Goal: Transaction & Acquisition: Book appointment/travel/reservation

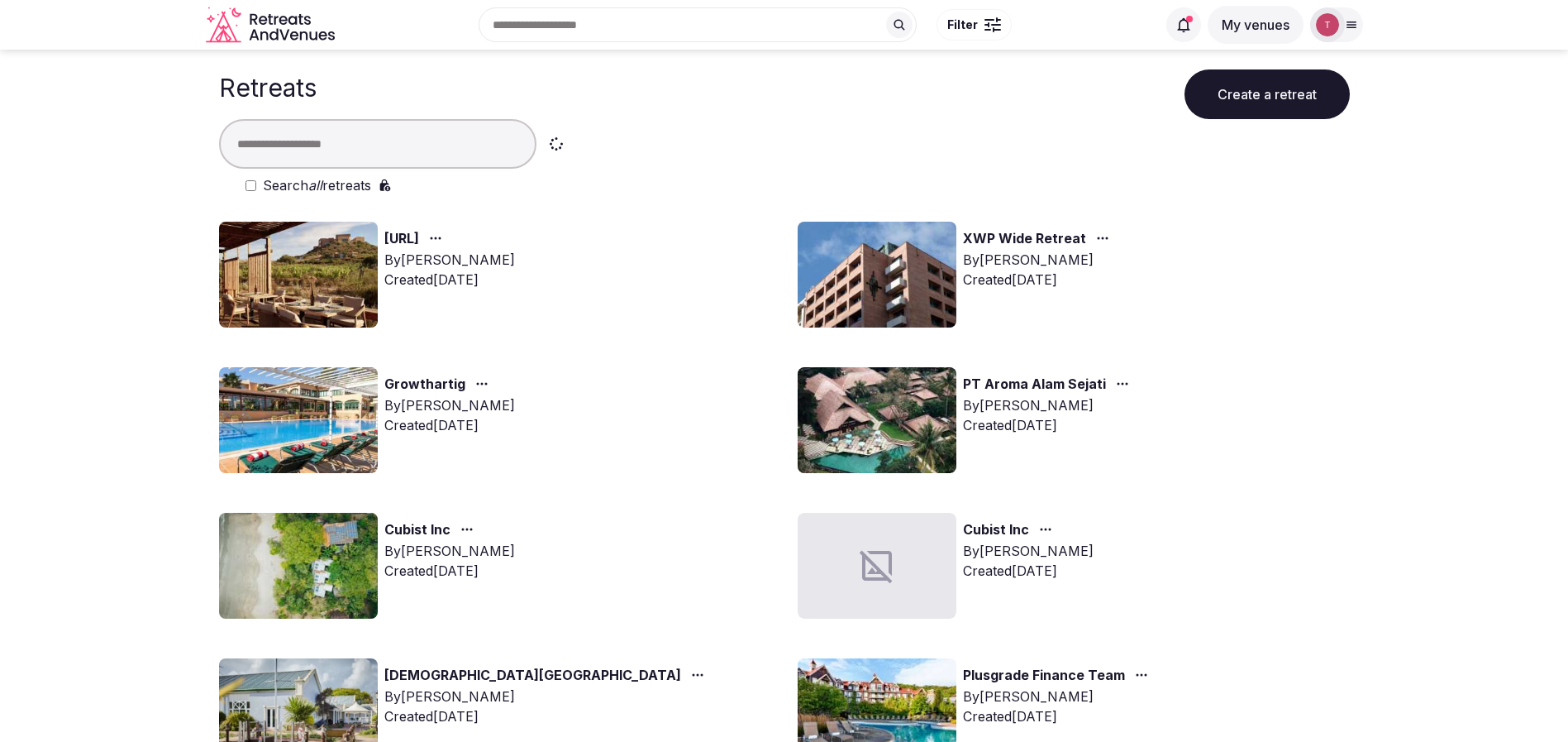
click at [384, 147] on input "text" at bounding box center [377, 144] width 317 height 50
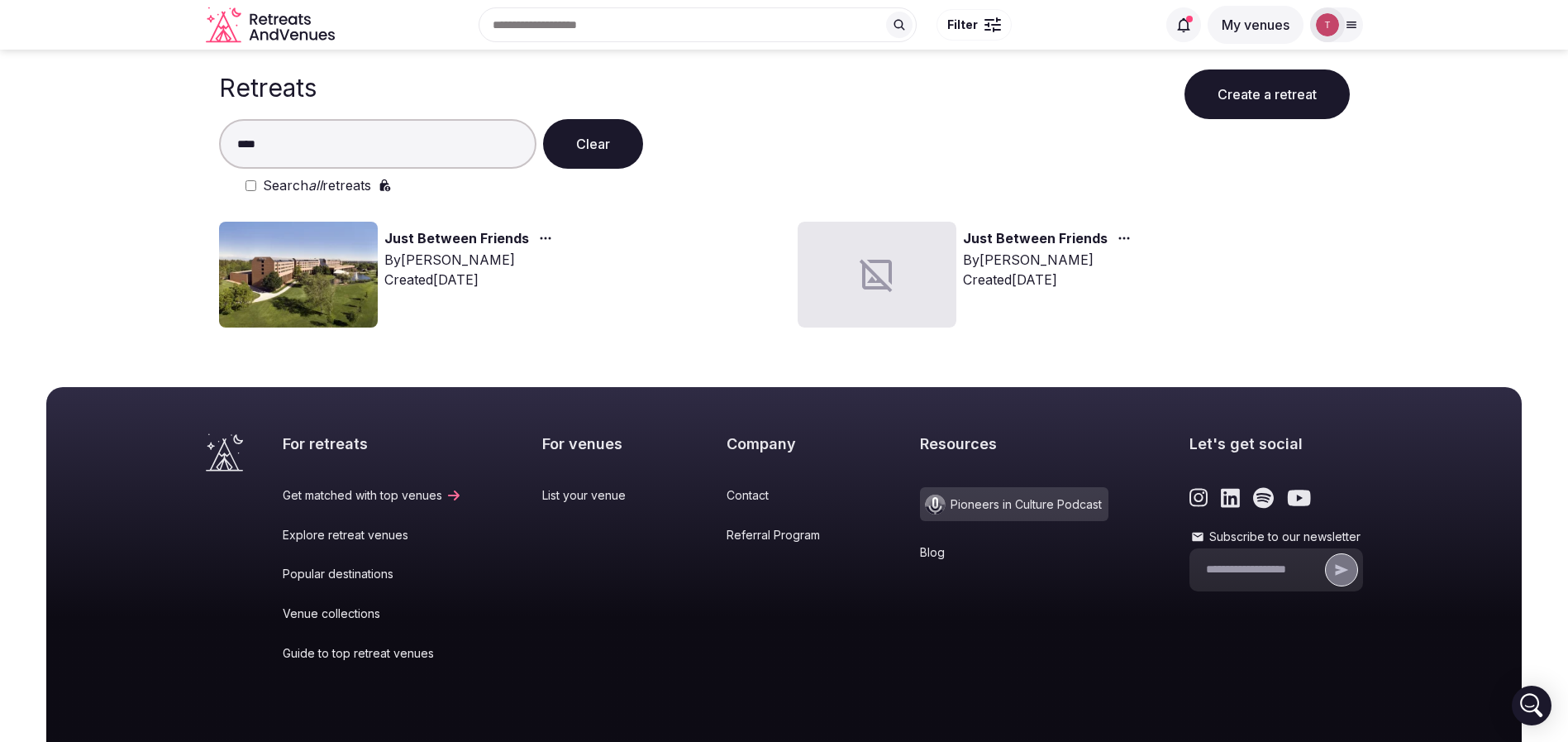
type input "****"
click at [329, 269] on img at bounding box center [299, 274] width 159 height 106
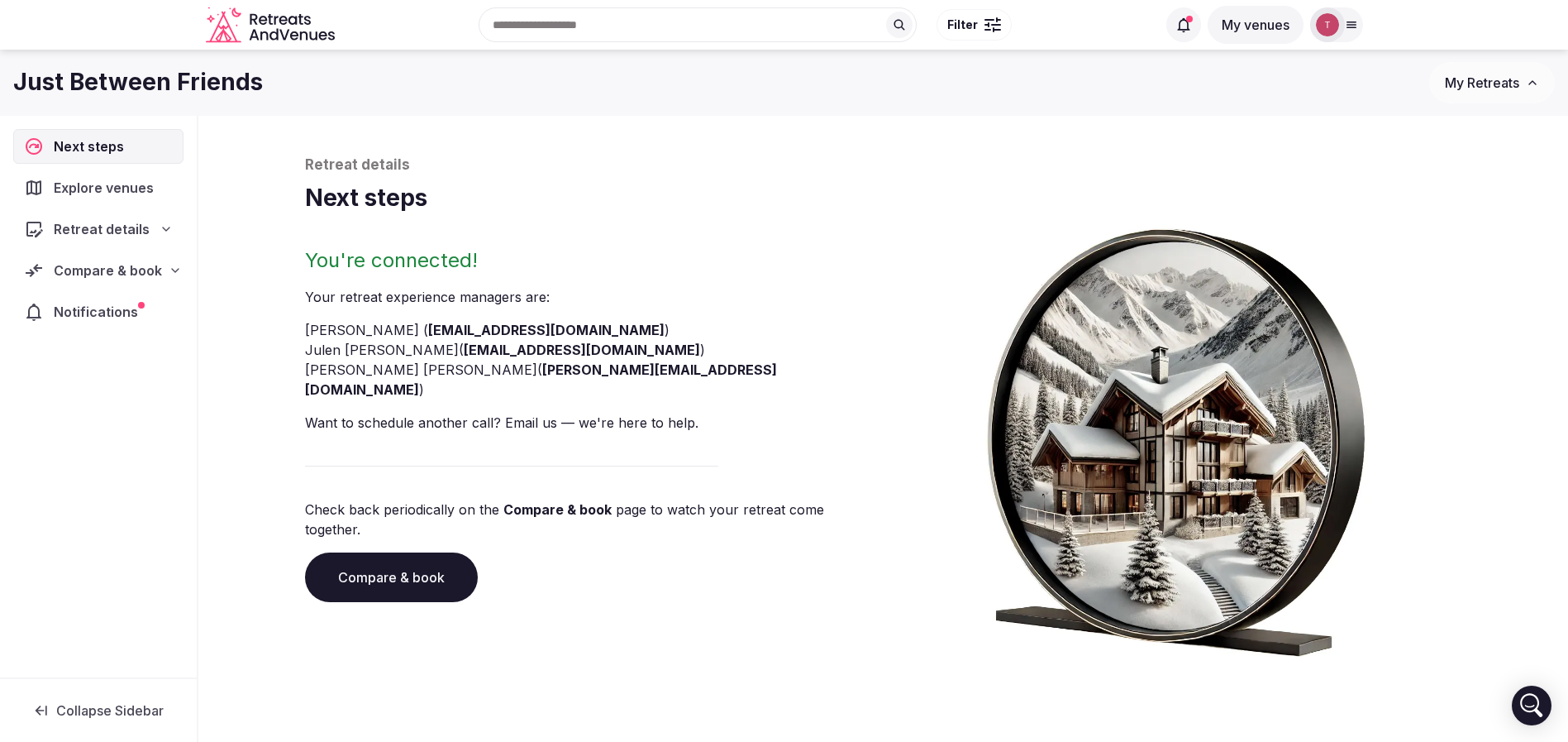
click at [427, 552] on link "Compare & book" at bounding box center [392, 577] width 173 height 50
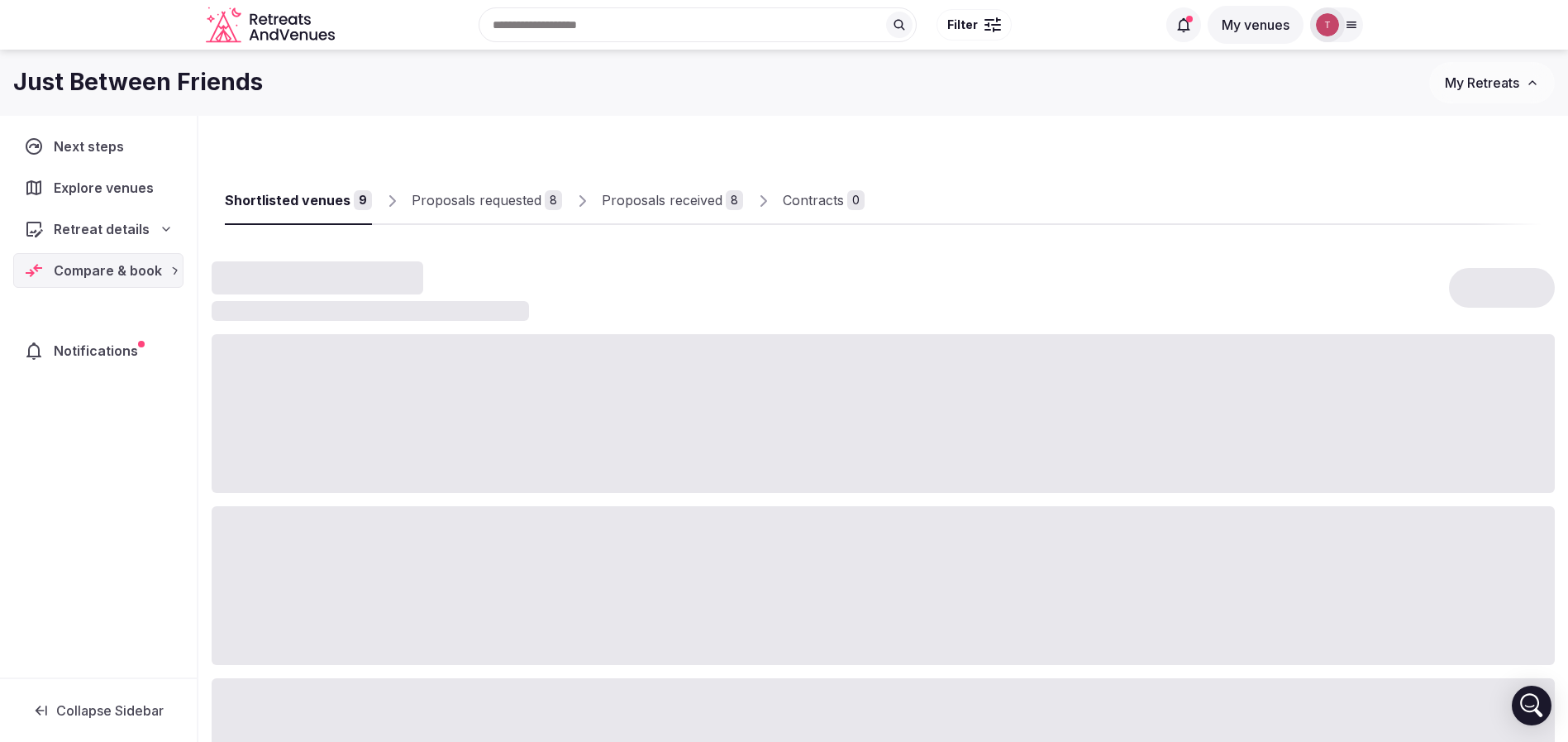
click at [427, 541] on div at bounding box center [883, 585] width 1343 height 159
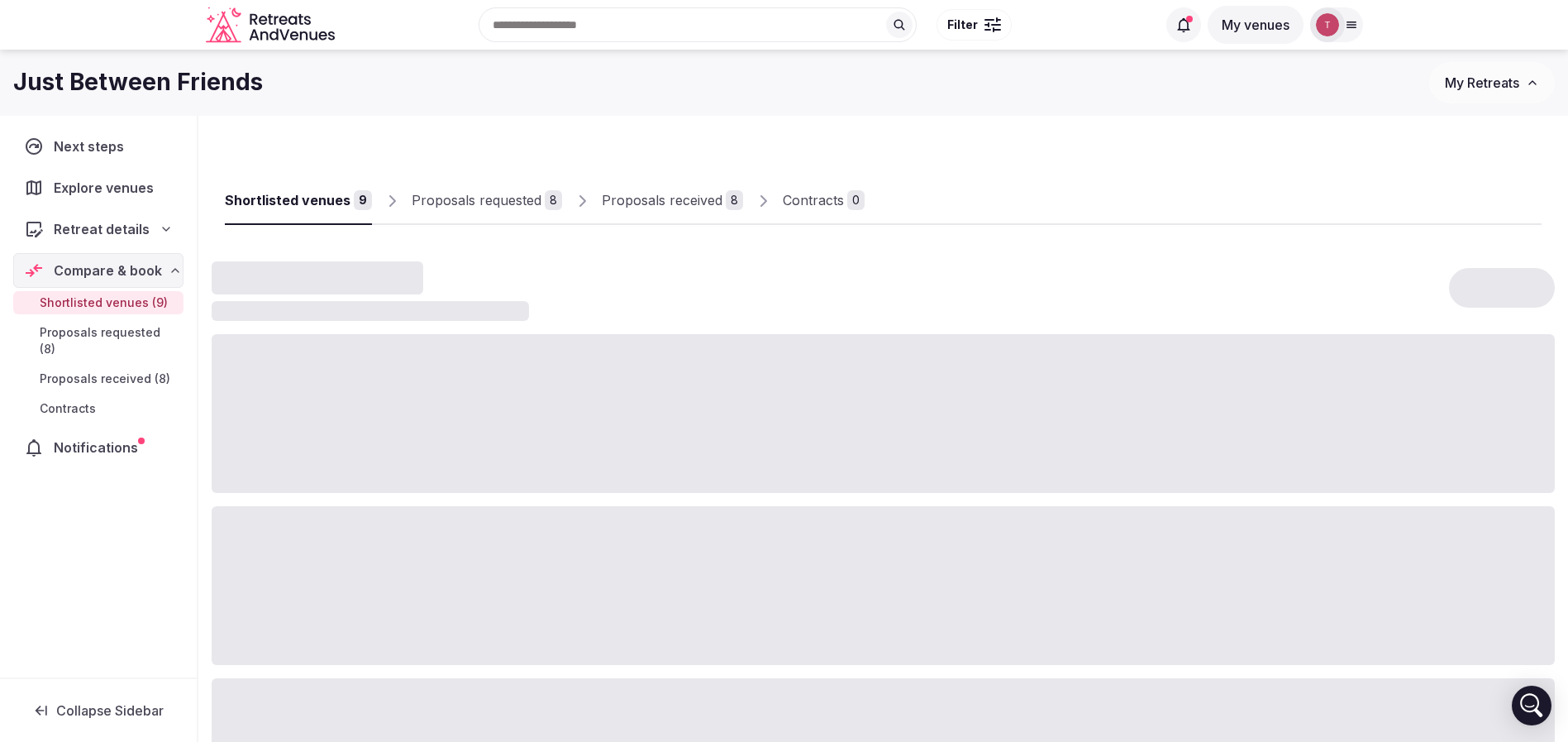
click at [654, 197] on div "Proposals received" at bounding box center [662, 200] width 121 height 19
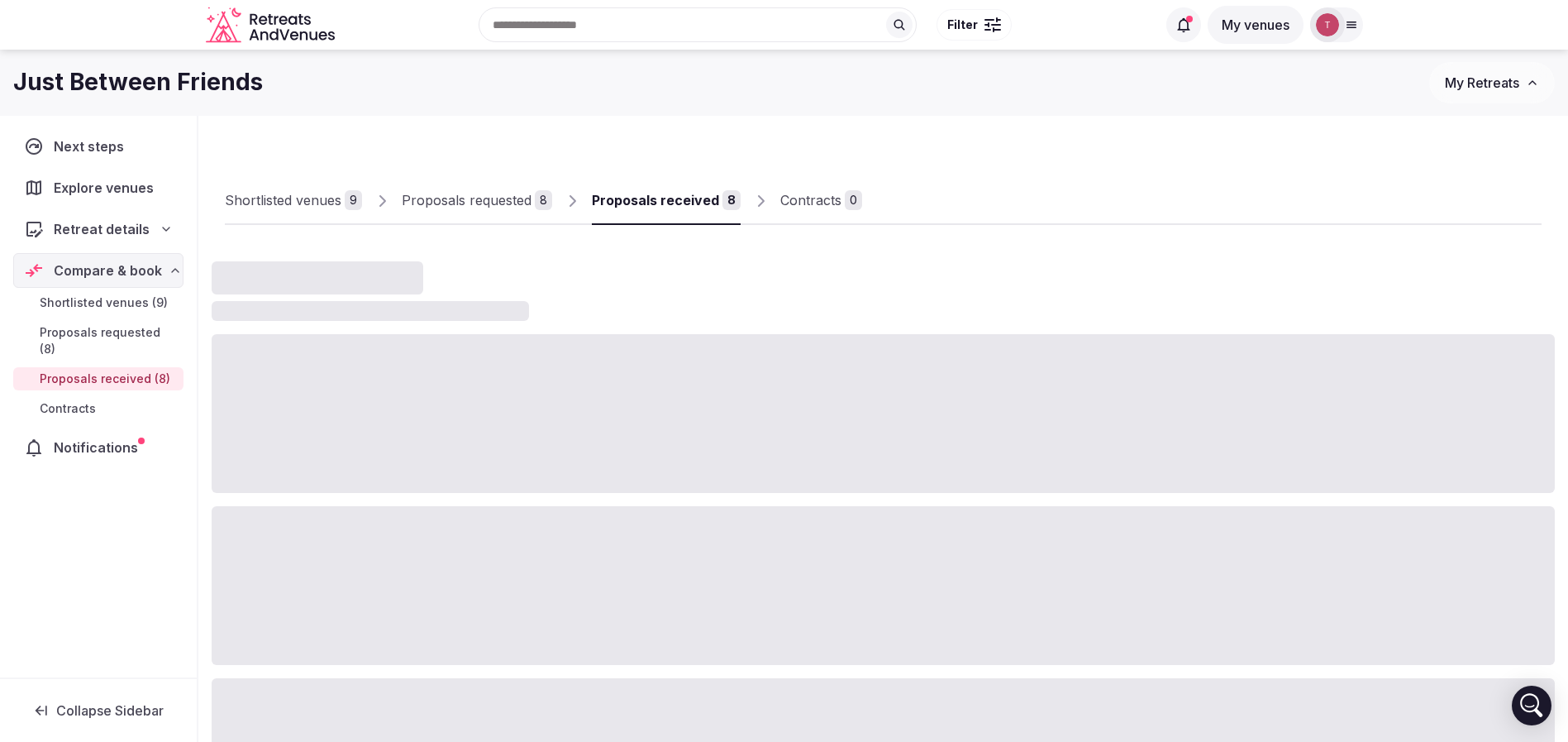
click at [654, 197] on div "Proposals received" at bounding box center [655, 200] width 128 height 19
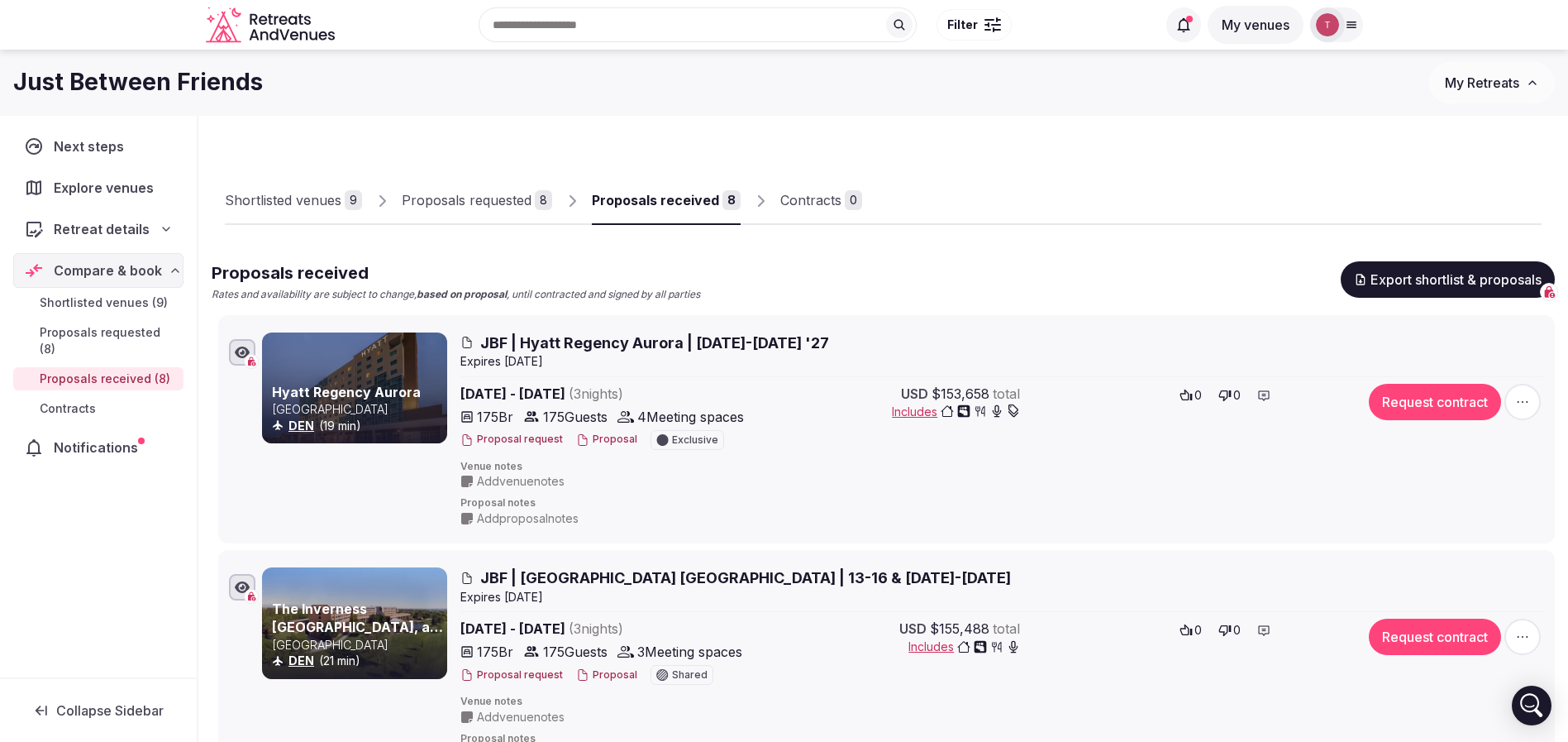
click at [708, 201] on div "Proposals received" at bounding box center [655, 200] width 128 height 19
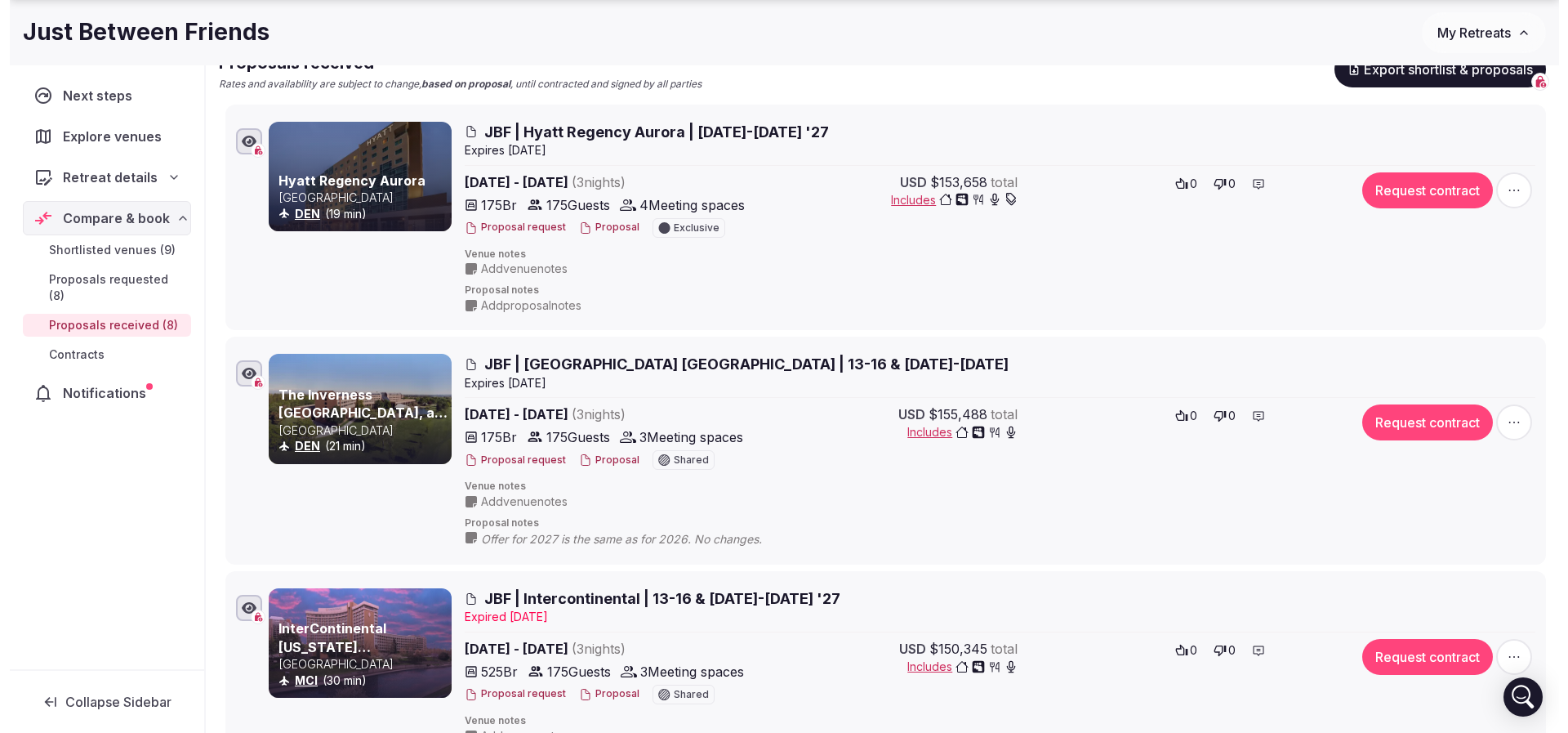
scroll to position [245, 0]
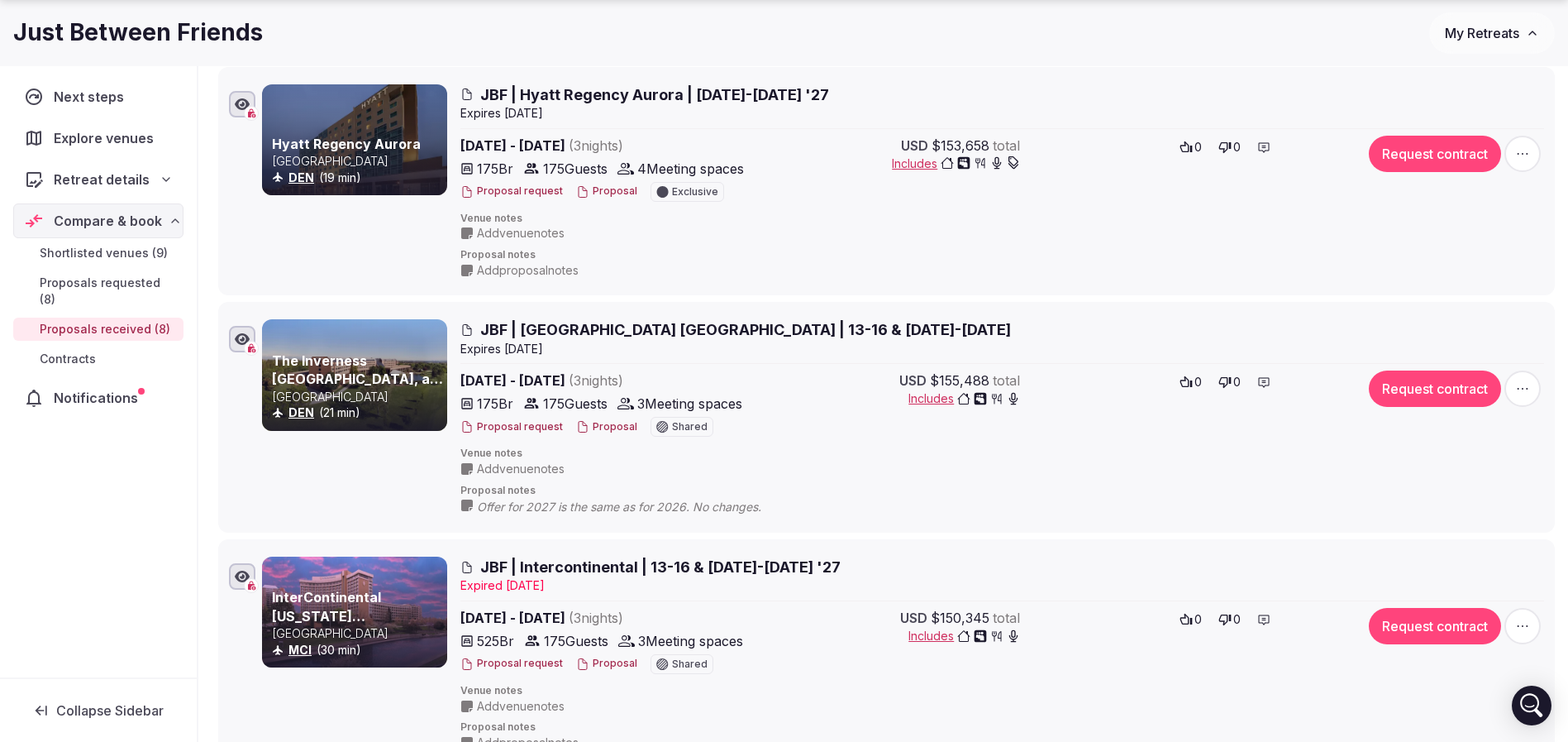
click at [600, 431] on button "Proposal" at bounding box center [606, 427] width 61 height 14
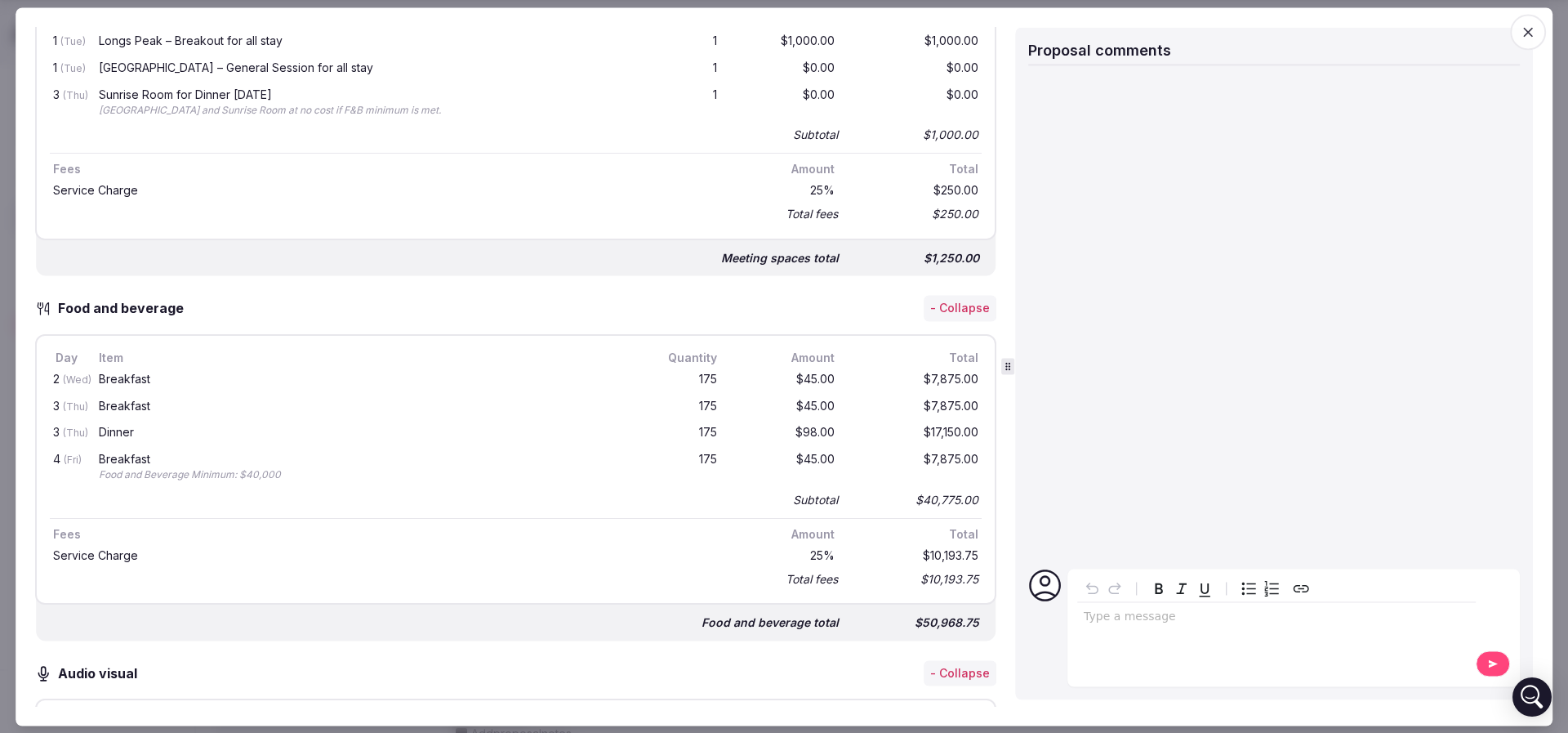
scroll to position [1225, 0]
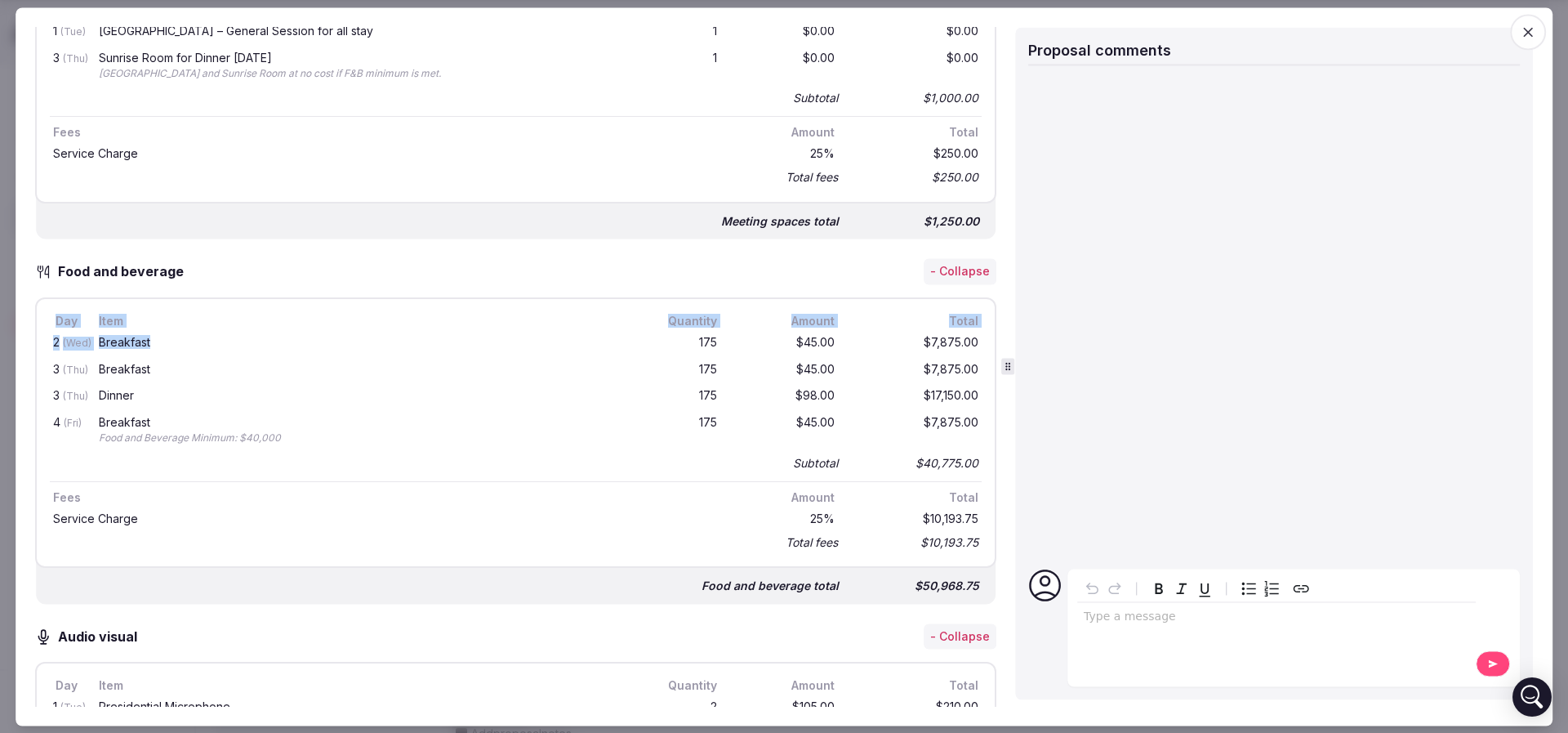
drag, startPoint x: 46, startPoint y: 315, endPoint x: 154, endPoint y: 320, distance: 108.1
click at [154, 324] on div "Day Item Quantity Amount Total 2 (Wed) Breakfast 175 $45.00 $7,875.00 3 (Thu) B…" at bounding box center [515, 433] width 961 height 271
click at [154, 320] on div "Item" at bounding box center [362, 321] width 533 height 18
drag, startPoint x: 55, startPoint y: 315, endPoint x: 425, endPoint y: 379, distance: 375.5
click at [425, 379] on div "Day Item Quantity Amount Total 2 (Wed) Breakfast 175 $45.00 $7,875.00 3 (Thu) B…" at bounding box center [515, 432] width 931 height 241
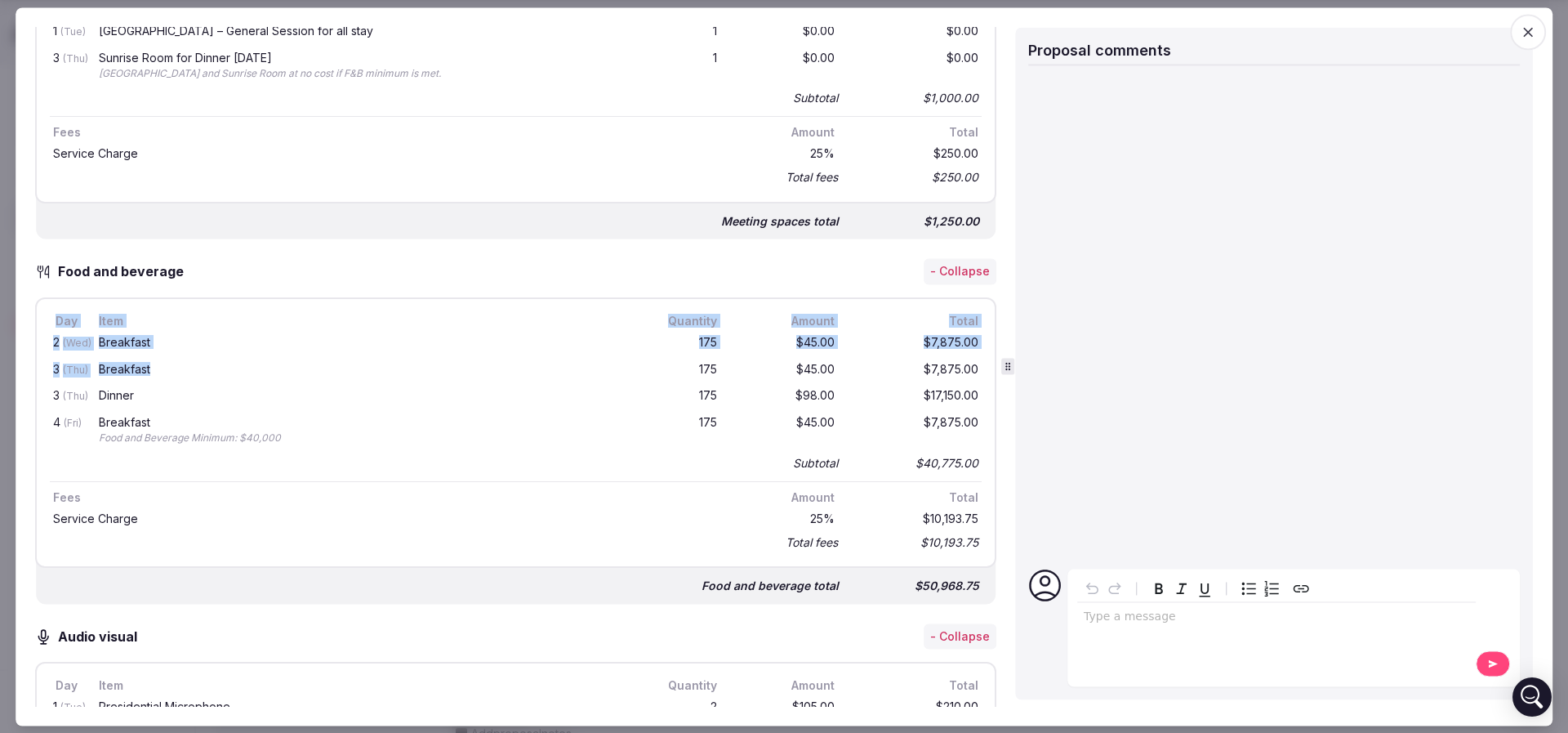
click at [425, 379] on div "3 (Thu) Breakfast 175 $45.00 $7,875.00" at bounding box center [515, 370] width 931 height 27
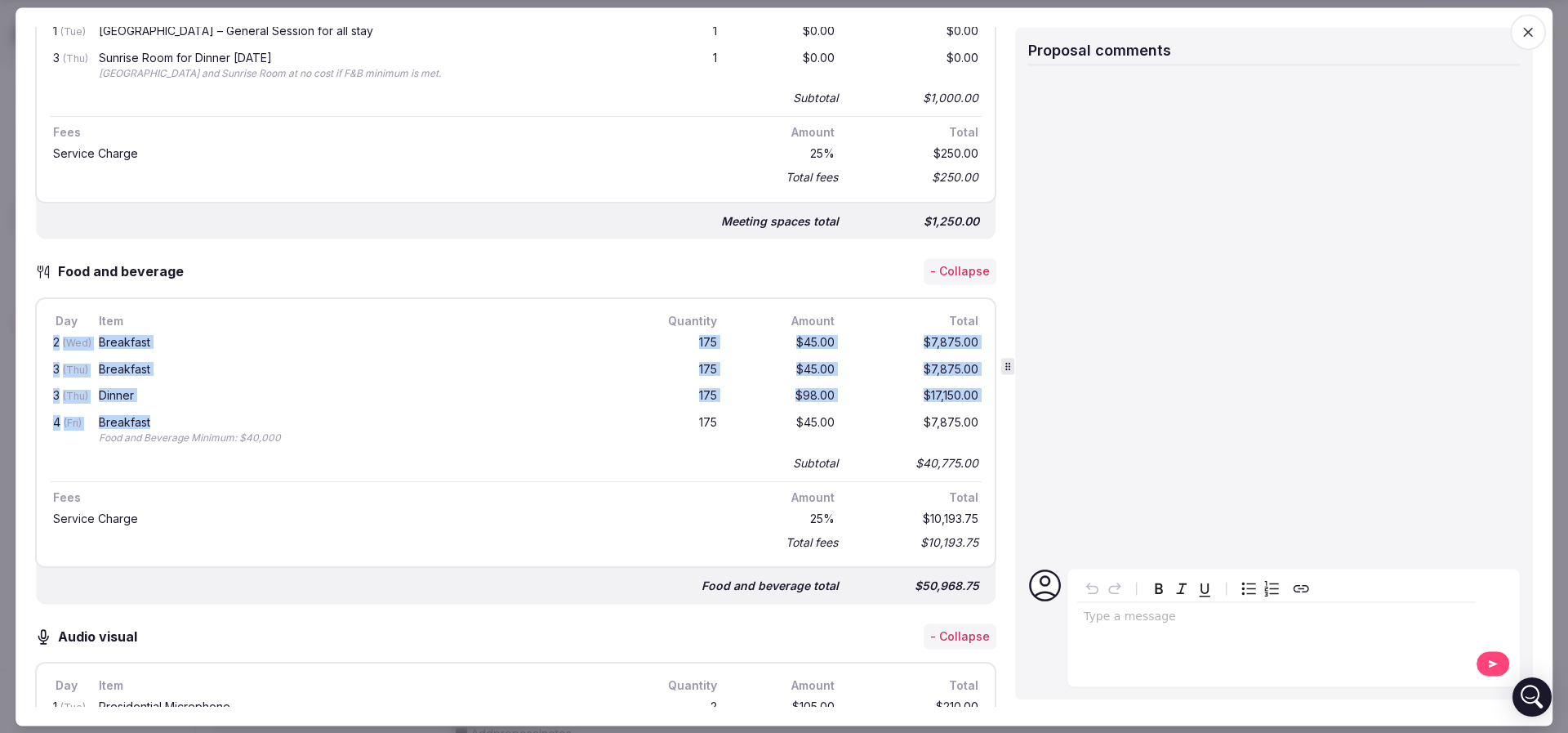
drag, startPoint x: 48, startPoint y: 338, endPoint x: 186, endPoint y: 420, distance: 160.5
click at [186, 420] on div "Day Item Quantity Amount Total 2 (Wed) Breakfast 175 $45.00 $7,875.00 3 (Thu) B…" at bounding box center [515, 433] width 961 height 271
click at [186, 420] on div "Breakfast" at bounding box center [362, 423] width 526 height 12
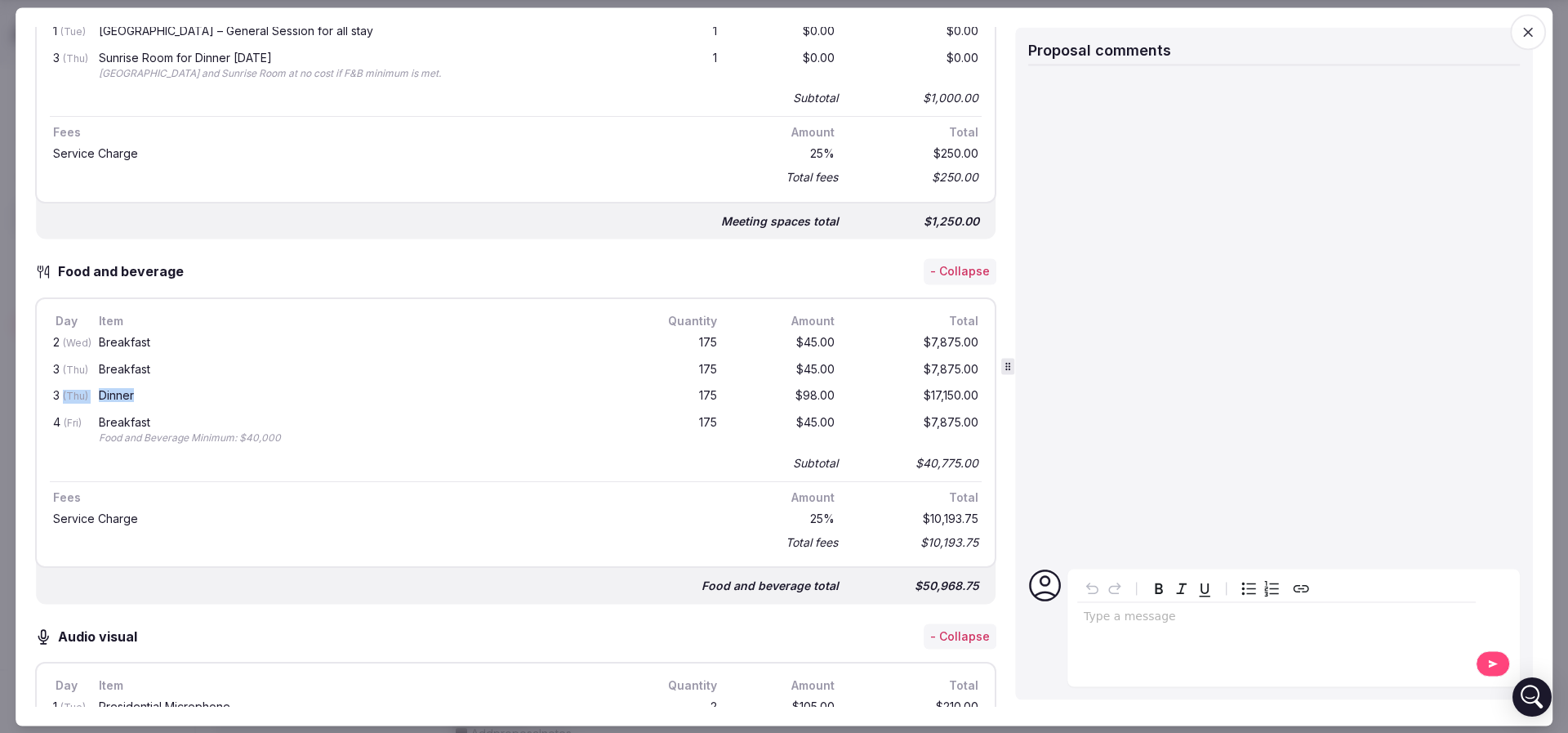
drag, startPoint x: 158, startPoint y: 385, endPoint x: 59, endPoint y: 394, distance: 99.4
click at [59, 394] on div "3 (Thu) Dinner 175 $98.00 $17,150.00" at bounding box center [515, 397] width 931 height 27
click at [59, 394] on div "3 (Thu)" at bounding box center [66, 397] width 33 height 20
click at [271, 394] on div "Dinner" at bounding box center [362, 396] width 526 height 12
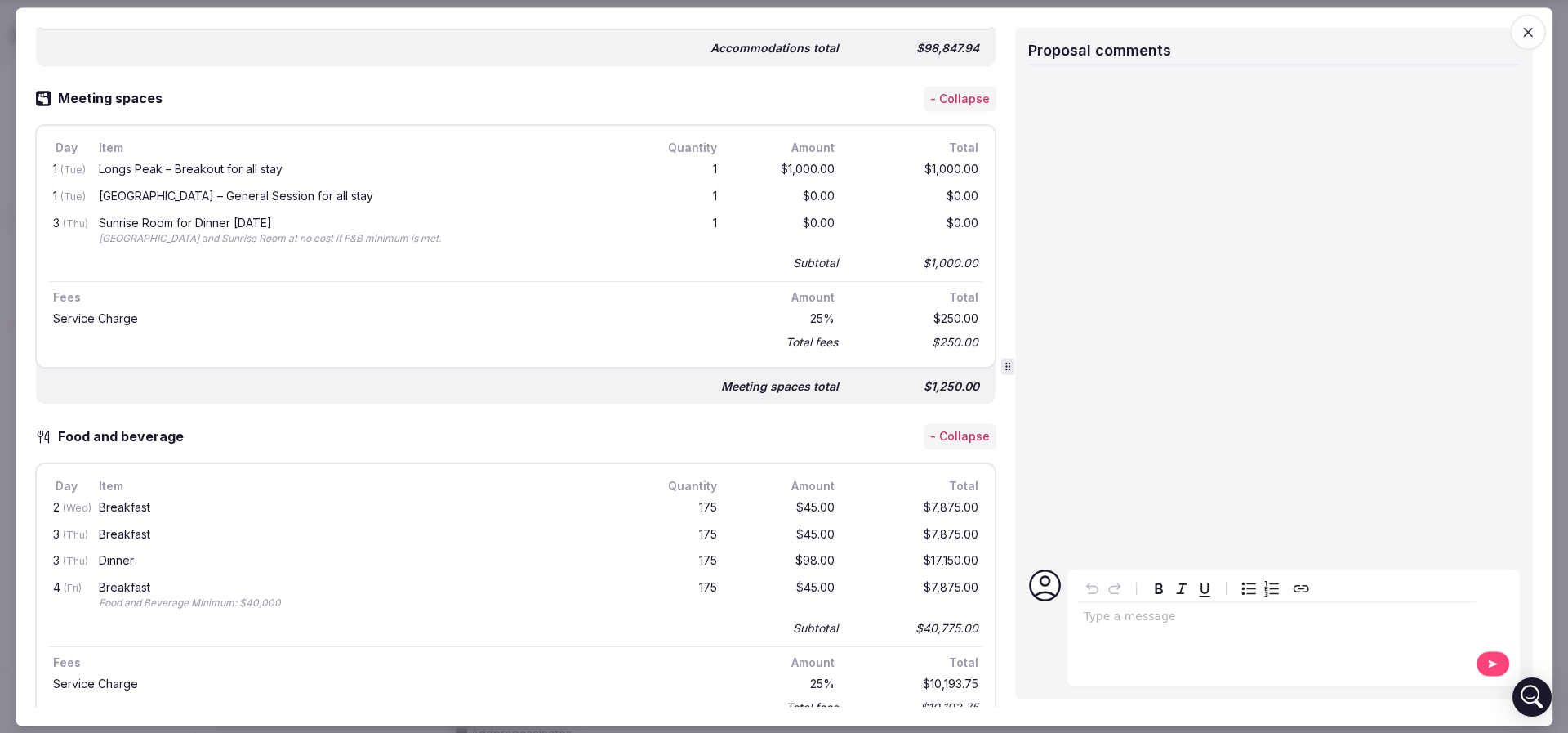
scroll to position [858, 0]
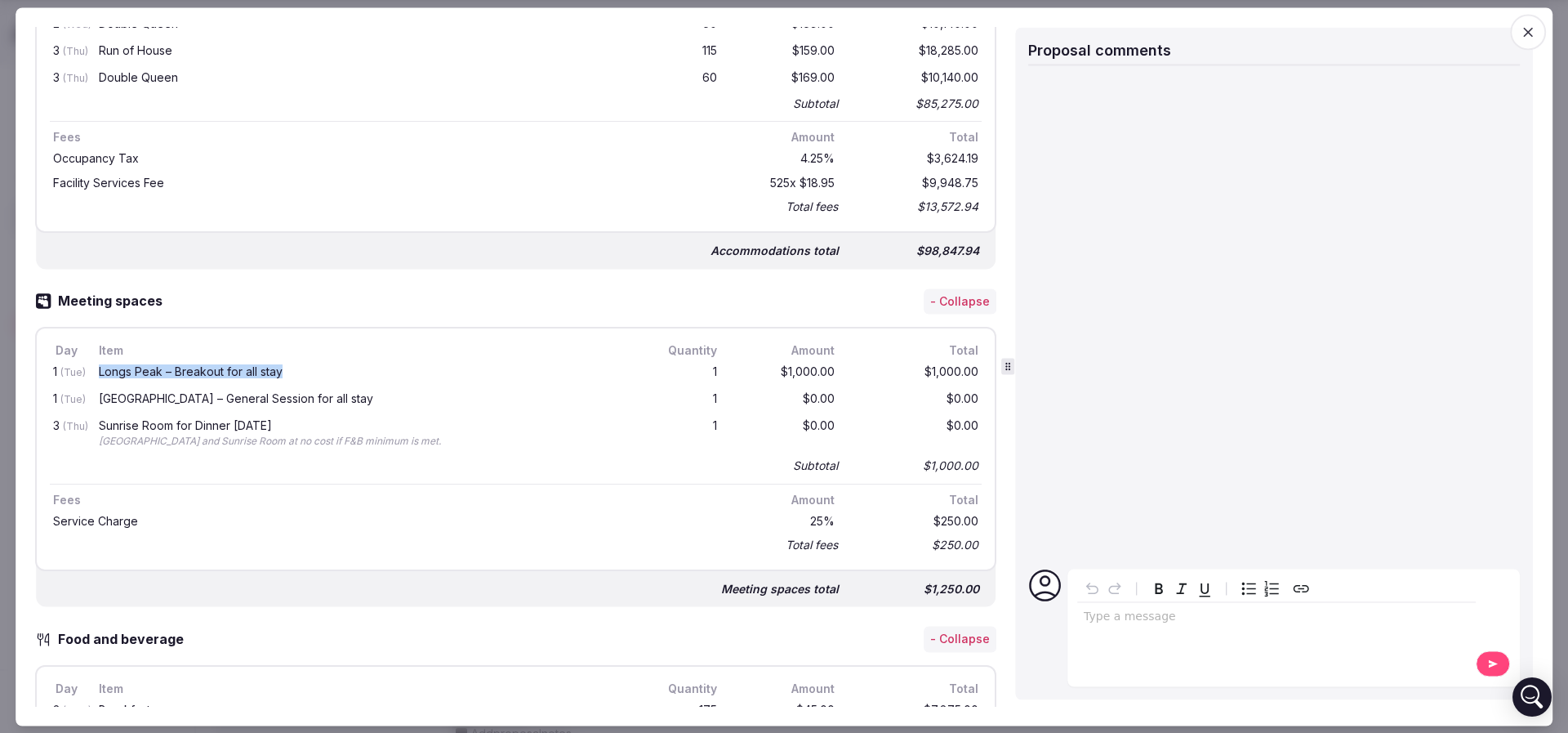
drag, startPoint x: 96, startPoint y: 371, endPoint x: 305, endPoint y: 364, distance: 209.1
click at [305, 364] on div "Longs Peak – Breakout for all stay" at bounding box center [362, 374] width 533 height 20
click at [305, 367] on div "Longs Peak – Breakout for all stay" at bounding box center [362, 373] width 526 height 12
drag, startPoint x: 306, startPoint y: 372, endPoint x: 99, endPoint y: 379, distance: 207.1
click at [99, 379] on div "Longs Peak – Breakout for all stay" at bounding box center [362, 374] width 533 height 20
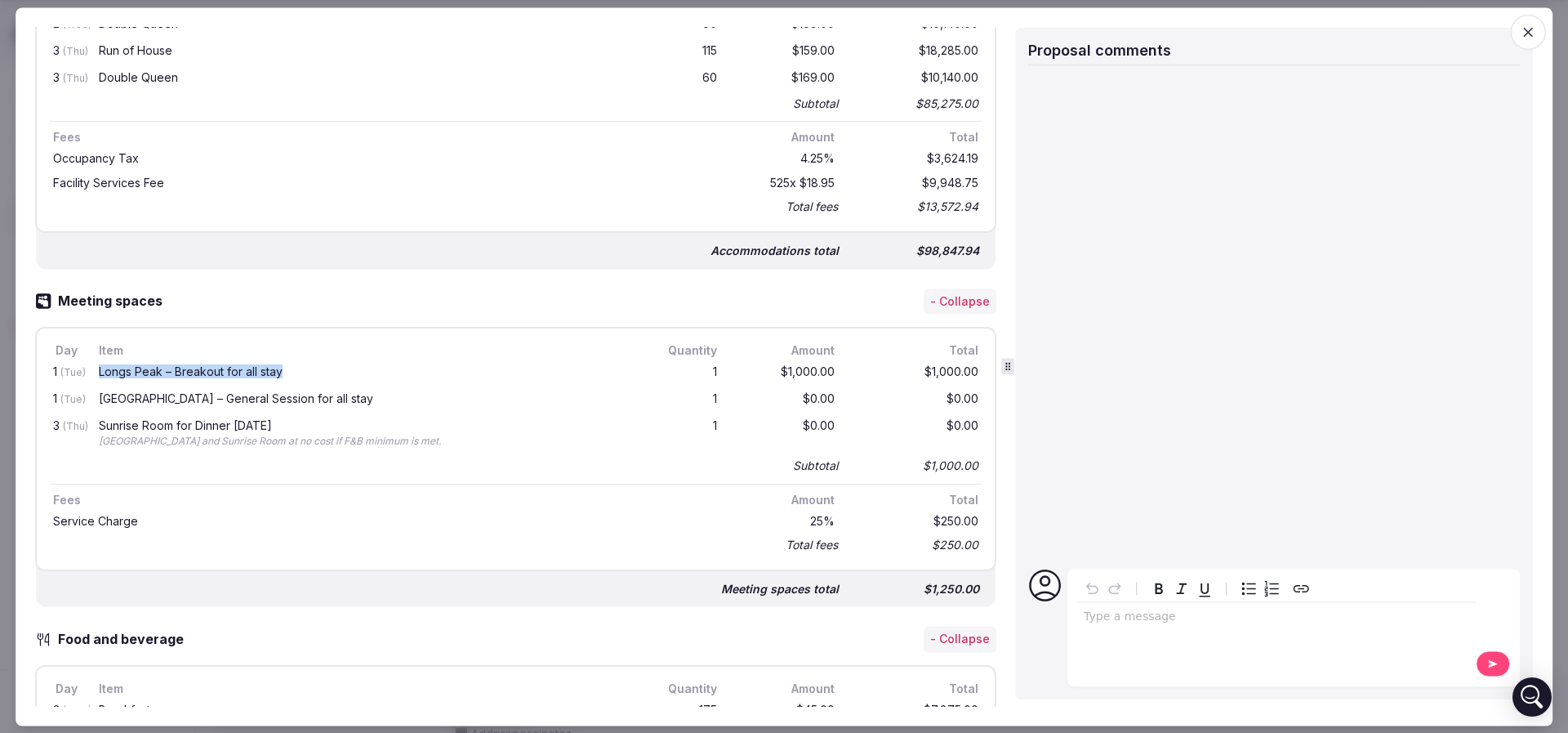
click at [99, 379] on div "Longs Peak – Breakout for all stay" at bounding box center [362, 374] width 533 height 20
drag, startPoint x: 959, startPoint y: 371, endPoint x: 84, endPoint y: 381, distance: 875.1
click at [84, 381] on div "1 (Tue) Longs Peak – Breakout for all stay 1 $1,000.00 $1,000.00" at bounding box center [515, 374] width 931 height 27
click at [199, 389] on div "Pikes Peak – General Session for all stay" at bounding box center [362, 400] width 533 height 20
drag, startPoint x: 85, startPoint y: 397, endPoint x: 222, endPoint y: 407, distance: 137.4
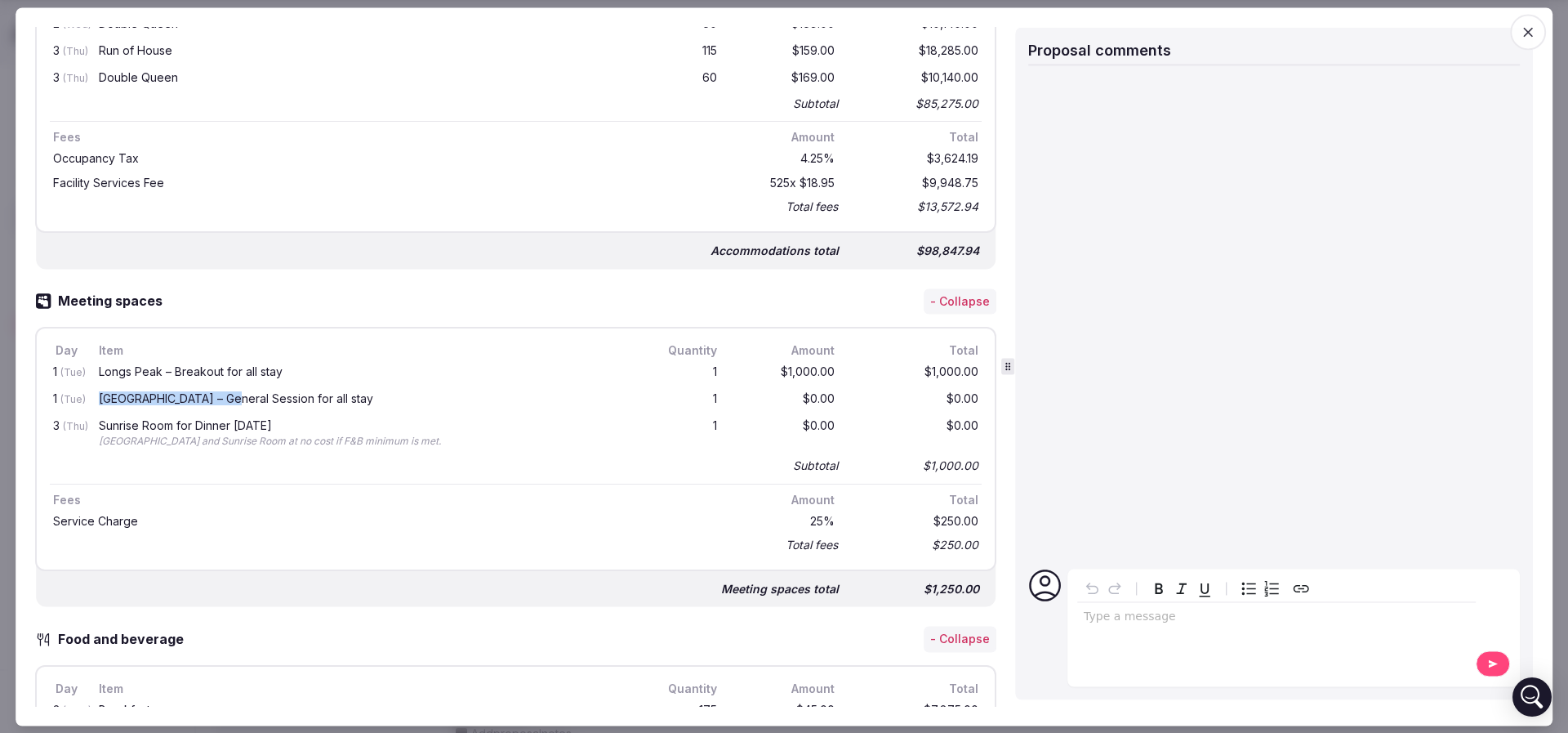
click at [222, 407] on div "1 (Tue) Pikes Peak – General Session for all stay 1 $0.00 $0.00" at bounding box center [515, 400] width 931 height 27
drag, startPoint x: 374, startPoint y: 428, endPoint x: 111, endPoint y: 425, distance: 263.0
click at [111, 425] on div "Sunrise Room for Dinner on Thursday" at bounding box center [362, 425] width 526 height 12
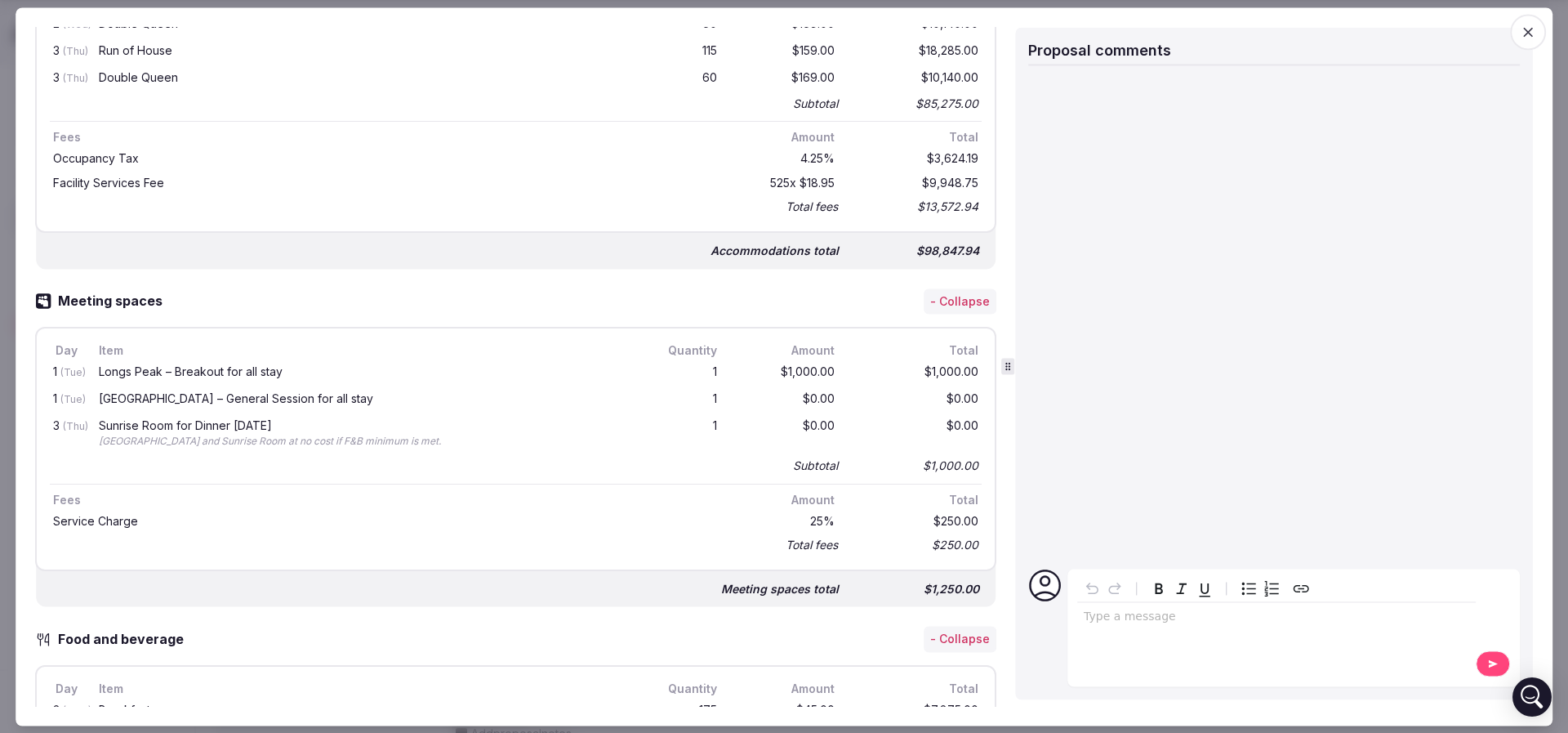
drag, startPoint x: 92, startPoint y: 421, endPoint x: 276, endPoint y: 418, distance: 184.0
click at [276, 418] on div "3 (Thu) Sunrise Room for Dinner on Thursday Pikes Peak and Sunrise Room at no c…" at bounding box center [515, 435] width 931 height 42
click at [276, 420] on div "Sunrise Room for Dinner on Thursday" at bounding box center [362, 425] width 526 height 12
drag, startPoint x: 97, startPoint y: 397, endPoint x: 341, endPoint y: 393, distance: 244.0
click at [341, 393] on div "Pikes Peak – General Session for all stay" at bounding box center [362, 400] width 533 height 20
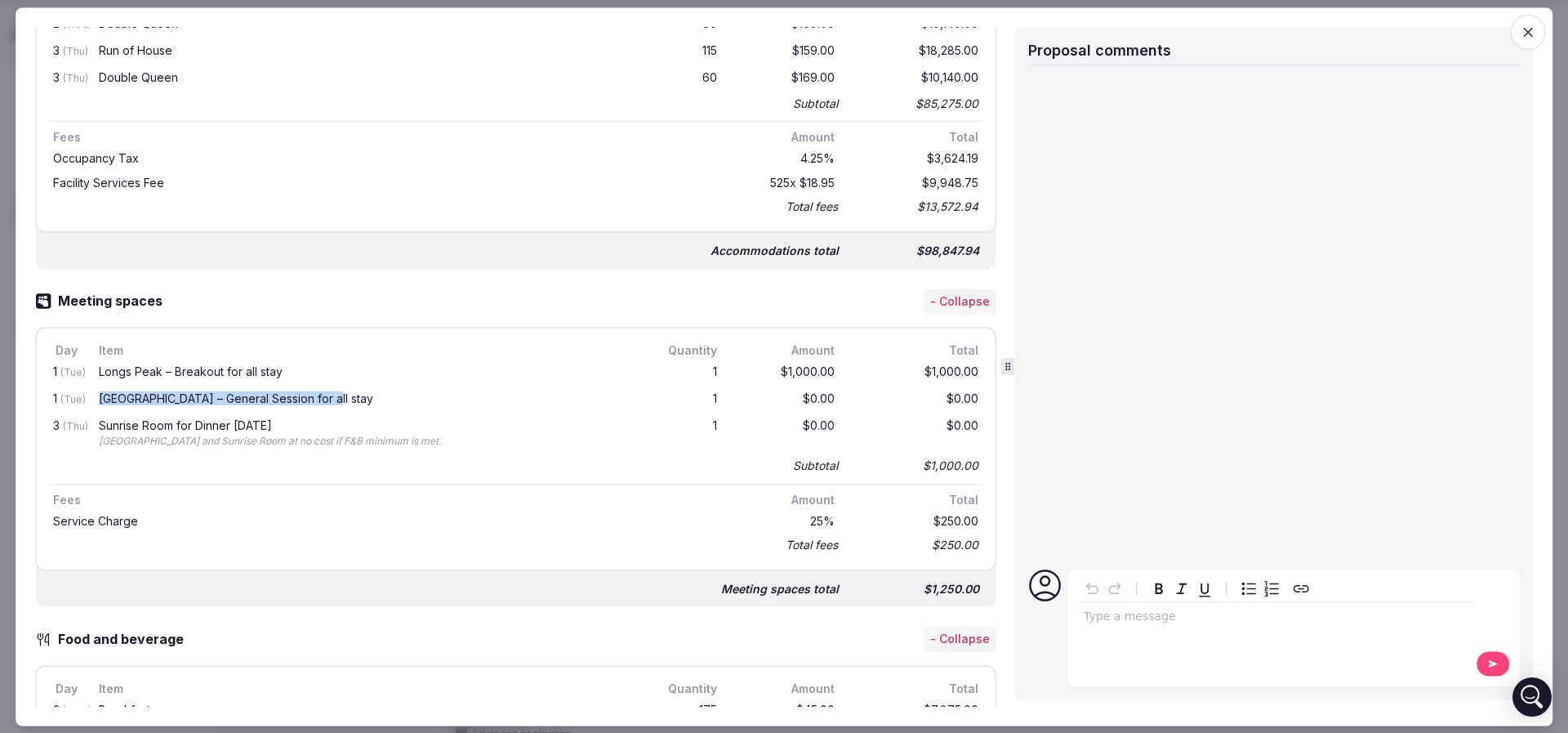
click at [347, 394] on div "Pikes Peak – General Session for all stay" at bounding box center [362, 399] width 526 height 12
drag, startPoint x: 83, startPoint y: 378, endPoint x: 317, endPoint y: 370, distance: 234.1
click at [317, 370] on div "1 (Tue) Longs Peak – Breakout for all stay 1 $1,000.00 $1,000.00" at bounding box center [515, 374] width 931 height 27
drag, startPoint x: 326, startPoint y: 393, endPoint x: 97, endPoint y: 375, distance: 229.7
click at [97, 375] on div "1 (Tue) Longs Peak – Breakout for all stay 1 $1,000.00 $1,000.00 1 (Tue) Pikes …" at bounding box center [515, 419] width 931 height 118
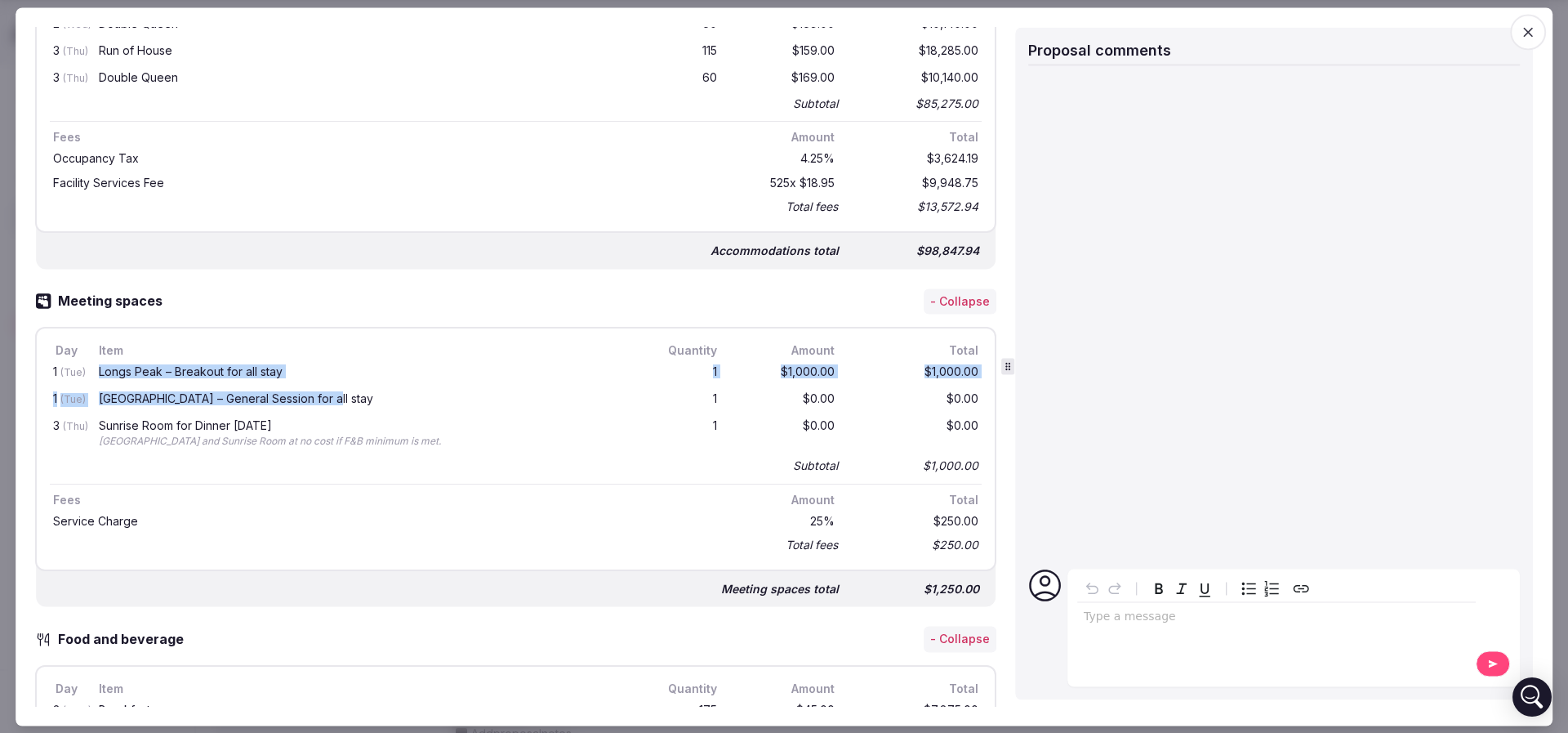
click at [97, 375] on div "Longs Peak – Breakout for all stay" at bounding box center [362, 374] width 533 height 20
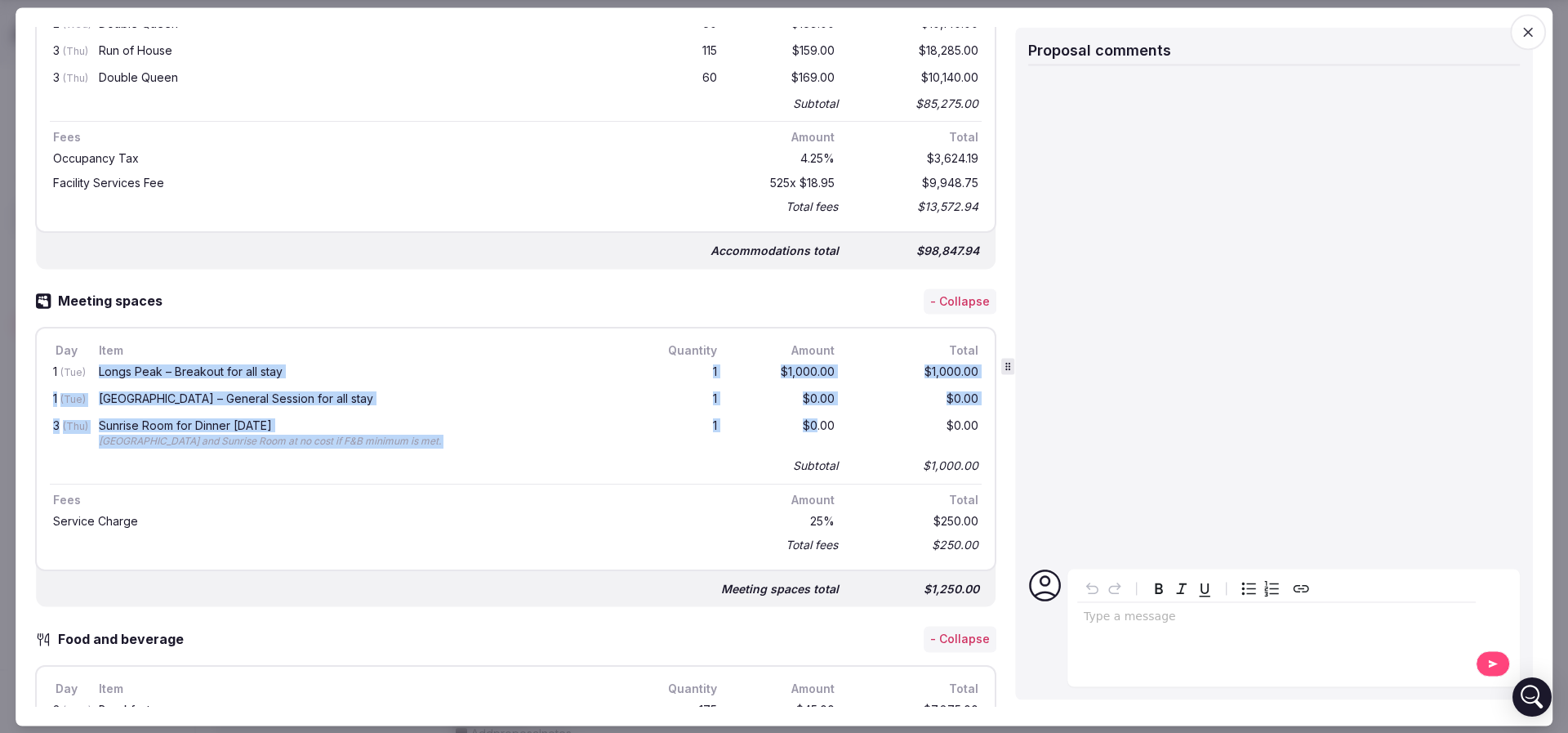
drag, startPoint x: 98, startPoint y: 368, endPoint x: 795, endPoint y: 443, distance: 701.0
click at [795, 443] on div "1 (Tue) Longs Peak – Breakout for all stay 1 $1,000.00 $1,000.00 1 (Tue) Pikes …" at bounding box center [515, 419] width 931 height 118
click at [795, 443] on div "$0.00" at bounding box center [785, 434] width 104 height 35
drag, startPoint x: 962, startPoint y: 463, endPoint x: 52, endPoint y: 370, distance: 914.7
click at [52, 370] on div "Day Item Quantity Amount Total 1 (Tue) Longs Peak – Breakout for all stay 1 $1,…" at bounding box center [515, 450] width 961 height 244
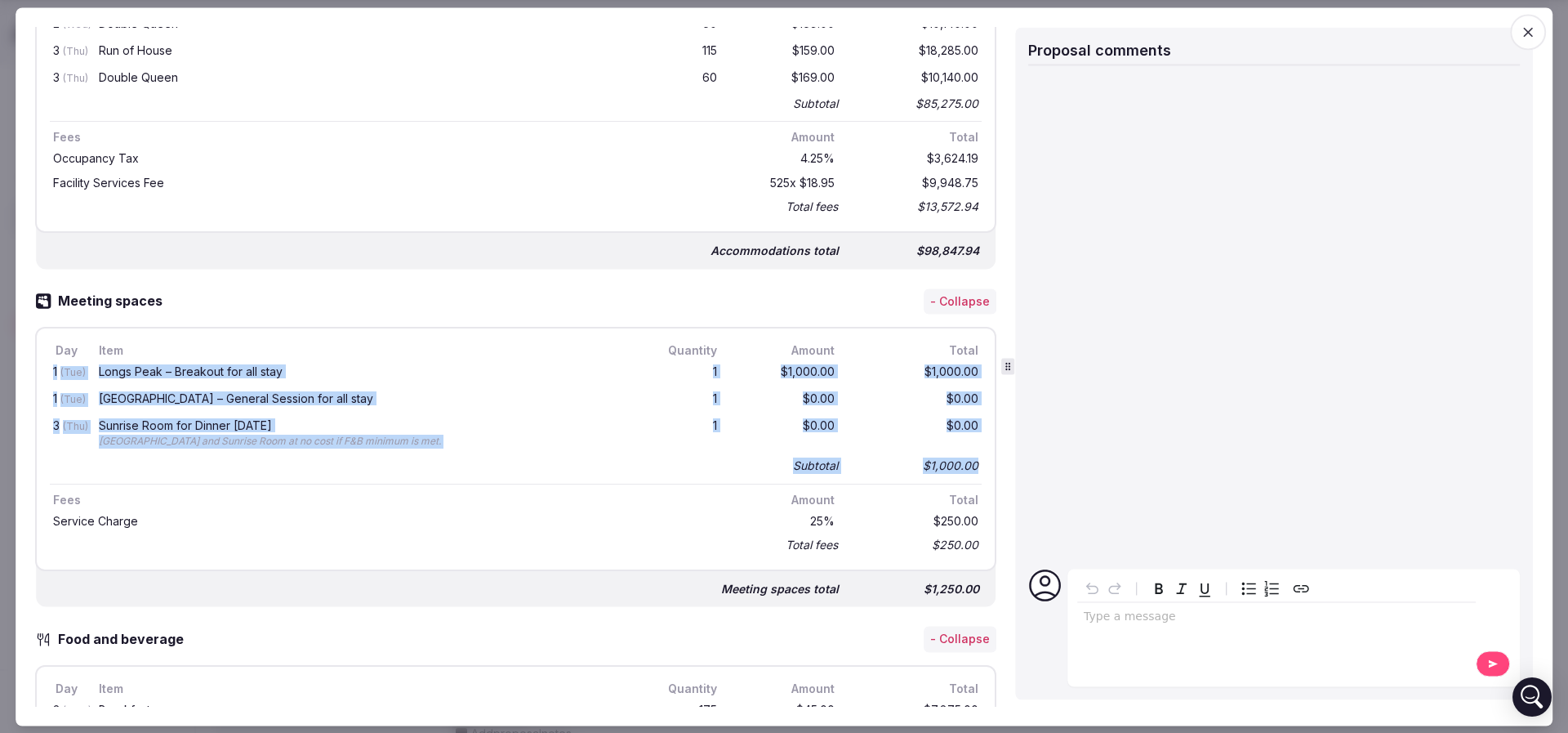
click at [211, 393] on div "Pikes Peak – General Session for all stay" at bounding box center [362, 399] width 526 height 12
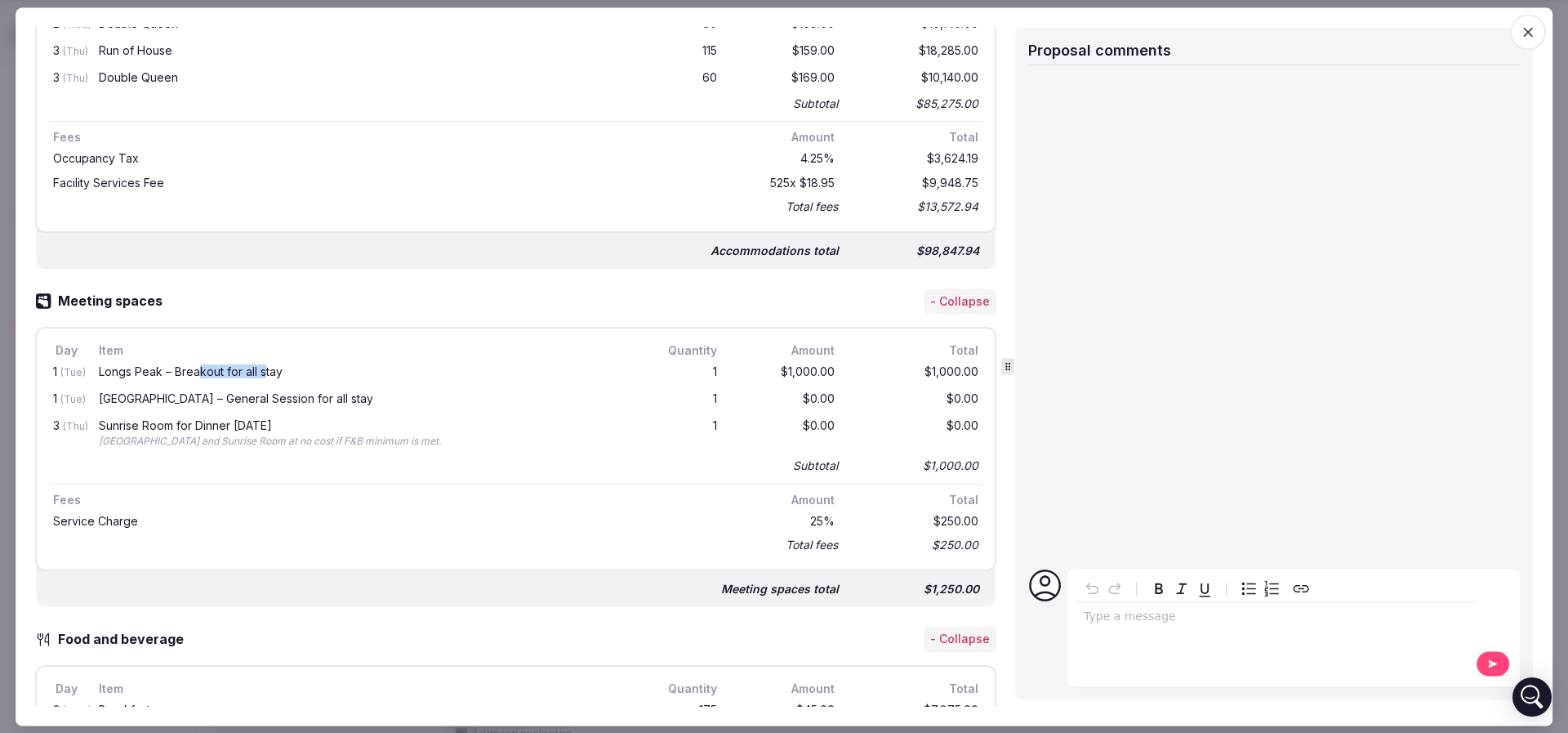
drag, startPoint x: 196, startPoint y: 363, endPoint x: 265, endPoint y: 364, distance: 69.0
click at [265, 367] on div "Longs Peak – Breakout for all stay" at bounding box center [362, 373] width 526 height 12
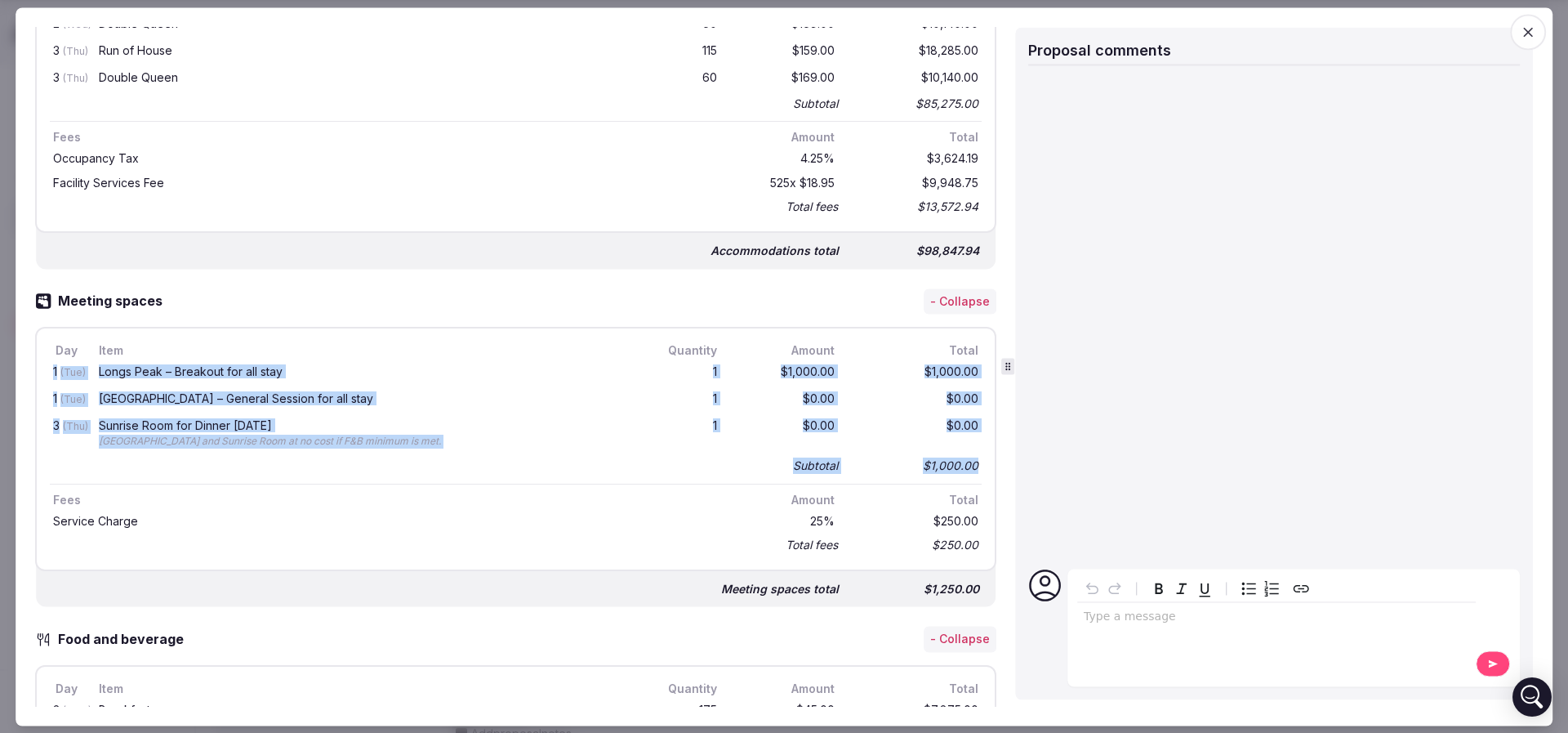
drag, startPoint x: 962, startPoint y: 461, endPoint x: 50, endPoint y: 360, distance: 917.6
click at [50, 360] on div "1 (Tue) Longs Peak – Breakout for all stay 1 $1,000.00 $1,000.00 1 (Tue) Pikes …" at bounding box center [515, 419] width 931 height 118
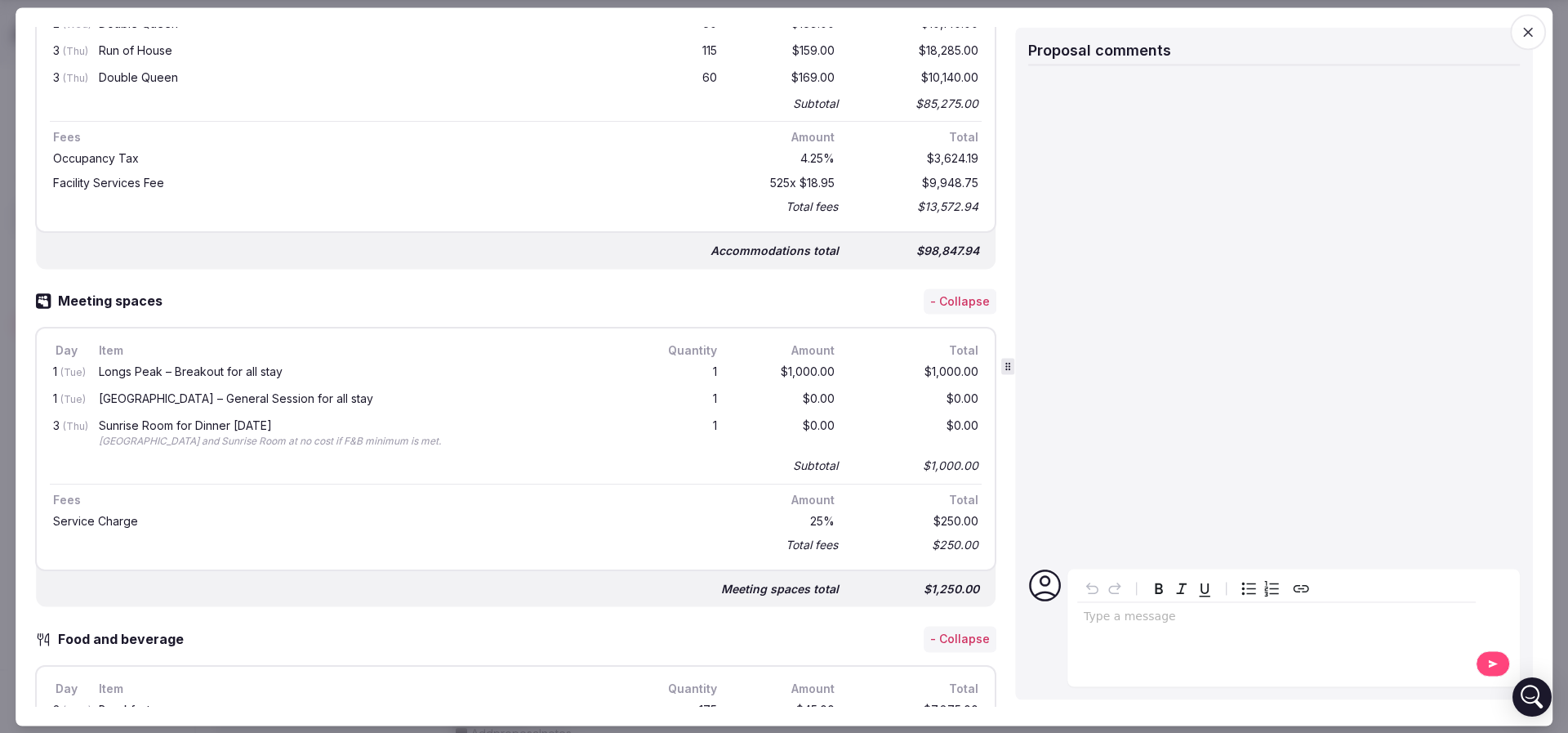
click at [326, 344] on div "Item" at bounding box center [362, 352] width 533 height 18
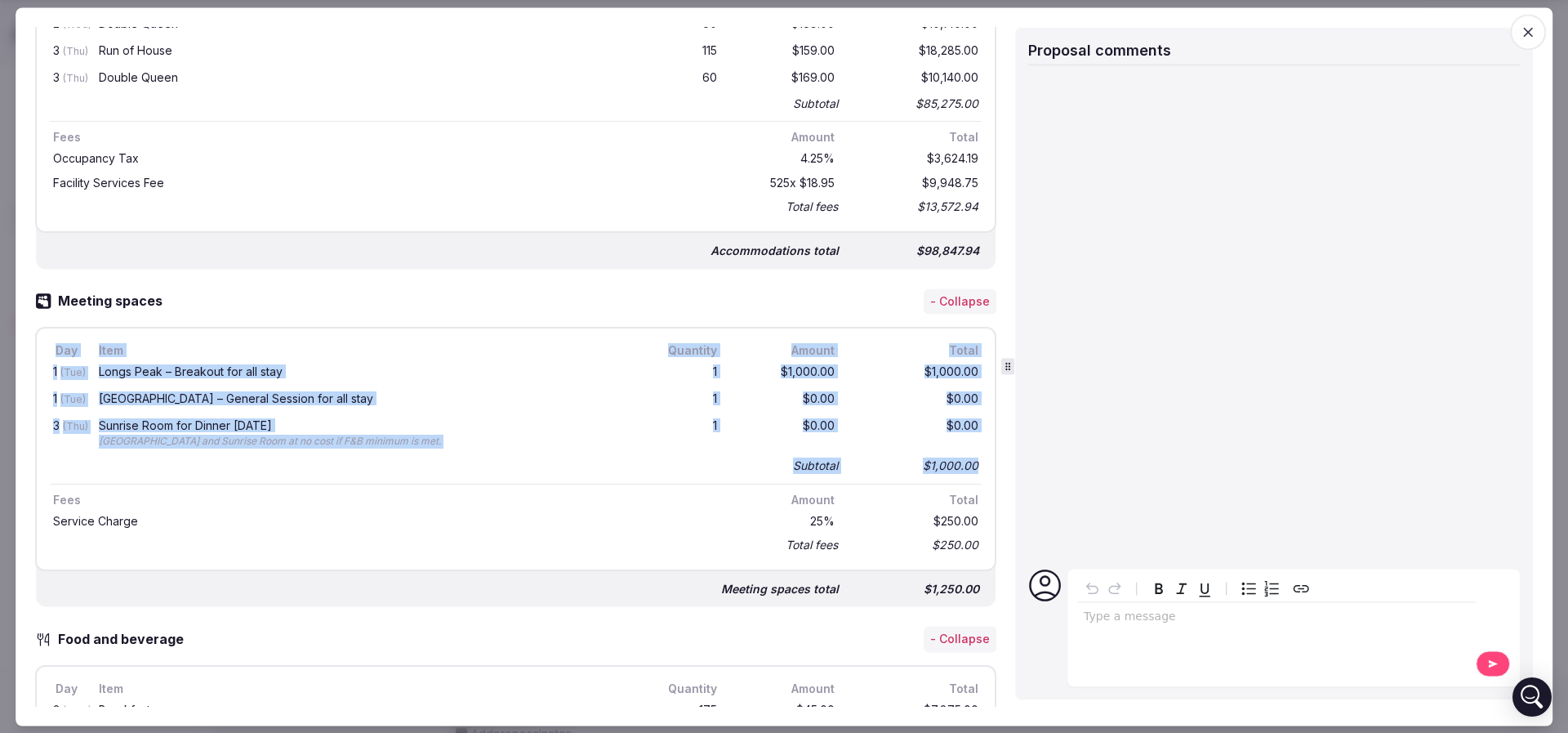
drag, startPoint x: 50, startPoint y: 345, endPoint x: 964, endPoint y: 460, distance: 921.2
click at [964, 460] on div "Day Item Quantity Amount Total 1 (Tue) Longs Peak – Breakout for all stay 1 $1,…" at bounding box center [515, 450] width 961 height 244
copy div "Day Item Quantity Amount Total 1 (Tue) Longs Peak – Breakout for all stay 1 $1,…"
click at [381, 369] on div "Longs Peak – Breakout for all stay" at bounding box center [362, 373] width 526 height 12
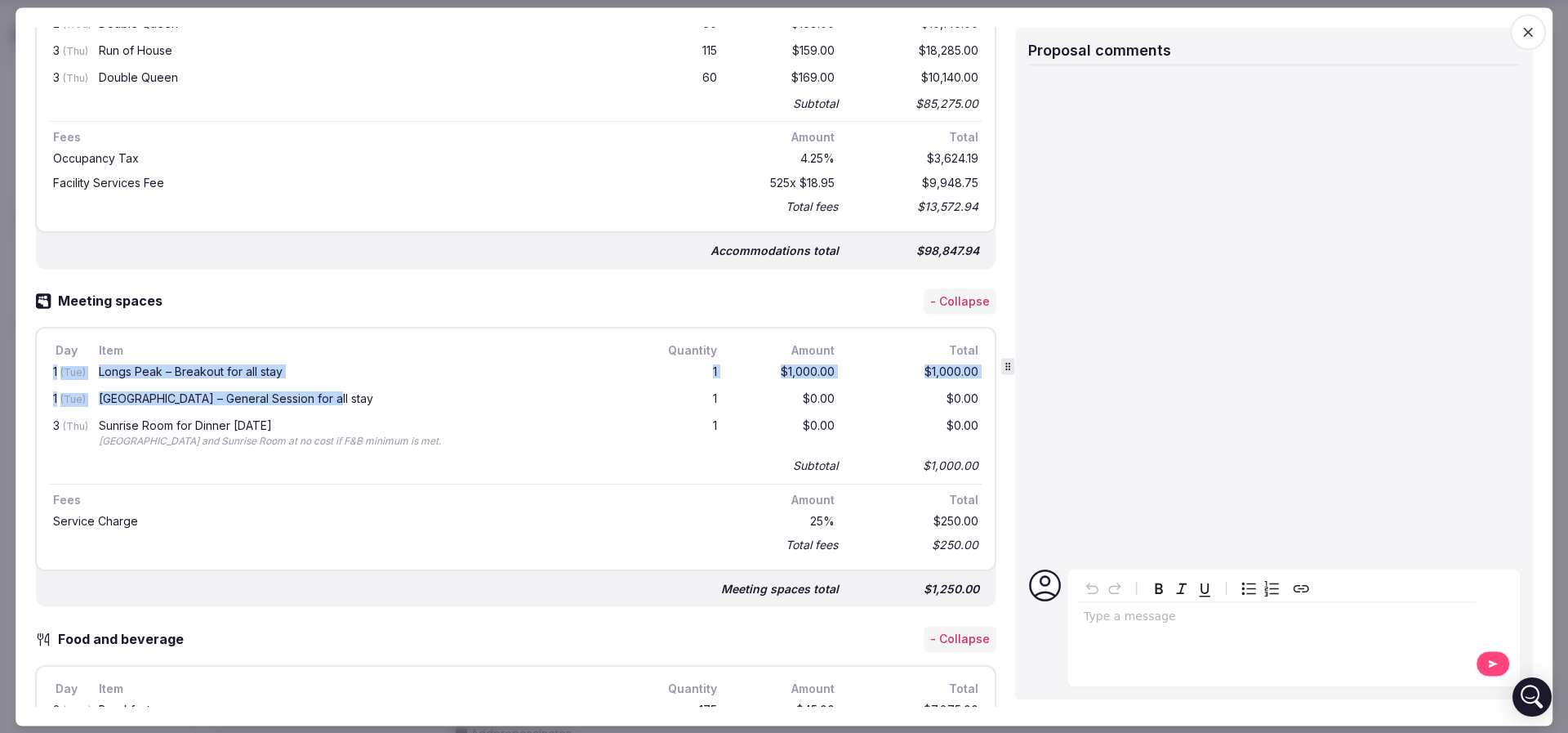
drag, startPoint x: 50, startPoint y: 369, endPoint x: 322, endPoint y: 393, distance: 273.1
click at [322, 393] on div "1 (Tue) Longs Peak – Breakout for all stay 1 $1,000.00 $1,000.00 1 (Tue) Pikes …" at bounding box center [515, 419] width 931 height 118
click at [322, 393] on div "Pikes Peak – General Session for all stay" at bounding box center [362, 399] width 526 height 12
click at [53, 372] on div "1 (Tue)" at bounding box center [66, 374] width 33 height 20
drag, startPoint x: 76, startPoint y: 395, endPoint x: 195, endPoint y: 402, distance: 119.2
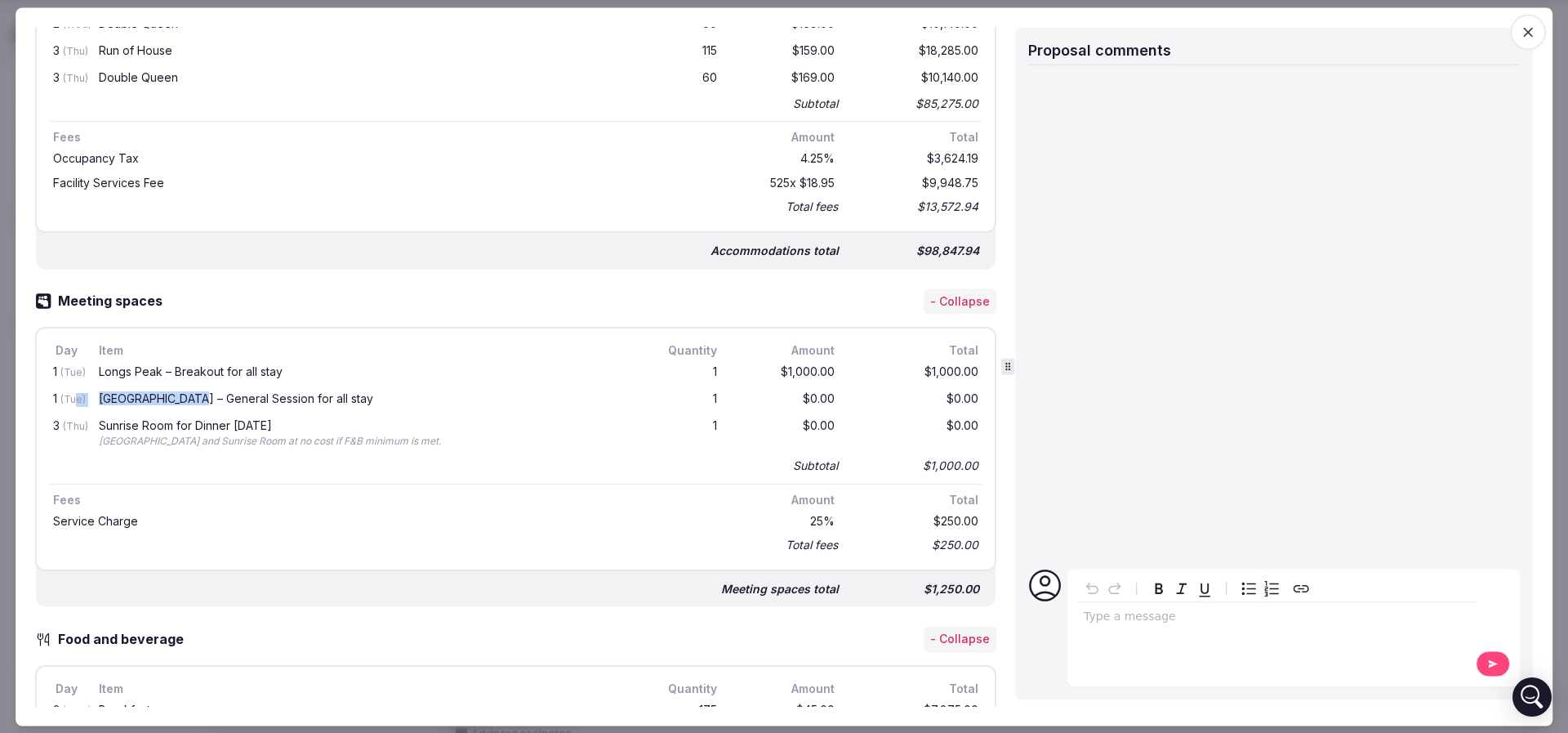
click at [195, 402] on div "1 (Tue) Pikes Peak – General Session for all stay 1 $0.00 $0.00" at bounding box center [515, 400] width 931 height 27
click at [195, 402] on div "Pikes Peak – General Session for all stay" at bounding box center [362, 400] width 533 height 20
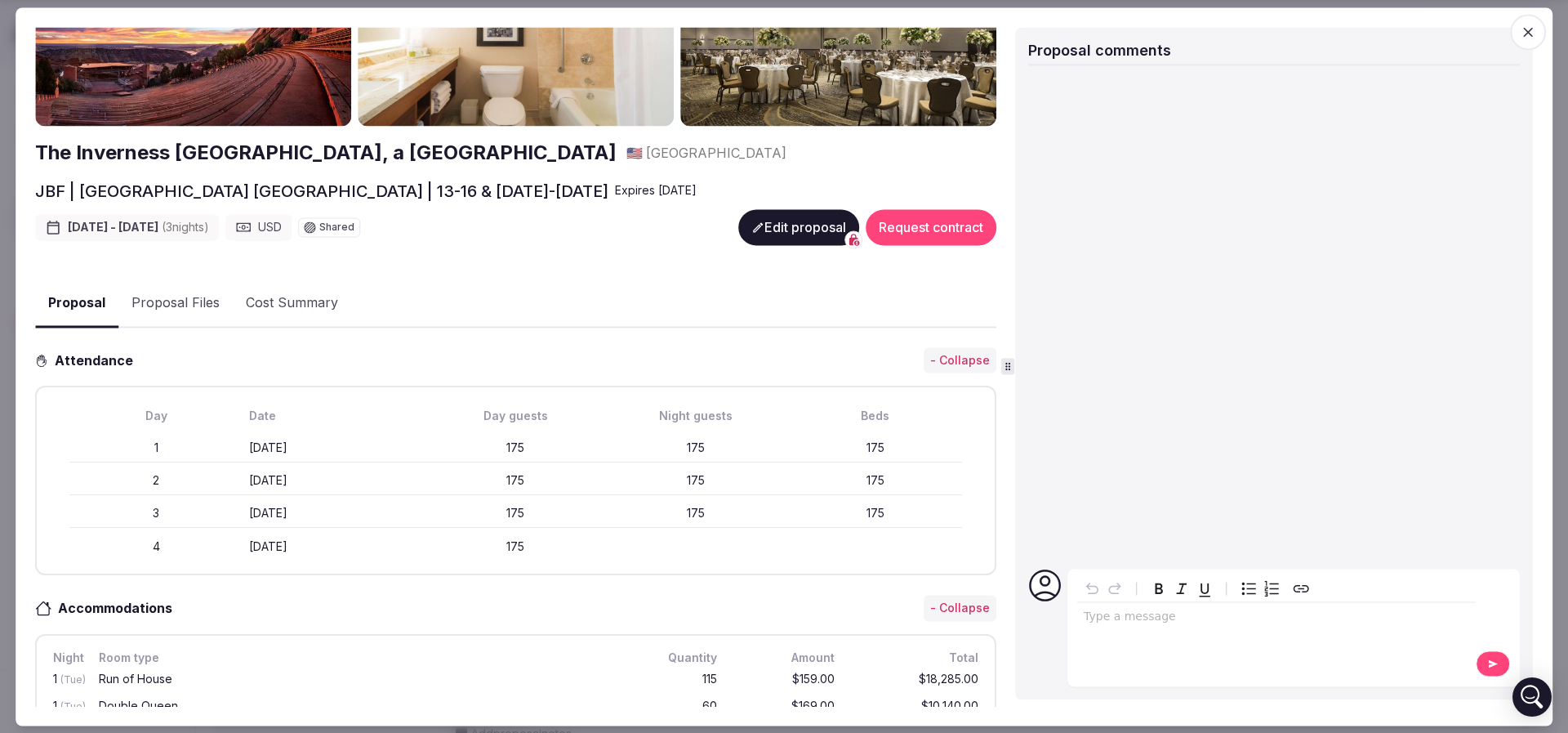
scroll to position [0, 0]
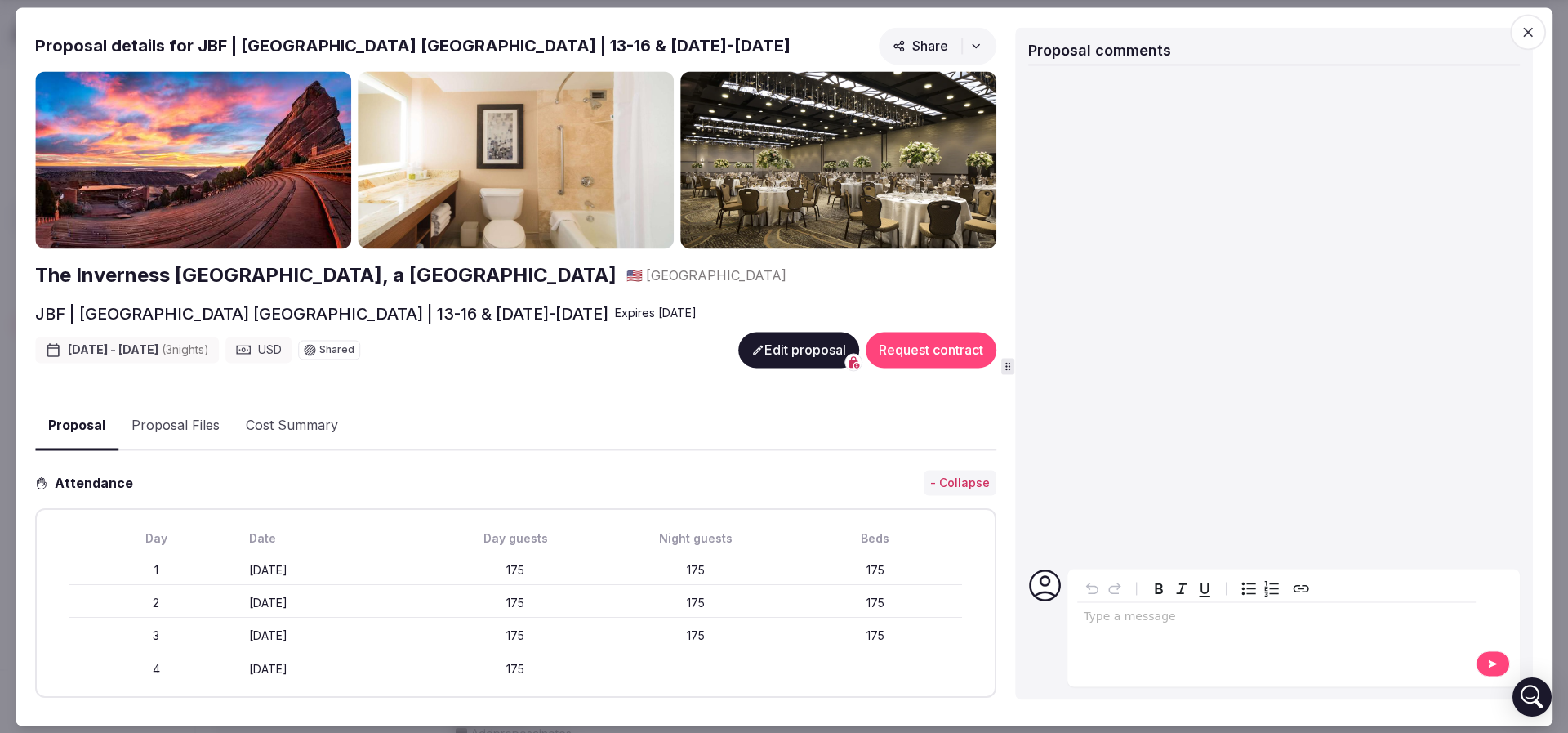
click at [414, 596] on div "Wednesday January 14th" at bounding box center [335, 604] width 173 height 17
click at [767, 344] on button "Edit proposal" at bounding box center [799, 349] width 121 height 36
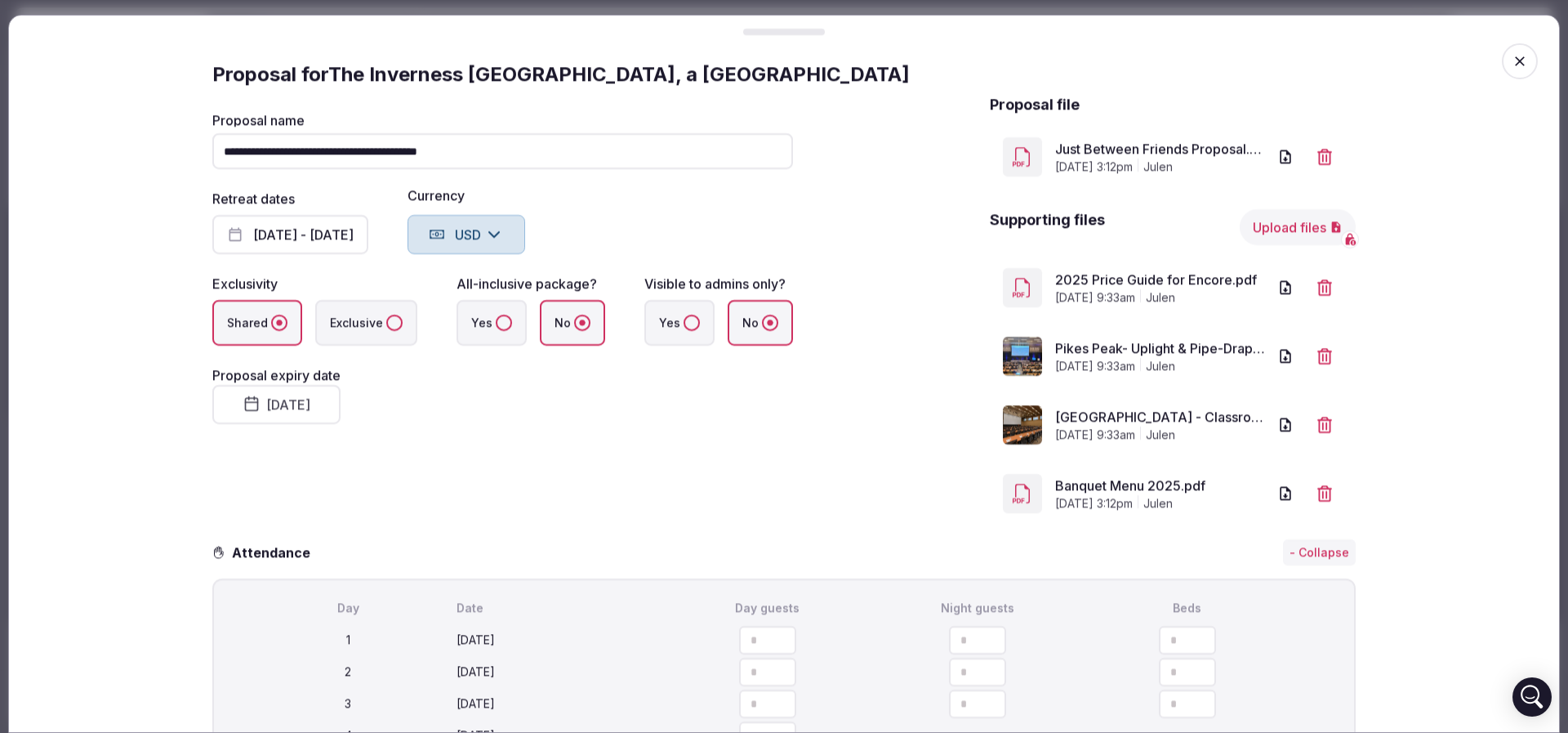
scroll to position [368, 0]
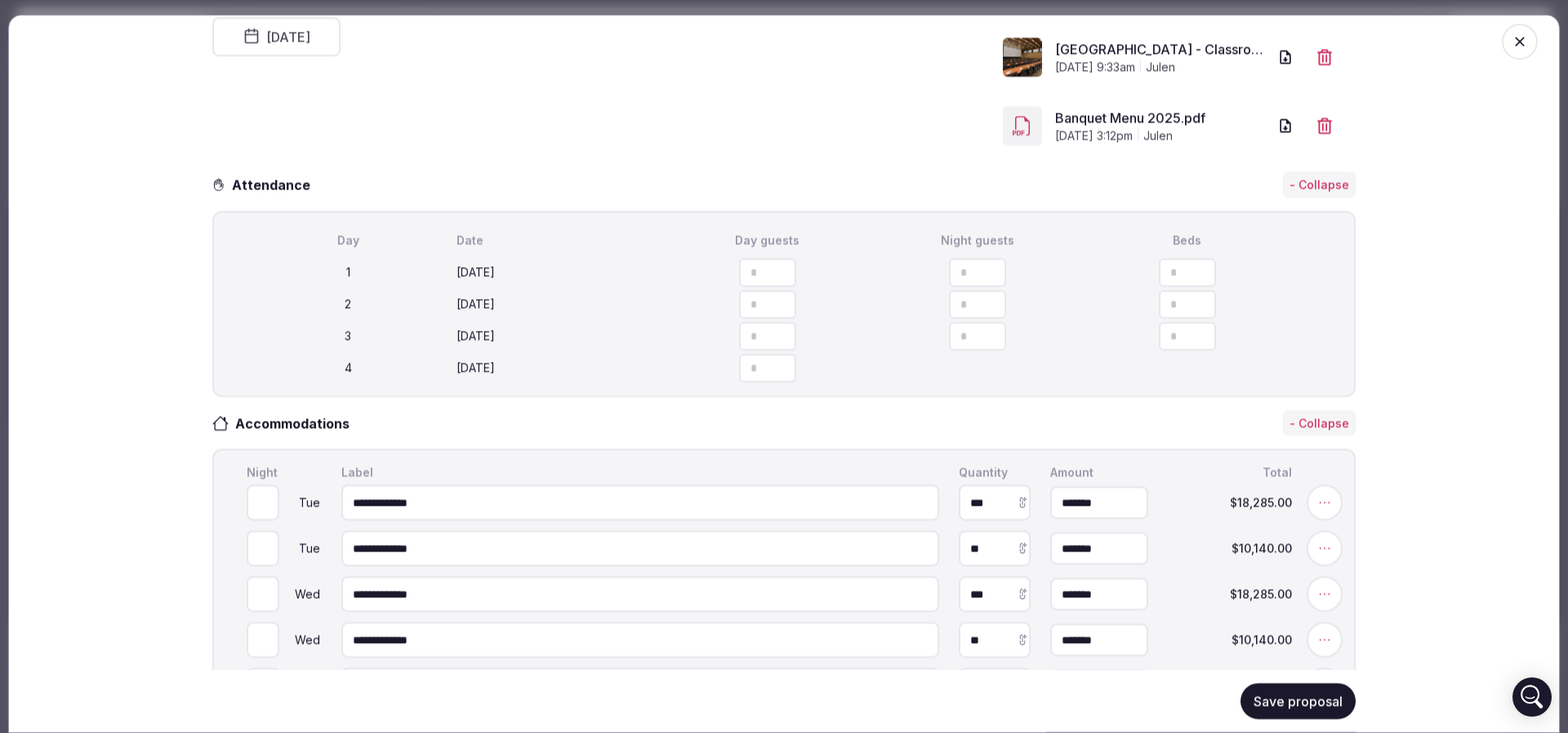
click at [530, 261] on div "1 Tuesday January 13th *** *** ***" at bounding box center [784, 272] width 1074 height 28
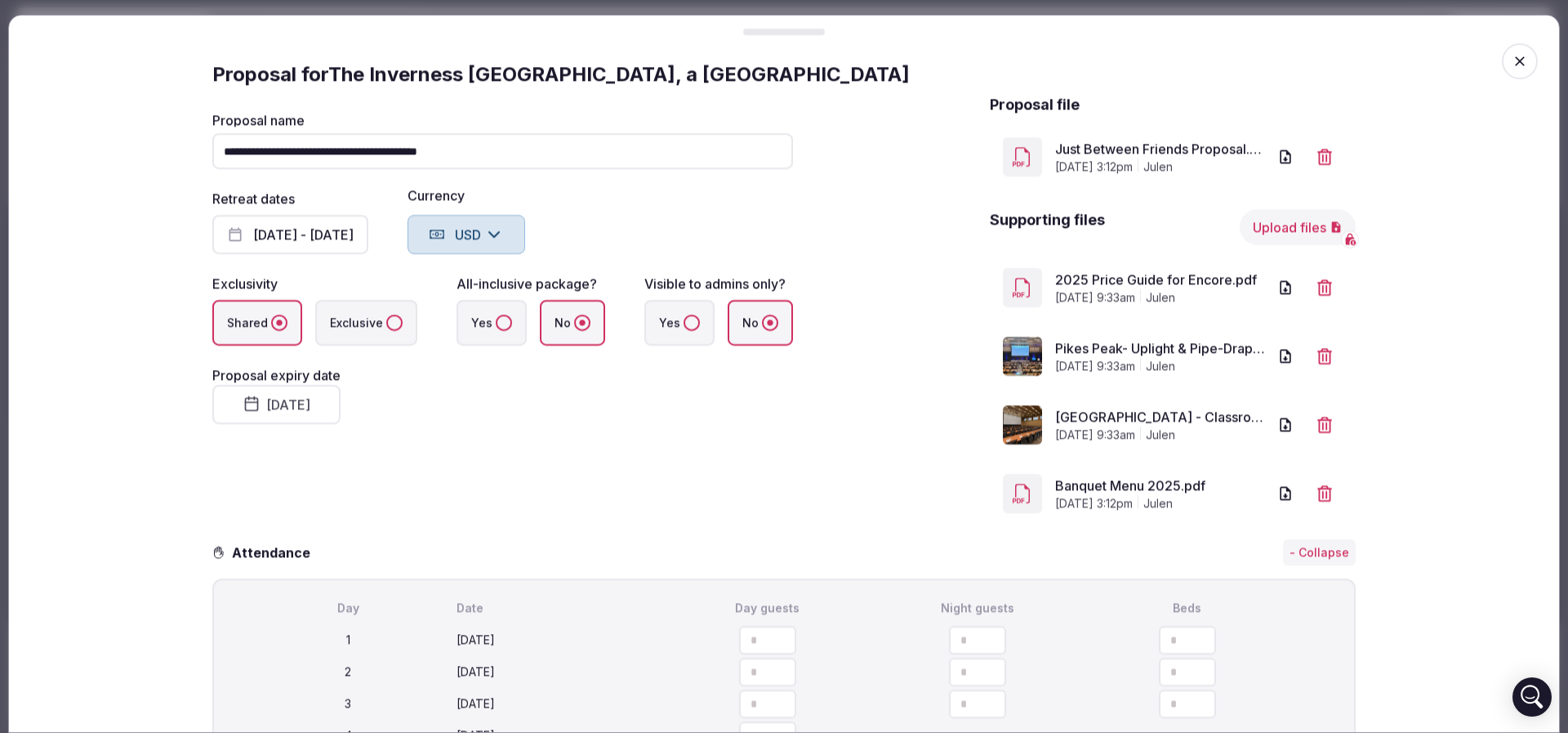
click at [327, 236] on button "Jan 13th - 16th, 2026" at bounding box center [290, 234] width 156 height 39
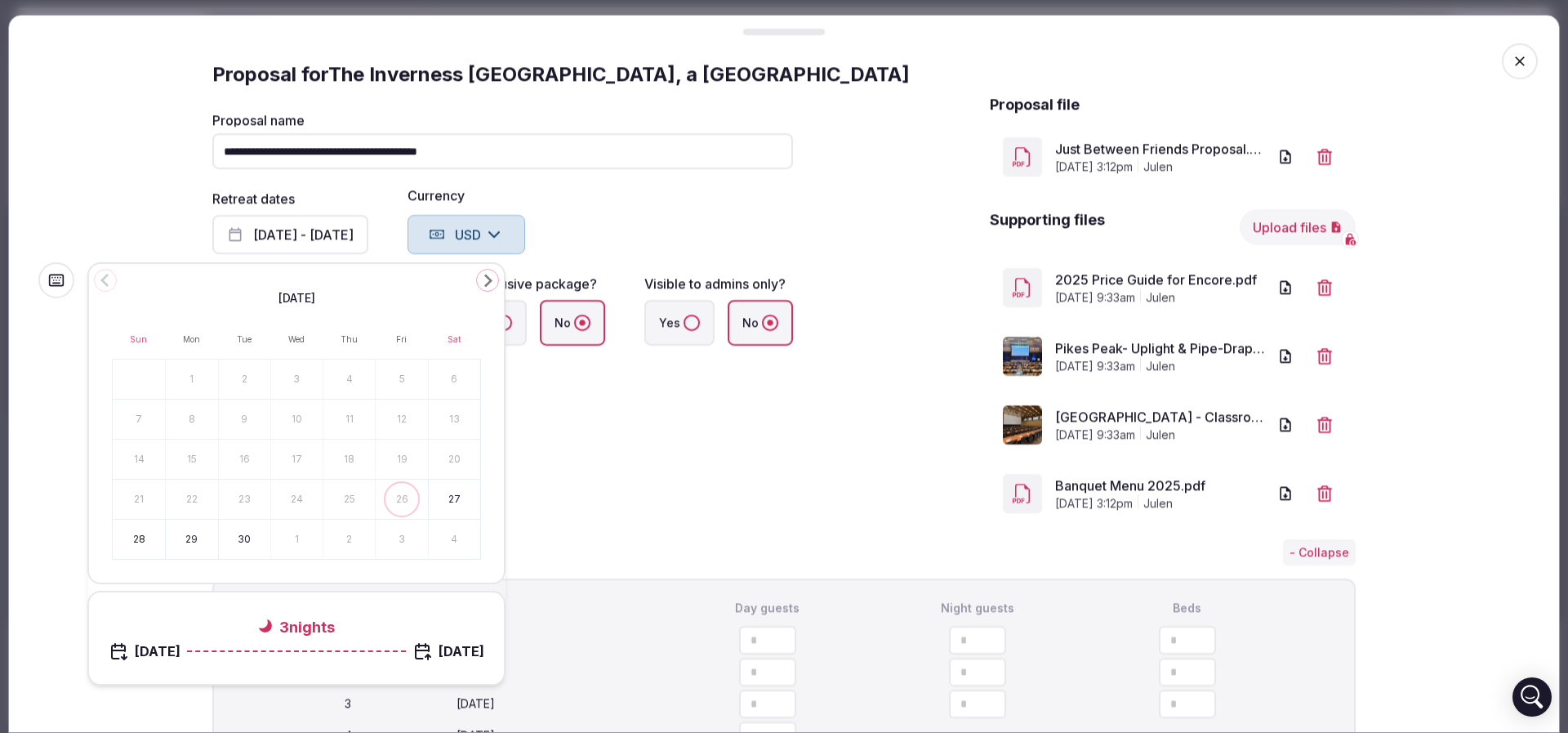
click at [494, 277] on icon "Go to the Next Month" at bounding box center [487, 280] width 19 height 19
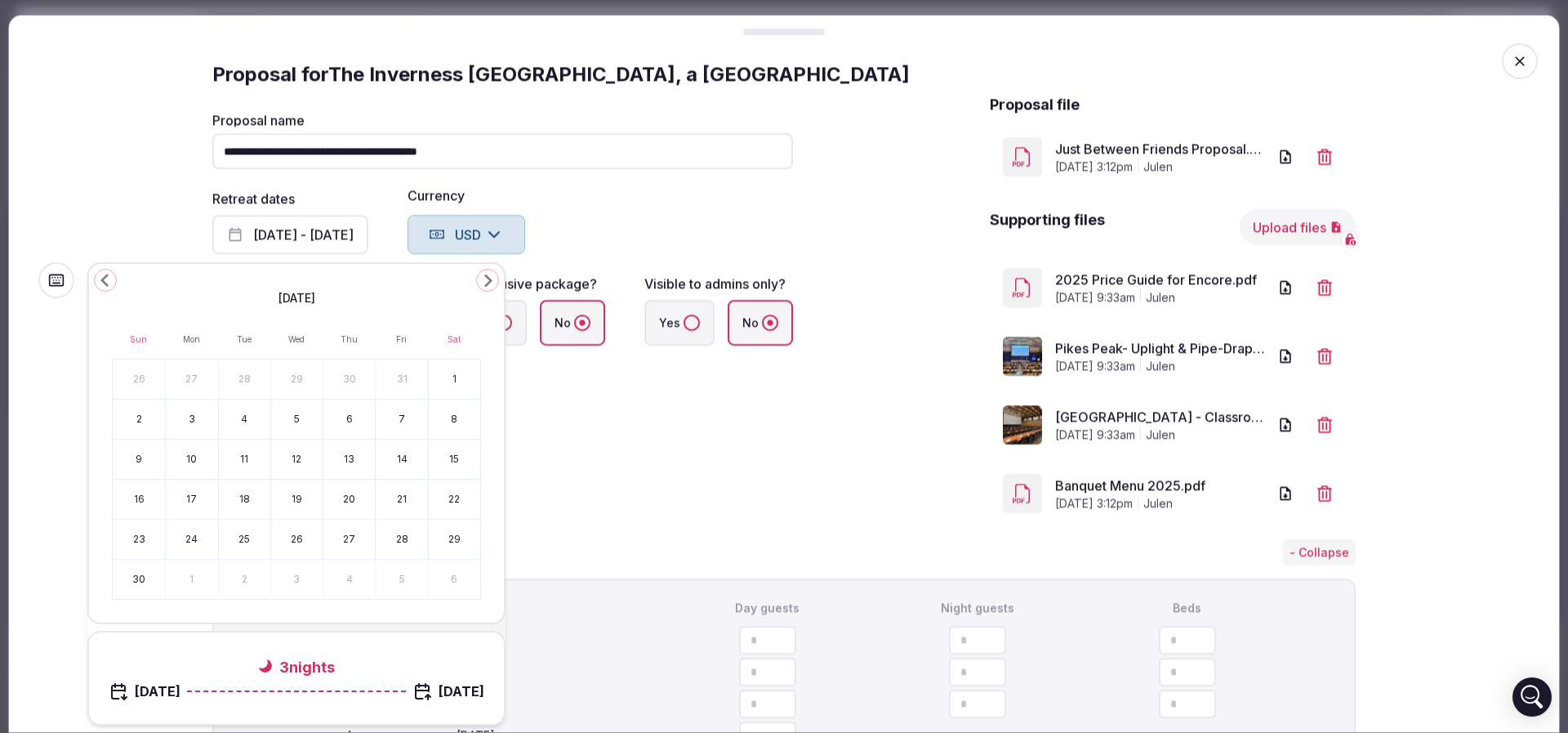
click at [494, 277] on icon "Go to the Next Month" at bounding box center [487, 280] width 19 height 19
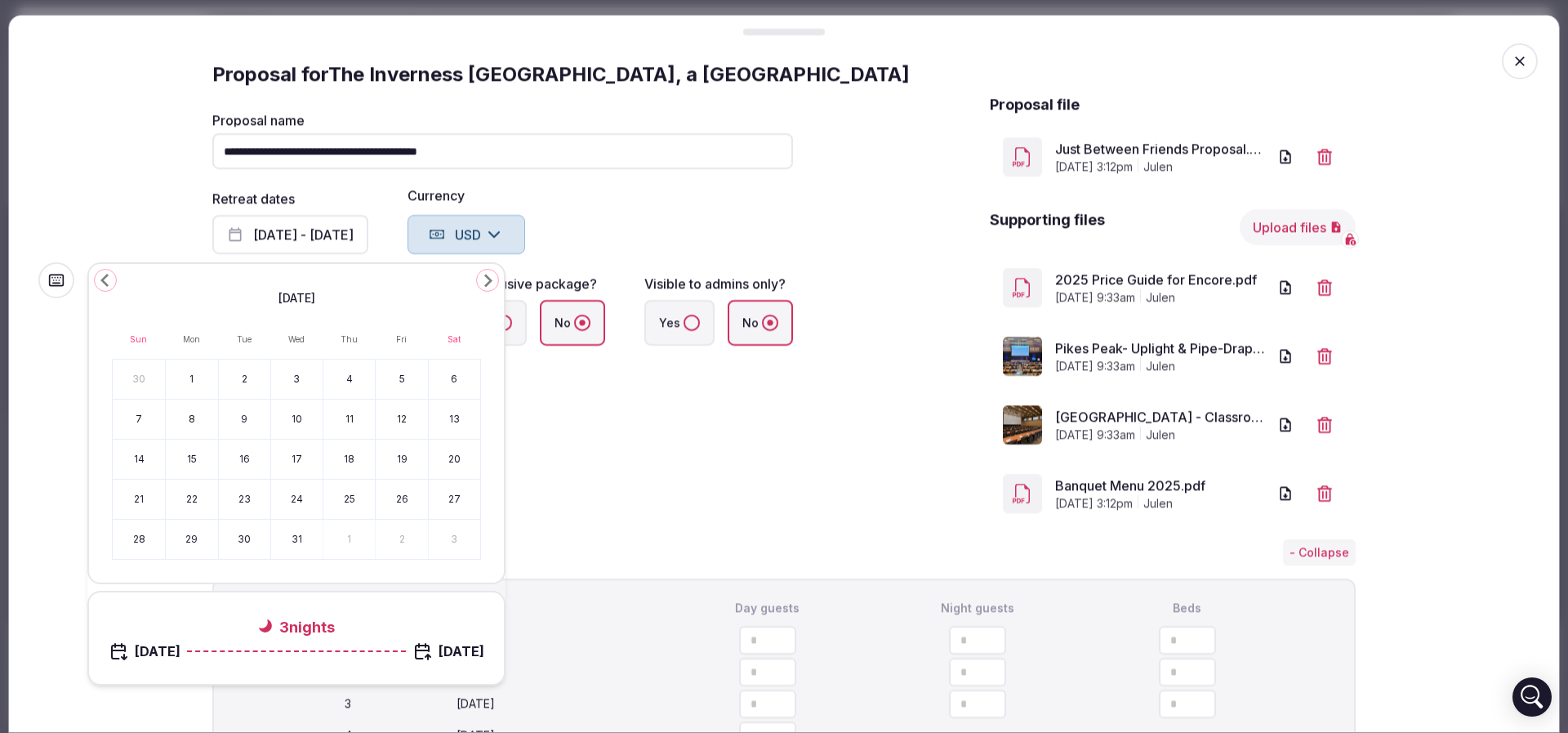
click at [494, 278] on icon "Go to the Next Month" at bounding box center [487, 280] width 19 height 19
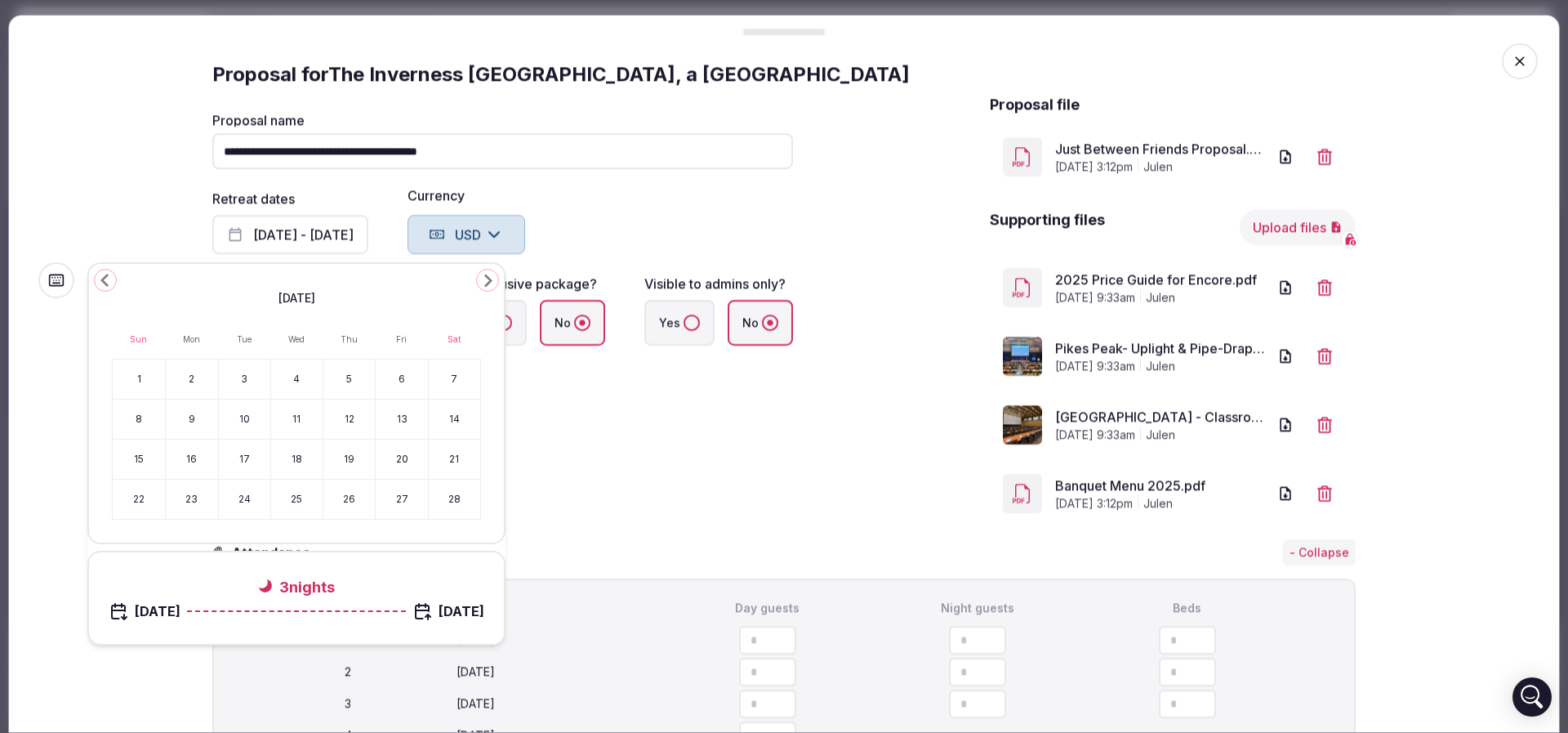
click at [488, 280] on icon "Go to the Next Month" at bounding box center [487, 280] width 19 height 19
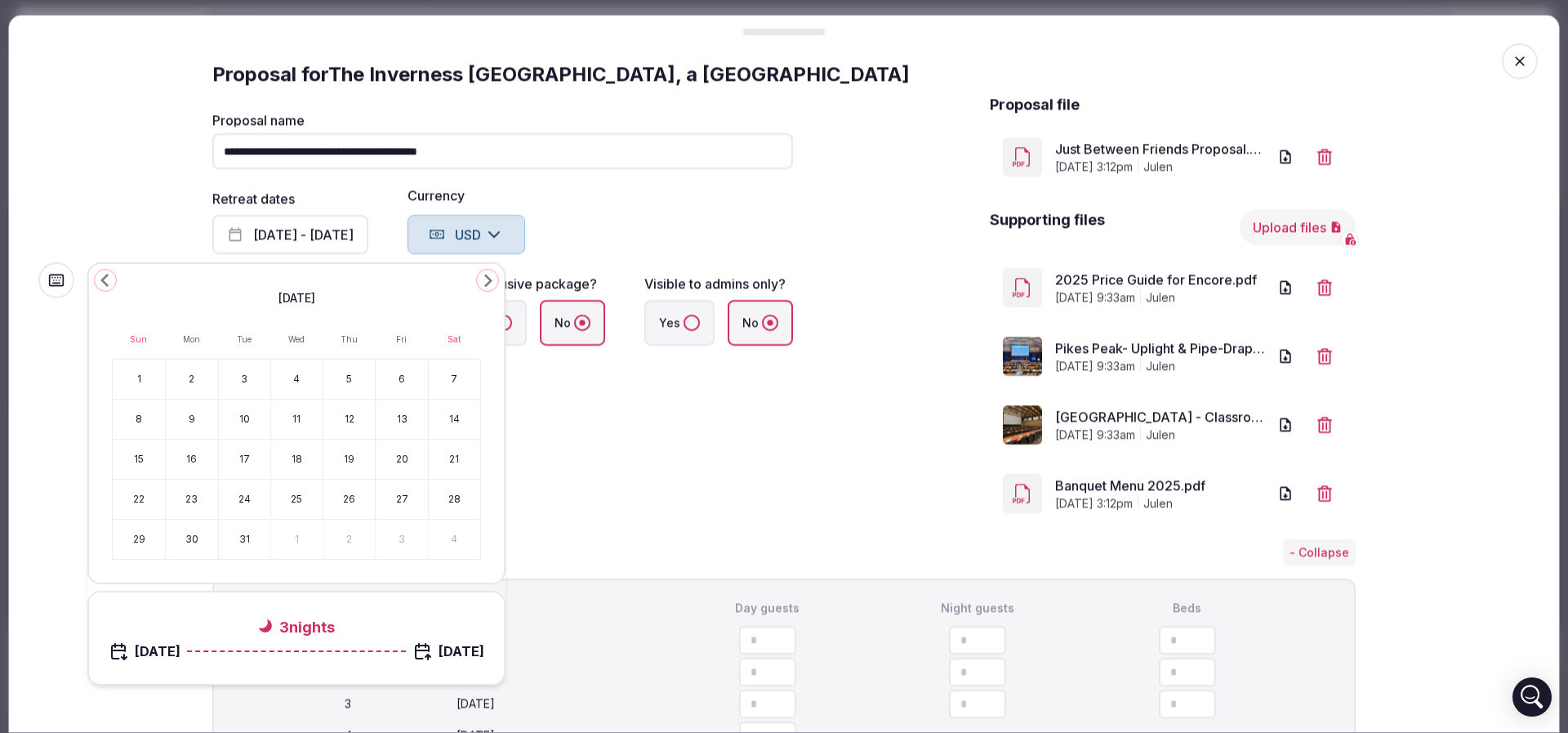
click at [488, 280] on icon "Go to the Next Month" at bounding box center [487, 280] width 19 height 19
click at [487, 275] on polygon "Go to the Next Month" at bounding box center [489, 281] width 8 height 13
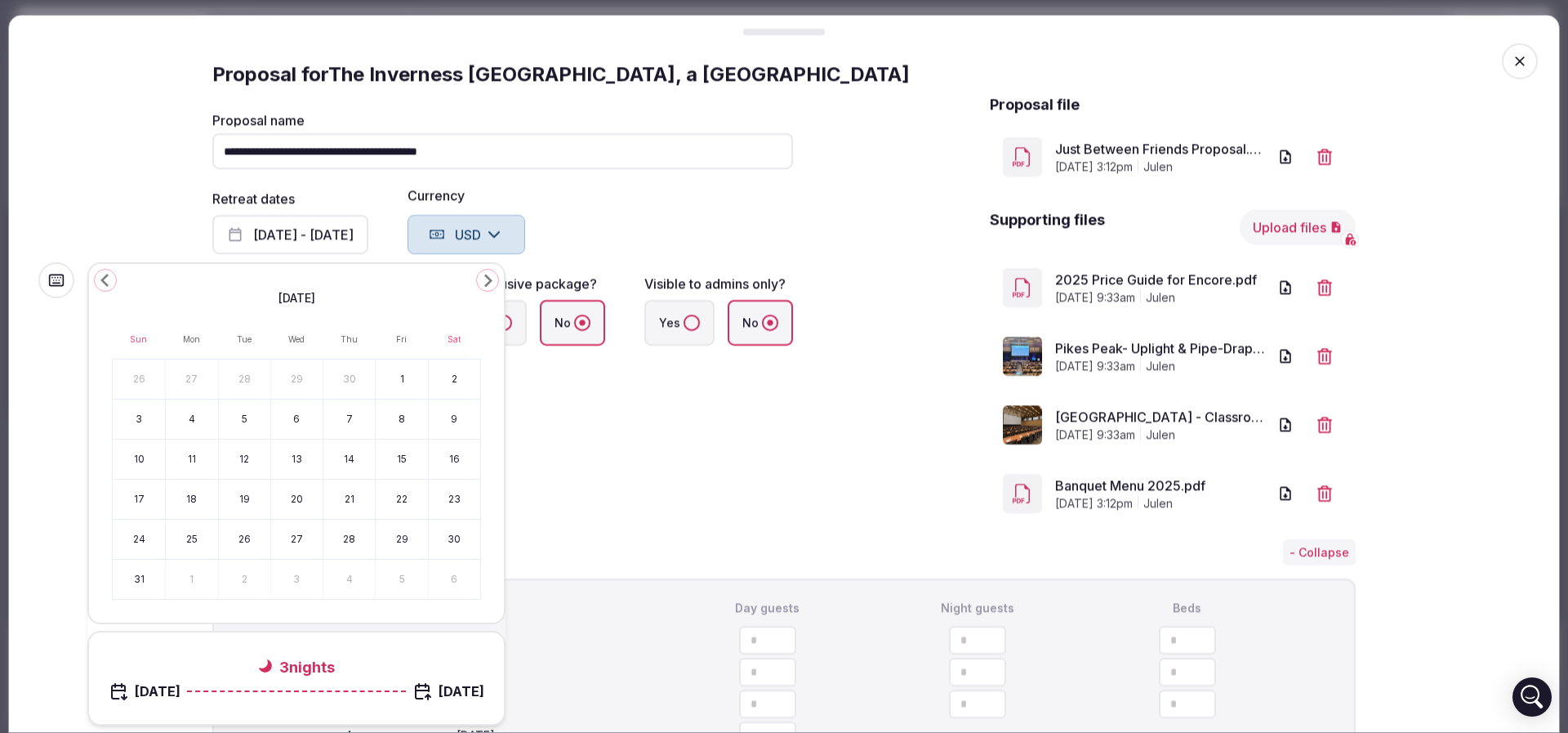
click at [487, 275] on polygon "Go to the Next Month" at bounding box center [489, 281] width 8 height 13
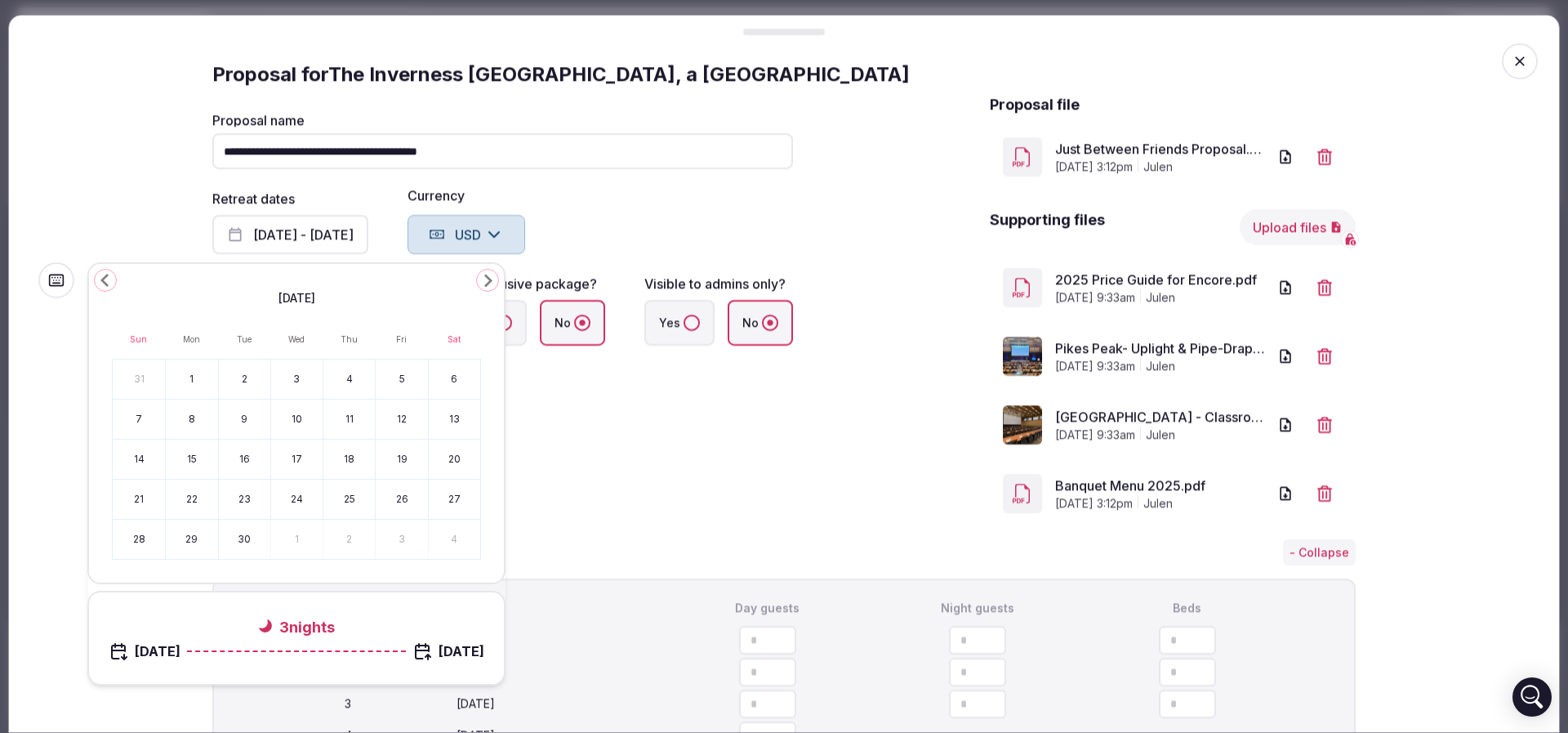
click at [487, 275] on polygon "Go to the Next Month" at bounding box center [489, 281] width 8 height 13
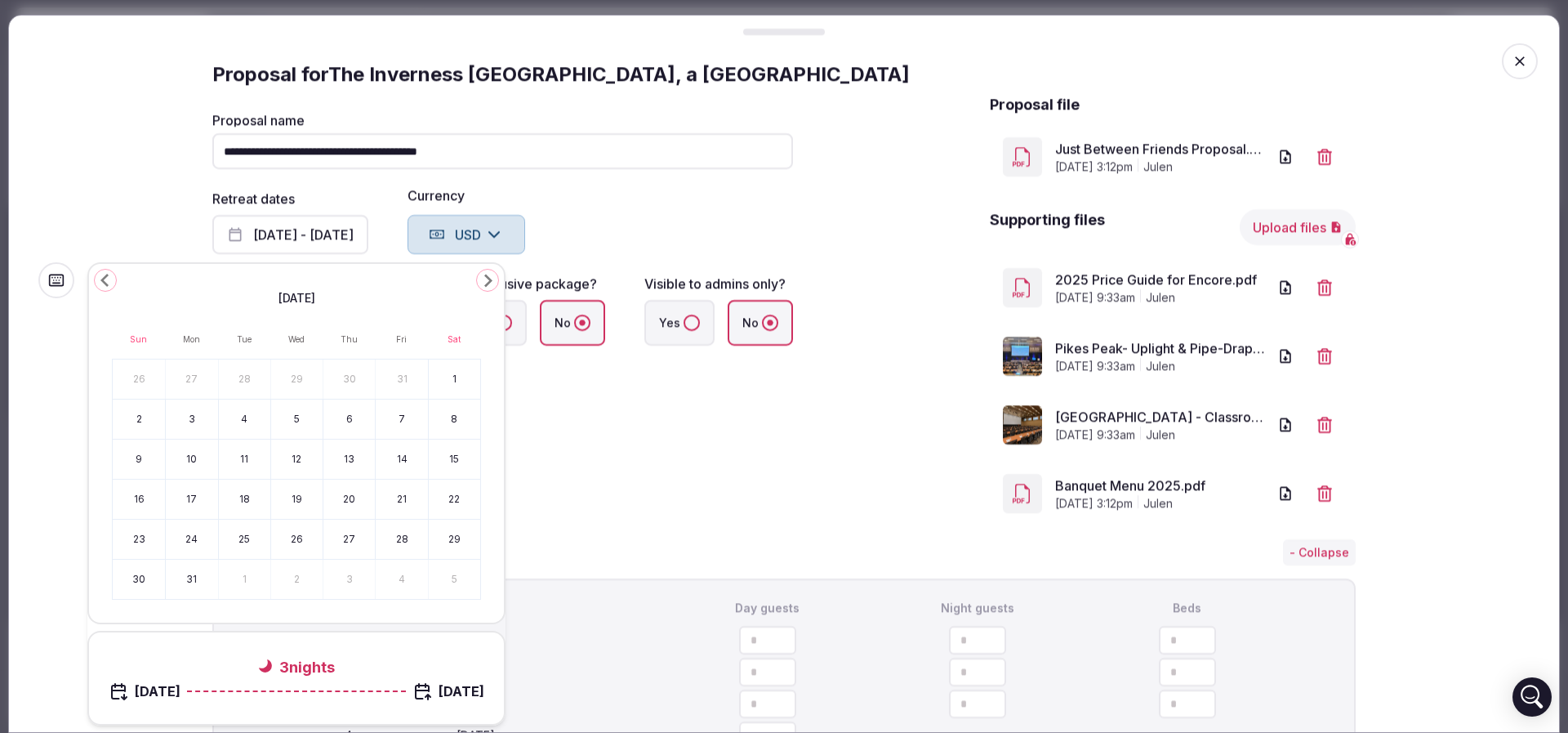
click at [487, 275] on polygon "Go to the Next Month" at bounding box center [489, 281] width 8 height 13
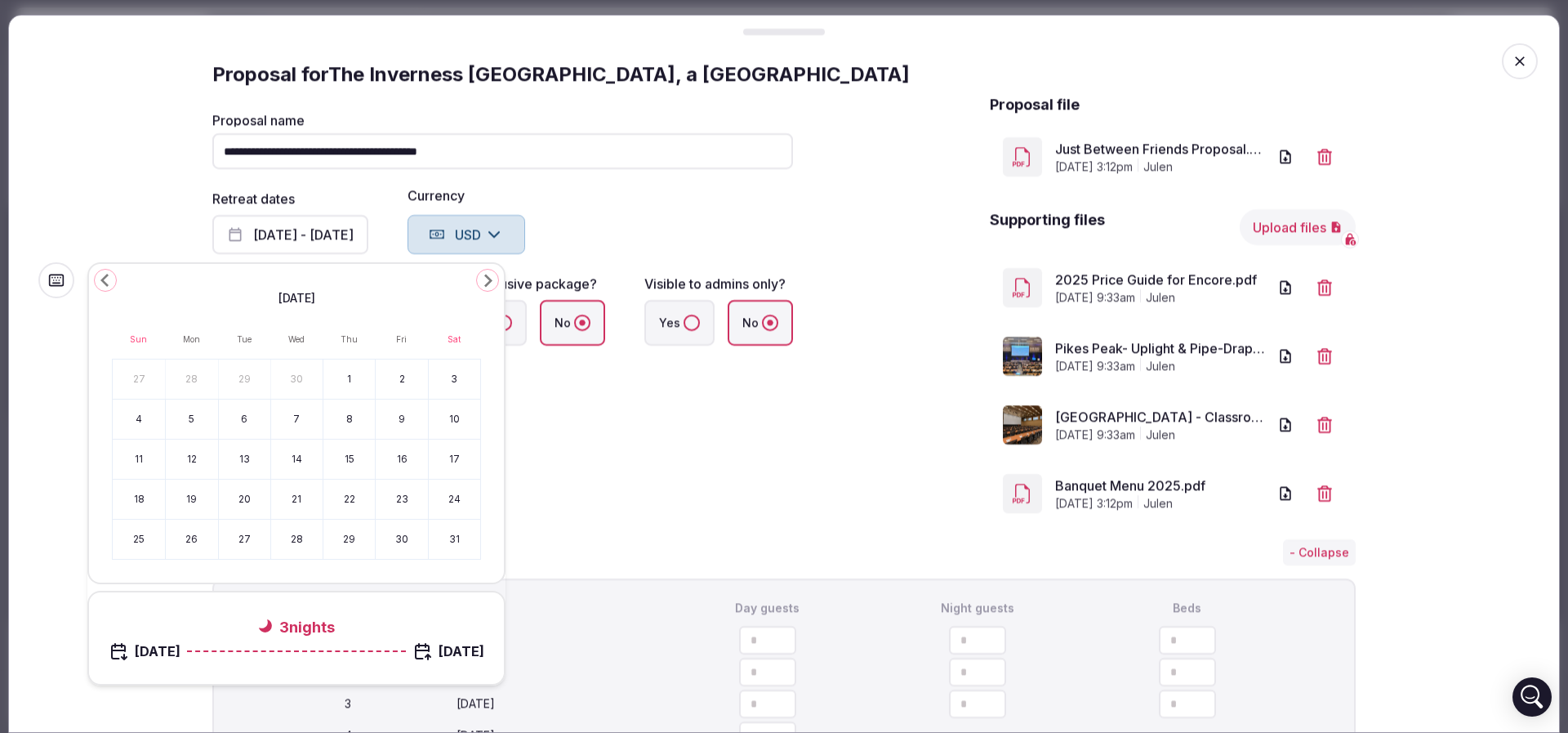
click at [487, 275] on polygon "Go to the Next Month" at bounding box center [489, 281] width 8 height 13
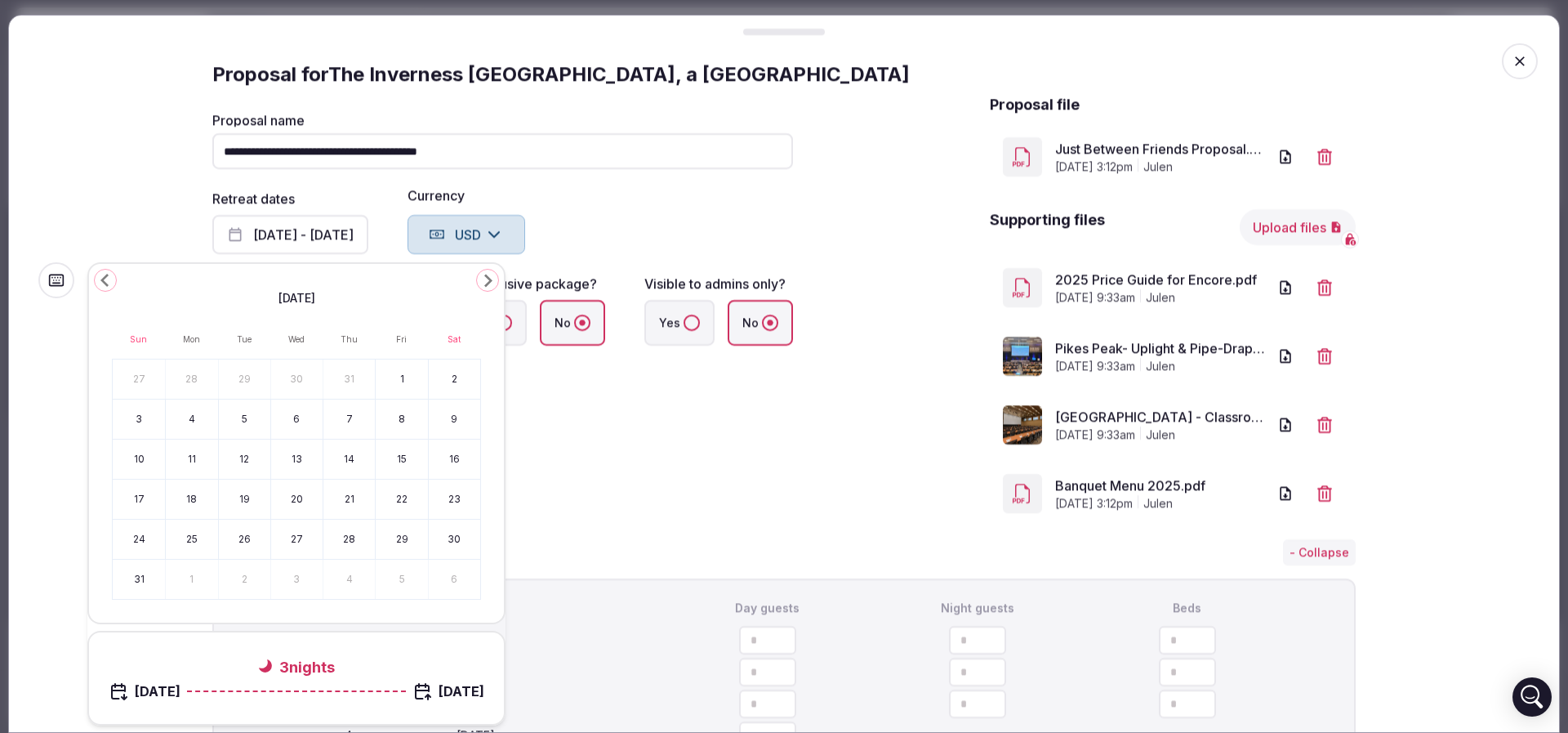
click at [302, 461] on button "13" at bounding box center [297, 459] width 52 height 39
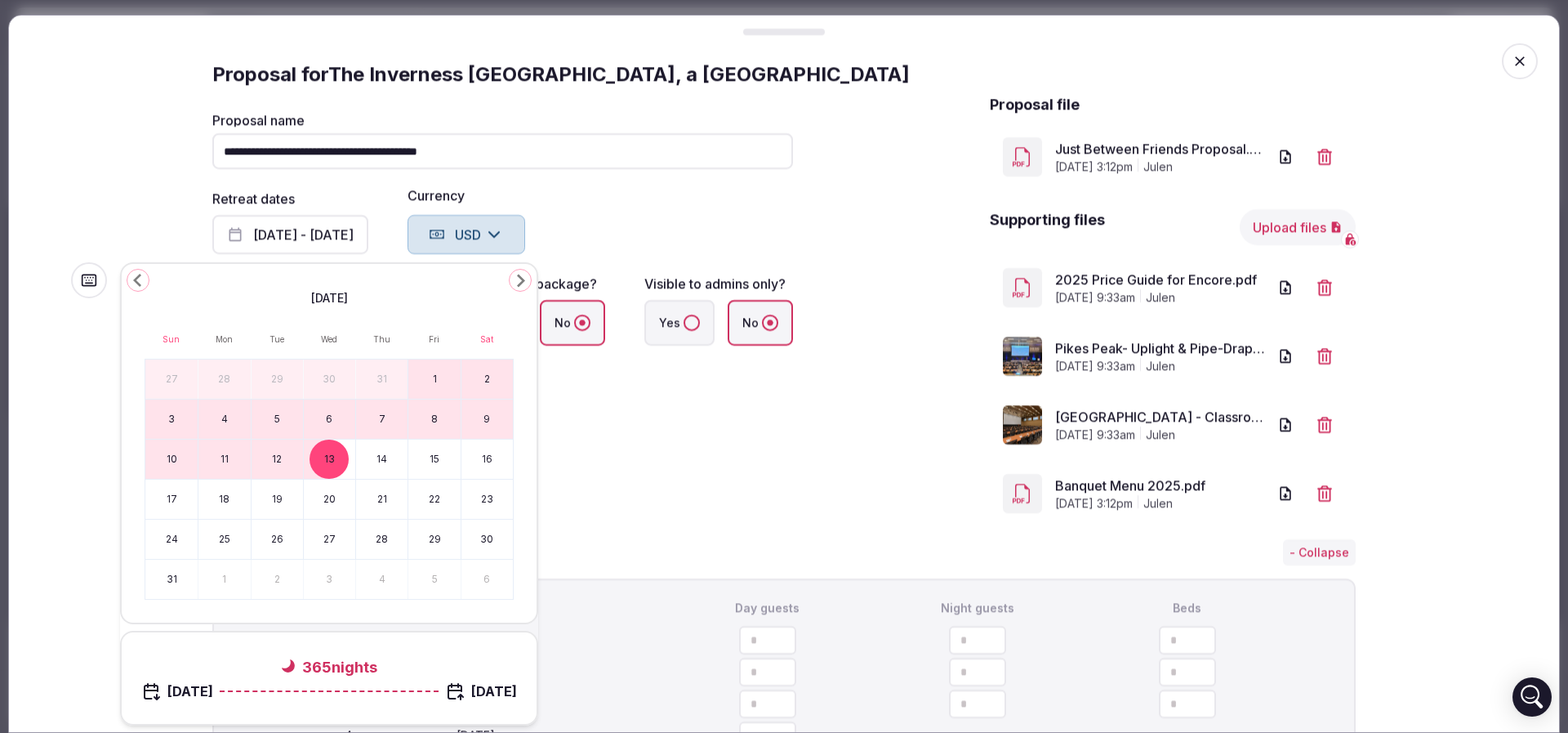
click at [344, 462] on button "13" at bounding box center [330, 459] width 52 height 39
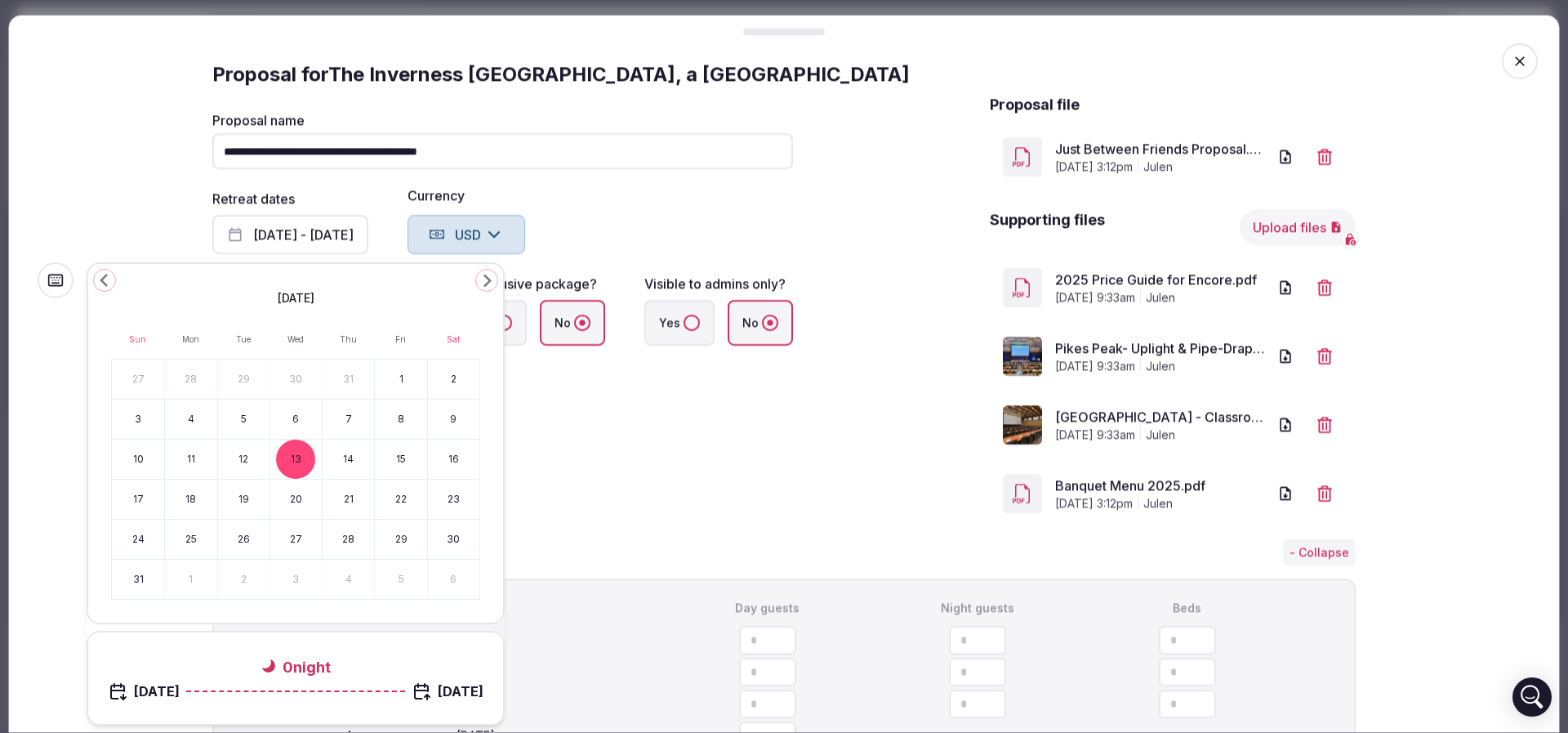
click at [446, 456] on button "16" at bounding box center [454, 459] width 52 height 39
click at [678, 452] on div "**********" at bounding box center [502, 309] width 581 height 432
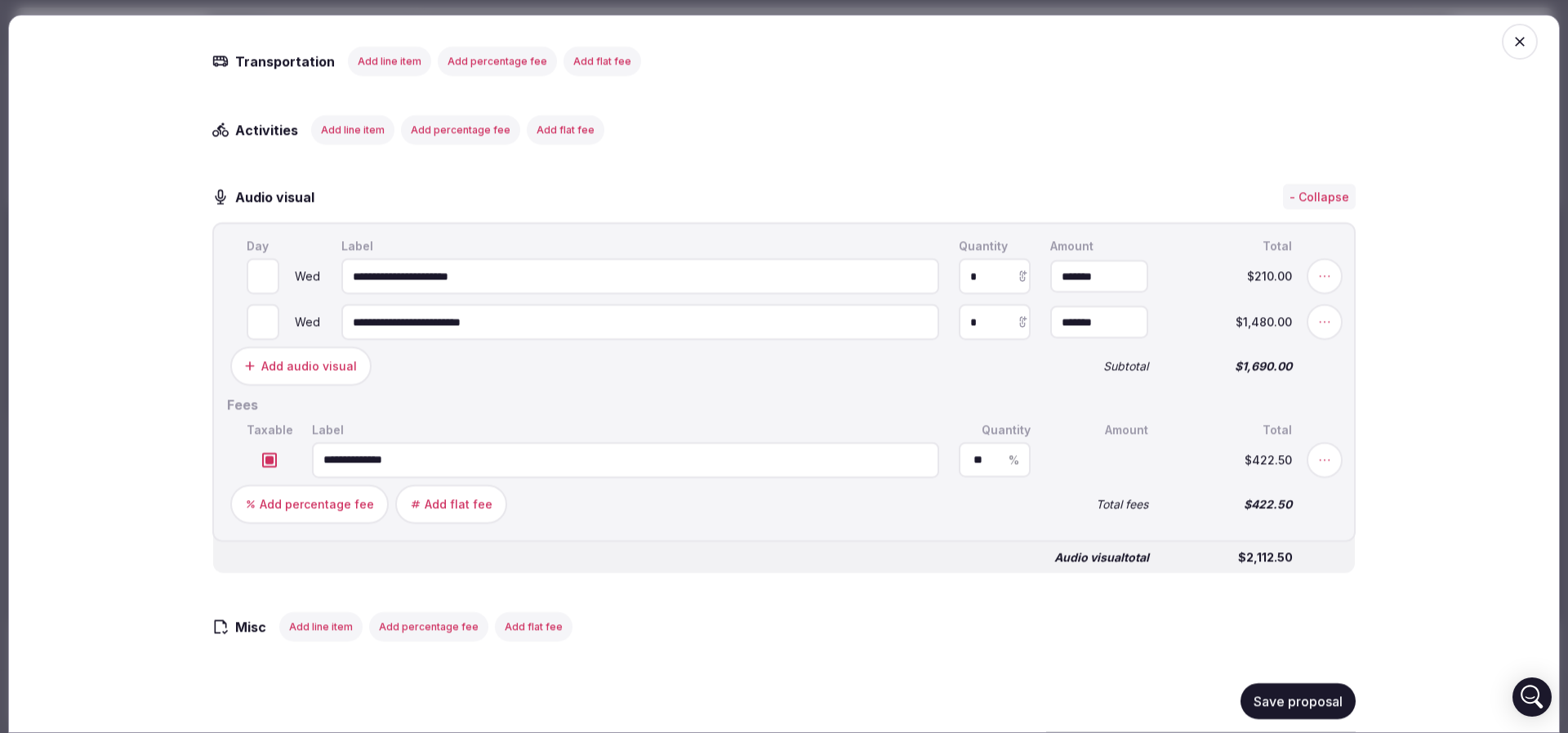
scroll to position [2451, 0]
click at [1318, 710] on button "Save proposal" at bounding box center [1298, 700] width 115 height 36
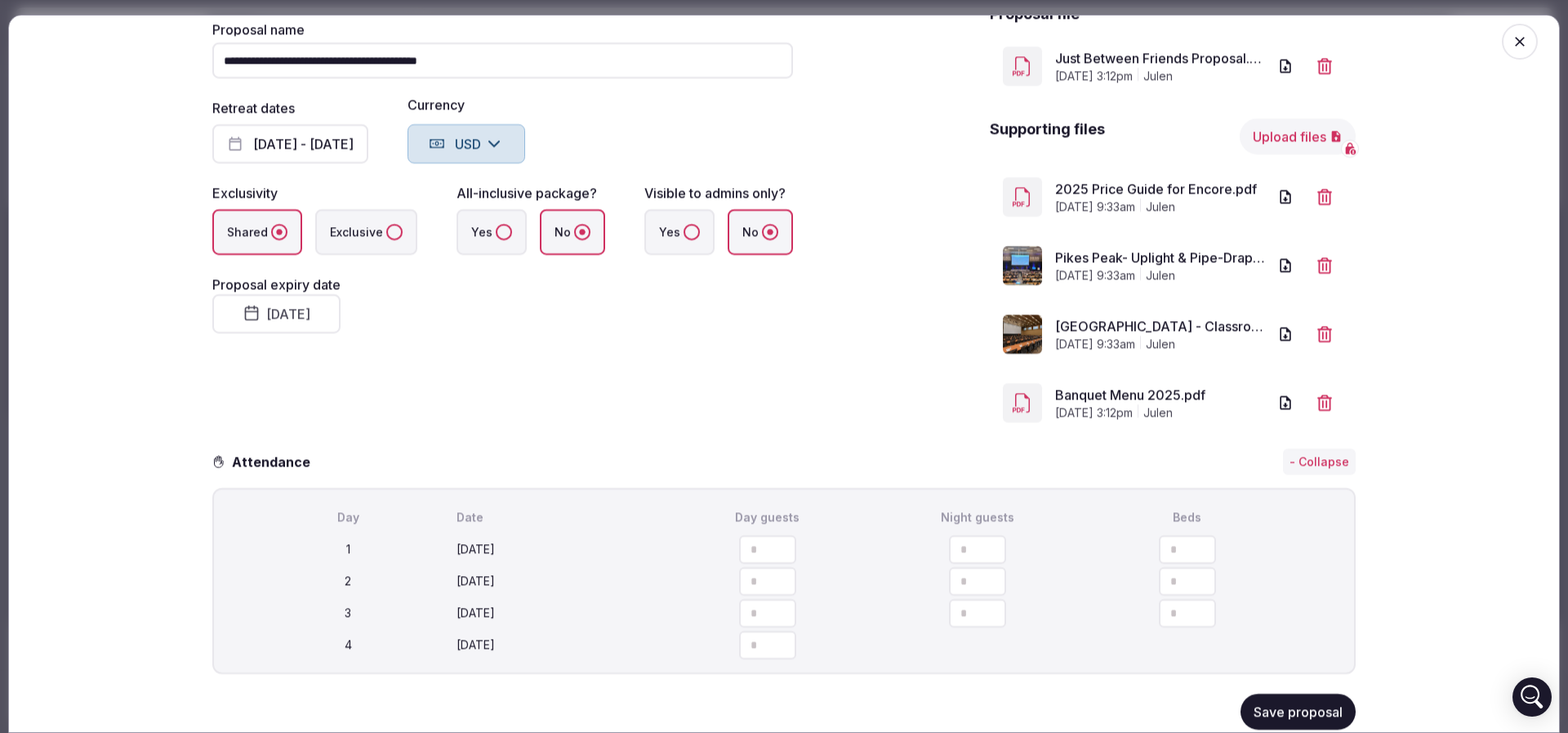
scroll to position [0, 0]
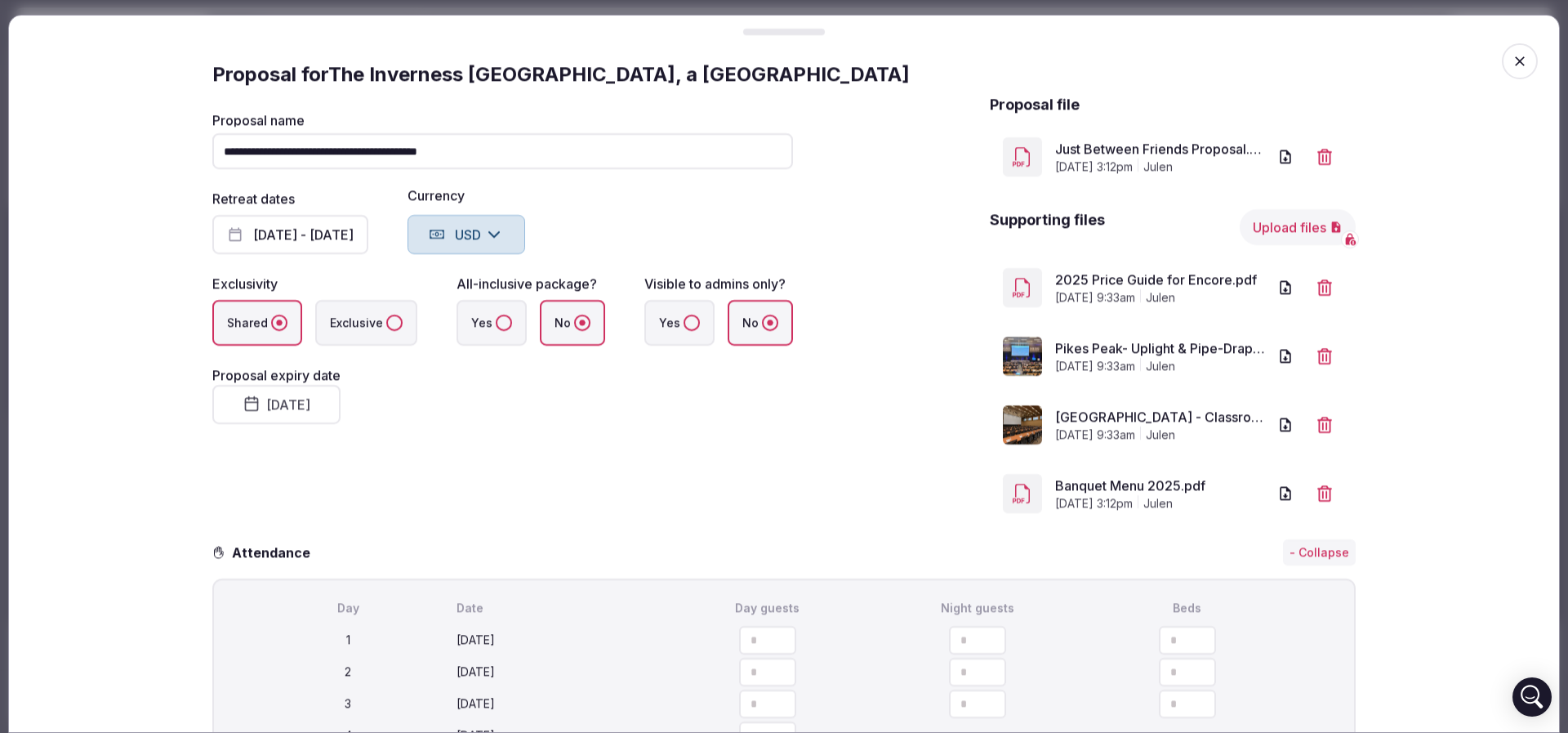
click at [1511, 67] on icon "button" at bounding box center [1520, 62] width 17 height 17
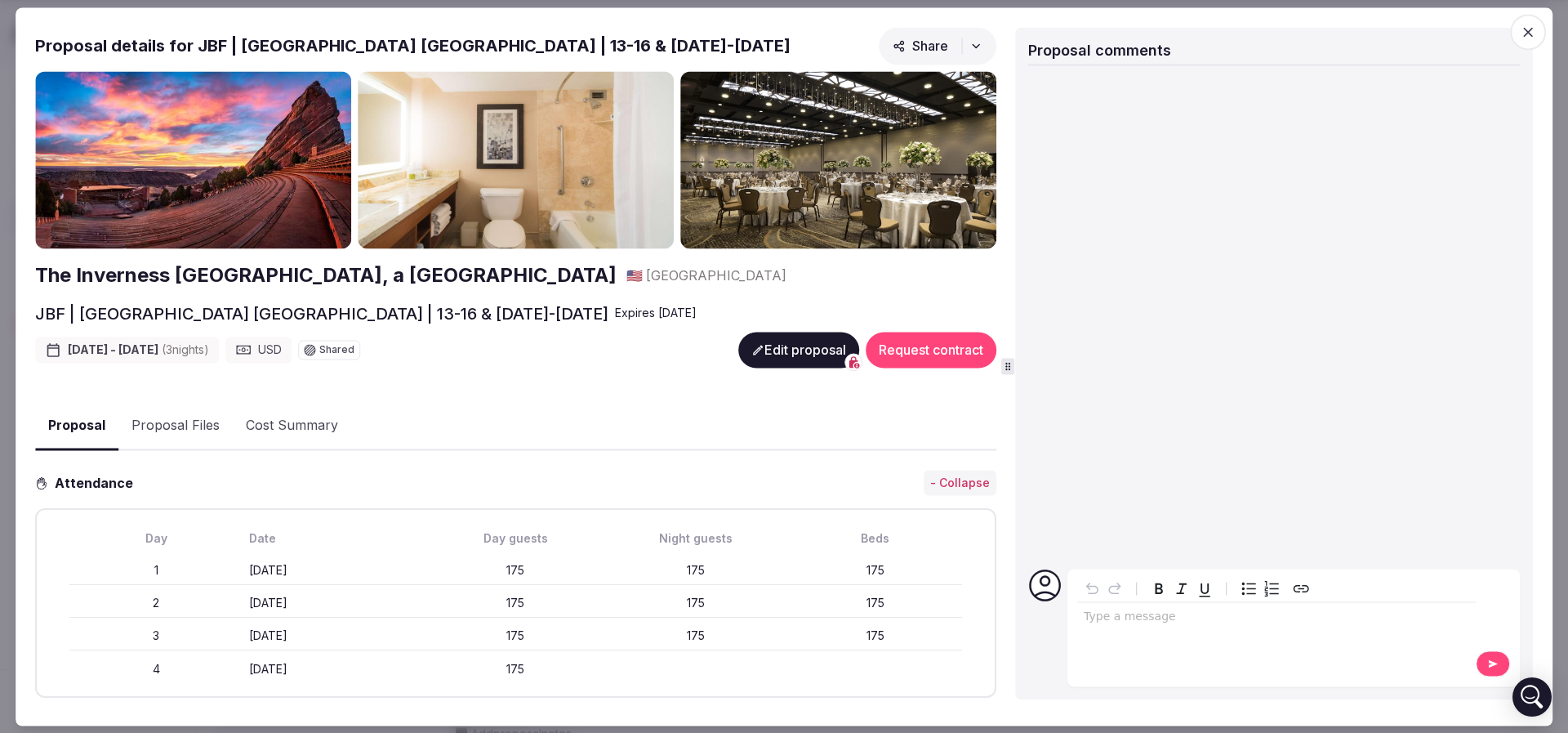
click at [779, 327] on div "JBF | Inverness Denver | 13-16 & 20-23 Jan 2027 Expire s Sep 30th, 2025 Jan 13t…" at bounding box center [515, 345] width 961 height 85
click at [766, 339] on button "Edit proposal" at bounding box center [799, 349] width 121 height 36
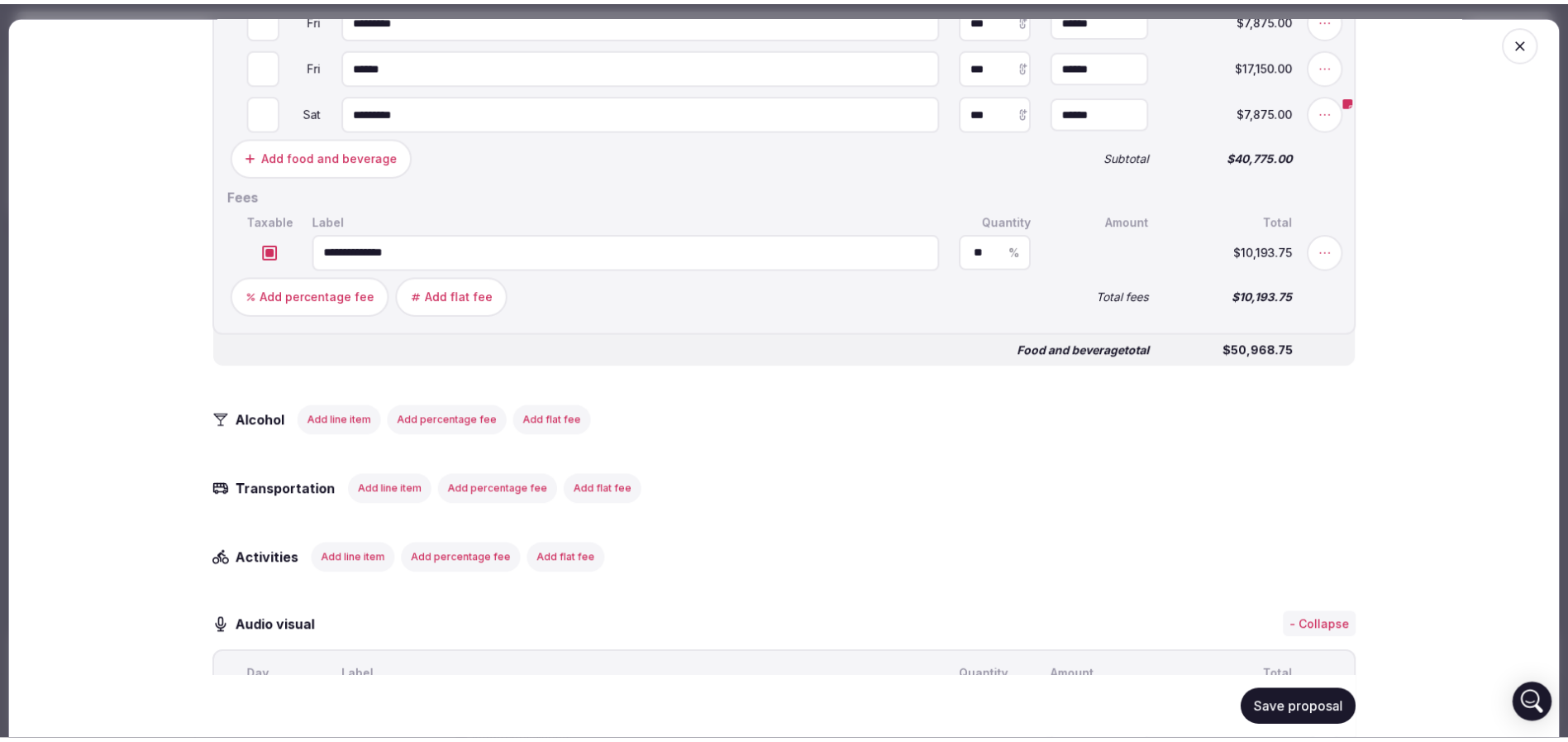
scroll to position [2605, 0]
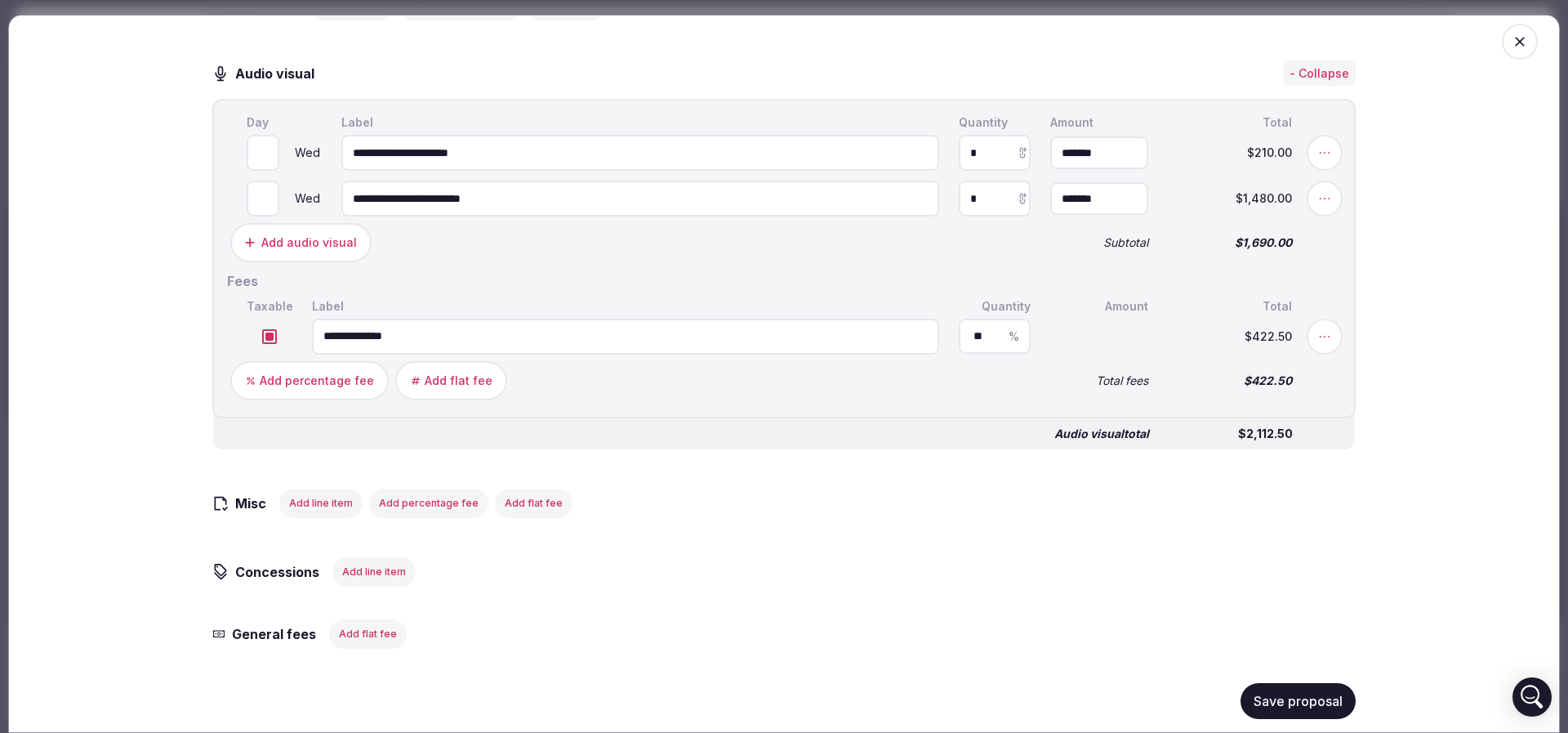
click at [1261, 700] on button "Save proposal" at bounding box center [1298, 700] width 115 height 36
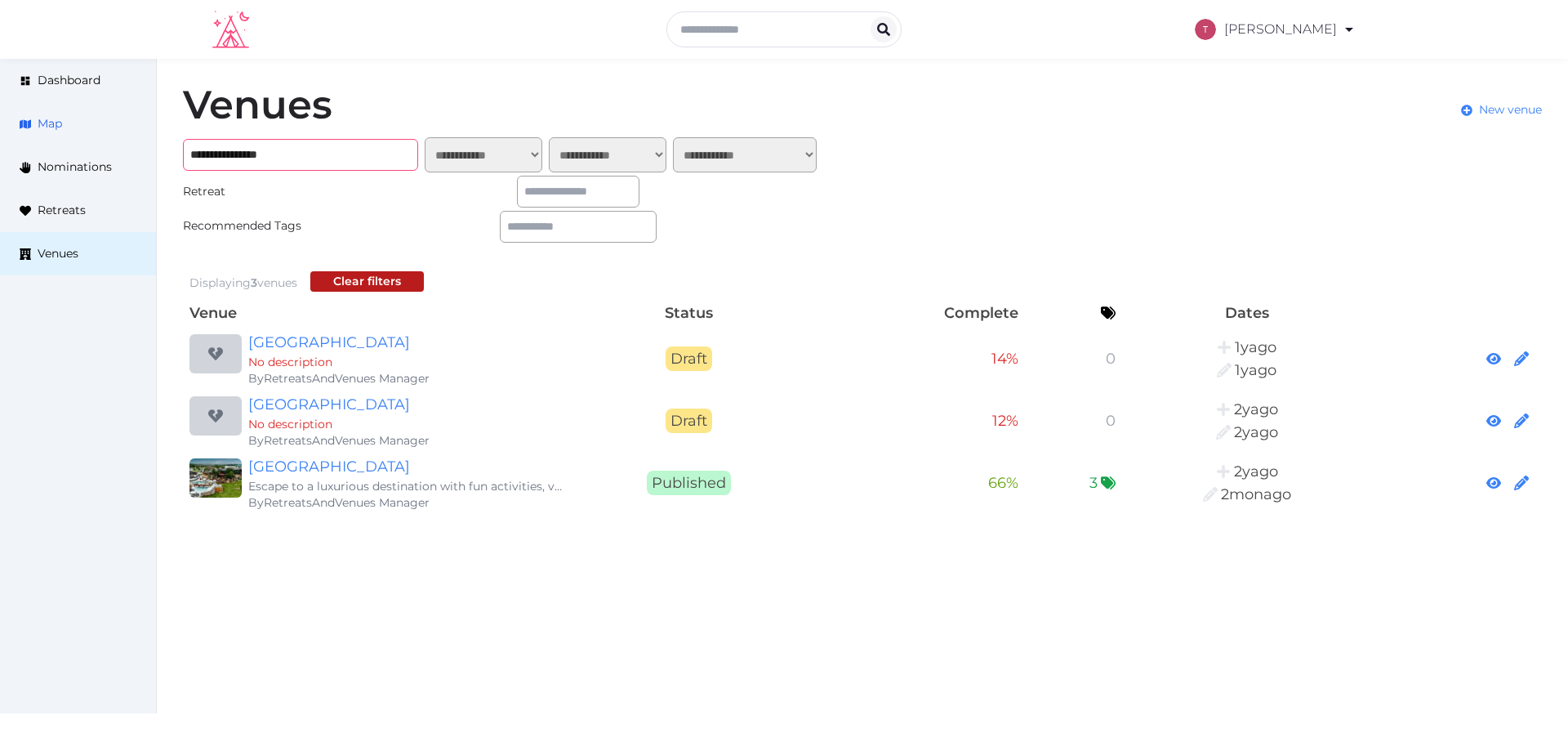
drag, startPoint x: 353, startPoint y: 146, endPoint x: 0, endPoint y: 135, distance: 353.2
click at [0, 138] on div "**********" at bounding box center [784, 299] width 1568 height 481
paste input "text"
type input "*****"
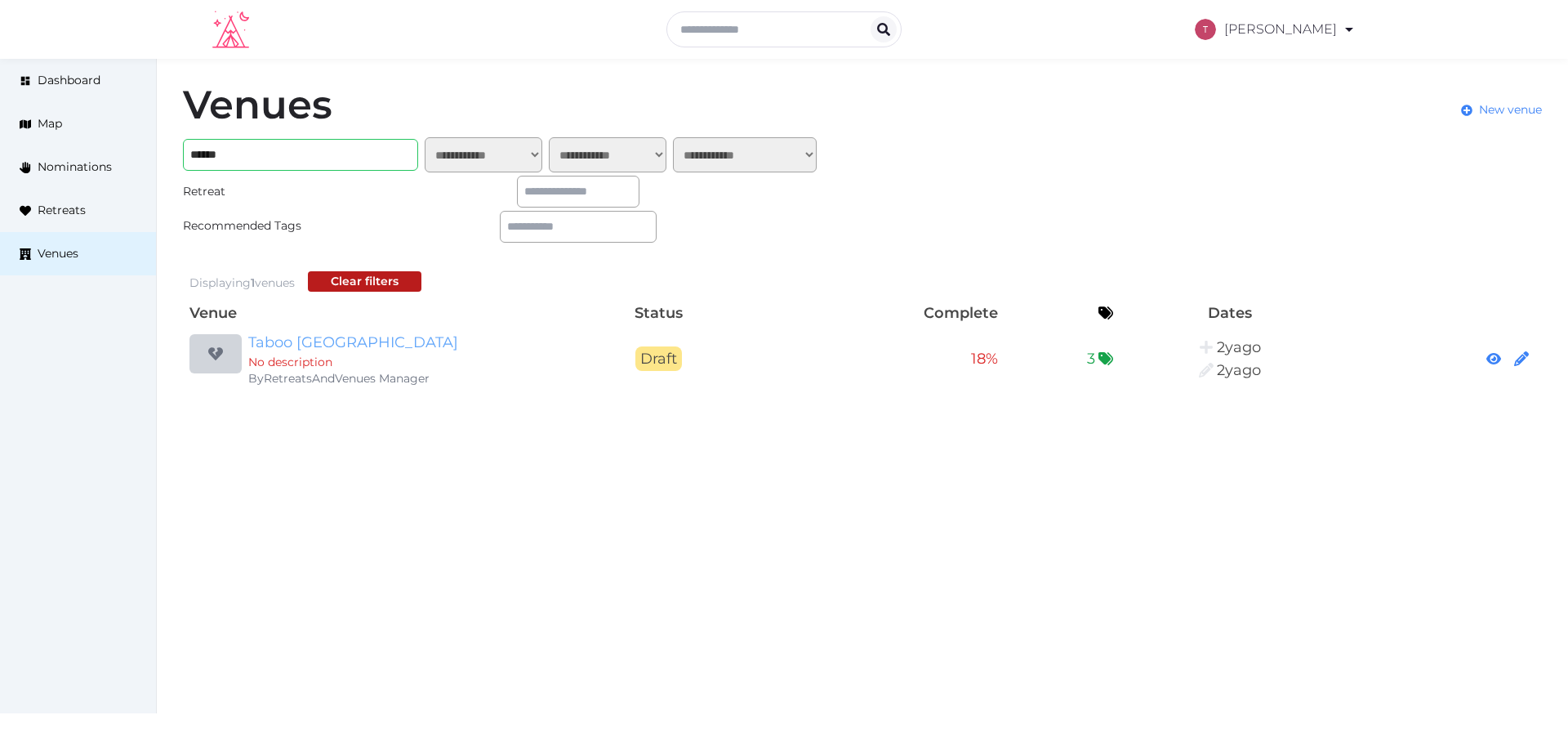
click at [379, 348] on link "Taboo Muskoka Resort" at bounding box center [404, 342] width 313 height 23
click at [381, 339] on link "Taboo Muskoka Resort" at bounding box center [404, 342] width 313 height 23
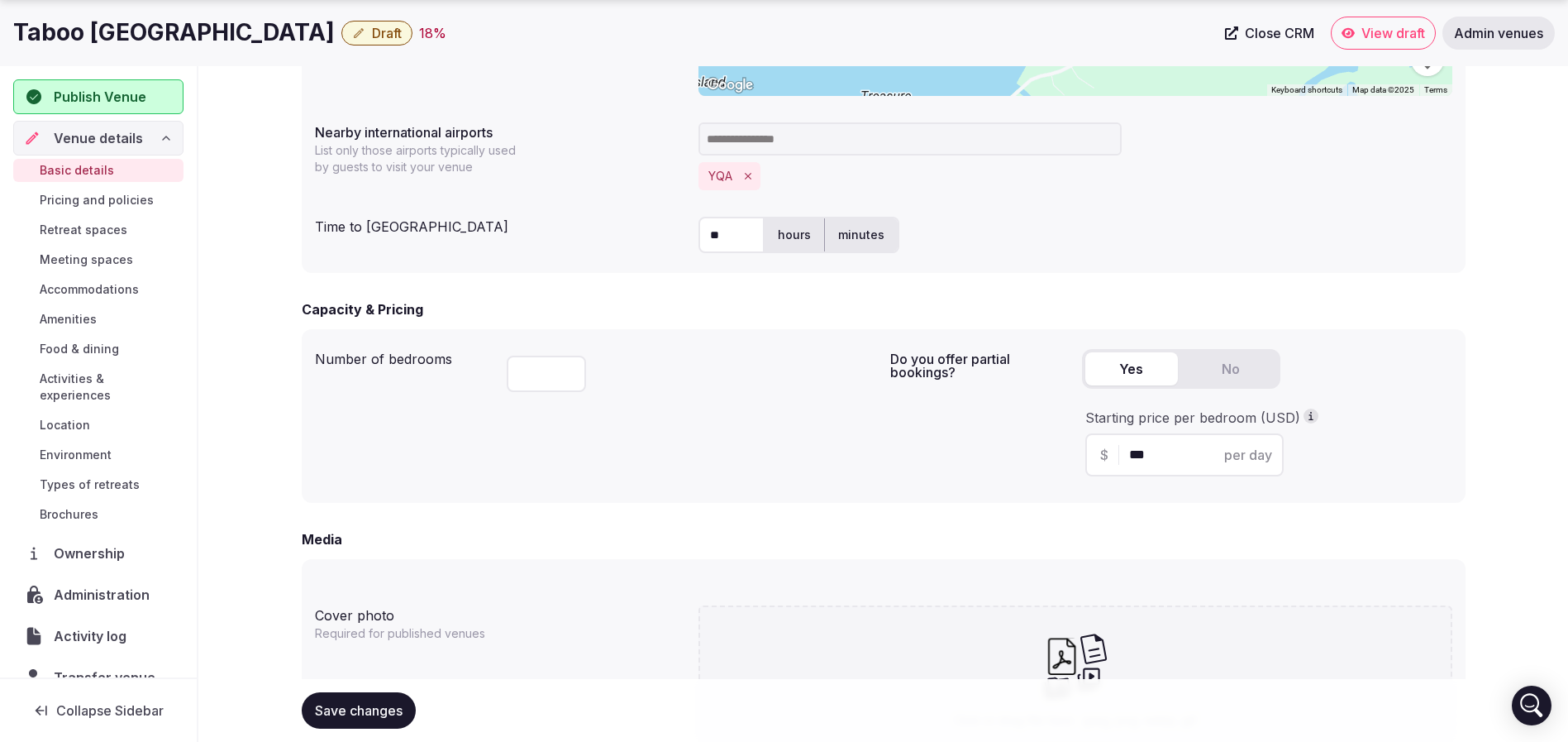
scroll to position [1276, 0]
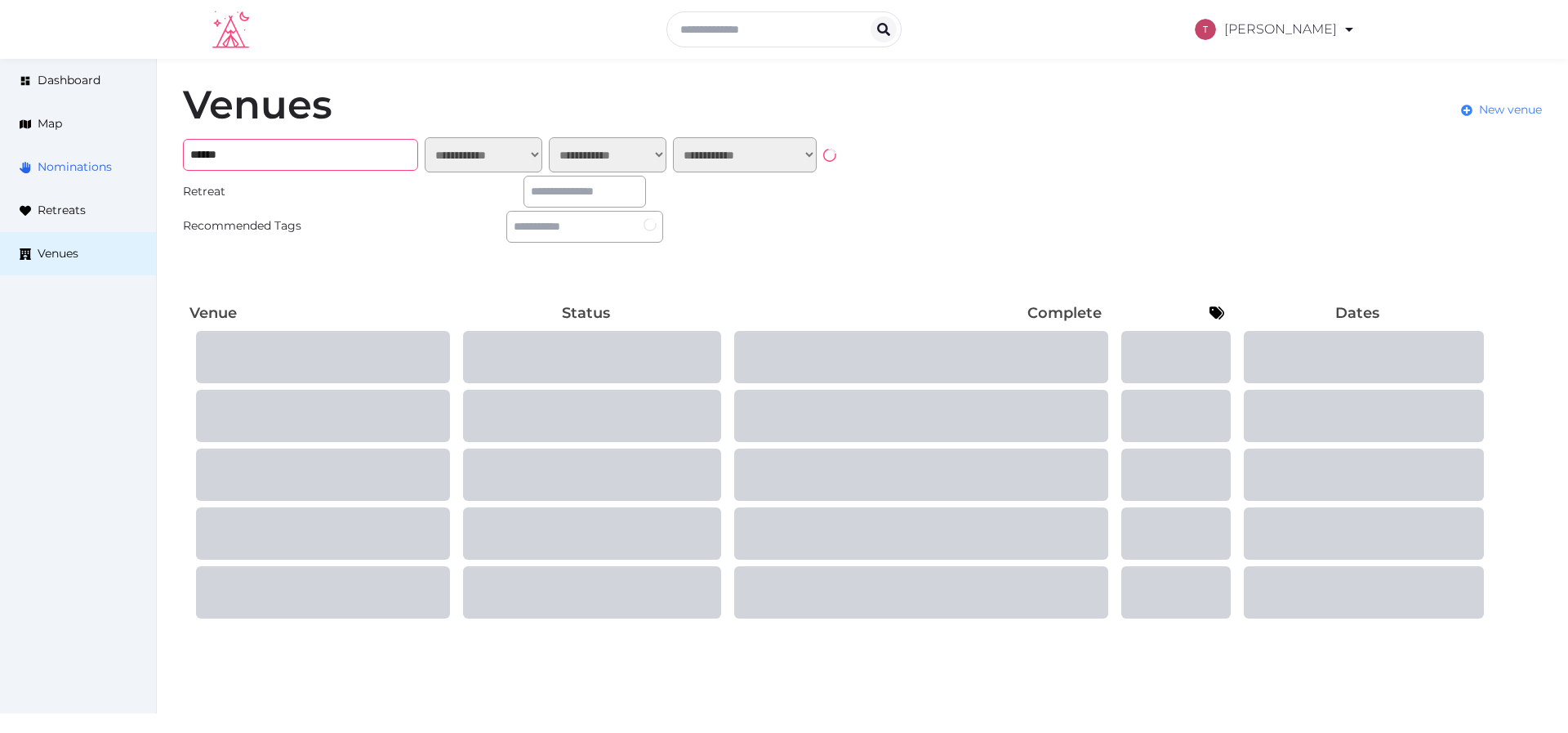
drag, startPoint x: 347, startPoint y: 165, endPoint x: 0, endPoint y: 145, distance: 347.6
click at [0, 145] on div "**********" at bounding box center [784, 353] width 1568 height 589
paste input "**********"
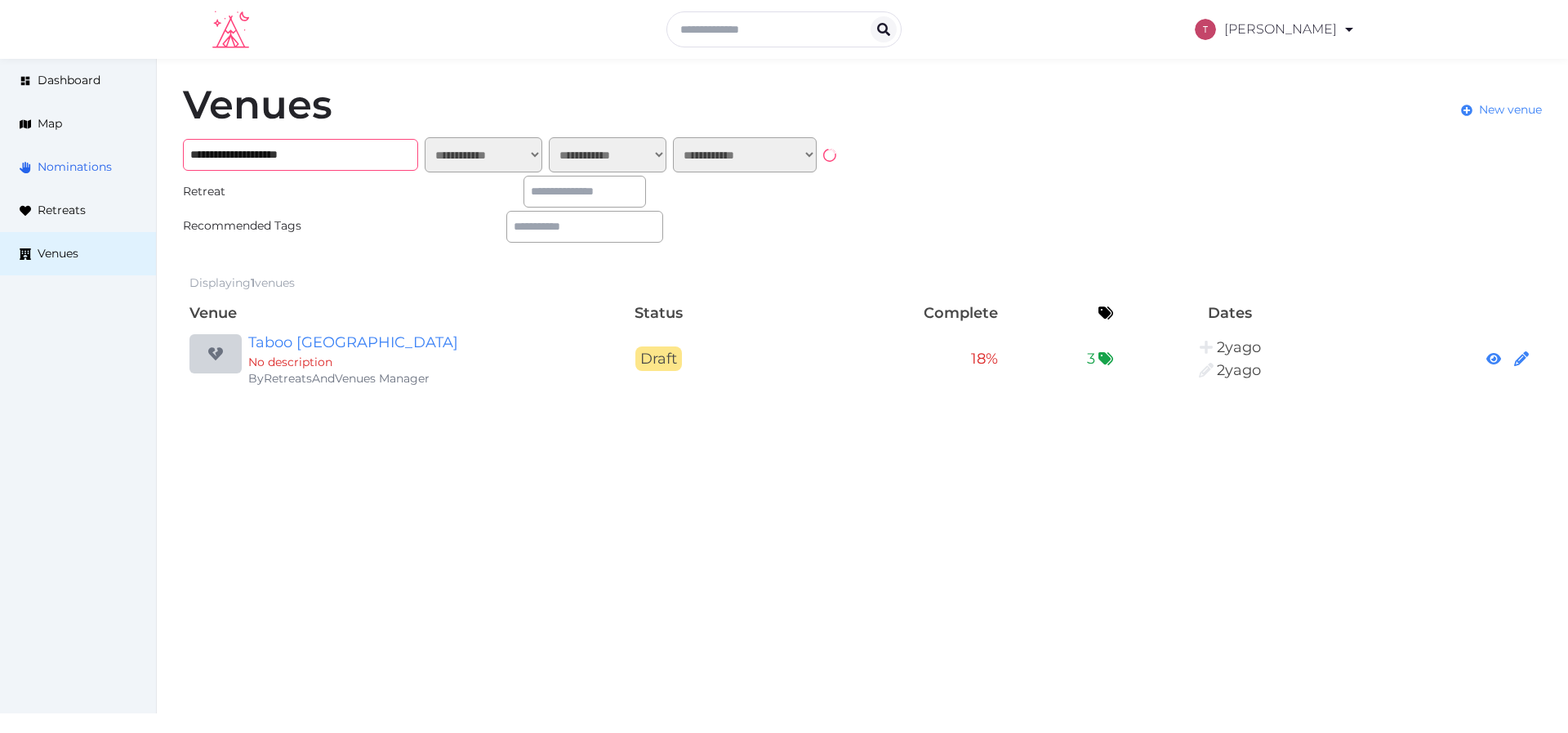
type input "**********"
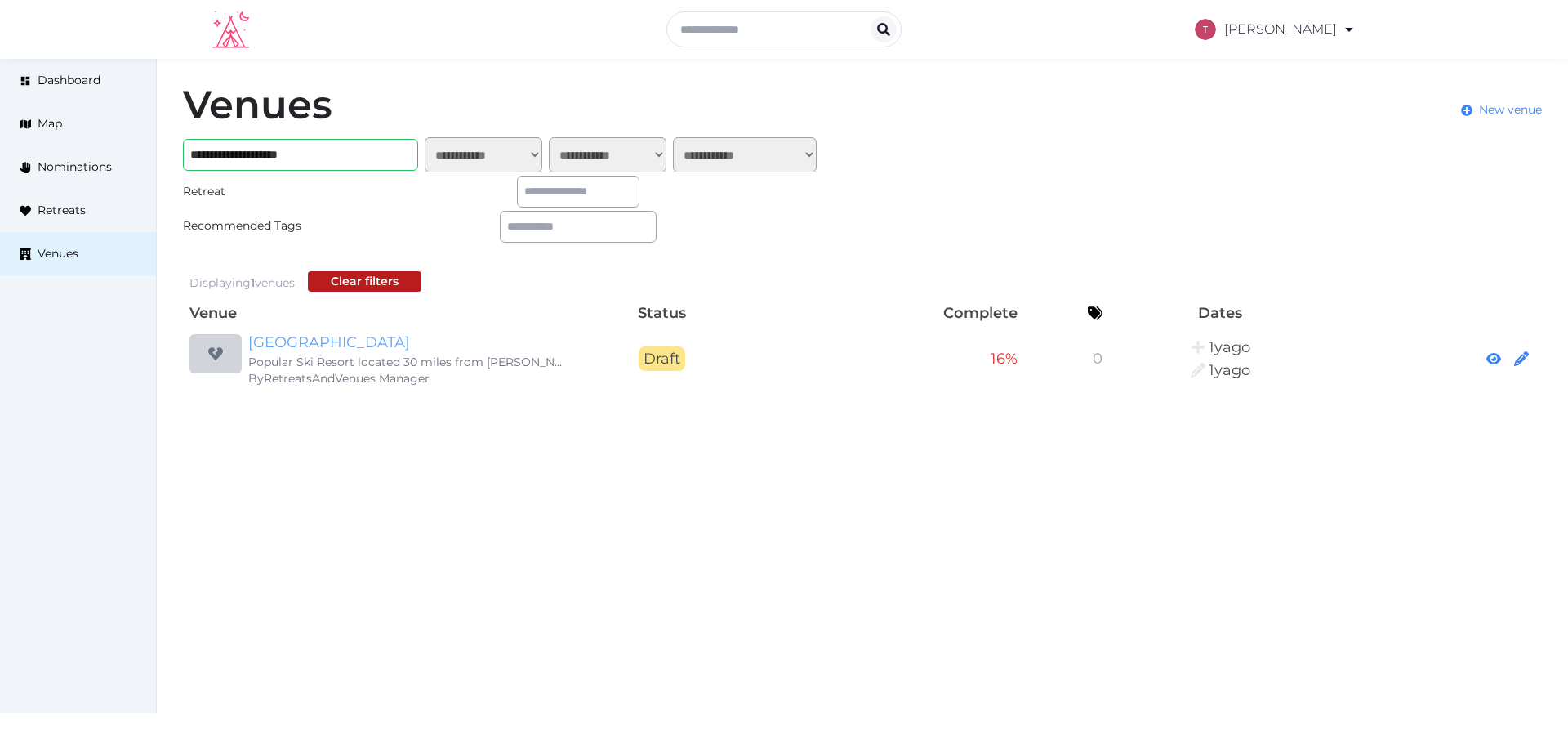
drag, startPoint x: 362, startPoint y: 345, endPoint x: 381, endPoint y: 344, distance: 19.0
click at [361, 345] on link "Hockley Valley Resort" at bounding box center [404, 342] width 313 height 23
drag, startPoint x: 365, startPoint y: 156, endPoint x: 0, endPoint y: 131, distance: 365.9
click at [0, 131] on div "**********" at bounding box center [784, 237] width 1568 height 357
paste input "text"
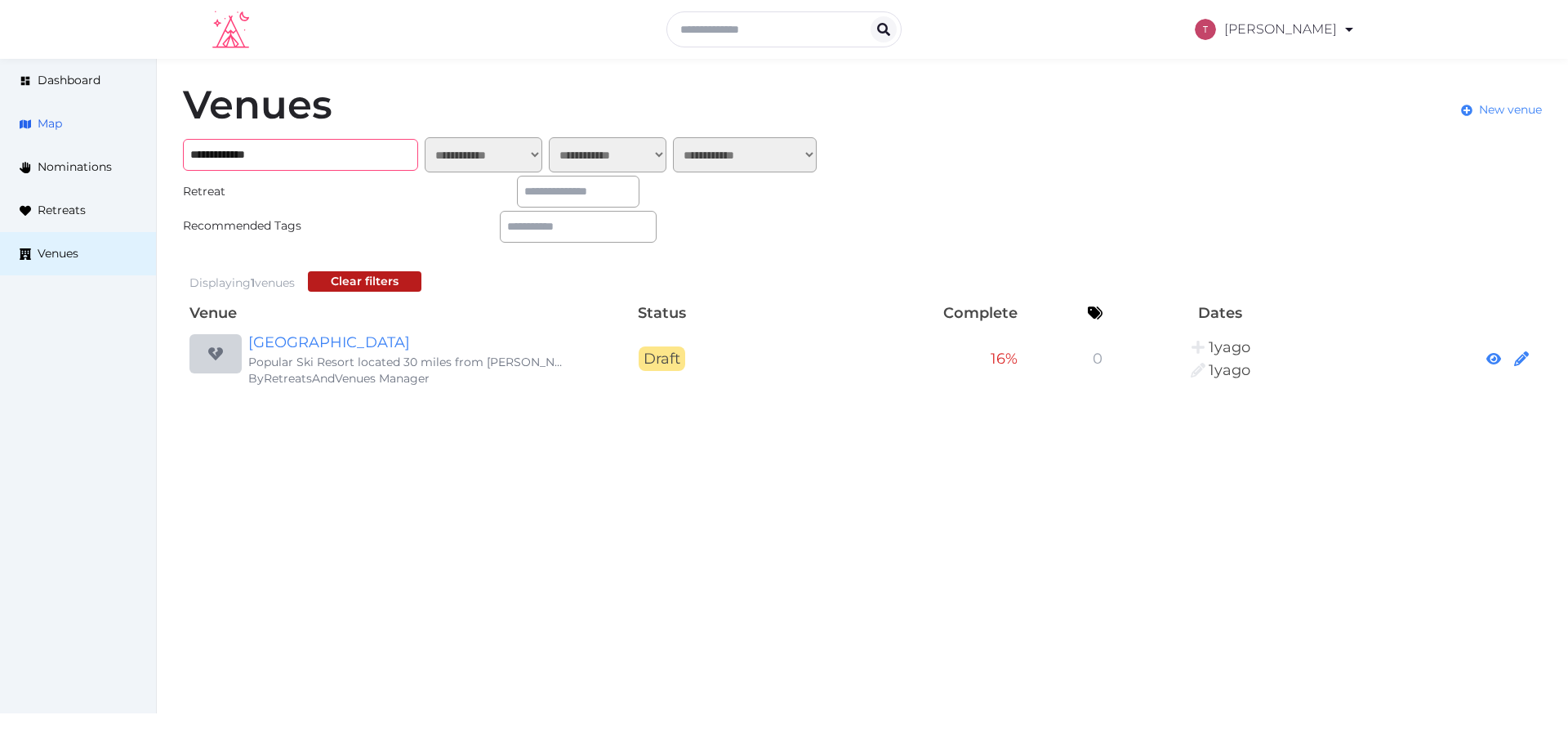
type input "**********"
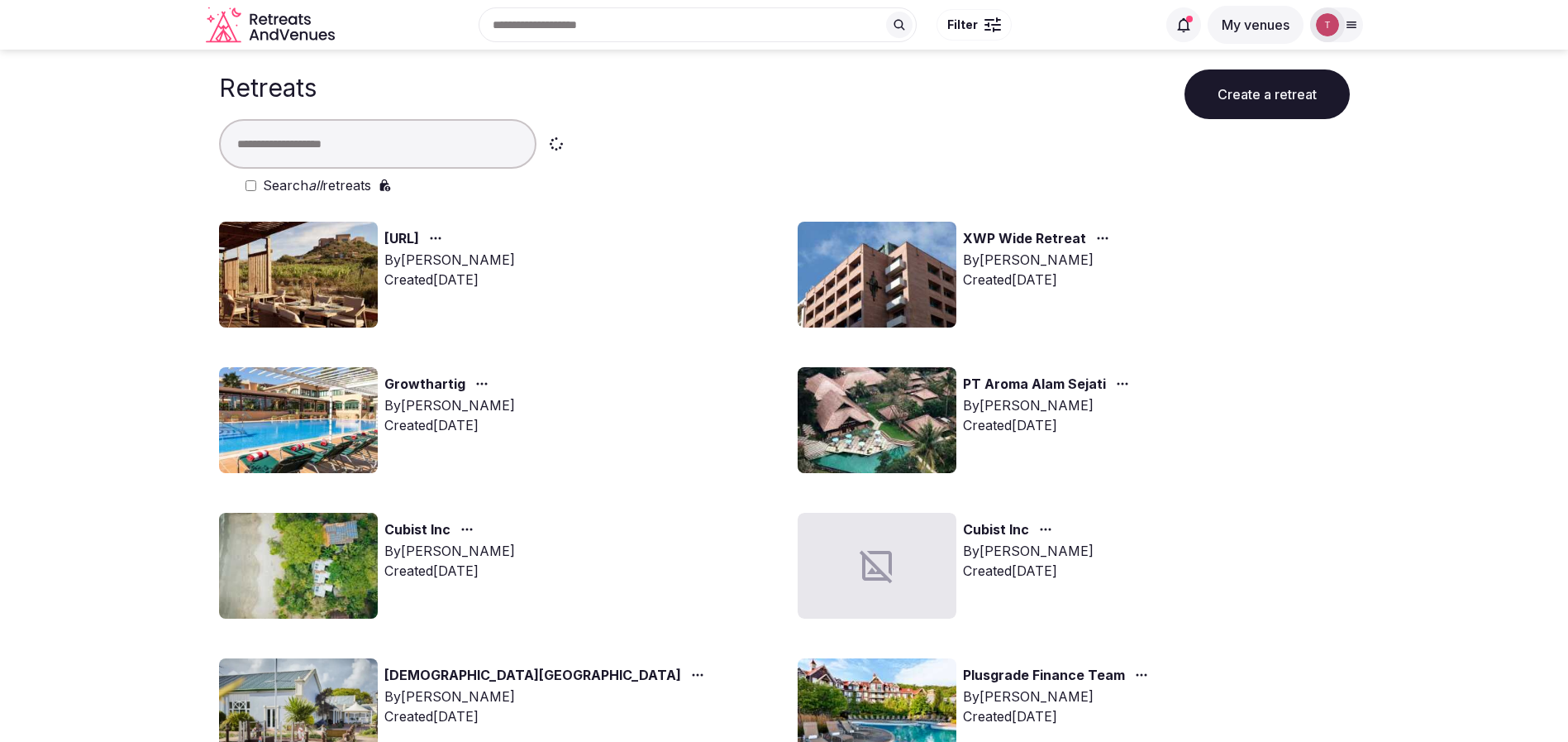
click at [379, 148] on input "text" at bounding box center [377, 144] width 317 height 50
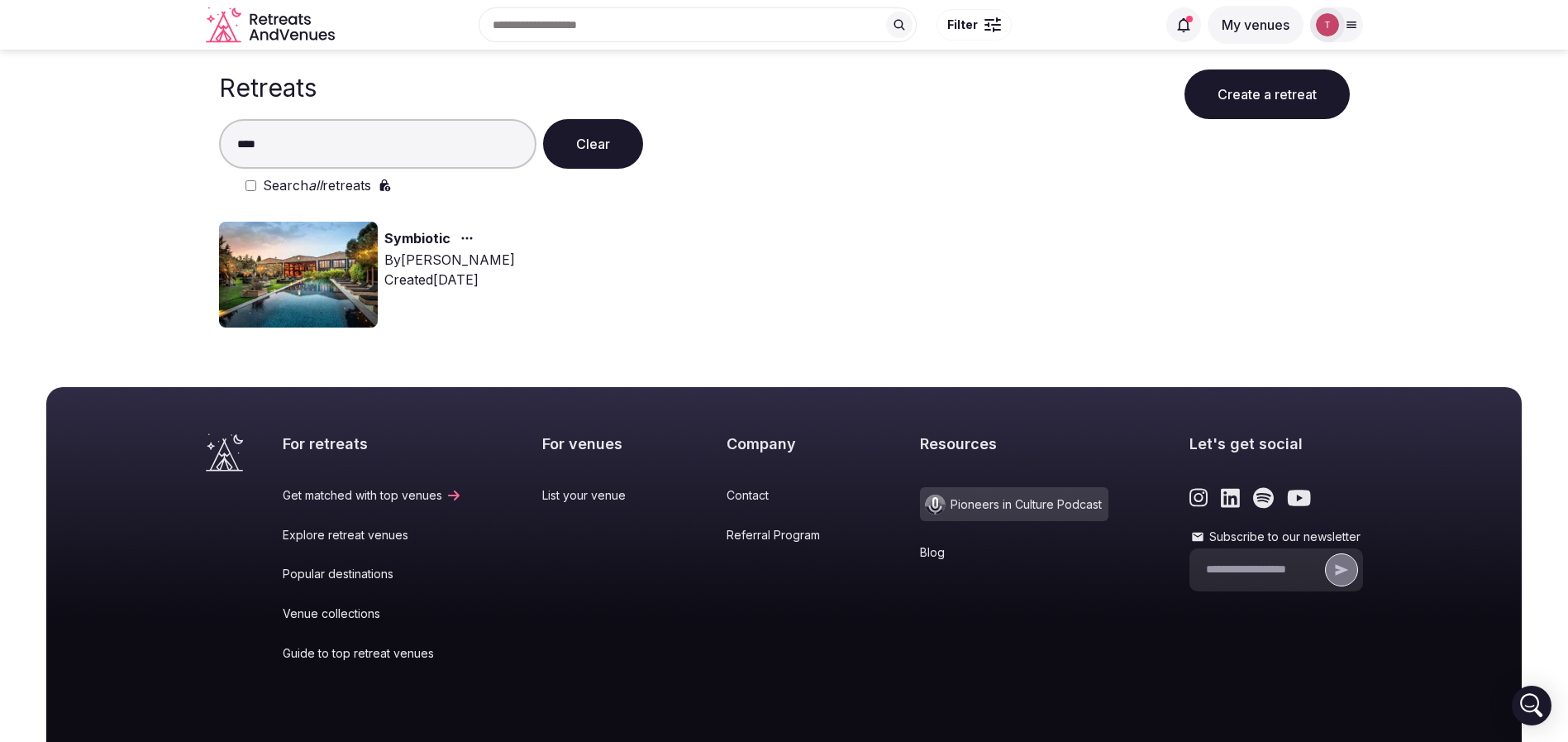
type input "****"
click at [314, 254] on img at bounding box center [299, 274] width 159 height 106
click at [401, 236] on link "Symbiotic" at bounding box center [417, 239] width 66 height 21
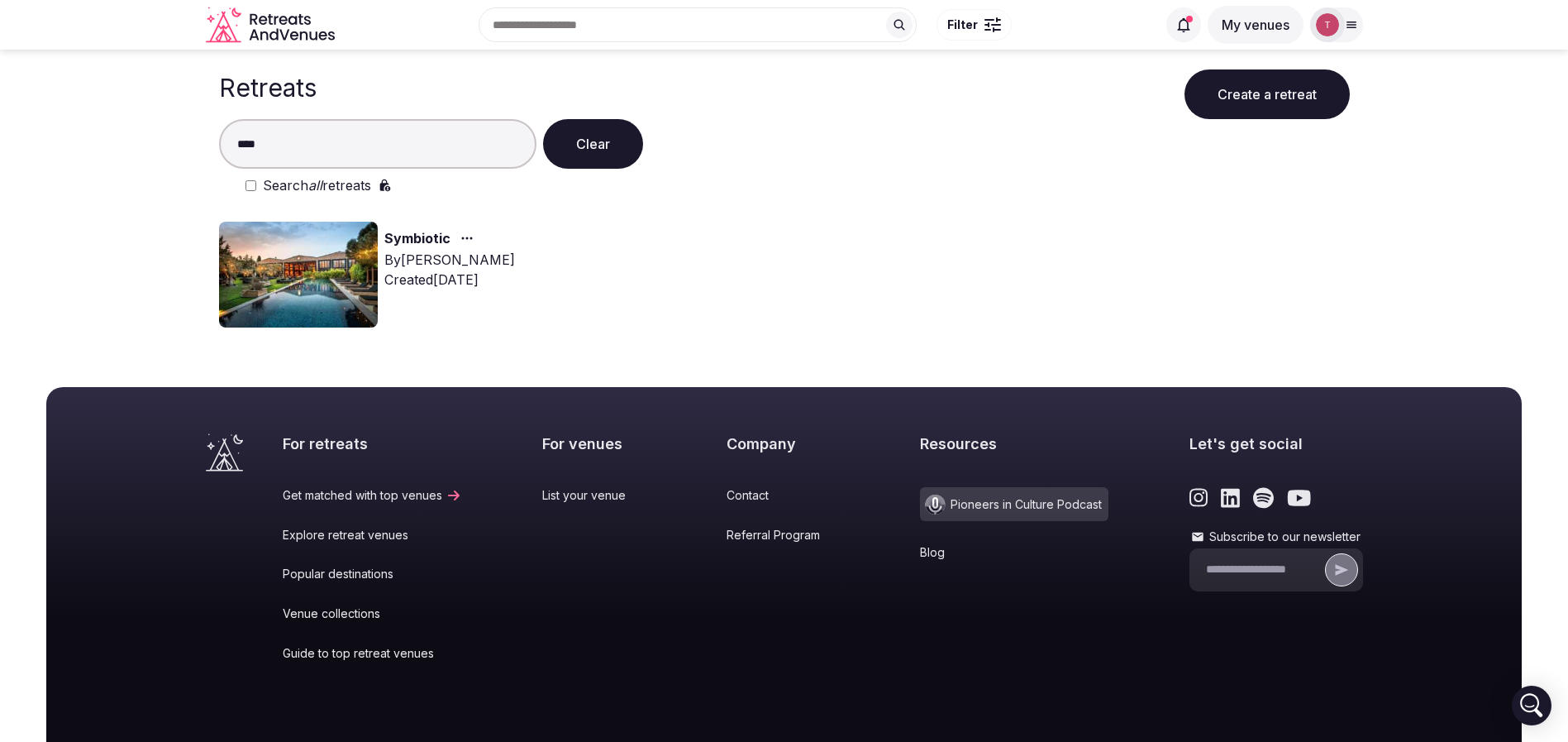
click at [401, 236] on link "Symbiotic" at bounding box center [417, 239] width 66 height 21
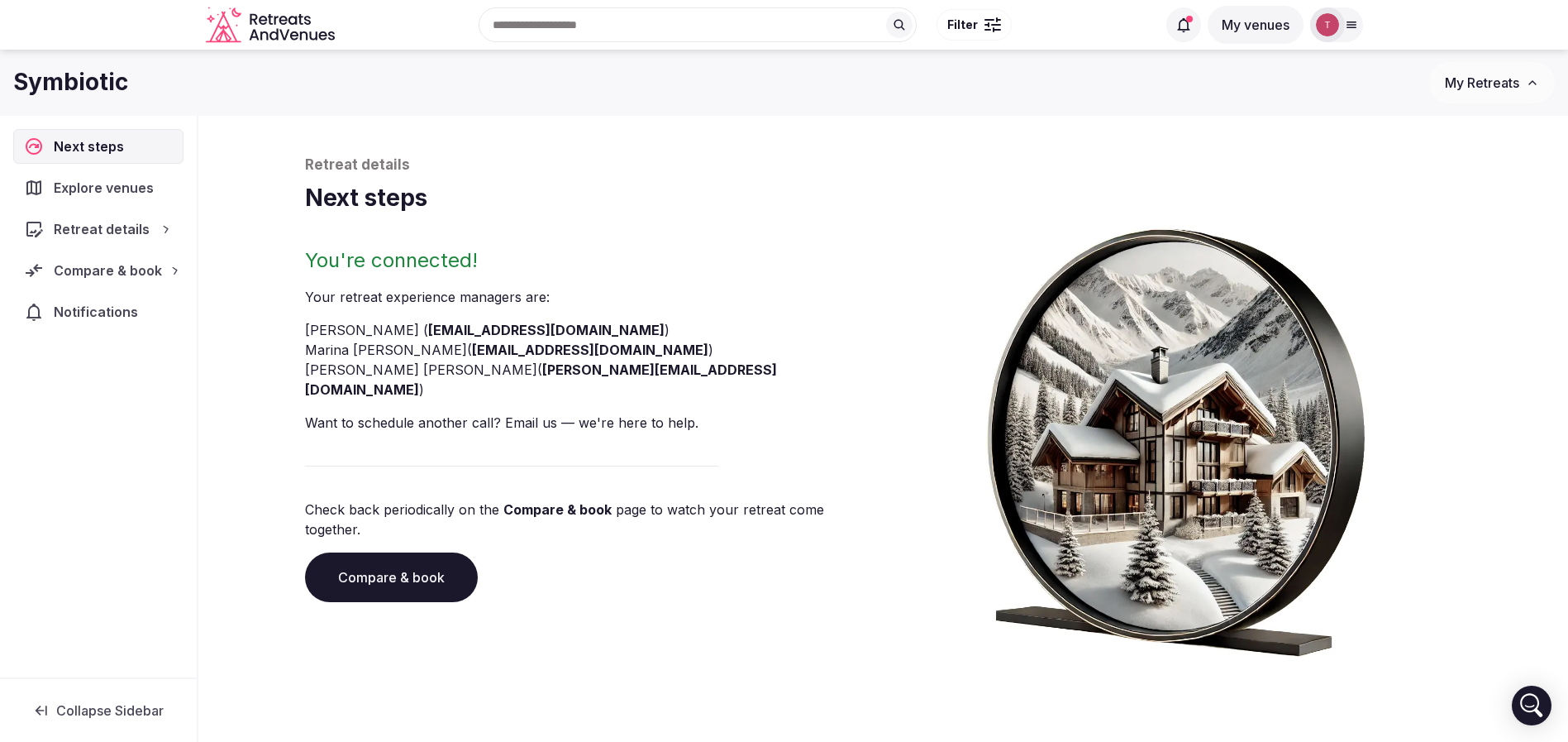
click at [420, 238] on div "Retreat details Next steps You're connected! Your retreat experience manager s …" at bounding box center [884, 406] width 1157 height 501
click at [419, 552] on link "Compare & book" at bounding box center [392, 577] width 173 height 50
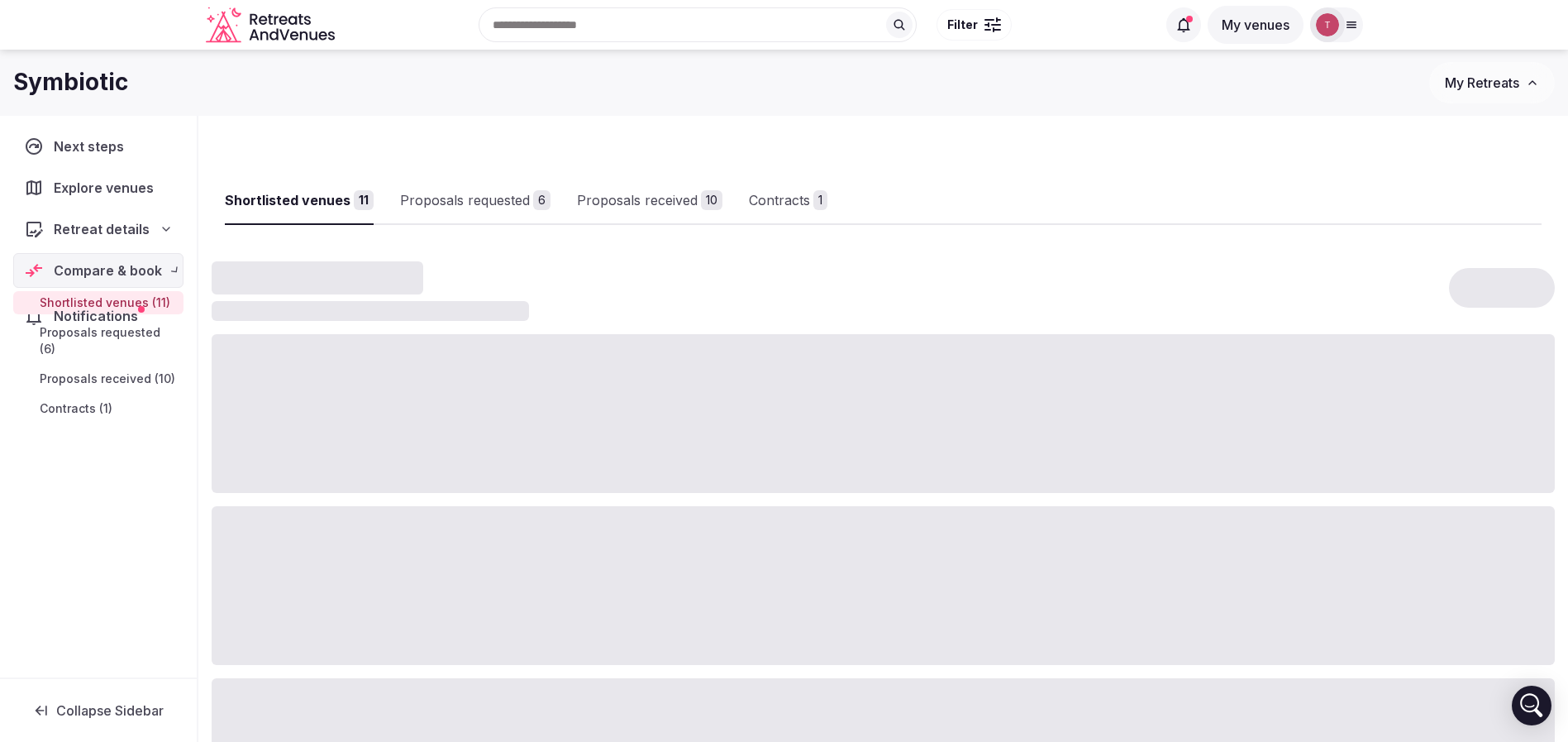
click at [419, 536] on div at bounding box center [883, 585] width 1343 height 159
click at [699, 203] on div "Proposals received" at bounding box center [663, 200] width 121 height 19
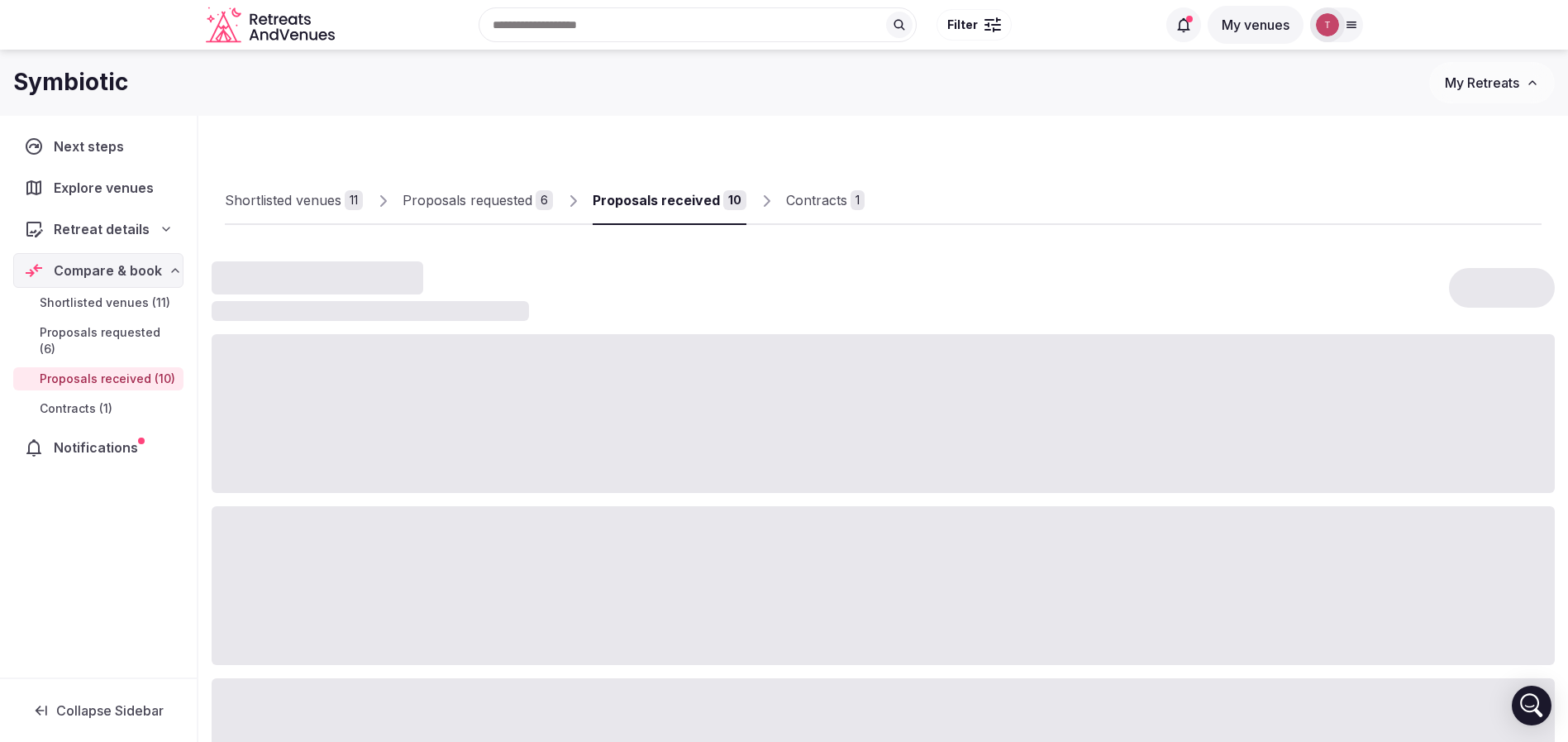
click at [699, 202] on div "Proposals received" at bounding box center [656, 200] width 128 height 19
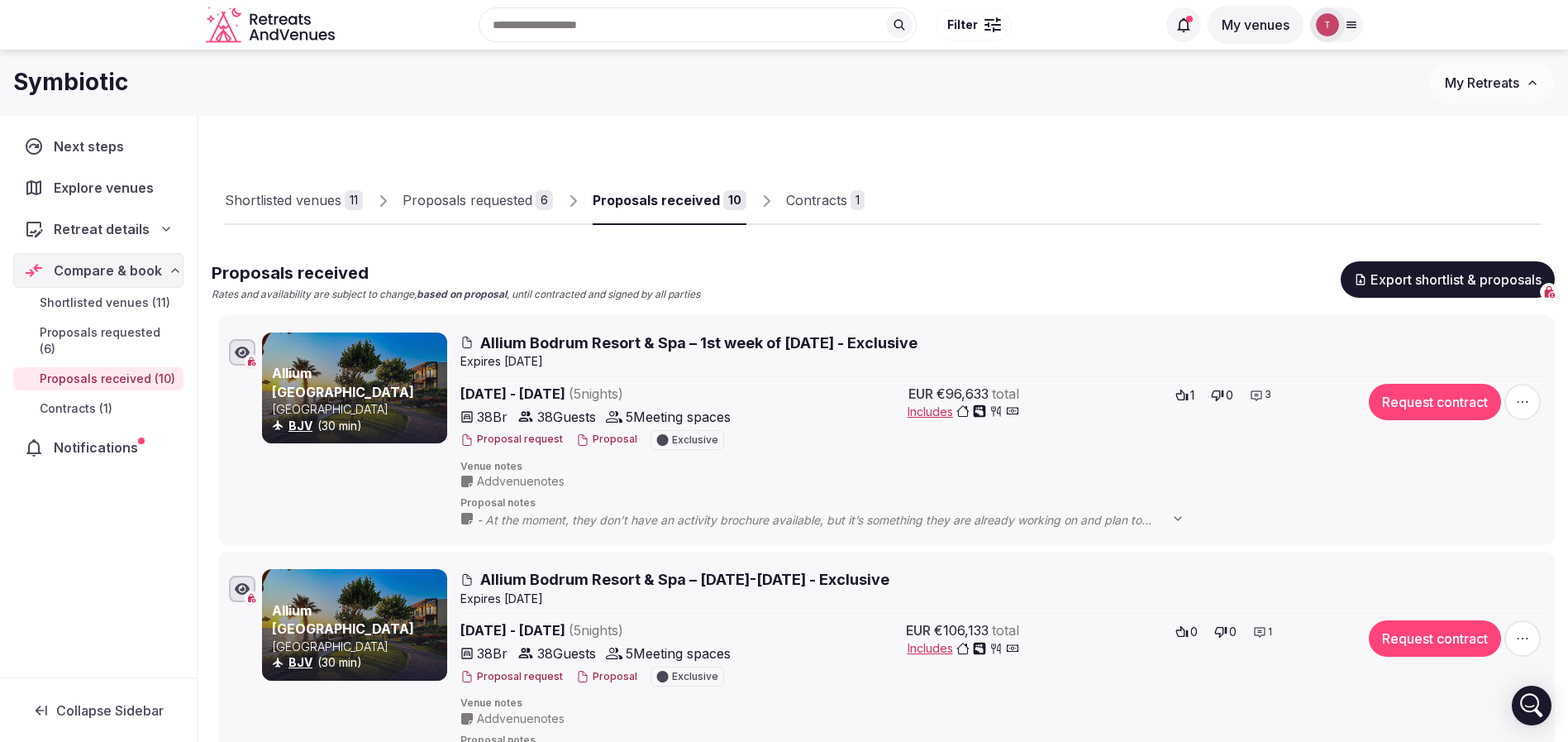
click at [679, 194] on div "Proposals received" at bounding box center [656, 200] width 128 height 19
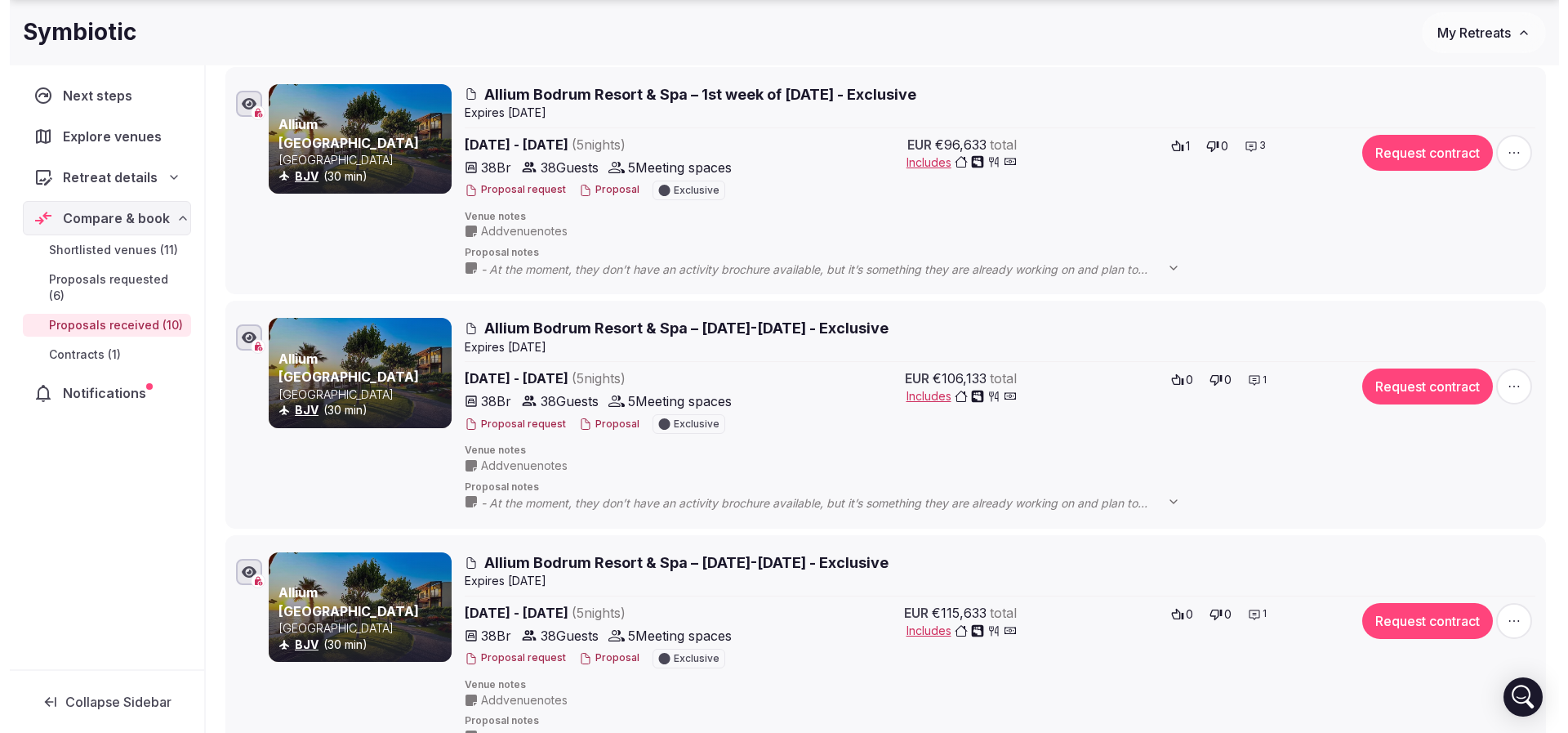
scroll to position [245, 0]
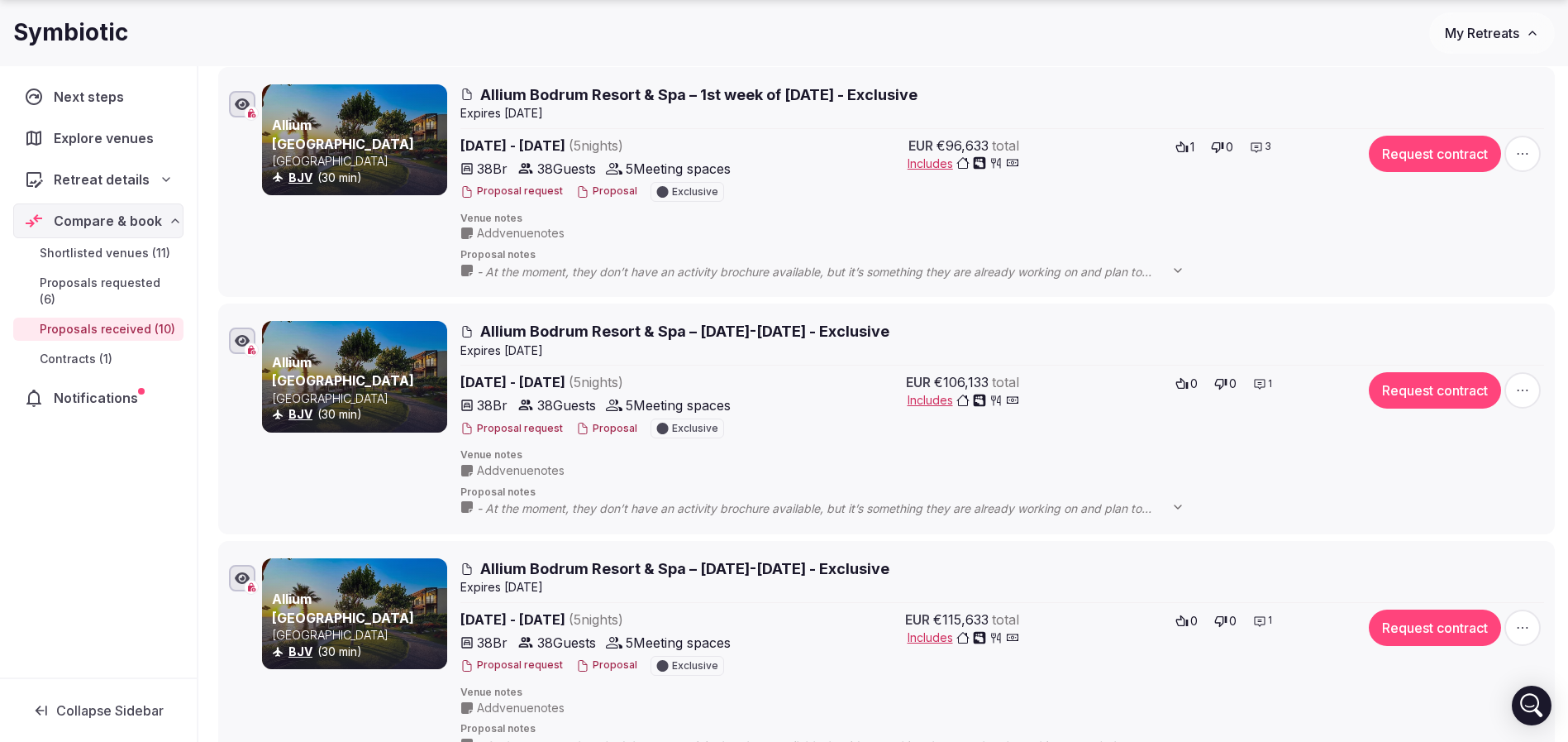
click at [603, 188] on button "Proposal" at bounding box center [606, 191] width 61 height 14
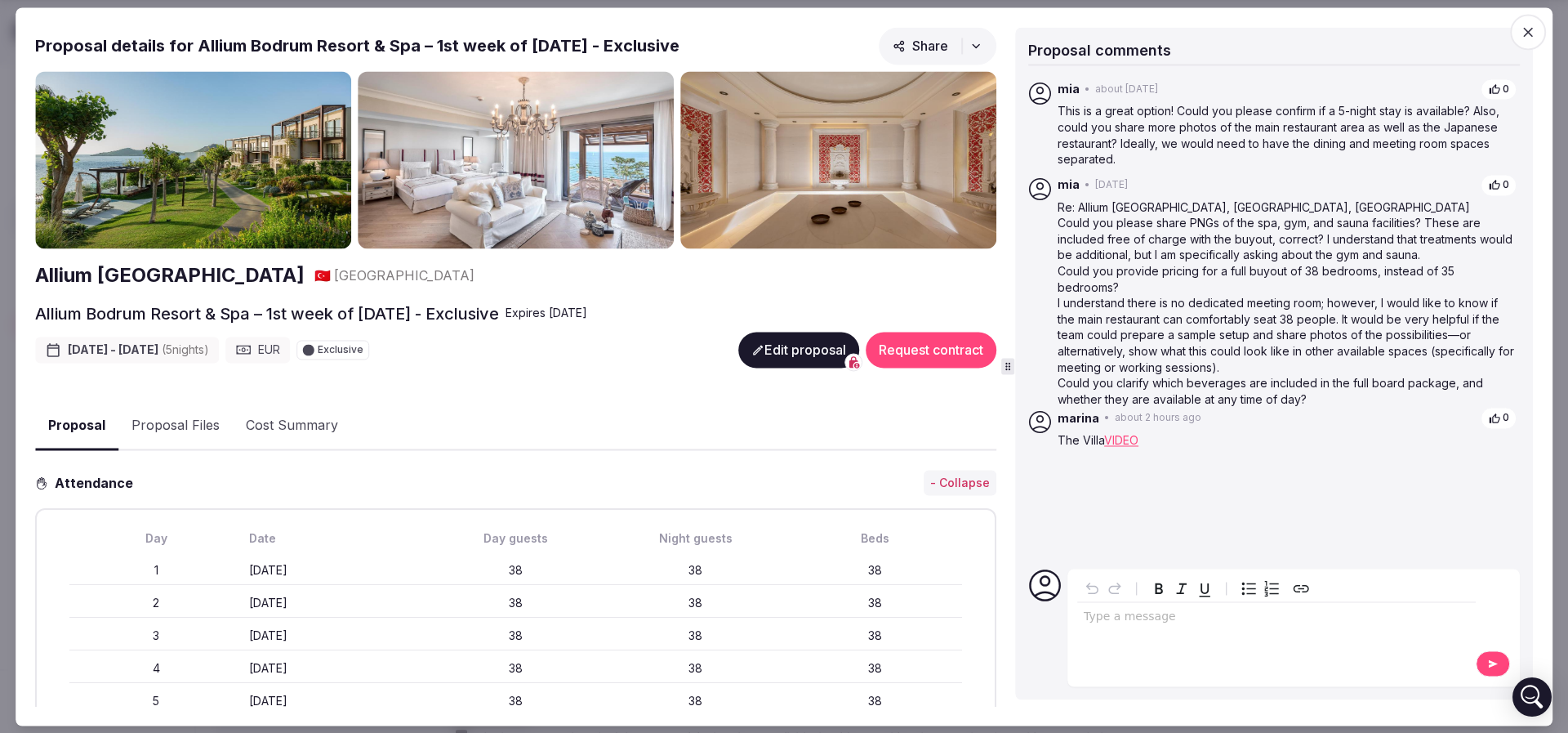
click at [191, 424] on button "Proposal Files" at bounding box center [175, 426] width 114 height 48
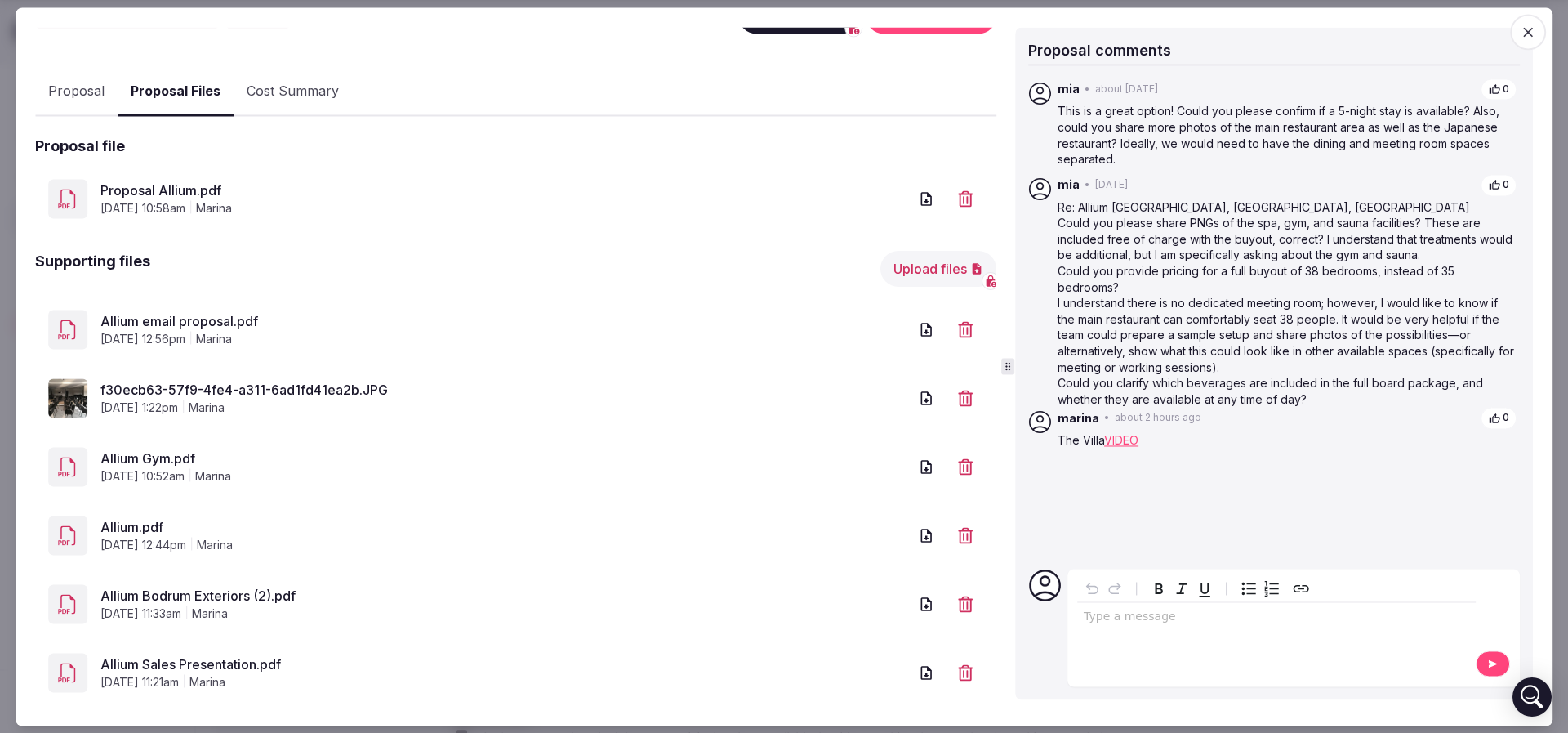
scroll to position [363, 0]
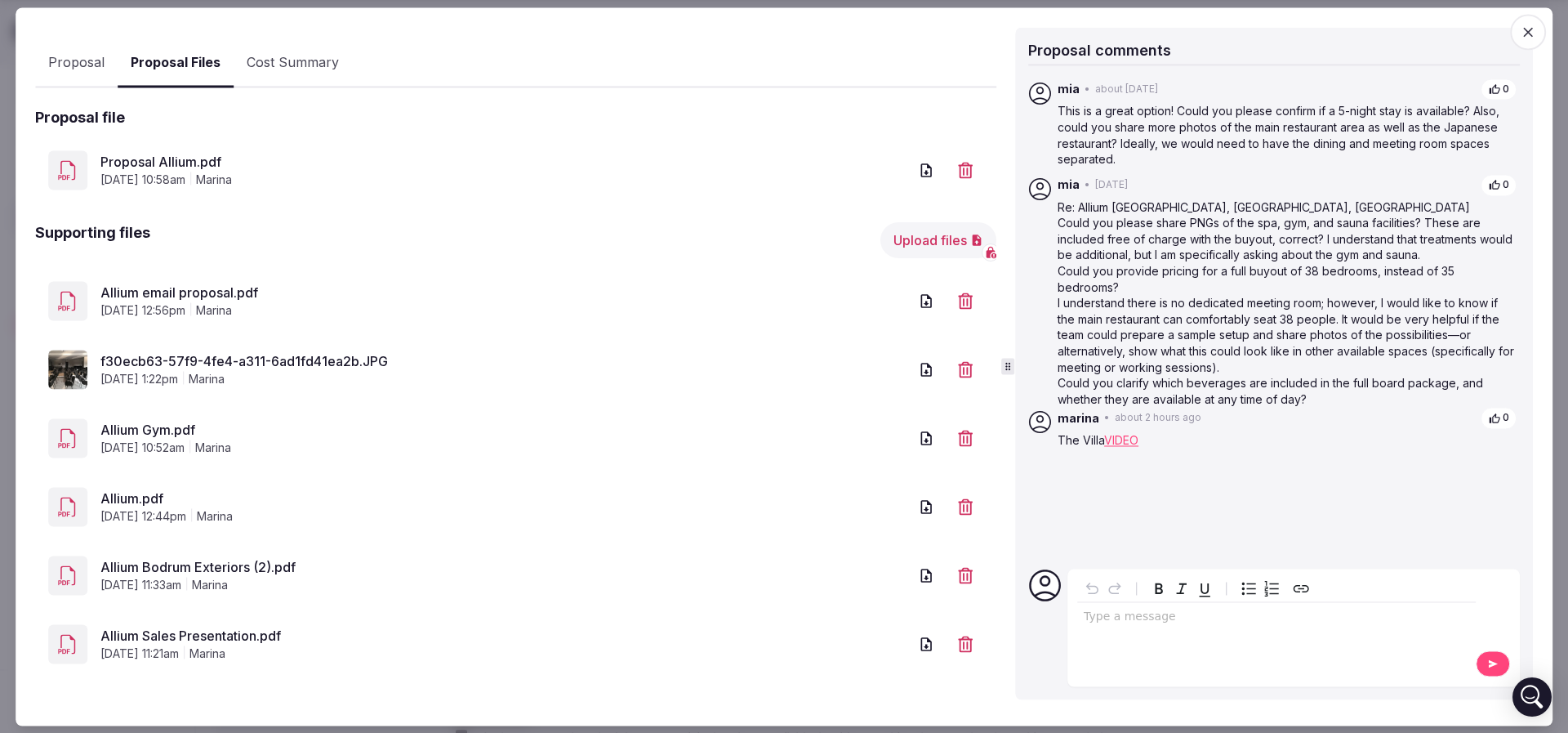
click at [336, 353] on link "f30ecb63-57f9-4fe4-a311-6ad1fd41ea2b.JPG" at bounding box center [504, 361] width 808 height 19
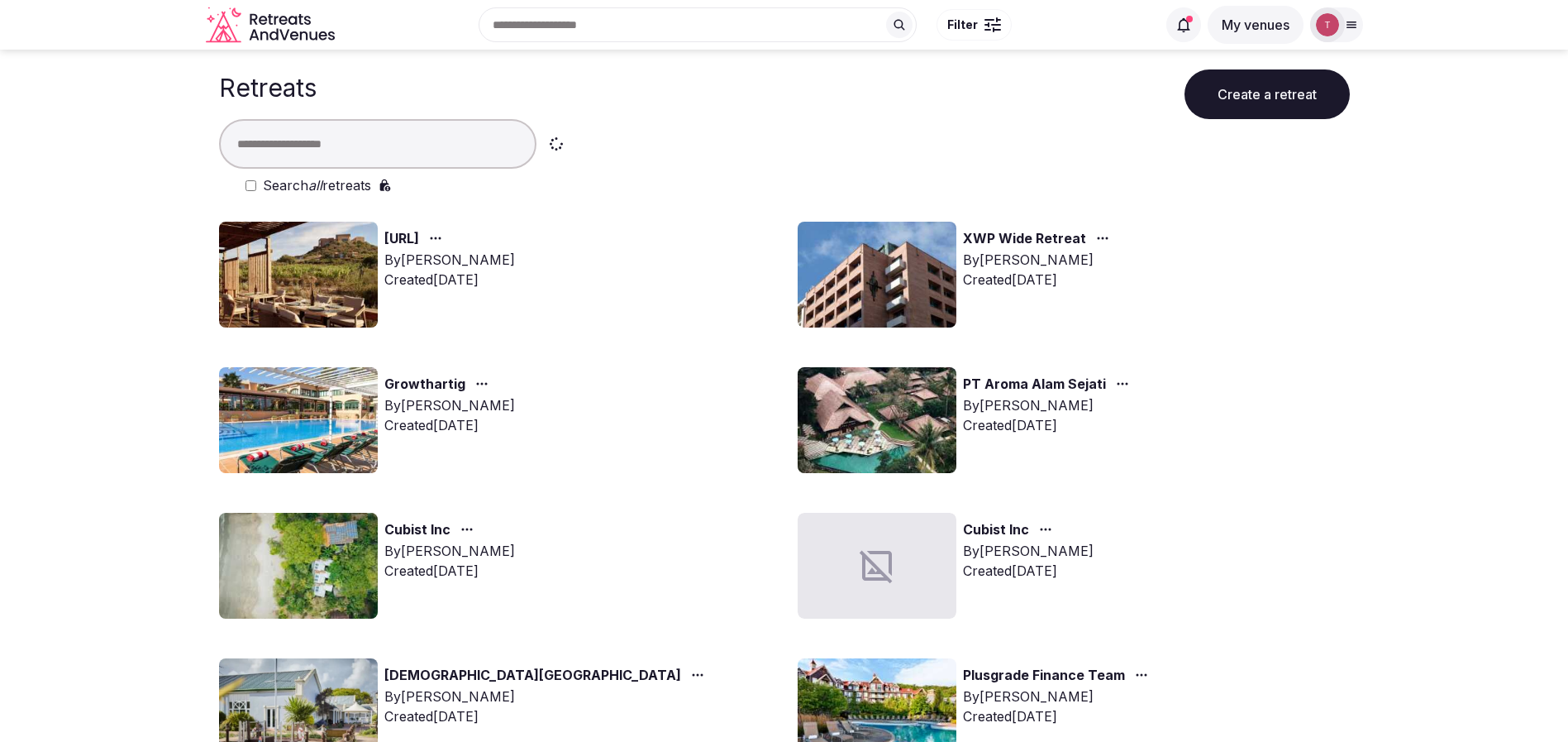
click at [1227, 91] on button "Create a retreat" at bounding box center [1267, 94] width 165 height 50
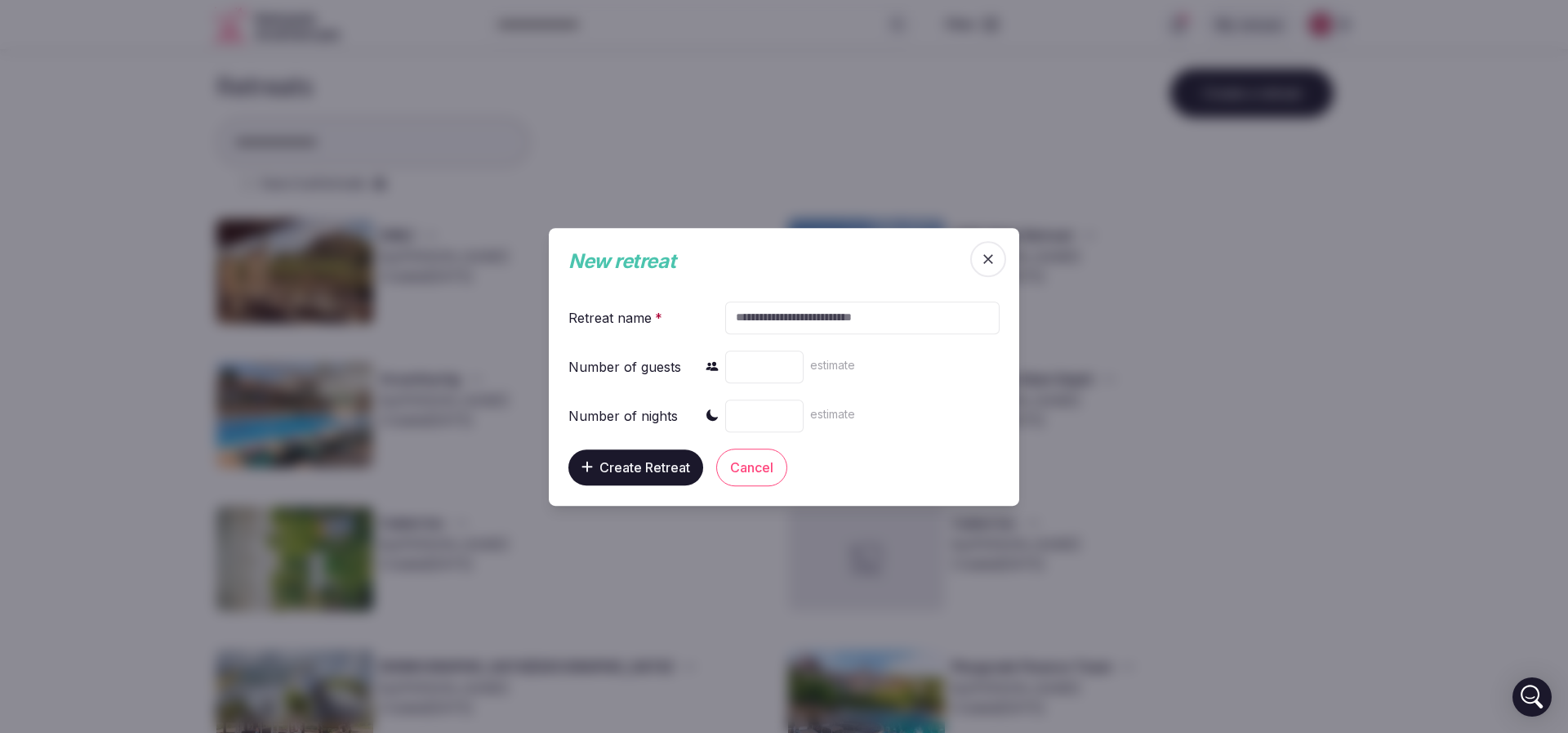
click at [785, 315] on input "text" at bounding box center [862, 317] width 274 height 33
paste input "**********"
type input "**********"
click at [736, 364] on input "number" at bounding box center [764, 365] width 79 height 33
type input "**"
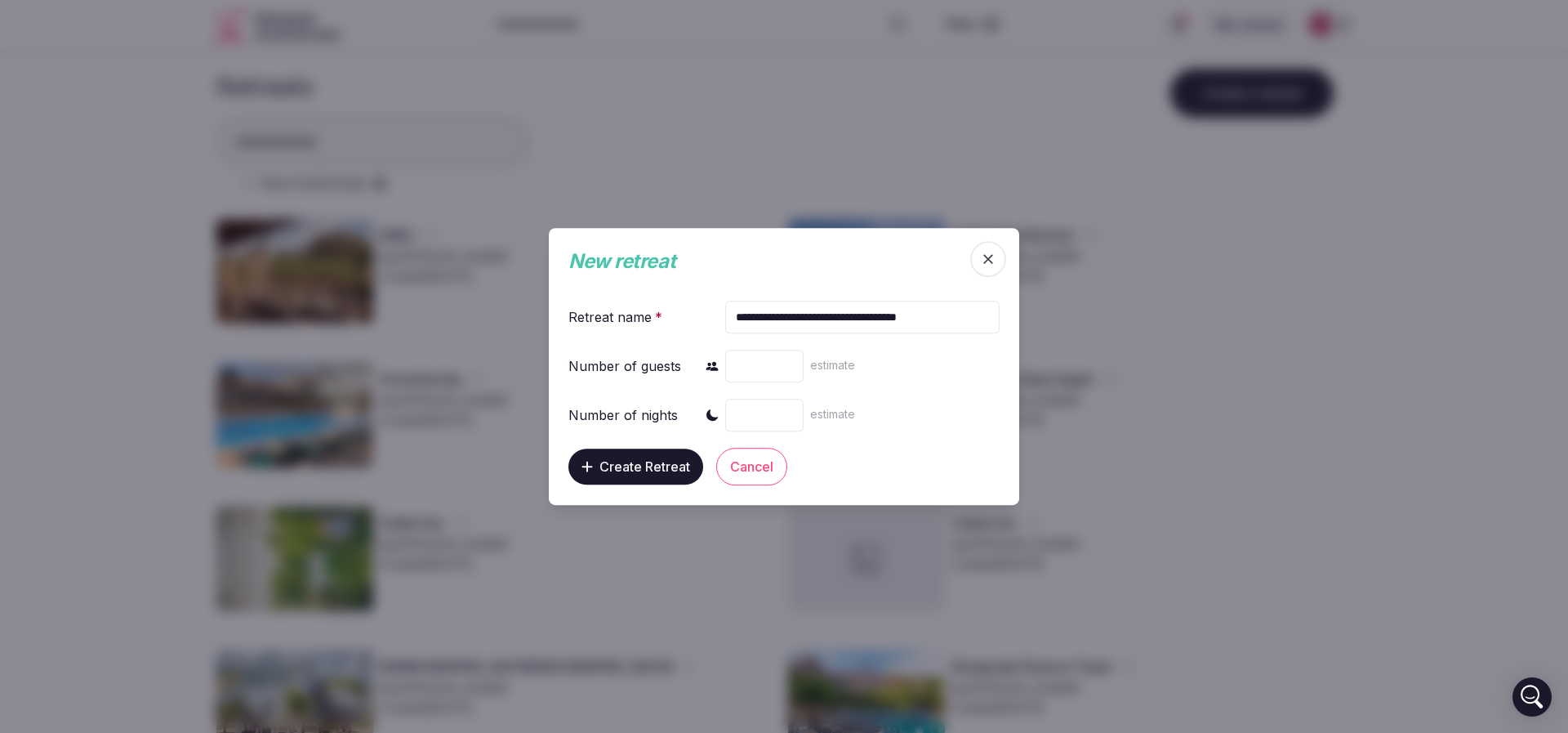
click at [758, 411] on input "number" at bounding box center [764, 415] width 79 height 33
click at [745, 420] on input "number" at bounding box center [764, 415] width 79 height 33
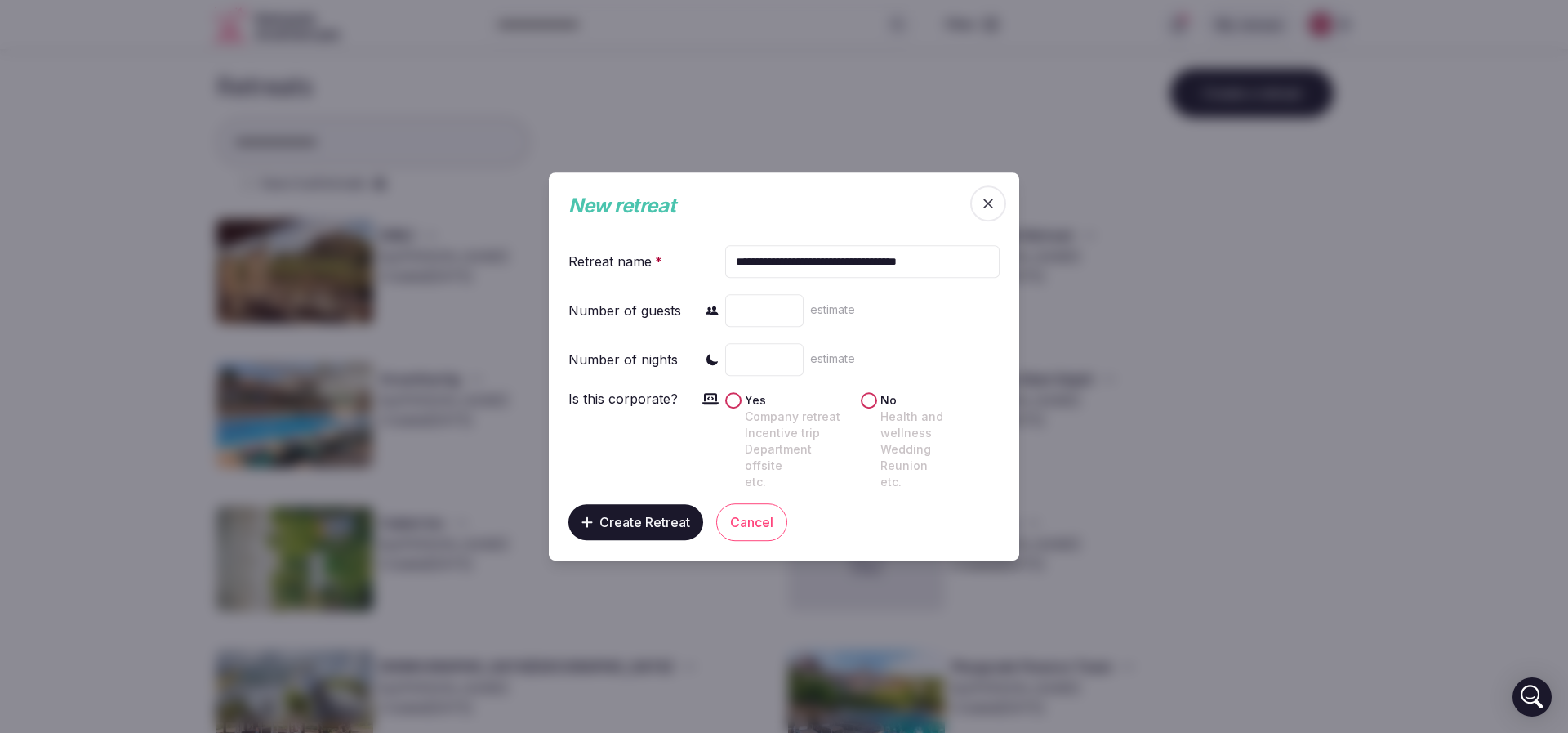
type input "*"
click at [633, 504] on button "Create Retreat" at bounding box center [635, 522] width 134 height 36
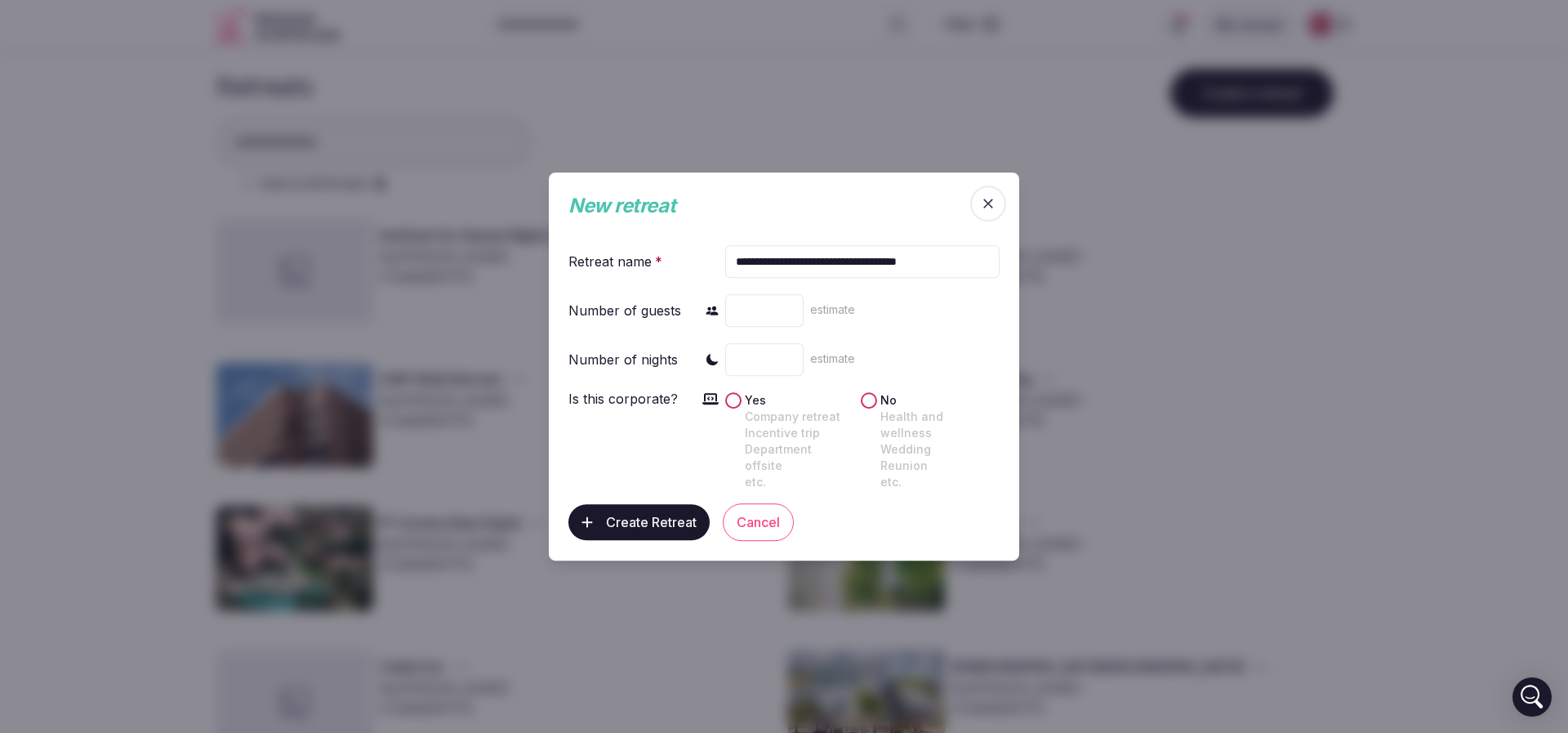
click at [9, 279] on div at bounding box center [784, 366] width 1568 height 733
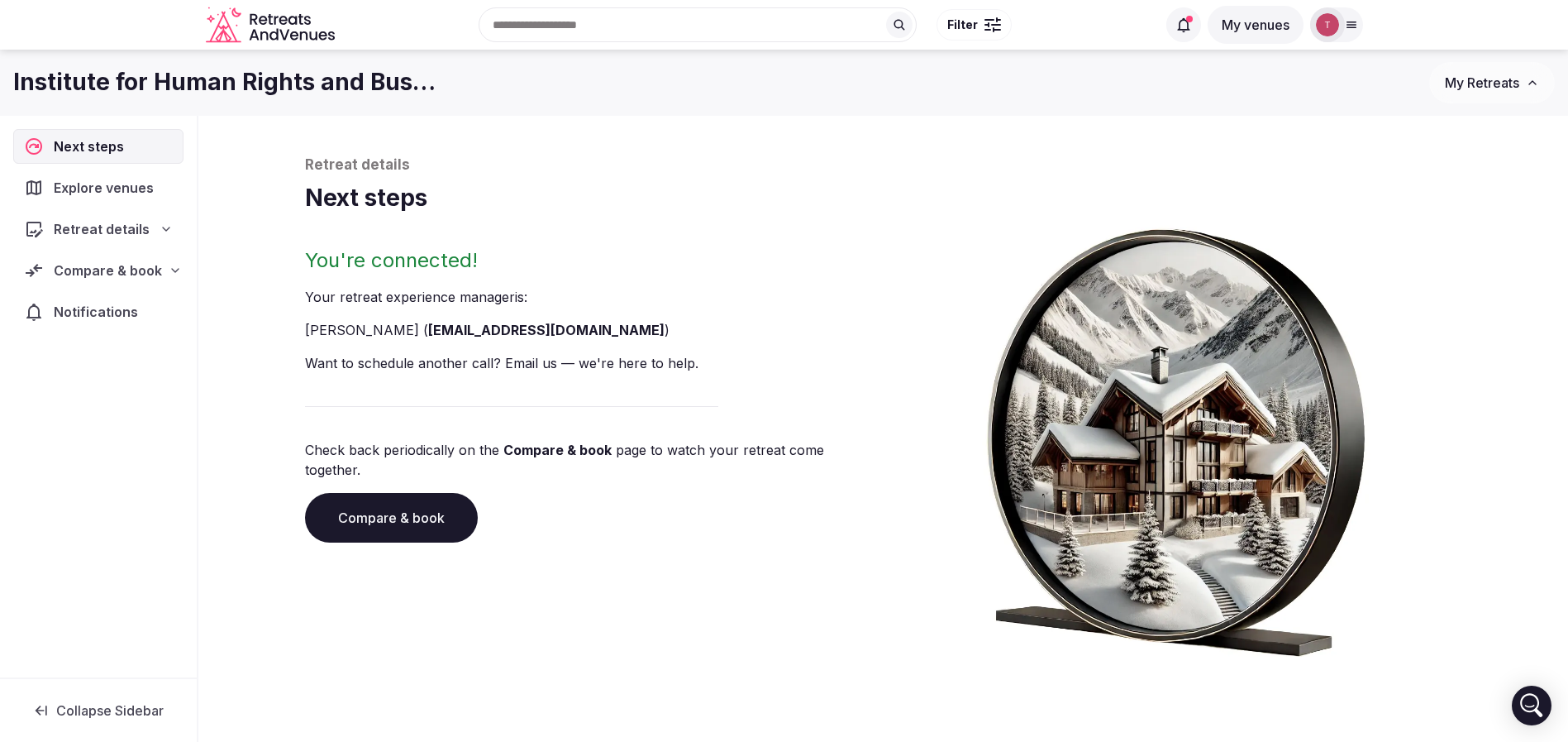
click at [167, 236] on div "Retreat details" at bounding box center [98, 228] width 149 height 19
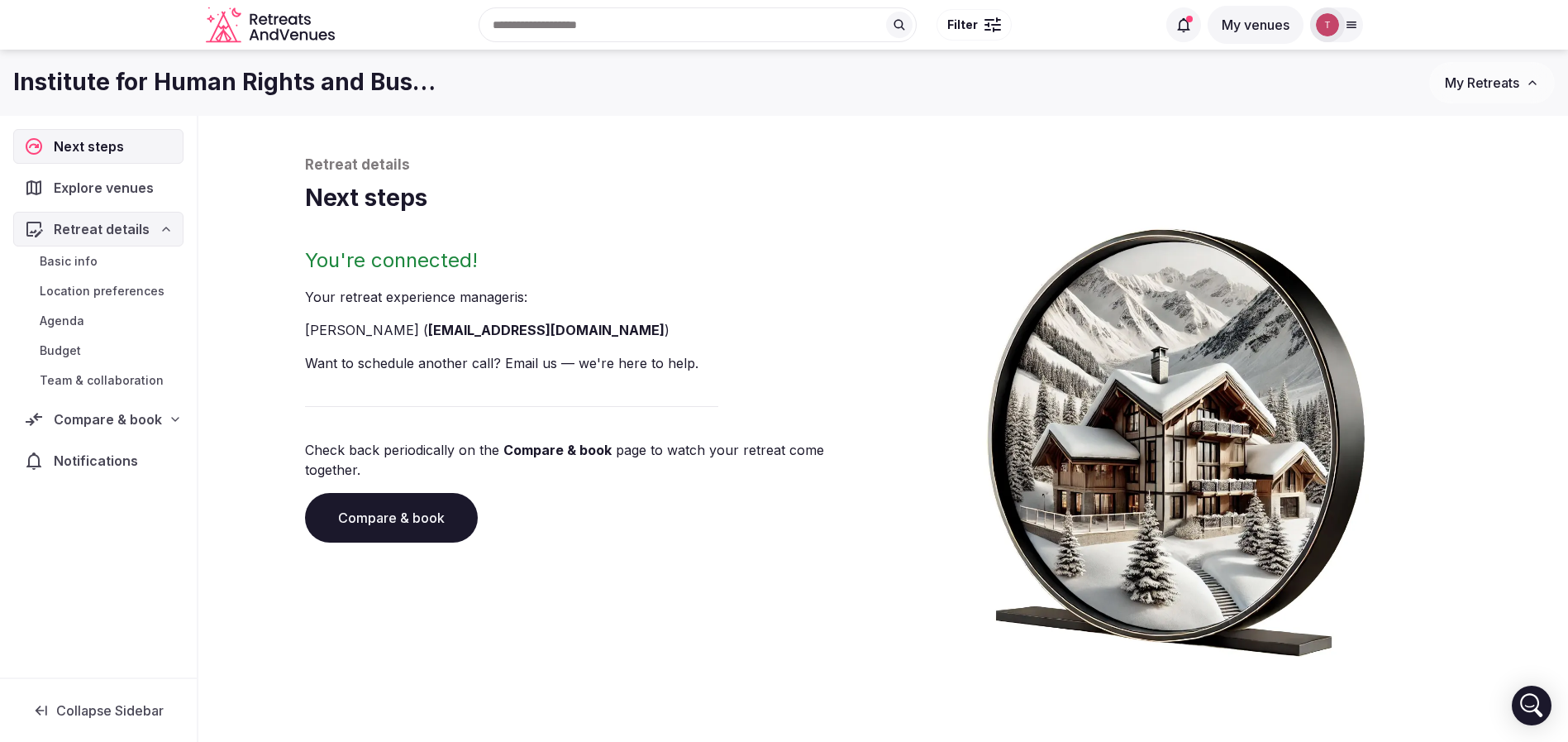
click at [129, 383] on span "Team & collaboration" at bounding box center [101, 381] width 124 height 17
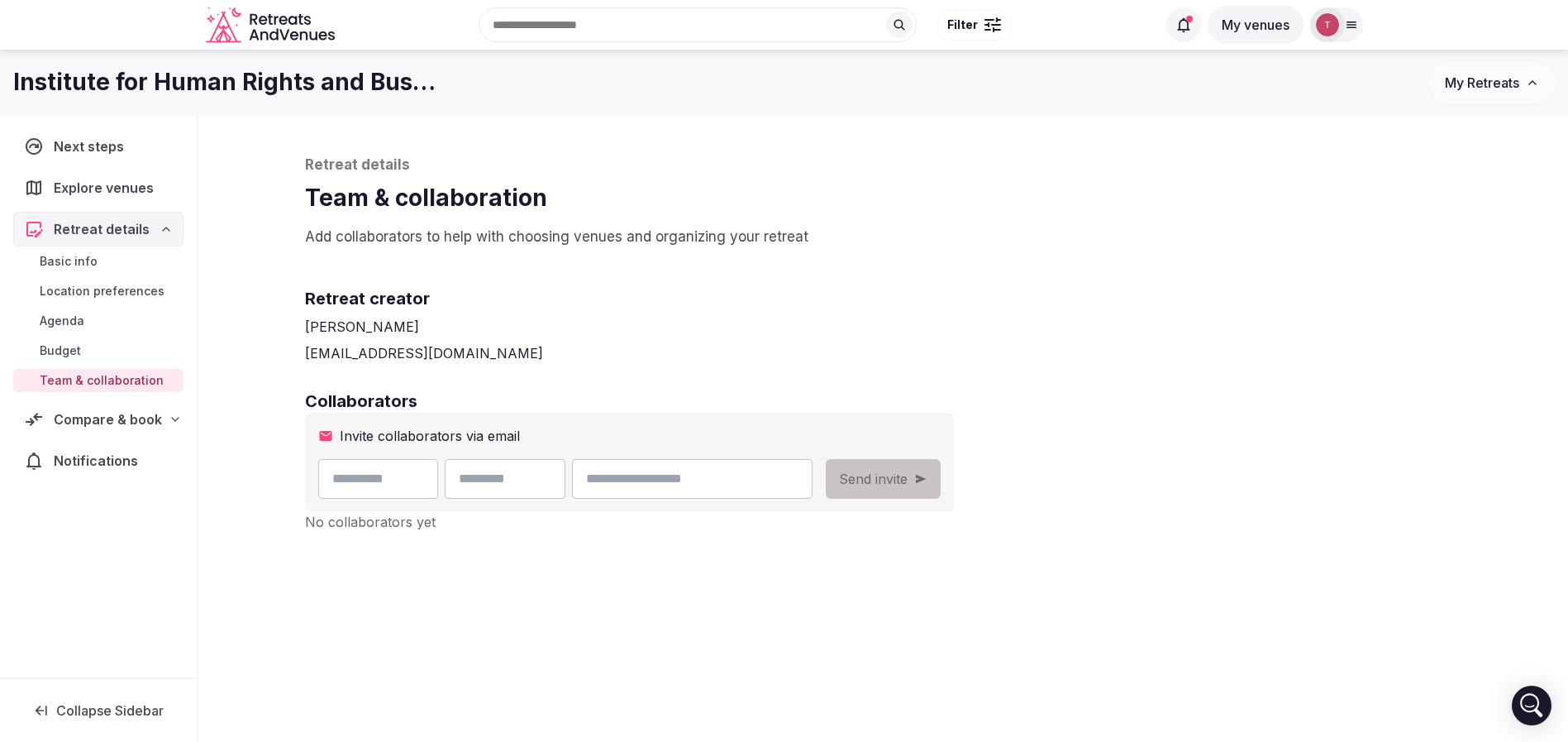
click at [381, 472] on input "text" at bounding box center [378, 478] width 121 height 40
type input "*****"
click at [538, 478] on input "text" at bounding box center [505, 478] width 121 height 40
type input "******"
click at [812, 468] on input "email" at bounding box center [691, 478] width 239 height 40
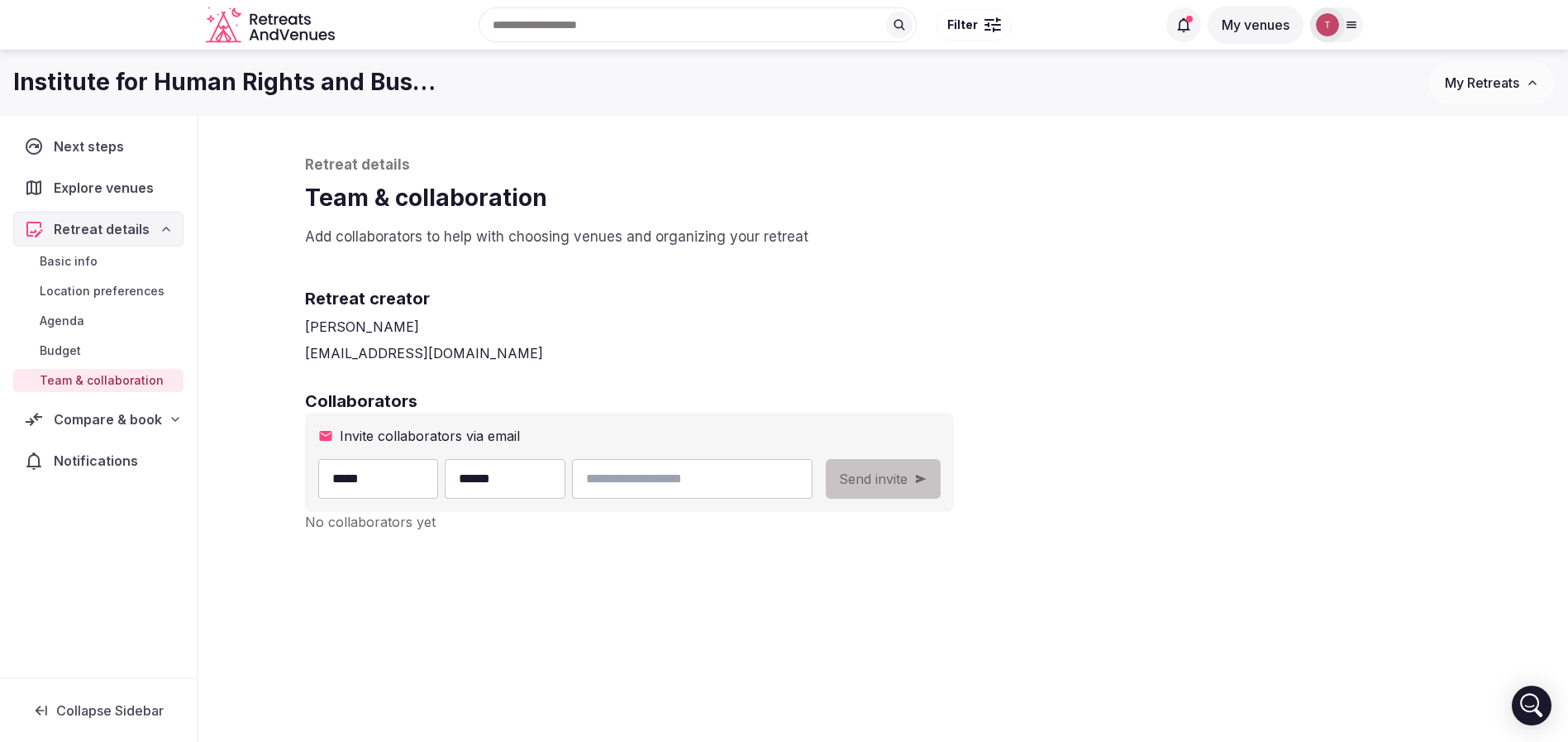
type input "**********"
click at [907, 482] on span "Send invite" at bounding box center [873, 478] width 69 height 19
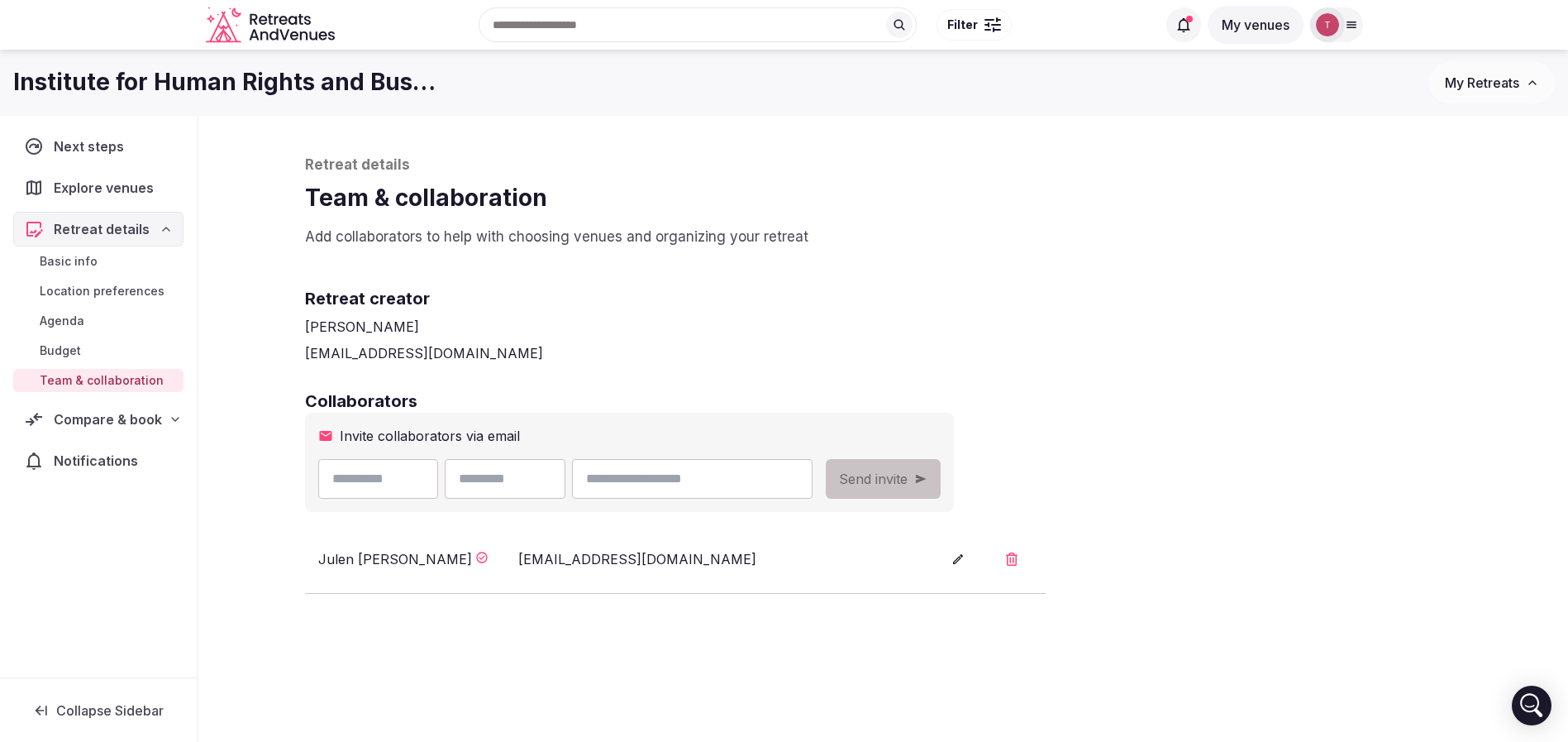
click at [1208, 448] on div "Collaborators Invite collaborators via email Send invite Julen Ortega julen@ret…" at bounding box center [884, 491] width 1157 height 204
click at [134, 232] on span "Retreat details" at bounding box center [101, 228] width 96 height 19
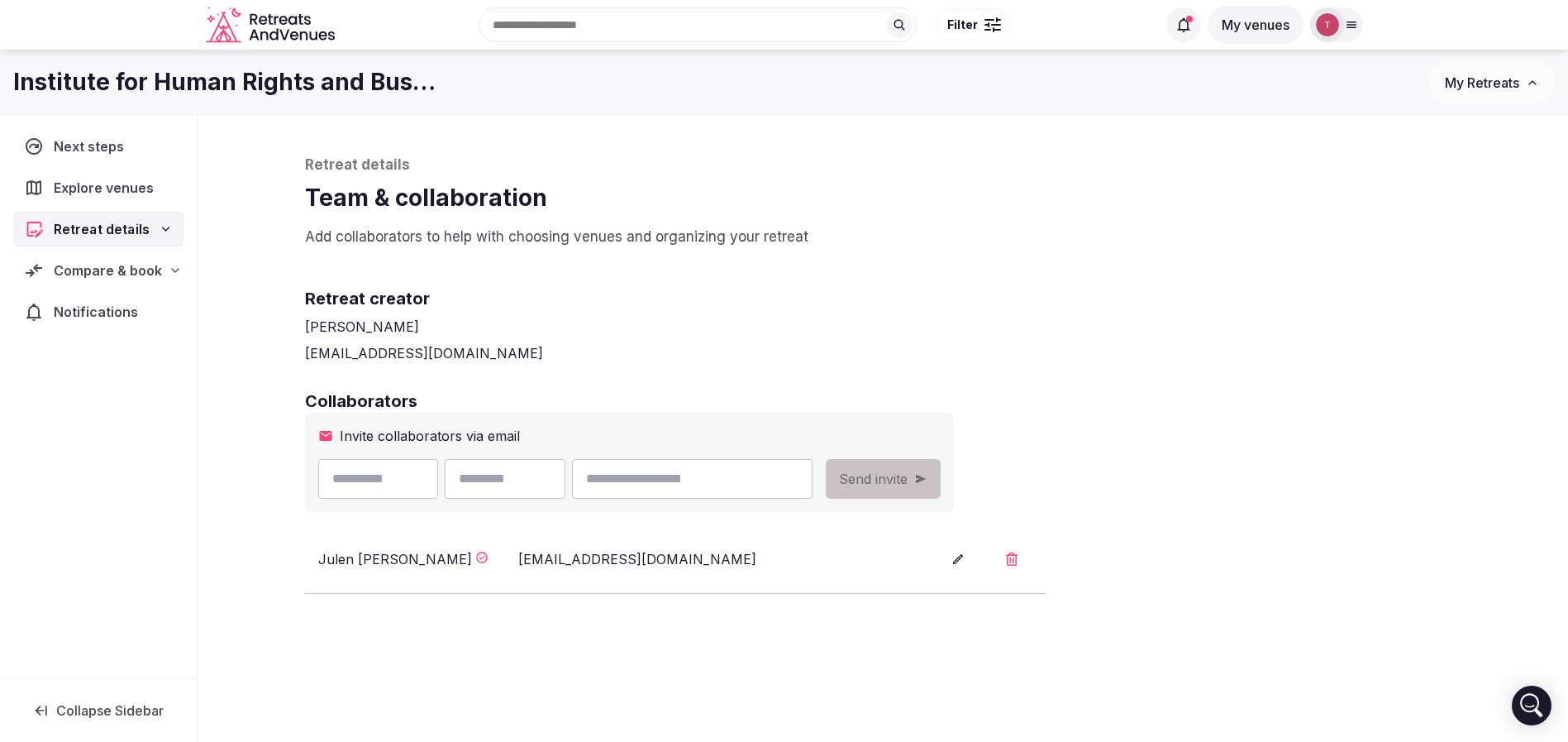
click at [134, 232] on span "Retreat details" at bounding box center [101, 228] width 95 height 19
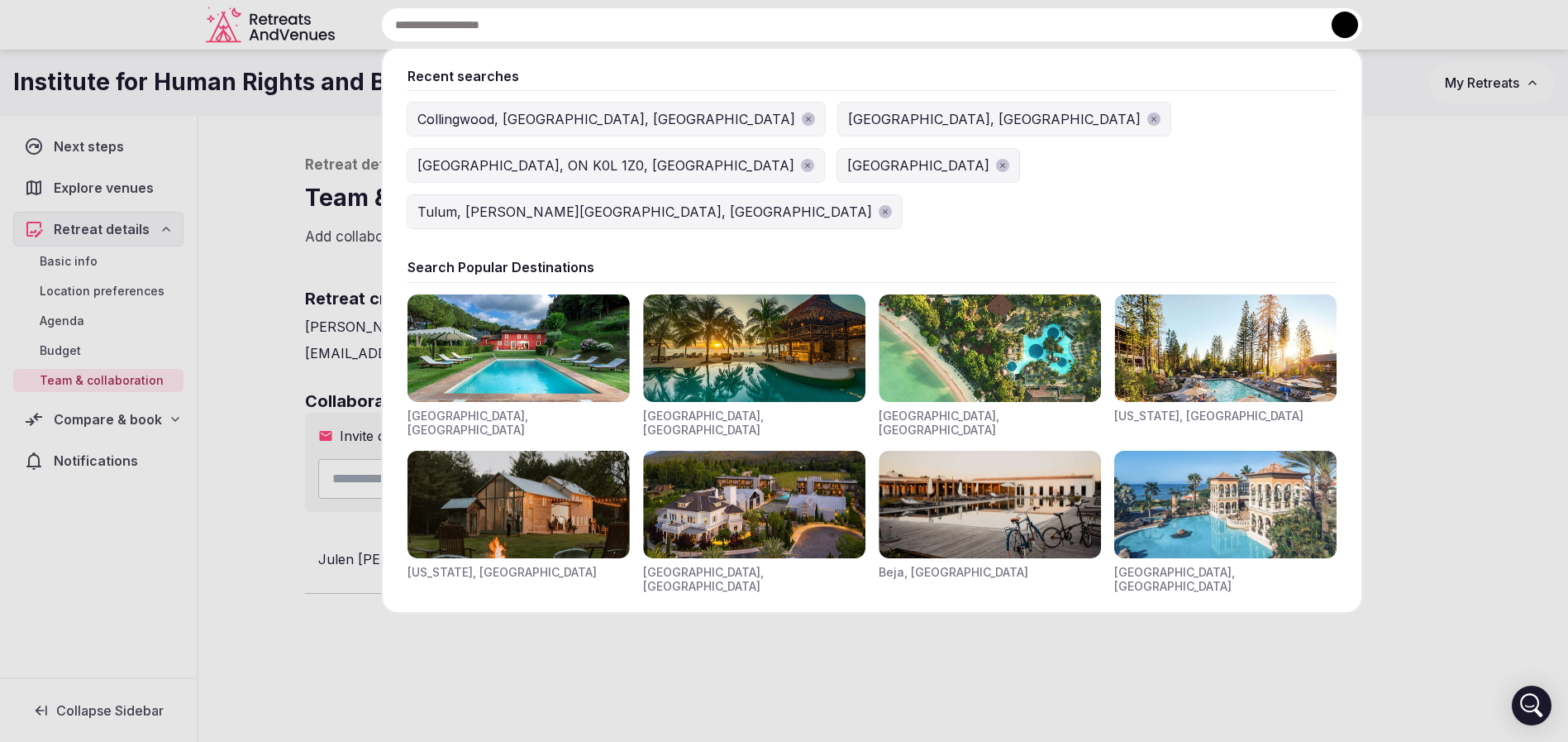
click at [613, 25] on div "Recent searches Collingwood, ON, Canada Ontario, Canada Blue Mountain, ON K0L 1…" at bounding box center [853, 25] width 1022 height 35
click at [577, 31] on input "text" at bounding box center [872, 25] width 982 height 35
click at [163, 208] on div at bounding box center [784, 371] width 1568 height 742
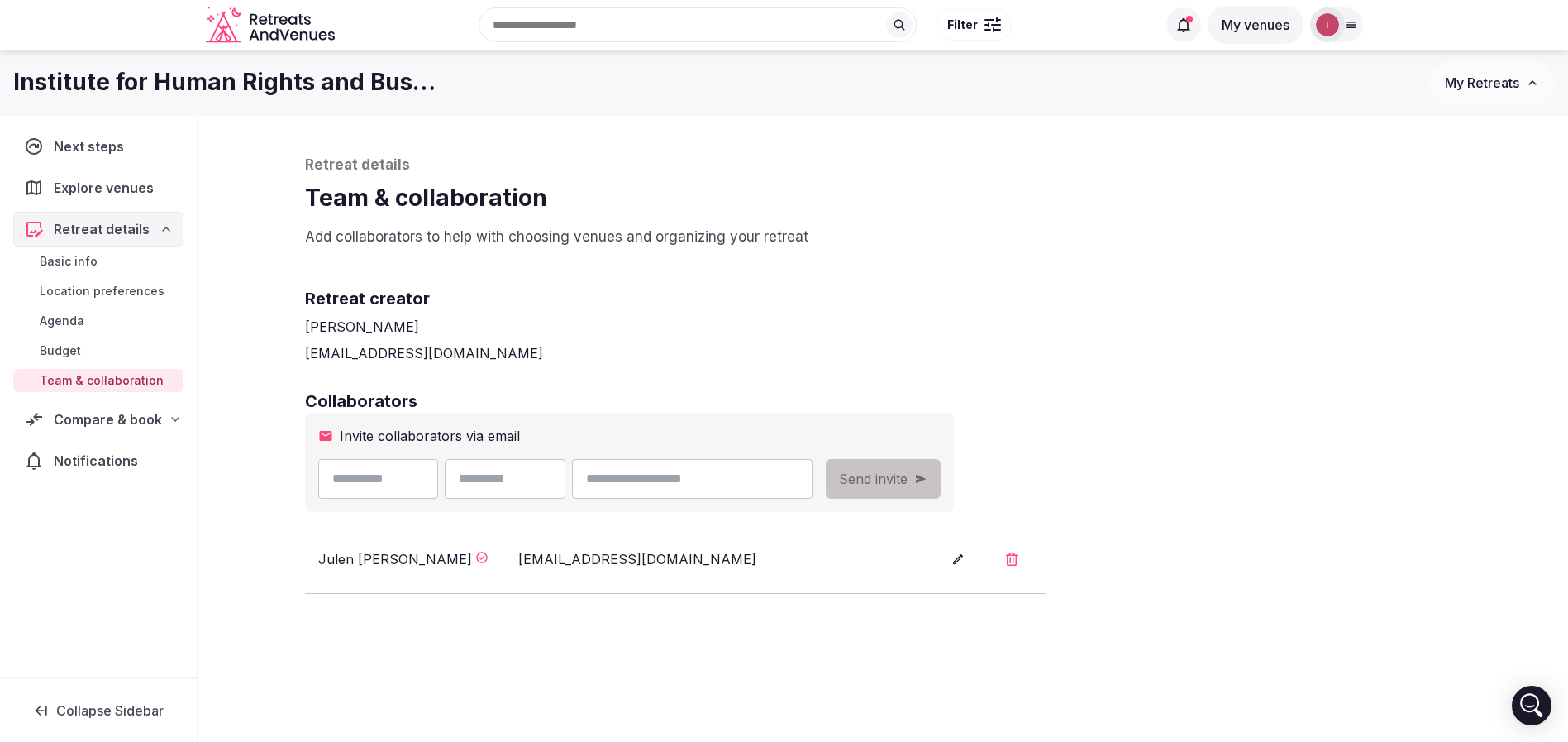
click at [132, 421] on span "Compare & book" at bounding box center [108, 419] width 108 height 19
click at [119, 453] on span "Shortlisted venues" at bounding box center [94, 452] width 109 height 17
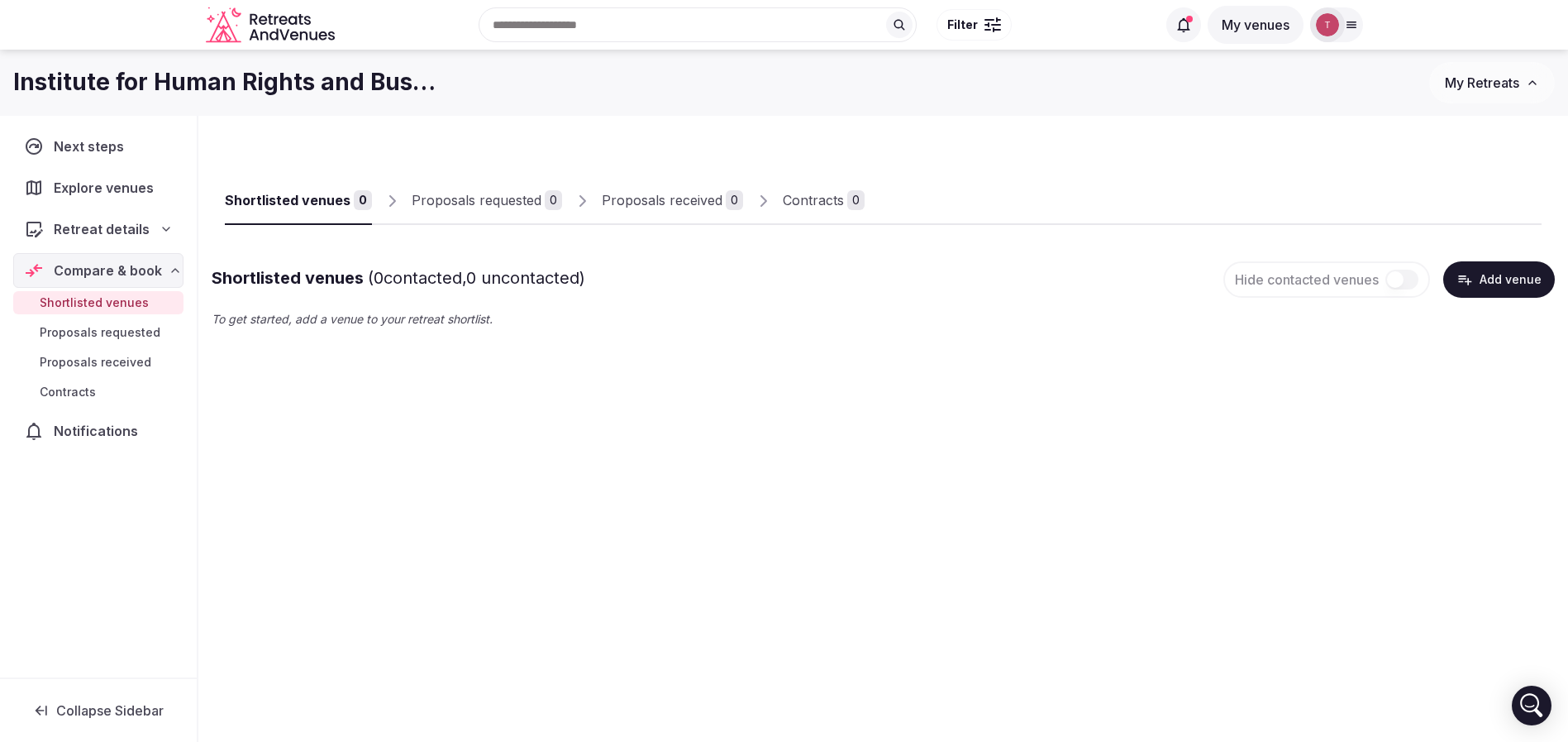
click at [1506, 274] on button "Add venue" at bounding box center [1499, 279] width 112 height 36
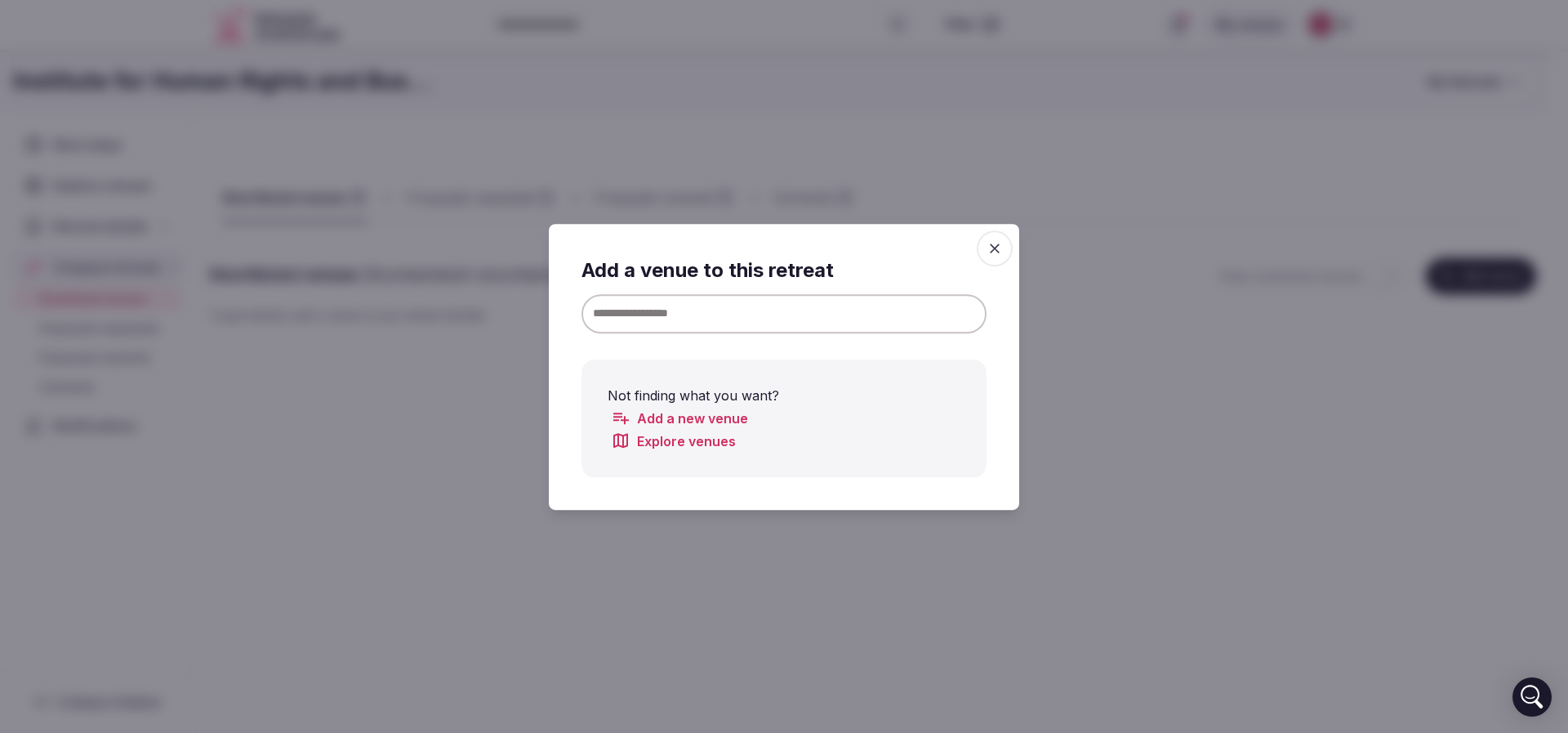
click at [748, 304] on input at bounding box center [784, 313] width 405 height 39
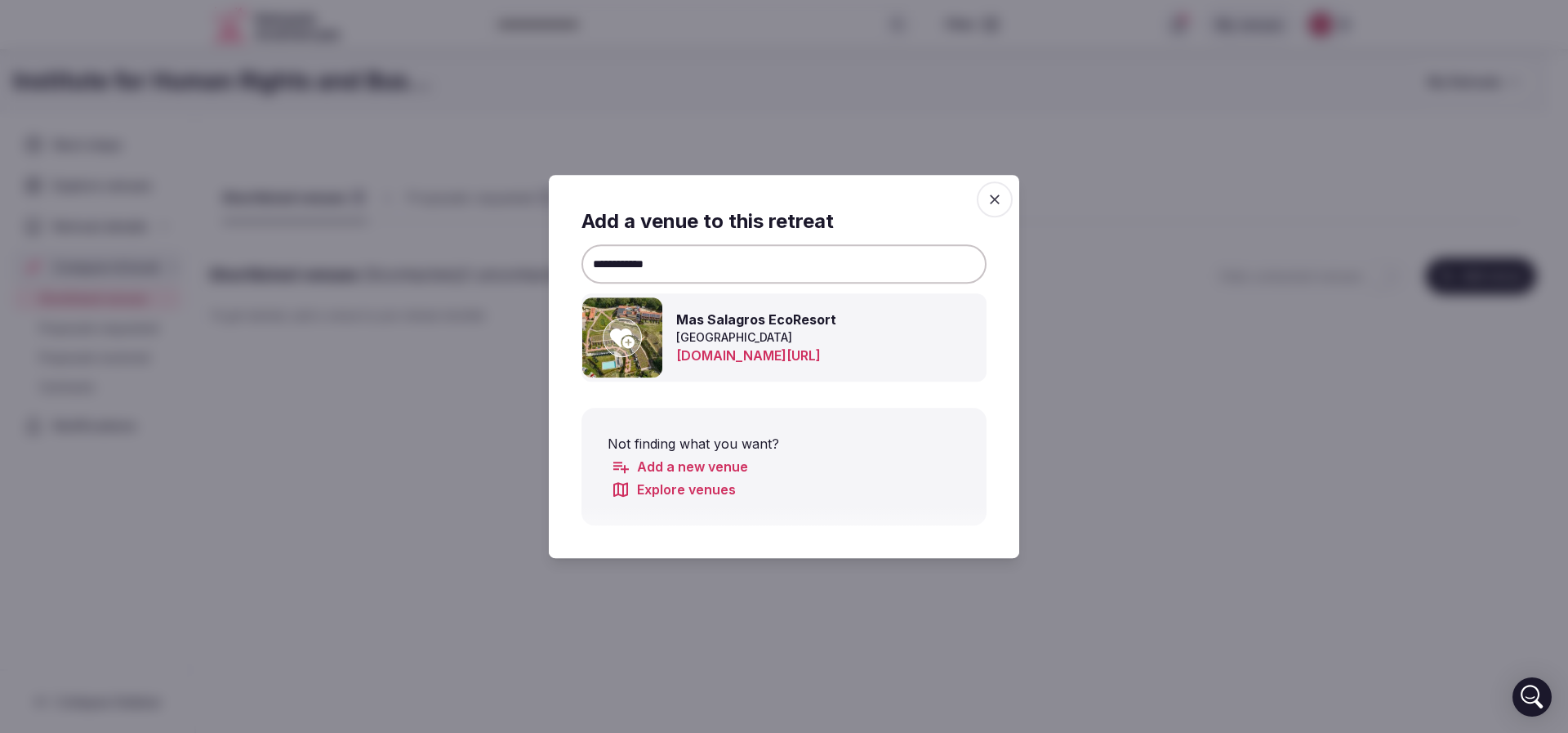
type input "**********"
click at [616, 341] on icon at bounding box center [622, 338] width 24 height 19
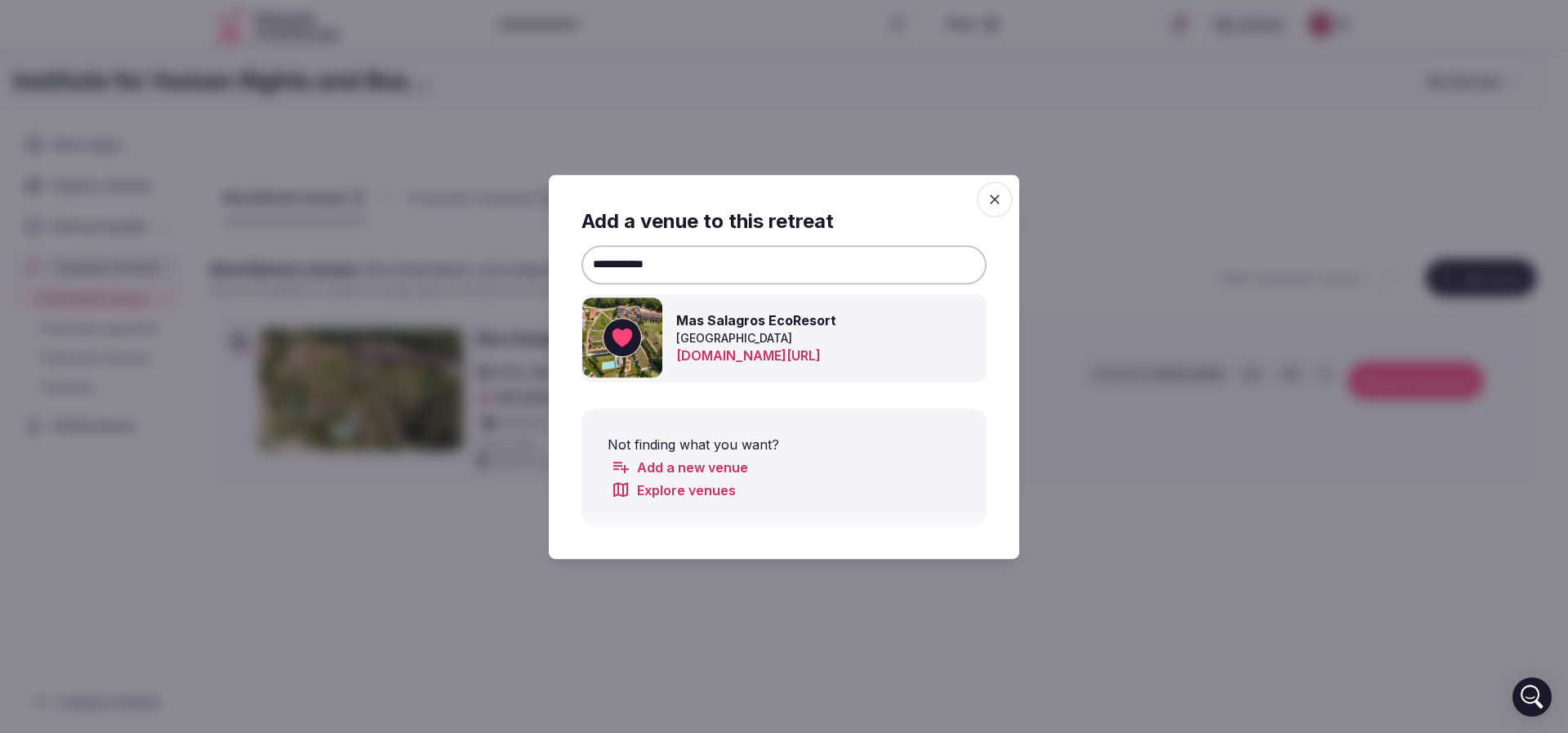
click at [1112, 300] on div at bounding box center [784, 366] width 1568 height 733
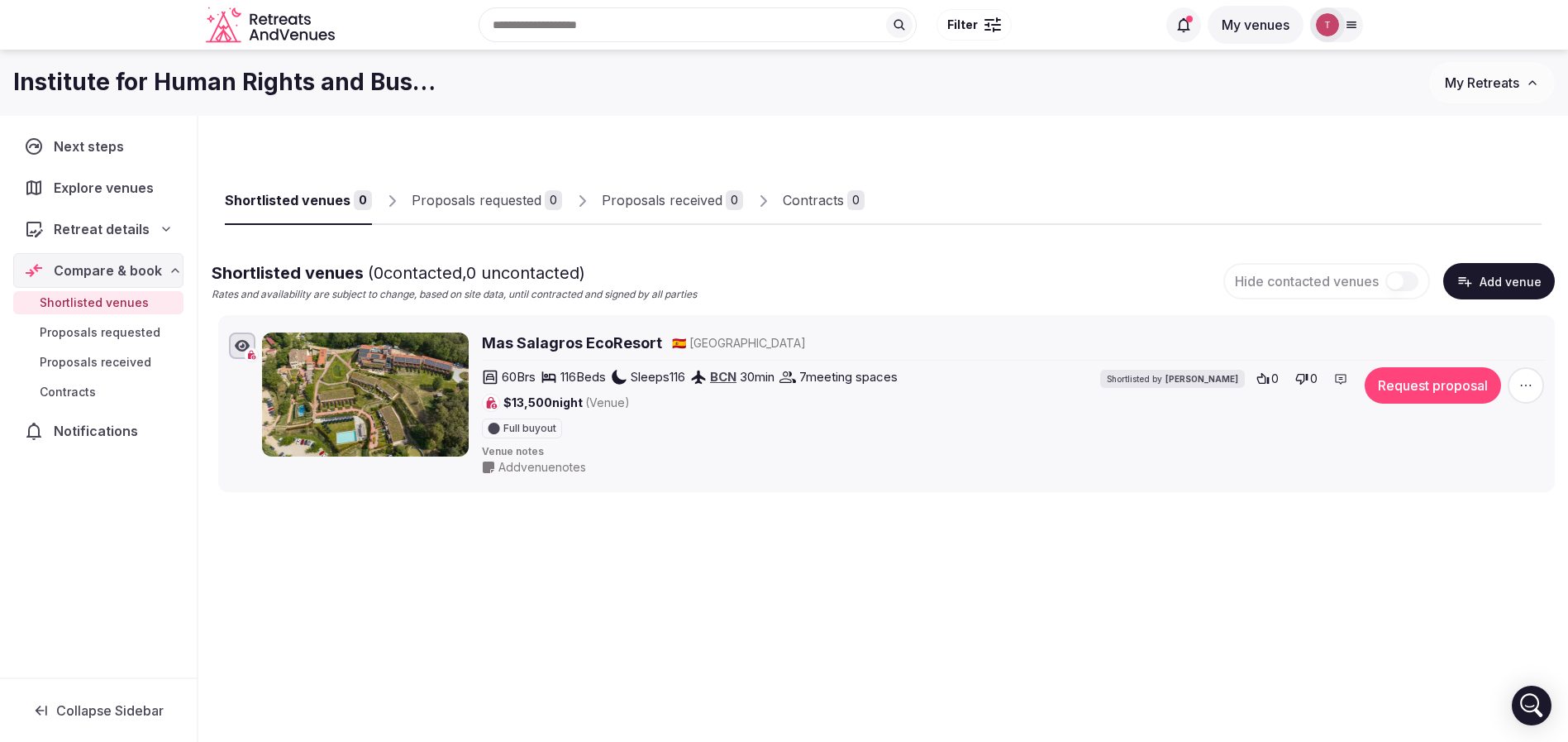
click at [1521, 280] on button "Add venue" at bounding box center [1499, 281] width 112 height 36
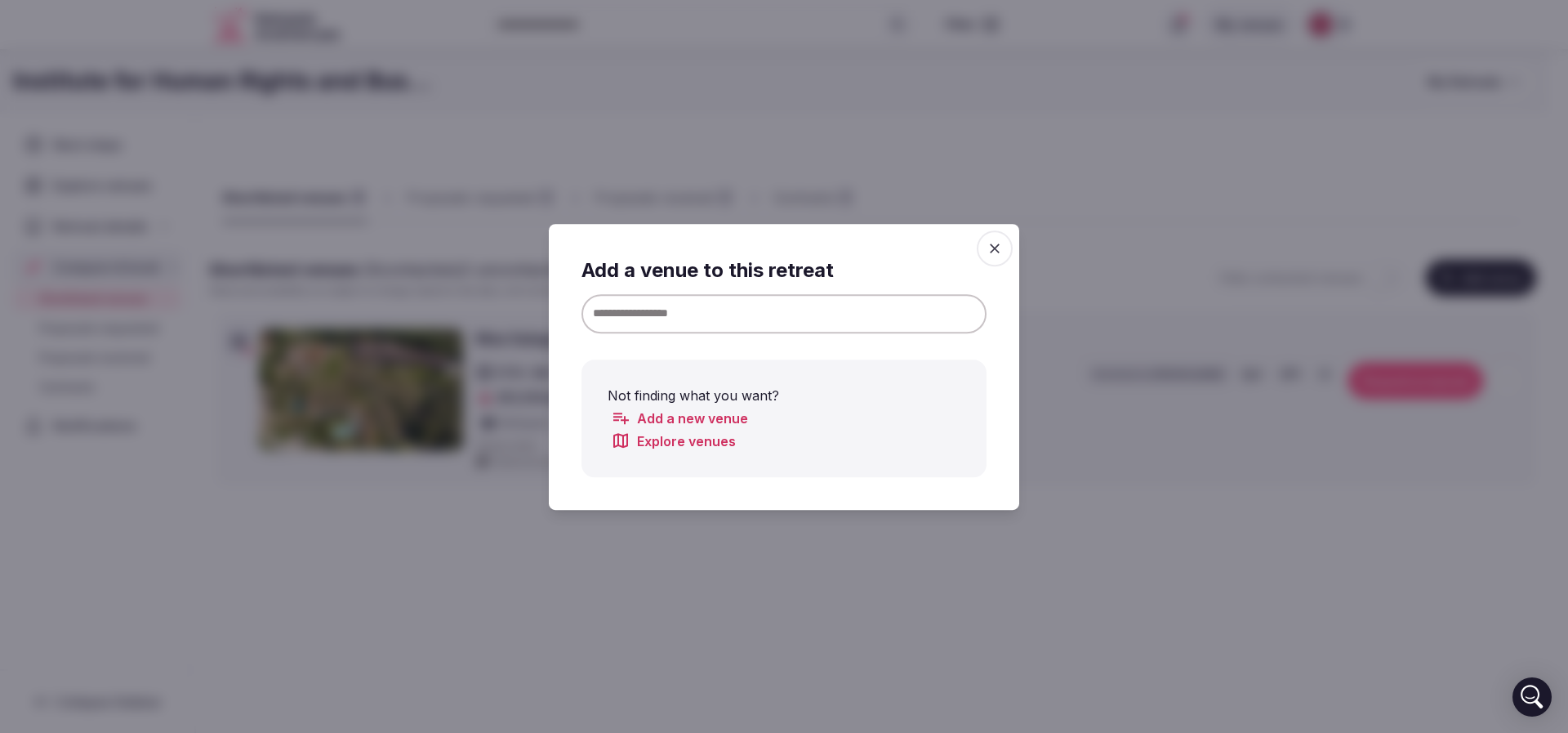
click at [684, 300] on input at bounding box center [784, 313] width 405 height 39
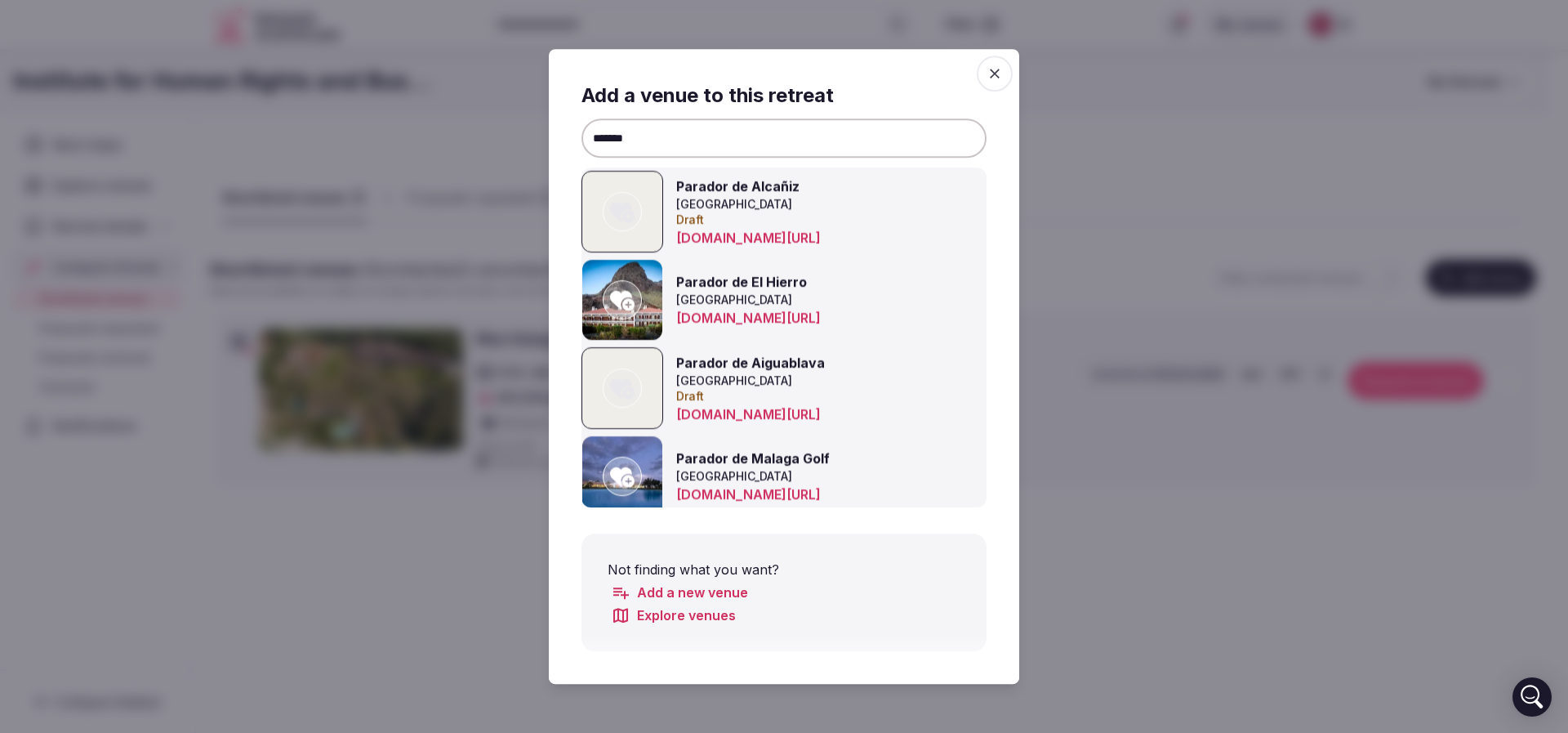
click at [765, 130] on input "*******" at bounding box center [784, 138] width 405 height 39
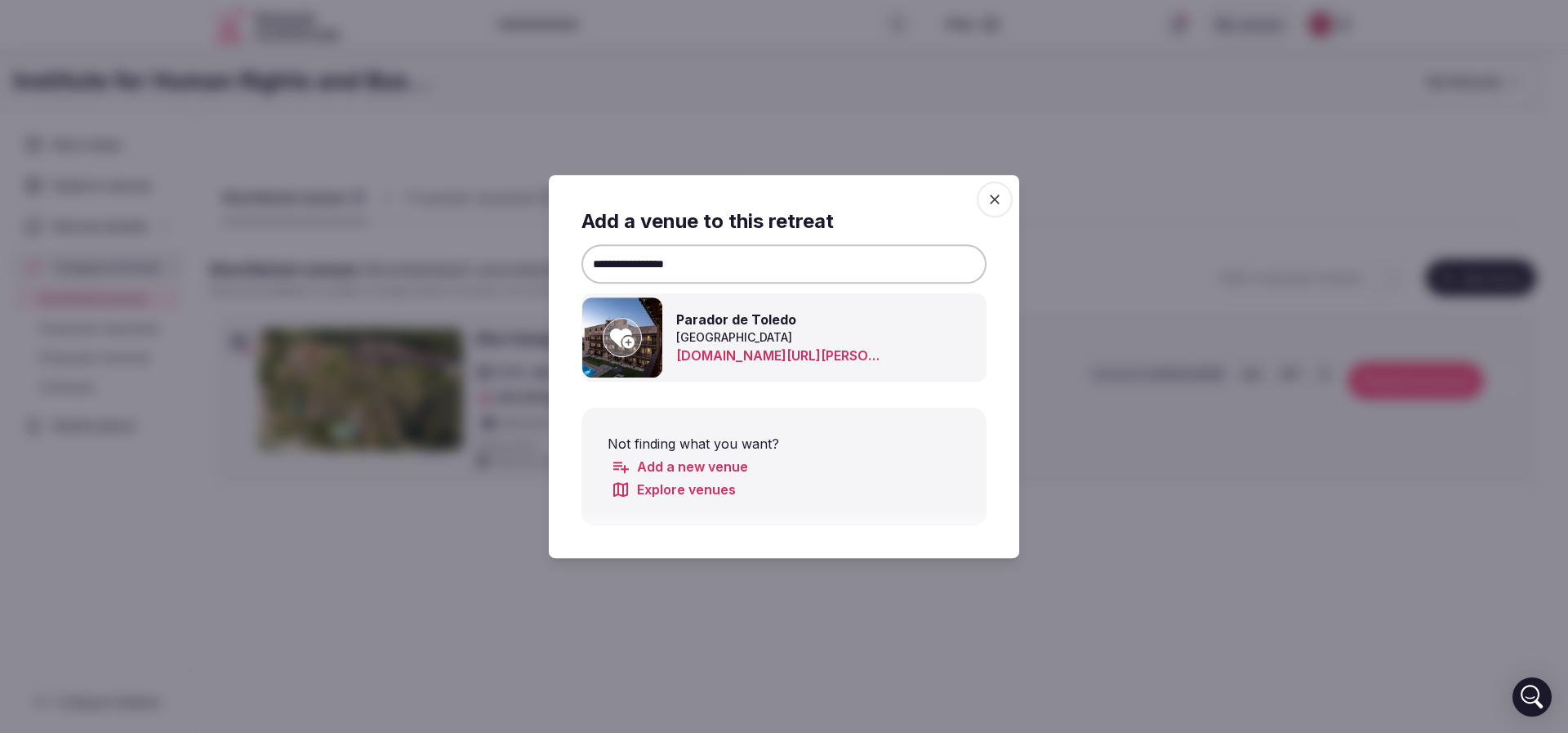
click at [621, 333] on icon at bounding box center [622, 338] width 24 height 19
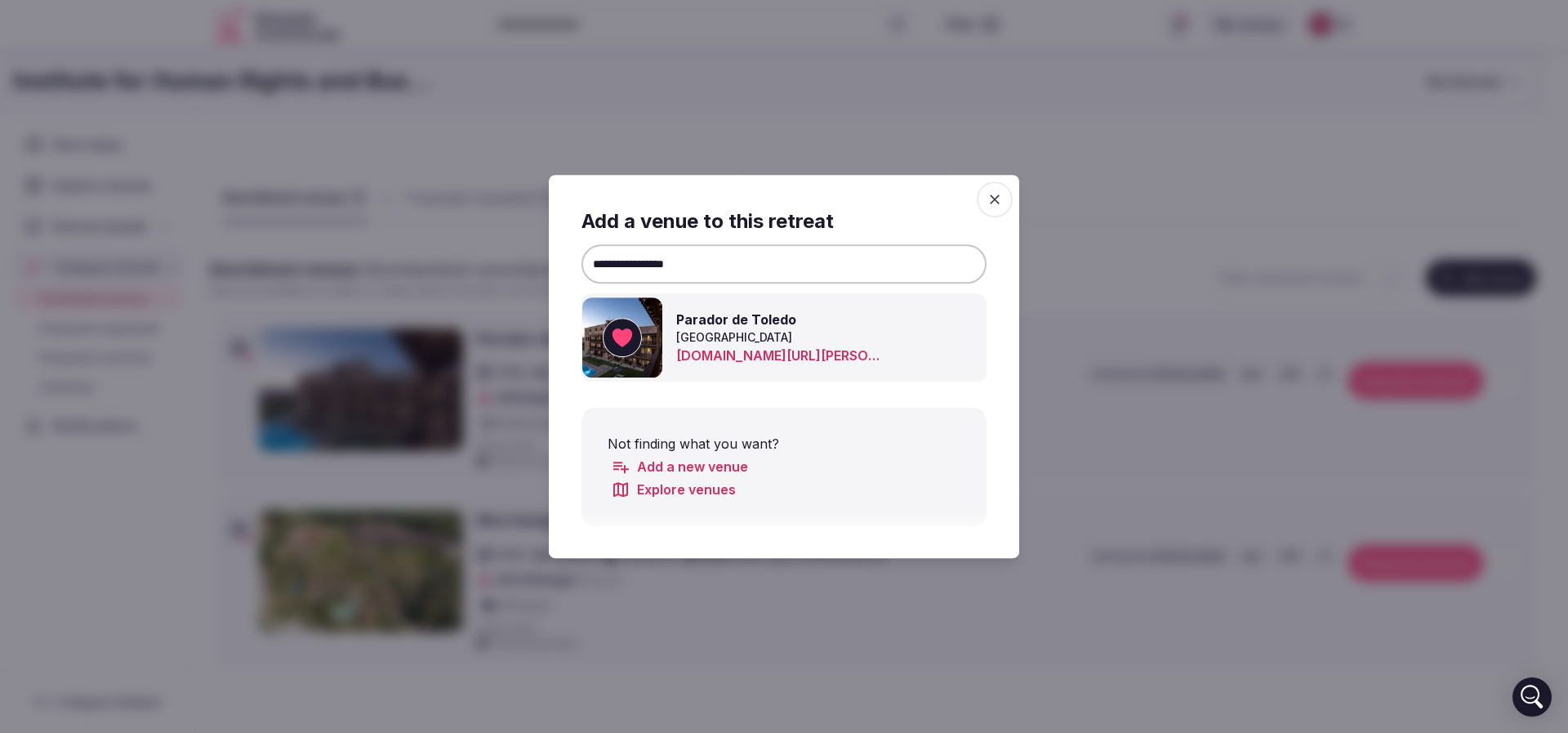
click at [774, 270] on input "**********" at bounding box center [784, 263] width 405 height 39
drag, startPoint x: 774, startPoint y: 270, endPoint x: 347, endPoint y: 247, distance: 427.6
click at [348, 247] on body "Recent searches Collingwood, ON, Canada Ontario, Canada Blue Mountain, ON K0L 1…" at bounding box center [774, 419] width 1549 height 838
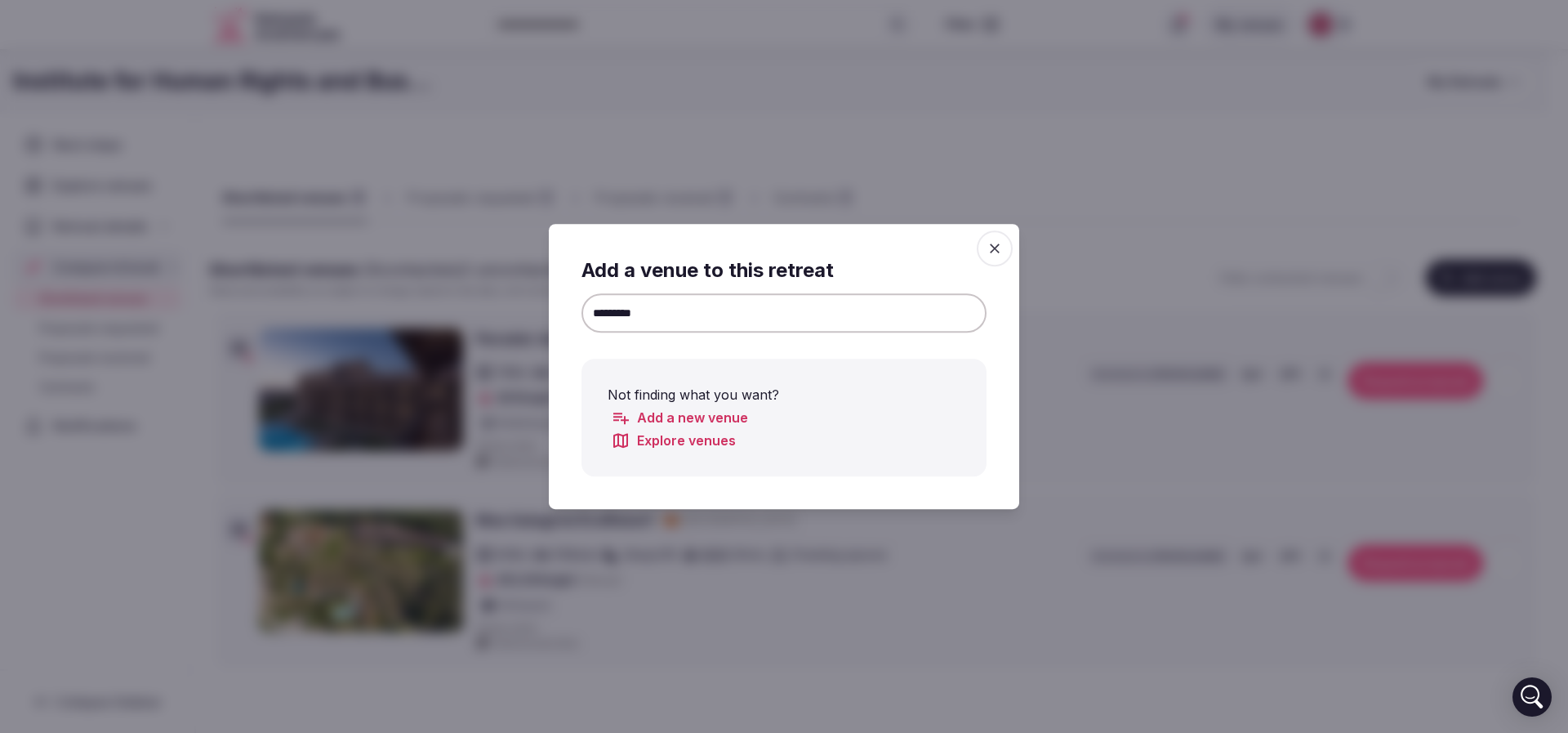
click at [610, 315] on input "*********" at bounding box center [784, 313] width 405 height 39
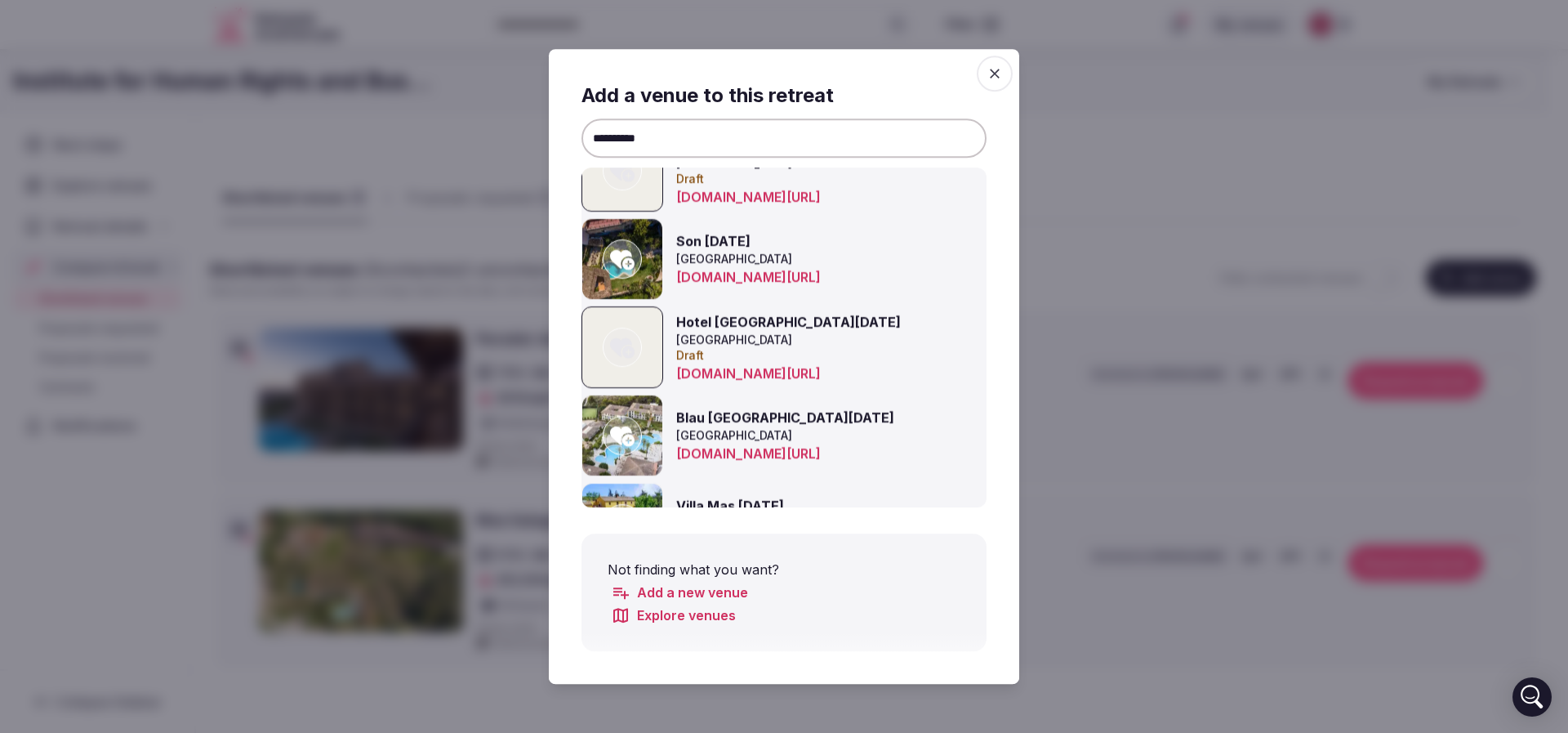
scroll to position [190, 0]
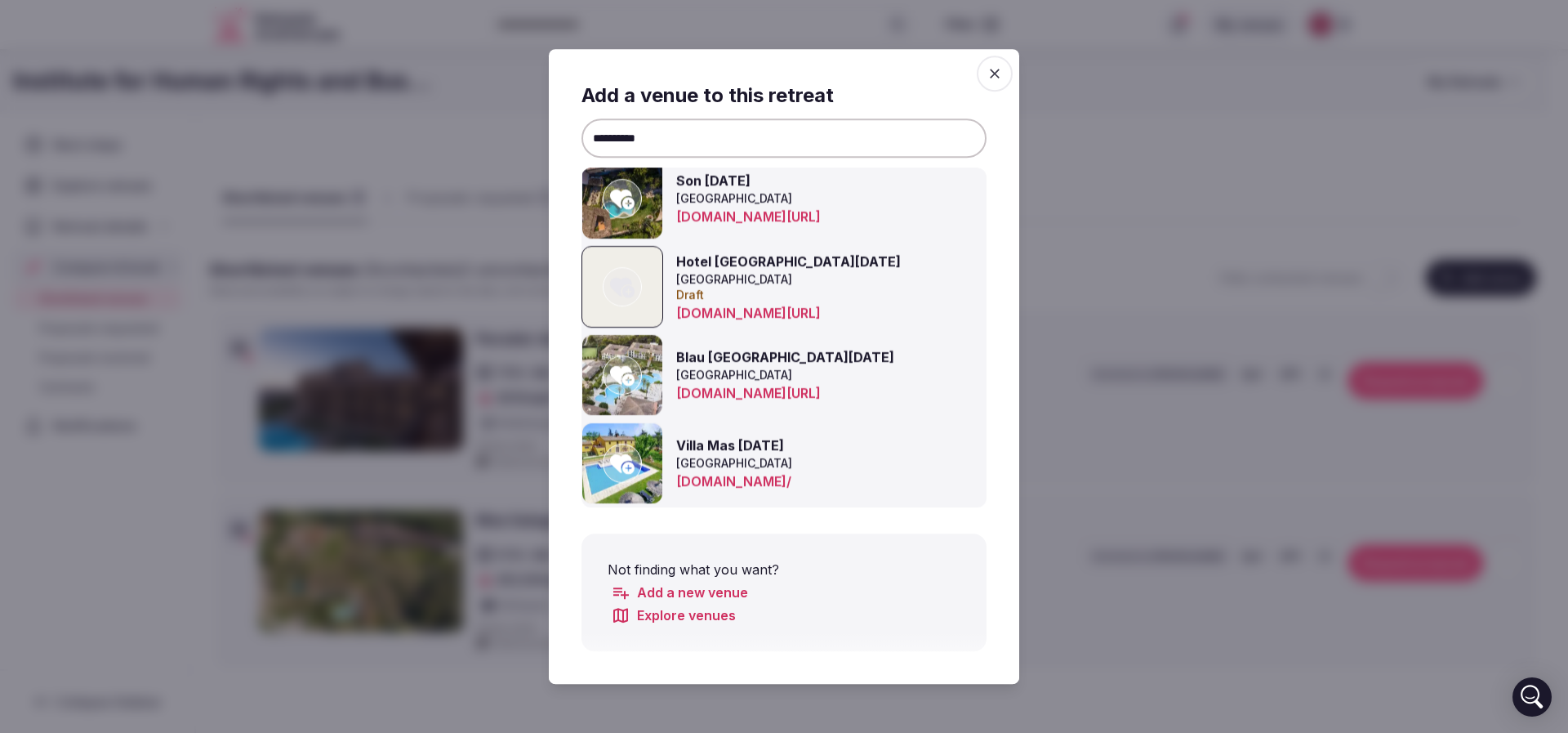
drag, startPoint x: 640, startPoint y: 463, endPoint x: 649, endPoint y: 455, distance: 12.0
click at [639, 463] on div at bounding box center [622, 463] width 39 height 39
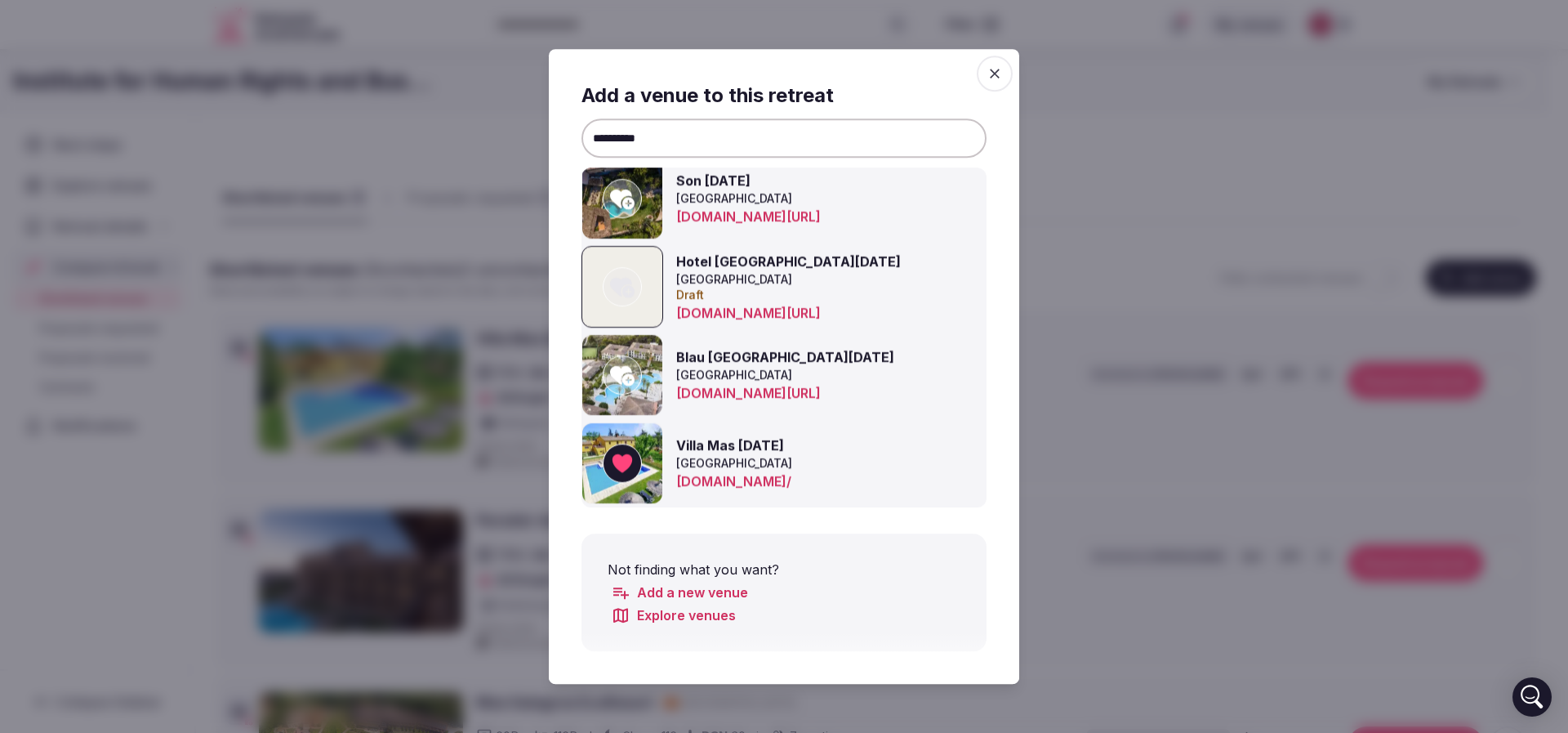
drag, startPoint x: 714, startPoint y: 144, endPoint x: 347, endPoint y: 97, distance: 370.0
click at [348, 98] on body "Recent searches Collingwood, ON, Canada Ontario, Canada Blue Mountain, ON K0L 1…" at bounding box center [774, 510] width 1549 height 1021
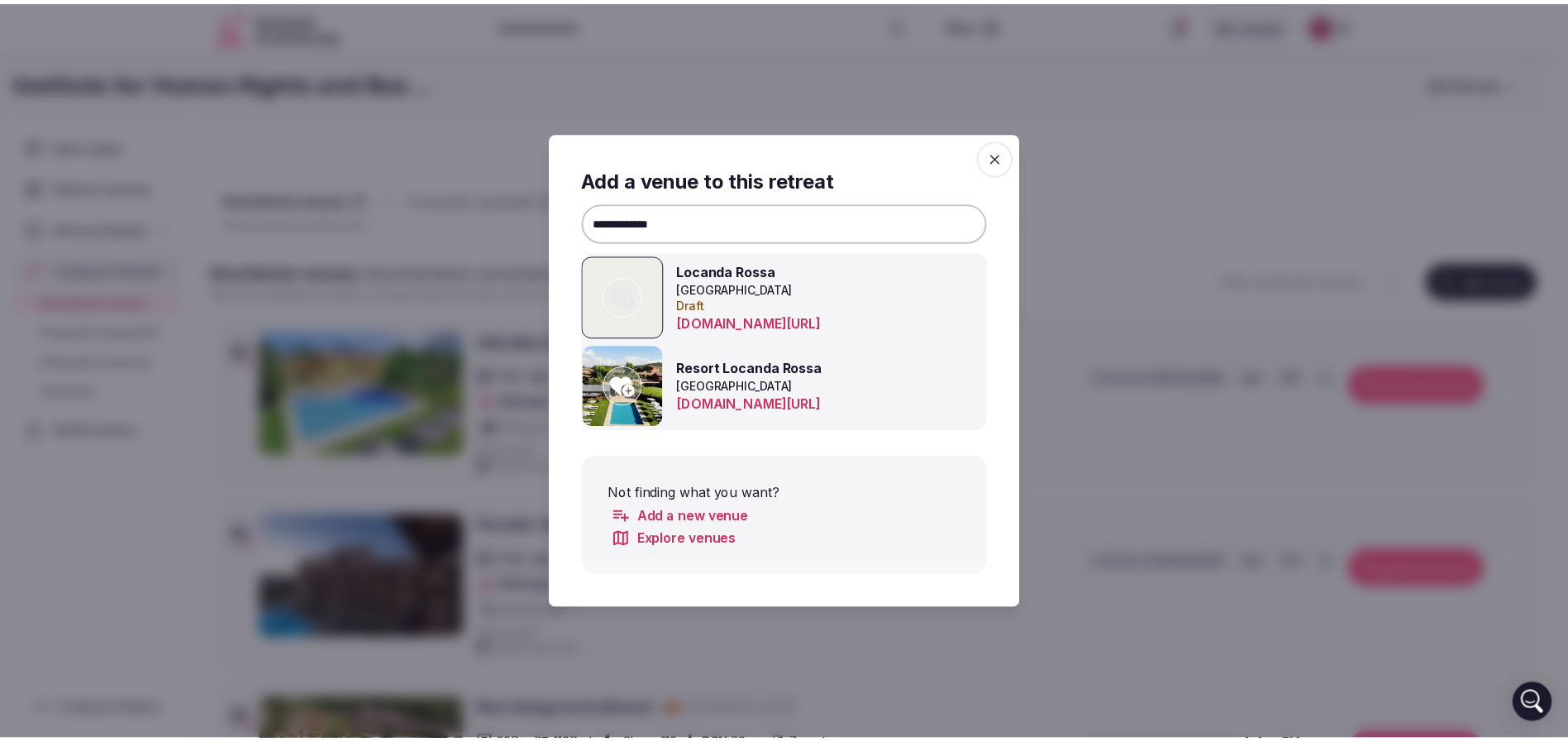
scroll to position [0, 0]
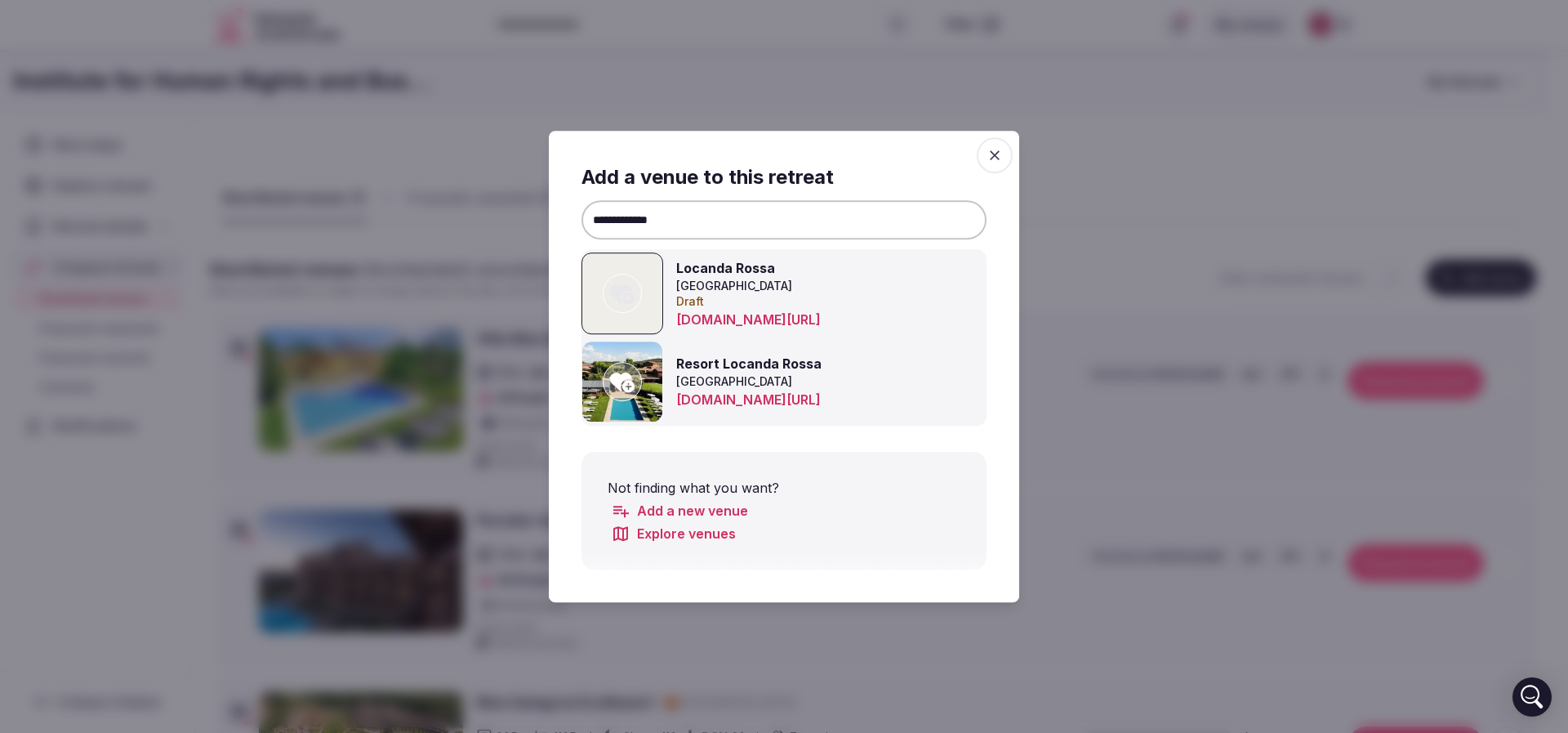
click at [633, 377] on icon at bounding box center [622, 381] width 24 height 33
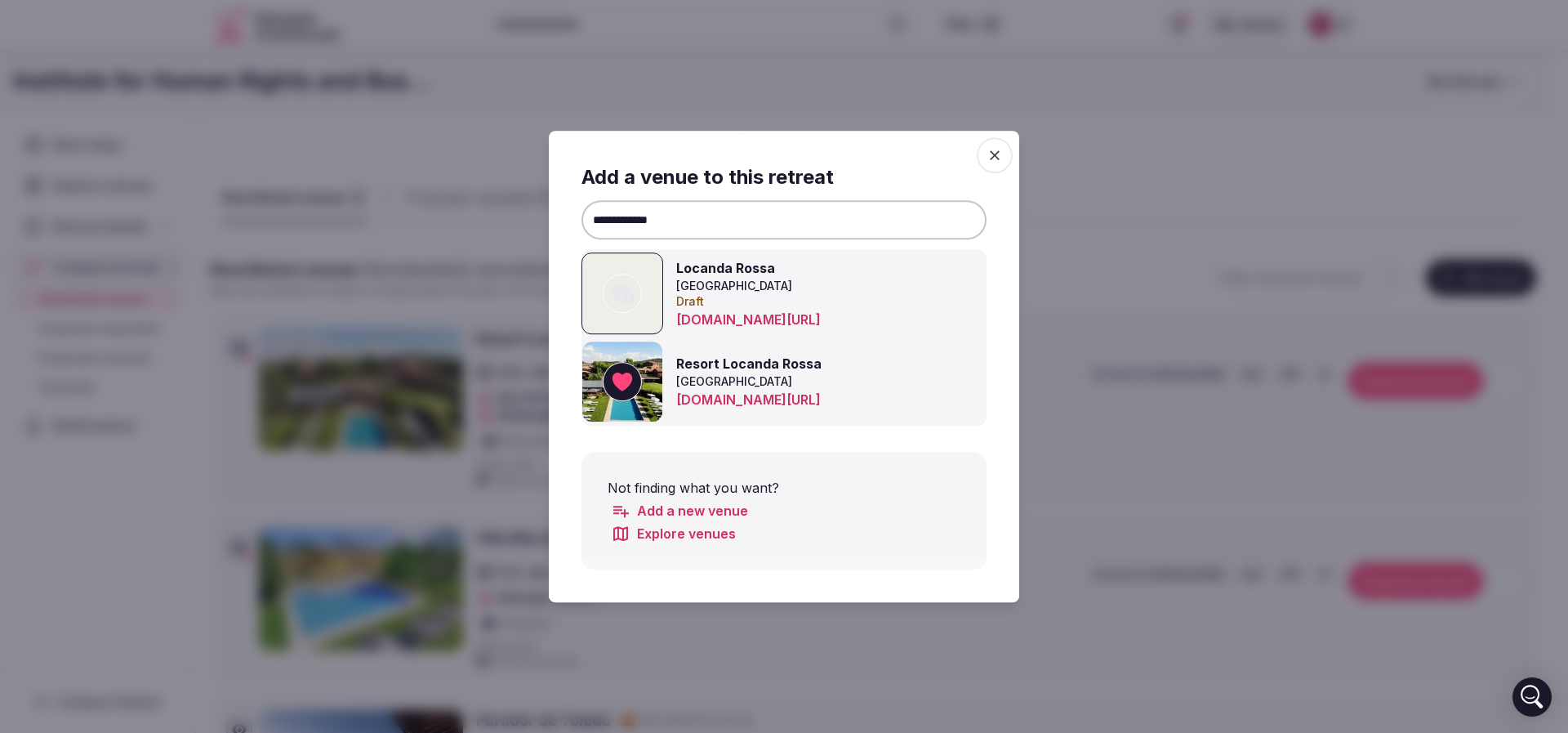
drag, startPoint x: 716, startPoint y: 218, endPoint x: 351, endPoint y: 162, distance: 369.3
click at [370, 165] on body "Recent searches Collingwood, ON, Canada Ontario, Canada Blue Mountain, ON K0L 1…" at bounding box center [774, 609] width 1549 height 1219
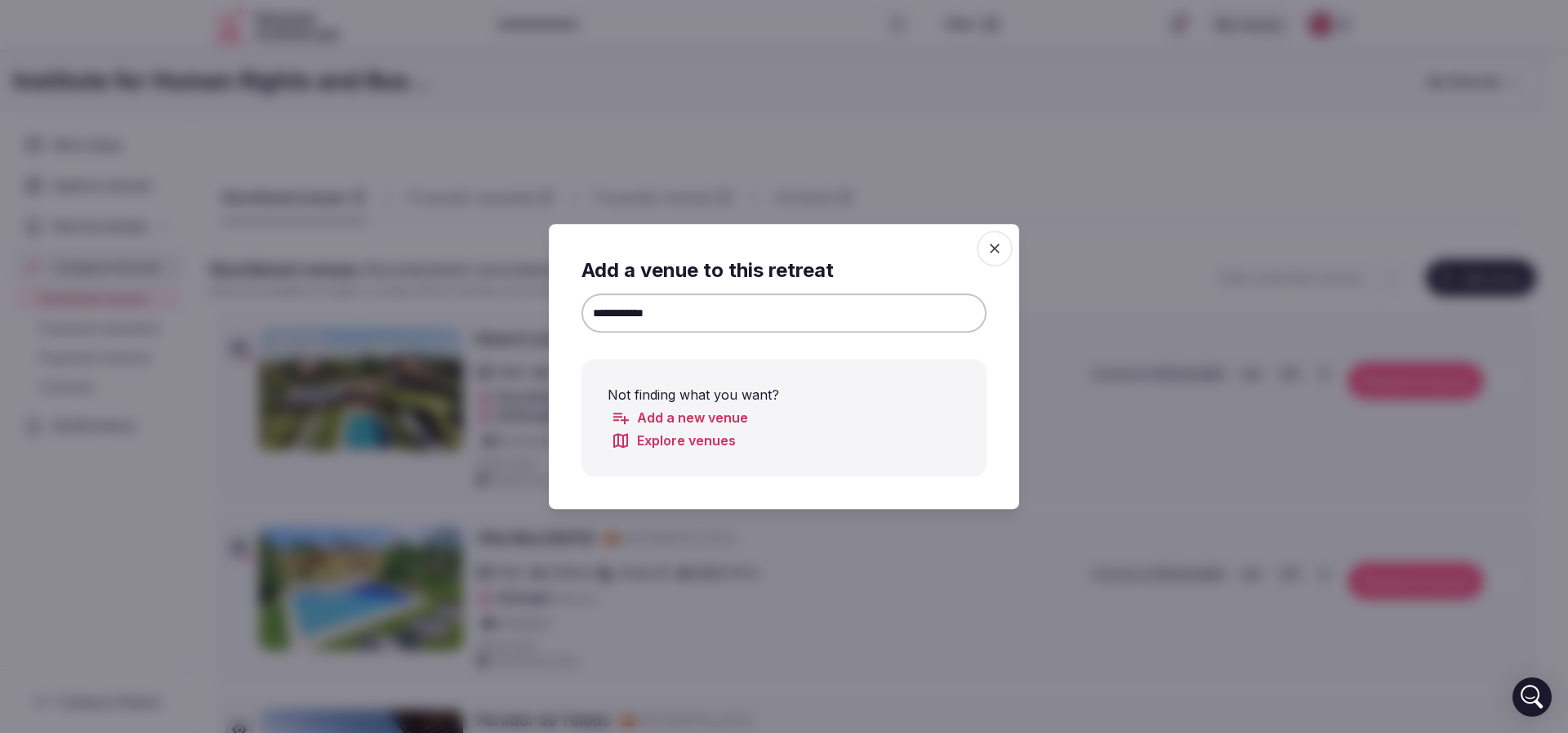
click at [635, 316] on input "**********" at bounding box center [784, 313] width 405 height 39
click at [635, 315] on input "**********" at bounding box center [784, 313] width 405 height 39
drag, startPoint x: 530, startPoint y: 313, endPoint x: 235, endPoint y: 308, distance: 295.0
click at [250, 308] on body "Recent searches Collingwood, ON, Canada Ontario, Canada Blue Mountain, ON K0L 1…" at bounding box center [774, 609] width 1549 height 1219
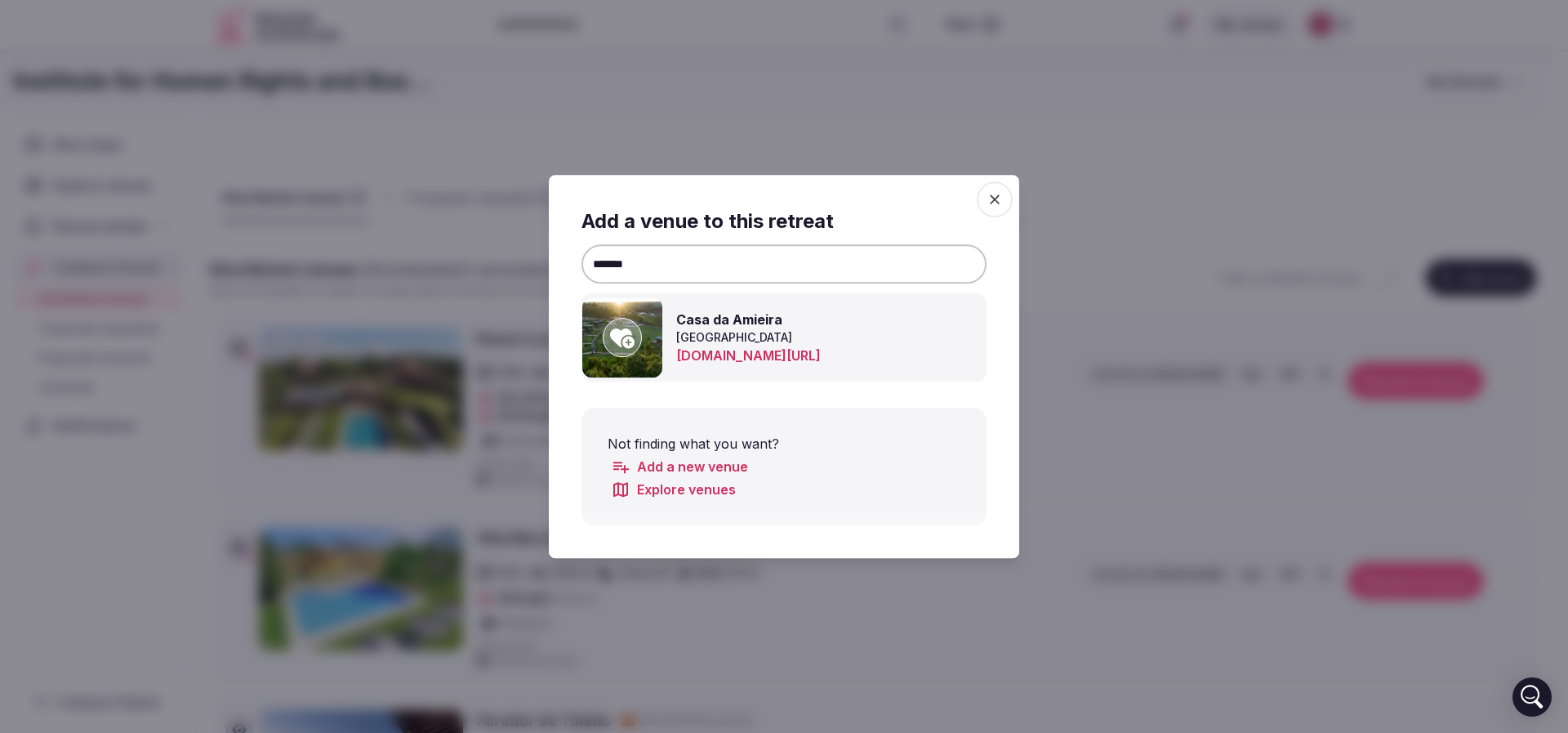
click at [632, 334] on icon at bounding box center [622, 337] width 24 height 33
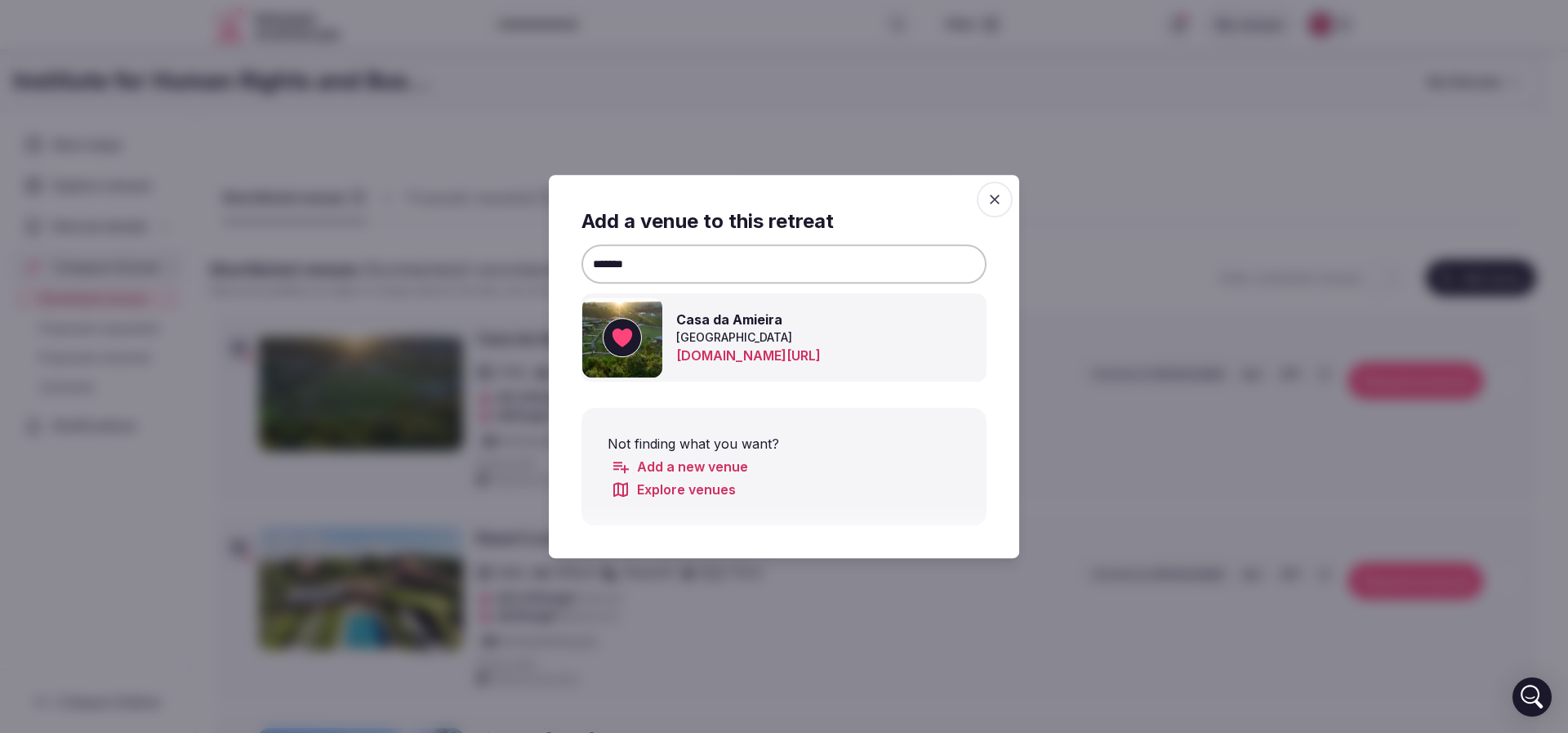
drag, startPoint x: 698, startPoint y: 255, endPoint x: 444, endPoint y: 238, distance: 254.6
click at [444, 238] on body "Recent searches Collingwood, ON, Canada Ontario, Canada Blue Mountain, ON K0L 1…" at bounding box center [774, 710] width 1549 height 1420
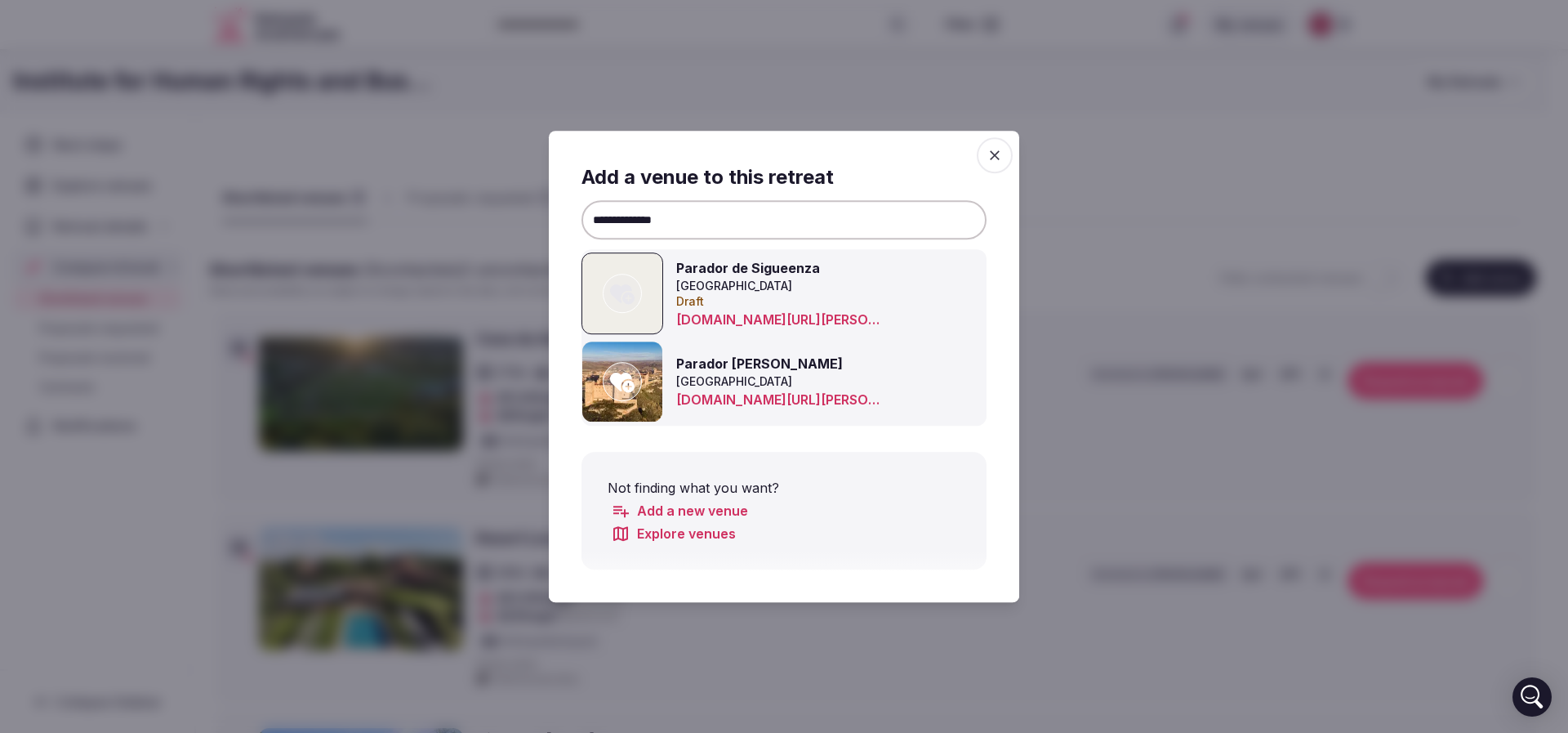
click at [642, 377] on img at bounding box center [622, 382] width 80 height 80
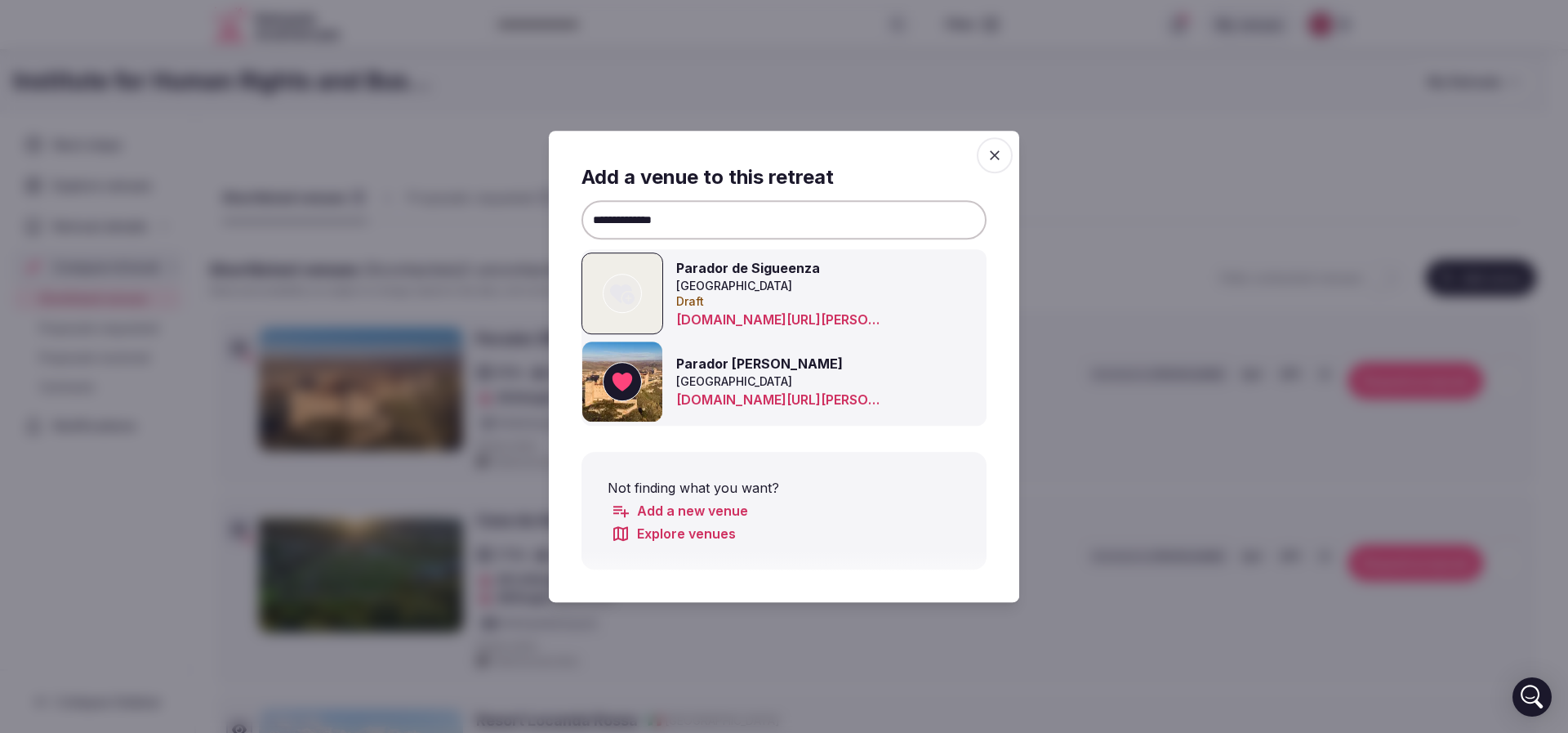
drag, startPoint x: 724, startPoint y: 223, endPoint x: 341, endPoint y: 193, distance: 384.2
click at [721, 204] on input "**********" at bounding box center [784, 219] width 405 height 39
drag, startPoint x: 654, startPoint y: 221, endPoint x: 844, endPoint y: 221, distance: 190.0
click at [844, 221] on input "**********" at bounding box center [784, 219] width 405 height 39
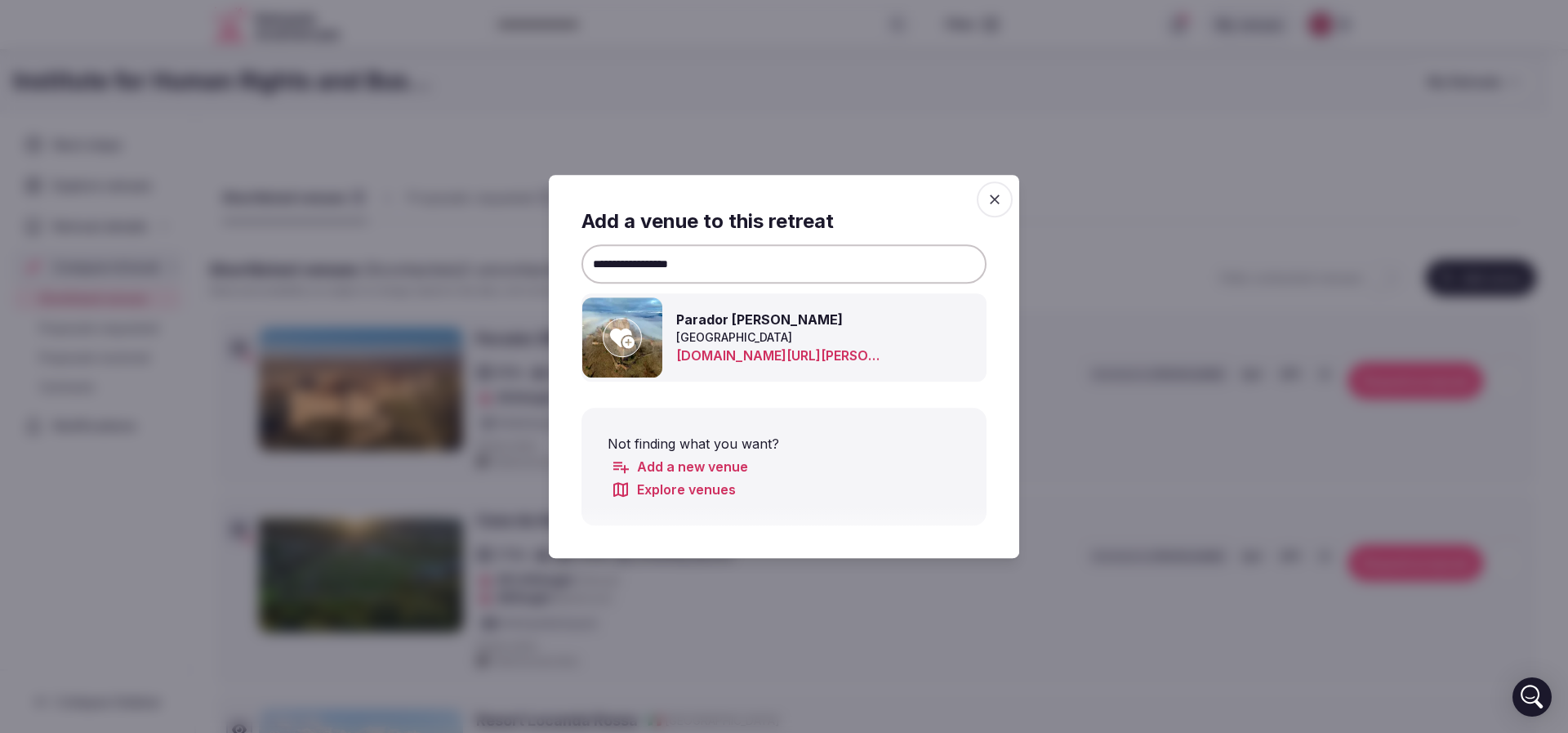
click at [617, 330] on icon at bounding box center [622, 338] width 24 height 19
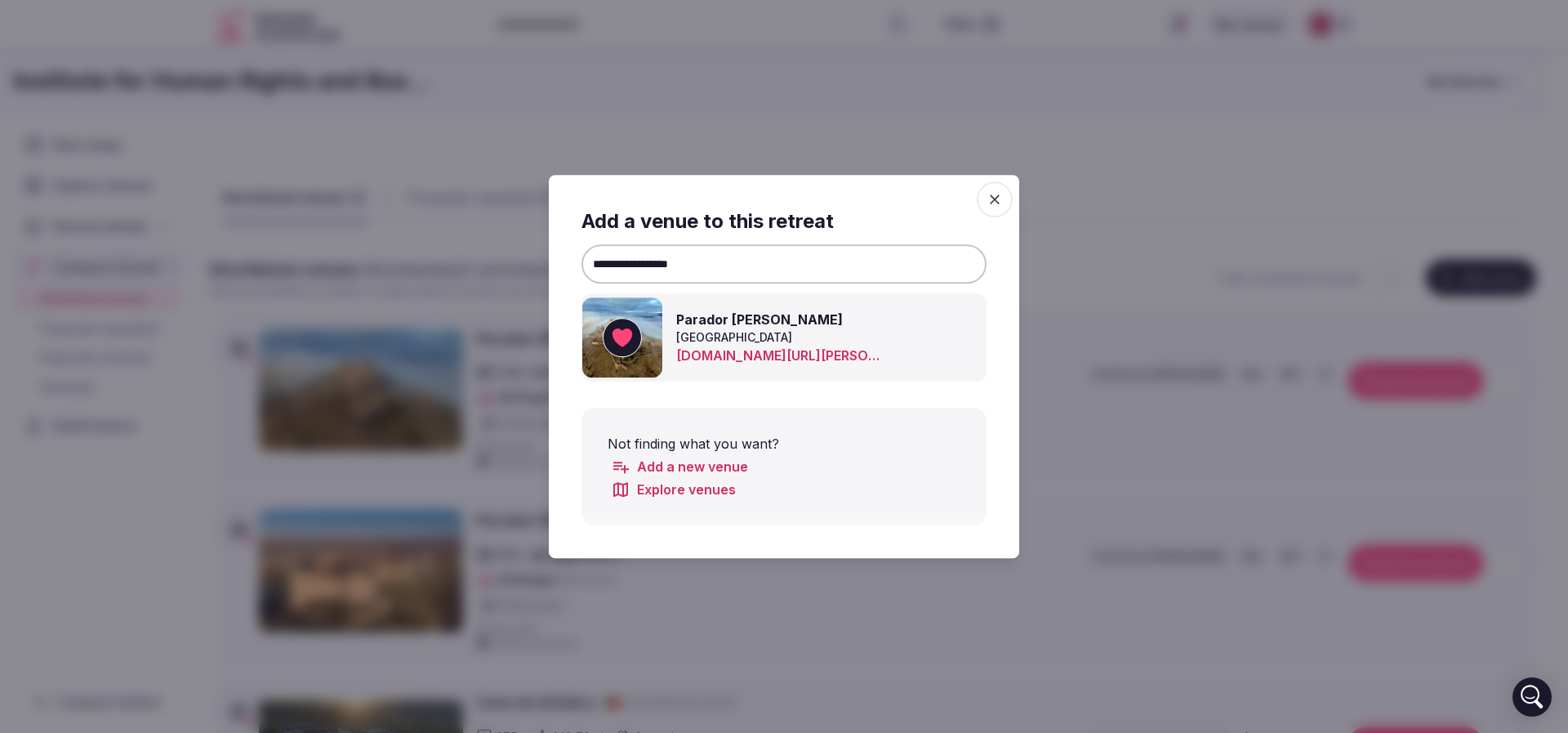
drag, startPoint x: 725, startPoint y: 251, endPoint x: 261, endPoint y: 227, distance: 464.6
type input "**********"
click at [616, 339] on icon at bounding box center [622, 338] width 24 height 19
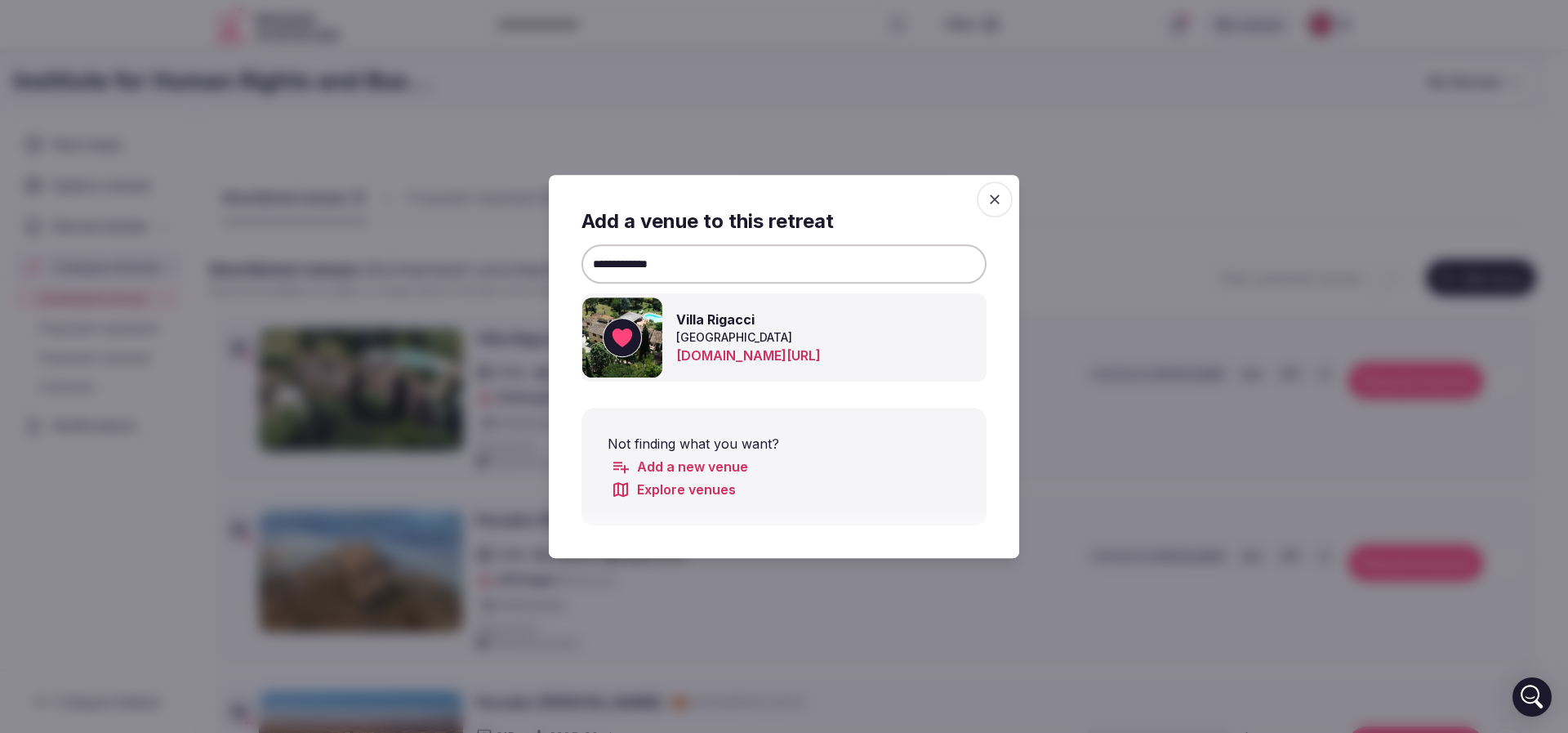
drag, startPoint x: 997, startPoint y: 197, endPoint x: 914, endPoint y: 216, distance: 85.1
click at [997, 198] on icon "button" at bounding box center [995, 200] width 17 height 17
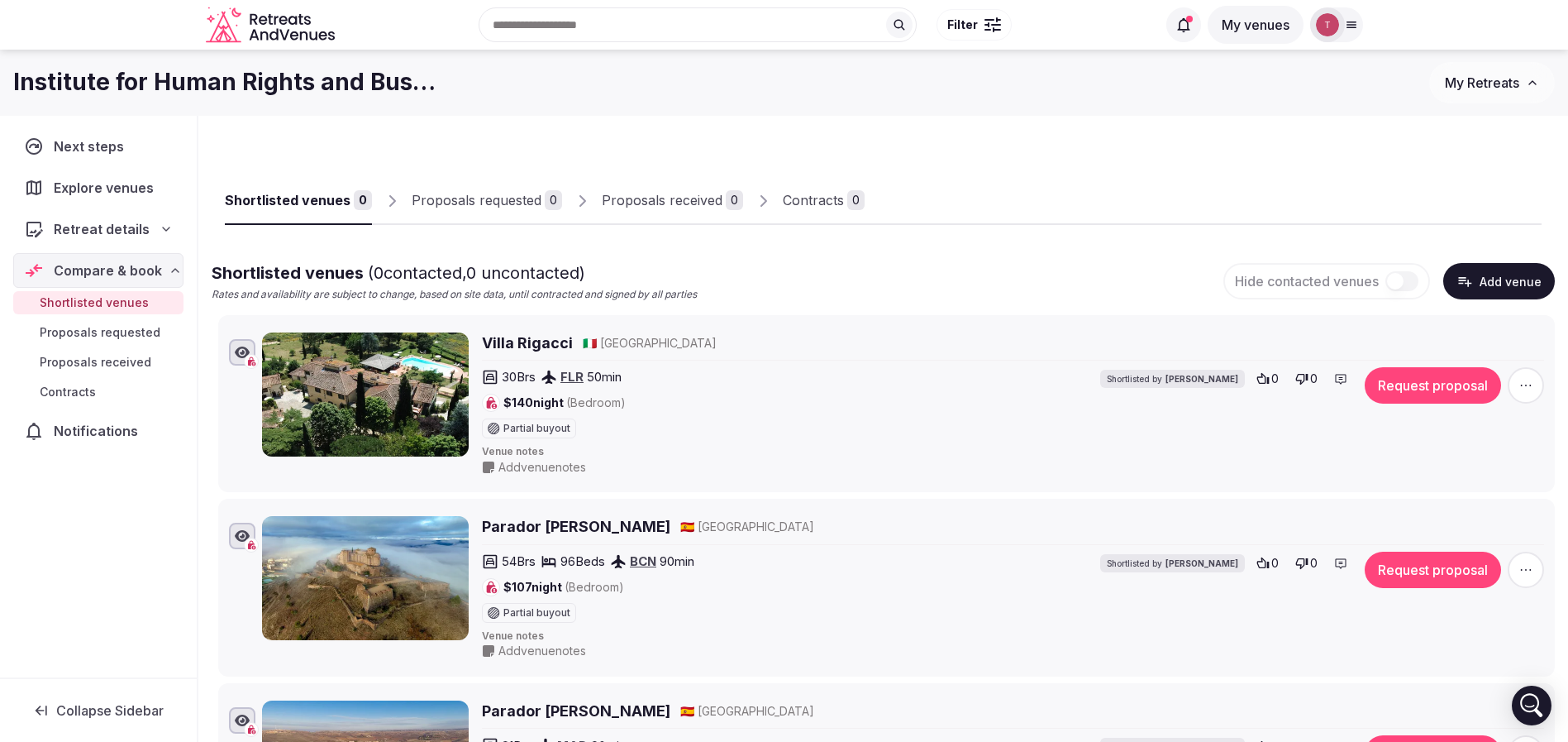
click at [123, 299] on span "Shortlisted venues" at bounding box center [94, 303] width 109 height 17
click at [133, 264] on span "Compare & book" at bounding box center [108, 270] width 108 height 19
click at [133, 264] on span "Compare & book" at bounding box center [108, 270] width 107 height 19
click at [123, 293] on link "Shortlisted venues" at bounding box center [98, 302] width 170 height 23
click at [976, 191] on div "Shortlisted venues 0 Proposals requested 0 Proposals received 0 Contracts 0" at bounding box center [883, 187] width 1317 height 76
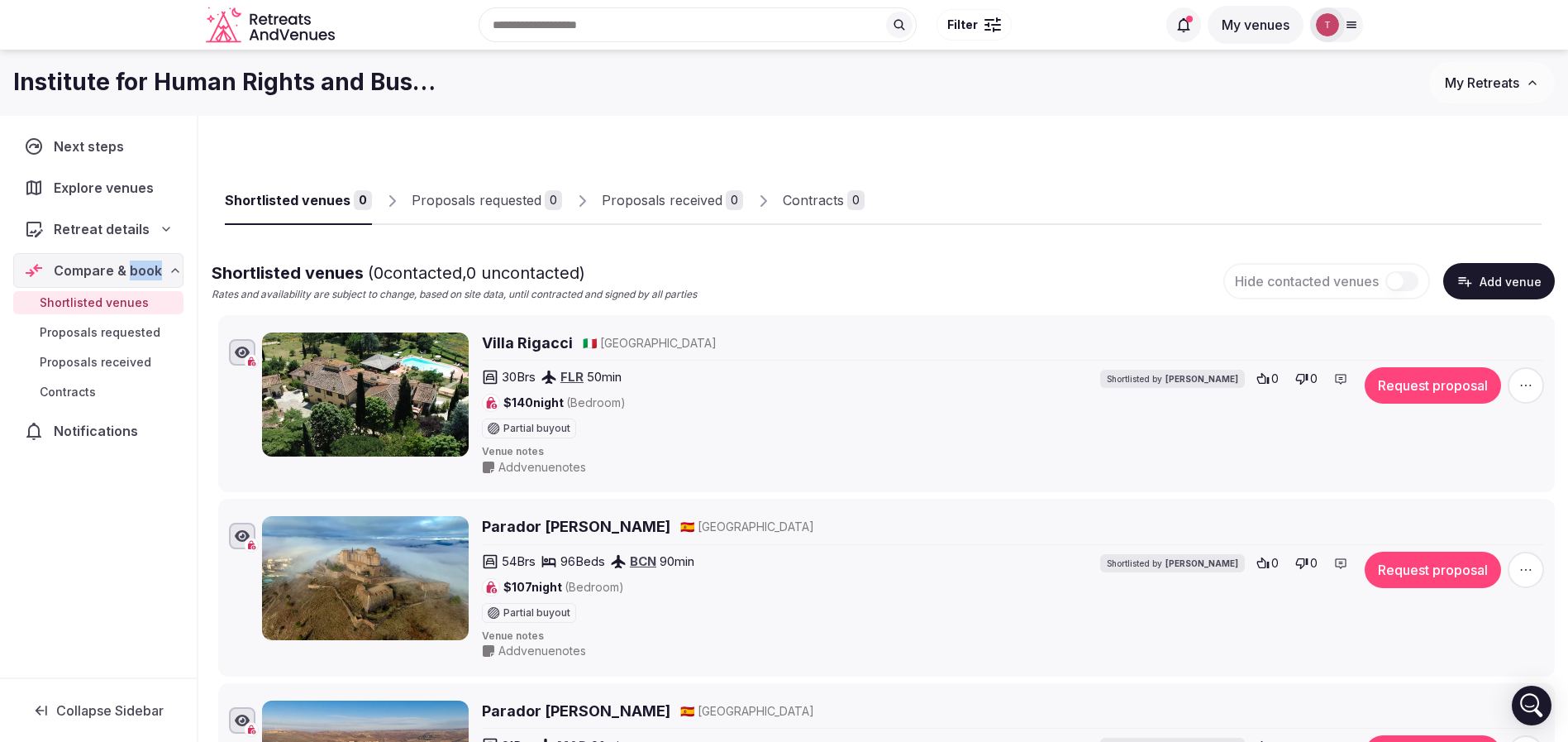
click at [473, 197] on div "Proposals requested" at bounding box center [476, 200] width 129 height 19
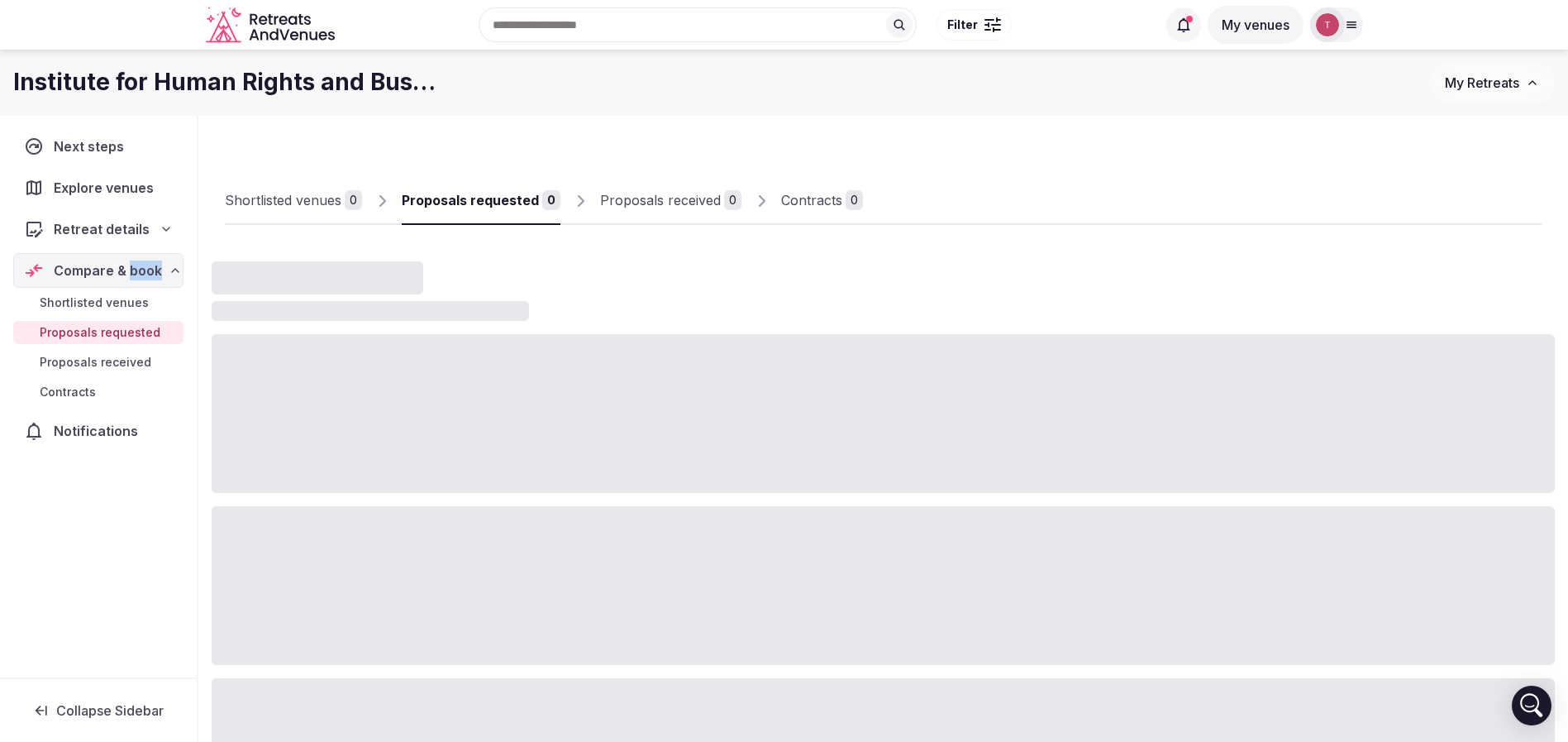
click at [295, 192] on div "Shortlisted venues" at bounding box center [283, 200] width 117 height 19
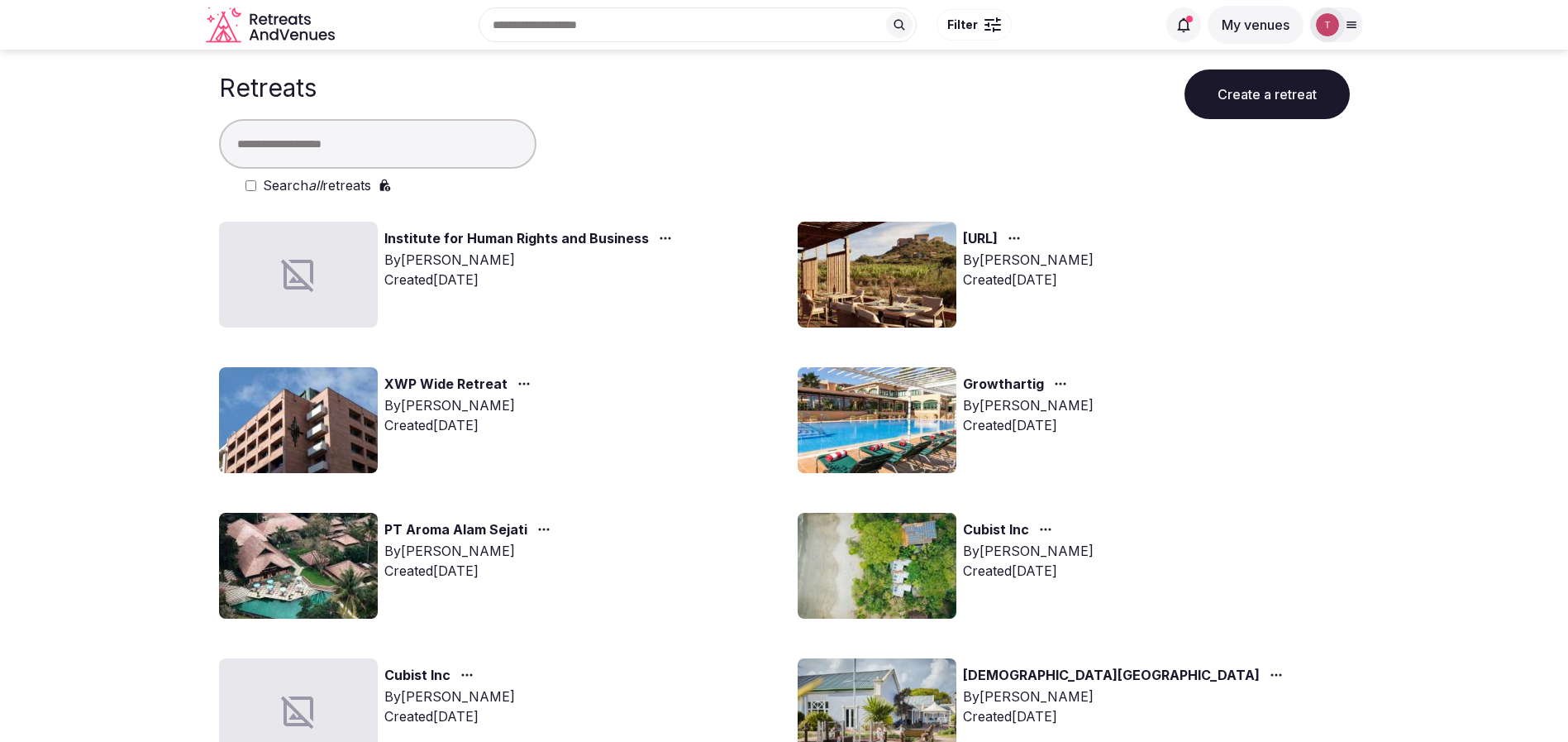
click at [305, 140] on input "text" at bounding box center [377, 144] width 317 height 50
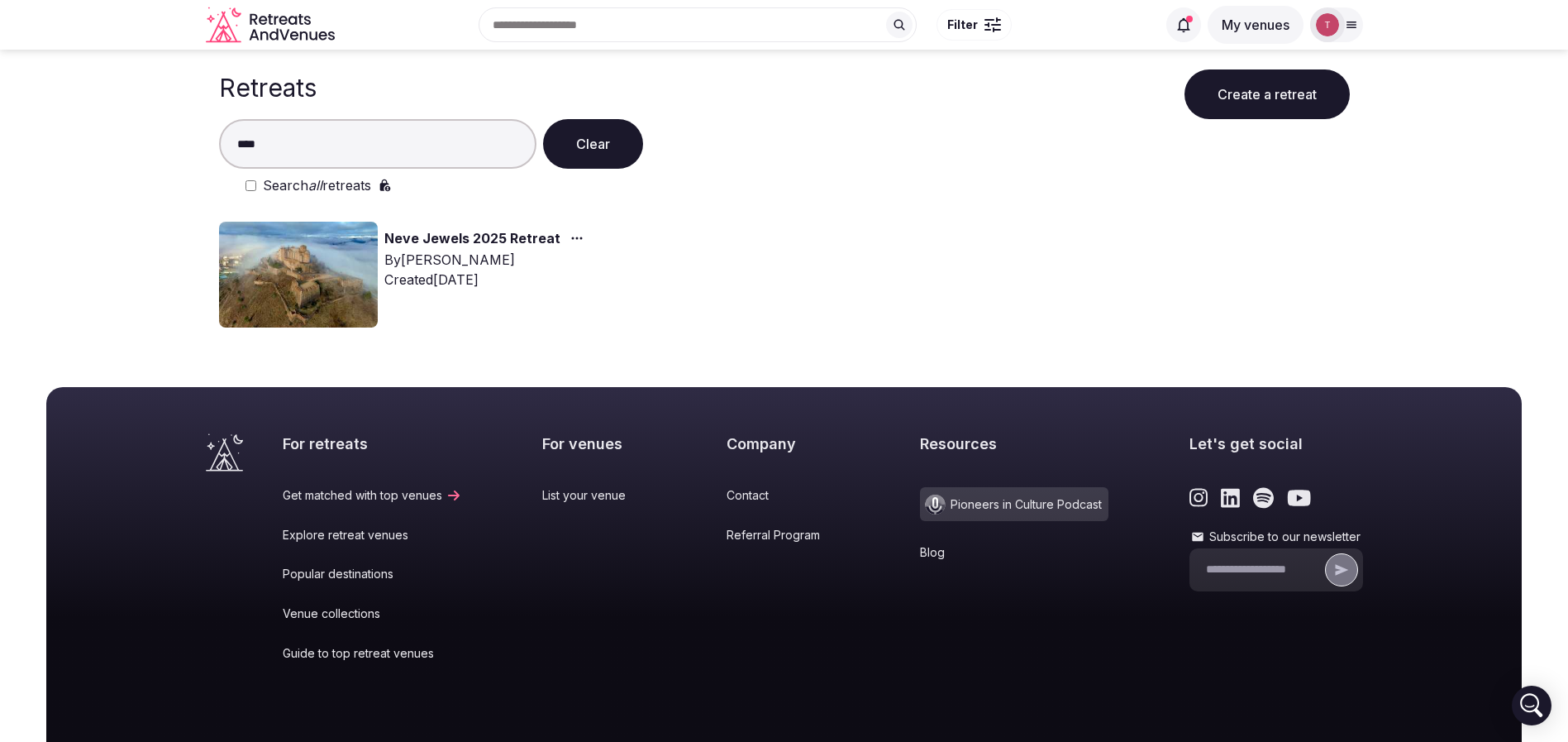
type input "****"
click at [313, 273] on img at bounding box center [299, 274] width 159 height 106
click at [476, 239] on link "Neve Jewels 2025 Retreat" at bounding box center [472, 239] width 176 height 21
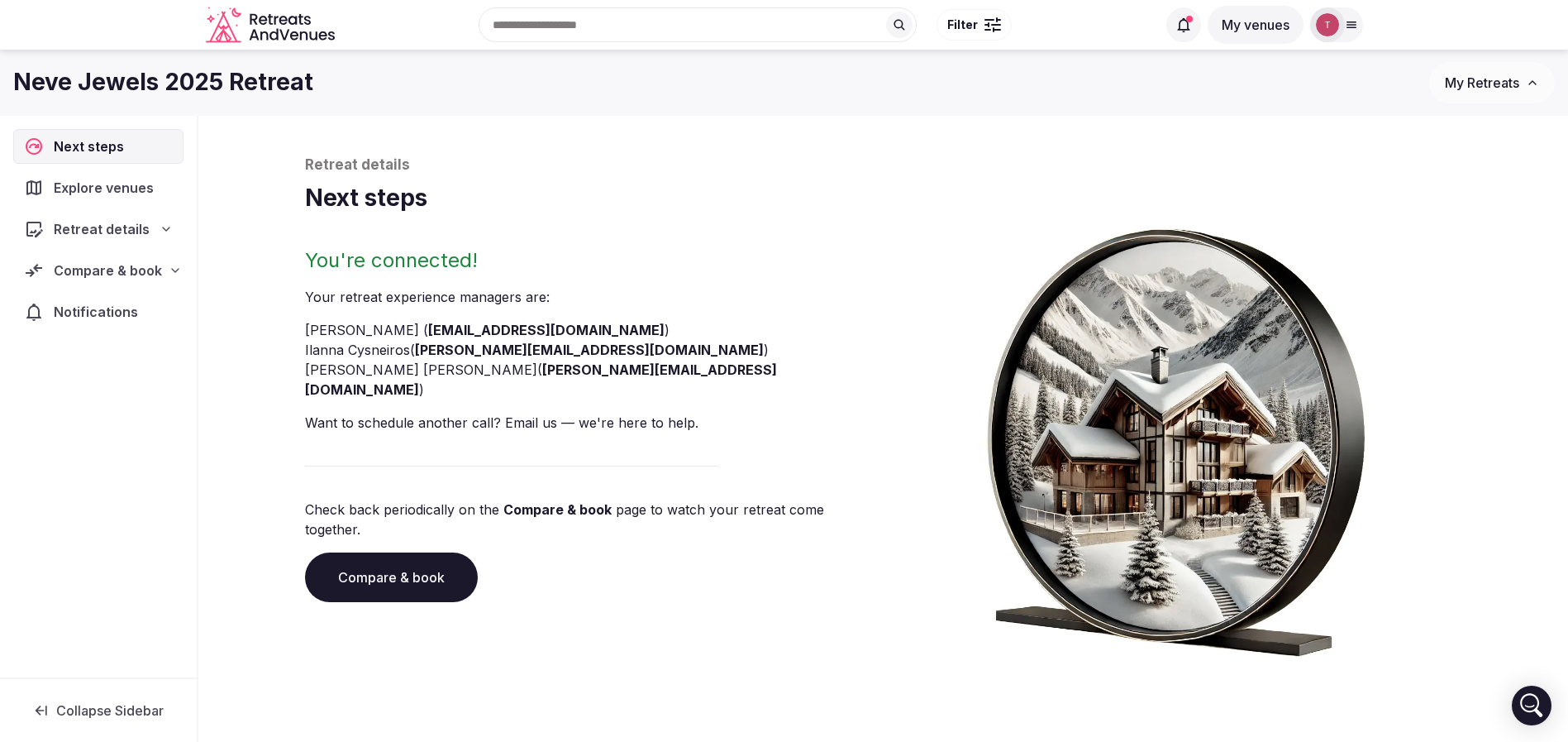
click at [403, 552] on link "Compare & book" at bounding box center [392, 577] width 173 height 50
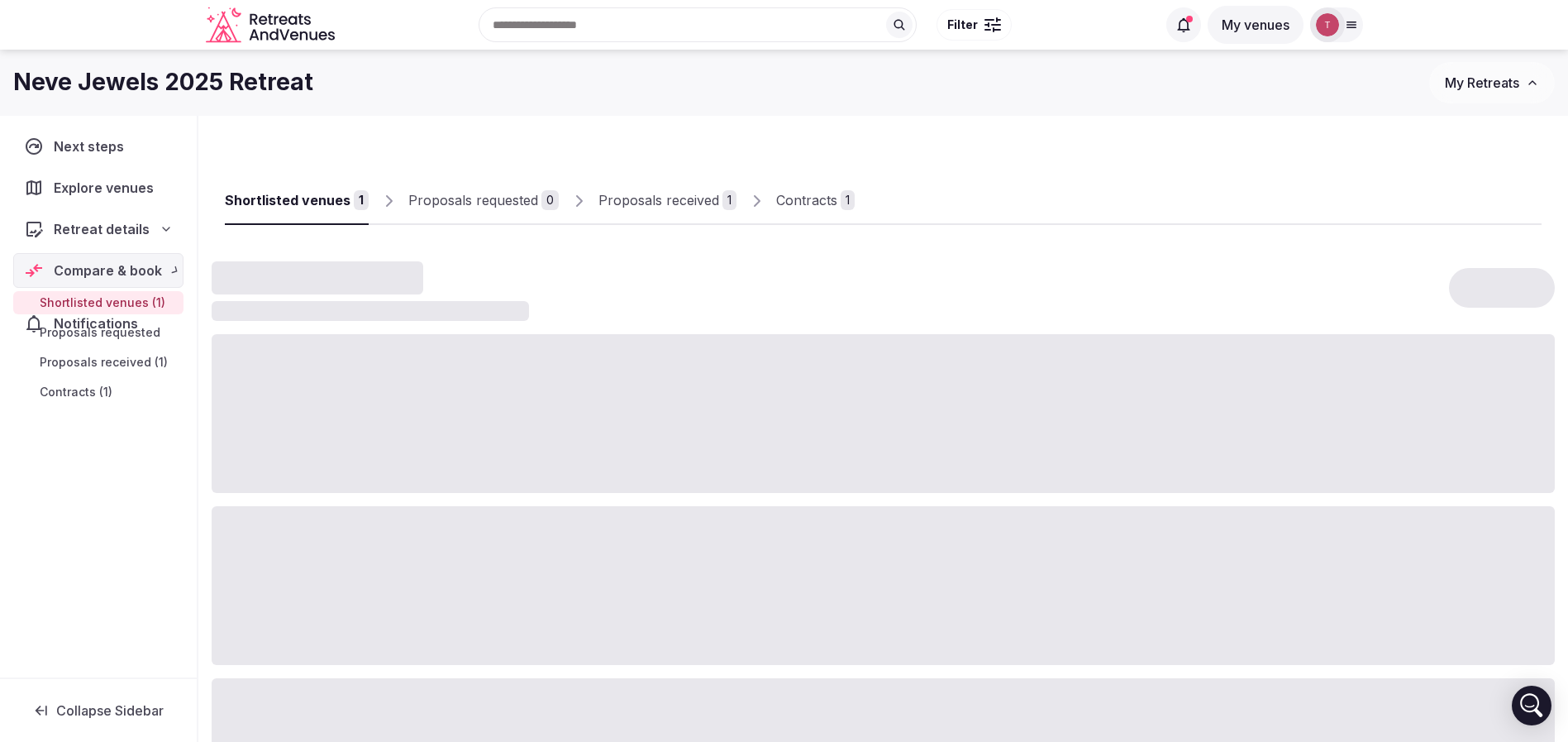
click at [403, 544] on div at bounding box center [883, 585] width 1343 height 159
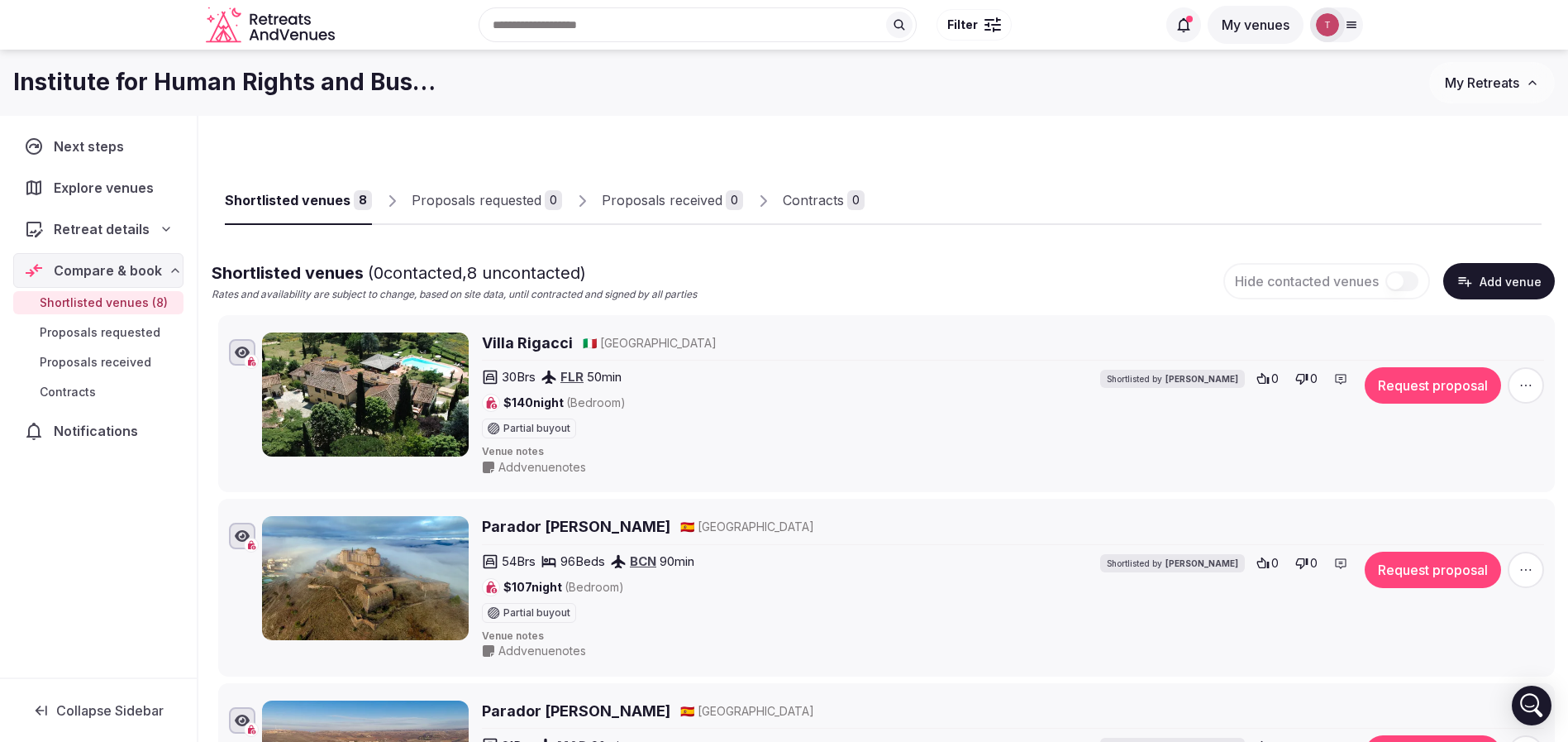
click at [491, 344] on h2 "Villa Rigacci" at bounding box center [528, 343] width 91 height 20
click at [505, 532] on h2 "Parador [PERSON_NAME]" at bounding box center [576, 526] width 189 height 20
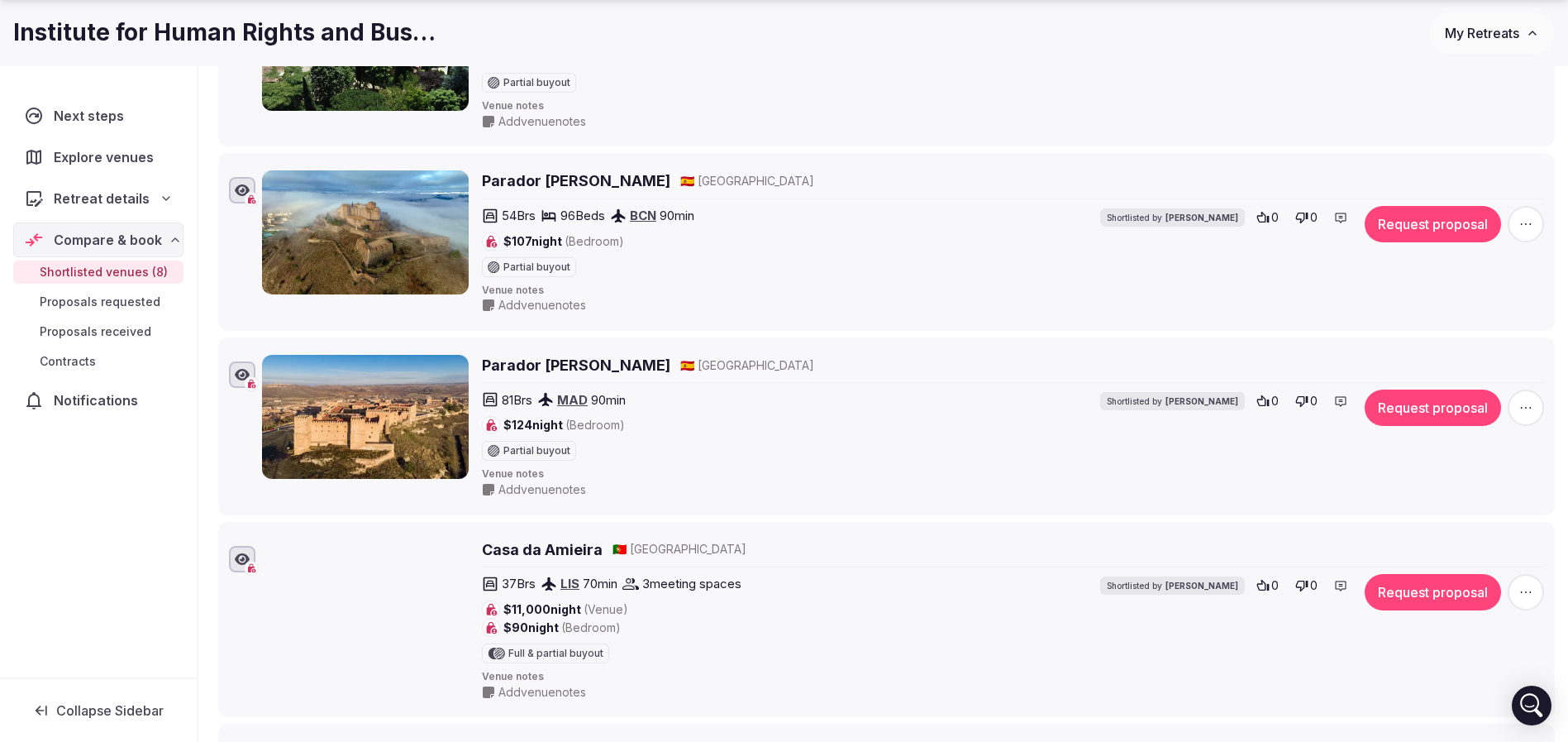
scroll to position [372, 0]
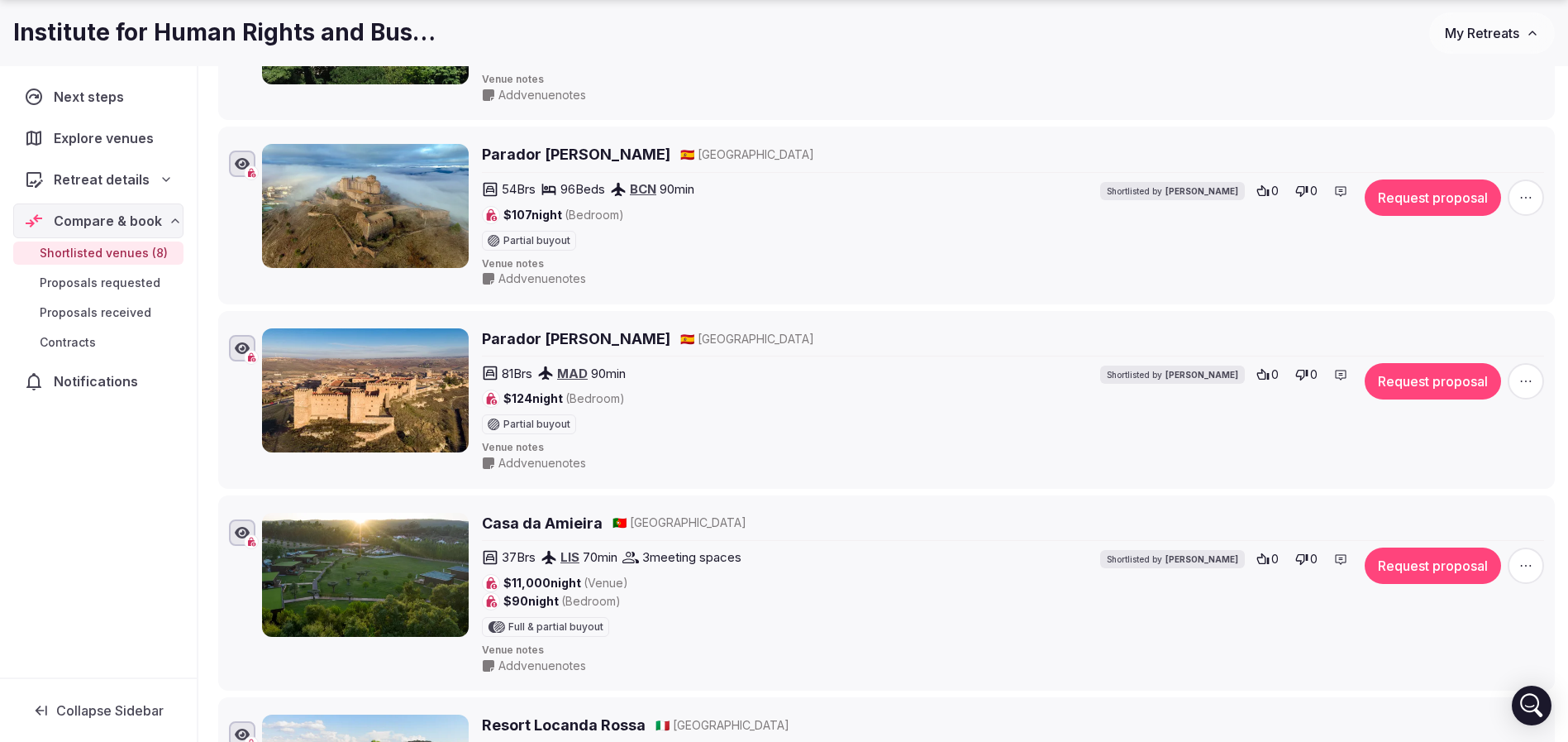
click at [583, 338] on h2 "Parador [PERSON_NAME]" at bounding box center [576, 338] width 189 height 20
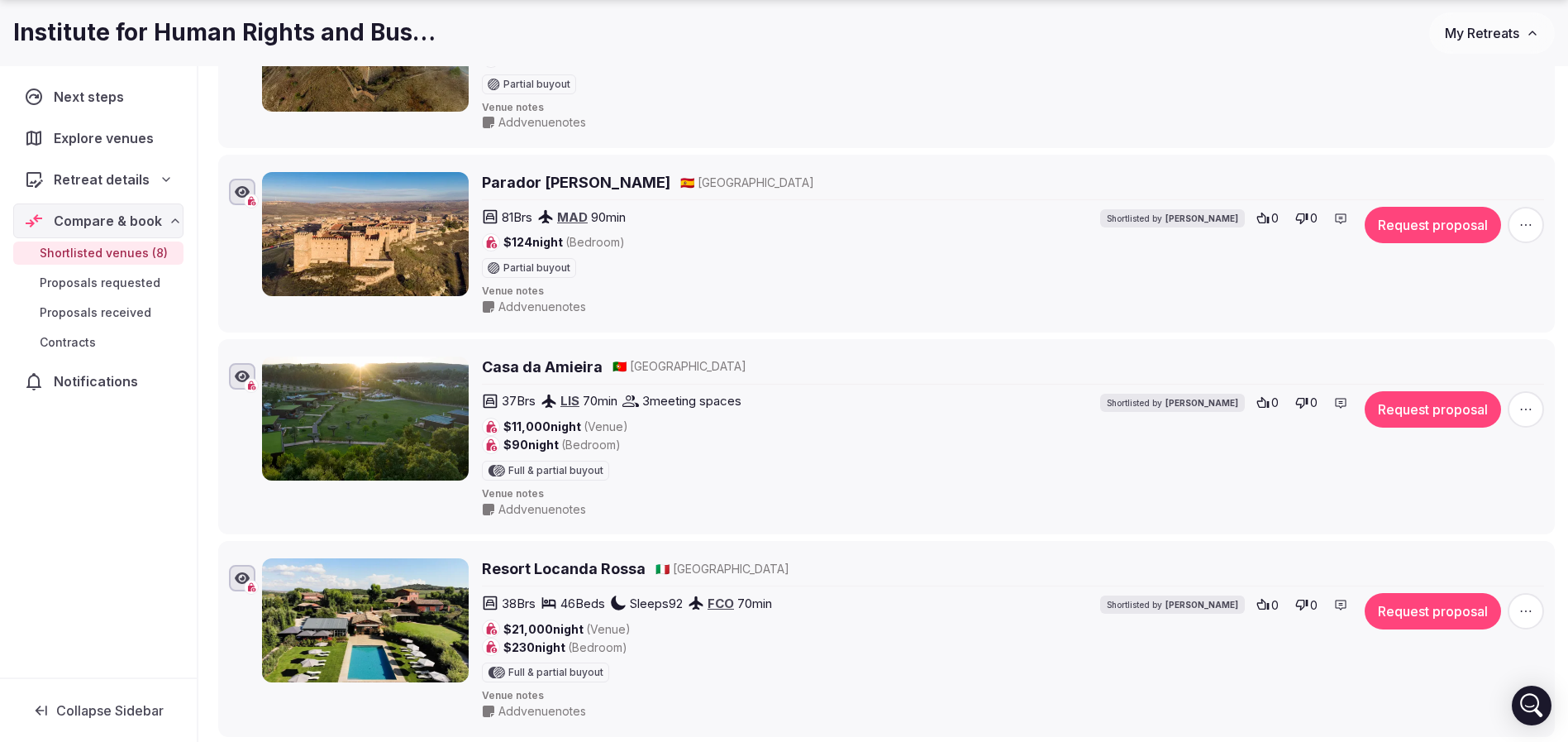
scroll to position [620, 0]
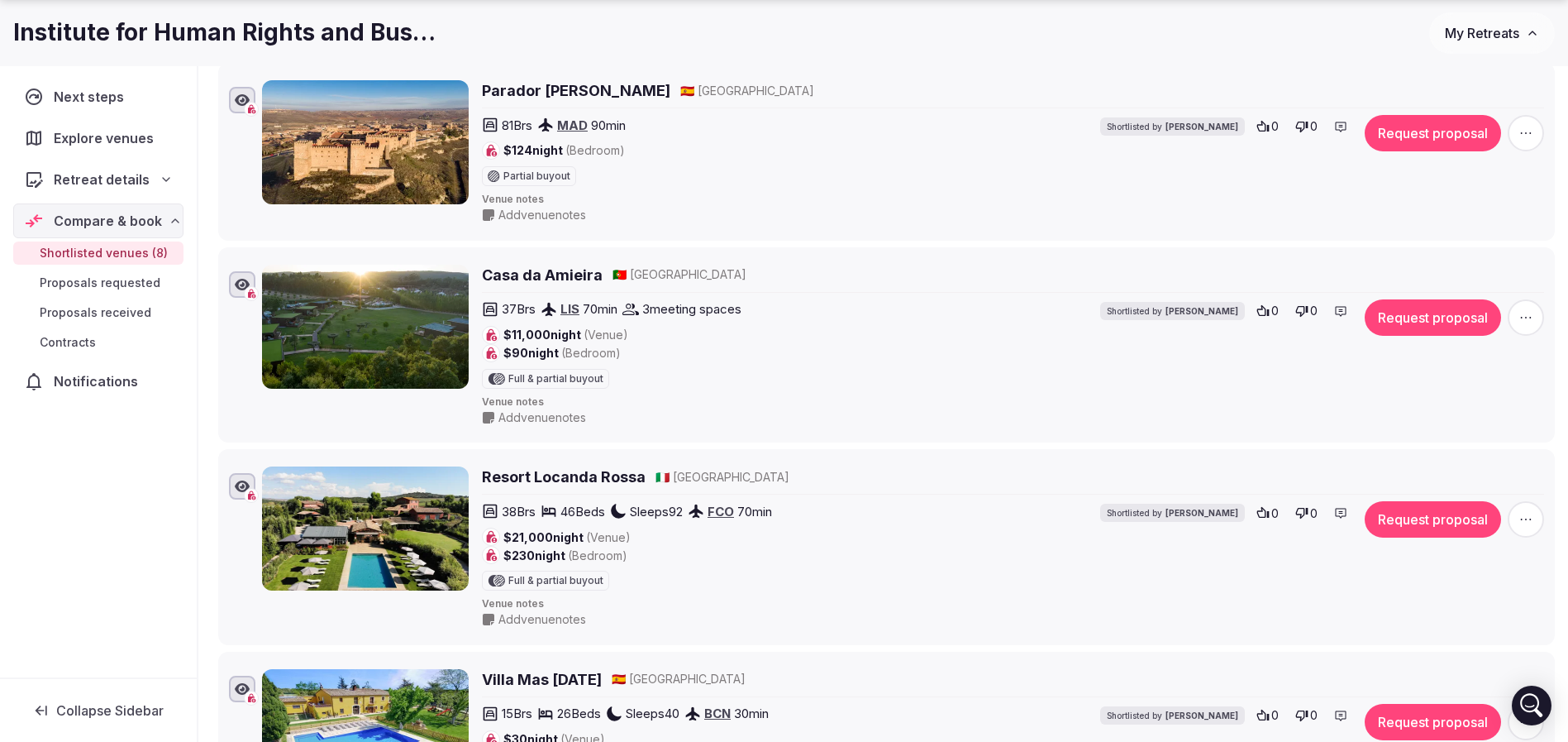
click at [575, 270] on h2 "Casa da Amieira" at bounding box center [542, 275] width 121 height 20
click at [522, 476] on h2 "Resort Locanda Rossa" at bounding box center [564, 476] width 164 height 20
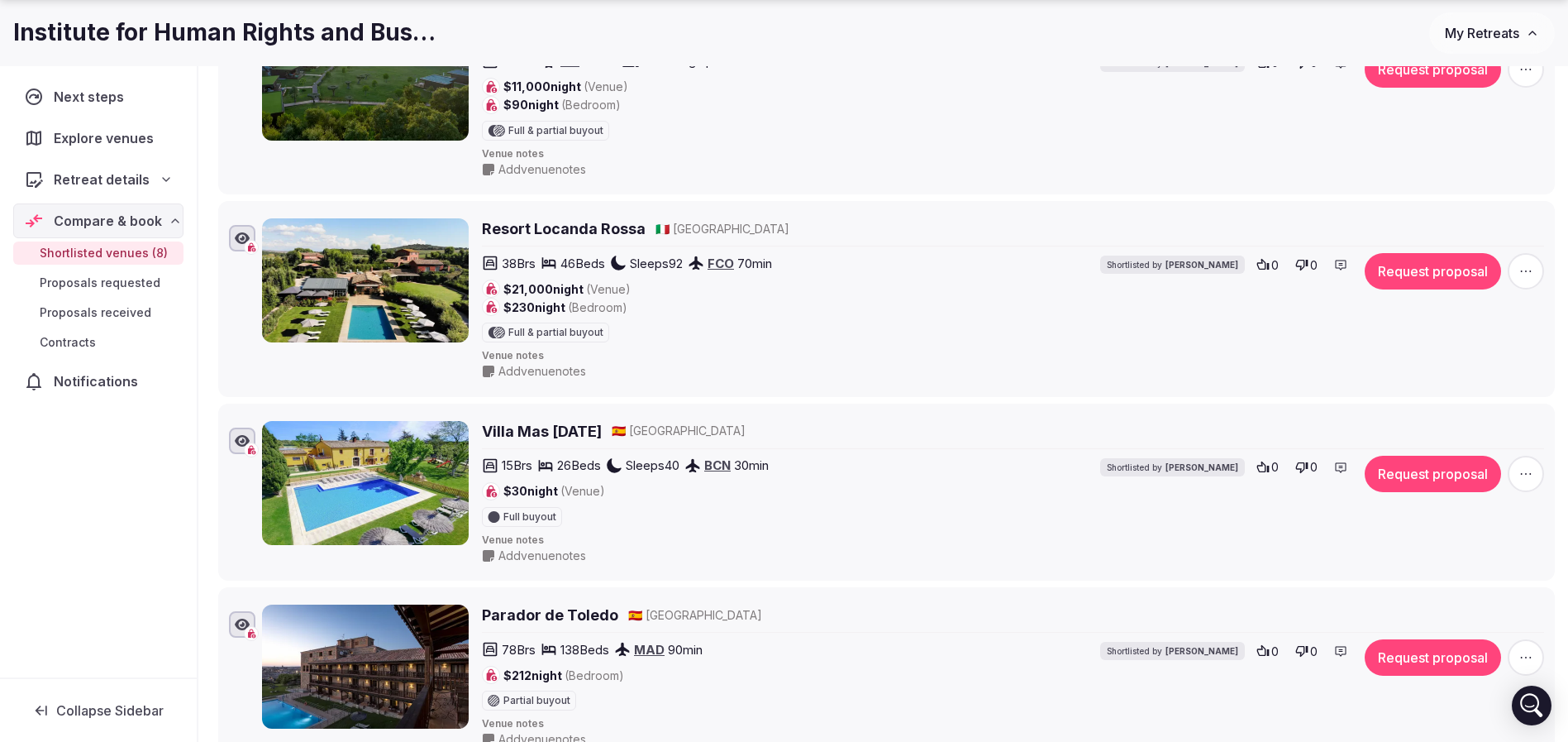
click at [514, 427] on h2 "Villa Mas Sant Jordi" at bounding box center [542, 431] width 120 height 20
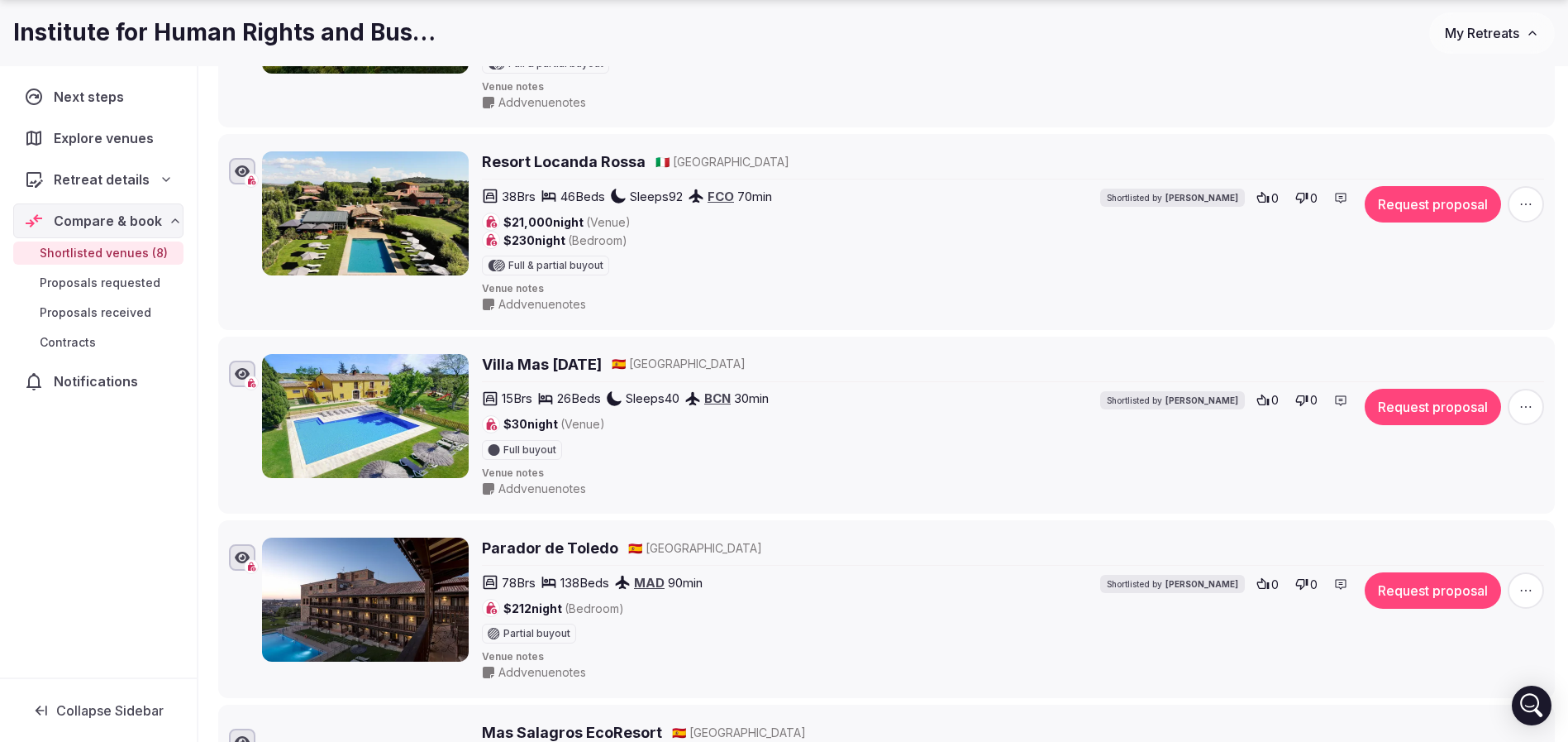
scroll to position [992, 0]
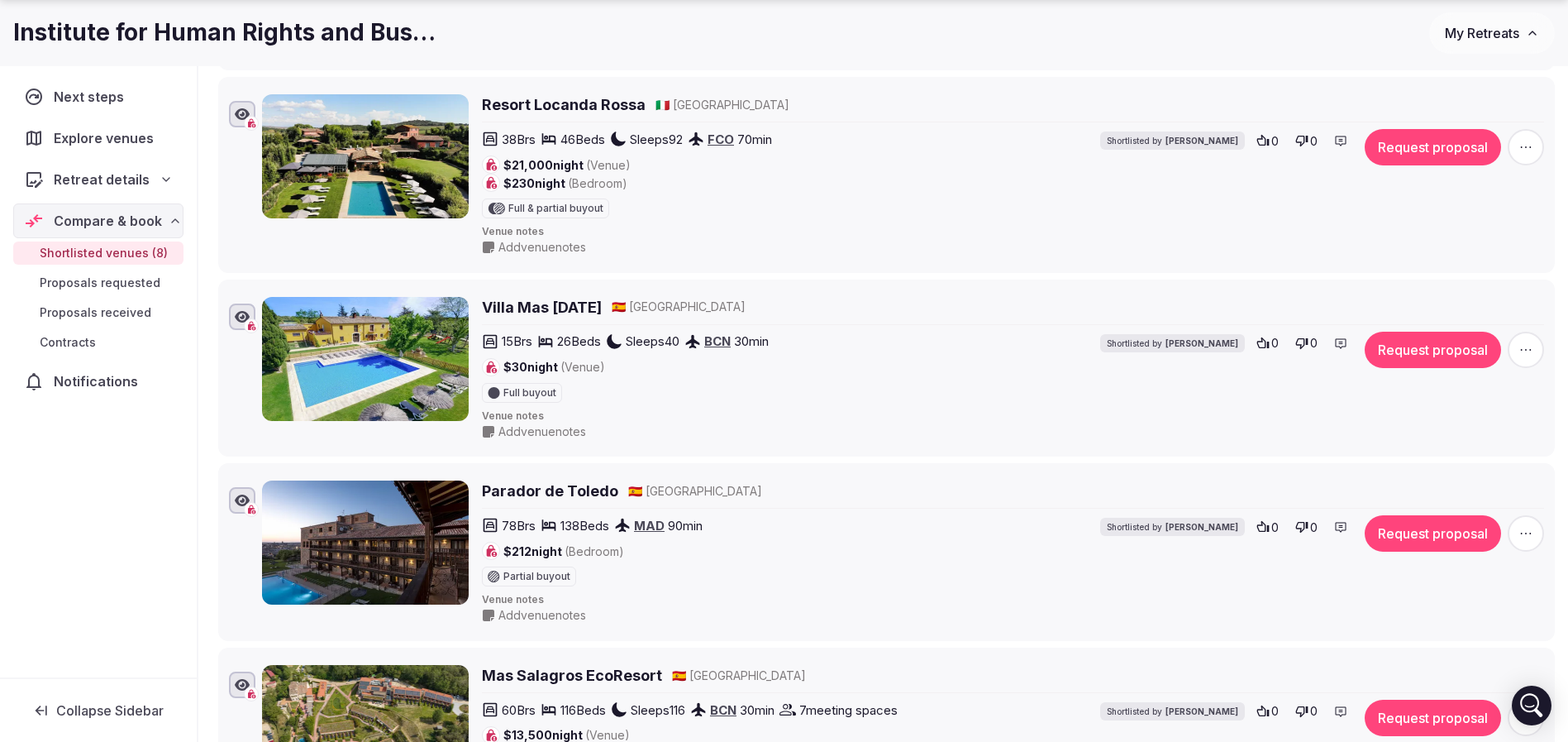
click at [542, 495] on h2 "Parador de Toledo" at bounding box center [550, 491] width 136 height 20
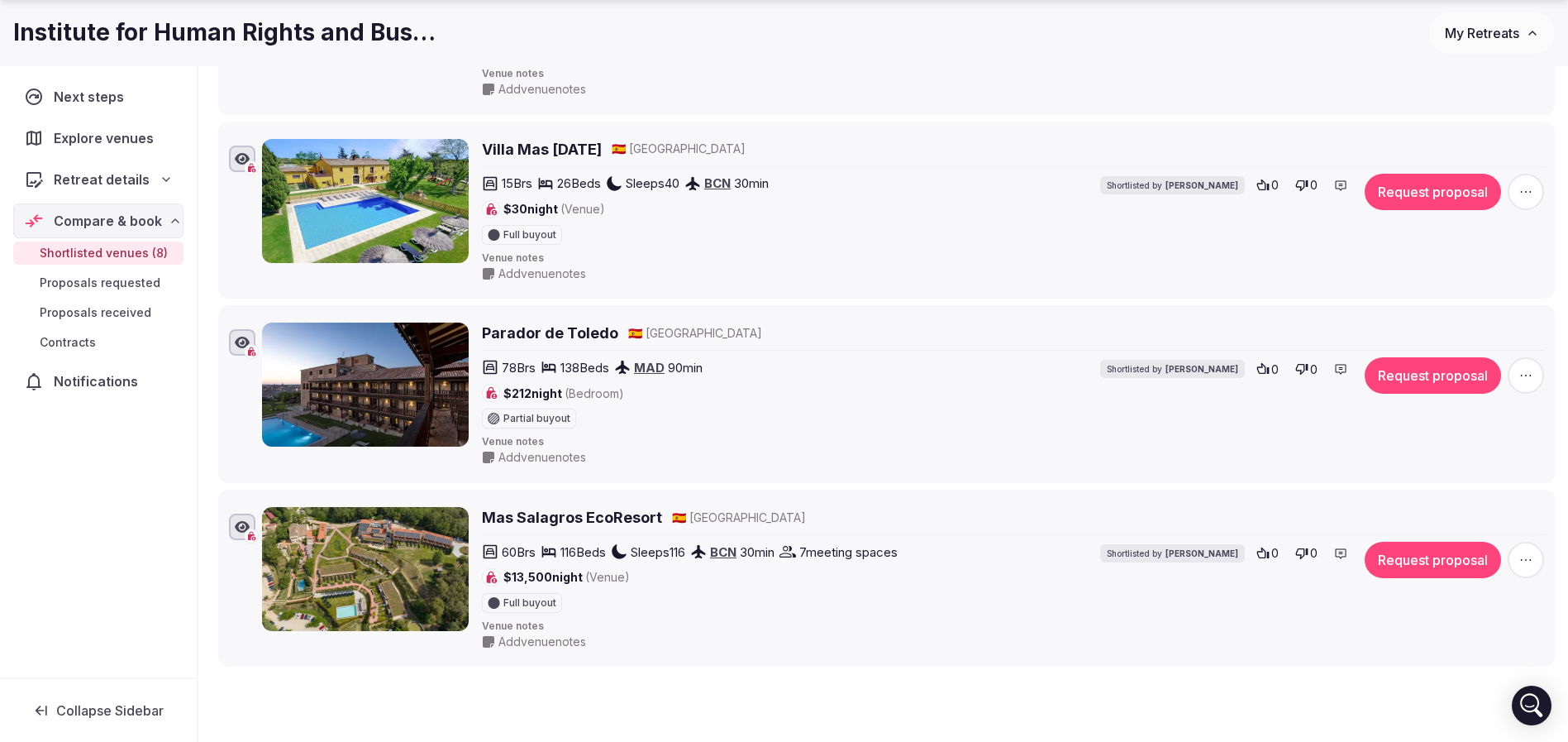
scroll to position [1240, 0]
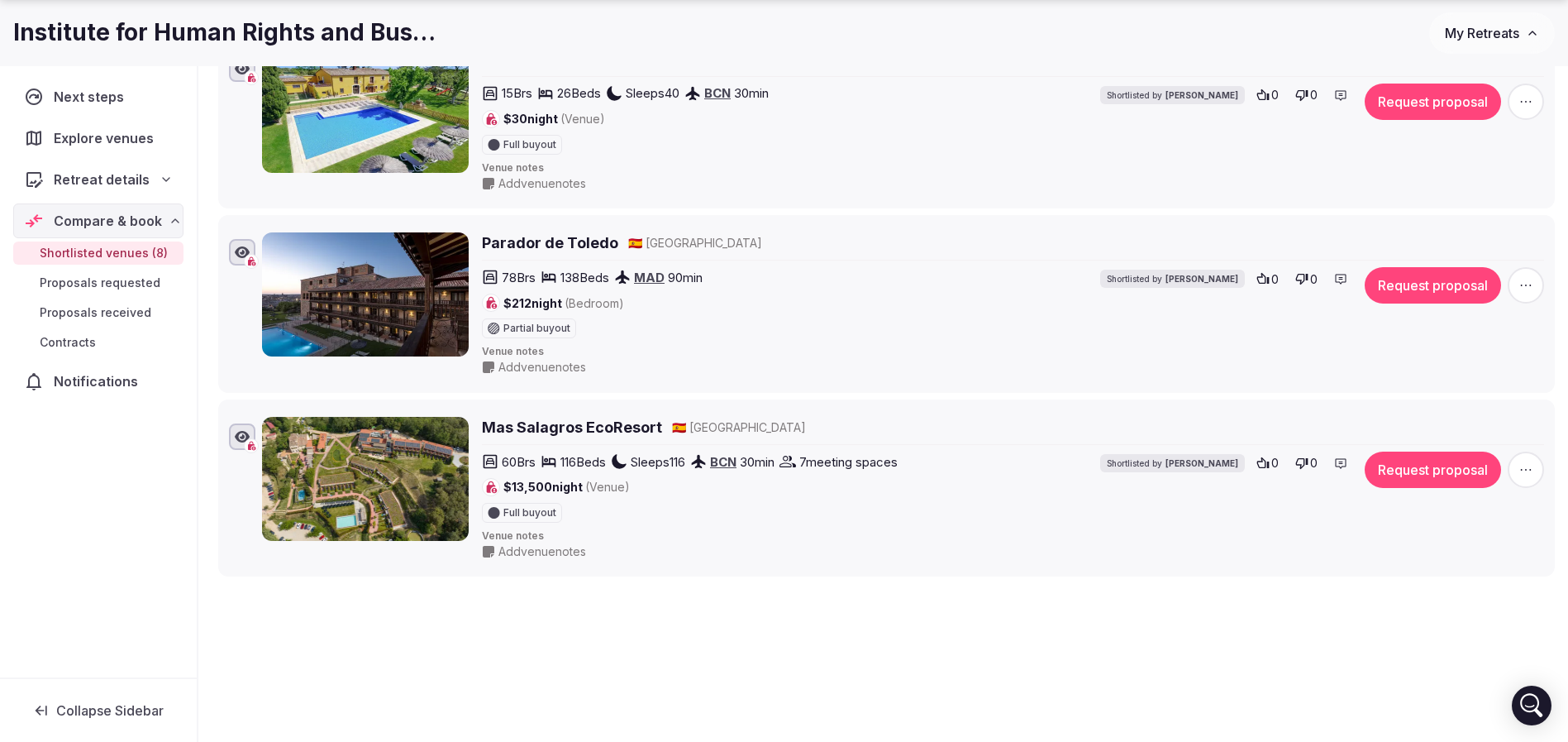
click at [540, 429] on h2 "Mas Salagros EcoResort" at bounding box center [572, 427] width 180 height 20
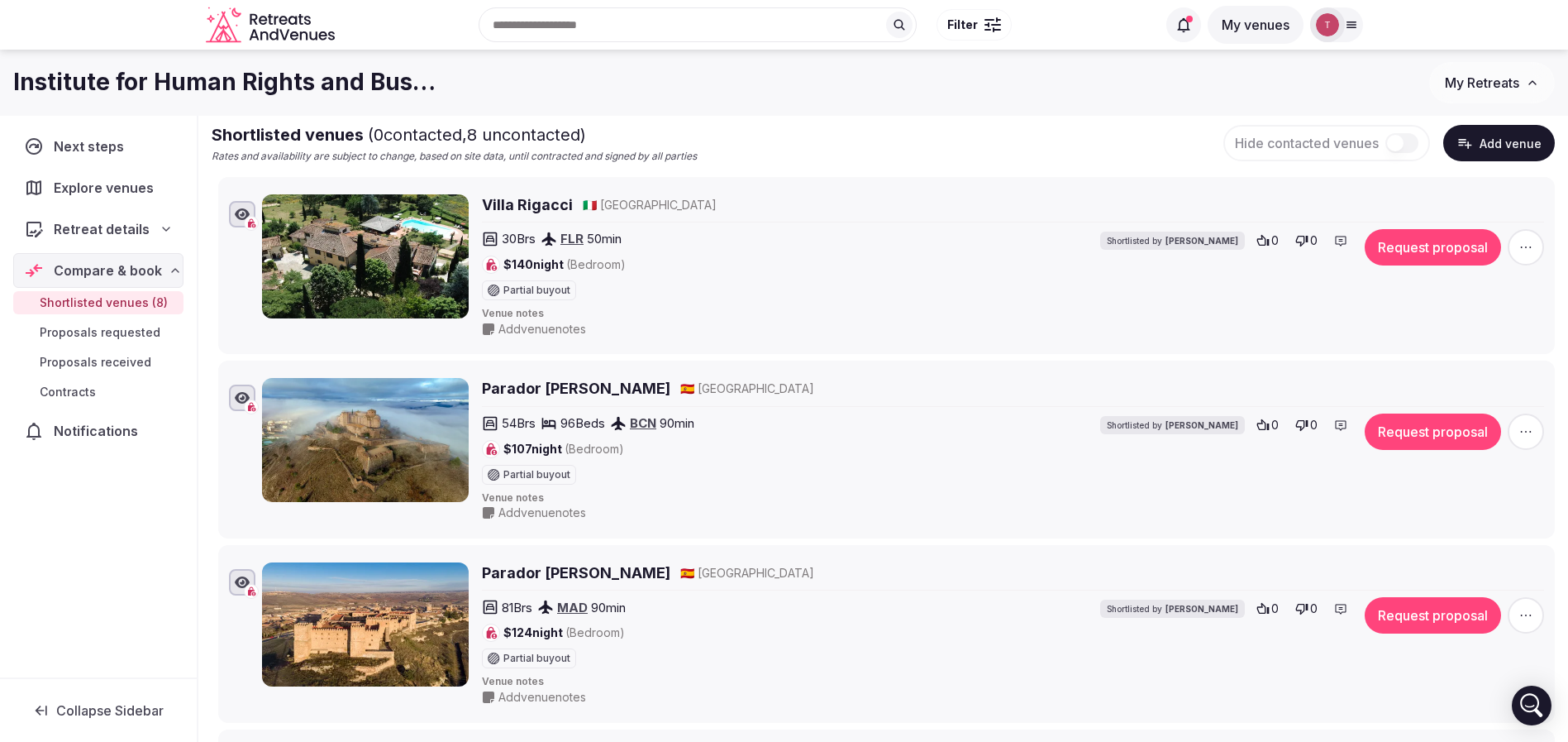
scroll to position [0, 0]
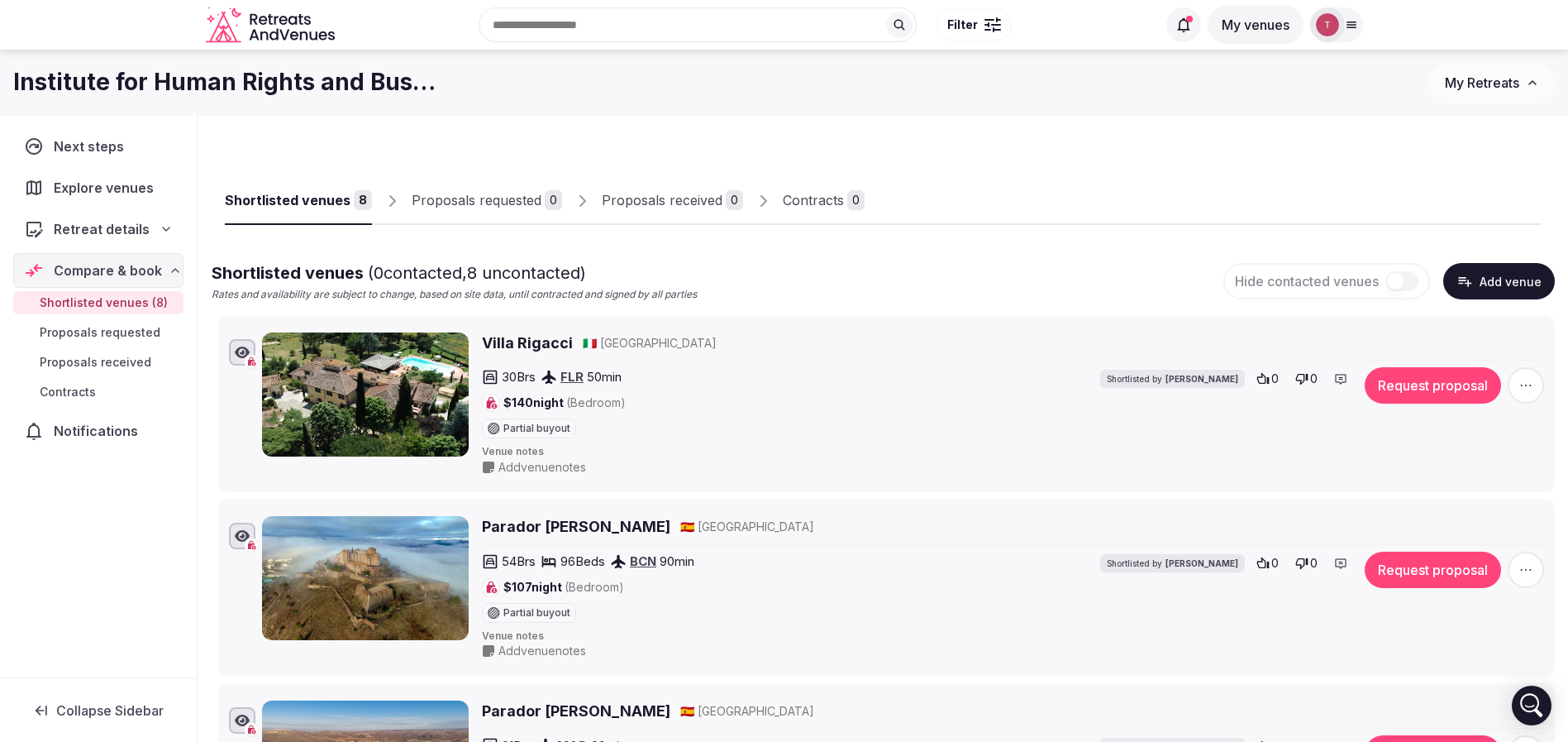
click at [168, 228] on icon at bounding box center [167, 229] width 7 height 3
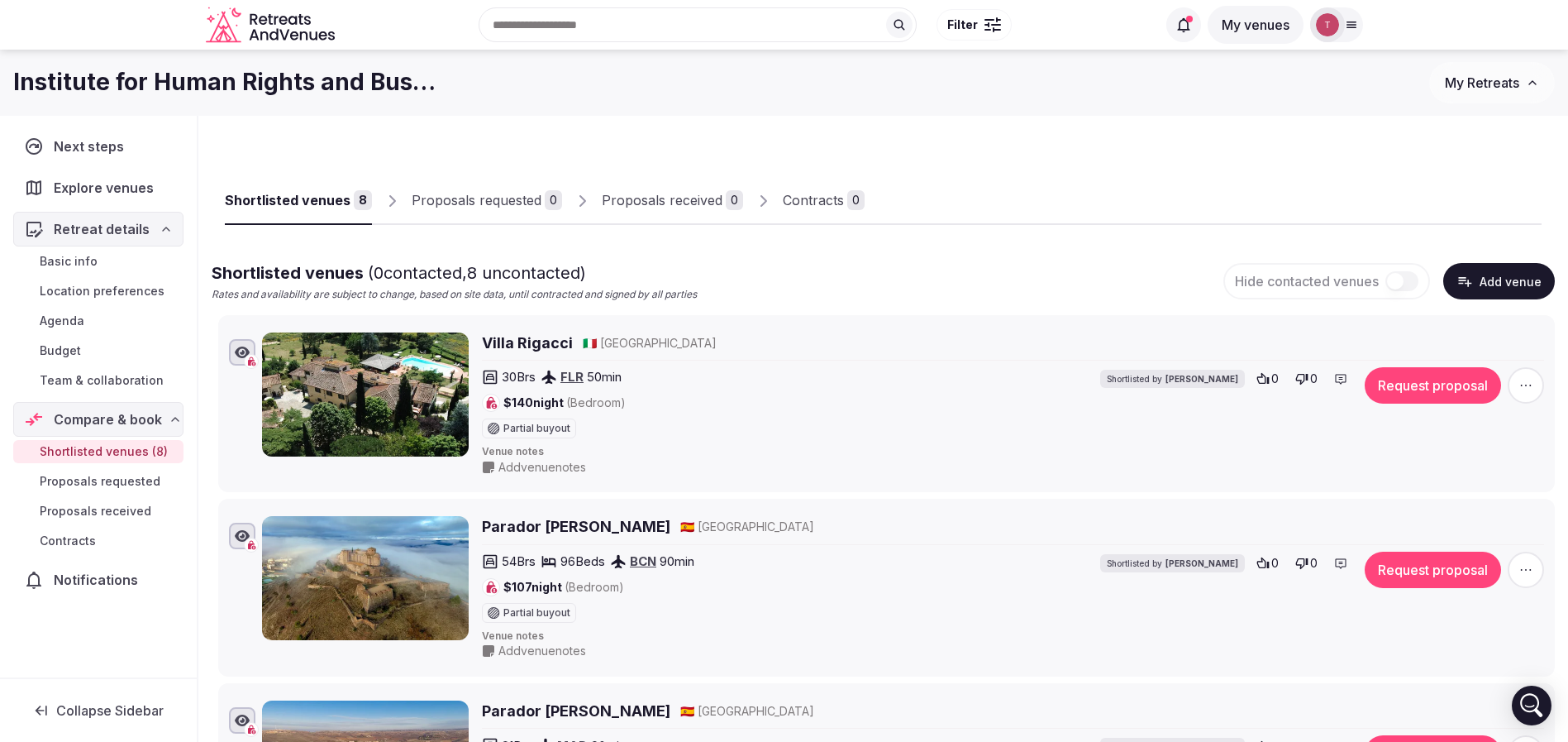
click at [84, 353] on link "Budget" at bounding box center [98, 350] width 170 height 23
click at [77, 352] on span "Budget" at bounding box center [60, 351] width 41 height 17
click at [77, 351] on span "Budget" at bounding box center [60, 351] width 41 height 17
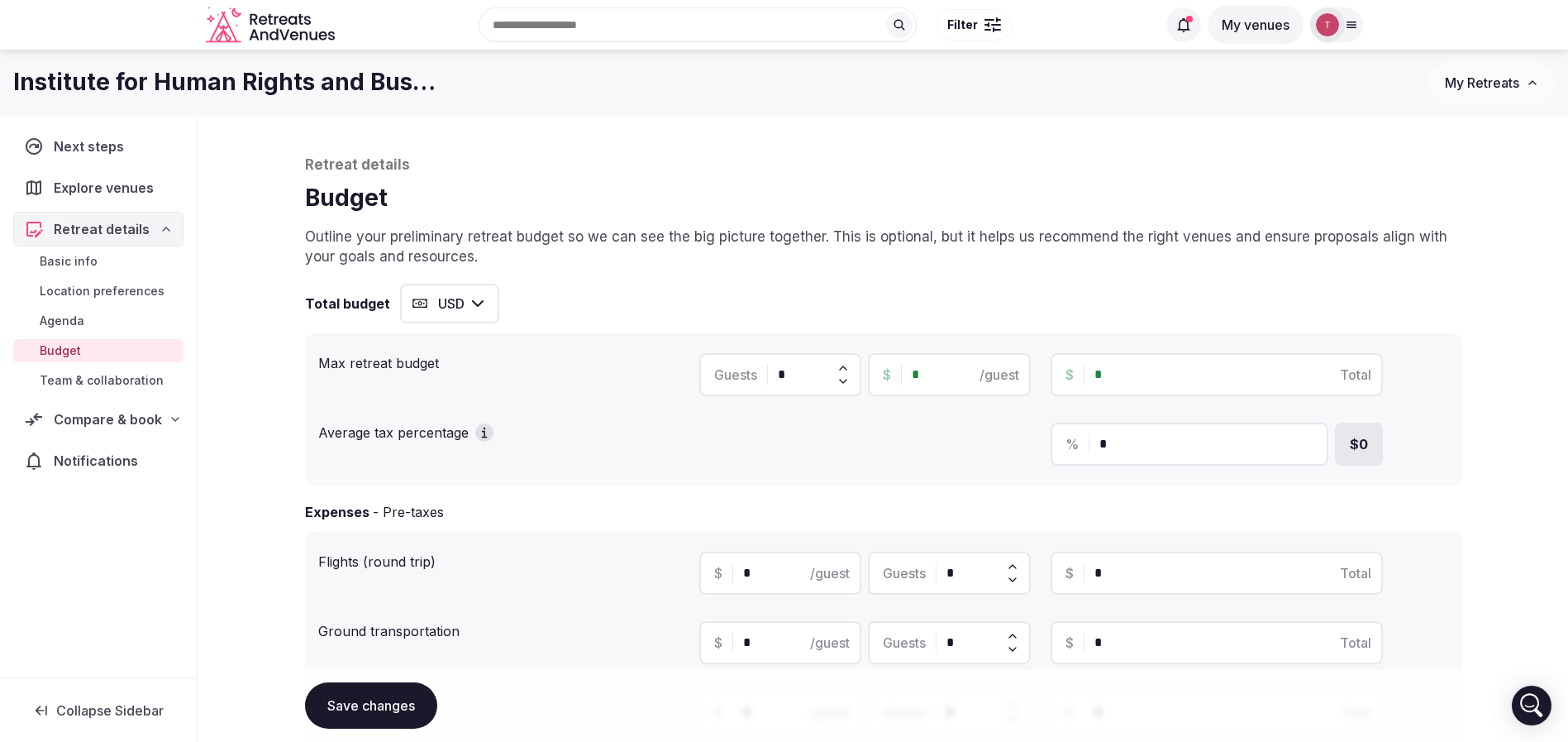
drag, startPoint x: 801, startPoint y: 375, endPoint x: 693, endPoint y: 365, distance: 108.5
click at [693, 365] on div "Max retreat budget Guests * $ * /guest $ * Total" at bounding box center [883, 375] width 1131 height 56
type input "**"
click at [984, 303] on div "Total budget USD" at bounding box center [884, 303] width 1157 height 40
drag, startPoint x: 1108, startPoint y: 368, endPoint x: 995, endPoint y: 363, distance: 113.1
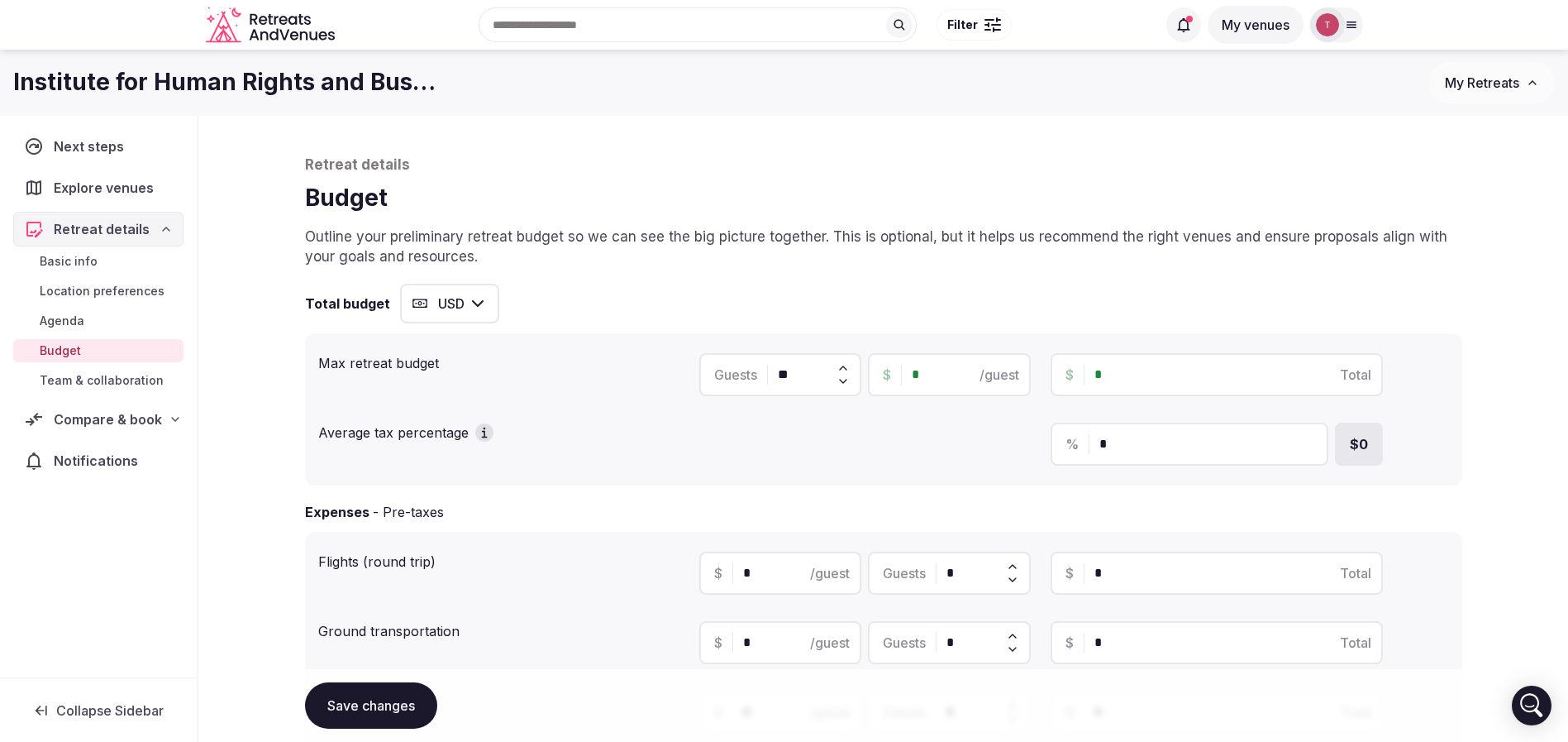
click at [995, 363] on div "Guests ** $ * /guest $ * Total" at bounding box center [1074, 374] width 749 height 43
type input "**"
type input "*"
type input "******"
type input "*****"
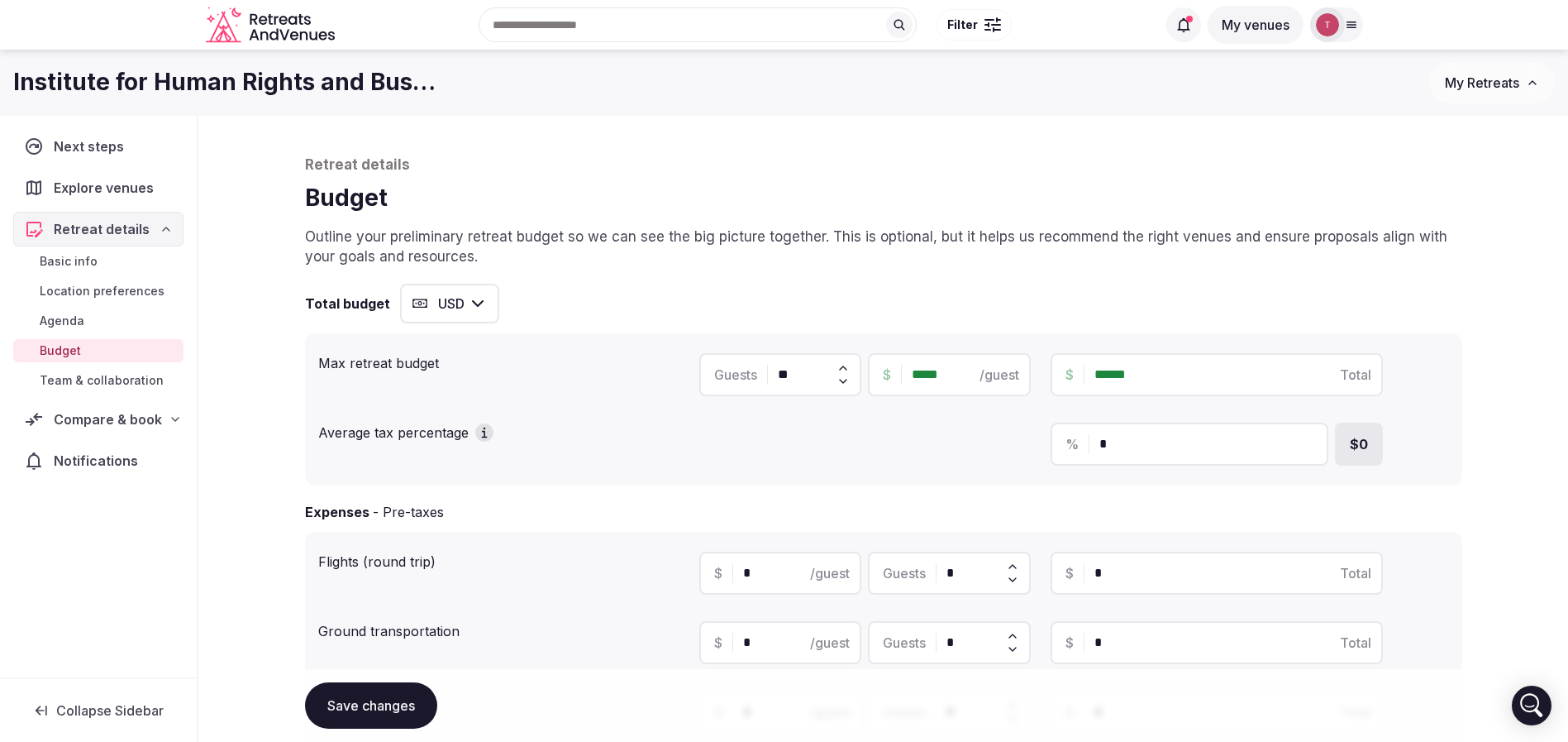
type input "******"
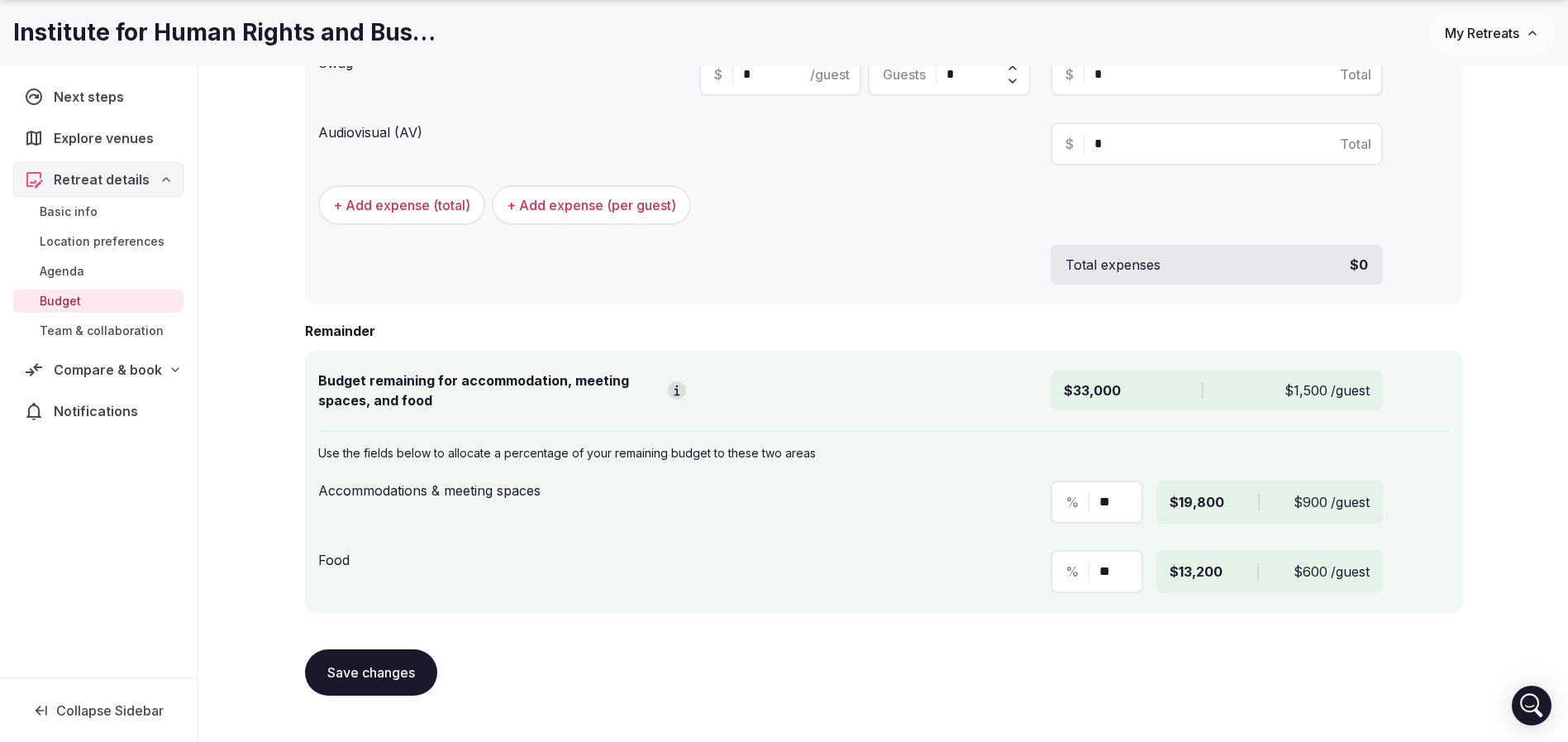
scroll to position [806, 0]
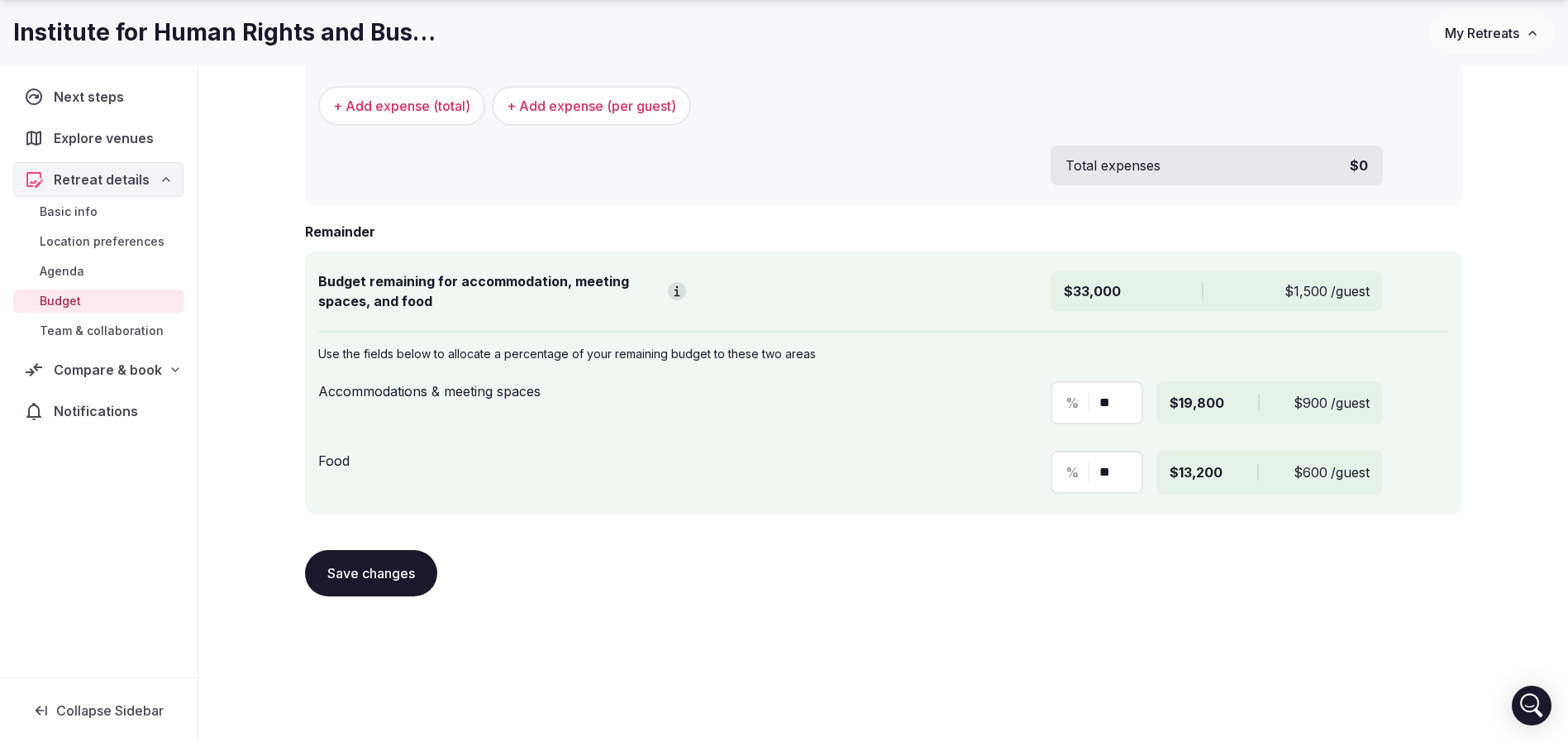
click at [1152, 583] on div "Save changes" at bounding box center [884, 573] width 1157 height 47
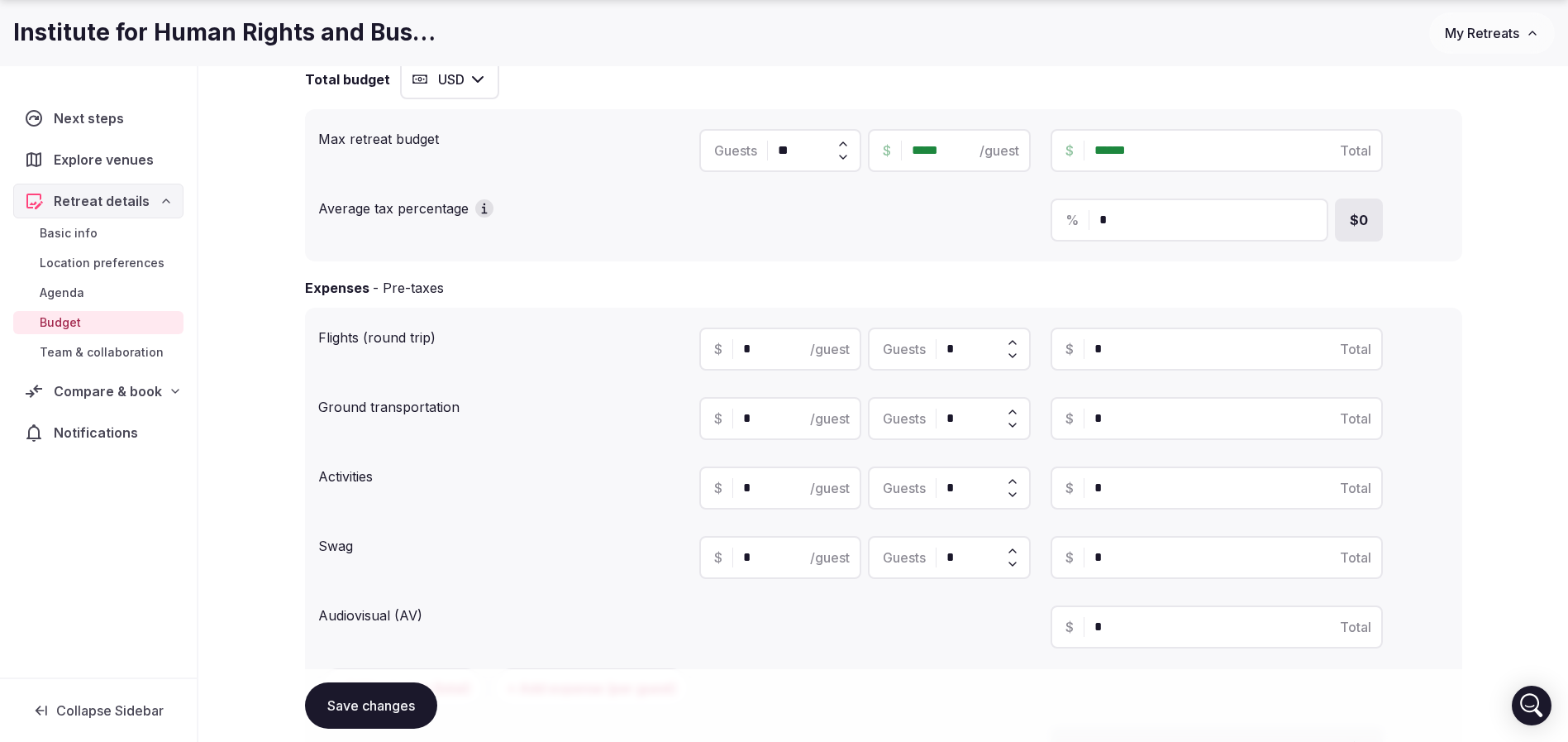
scroll to position [248, 0]
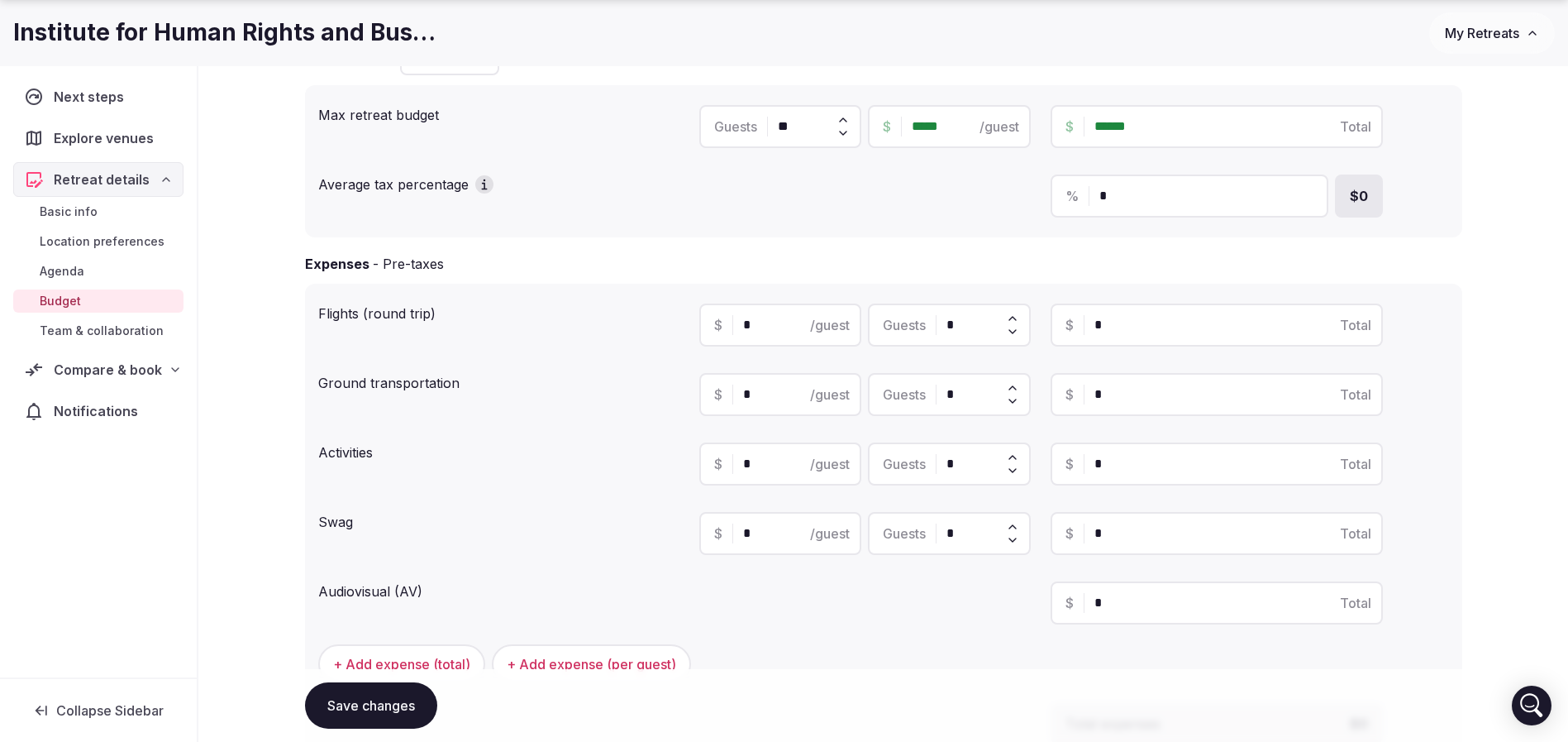
click at [367, 692] on button "Save changes" at bounding box center [371, 705] width 132 height 47
click at [164, 133] on div "Explore venues" at bounding box center [98, 138] width 170 height 35
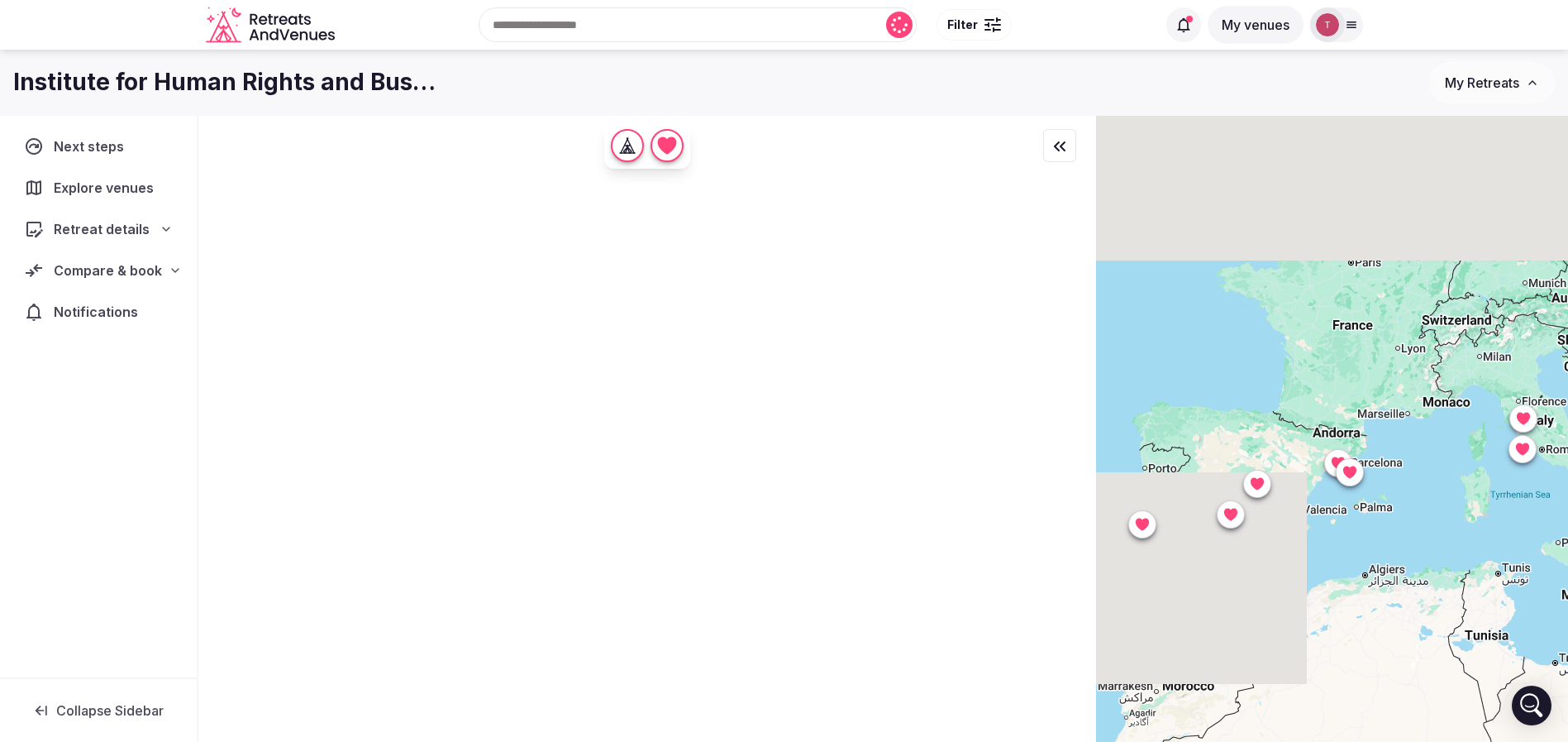
click at [151, 274] on span "Compare & book" at bounding box center [108, 270] width 108 height 19
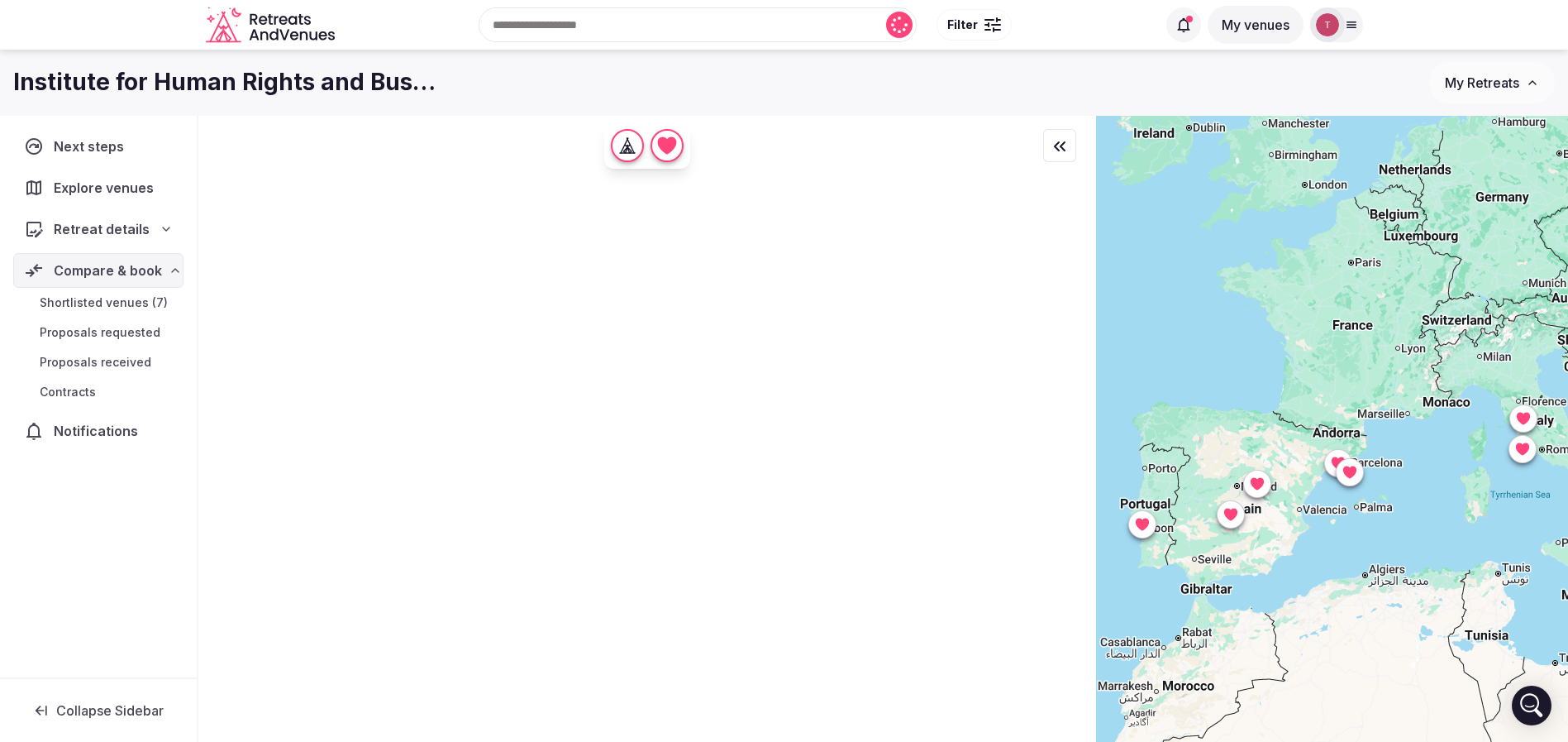
click at [122, 305] on span "Shortlisted venues (7)" at bounding box center [103, 303] width 128 height 17
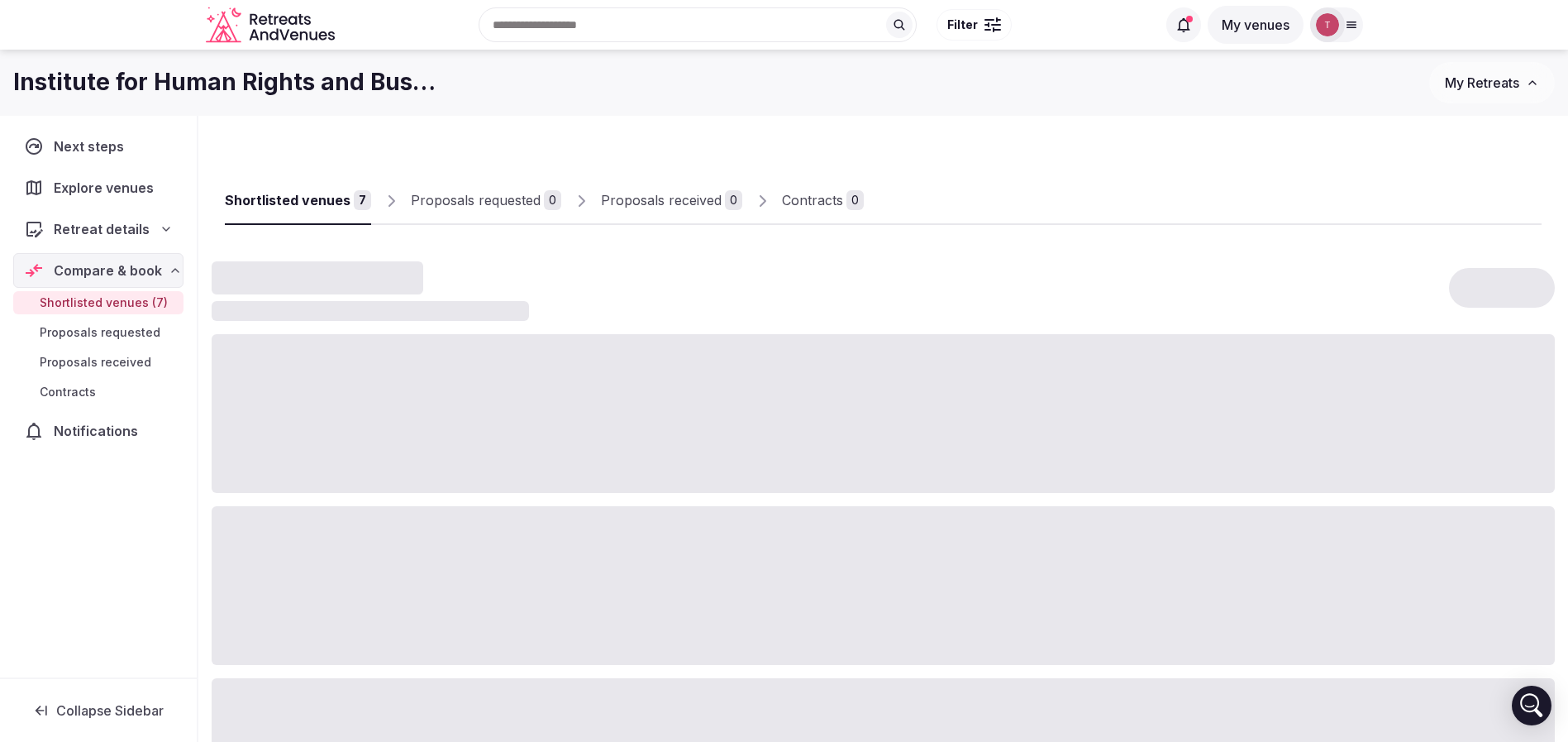
click at [122, 305] on span "Shortlisted venues (7)" at bounding box center [103, 303] width 128 height 17
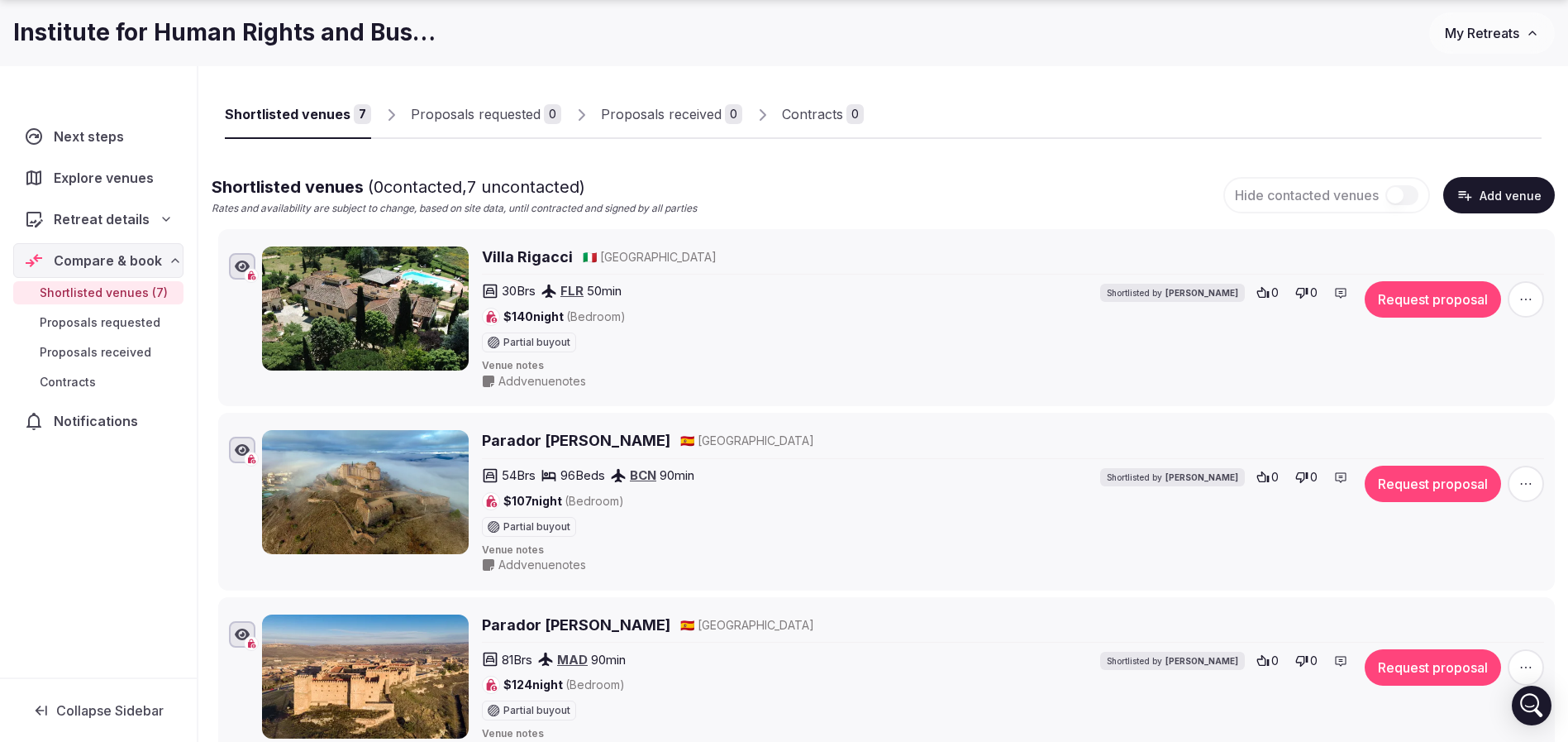
scroll to position [124, 0]
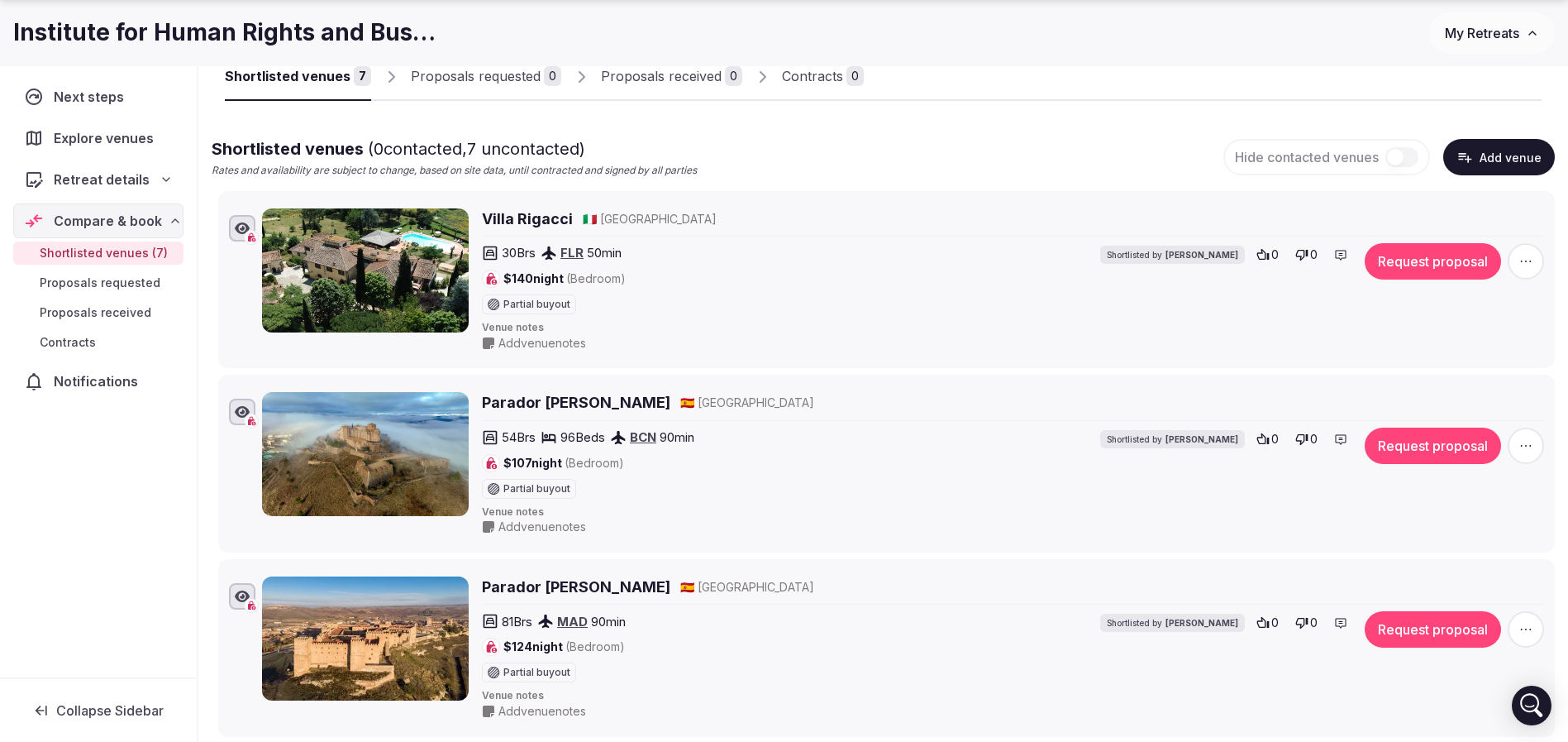
click at [1527, 449] on icon "button" at bounding box center [1526, 446] width 17 height 17
click at [1467, 395] on button "Remove Venue" at bounding box center [1481, 388] width 138 height 26
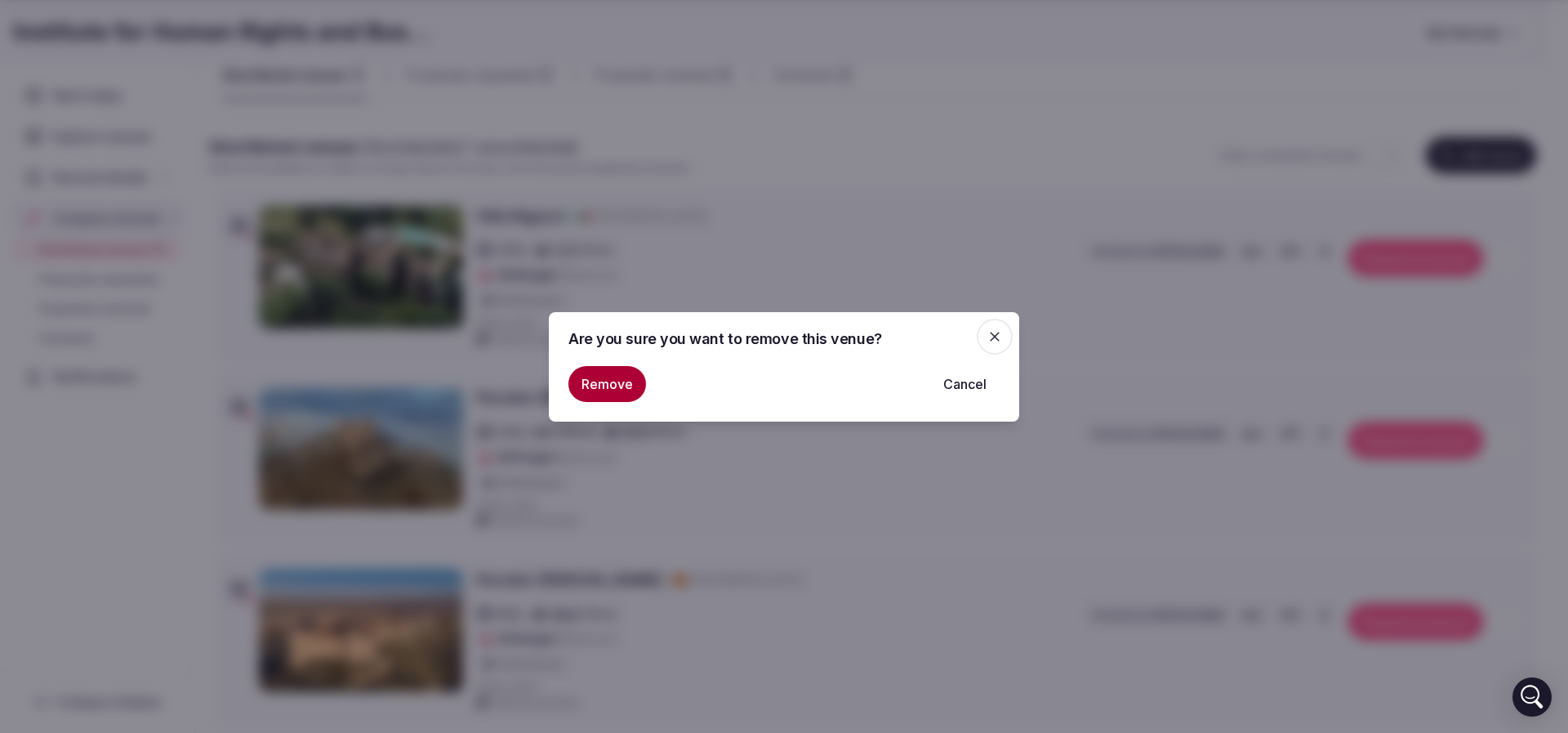
click at [617, 388] on button "Remove" at bounding box center [606, 384] width 78 height 36
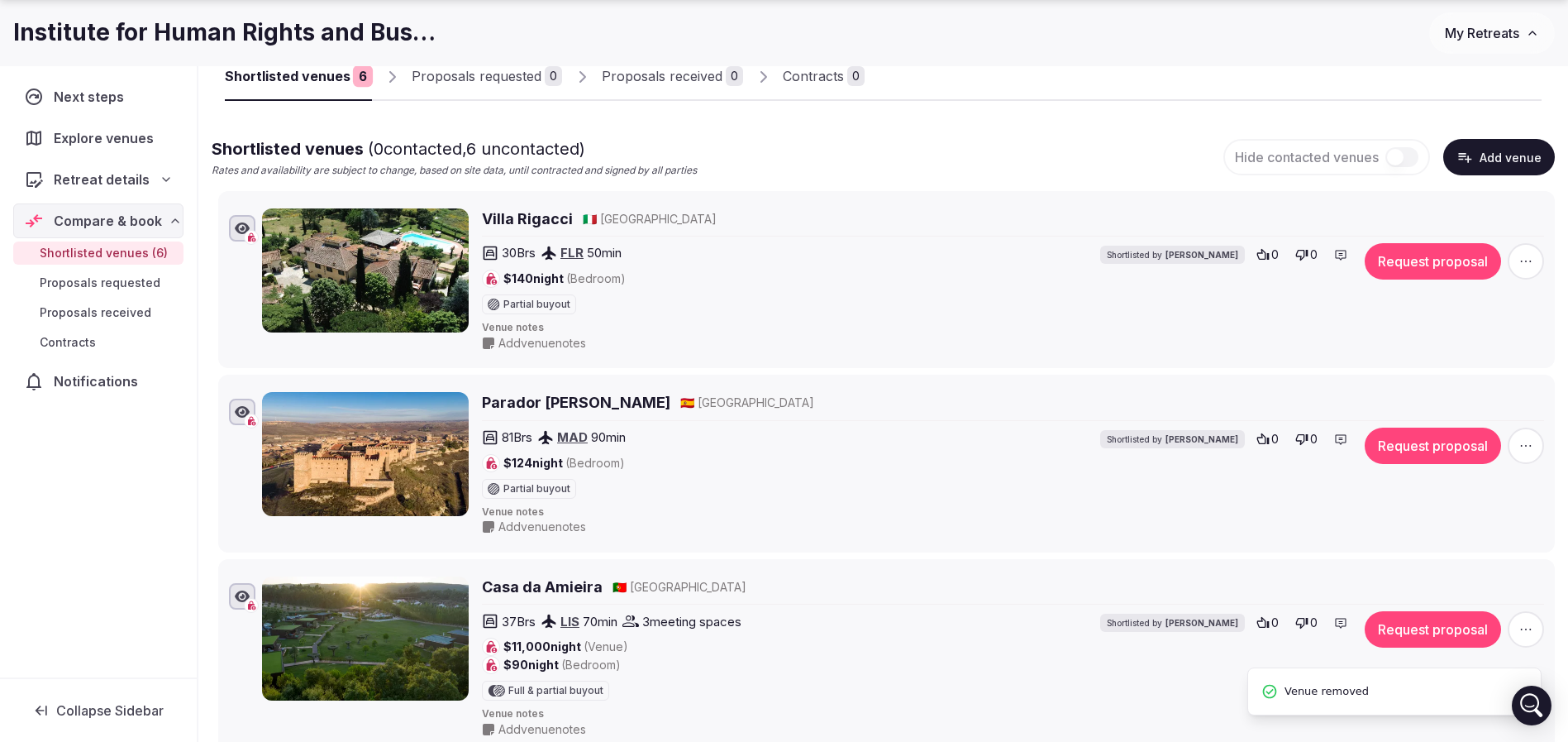
click at [1515, 446] on span "button" at bounding box center [1526, 445] width 36 height 36
click at [1413, 400] on div "Remove Venue" at bounding box center [1481, 385] width 138 height 34
click at [1434, 390] on icon at bounding box center [1437, 389] width 10 height 12
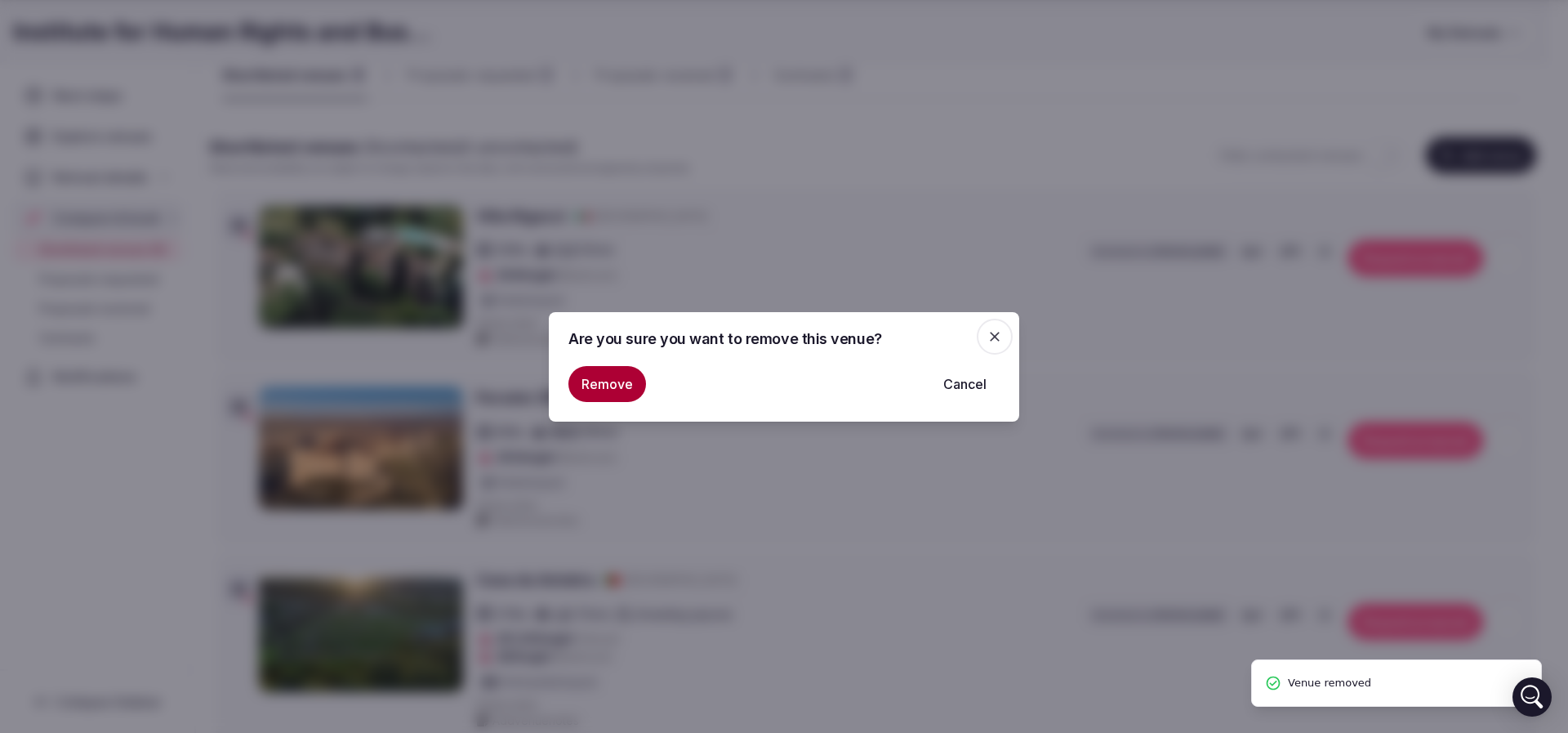
click at [607, 387] on button "Remove" at bounding box center [606, 384] width 78 height 36
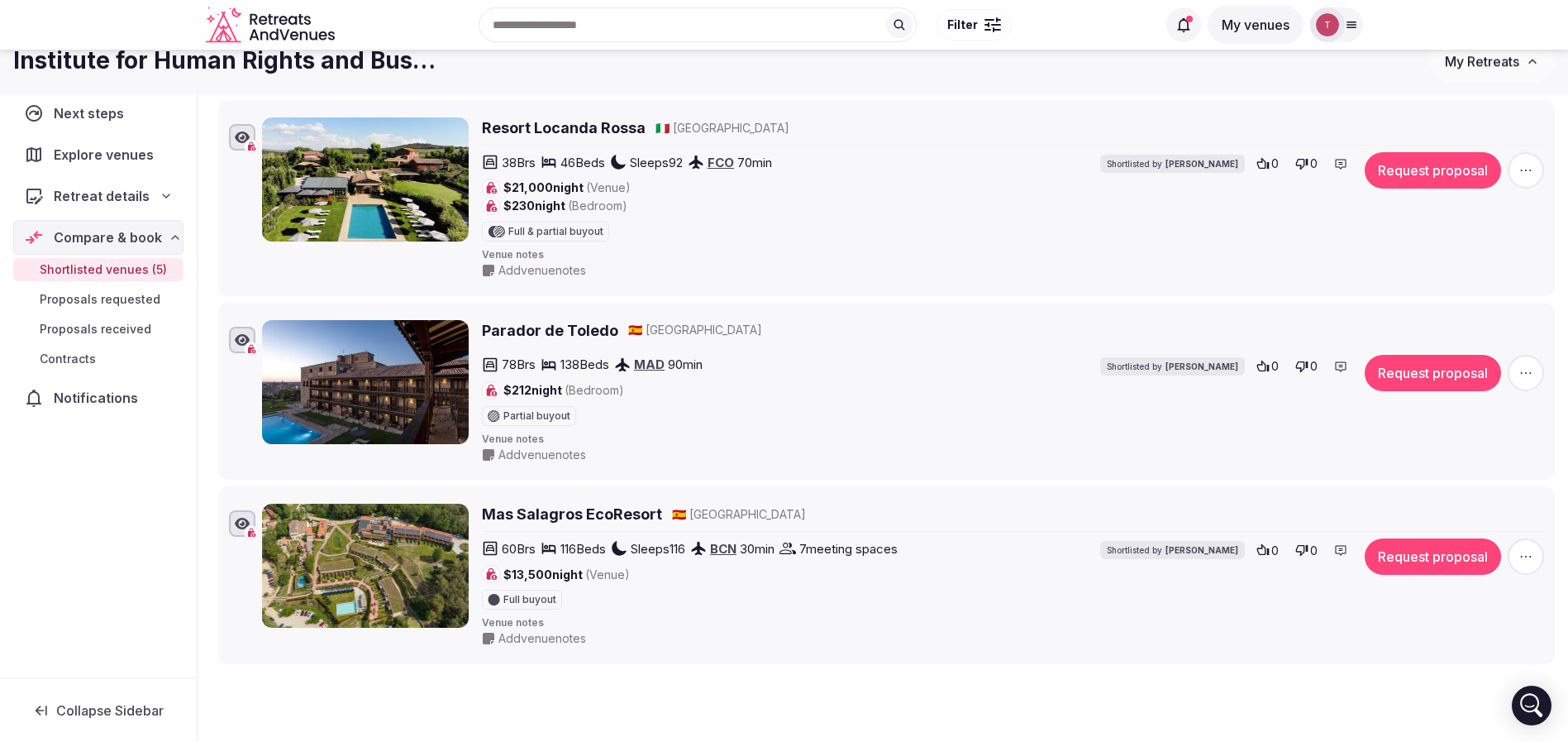
scroll to position [496, 0]
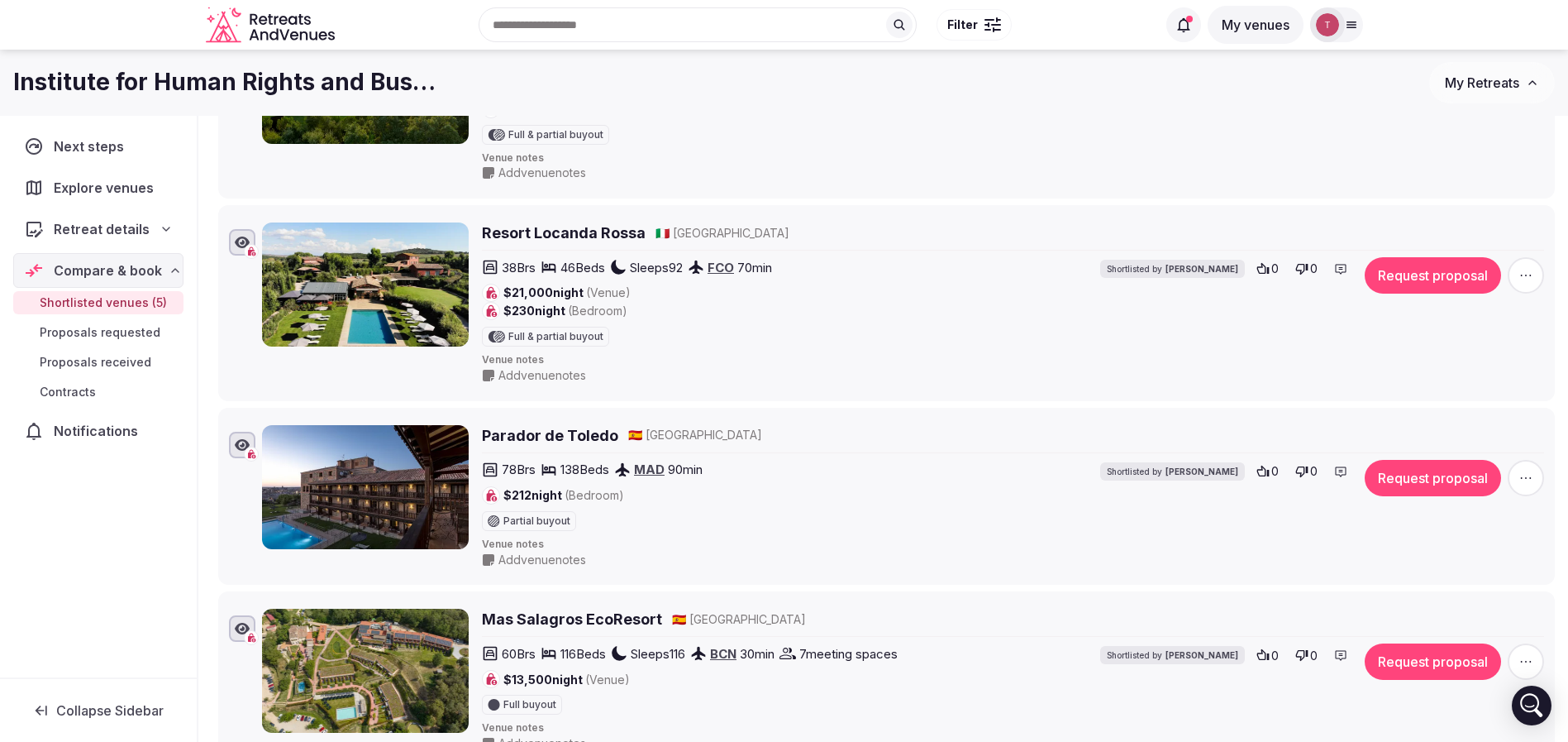
click at [1509, 470] on span "button" at bounding box center [1526, 477] width 36 height 36
click at [1489, 420] on button "Remove Venue" at bounding box center [1481, 420] width 138 height 26
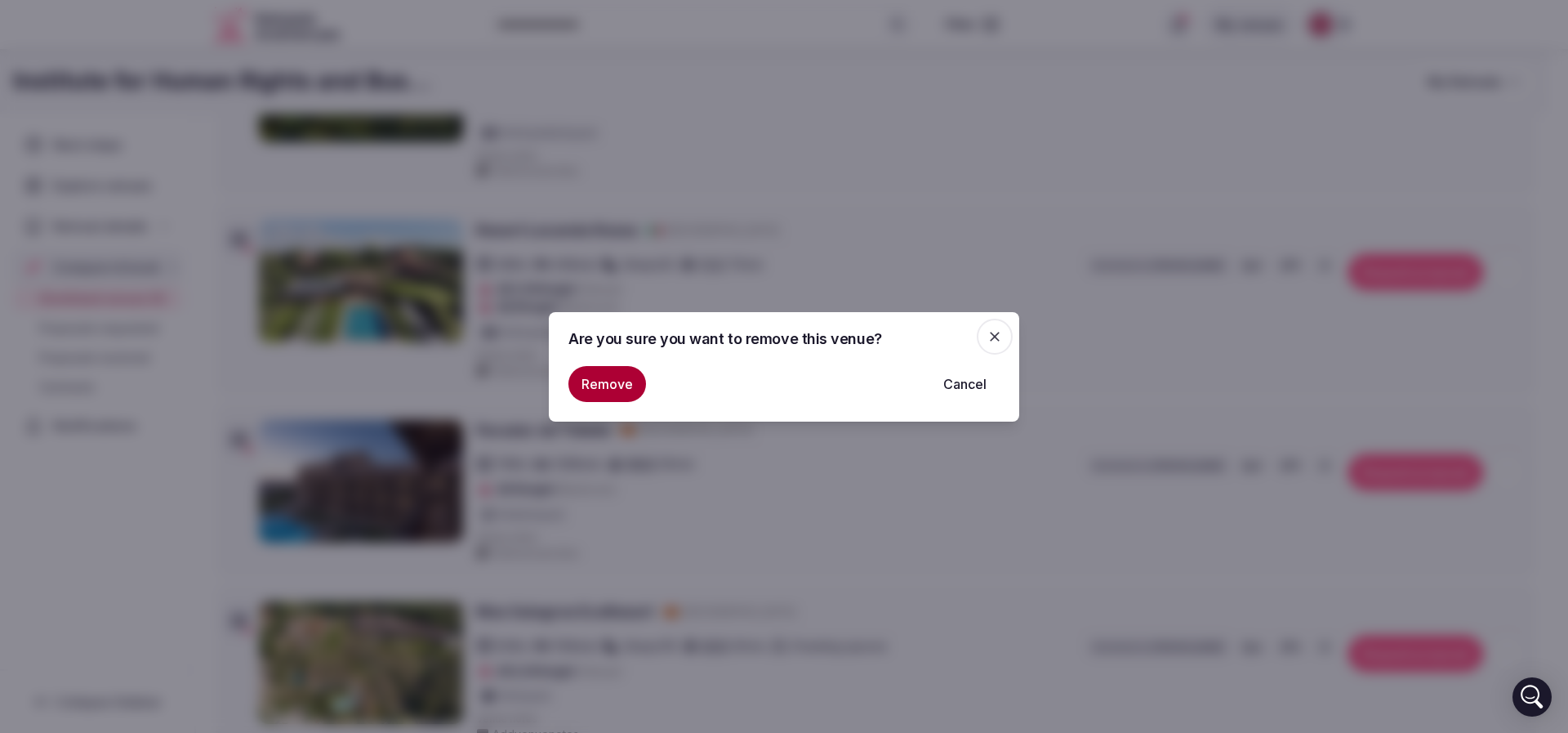
click at [598, 384] on button "Remove" at bounding box center [606, 384] width 78 height 36
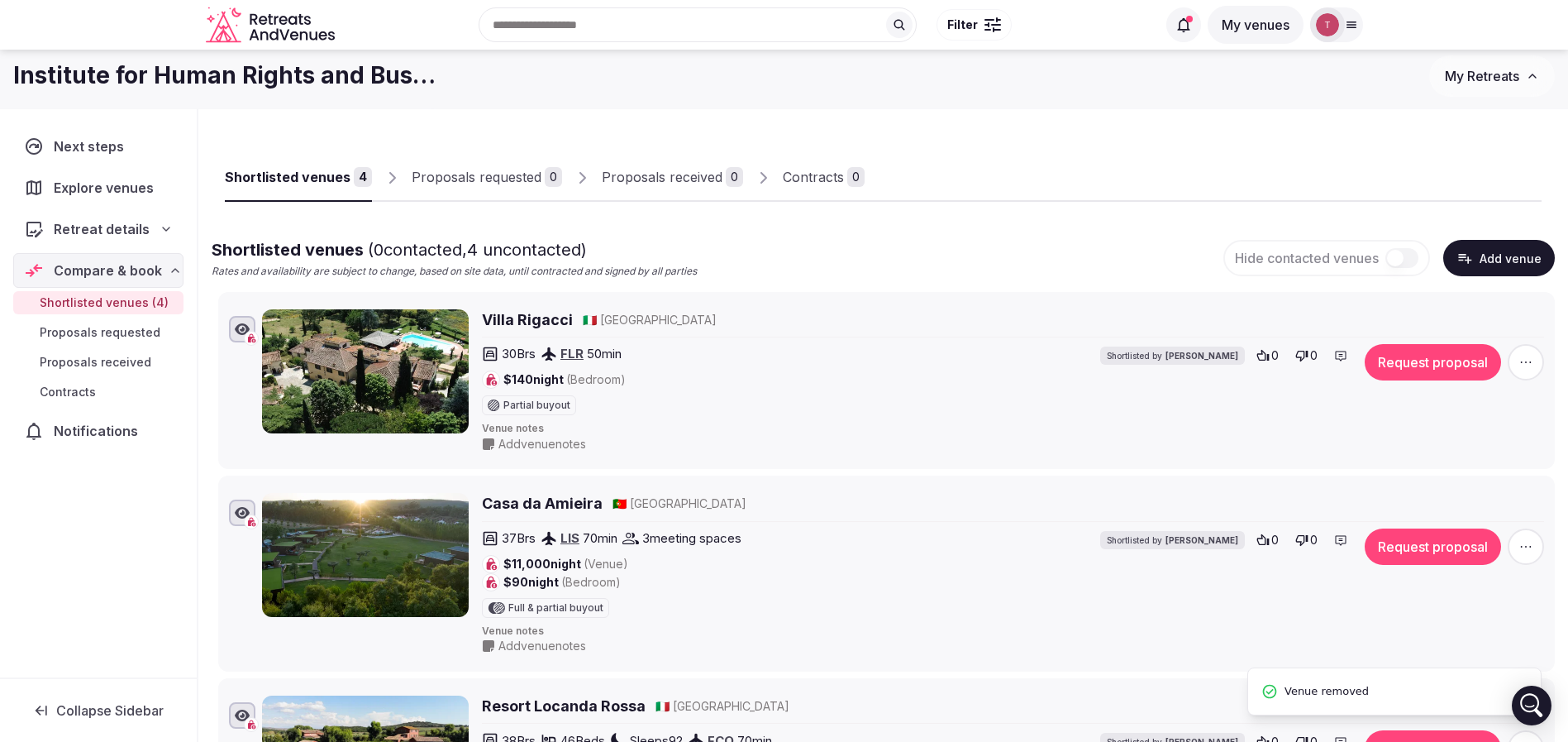
scroll to position [0, 0]
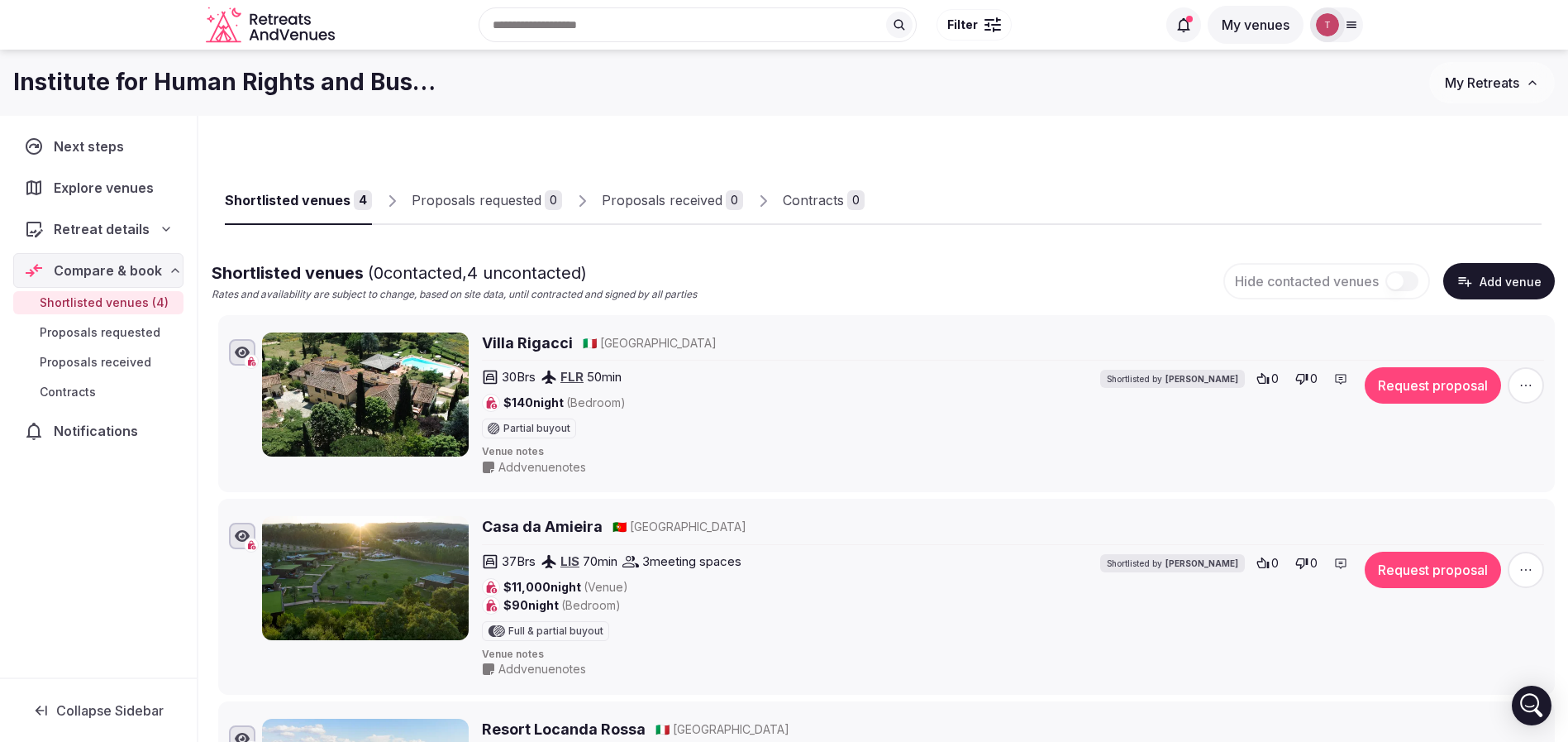
click at [1496, 279] on button "Add venue" at bounding box center [1499, 281] width 112 height 36
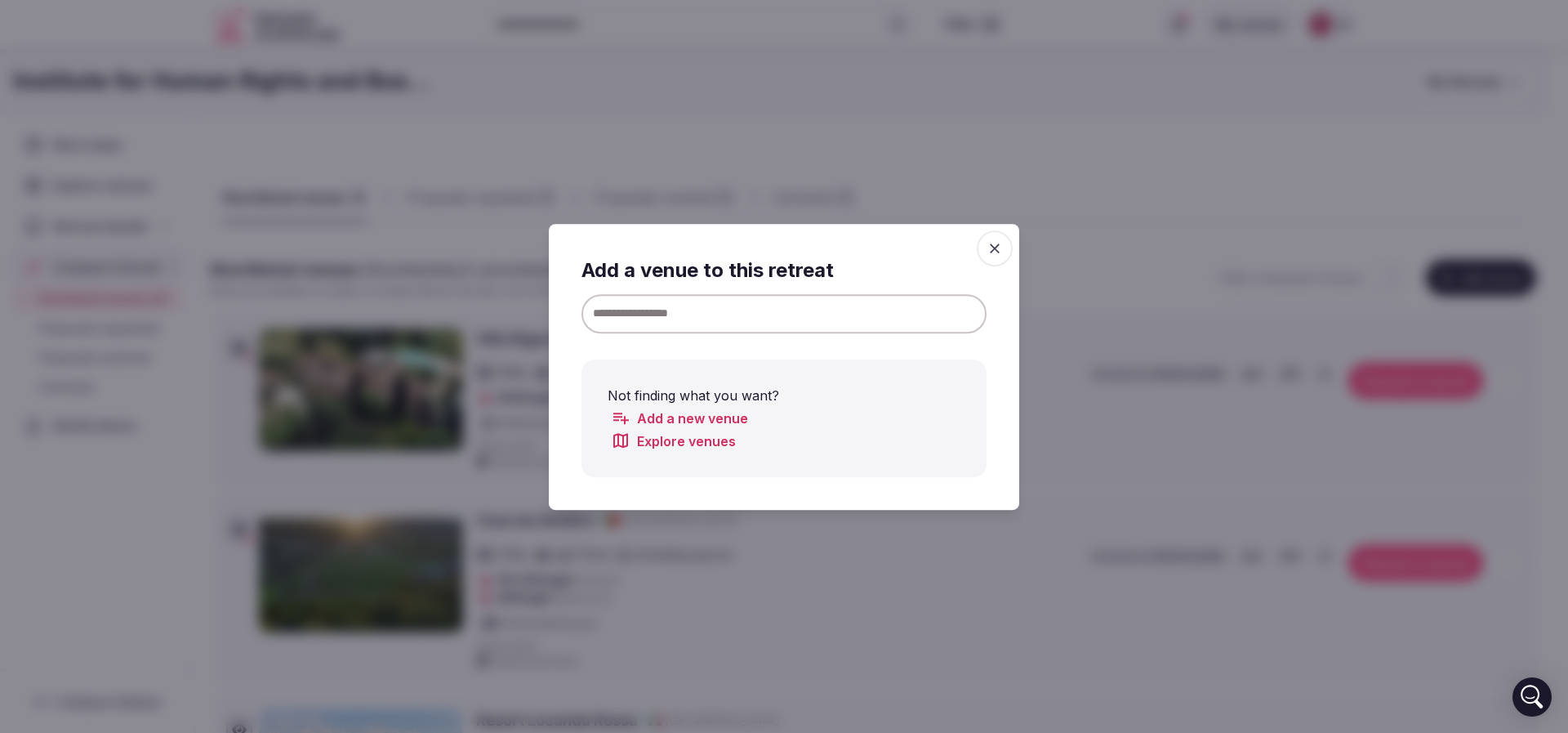
click at [895, 312] on input at bounding box center [784, 313] width 405 height 39
paste input "**********"
drag, startPoint x: 688, startPoint y: 313, endPoint x: 873, endPoint y: 313, distance: 185.0
click at [873, 313] on input "**********" at bounding box center [784, 313] width 405 height 39
type input "**********"
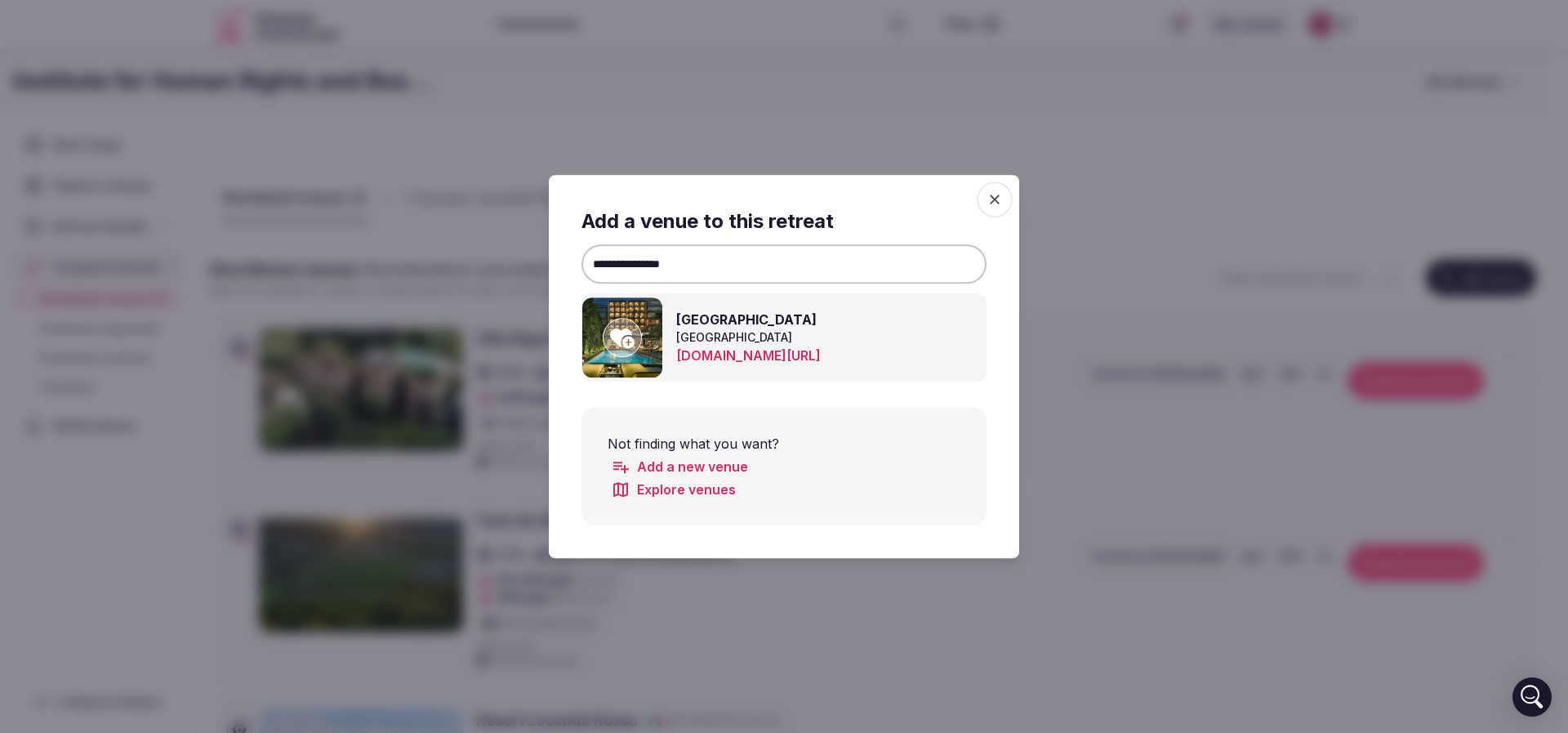
click at [625, 337] on icon at bounding box center [622, 337] width 24 height 33
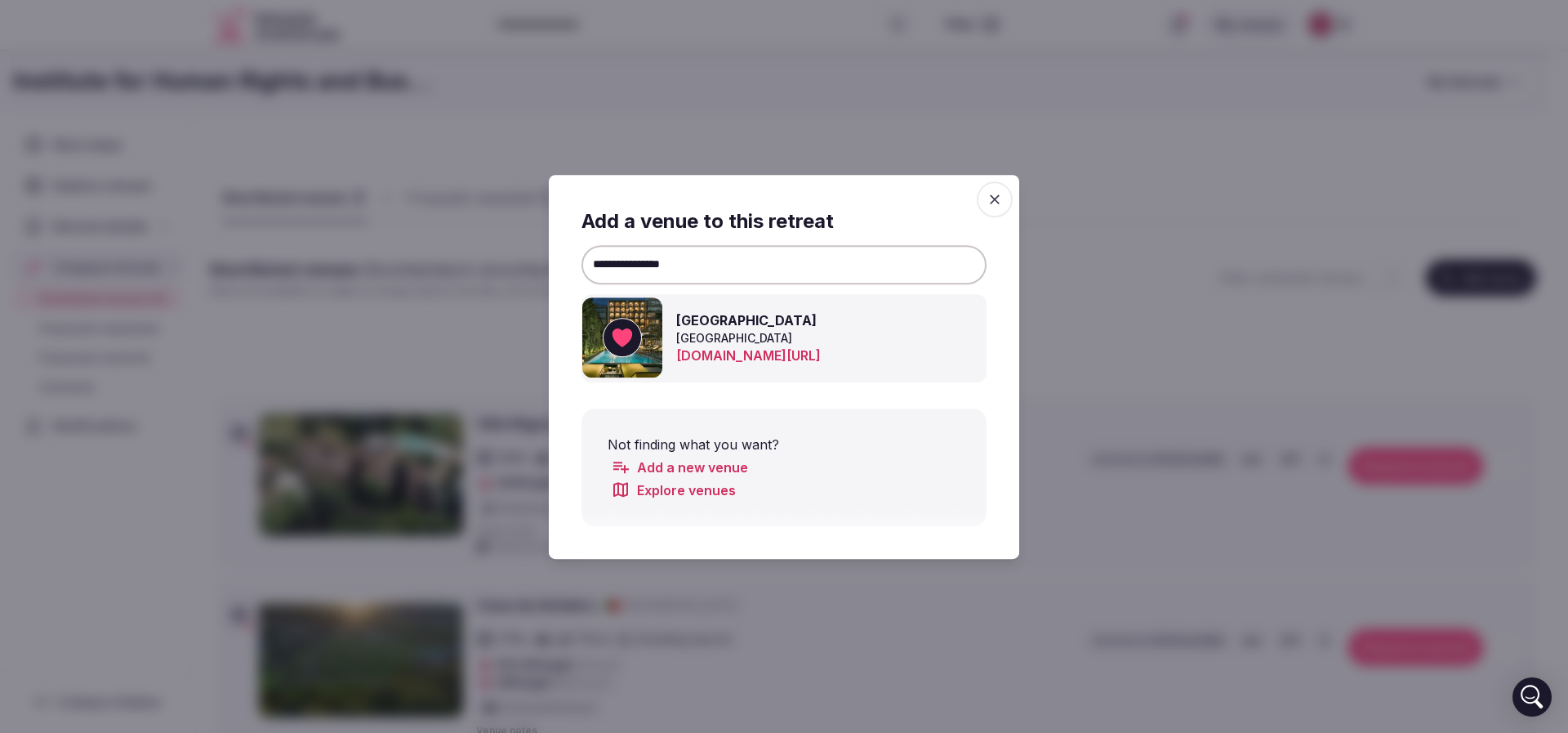
click at [1120, 231] on div at bounding box center [784, 366] width 1568 height 733
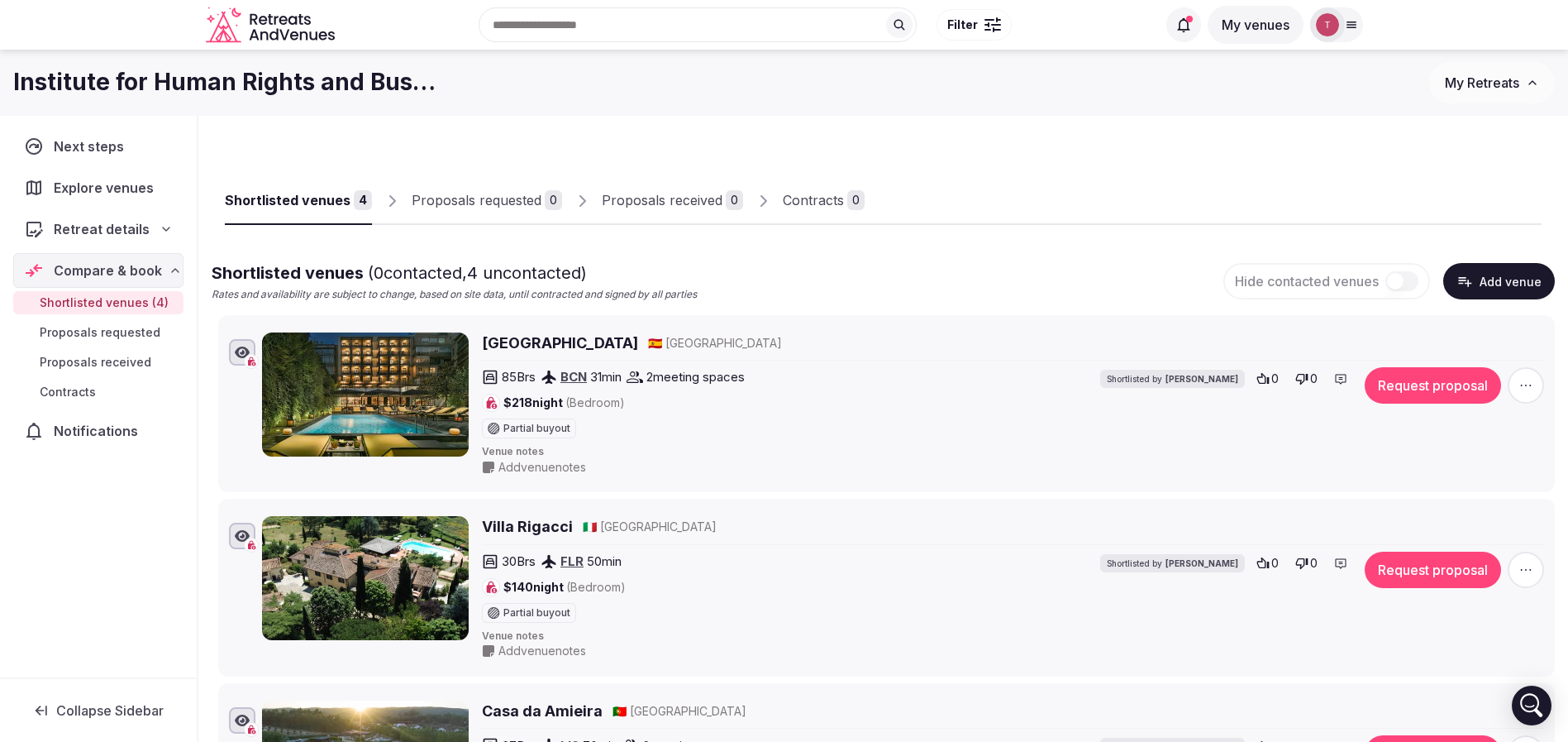
click at [1493, 278] on button "Add venue" at bounding box center [1499, 281] width 112 height 36
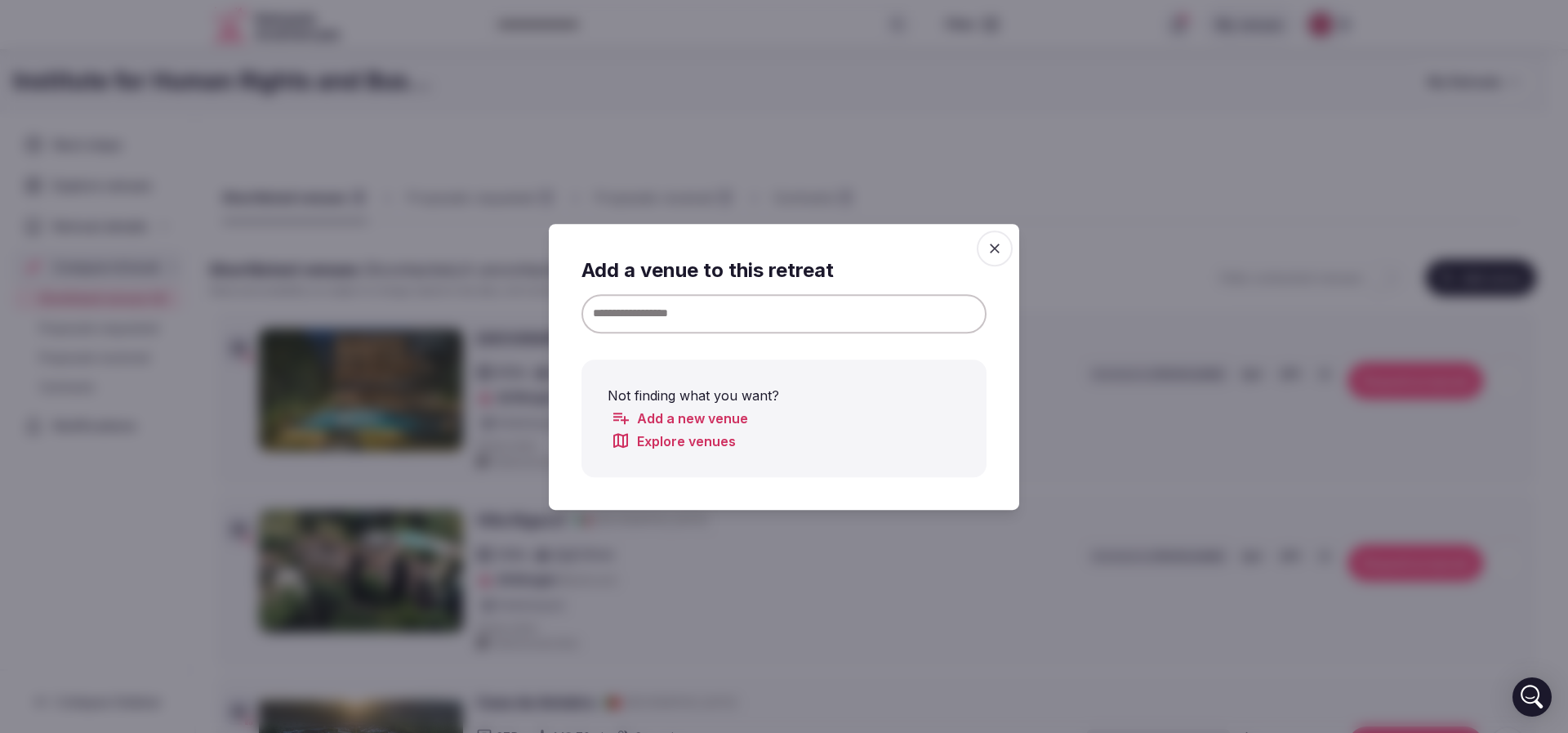
click at [818, 308] on input at bounding box center [784, 313] width 405 height 39
paste input "**********"
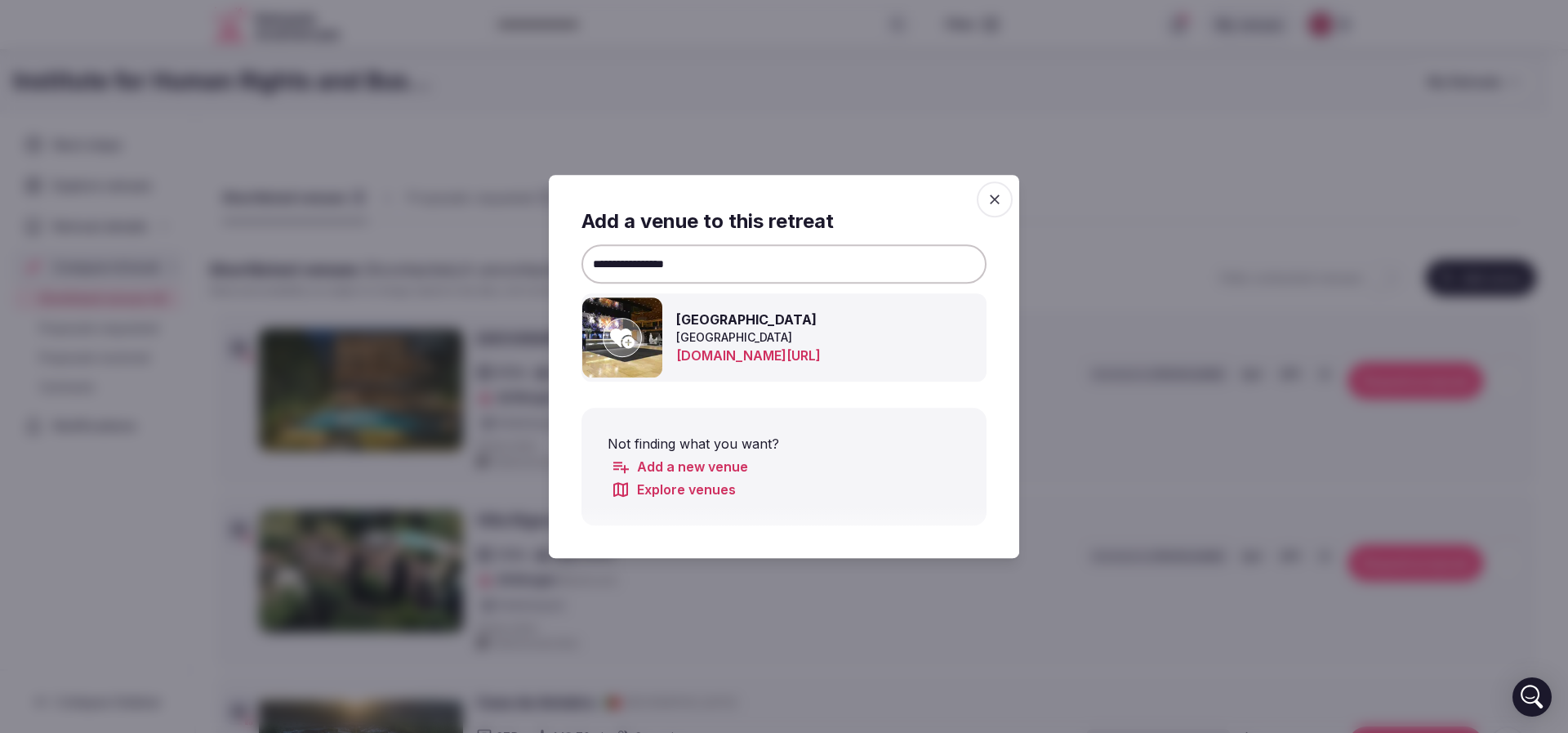
type input "**********"
click at [637, 341] on div at bounding box center [622, 337] width 39 height 39
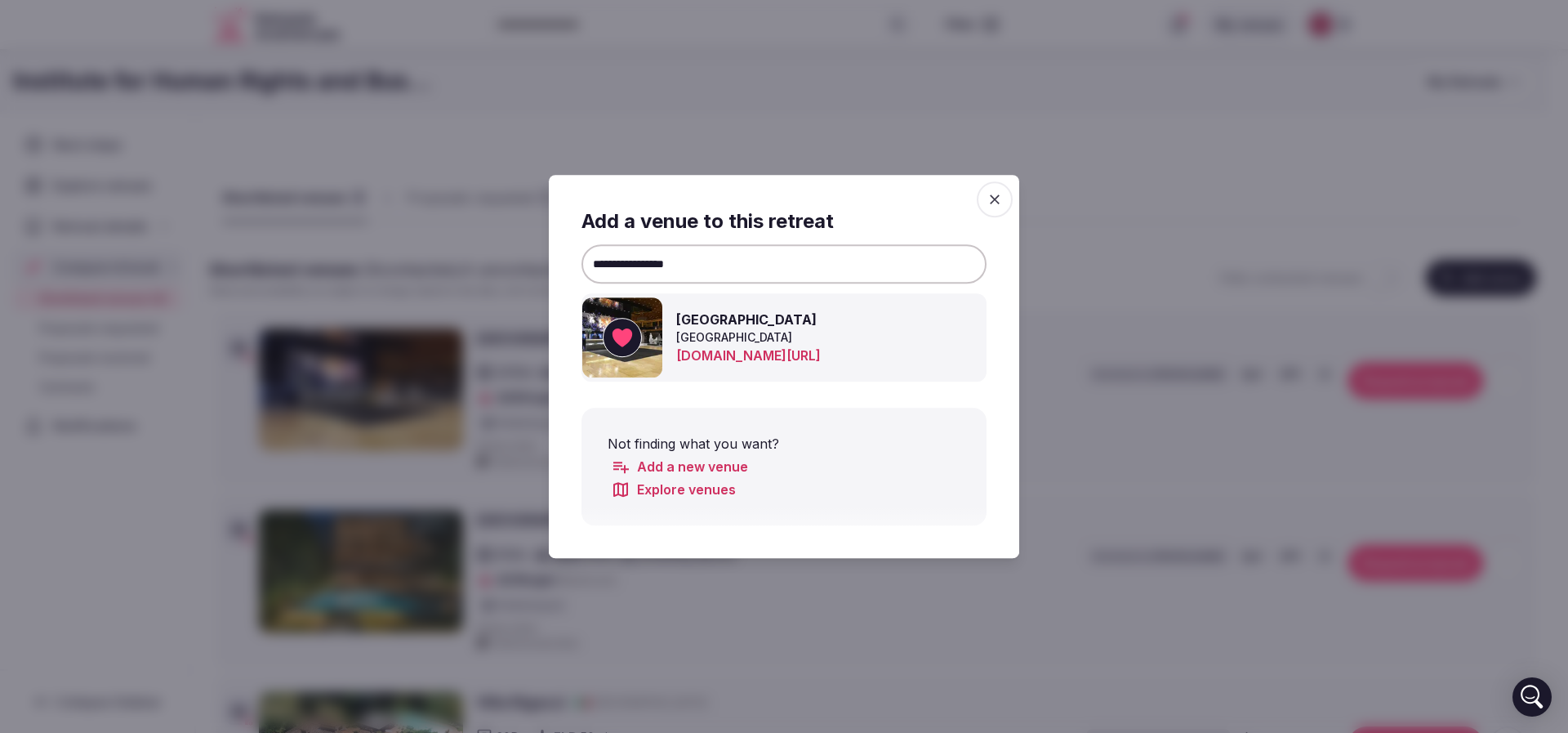
click at [1003, 202] on span "button" at bounding box center [994, 199] width 36 height 36
click at [1041, 181] on div "Shortlisted venues 4 Proposals requested 0 Proposals received 0 Contracts 0" at bounding box center [872, 185] width 1301 height 75
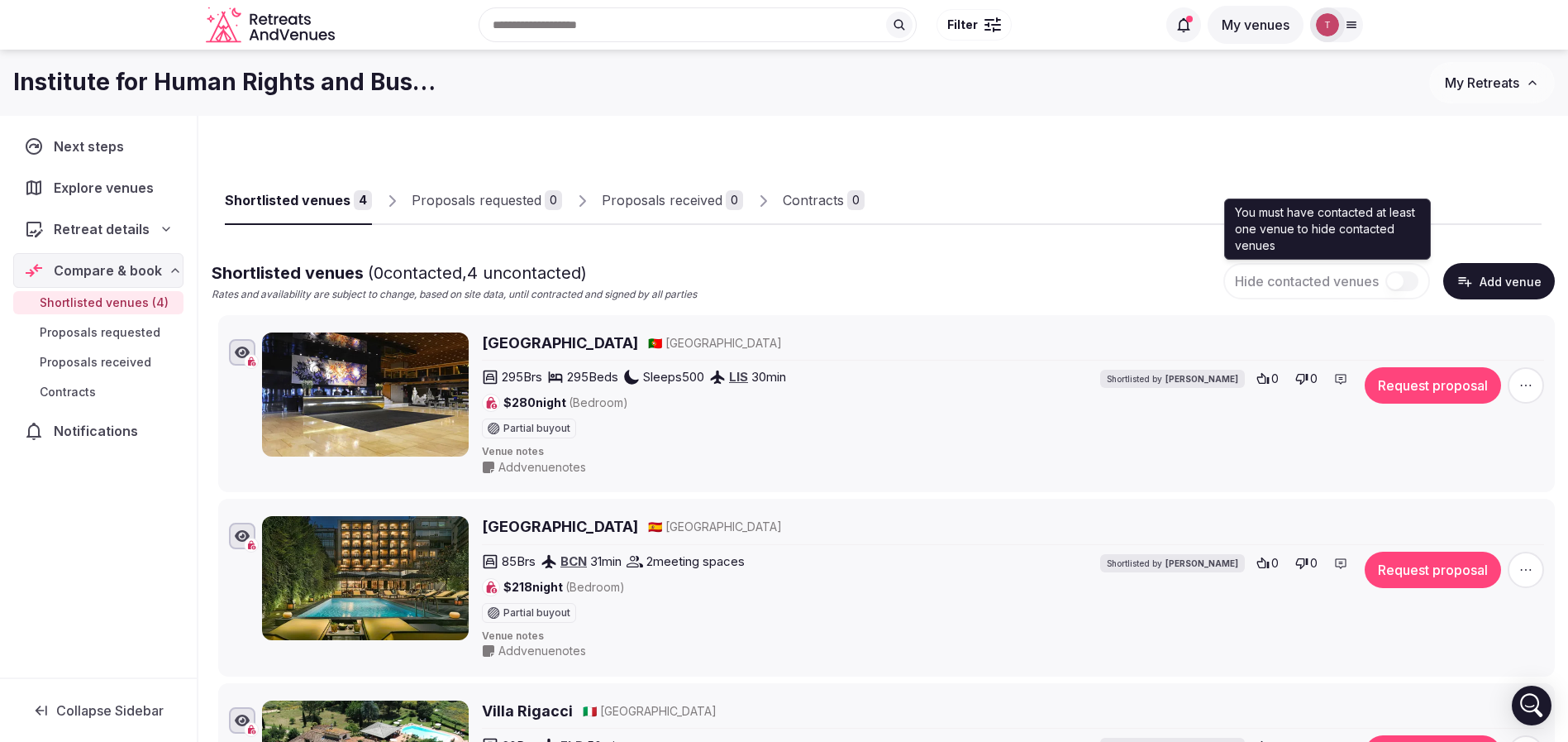
click at [1499, 299] on button "Add venue" at bounding box center [1499, 281] width 112 height 36
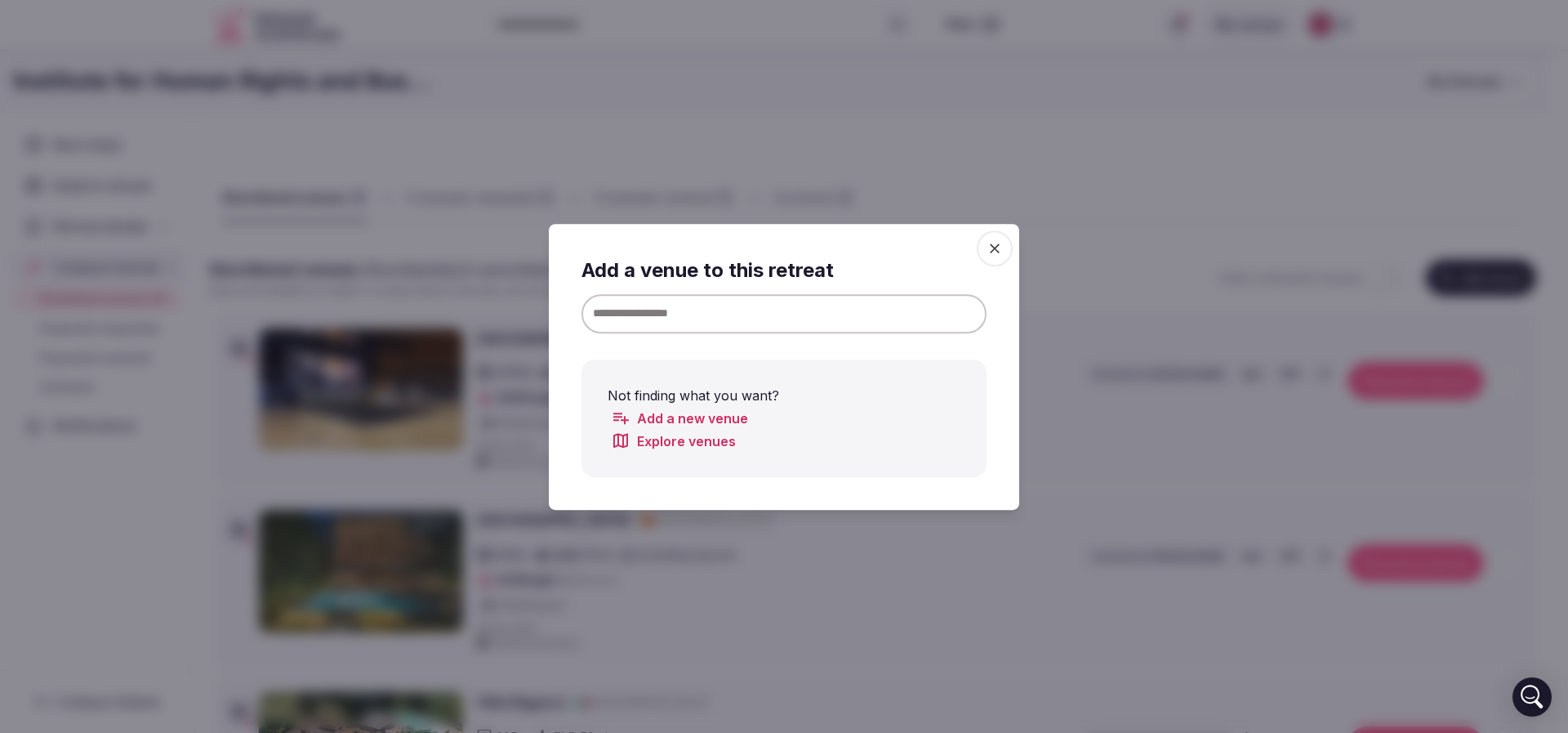
click at [840, 308] on input at bounding box center [784, 313] width 405 height 39
paste input "**********"
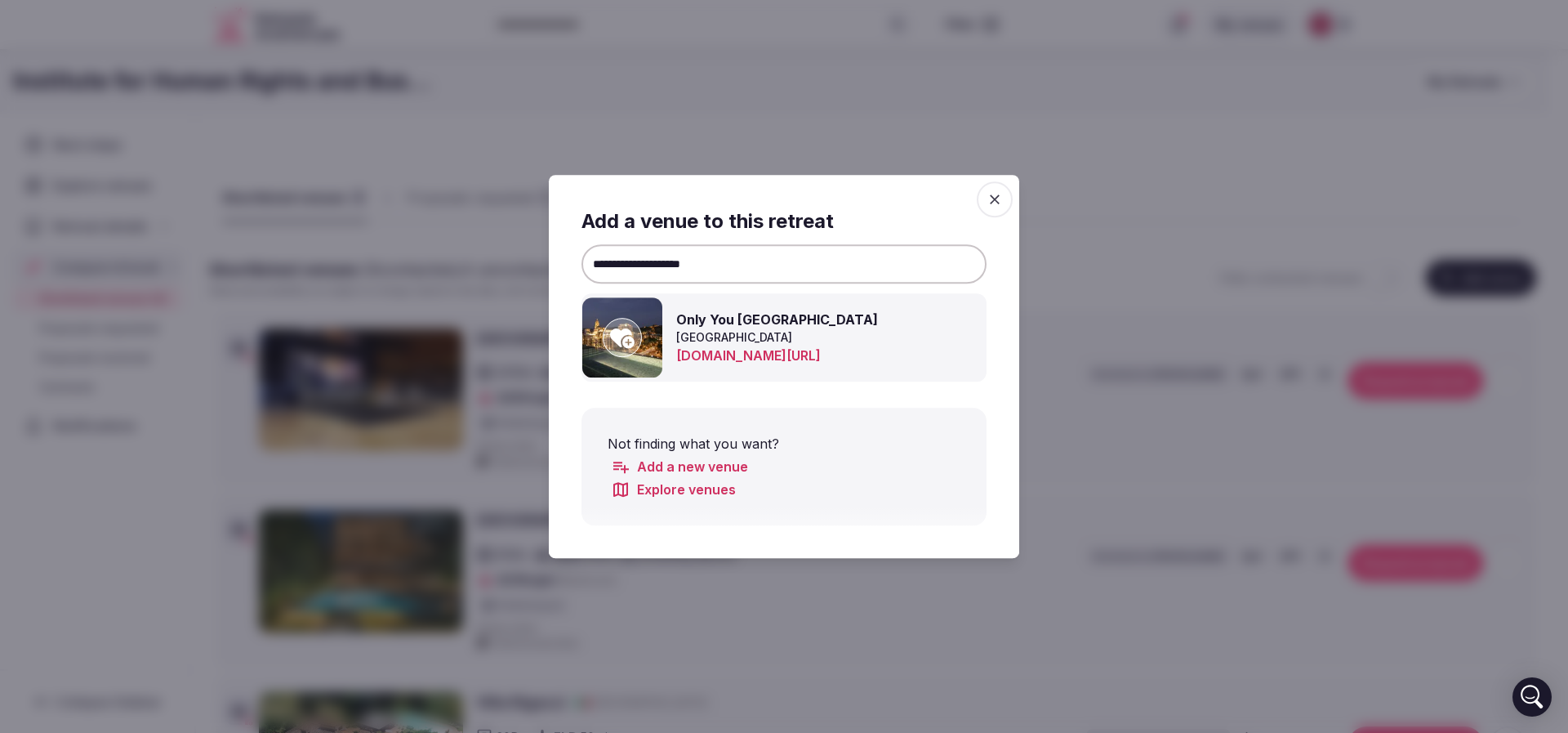
type input "**********"
click at [631, 347] on icon at bounding box center [622, 338] width 24 height 19
click at [1138, 196] on div at bounding box center [784, 366] width 1568 height 733
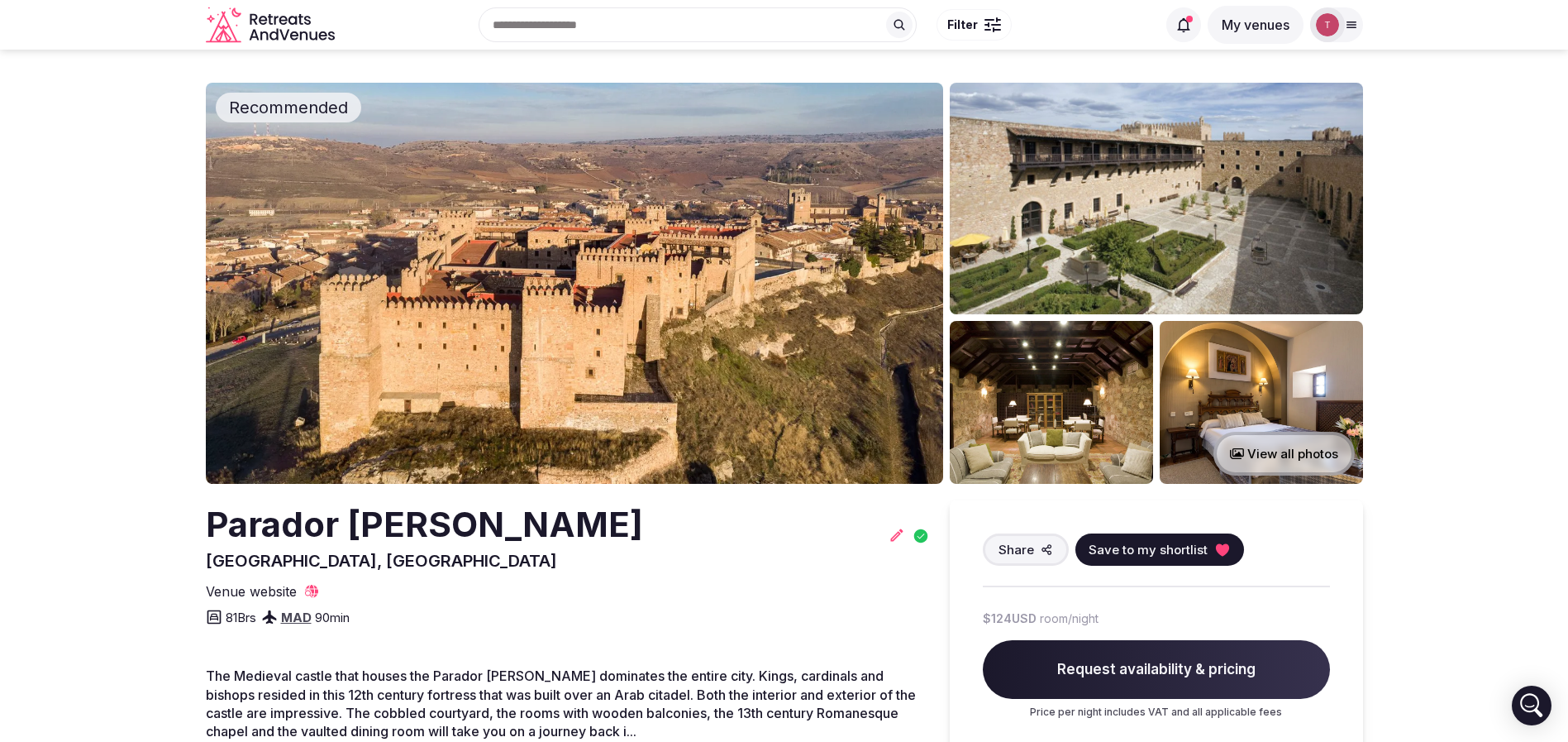
click at [529, 372] on img at bounding box center [574, 283] width 737 height 401
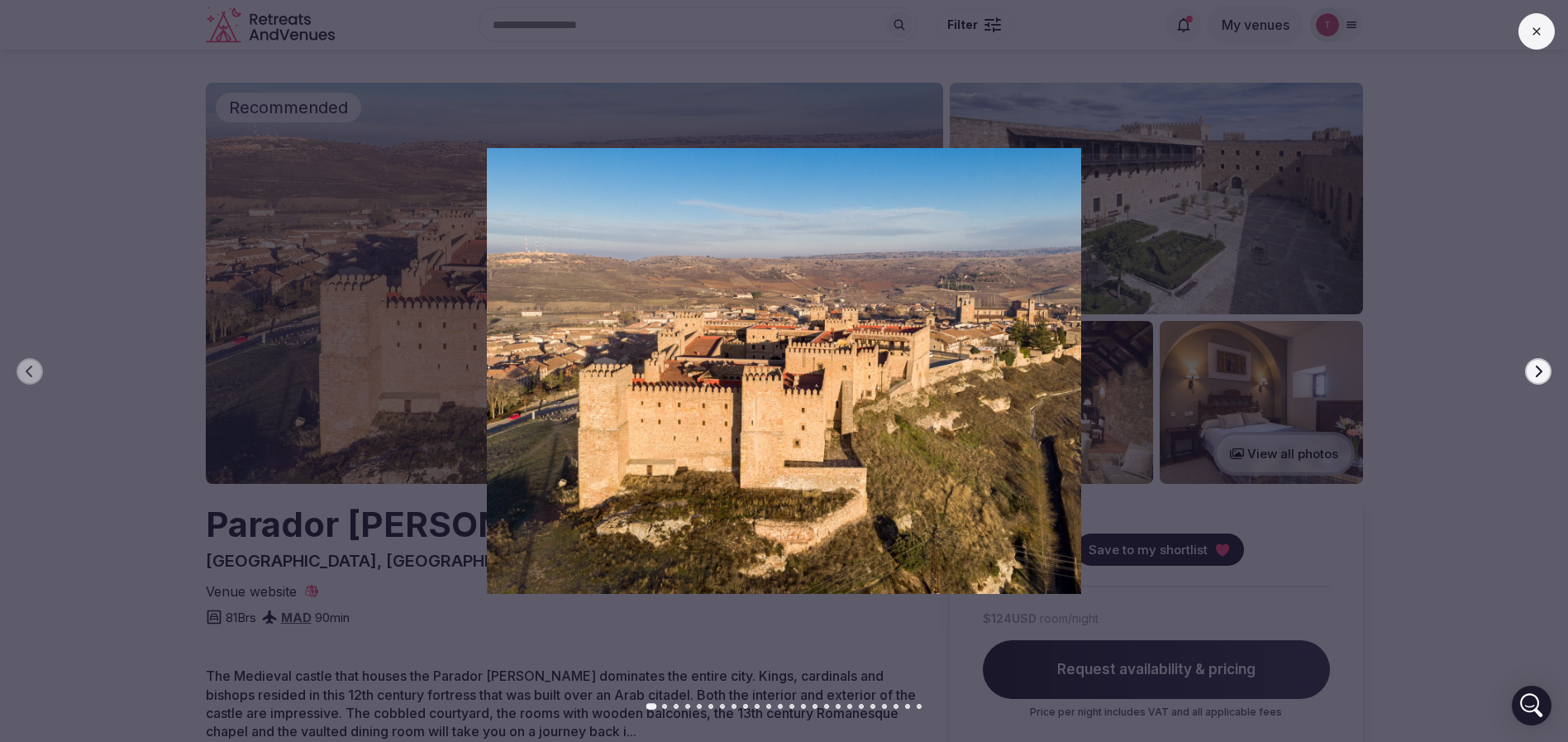
drag, startPoint x: 1527, startPoint y: 371, endPoint x: 1537, endPoint y: 373, distance: 10.2
click at [1527, 373] on button "Next slide" at bounding box center [1538, 371] width 26 height 26
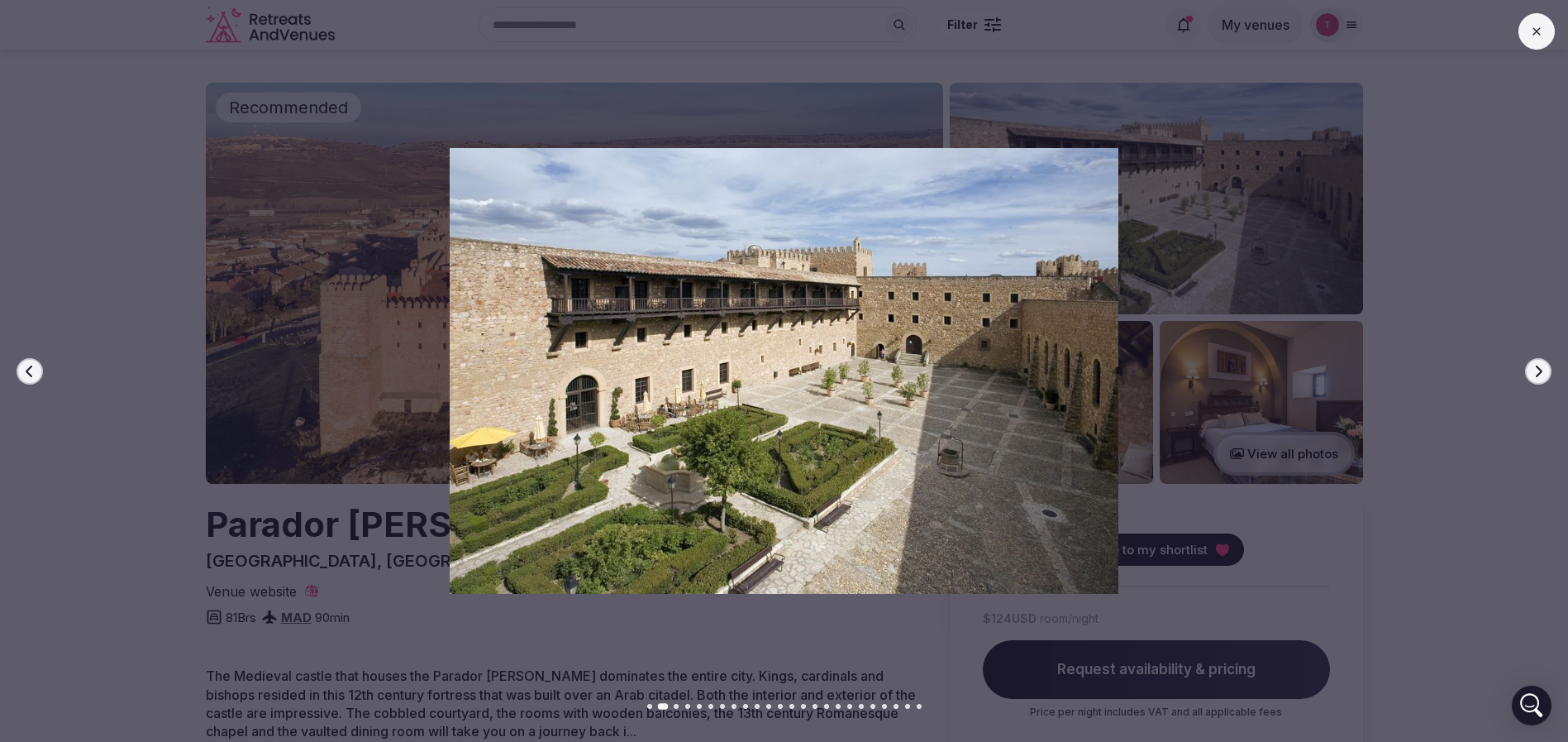
click at [1545, 373] on button "Next slide" at bounding box center [1538, 371] width 26 height 26
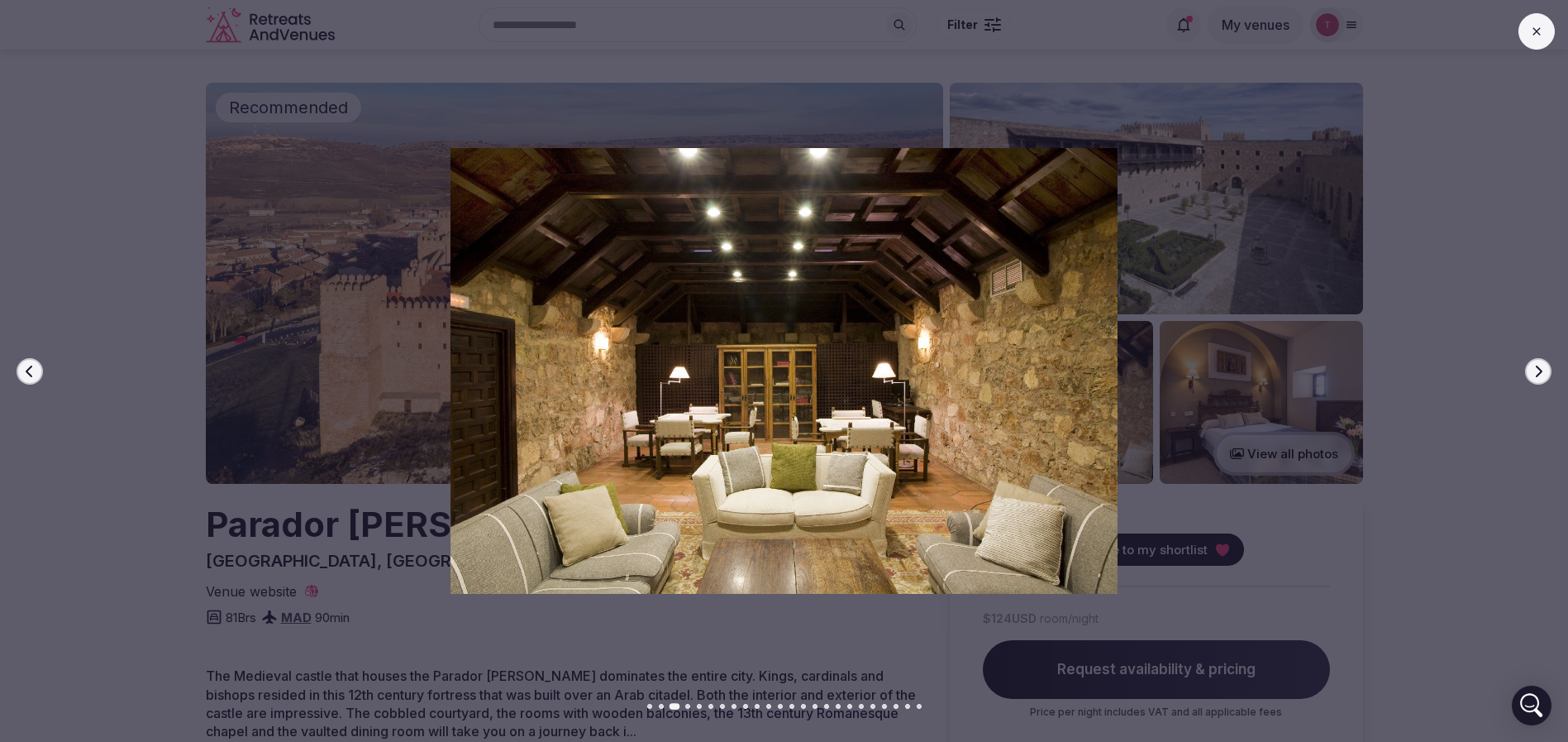
click at [1545, 373] on button "Next slide" at bounding box center [1538, 371] width 26 height 26
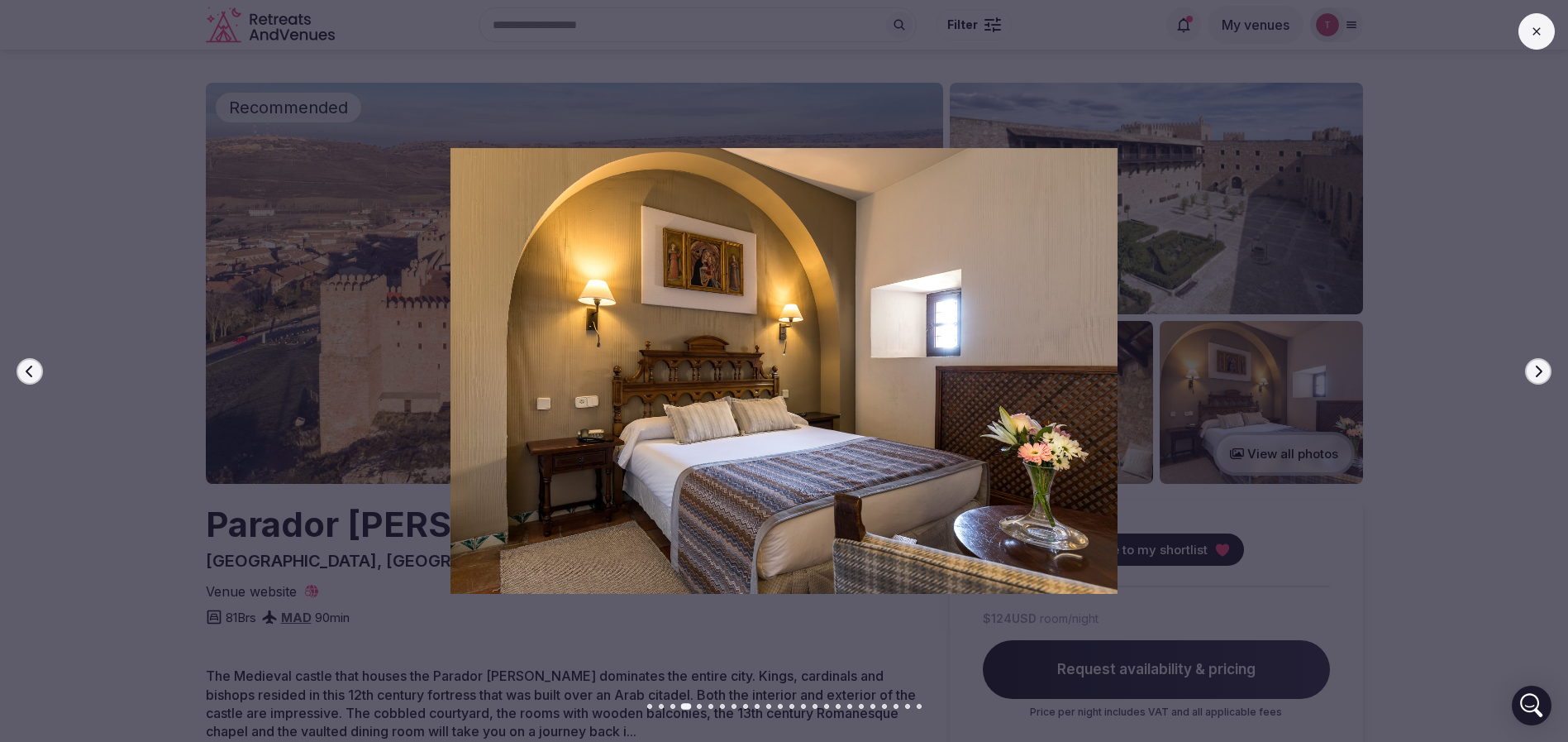
click at [1545, 373] on button "Next slide" at bounding box center [1538, 371] width 26 height 26
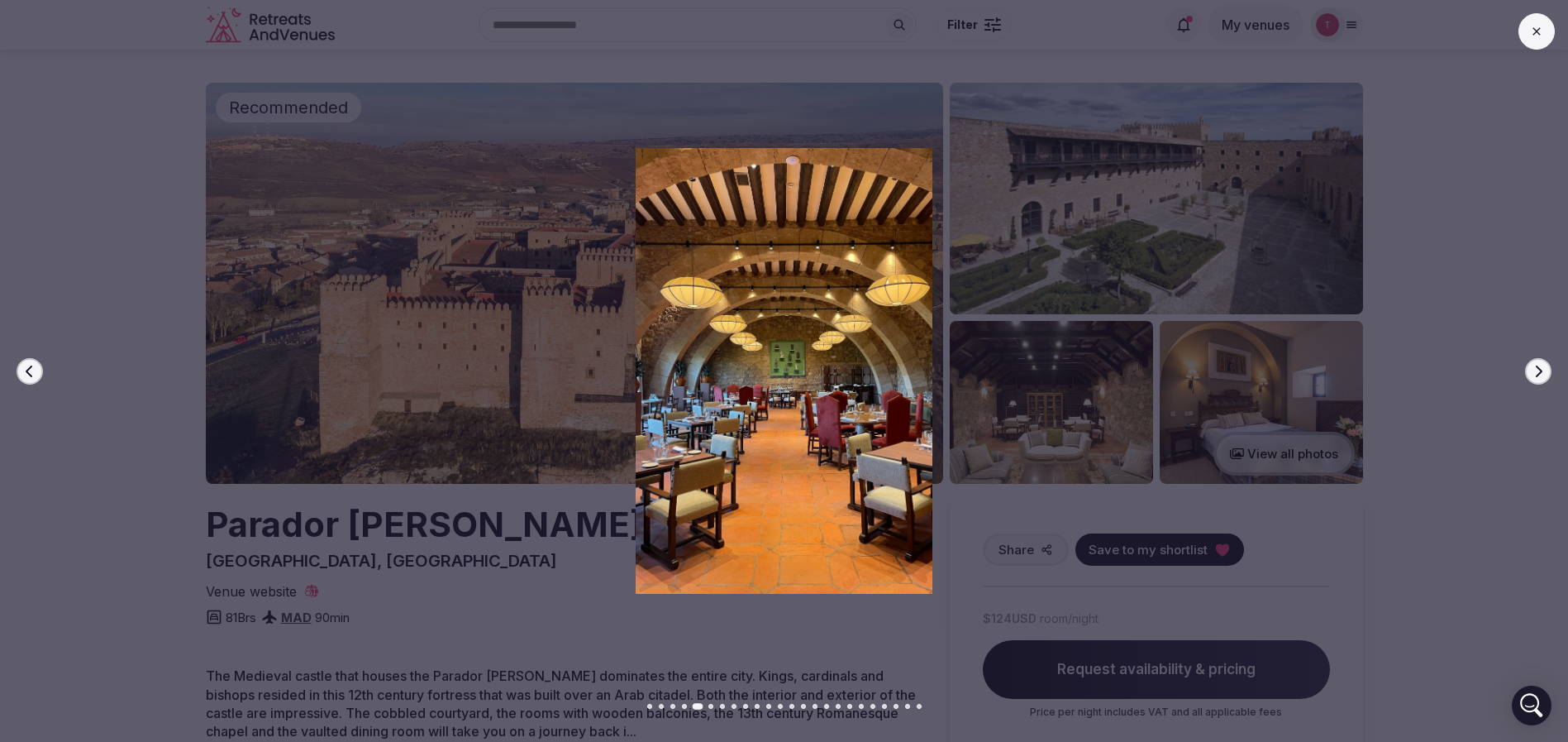
click at [1545, 373] on button "Next slide" at bounding box center [1538, 371] width 26 height 26
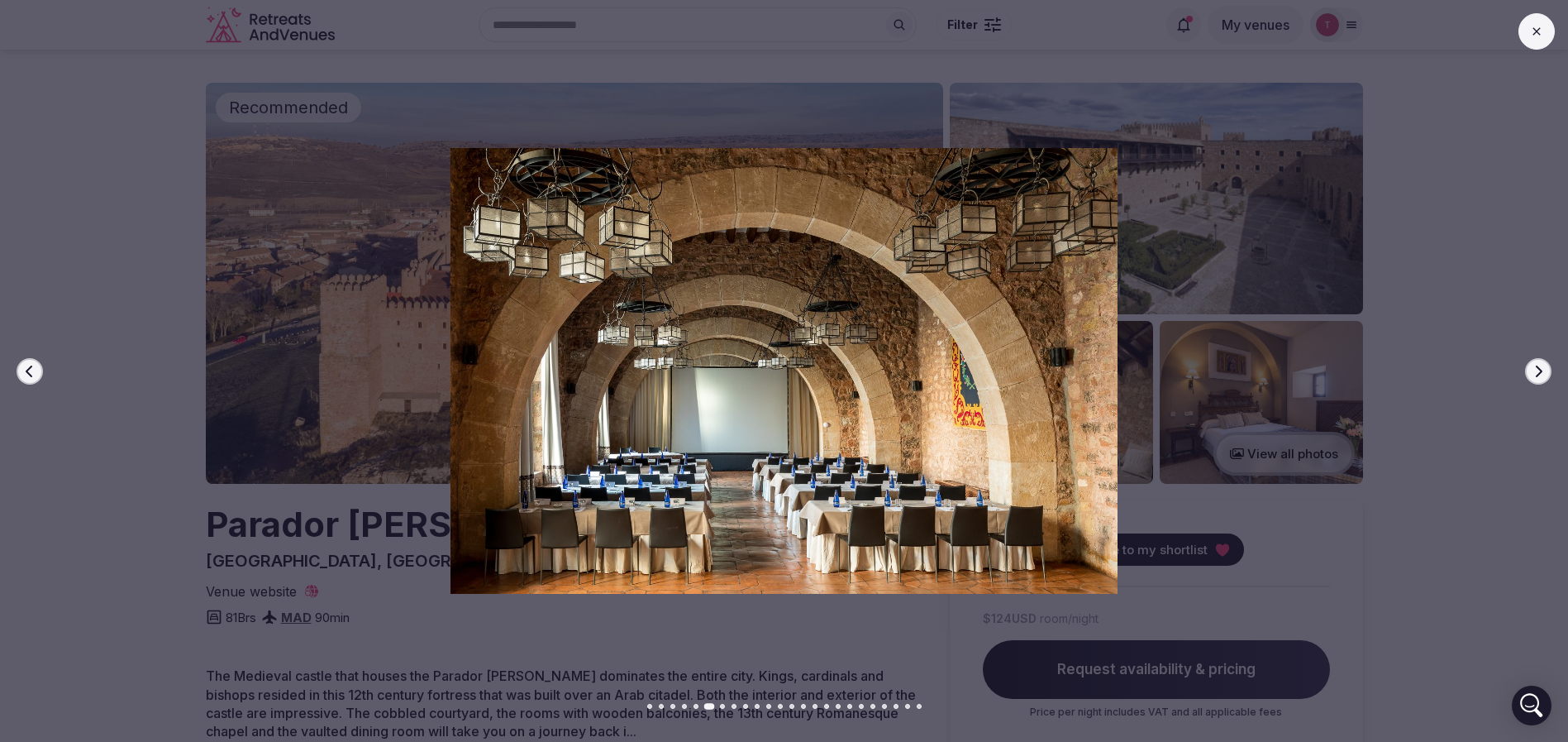
click at [1545, 373] on button "Next slide" at bounding box center [1538, 371] width 26 height 26
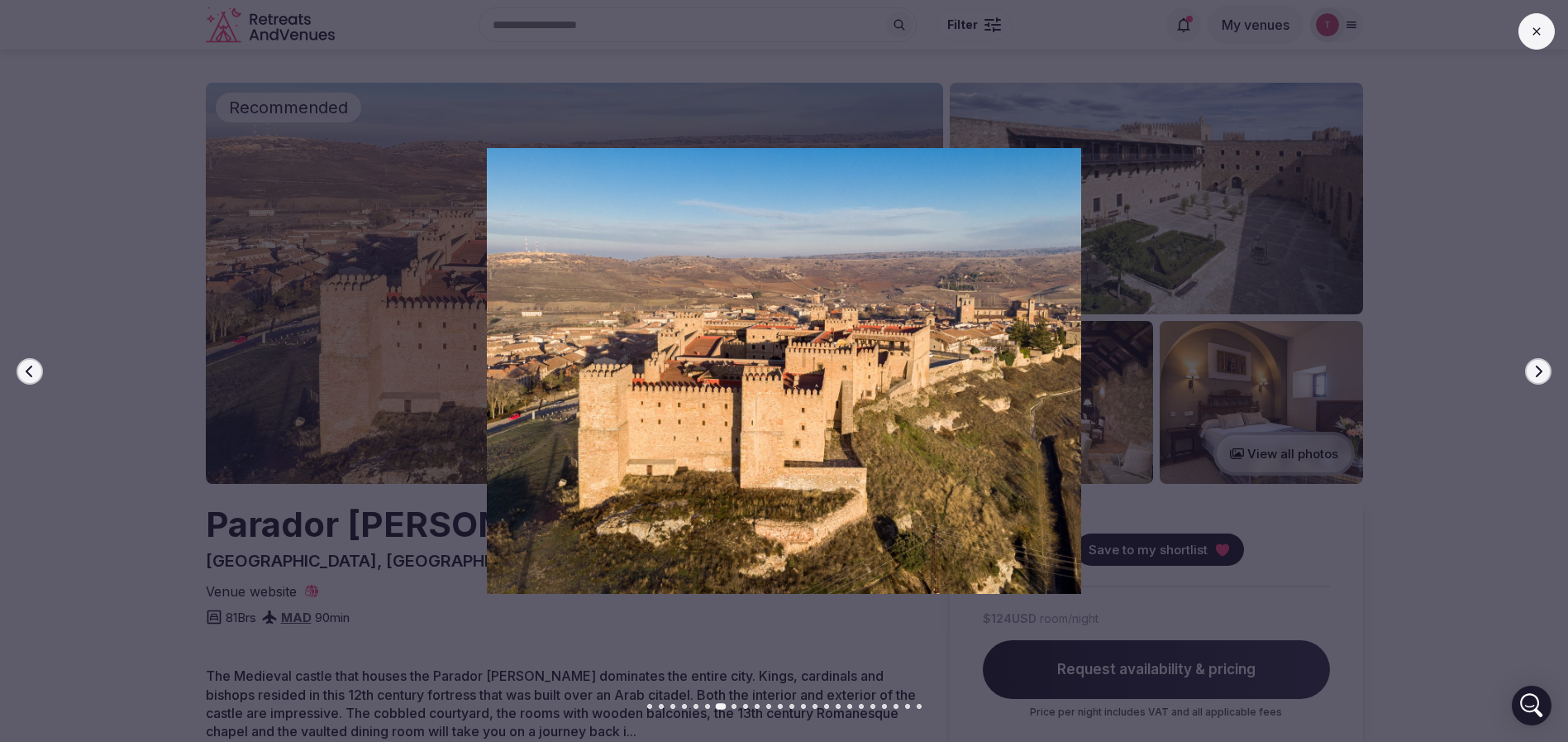
click at [1545, 373] on button "Next slide" at bounding box center [1538, 371] width 26 height 26
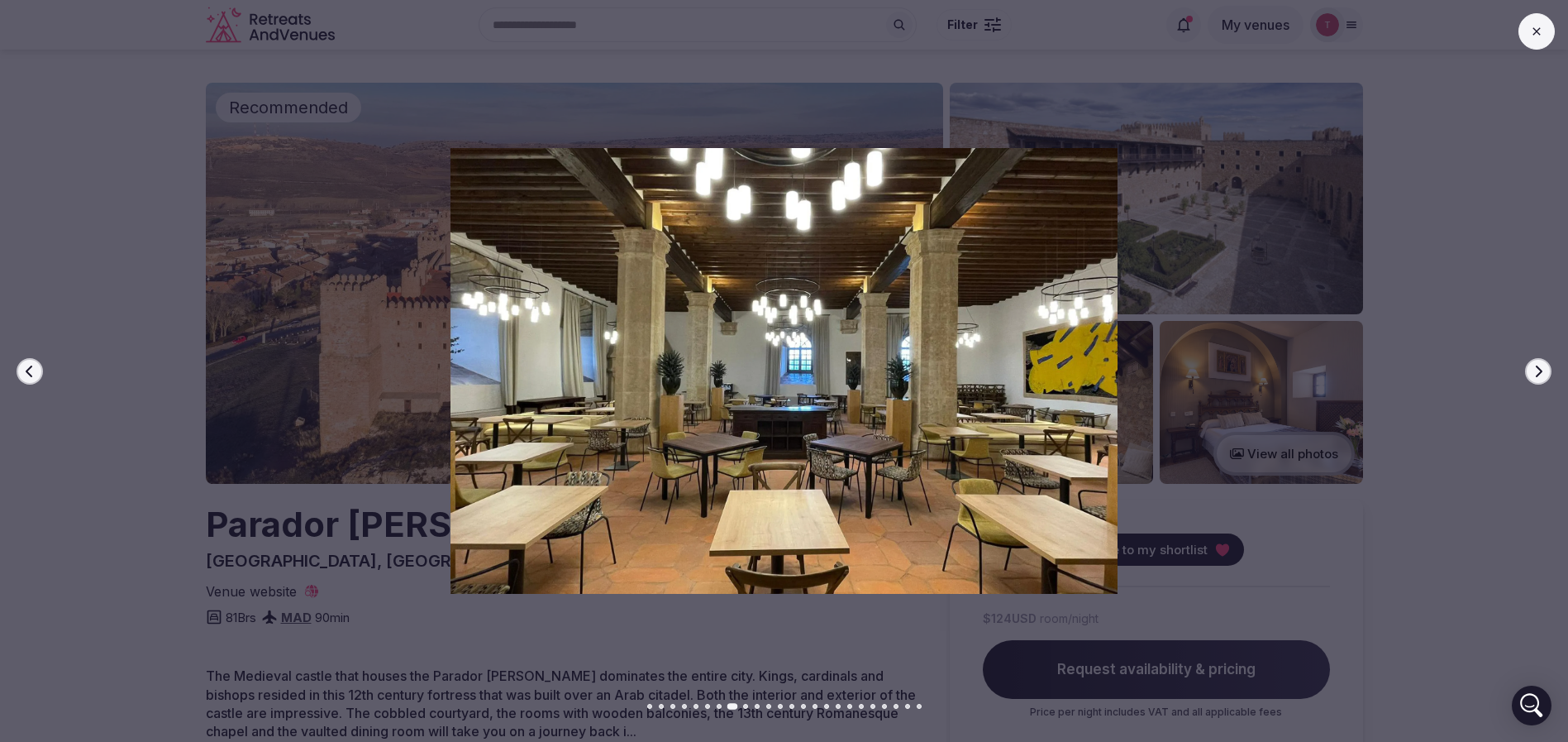
click at [37, 376] on button "Previous slide" at bounding box center [30, 371] width 26 height 26
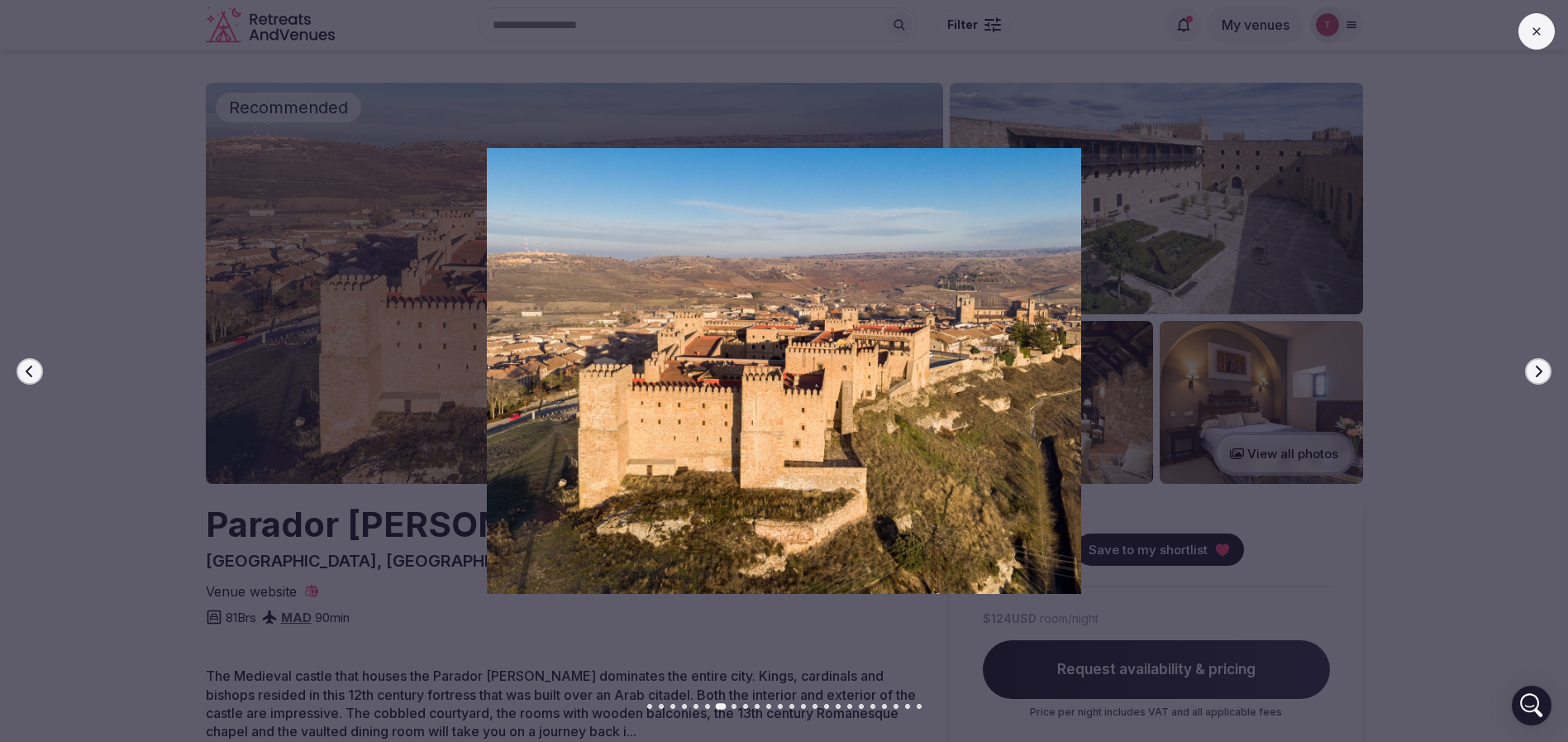
click at [1541, 359] on button "Next slide" at bounding box center [1538, 371] width 26 height 26
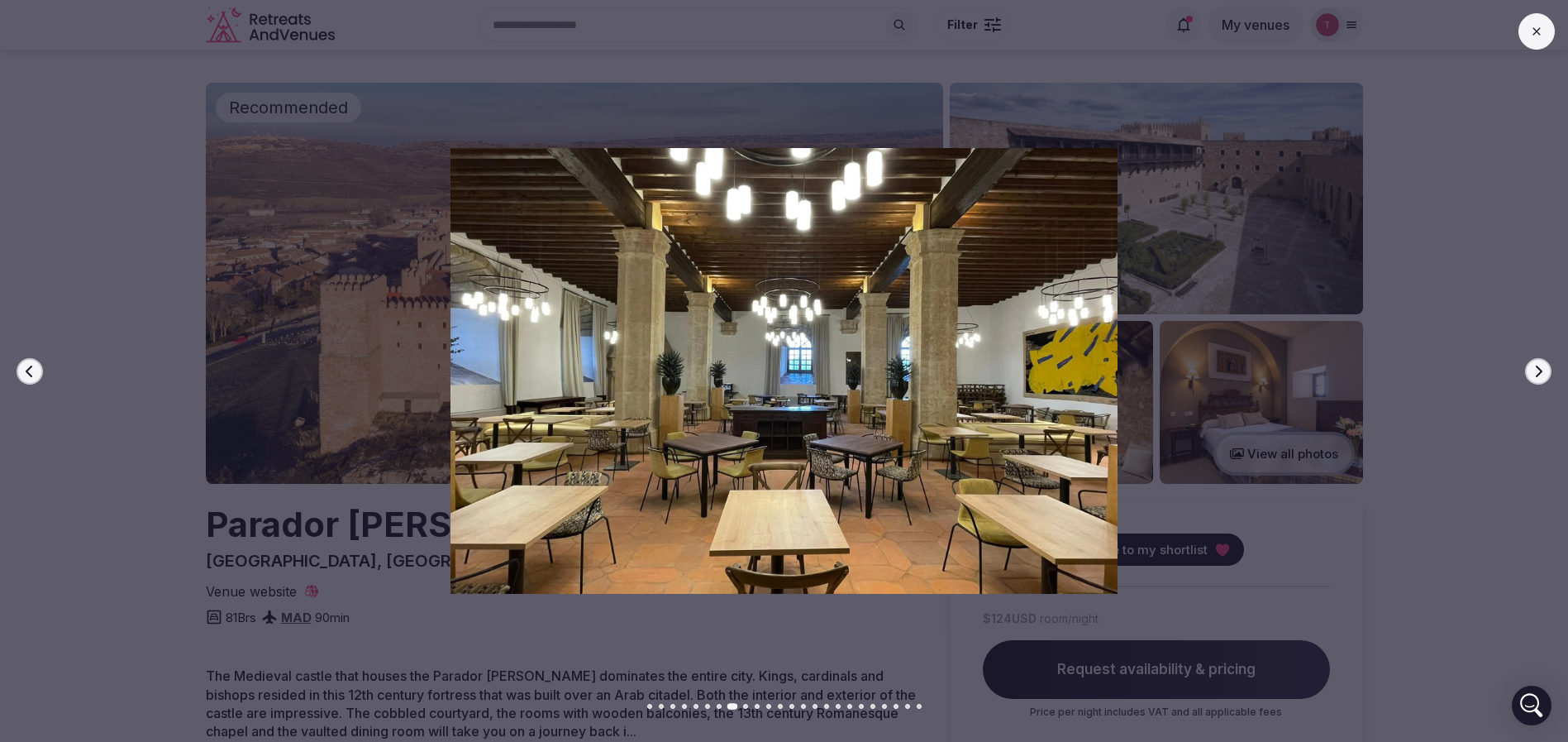
click at [1540, 361] on button "Next slide" at bounding box center [1538, 371] width 26 height 26
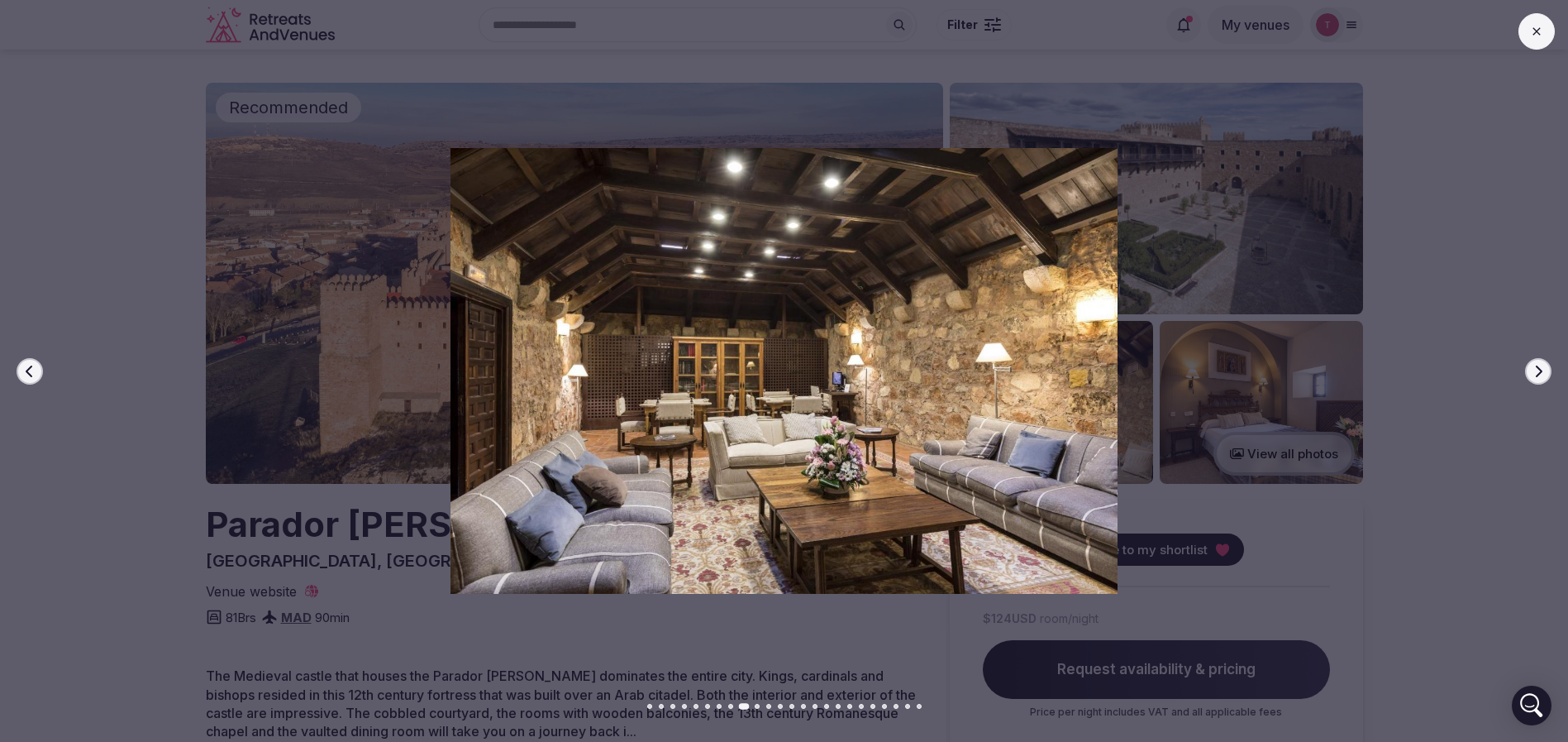
click at [1540, 361] on button "Next slide" at bounding box center [1538, 371] width 26 height 26
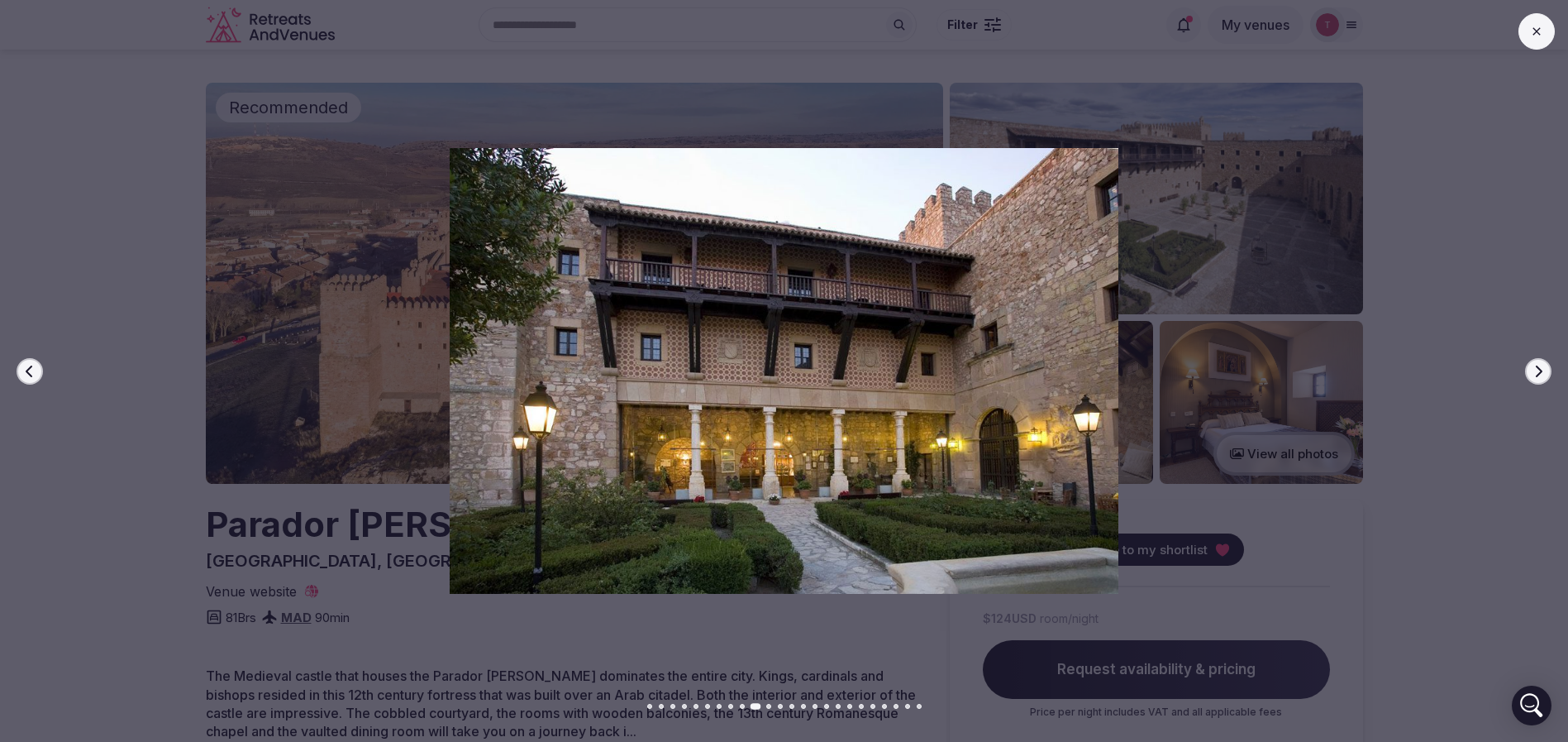
click at [1540, 361] on button "Next slide" at bounding box center [1538, 371] width 26 height 26
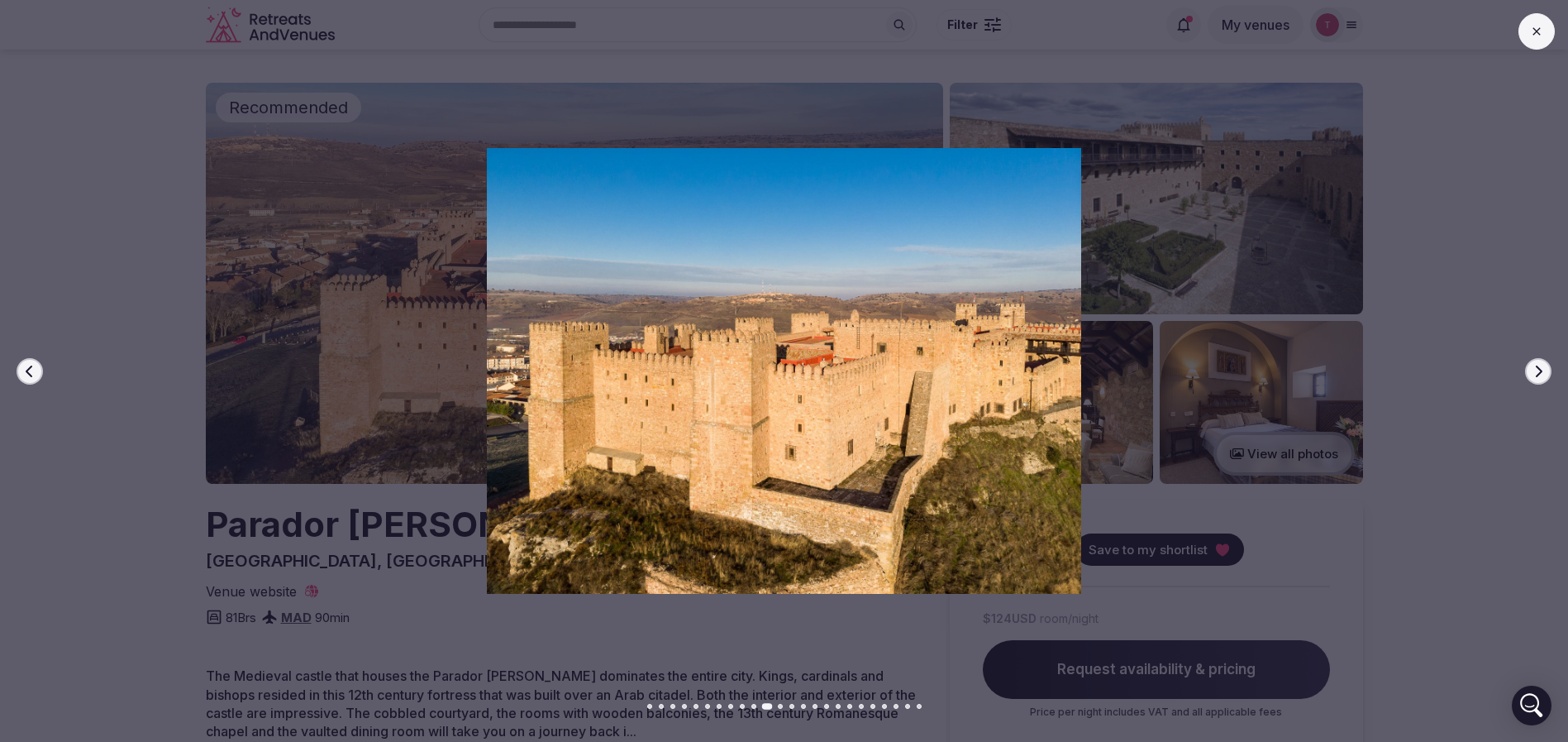
click at [1540, 361] on button "Next slide" at bounding box center [1538, 371] width 26 height 26
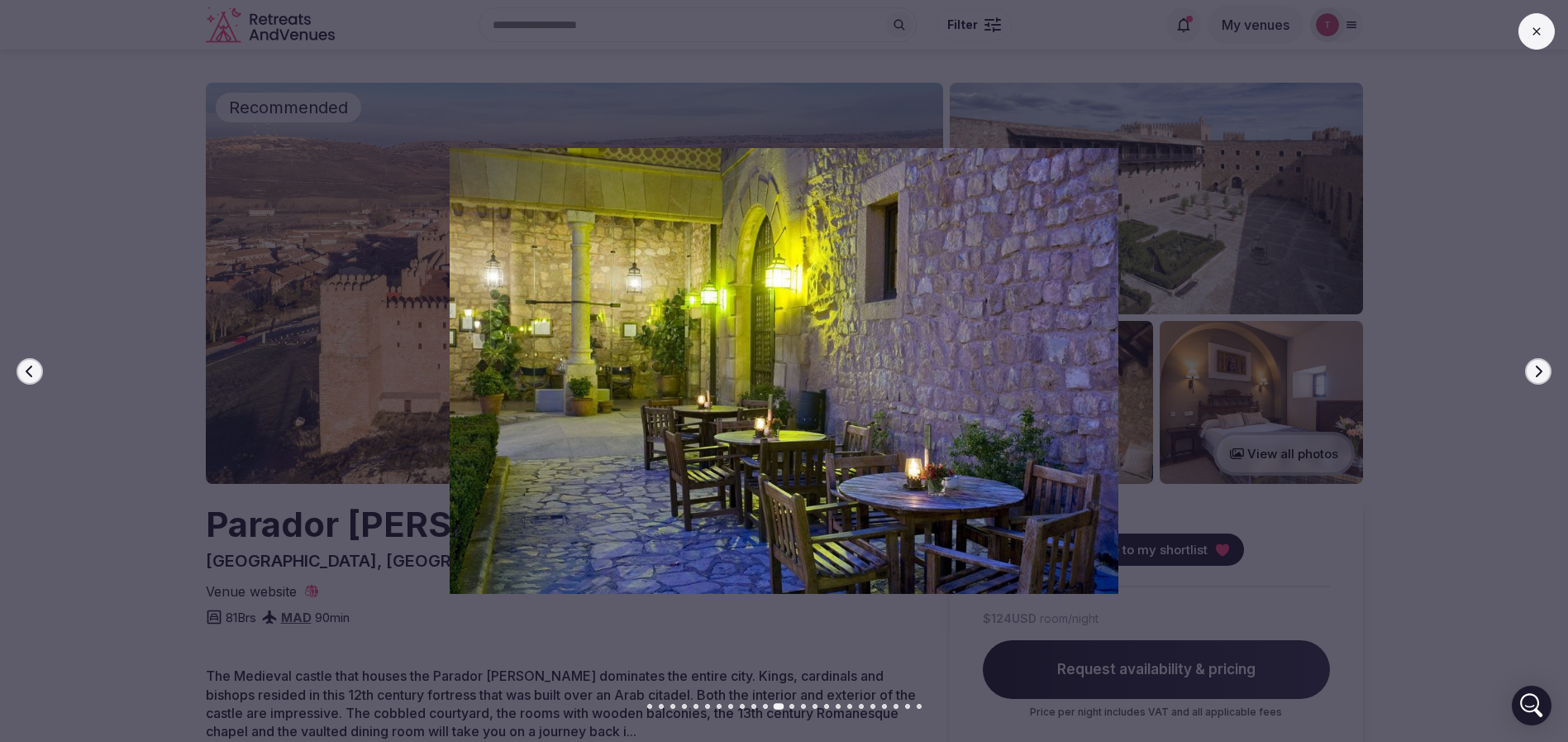
click at [1540, 361] on button "Next slide" at bounding box center [1538, 371] width 26 height 26
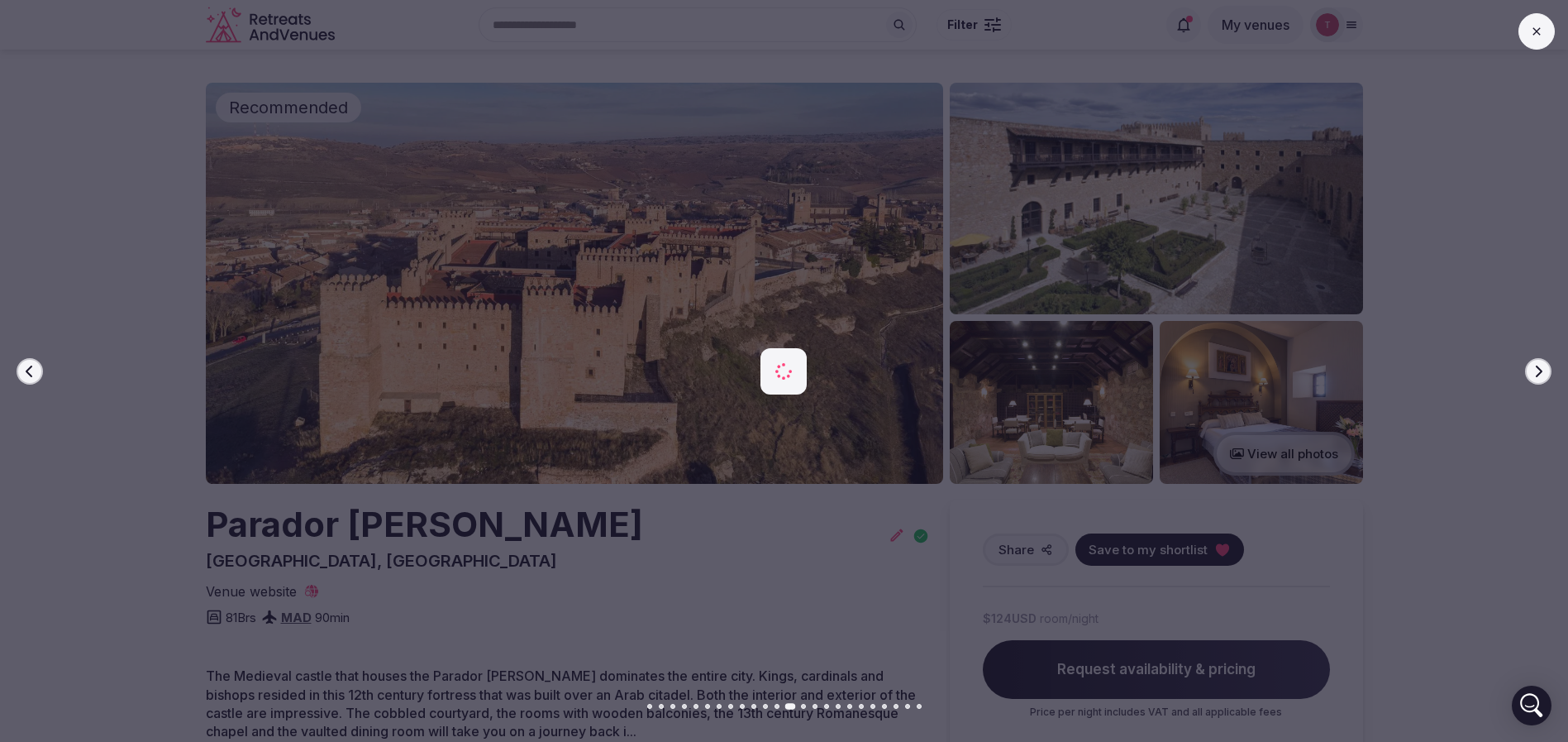
click at [1540, 361] on button "Next slide" at bounding box center [1538, 371] width 26 height 26
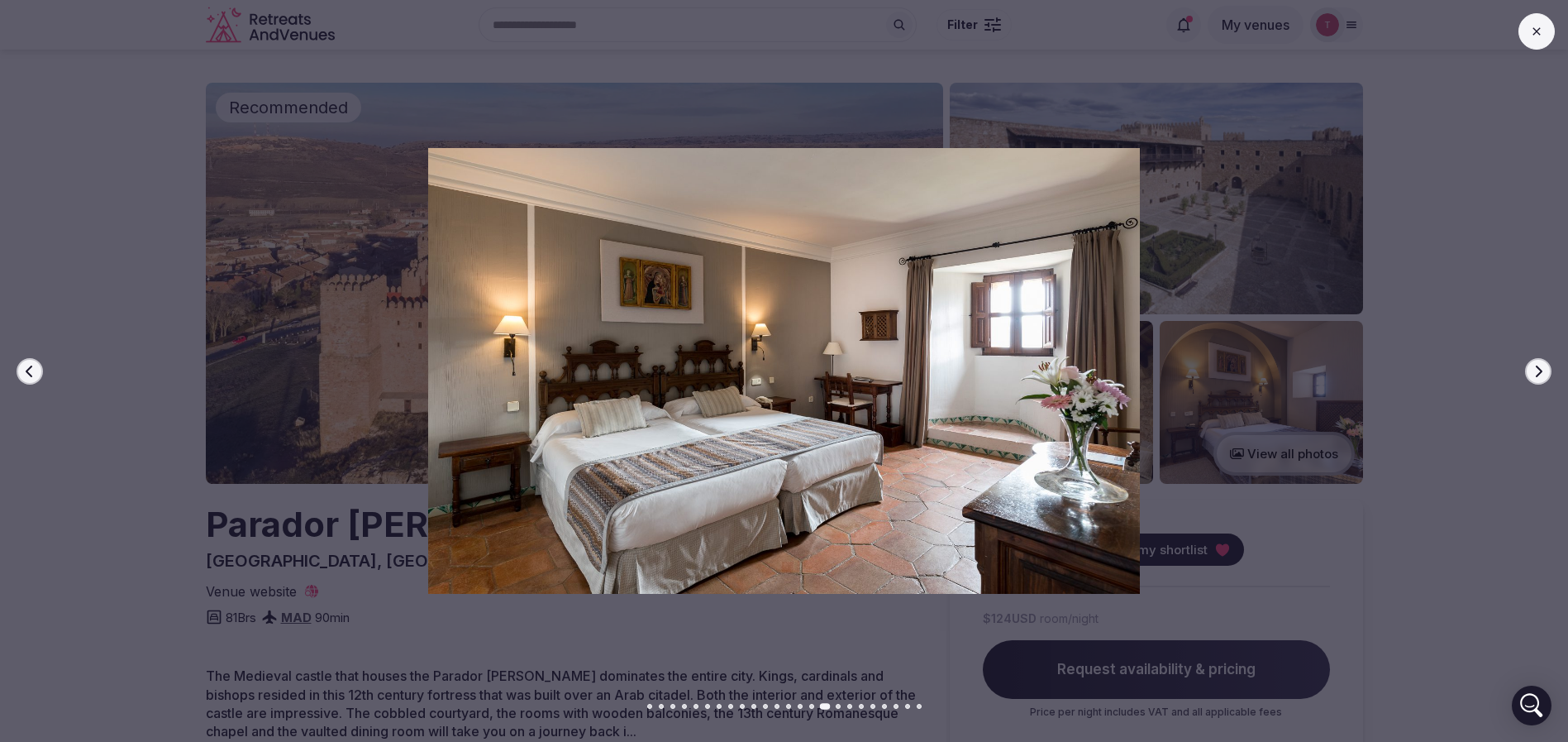
click at [1540, 361] on button "Next slide" at bounding box center [1538, 371] width 26 height 26
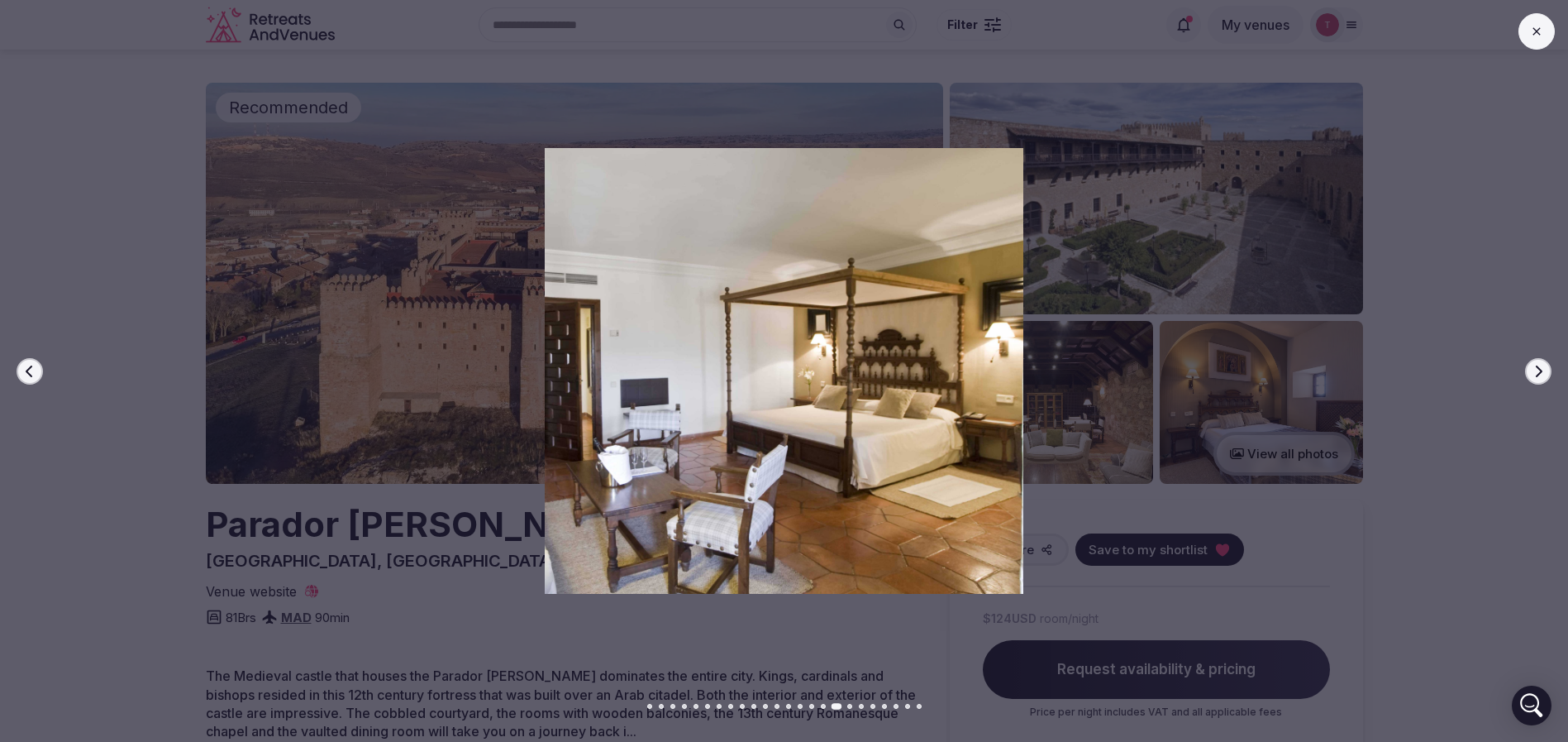
click at [22, 365] on button "Previous slide" at bounding box center [30, 371] width 26 height 26
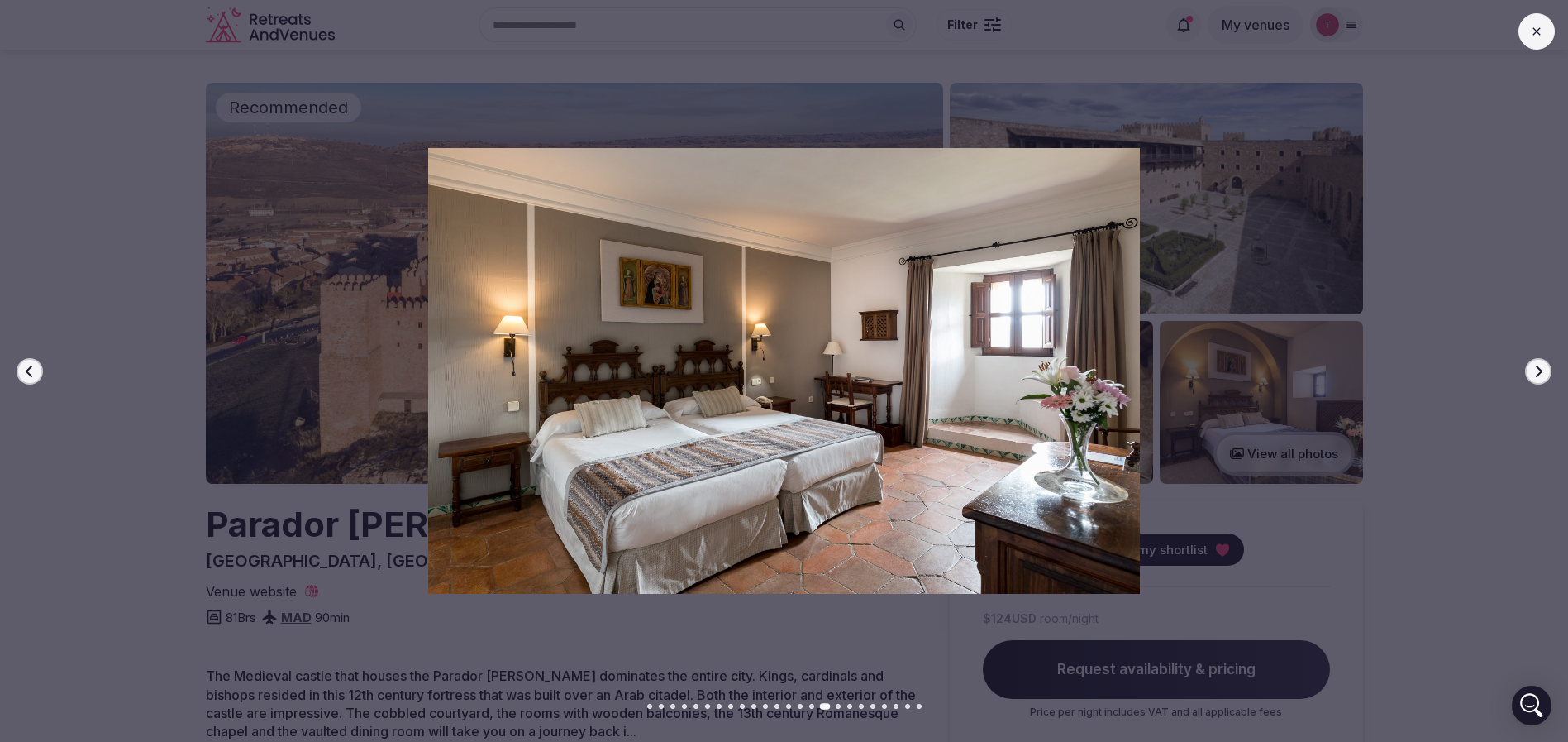
click at [1537, 369] on icon "button" at bounding box center [1538, 371] width 14 height 14
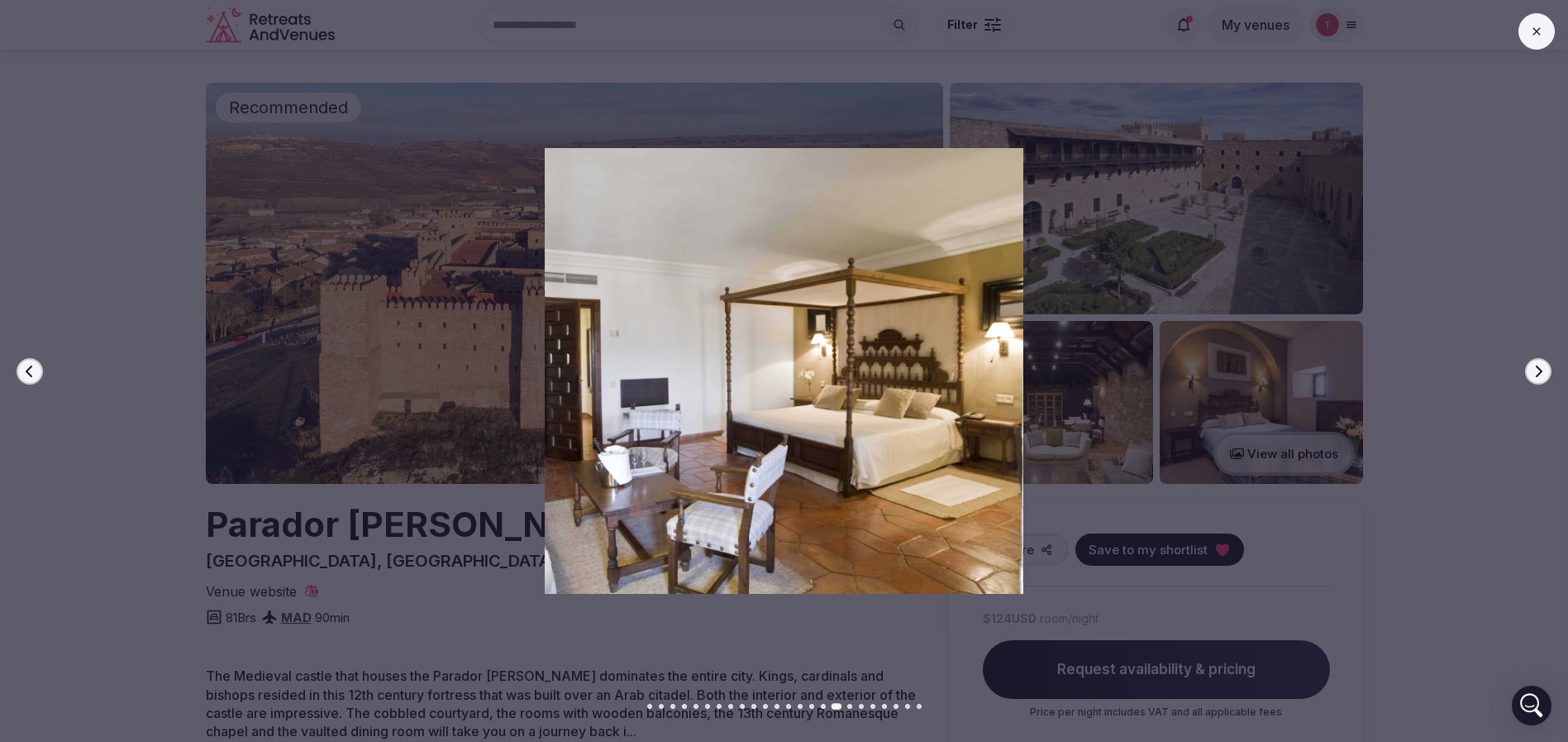
click at [1537, 369] on icon "button" at bounding box center [1538, 371] width 14 height 14
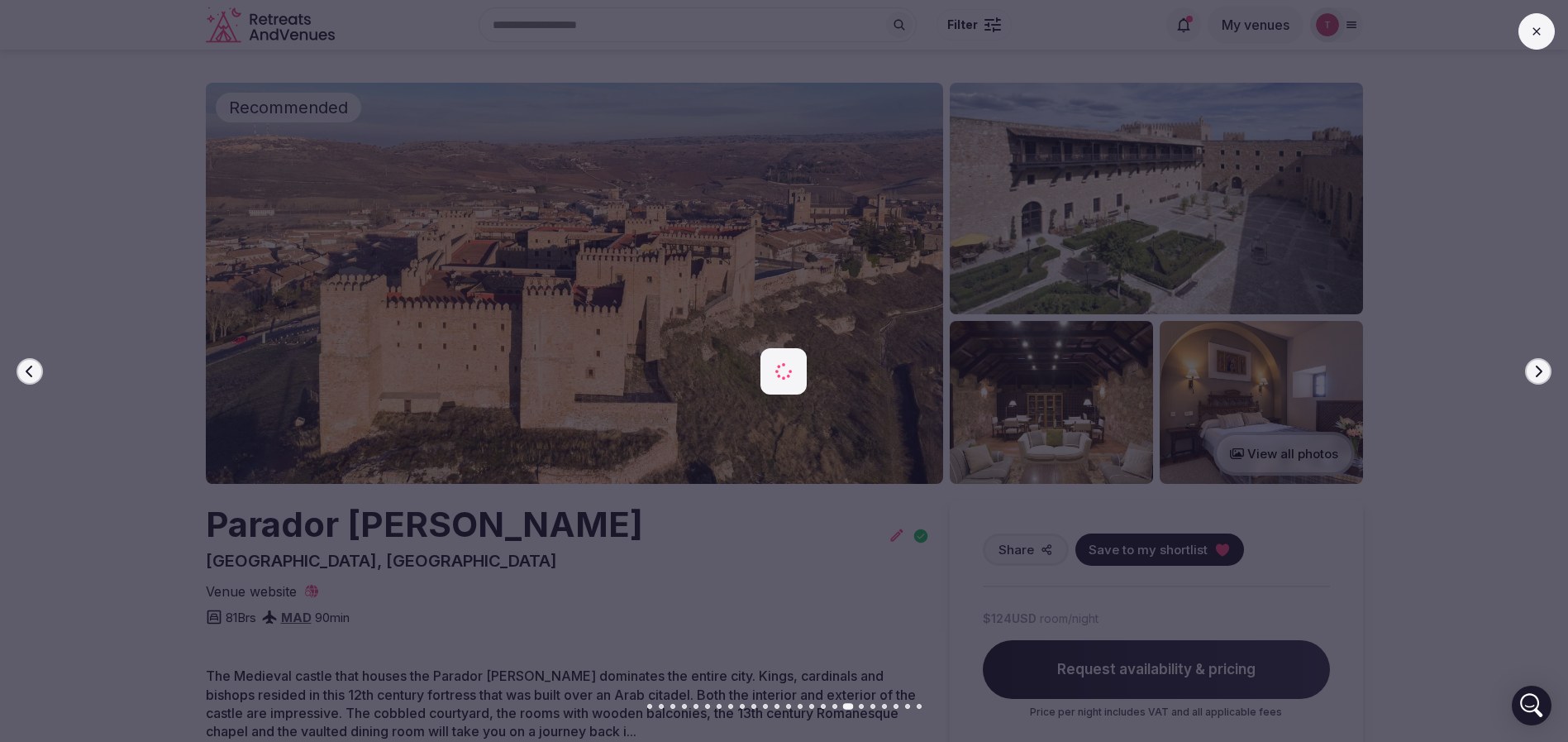
click at [1537, 370] on icon "button" at bounding box center [1538, 371] width 14 height 14
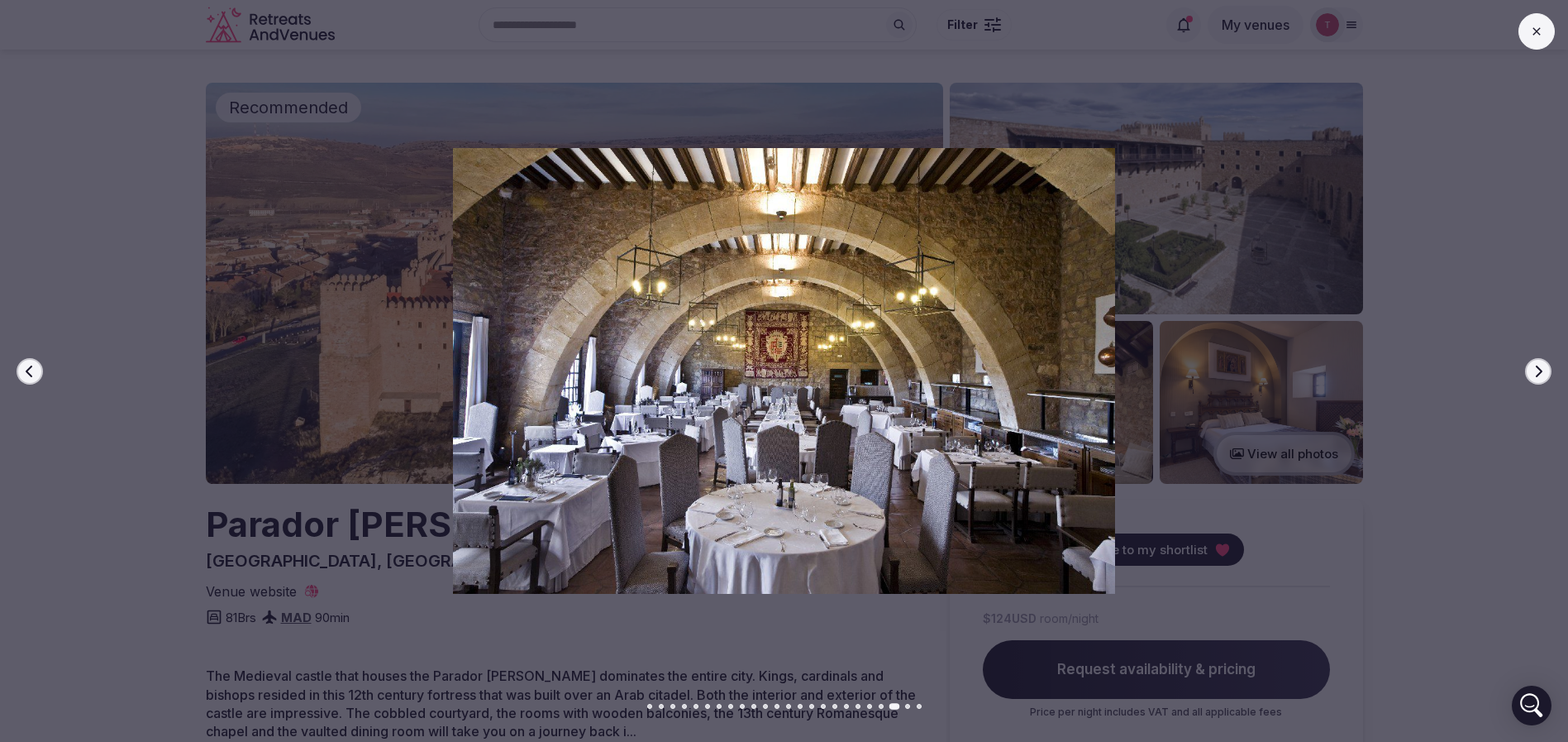
click at [1537, 370] on icon "button" at bounding box center [1538, 371] width 14 height 14
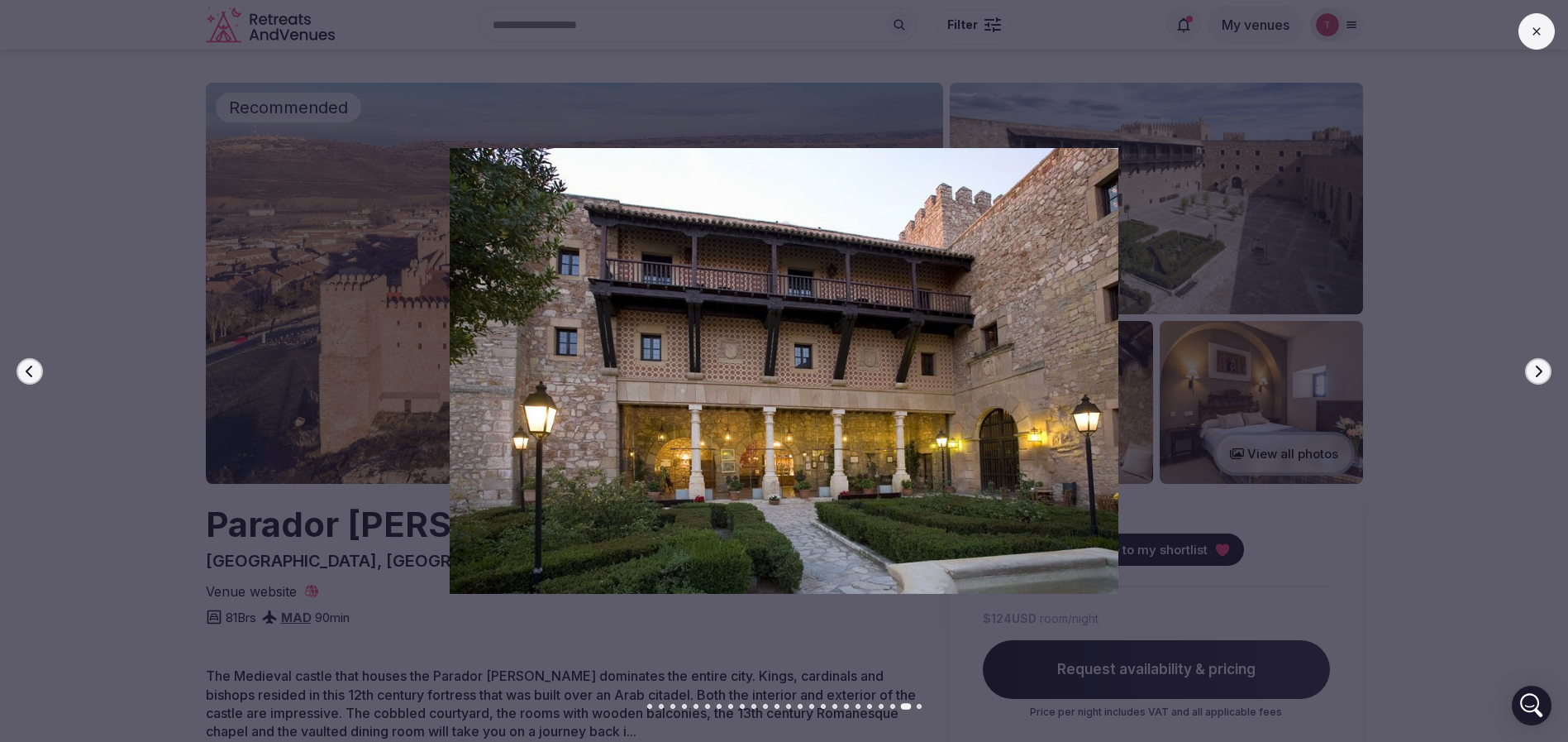
click at [1537, 370] on icon "button" at bounding box center [1538, 371] width 14 height 14
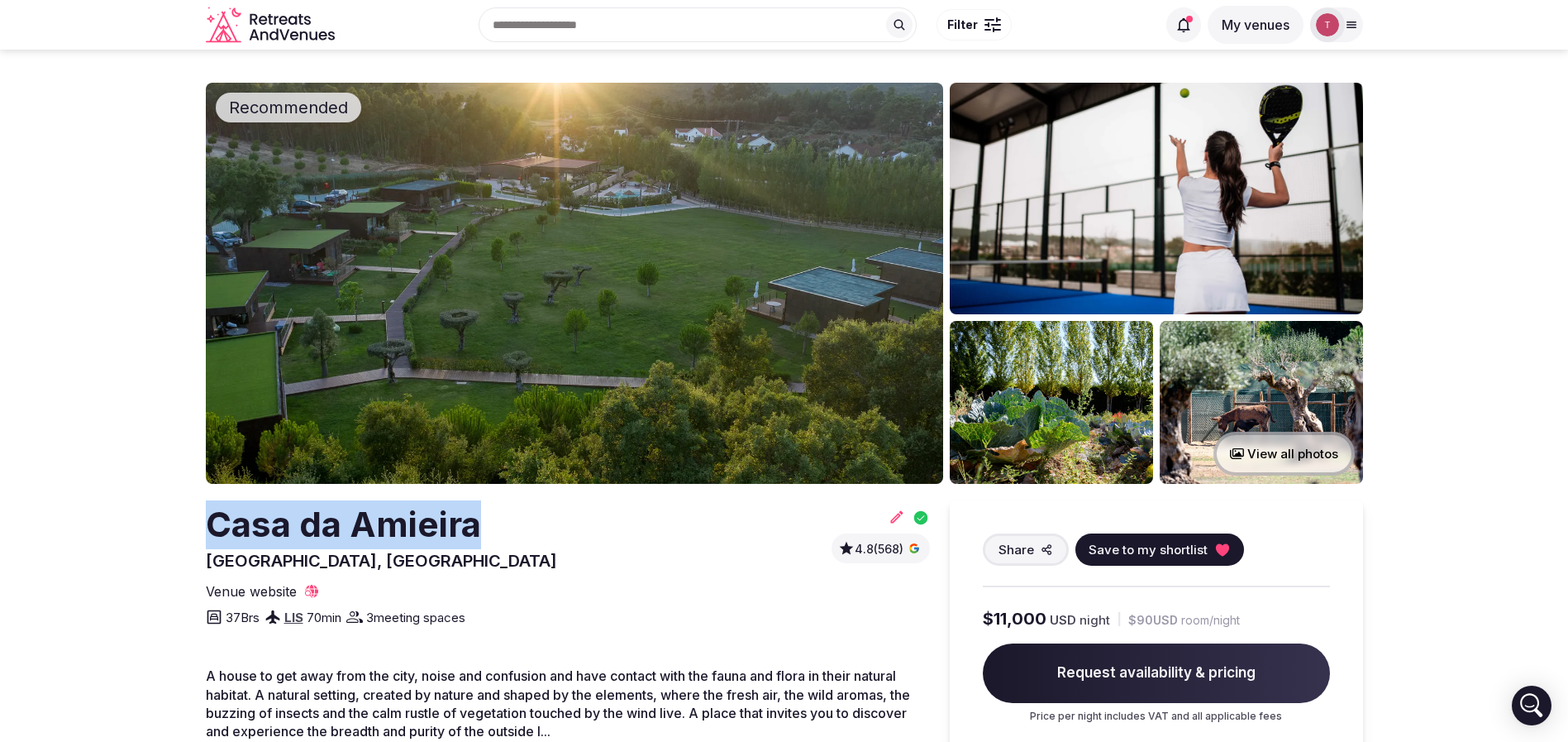
drag, startPoint x: 376, startPoint y: 513, endPoint x: 483, endPoint y: 516, distance: 107.0
click at [634, 310] on img at bounding box center [574, 283] width 737 height 401
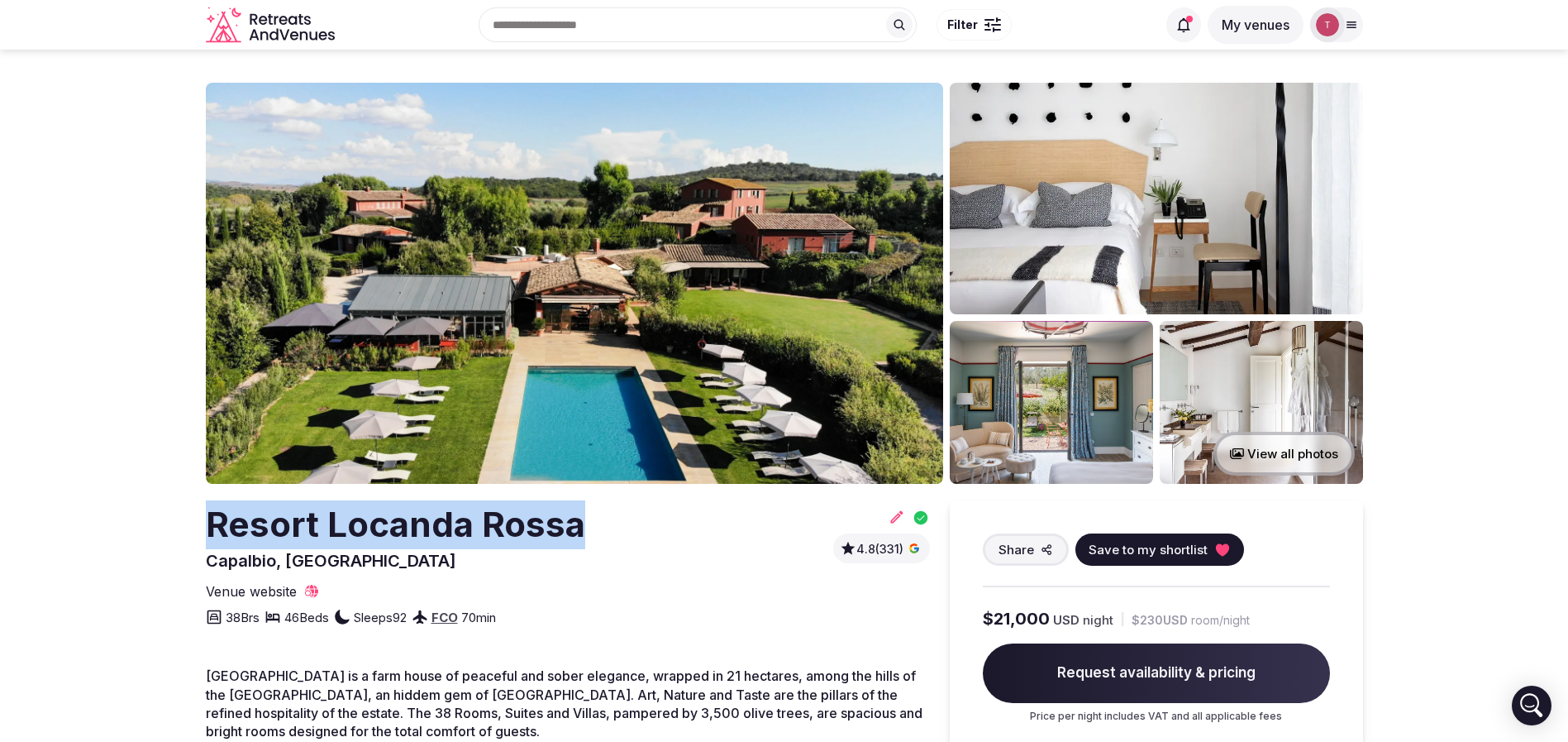
drag, startPoint x: 185, startPoint y: 536, endPoint x: 625, endPoint y: 525, distance: 440.1
copy h2 "Resort Locanda Rossa"
click at [640, 188] on img at bounding box center [574, 283] width 737 height 401
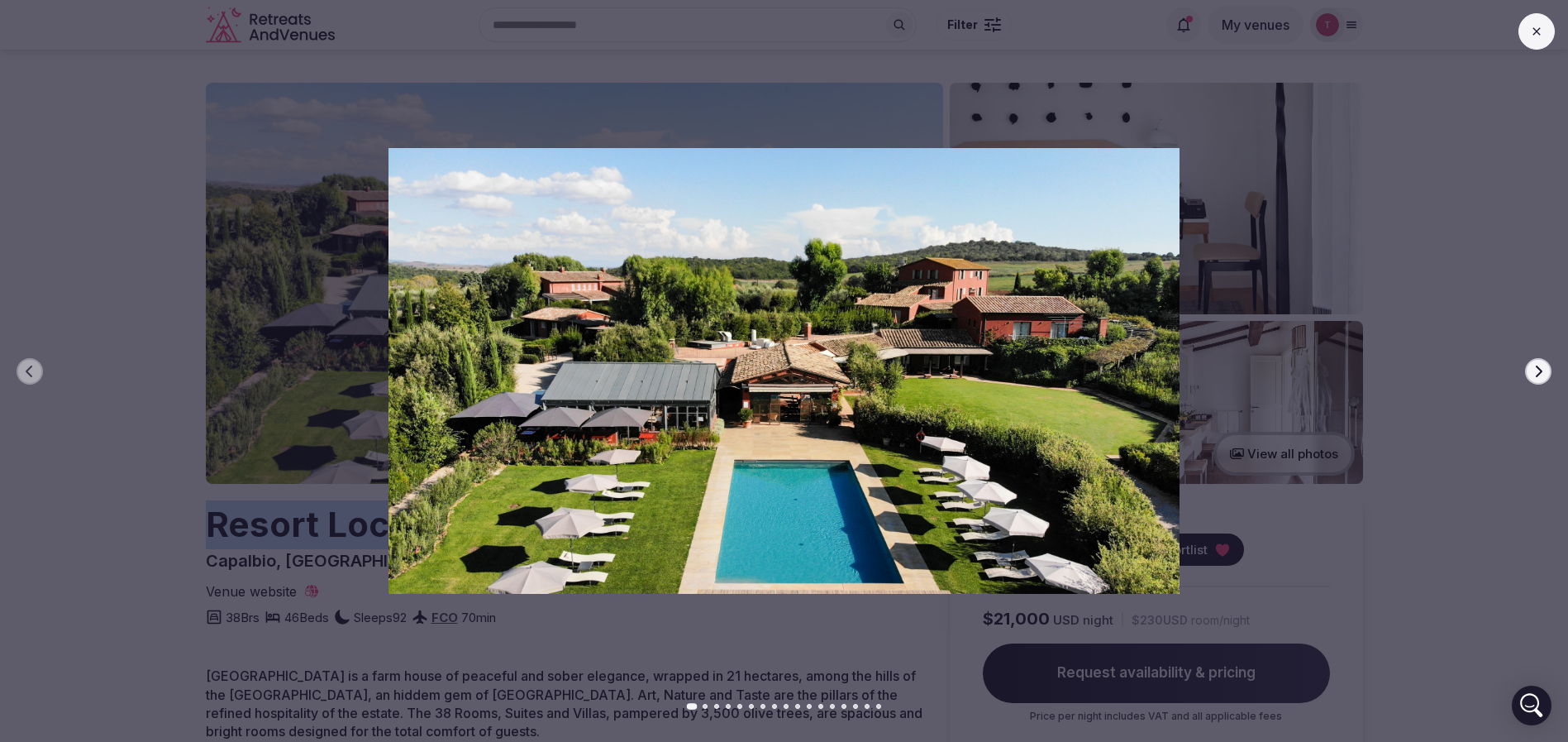
click at [1533, 381] on button "Next slide" at bounding box center [1538, 371] width 26 height 26
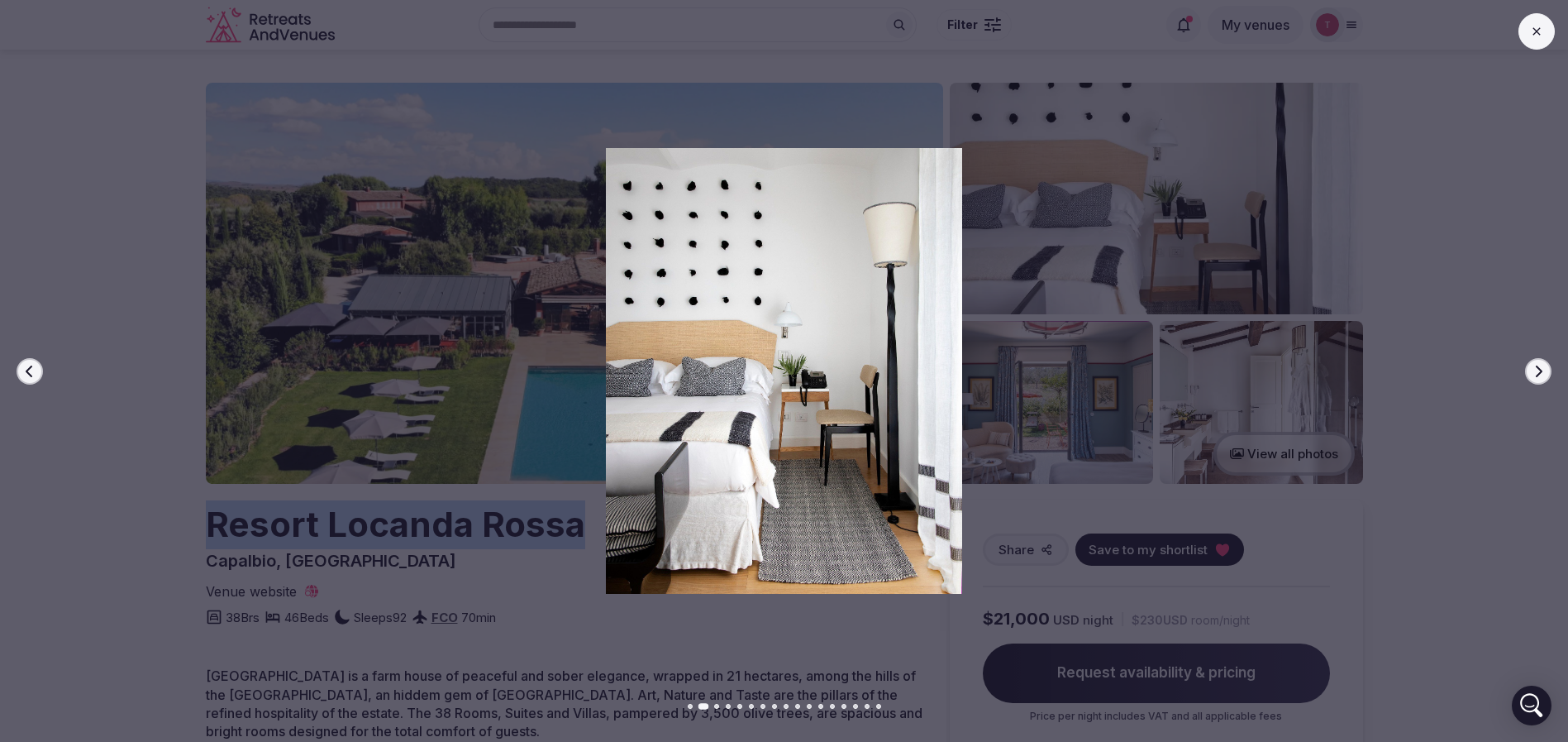
click at [1533, 382] on button "Next slide" at bounding box center [1538, 371] width 26 height 26
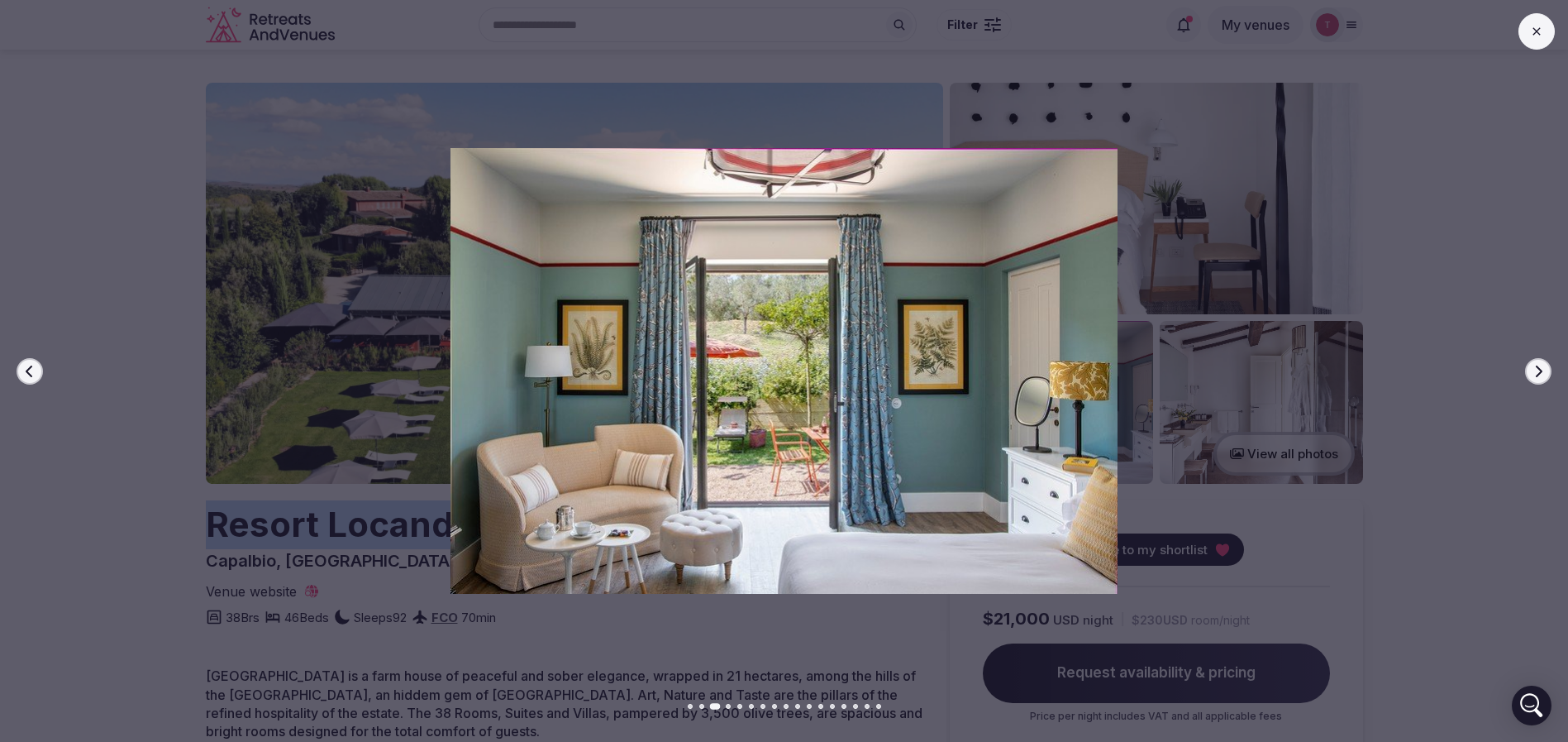
click at [1533, 382] on button "Next slide" at bounding box center [1538, 371] width 26 height 26
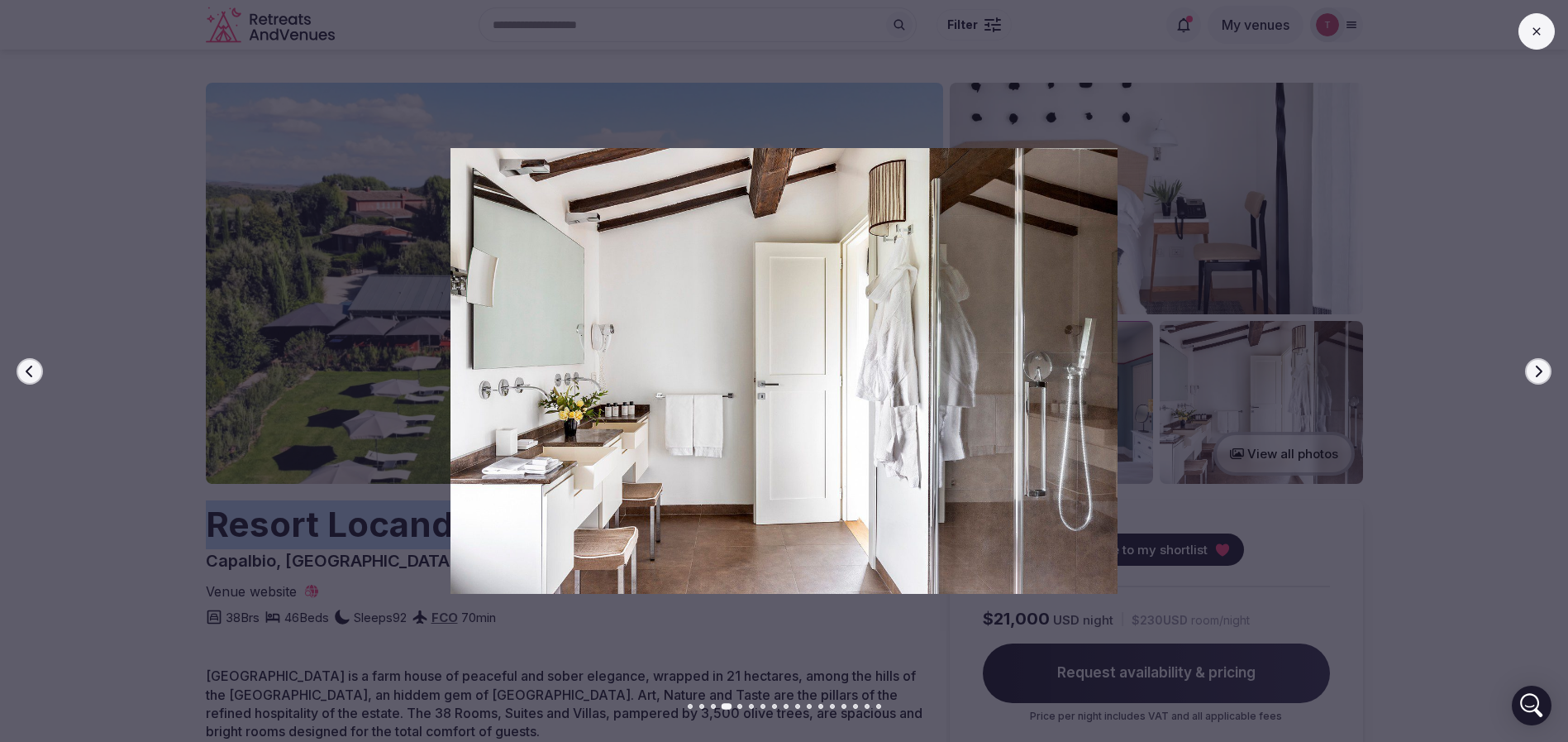
click at [1533, 382] on button "Next slide" at bounding box center [1538, 371] width 26 height 26
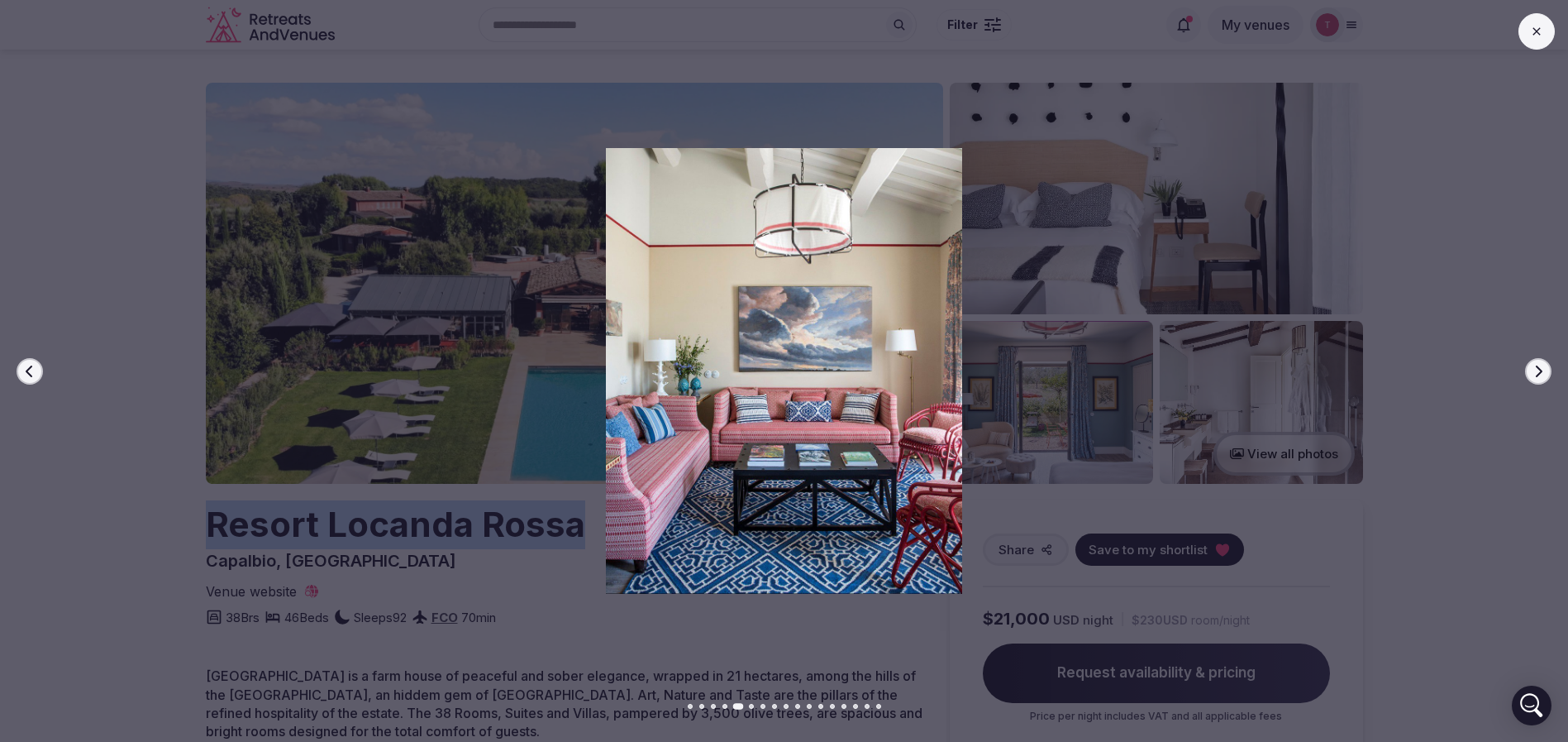
click at [1533, 382] on button "Next slide" at bounding box center [1538, 371] width 26 height 26
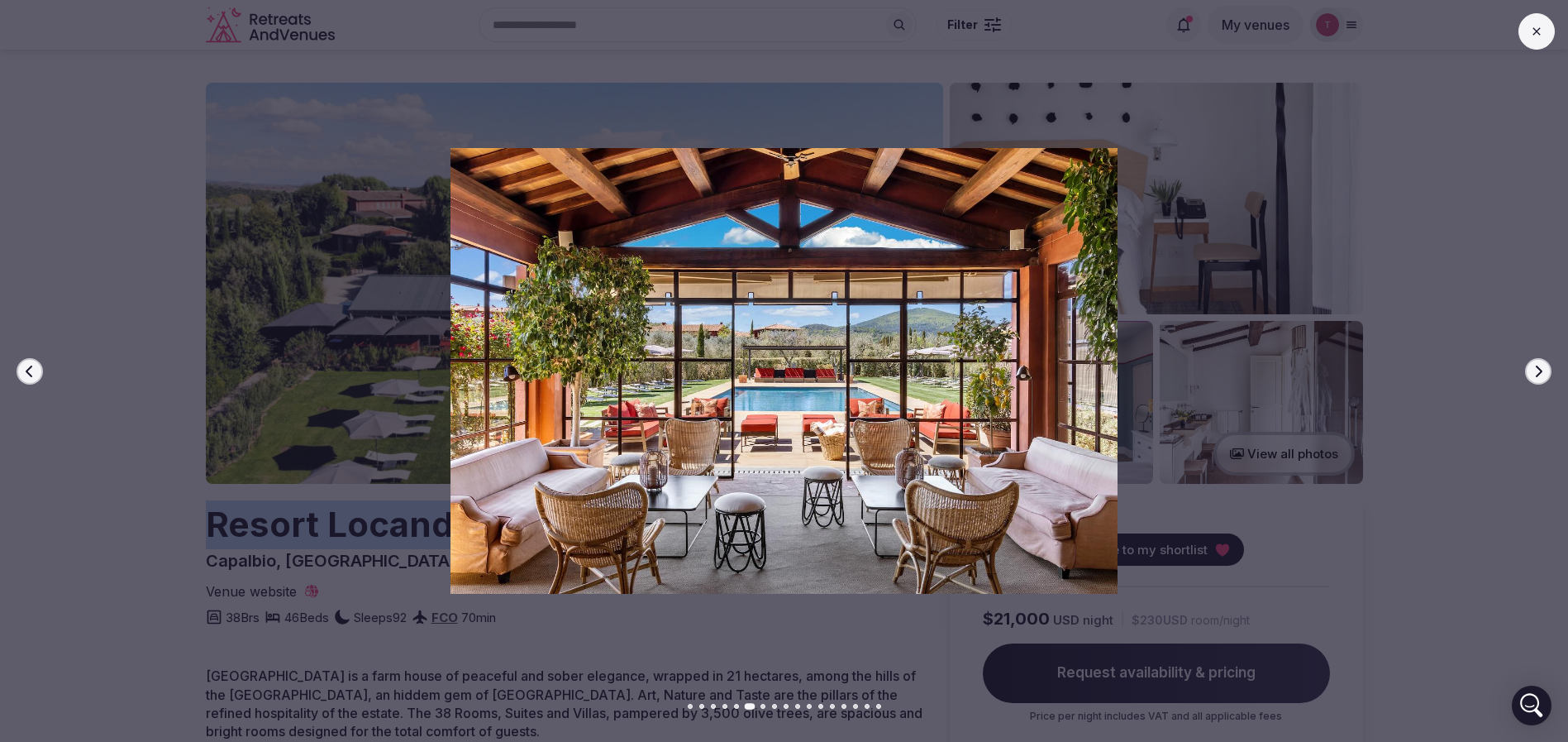
click at [1535, 383] on button "Next slide" at bounding box center [1538, 371] width 26 height 26
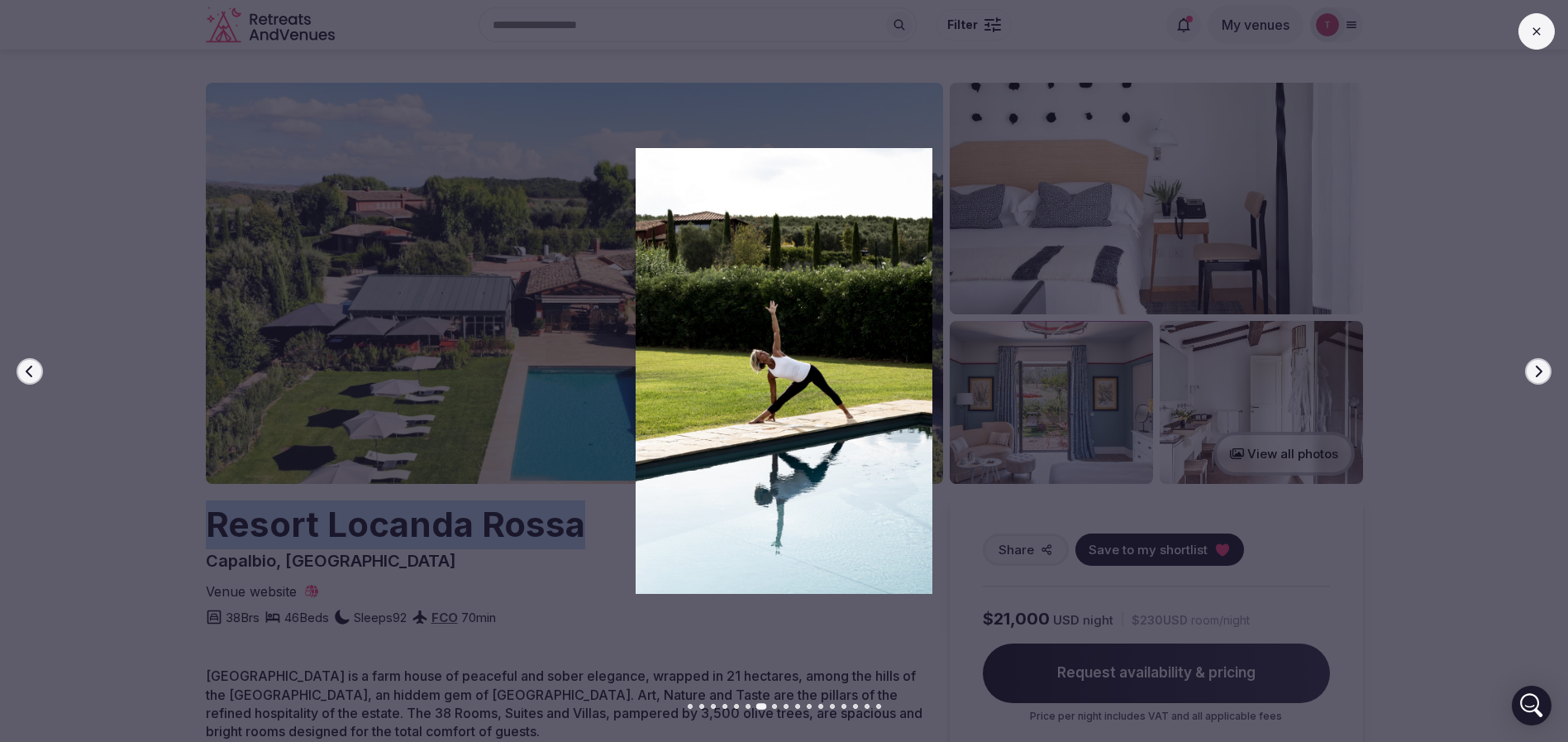
click at [1535, 383] on button "Next slide" at bounding box center [1538, 371] width 26 height 26
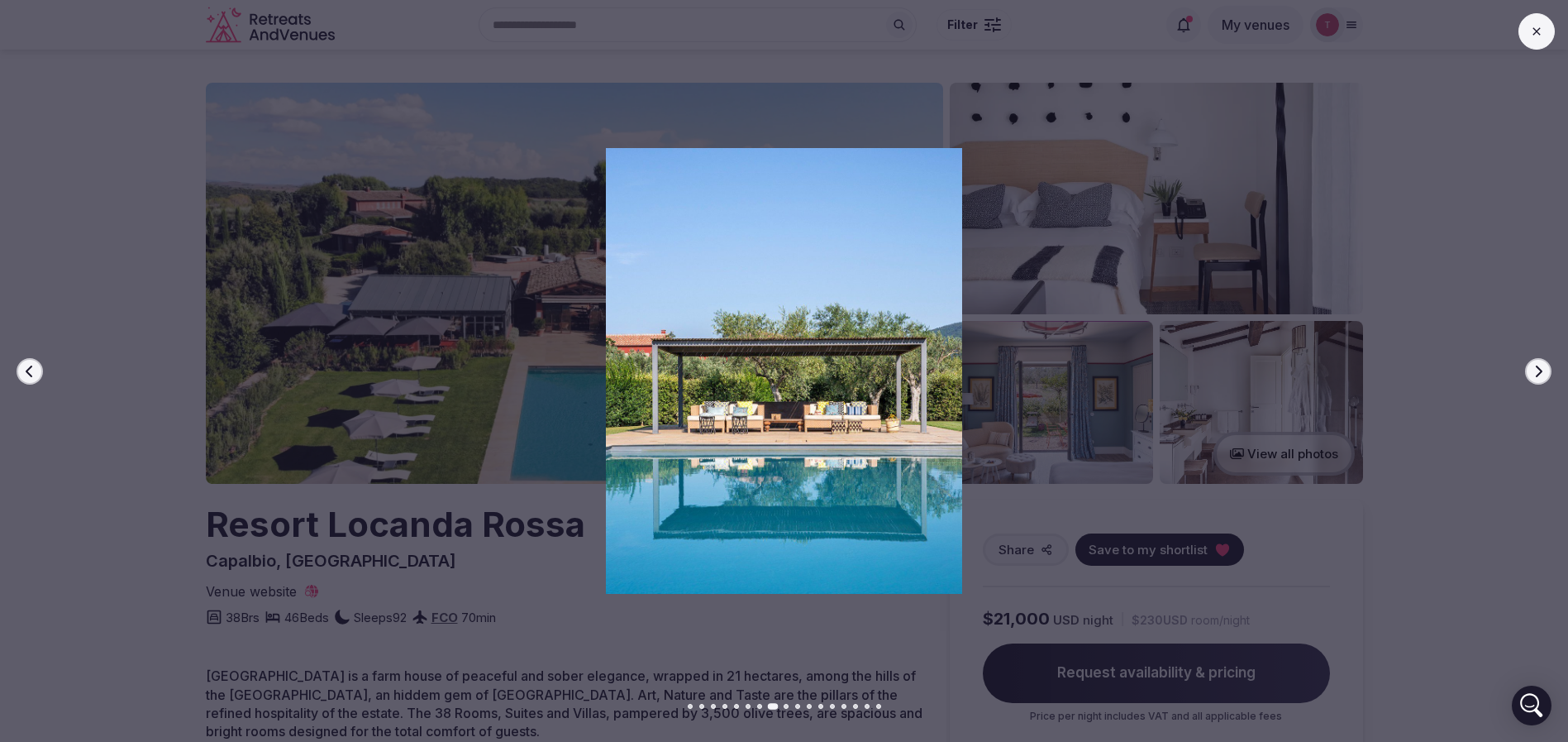
click at [1536, 384] on div at bounding box center [777, 371] width 1582 height 445
click at [1549, 374] on button "Next slide" at bounding box center [1538, 371] width 26 height 26
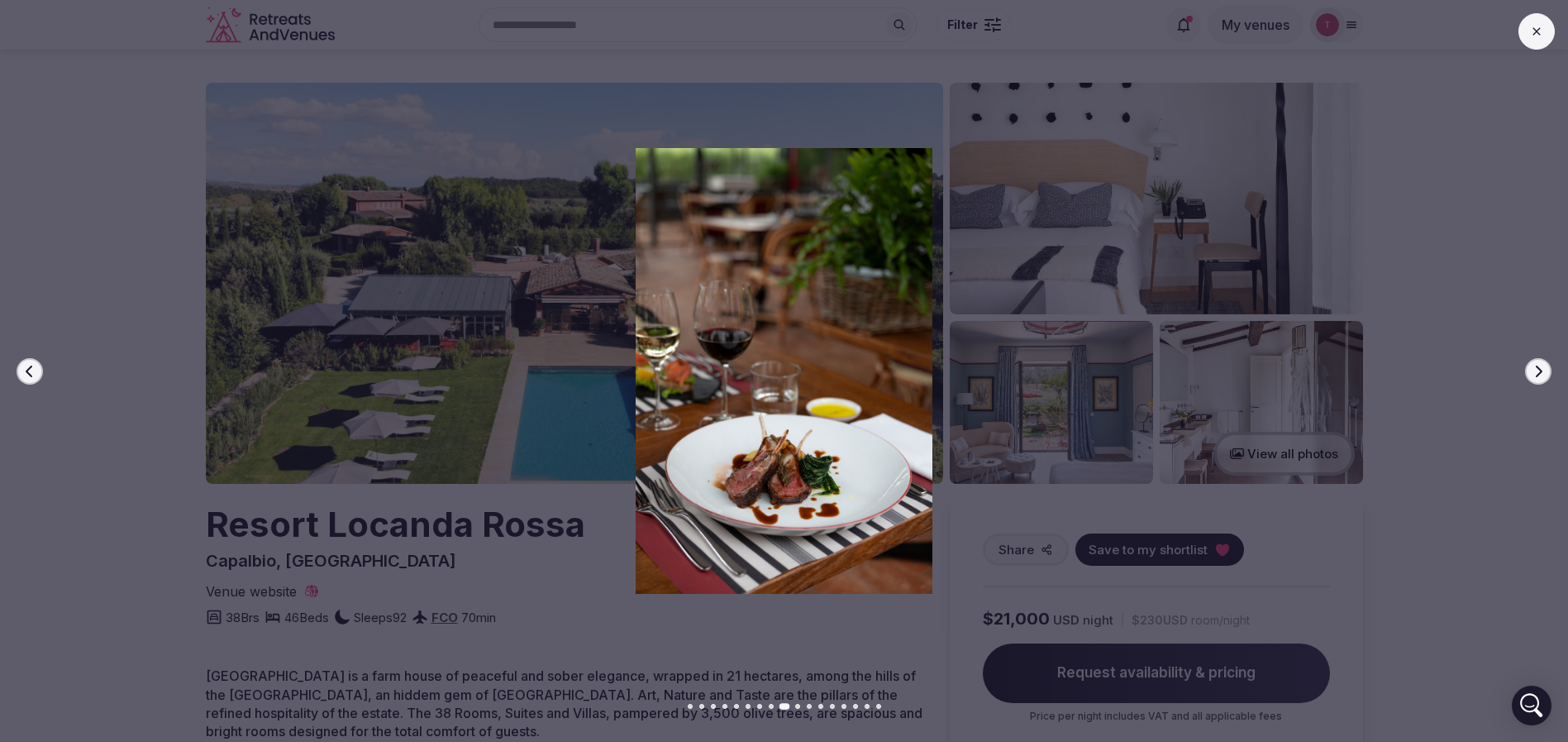
click at [1543, 374] on icon "button" at bounding box center [1538, 371] width 14 height 14
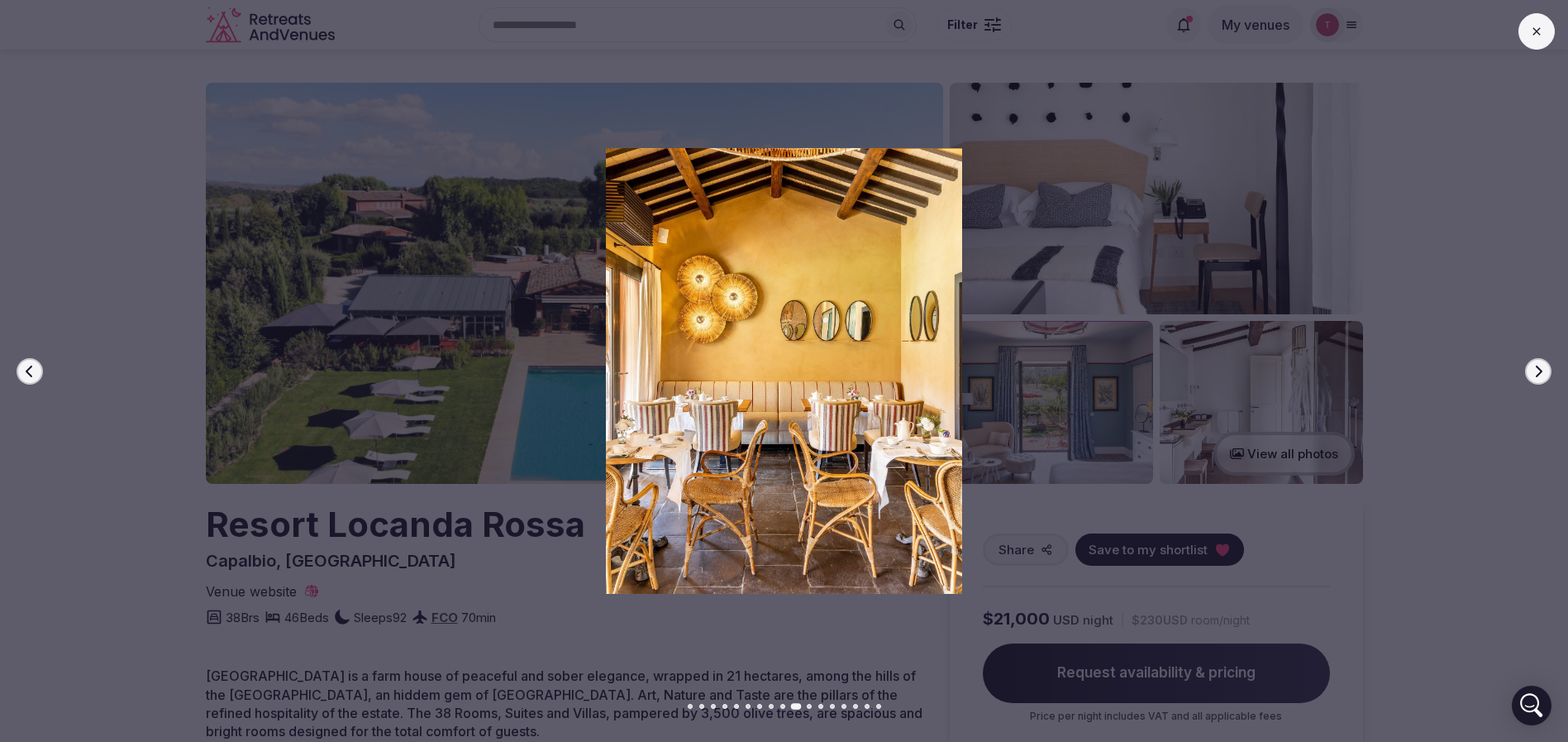
click at [1543, 374] on icon "button" at bounding box center [1538, 371] width 14 height 14
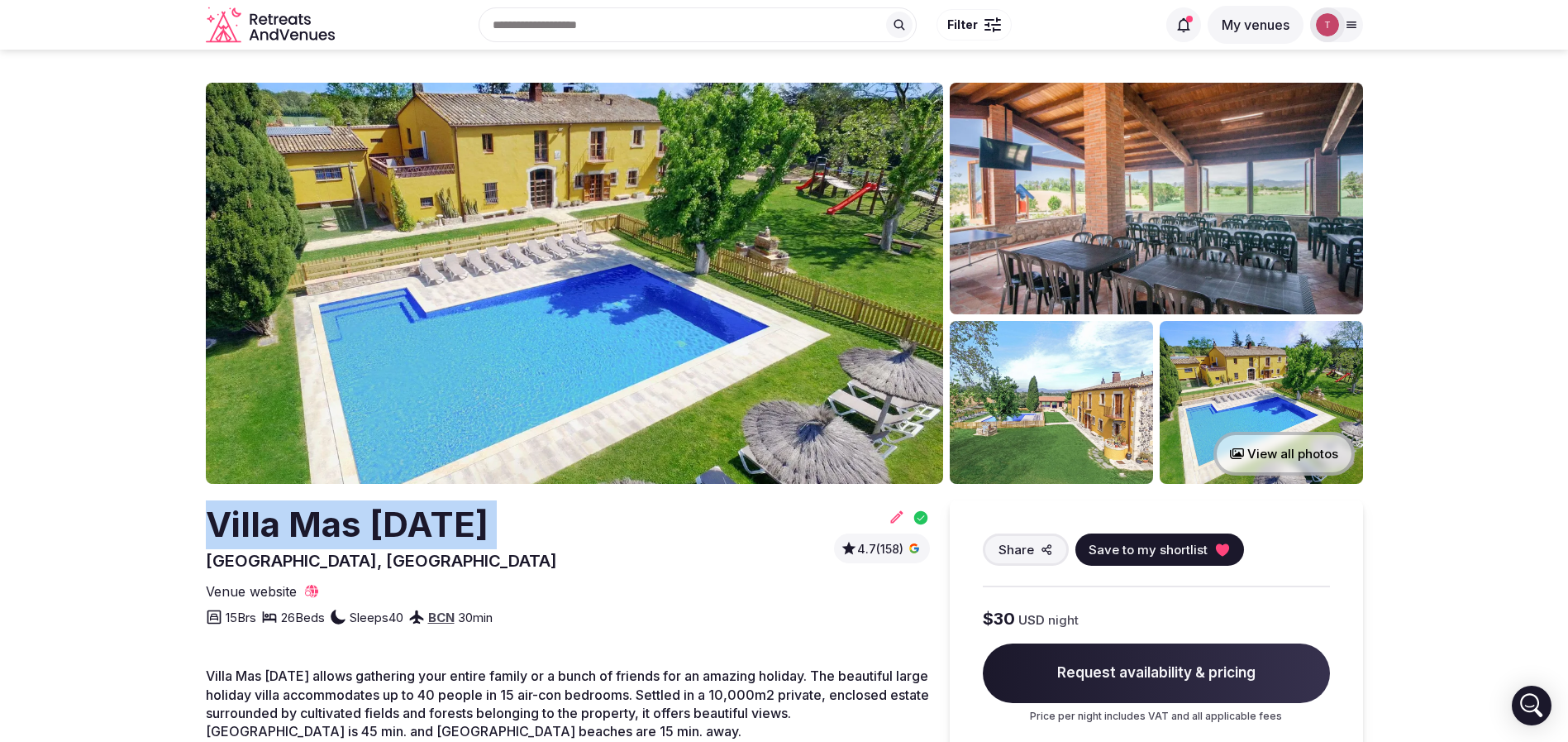
drag, startPoint x: 184, startPoint y: 549, endPoint x: 52, endPoint y: 540, distance: 132.3
click at [1221, 543] on icon at bounding box center [1222, 549] width 14 height 13
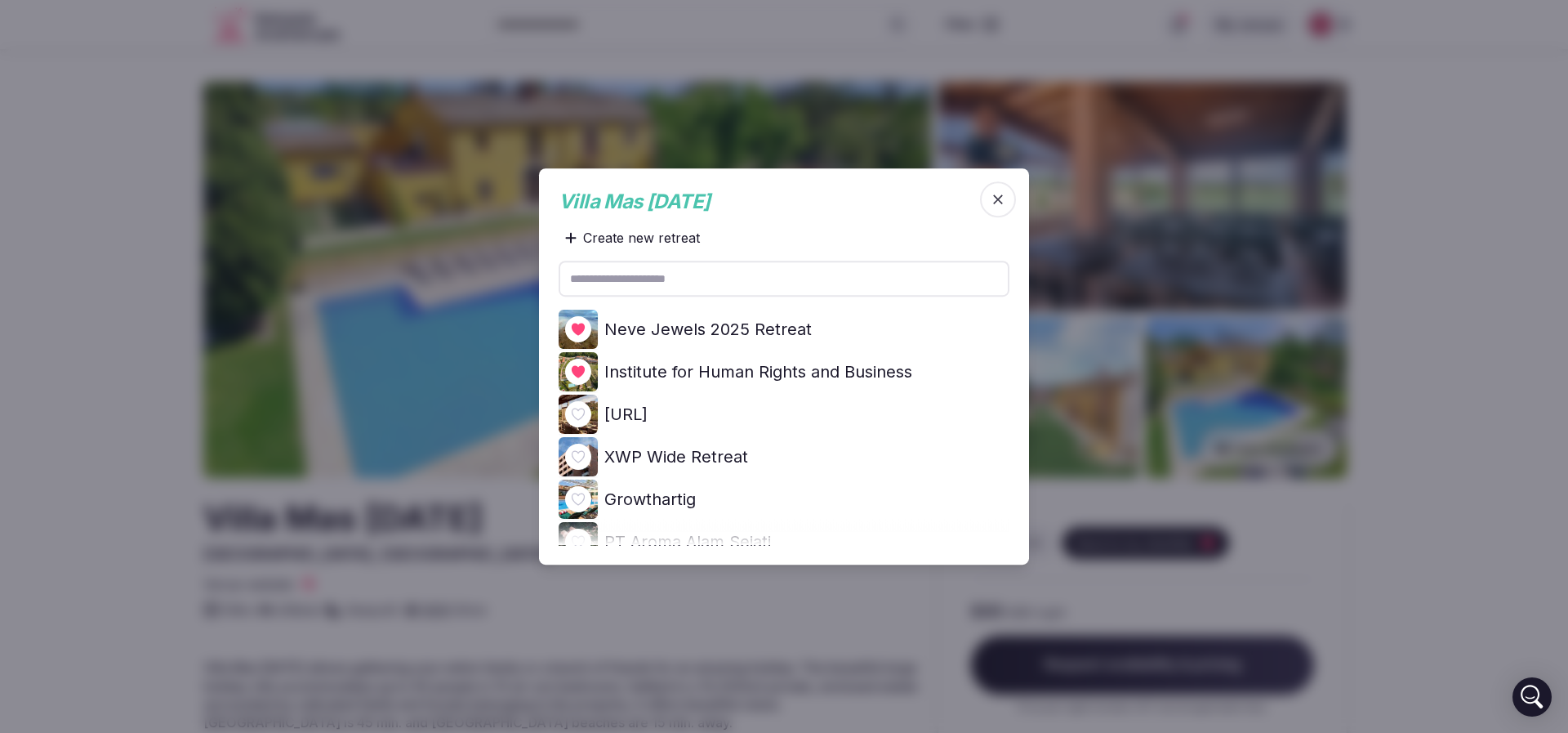
click at [0, 0] on icon at bounding box center [0, 0] width 0 height 0
click at [4, 441] on div at bounding box center [784, 366] width 1568 height 733
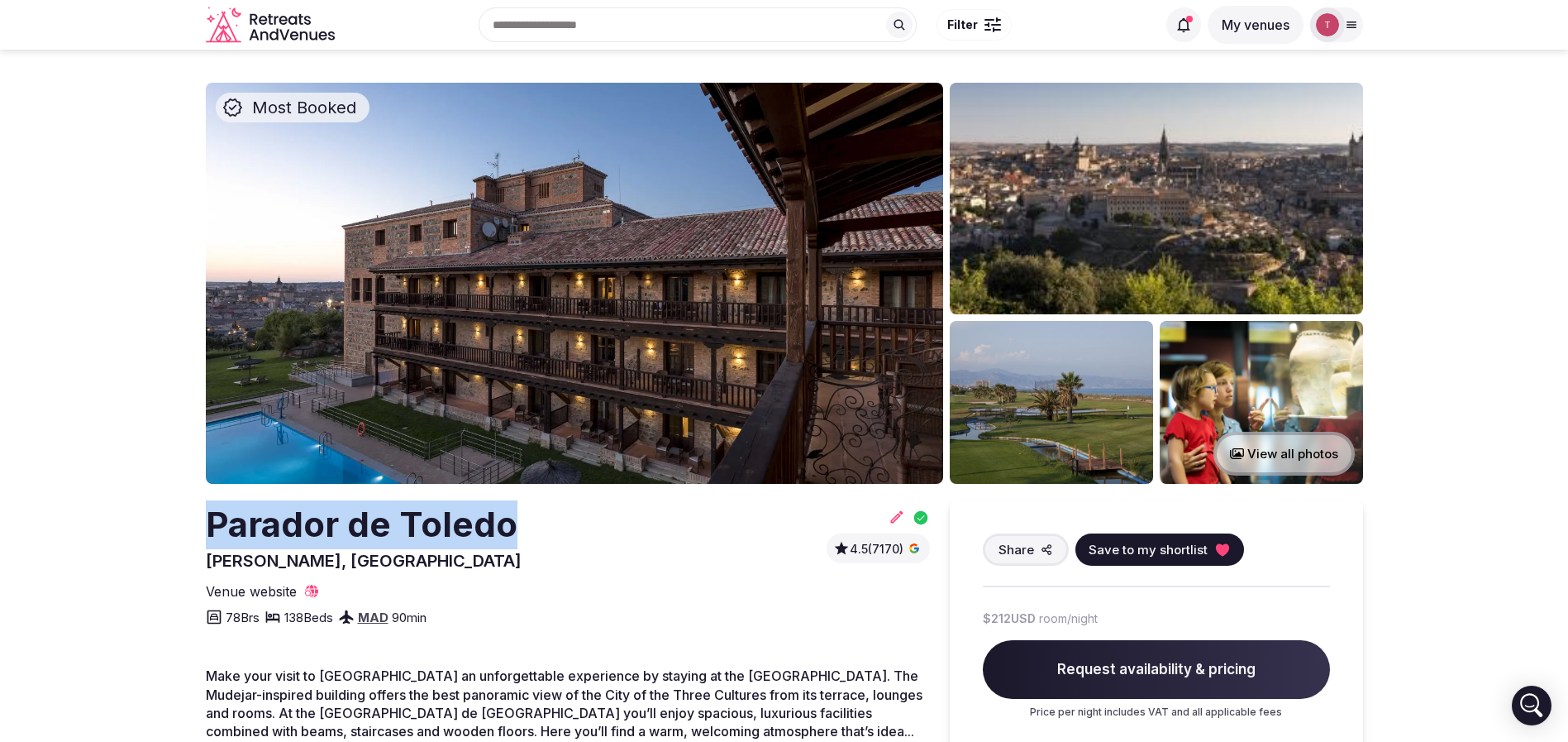
drag, startPoint x: 176, startPoint y: 530, endPoint x: 540, endPoint y: 526, distance: 364.0
copy h2 "Parador de Toledo"
click at [562, 352] on img at bounding box center [574, 283] width 737 height 401
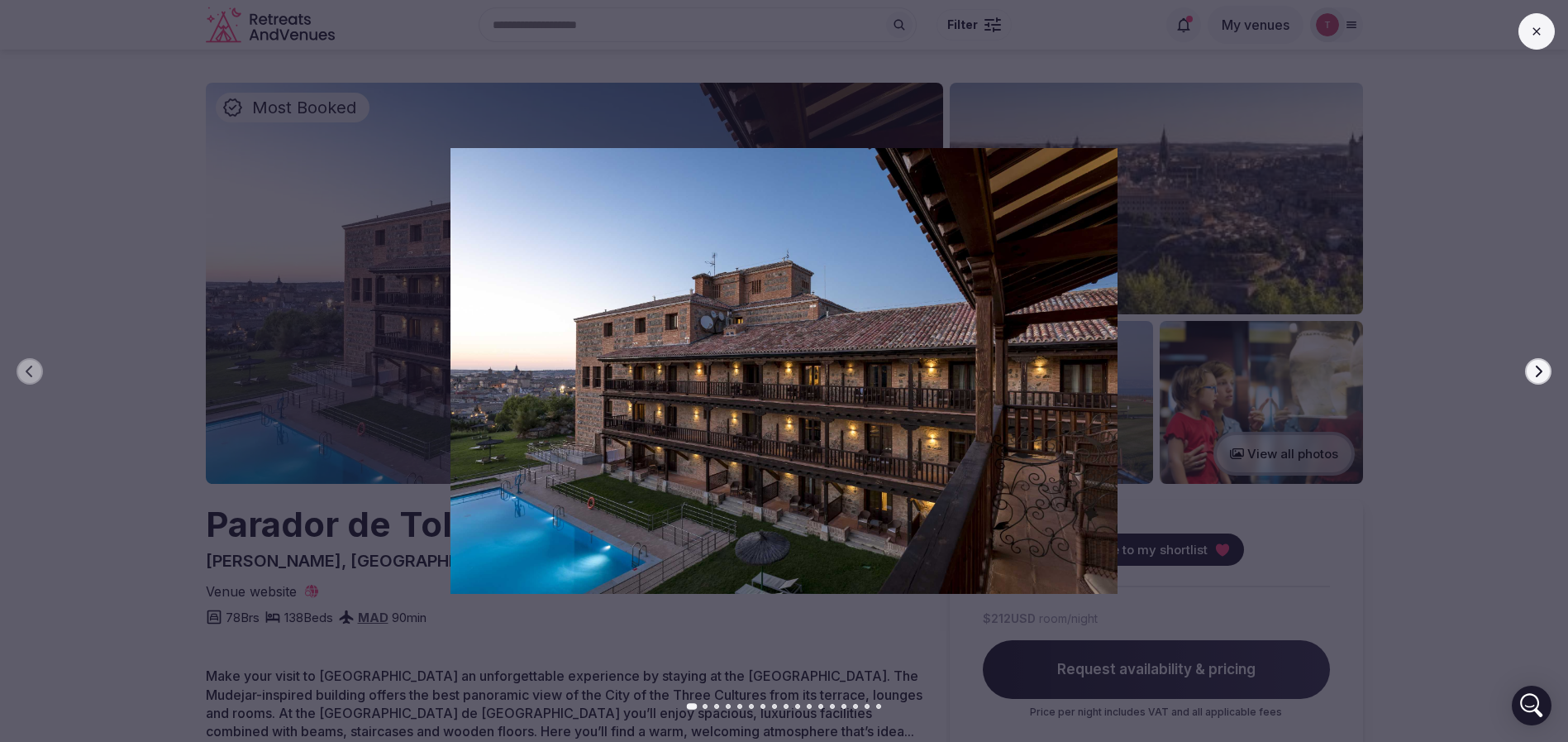
click at [1552, 366] on div at bounding box center [777, 371] width 1582 height 445
click at [1543, 366] on icon "button" at bounding box center [1538, 371] width 14 height 14
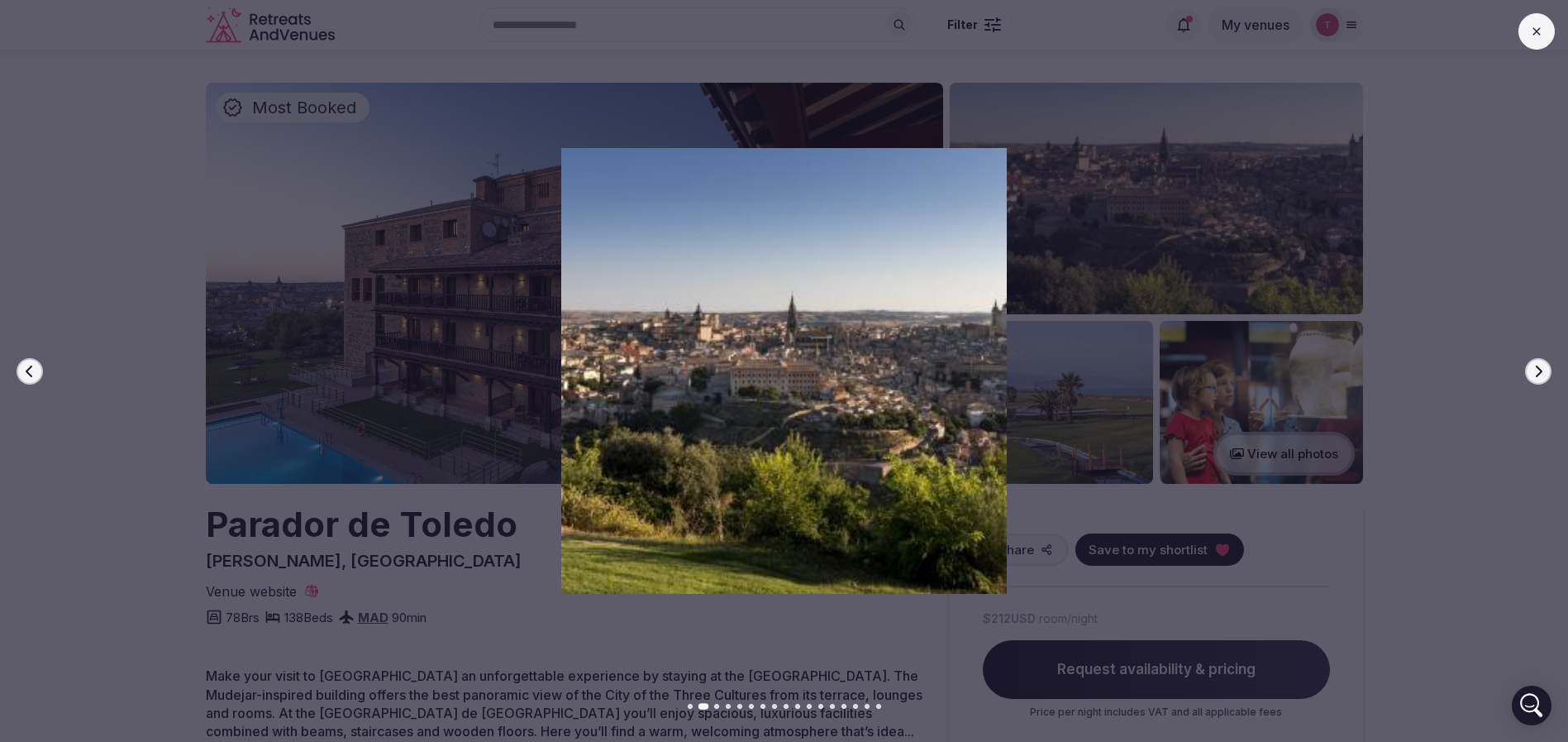
click at [1538, 365] on icon "button" at bounding box center [1538, 371] width 14 height 14
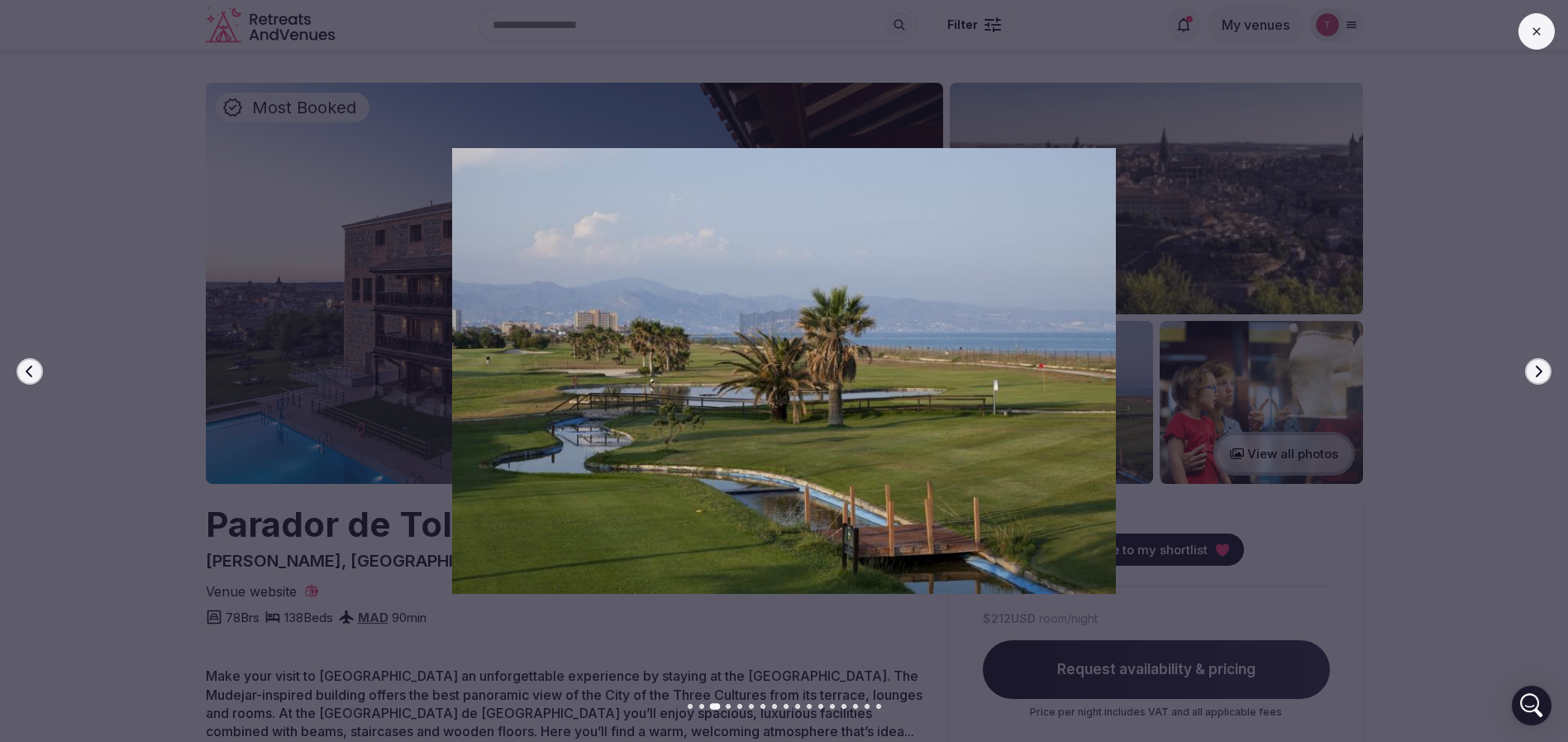
click at [1538, 365] on icon "button" at bounding box center [1538, 371] width 14 height 14
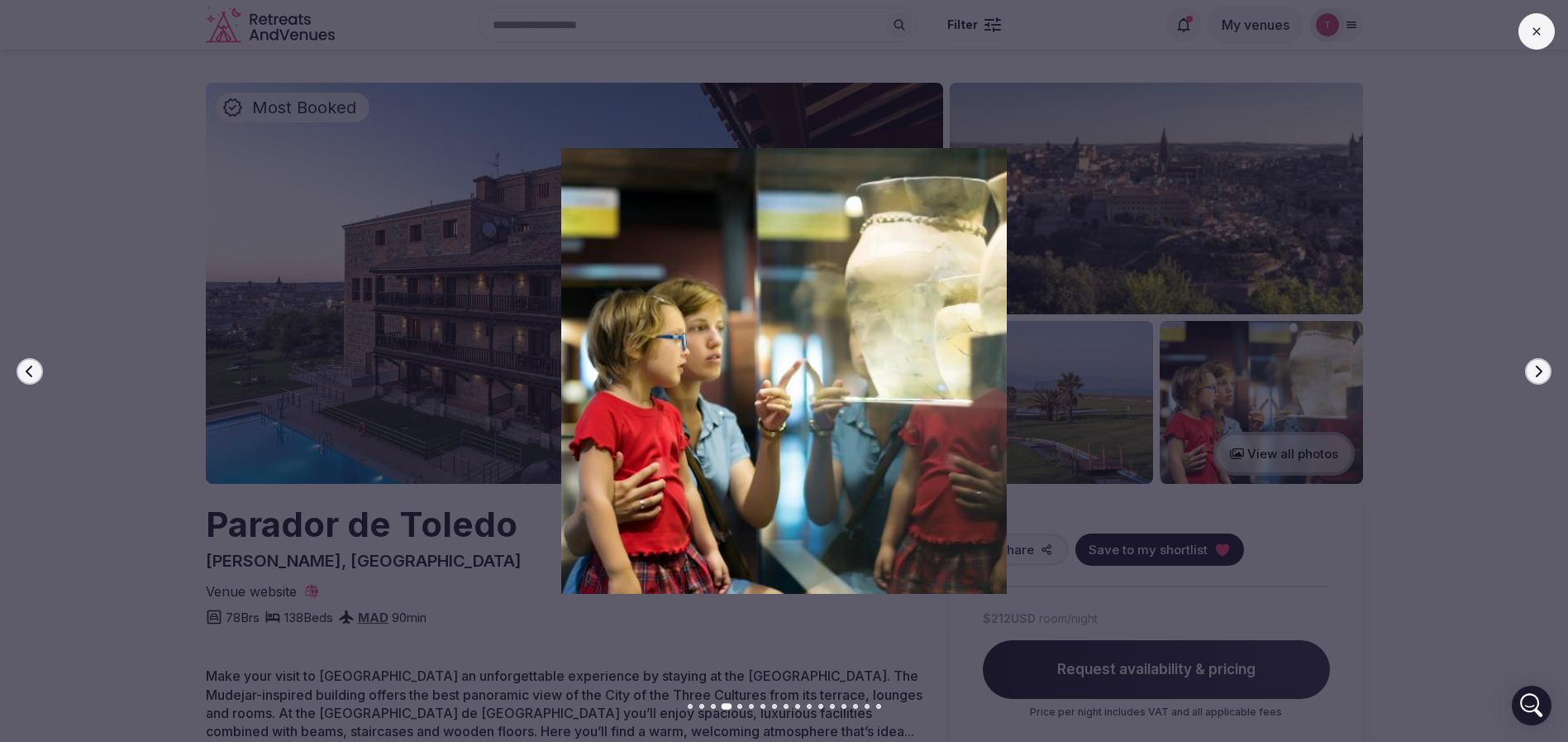
click at [1538, 365] on icon "button" at bounding box center [1538, 371] width 14 height 14
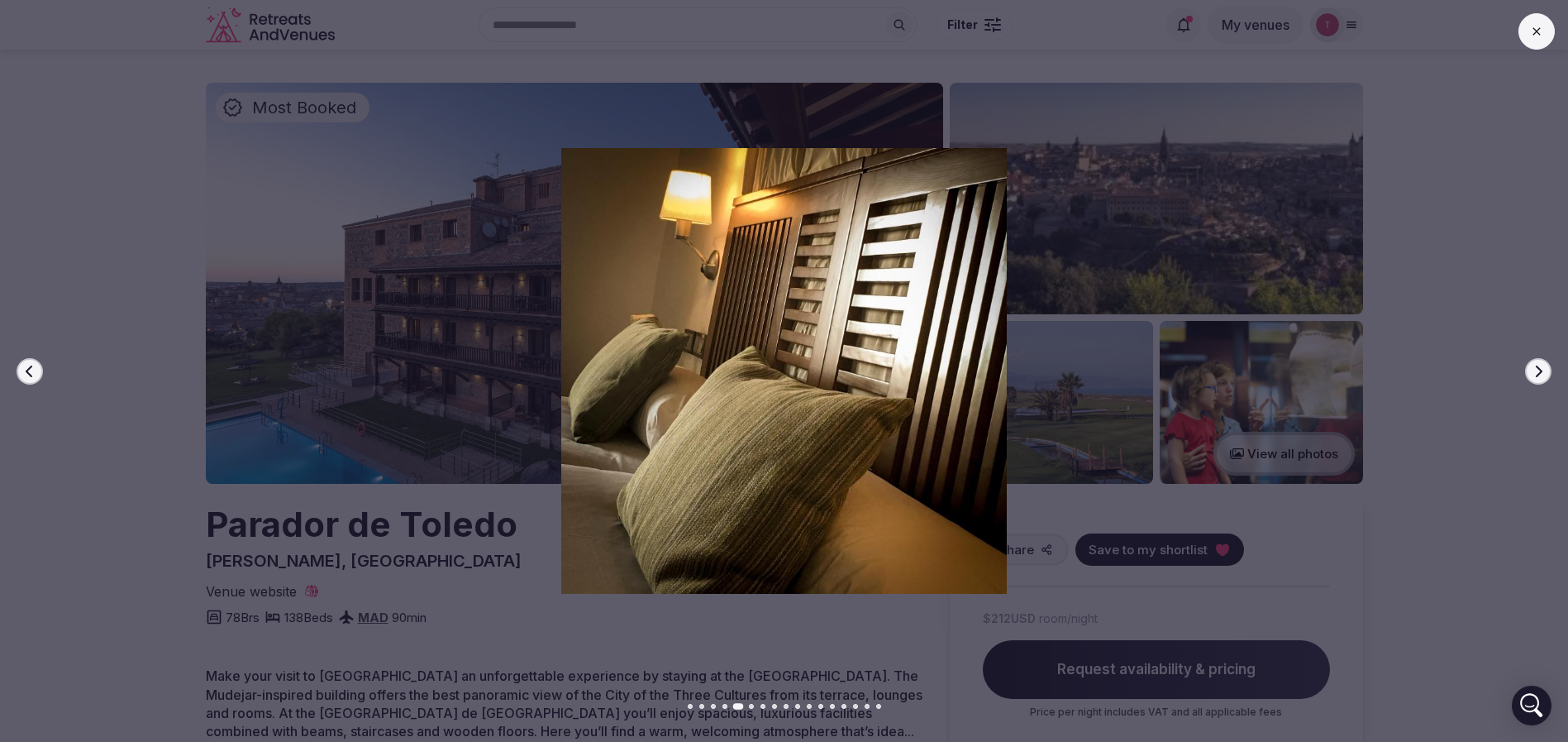
click at [1535, 365] on icon "button" at bounding box center [1538, 371] width 14 height 14
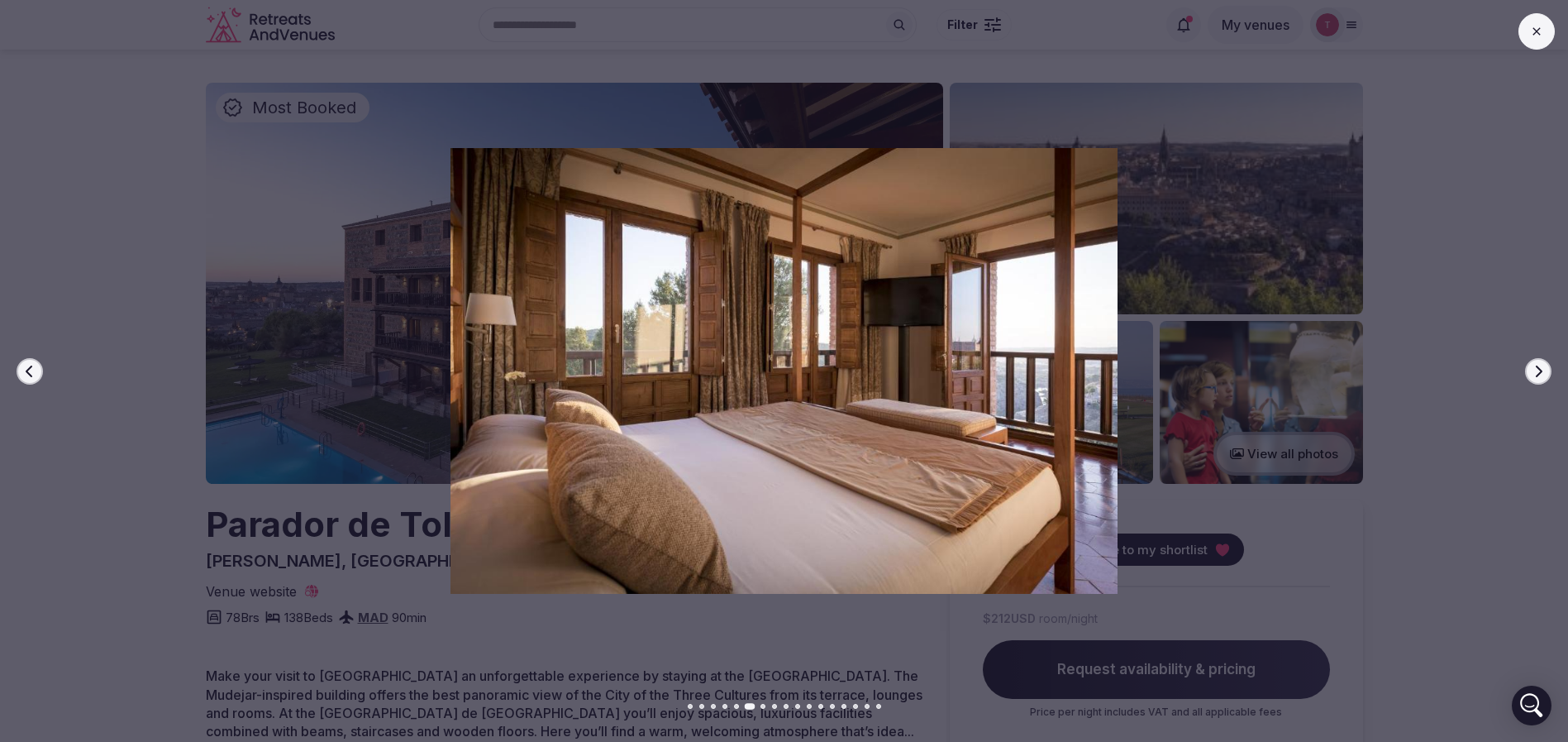
click at [1535, 365] on icon "button" at bounding box center [1538, 371] width 14 height 14
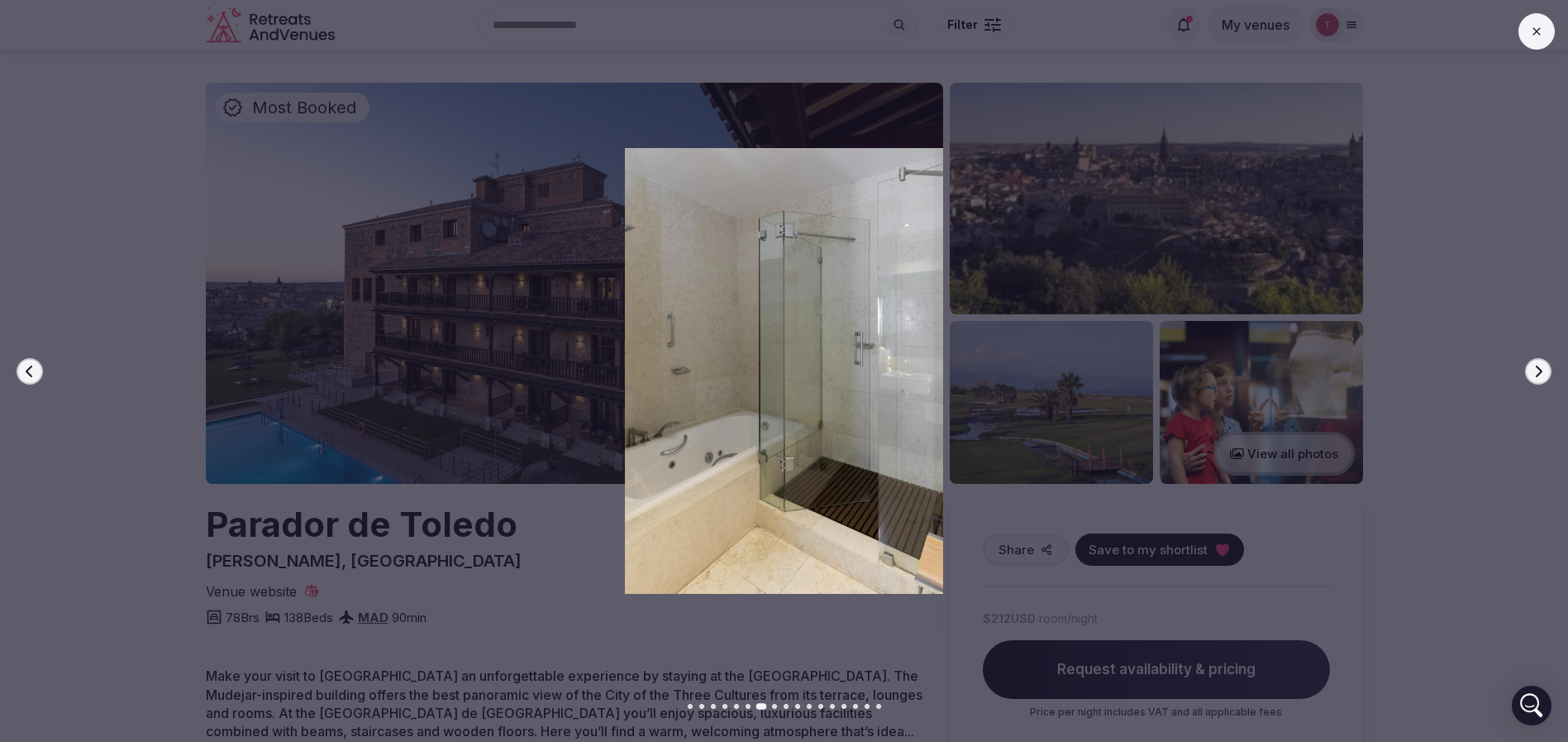
click at [1535, 365] on icon "button" at bounding box center [1538, 371] width 14 height 14
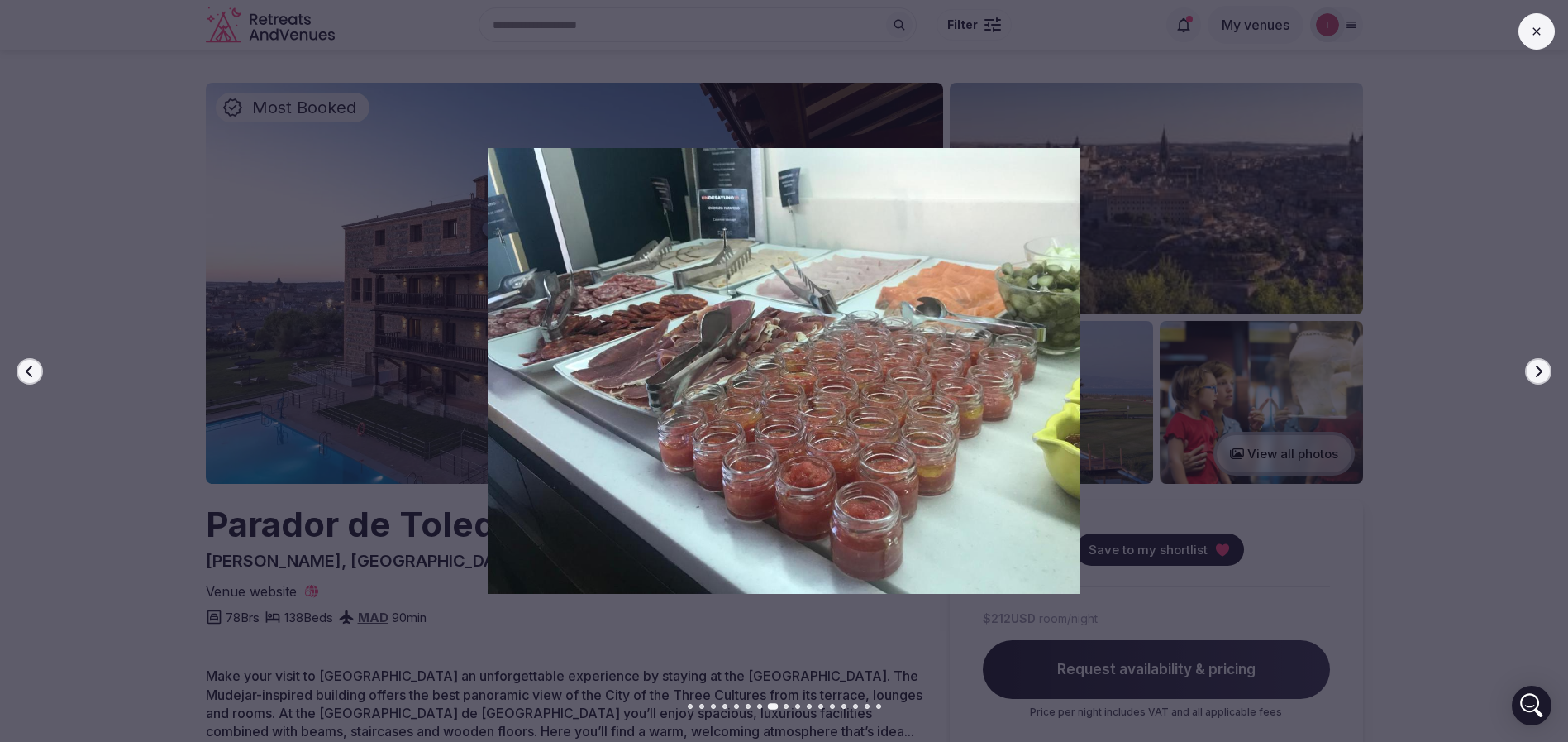
click at [1535, 365] on icon "button" at bounding box center [1538, 371] width 14 height 14
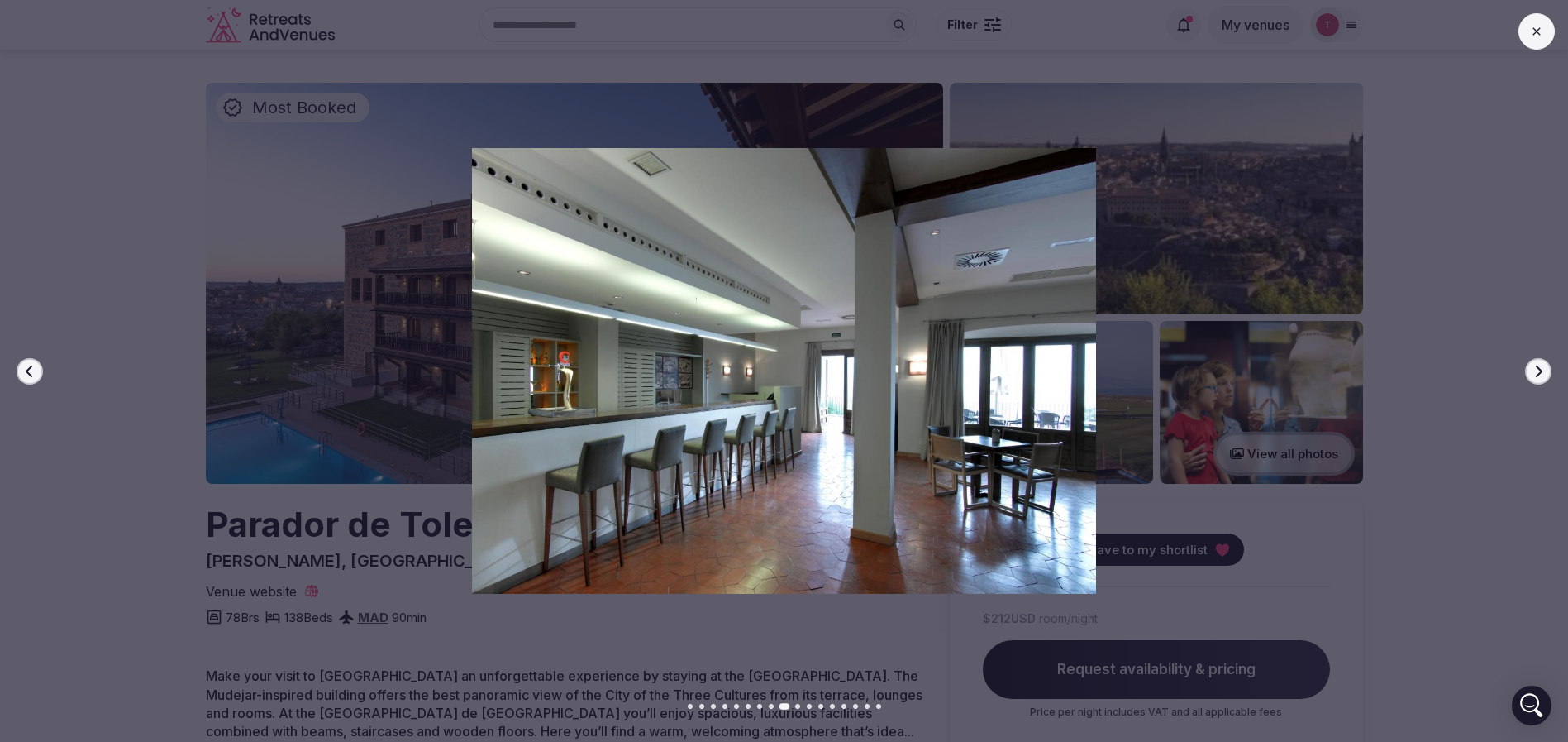
click at [1535, 365] on icon "button" at bounding box center [1538, 371] width 14 height 14
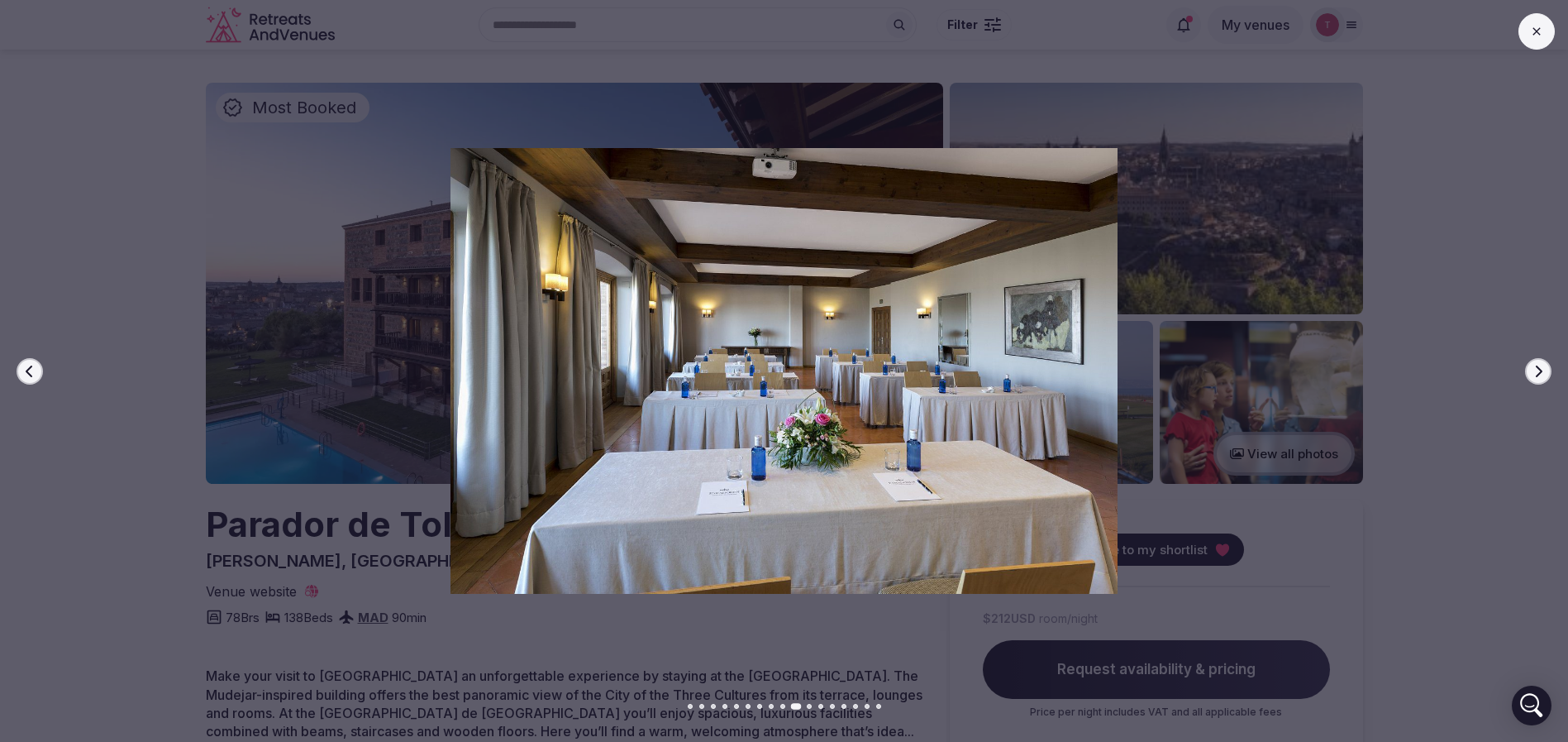
click at [1535, 365] on icon "button" at bounding box center [1538, 371] width 14 height 14
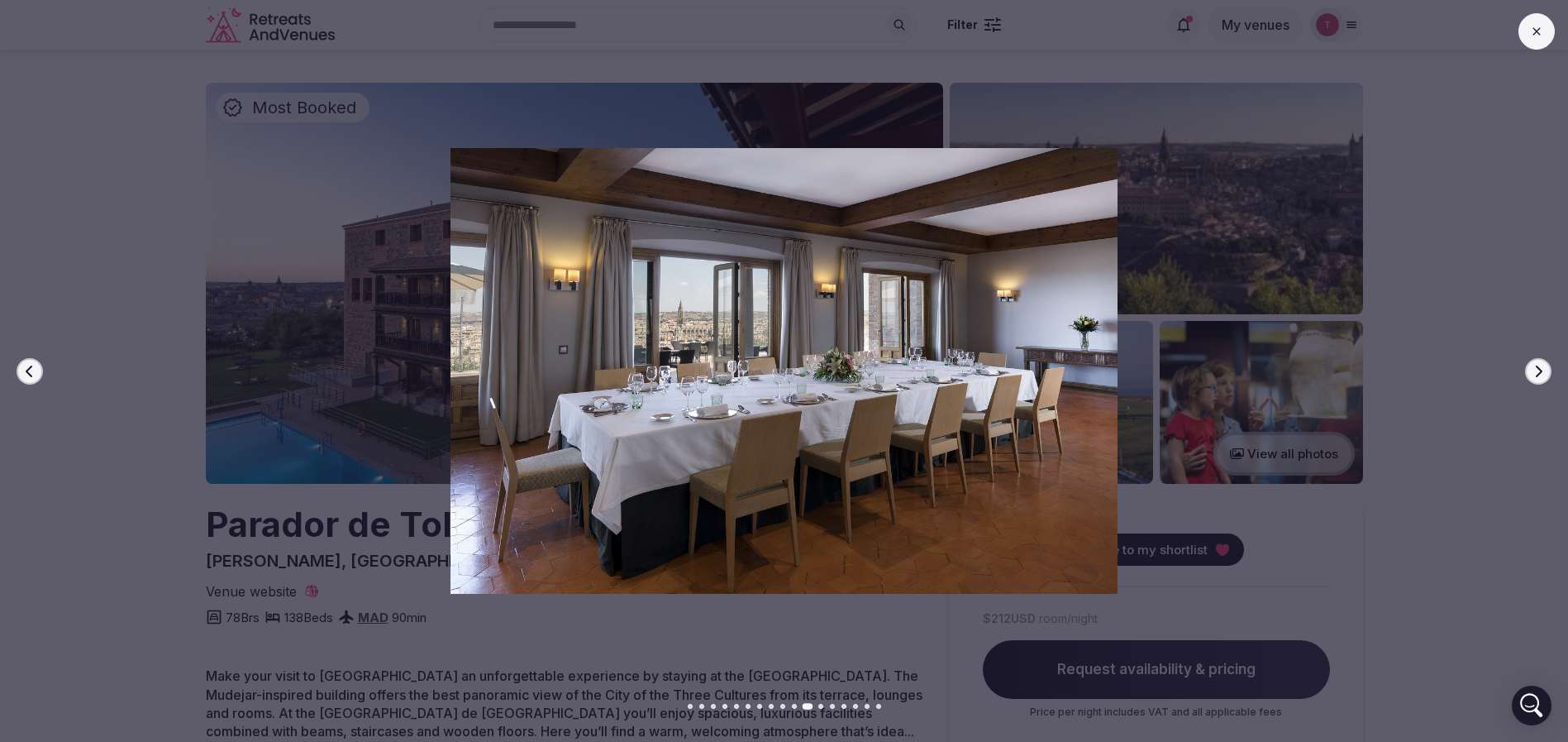
click at [1535, 365] on icon "button" at bounding box center [1538, 371] width 14 height 14
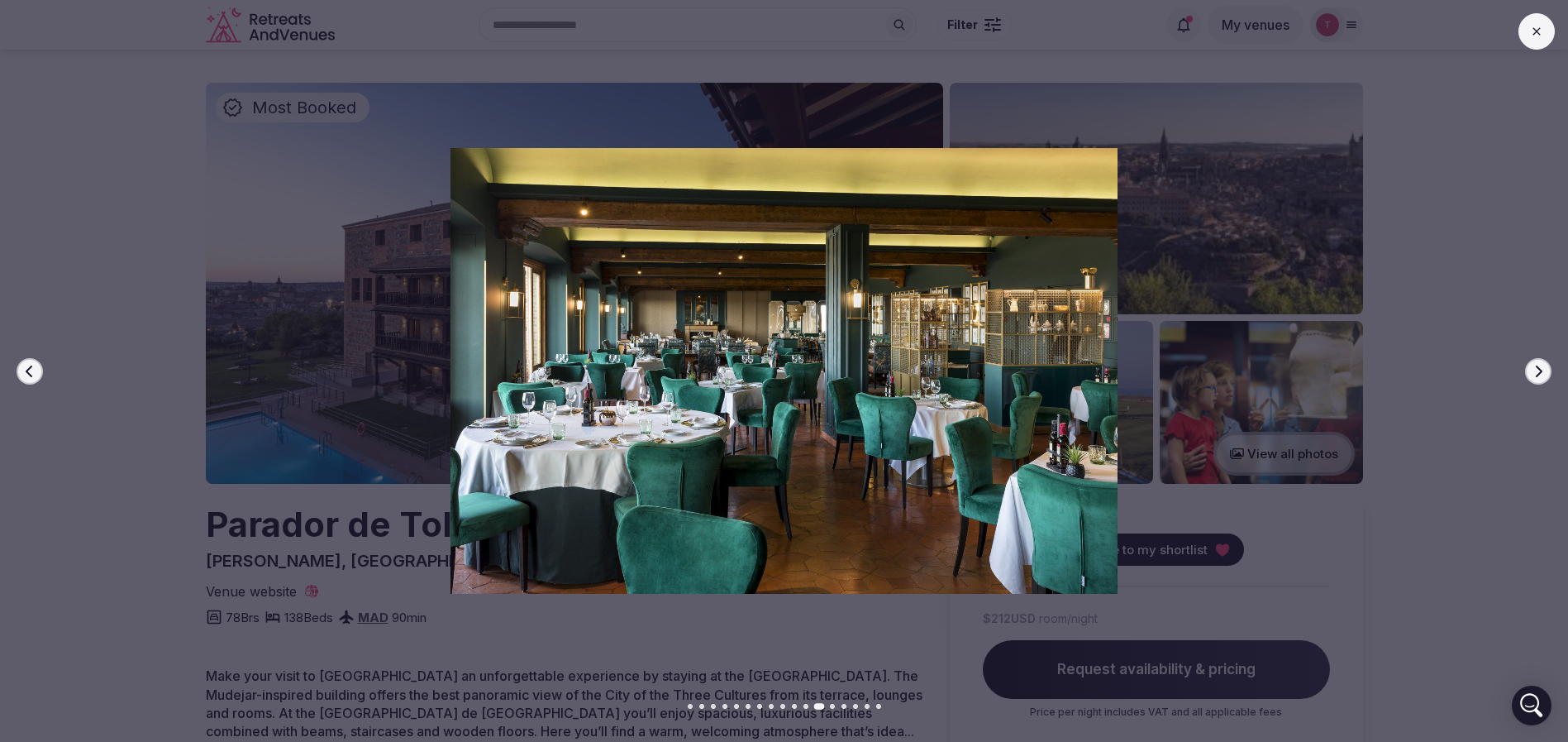
click at [1535, 365] on icon "button" at bounding box center [1538, 371] width 14 height 14
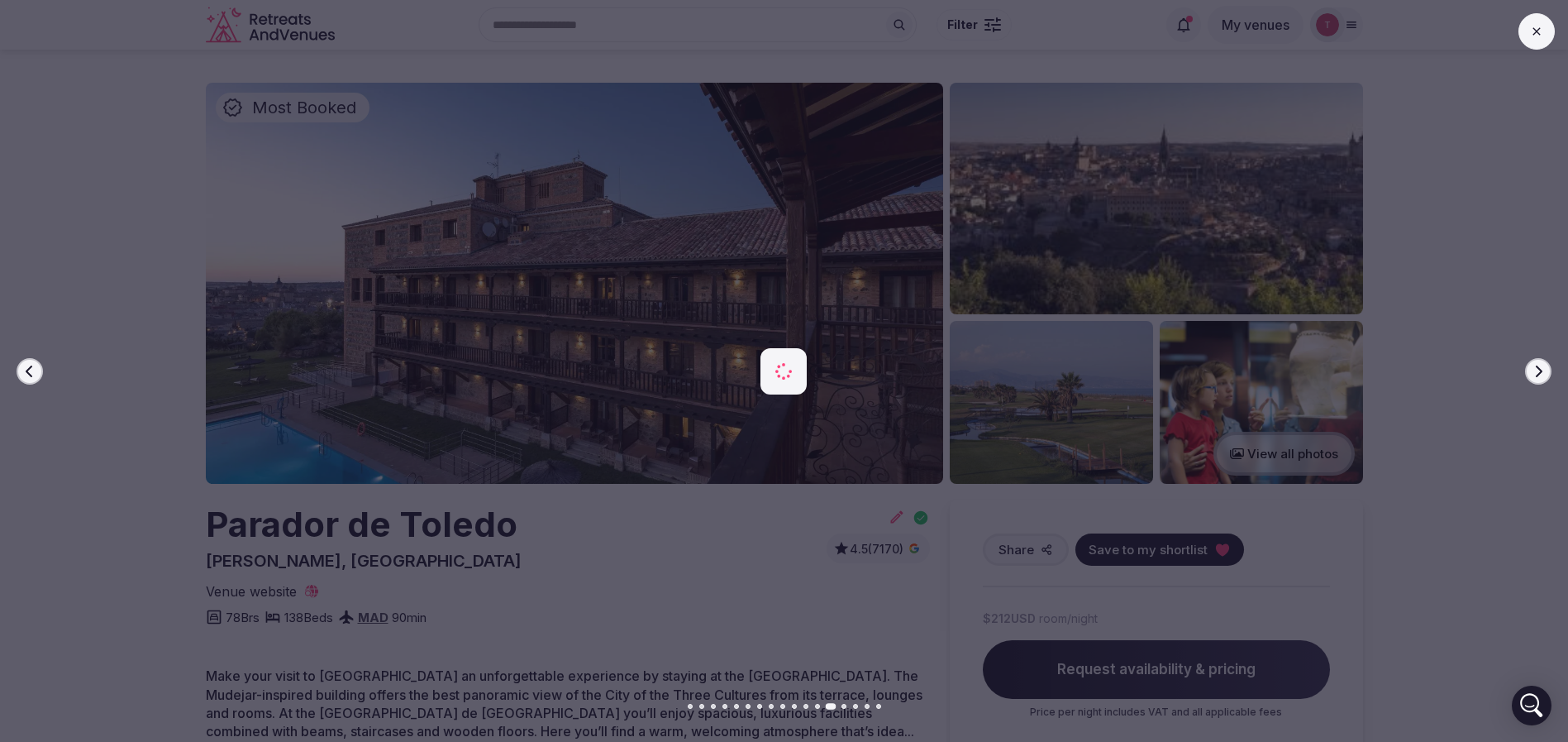
click at [1535, 366] on icon "button" at bounding box center [1538, 371] width 14 height 14
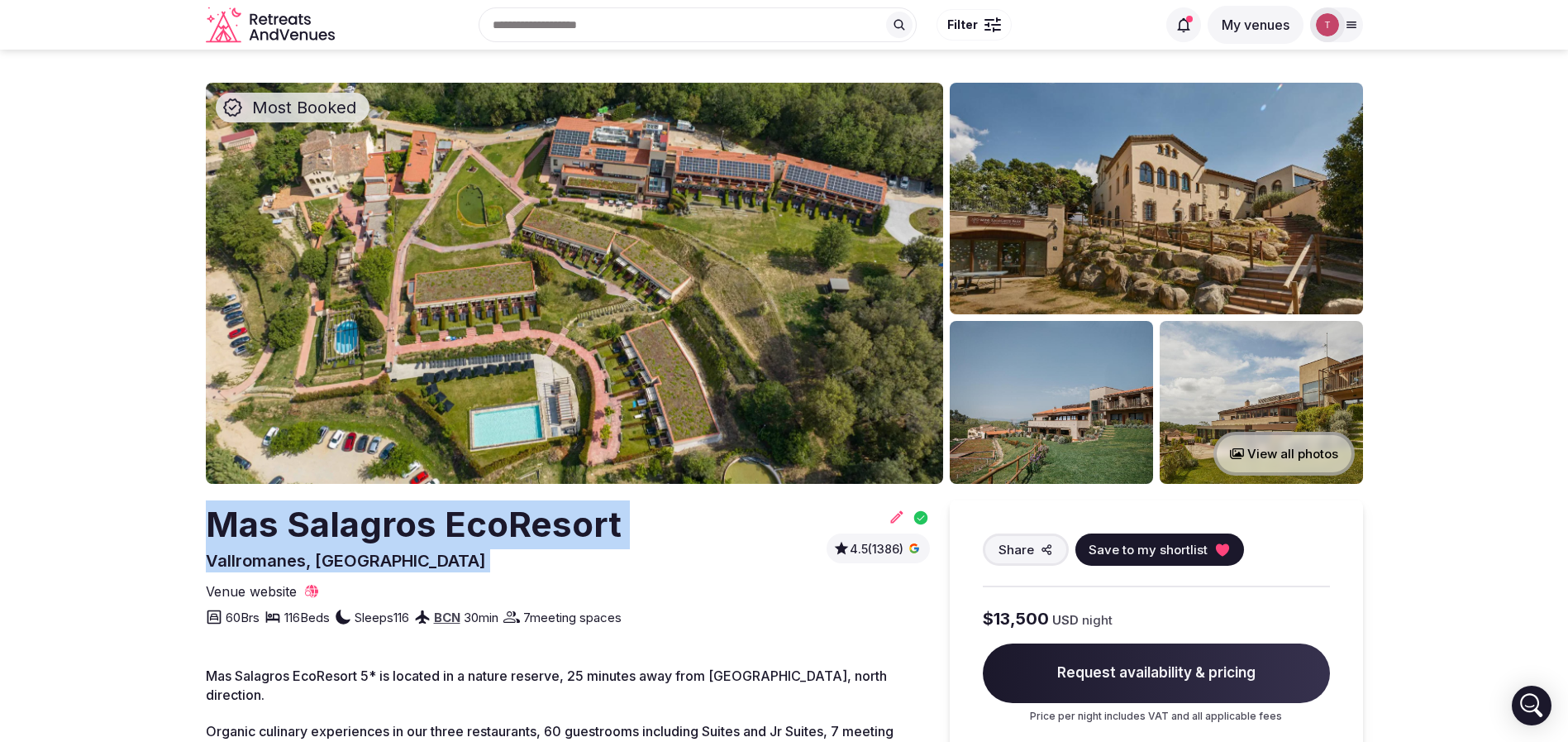
drag, startPoint x: 175, startPoint y: 530, endPoint x: 526, endPoint y: 514, distance: 351.4
drag, startPoint x: 516, startPoint y: 514, endPoint x: 69, endPoint y: 528, distance: 447.2
click at [276, 528] on h2 "Mas Salagros EcoResort" at bounding box center [414, 525] width 416 height 49
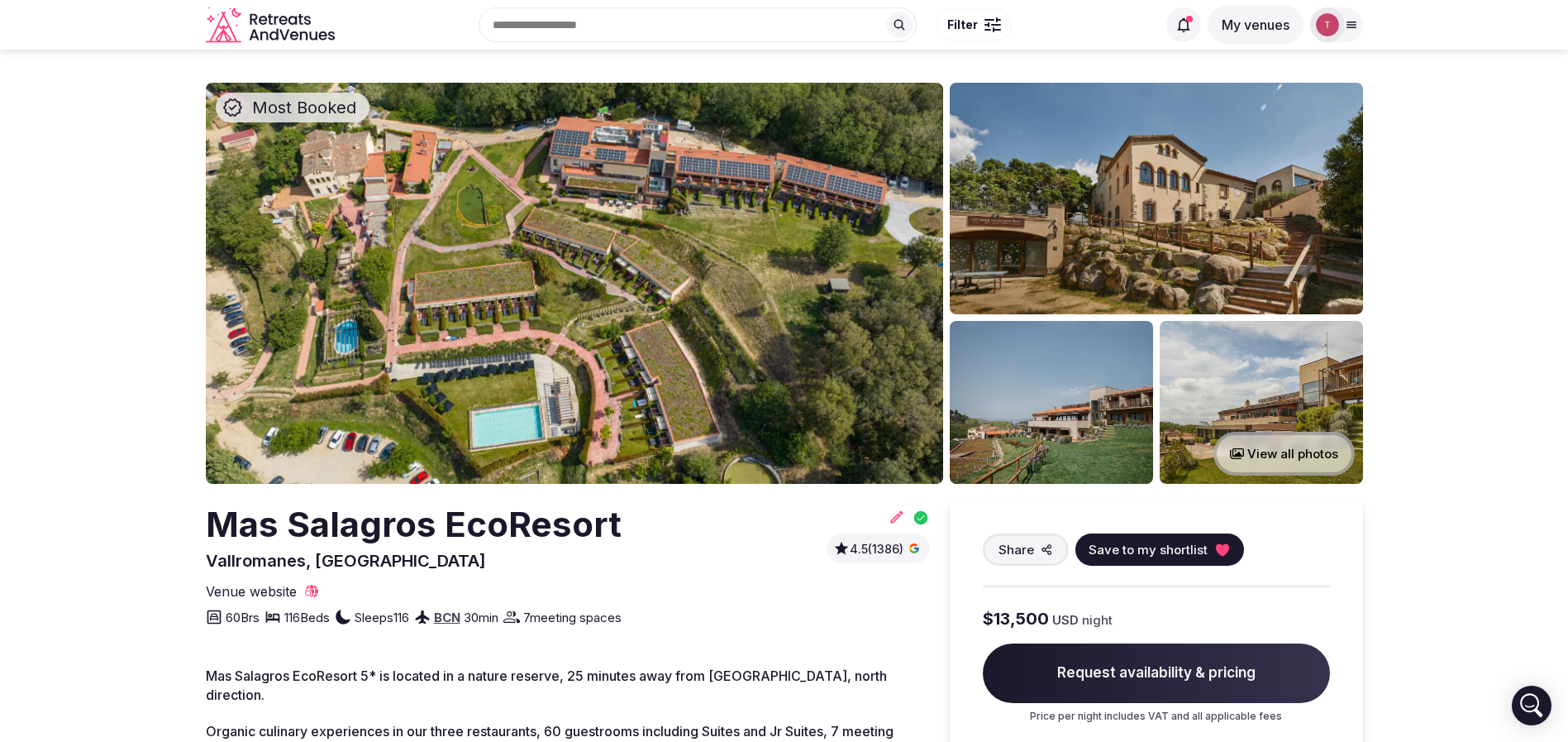
click at [380, 624] on span "Sleeps 116" at bounding box center [381, 617] width 55 height 18
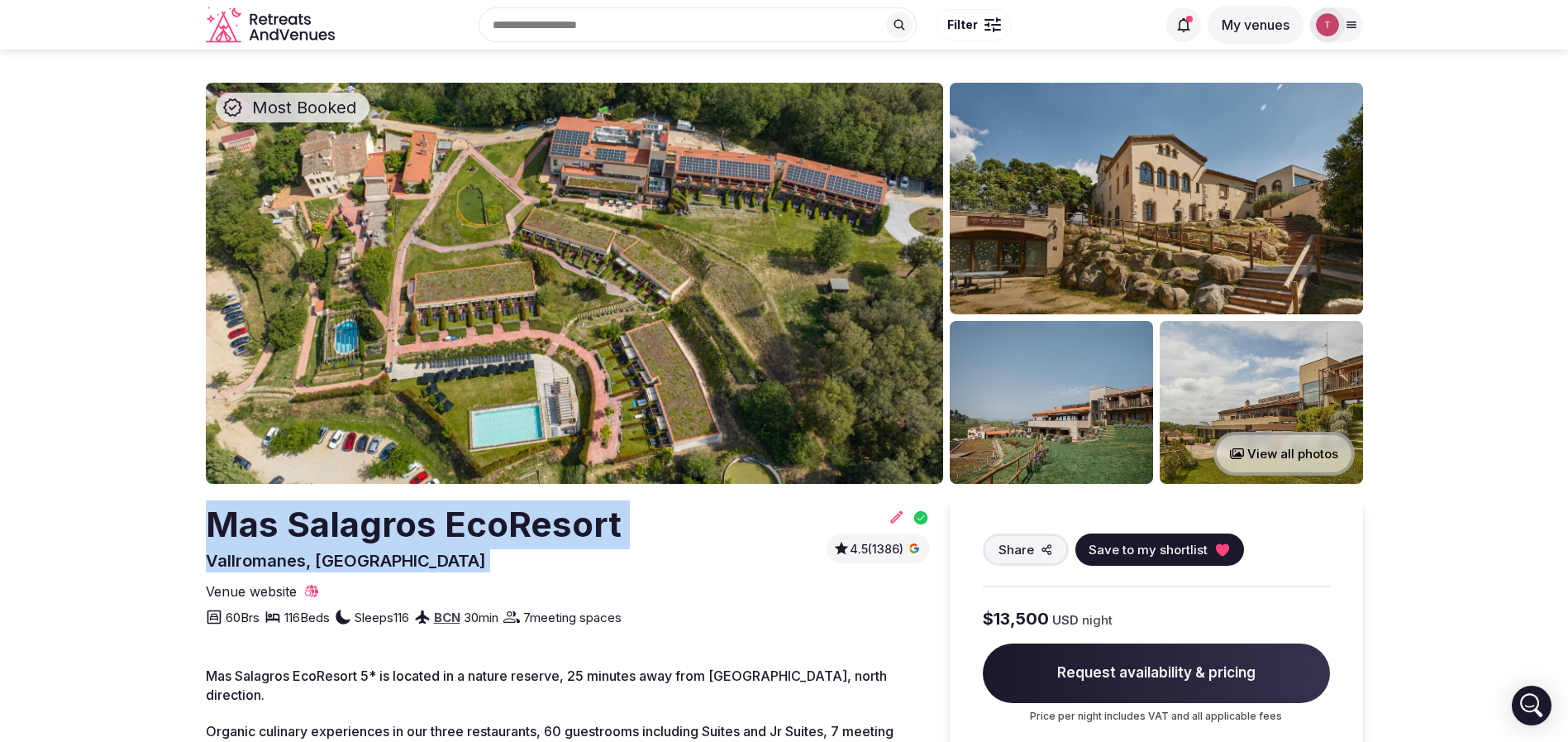
drag, startPoint x: 200, startPoint y: 520, endPoint x: 590, endPoint y: 522, distance: 390.0
click at [544, 535] on h2 "Mas Salagros EcoResort" at bounding box center [414, 525] width 416 height 49
drag, startPoint x: 238, startPoint y: 522, endPoint x: 629, endPoint y: 530, distance: 391.1
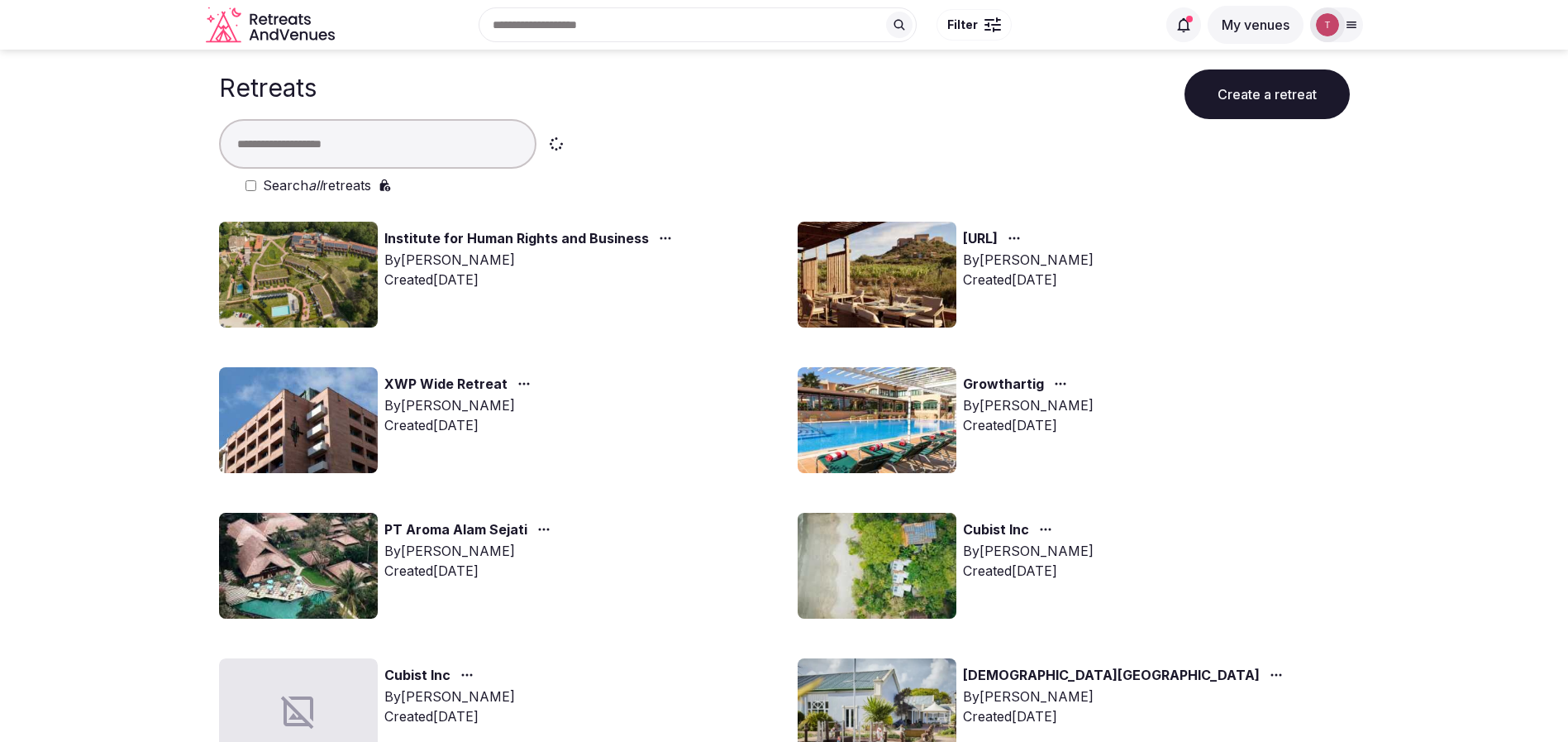
click at [408, 137] on input "text" at bounding box center [377, 144] width 317 height 50
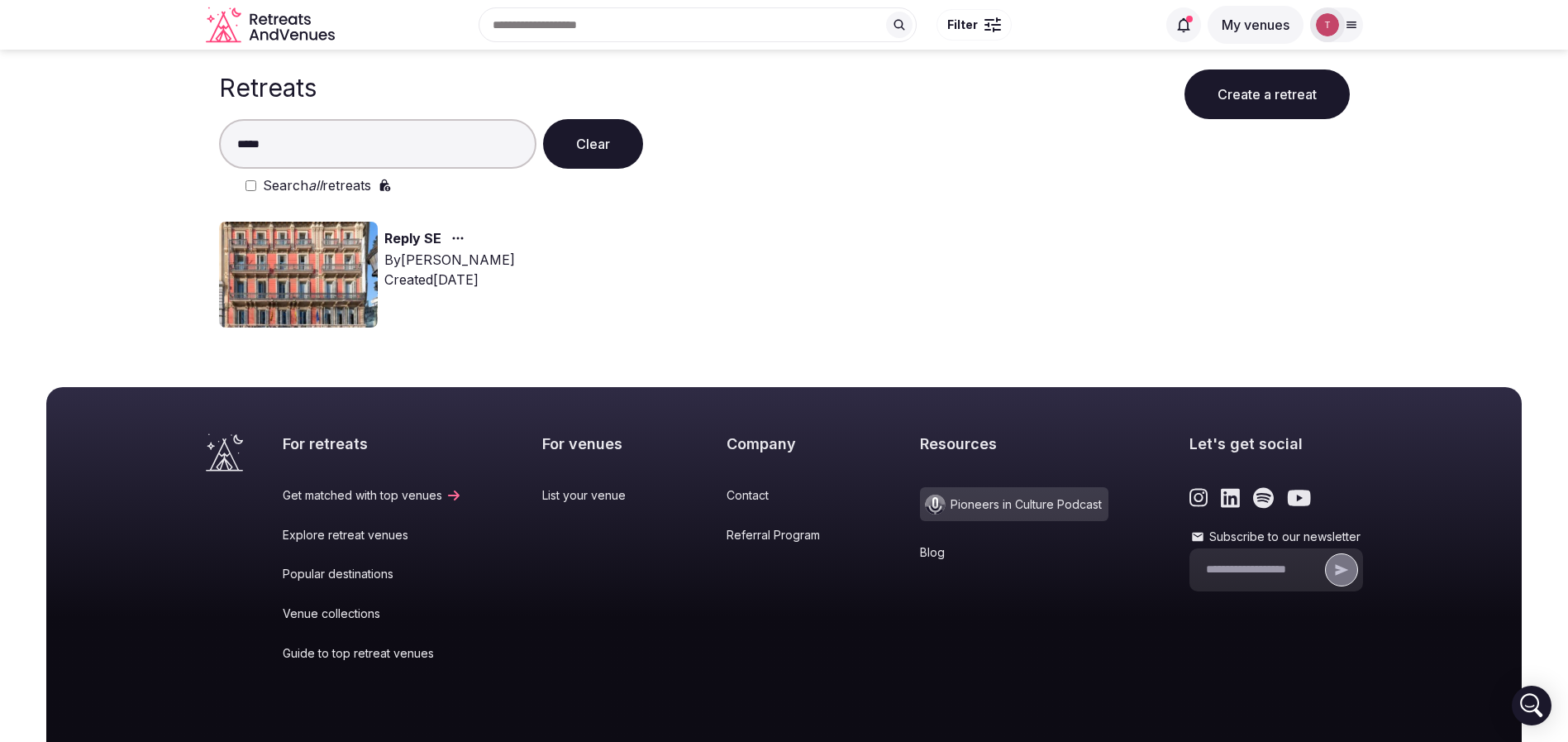
type input "*****"
click at [310, 257] on img at bounding box center [299, 274] width 159 height 106
click at [403, 235] on link "Reply SE" at bounding box center [412, 239] width 57 height 21
click at [436, 235] on link "Reply SE" at bounding box center [412, 239] width 57 height 21
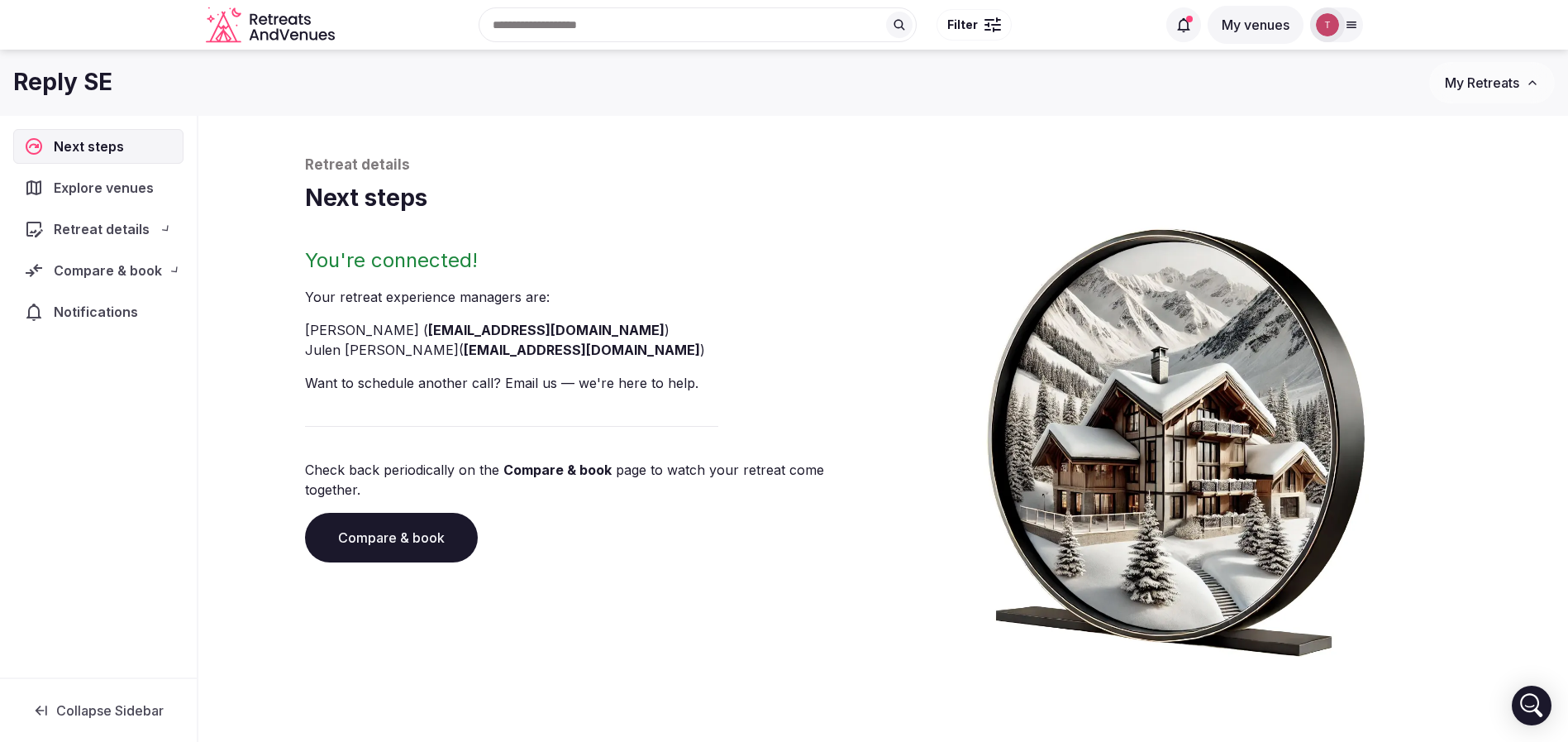
click at [436, 235] on div "Retreat details Next steps You're connected! Your retreat experience manager s …" at bounding box center [884, 406] width 1157 height 501
click at [369, 530] on link "Compare & book" at bounding box center [392, 537] width 173 height 50
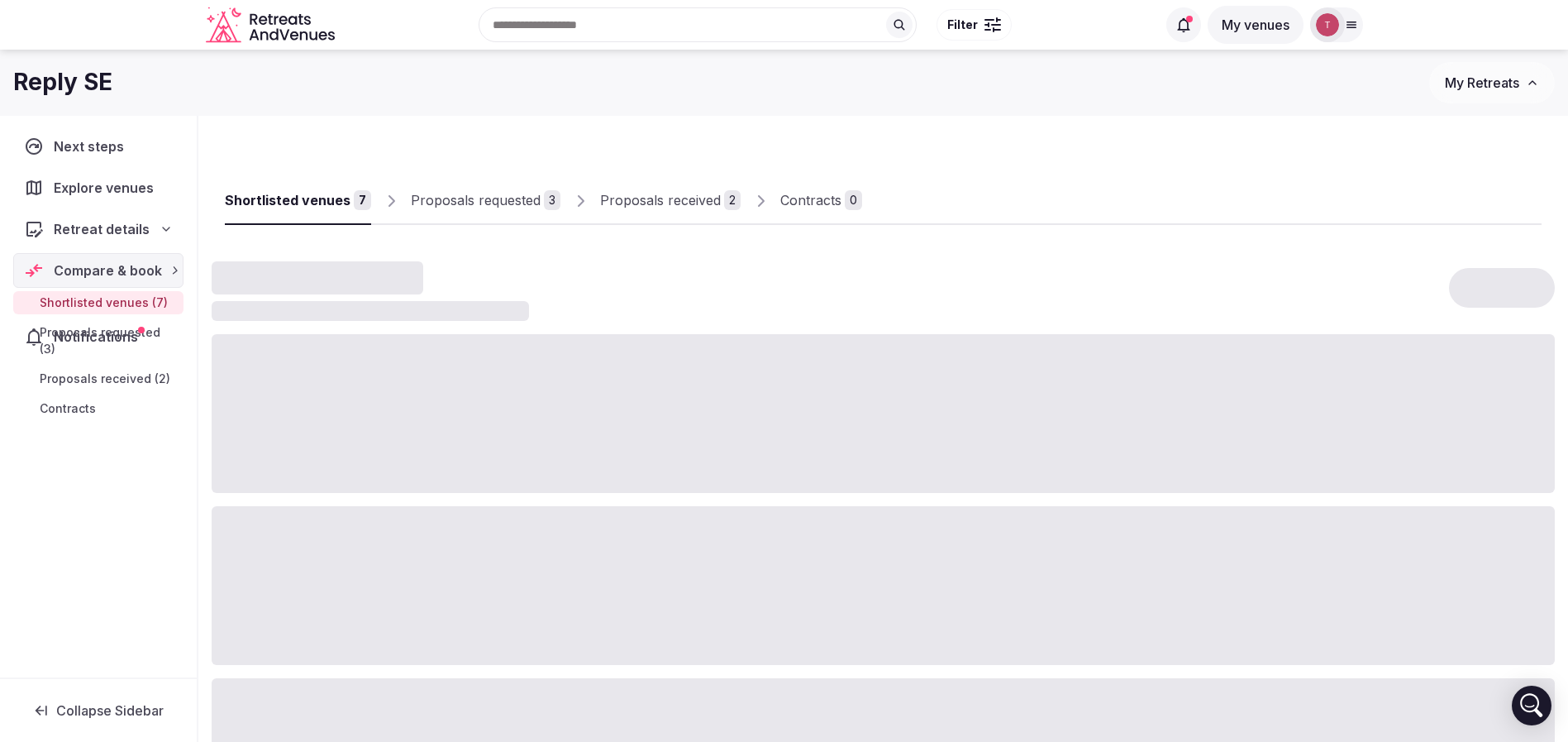
click at [369, 529] on div at bounding box center [883, 585] width 1343 height 159
click at [713, 201] on div "Proposals received 2" at bounding box center [671, 200] width 140 height 19
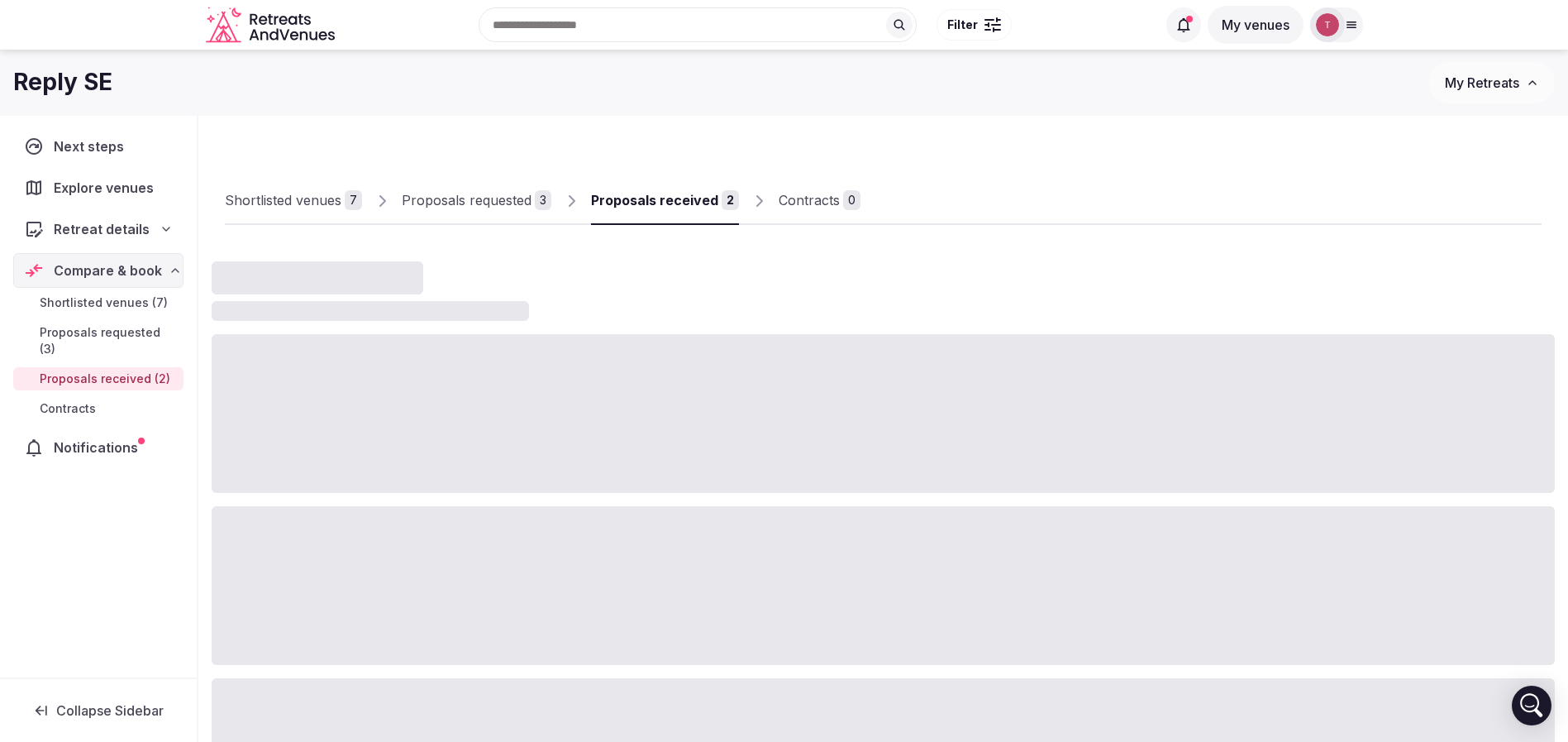
click at [713, 201] on div "Proposals received 2" at bounding box center [665, 200] width 148 height 19
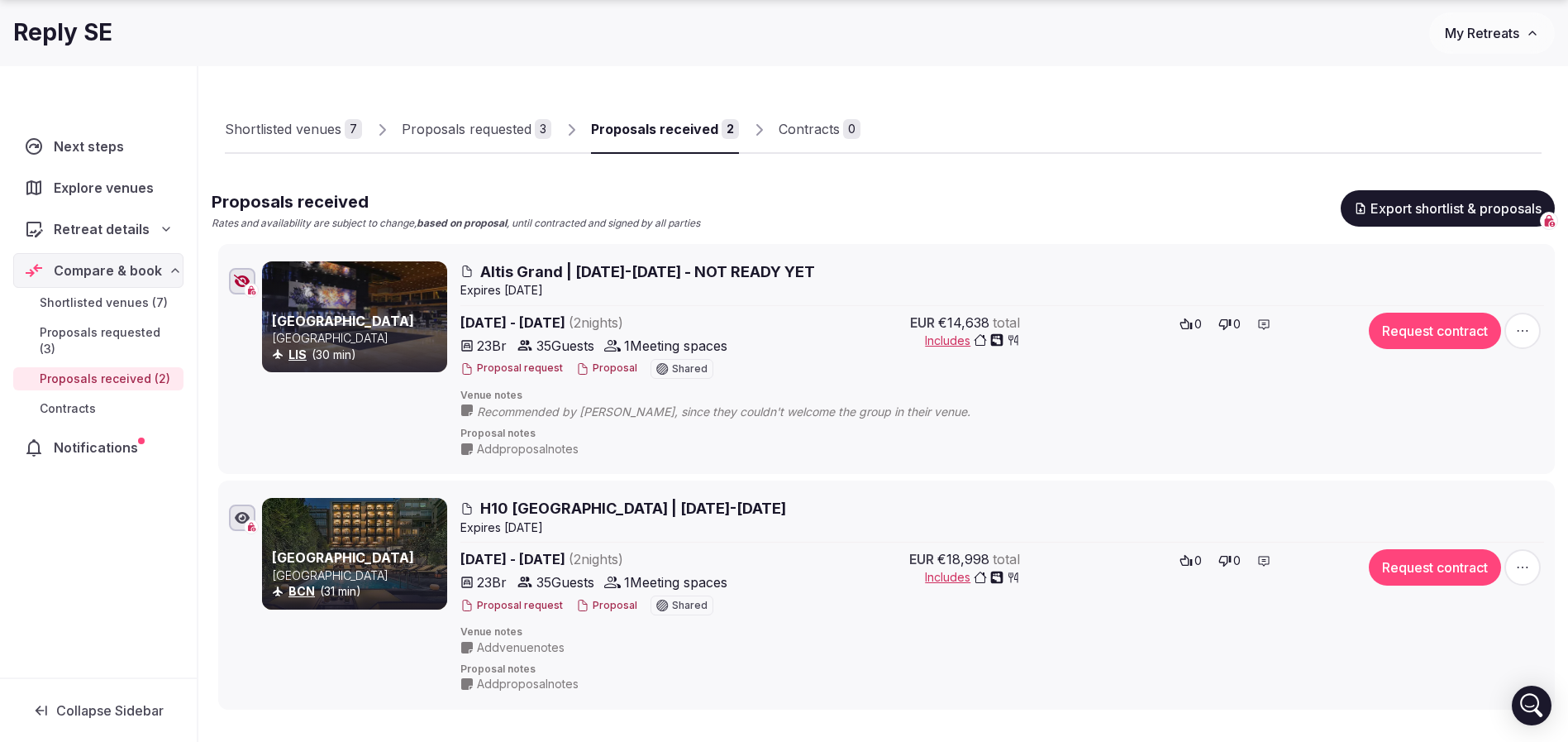
scroll to position [124, 0]
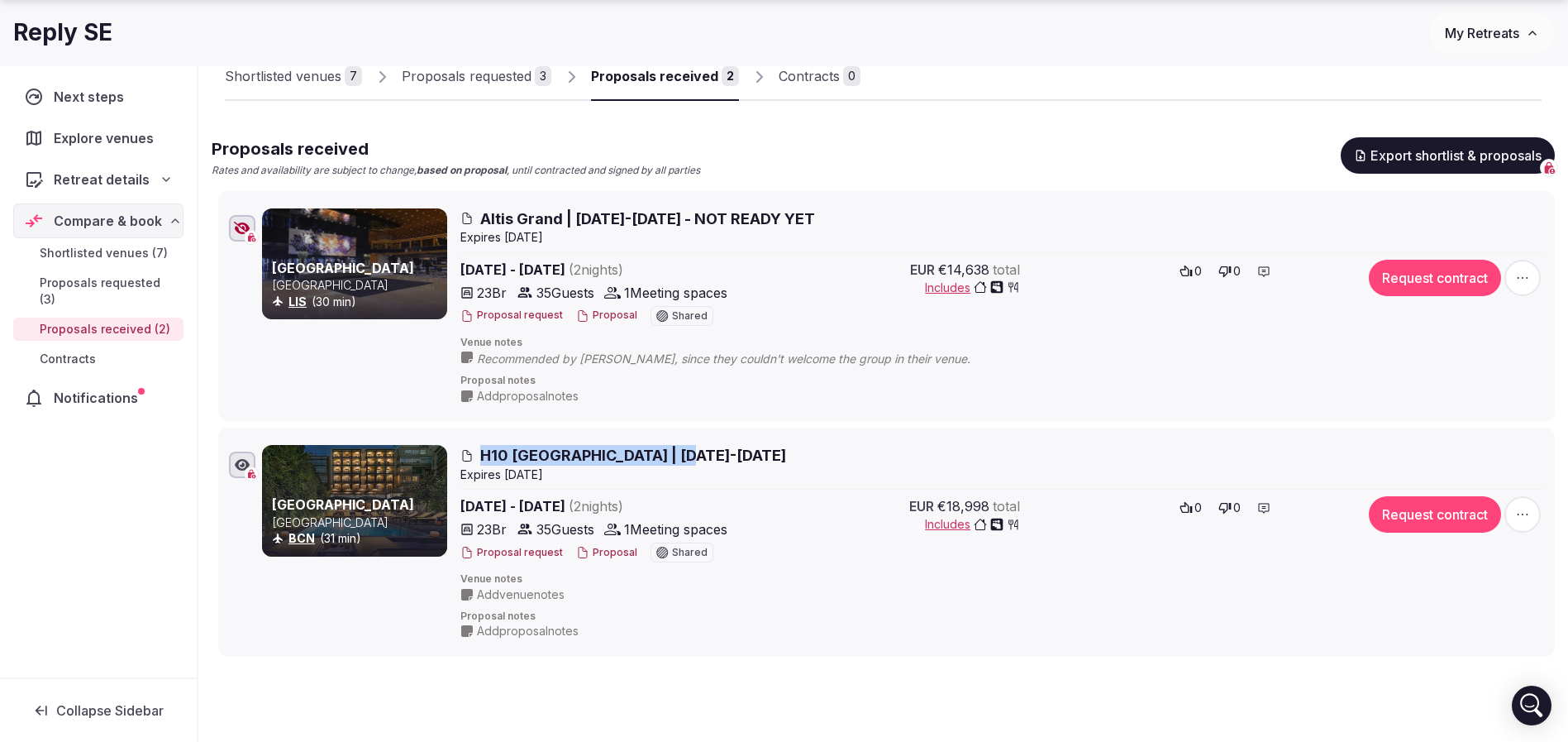
drag, startPoint x: 474, startPoint y: 457, endPoint x: 680, endPoint y: 460, distance: 206.0
click at [680, 460] on h2 "H10 Metropolitan Barcelona | 17-19 July 2026" at bounding box center [1001, 455] width 1083 height 20
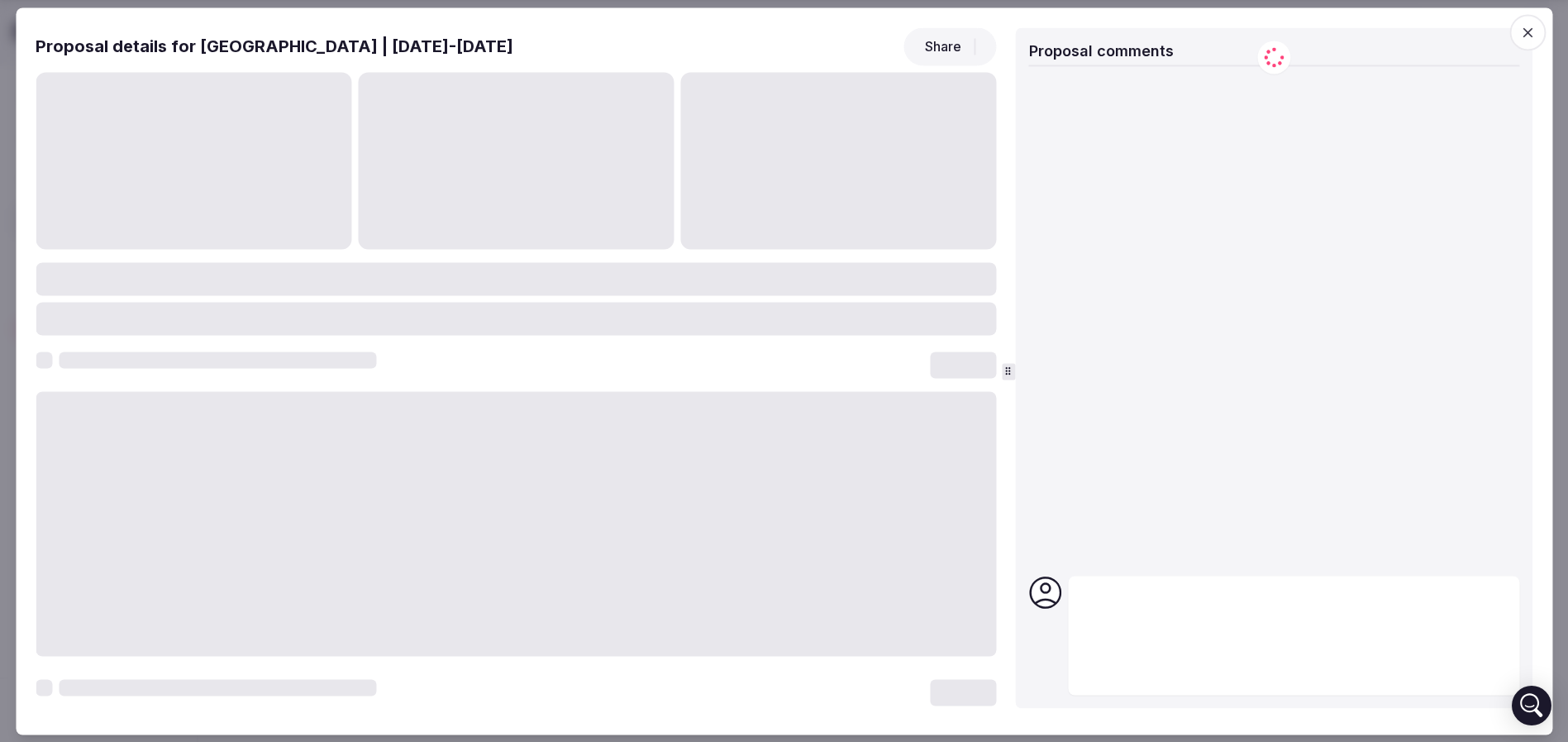
copy span "H10 Metropolitan Barcelona"
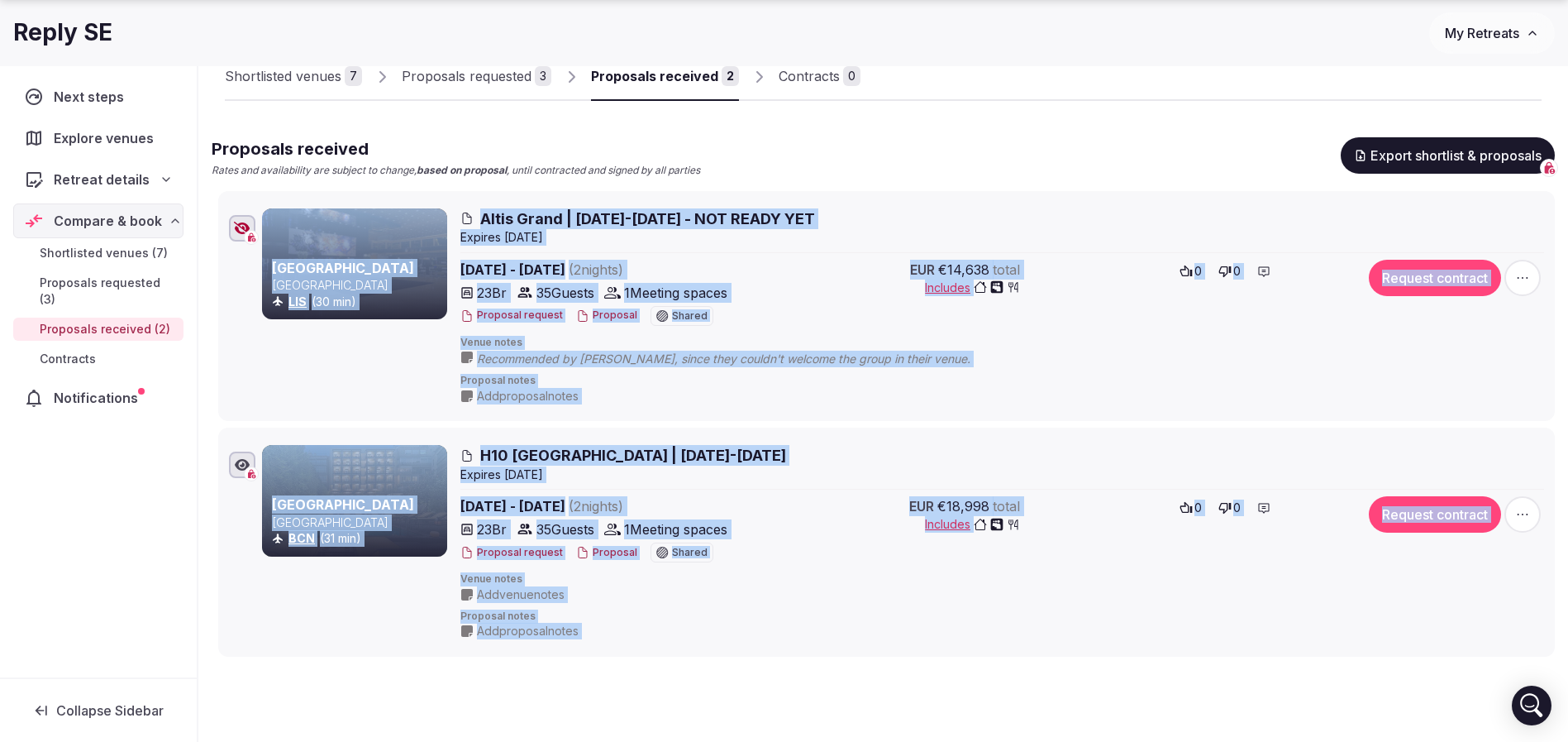
drag, startPoint x: 74, startPoint y: 311, endPoint x: 229, endPoint y: 312, distance: 155.0
click at [534, 457] on span "H10 Metropolitan Barcelona | 17-19 July 2026" at bounding box center [633, 455] width 306 height 20
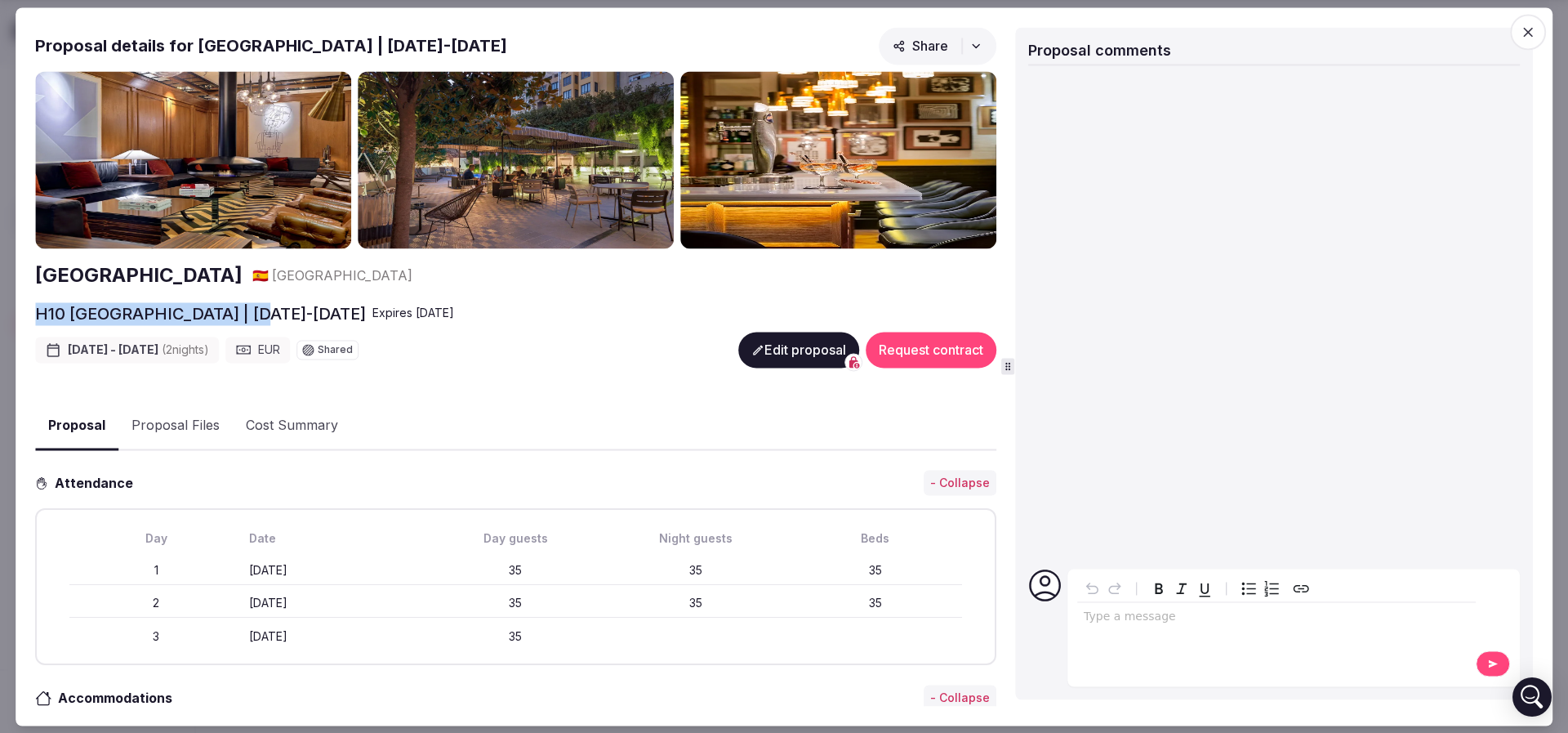
drag, startPoint x: 38, startPoint y: 313, endPoint x: 248, endPoint y: 318, distance: 210.1
click at [248, 318] on h2 "H10 Metropolitan Barcelona | 17-19 July 2026" at bounding box center [200, 313] width 331 height 23
copy h2 "H10 Metropolitan Barcelona"
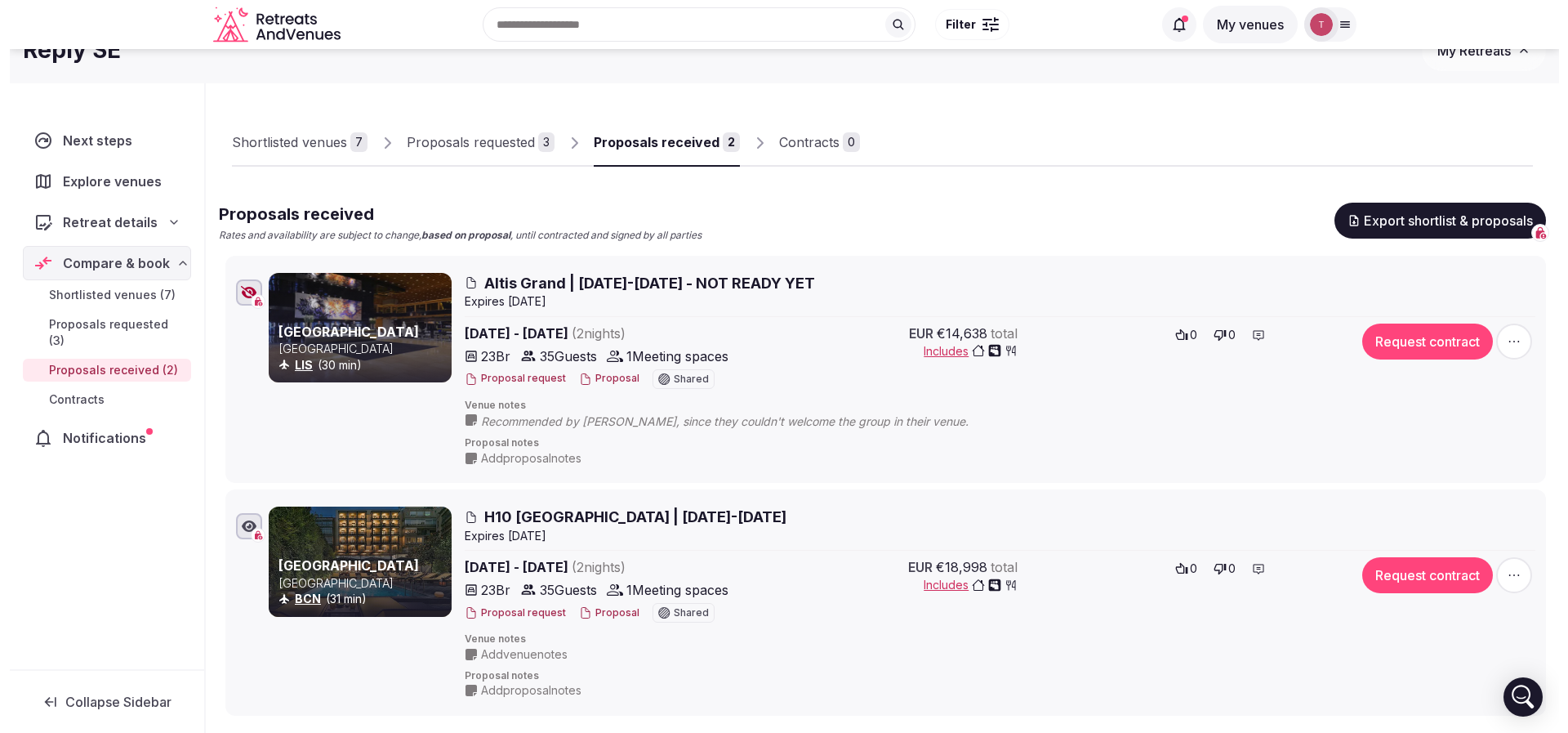
scroll to position [0, 0]
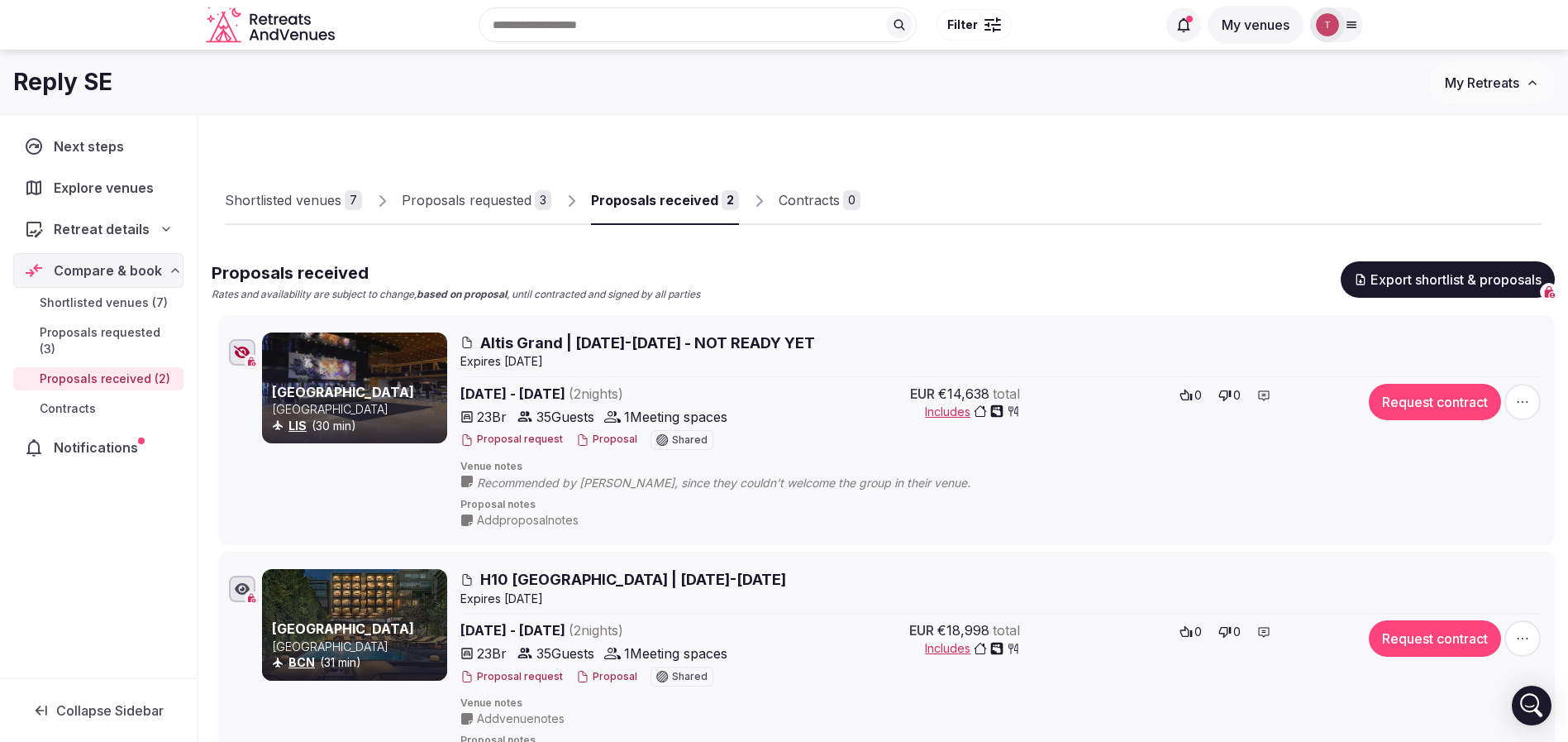
click at [528, 338] on span "Altis Grand | 17-19 July 2026 - NOT READY YET" at bounding box center [648, 343] width 335 height 20
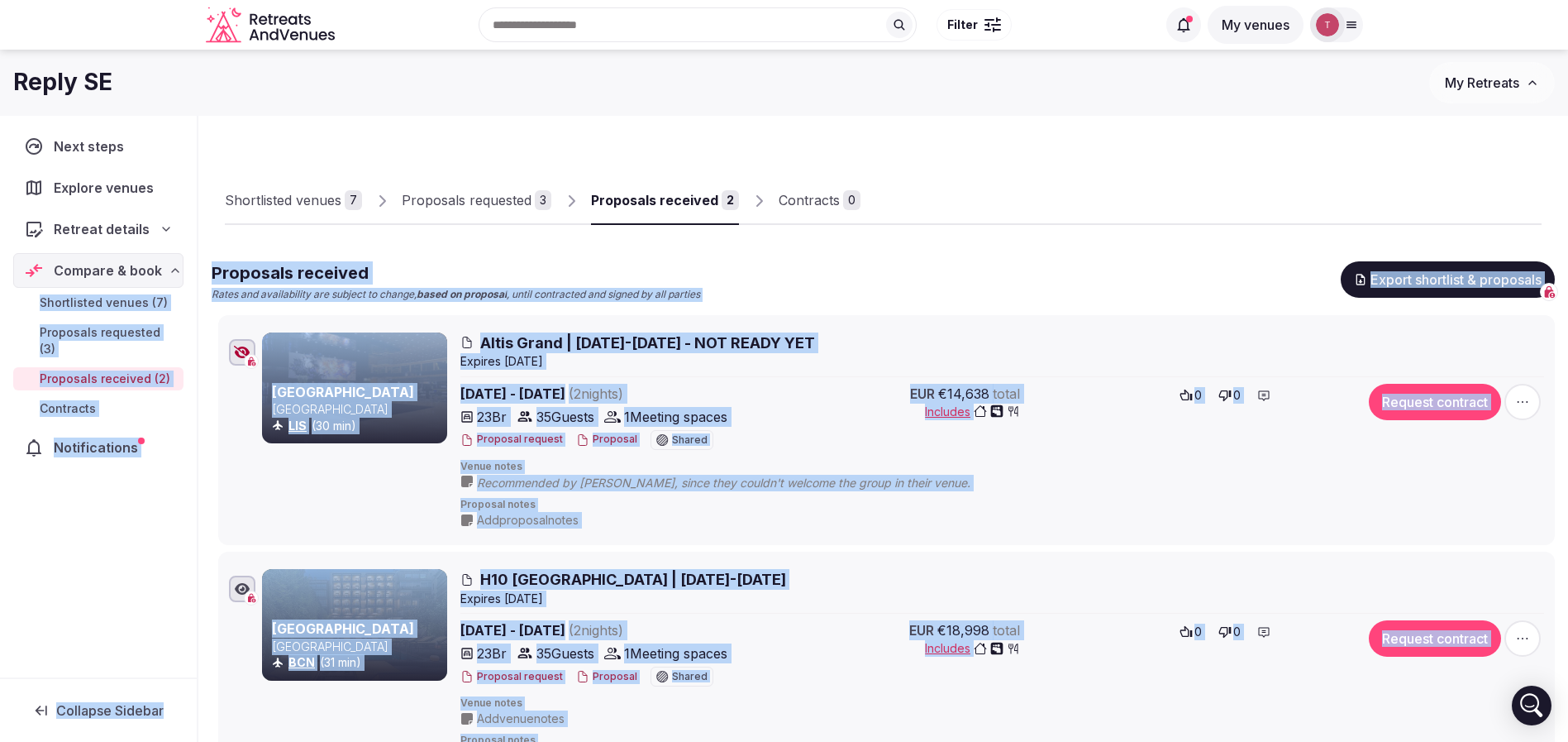
drag, startPoint x: 68, startPoint y: 279, endPoint x: 162, endPoint y: 277, distance: 94.0
click at [815, 337] on span "Altis Grand | 17-19 July 2026 - NOT READY YET" at bounding box center [648, 343] width 335 height 20
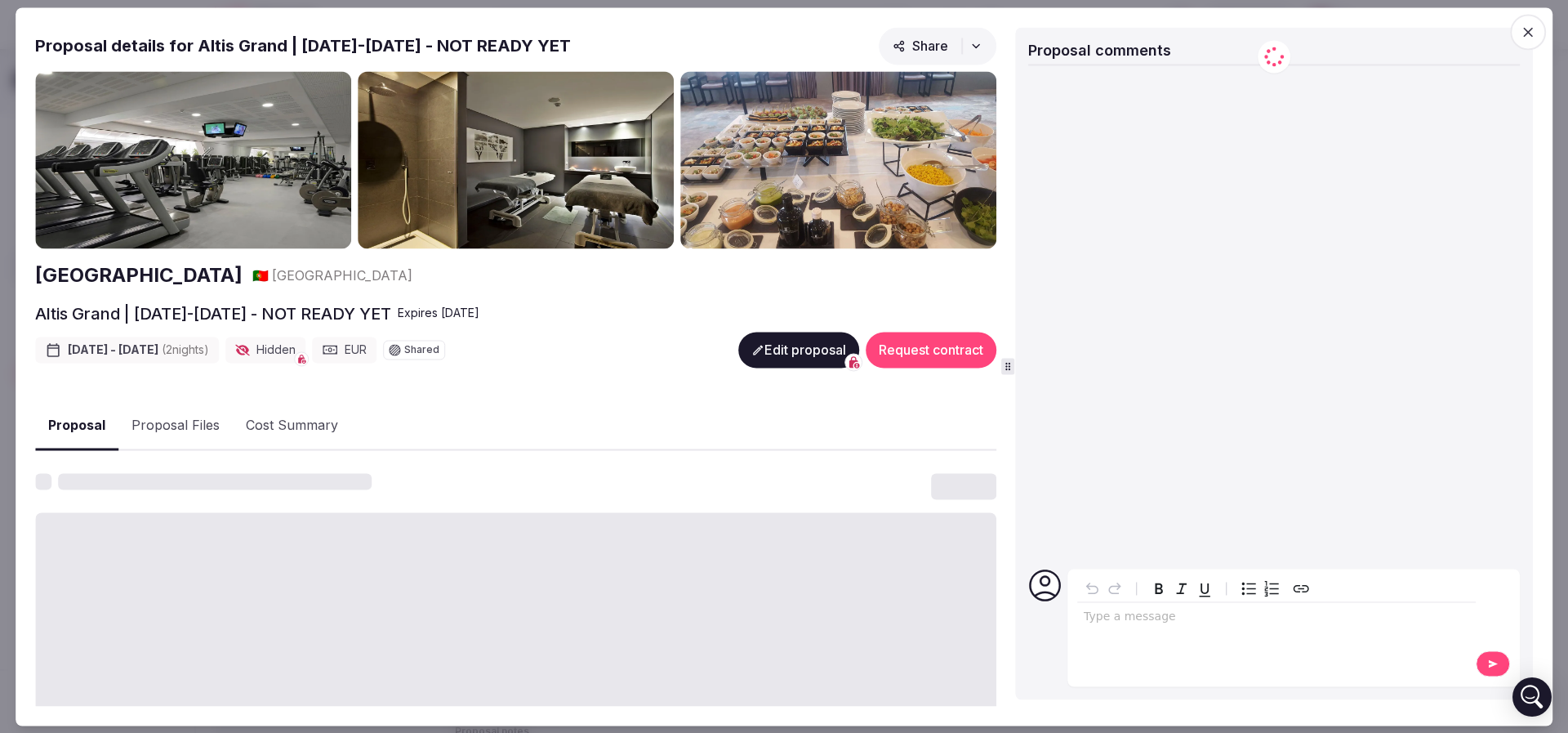
click at [608, 339] on div "Jul 17th - 19th, 2026 ( 2 night s ) Hidden EUR Shared Edit proposal Request con…" at bounding box center [515, 349] width 961 height 36
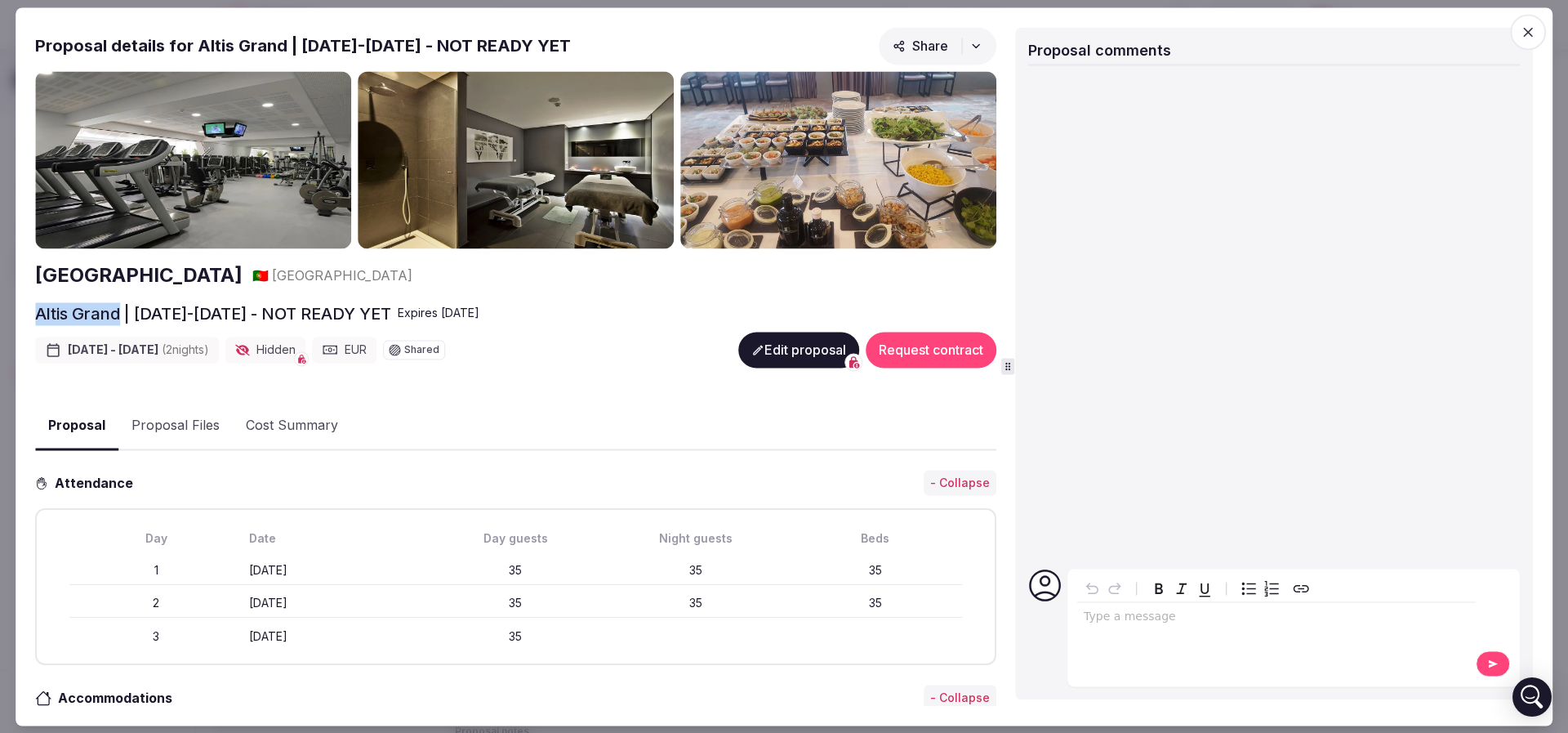
drag, startPoint x: 35, startPoint y: 315, endPoint x: 122, endPoint y: 308, distance: 87.3
click at [122, 308] on h2 "Altis Grand | 17-19 July 2026 - NOT READY YET" at bounding box center [213, 313] width 356 height 23
copy h2 "Altis Grand"
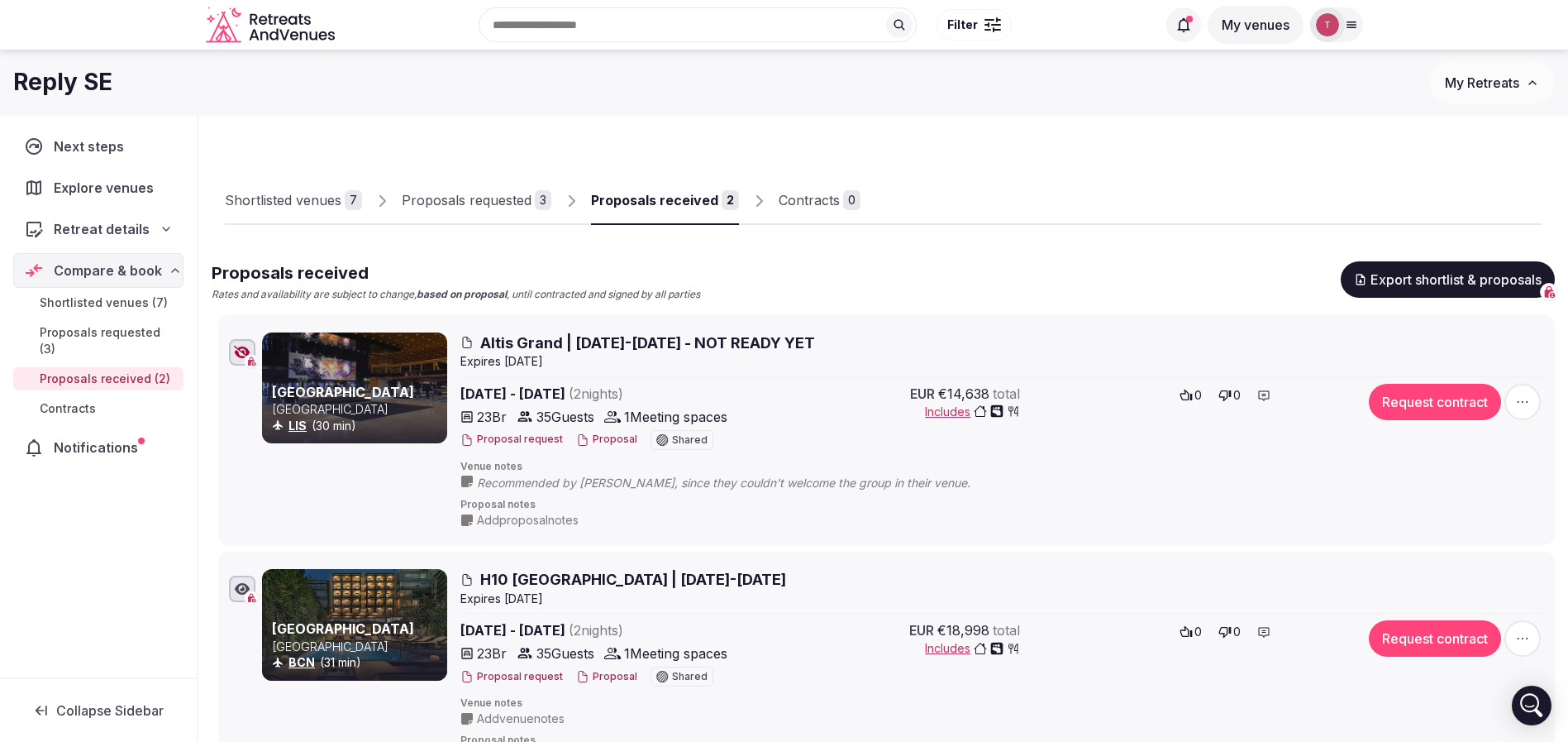
click at [494, 185] on link "Proposals requested 3" at bounding box center [476, 201] width 150 height 48
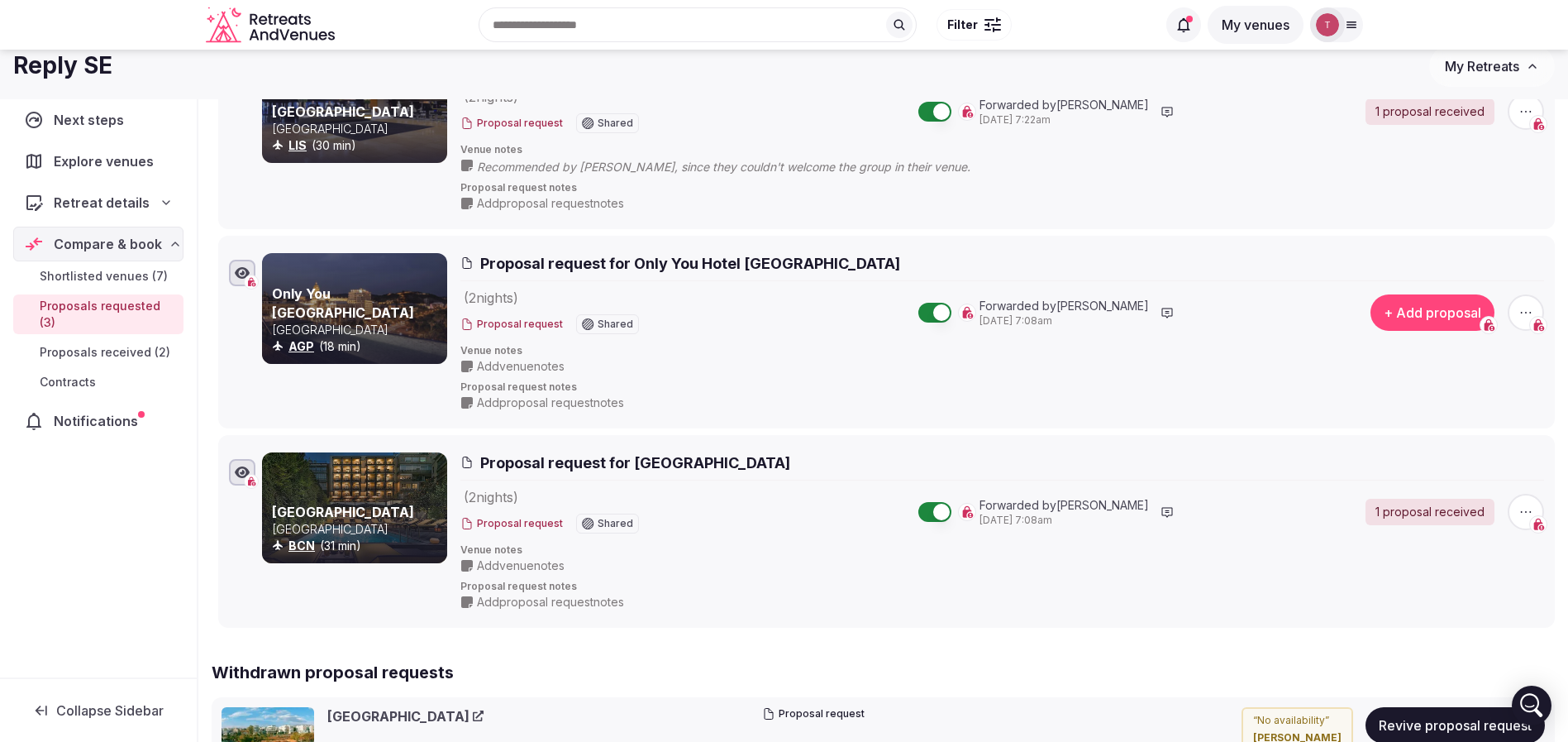
scroll to position [248, 0]
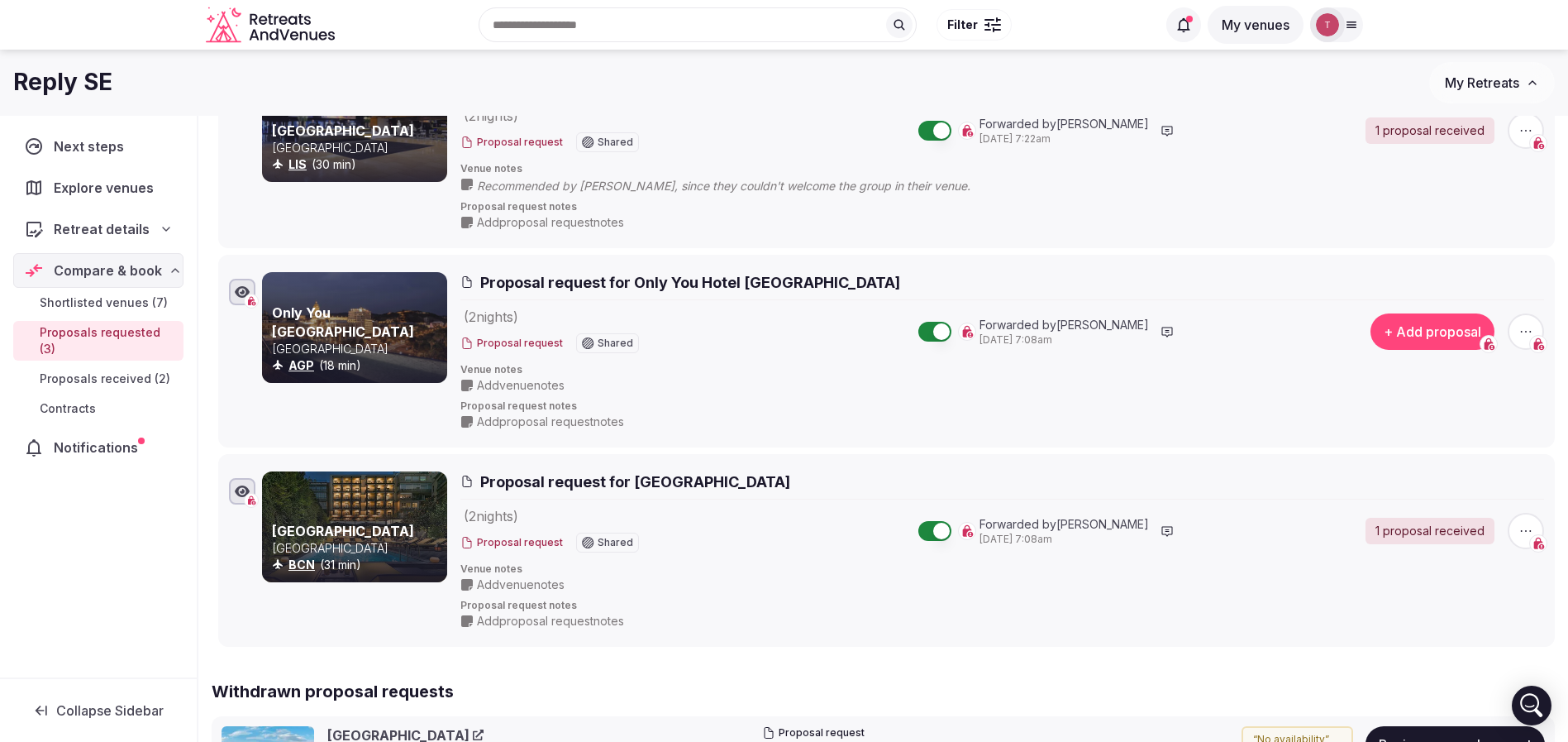
click at [396, 331] on link "Only You Hotel Málaga" at bounding box center [343, 322] width 142 height 35
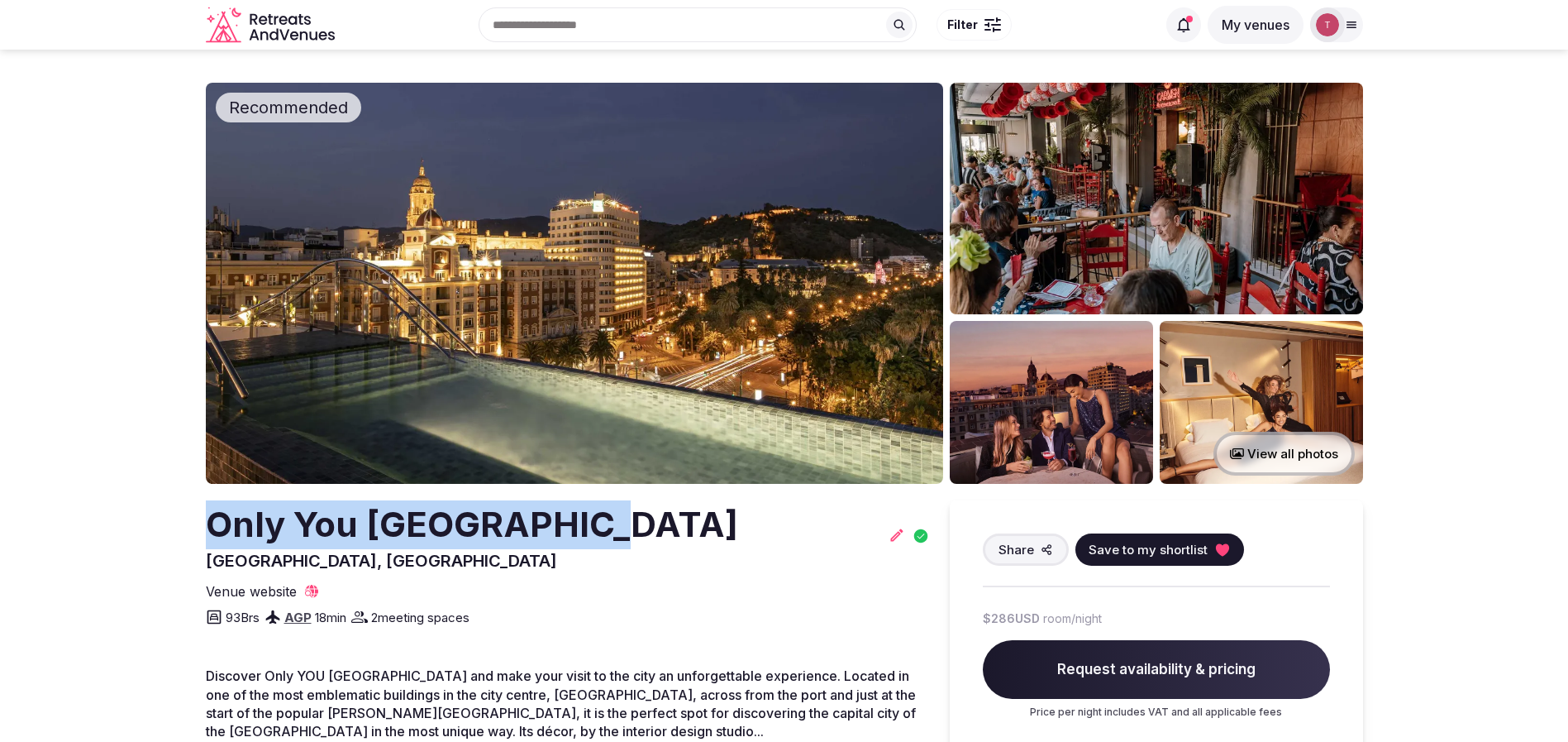
drag, startPoint x: 199, startPoint y: 523, endPoint x: 628, endPoint y: 523, distance: 429.0
copy h2 "Only You [GEOGRAPHIC_DATA]"
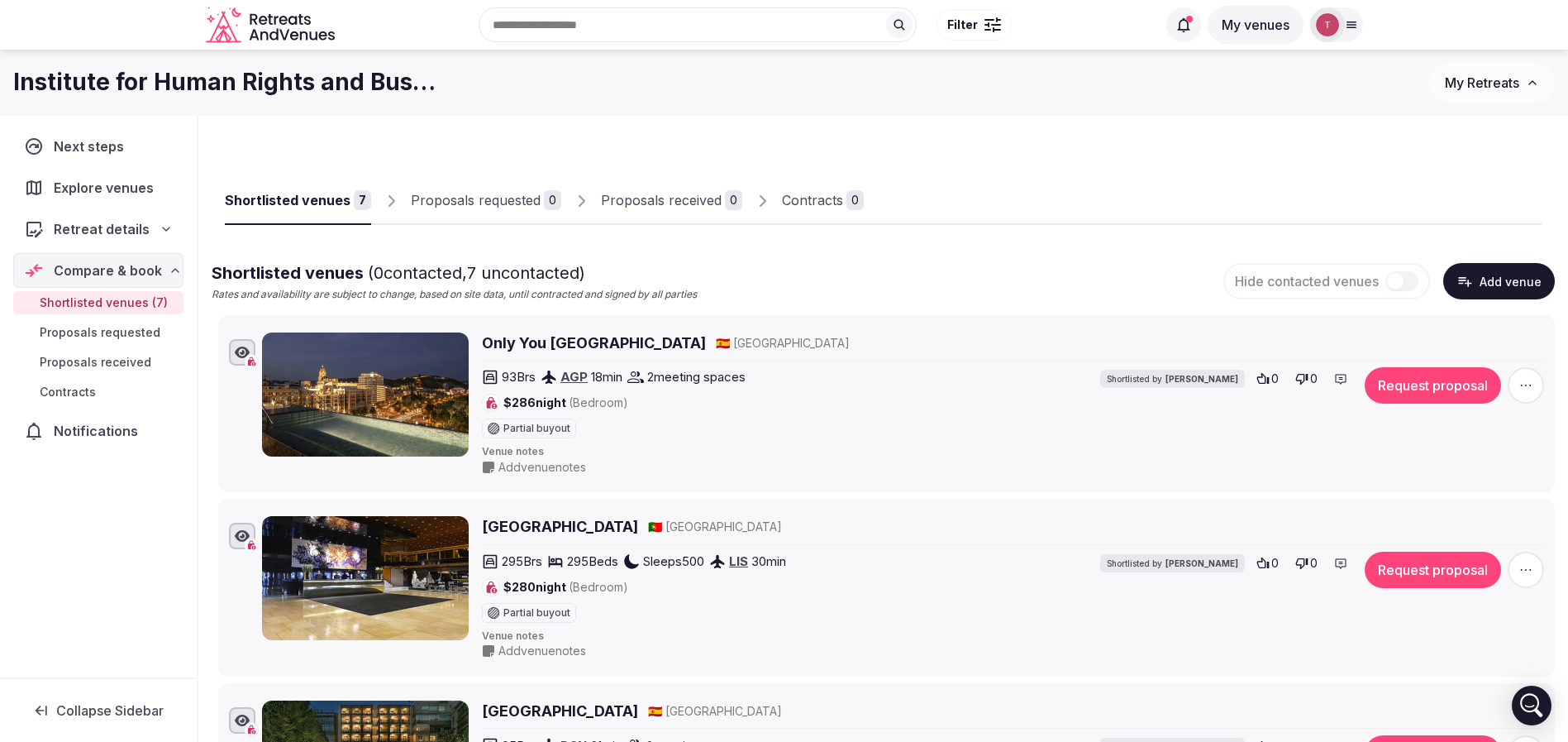
click at [1111, 171] on div "Shortlisted venues 7 Proposals requested 0 Proposals received 0 Contracts 0" at bounding box center [883, 187] width 1317 height 76
click at [1110, 165] on div "Shortlisted venues 7 Proposals requested 0 Proposals received 0 Contracts 0" at bounding box center [883, 187] width 1317 height 76
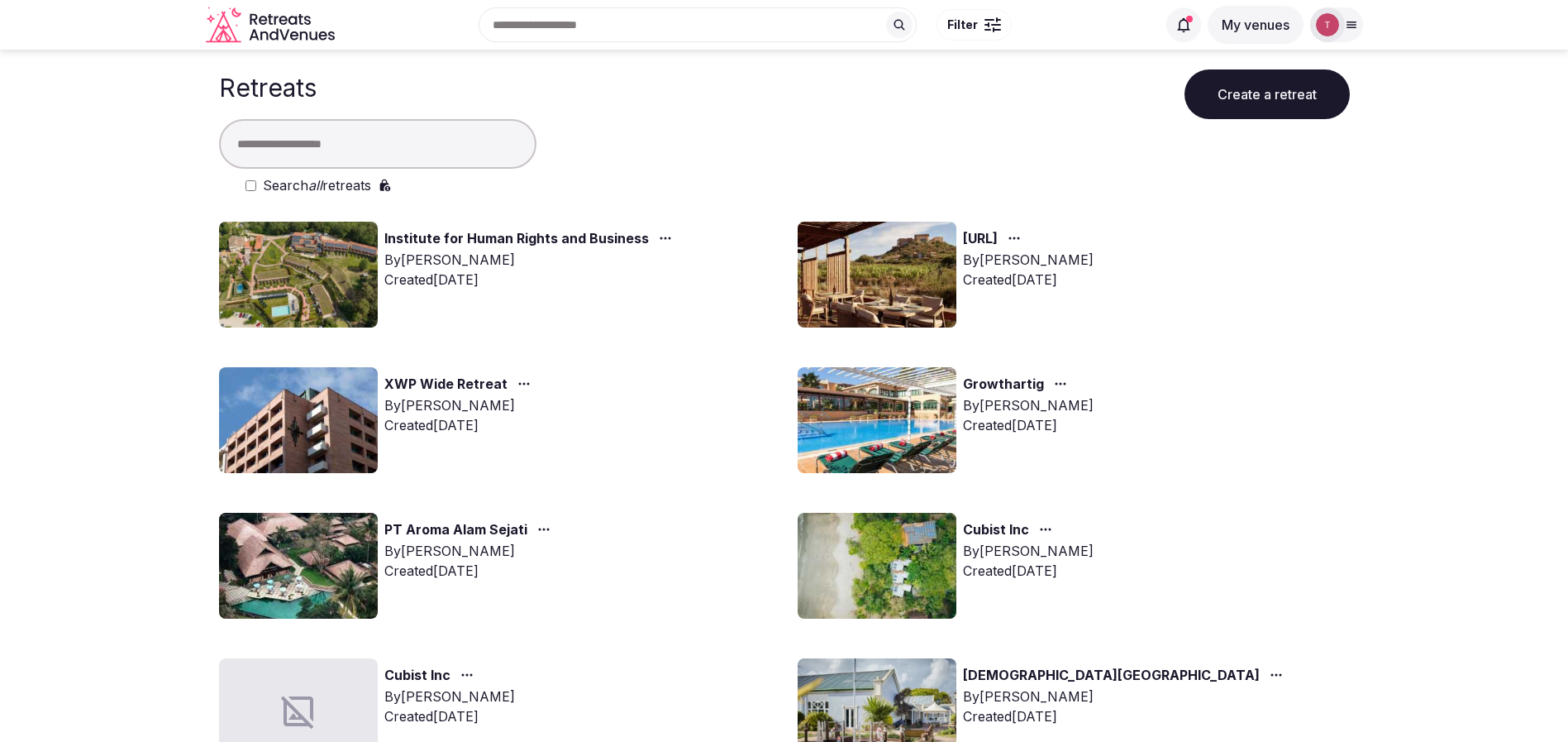
click at [337, 149] on input "text" at bounding box center [377, 144] width 317 height 50
type input "*********"
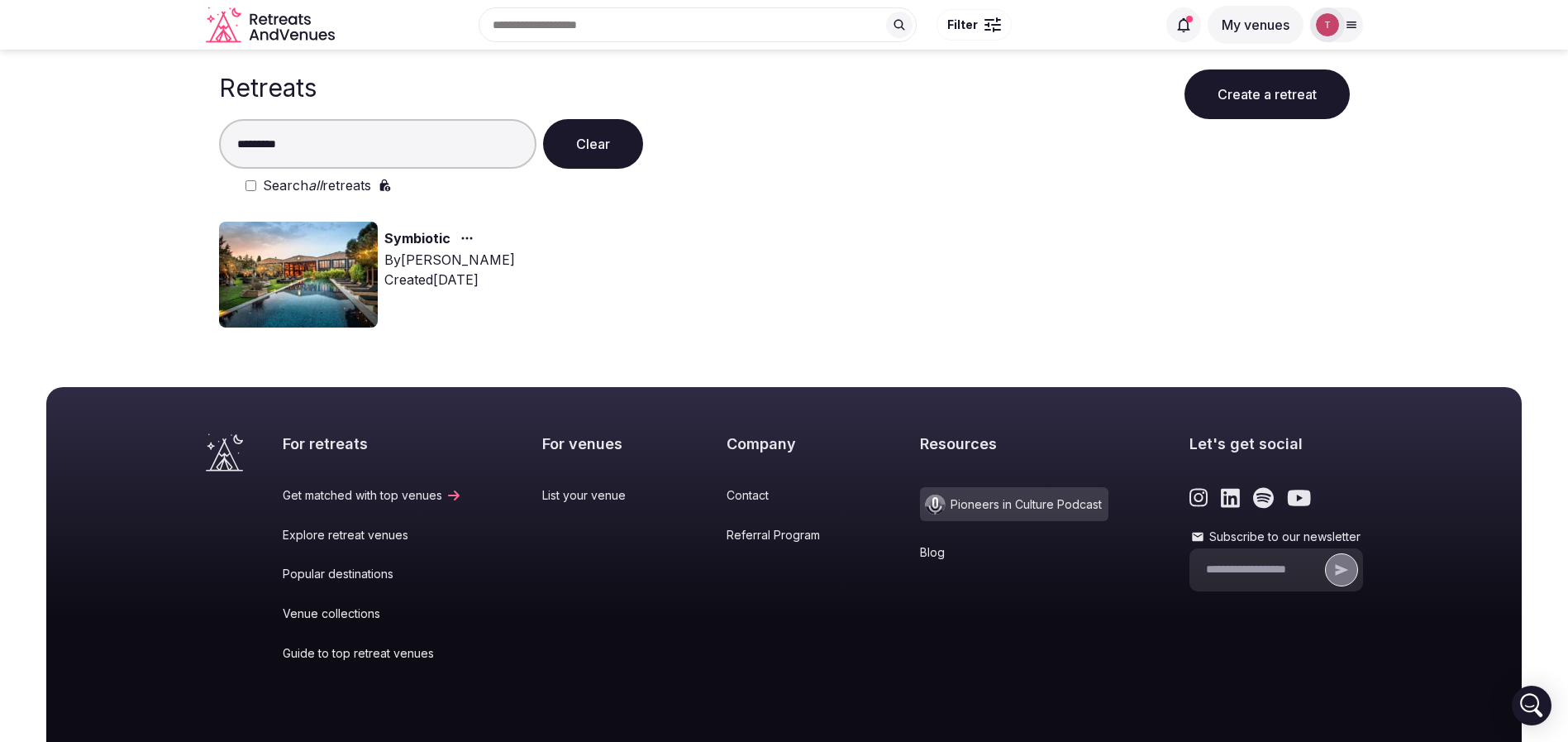
click at [313, 256] on img at bounding box center [299, 274] width 159 height 106
click at [312, 256] on img at bounding box center [299, 274] width 159 height 106
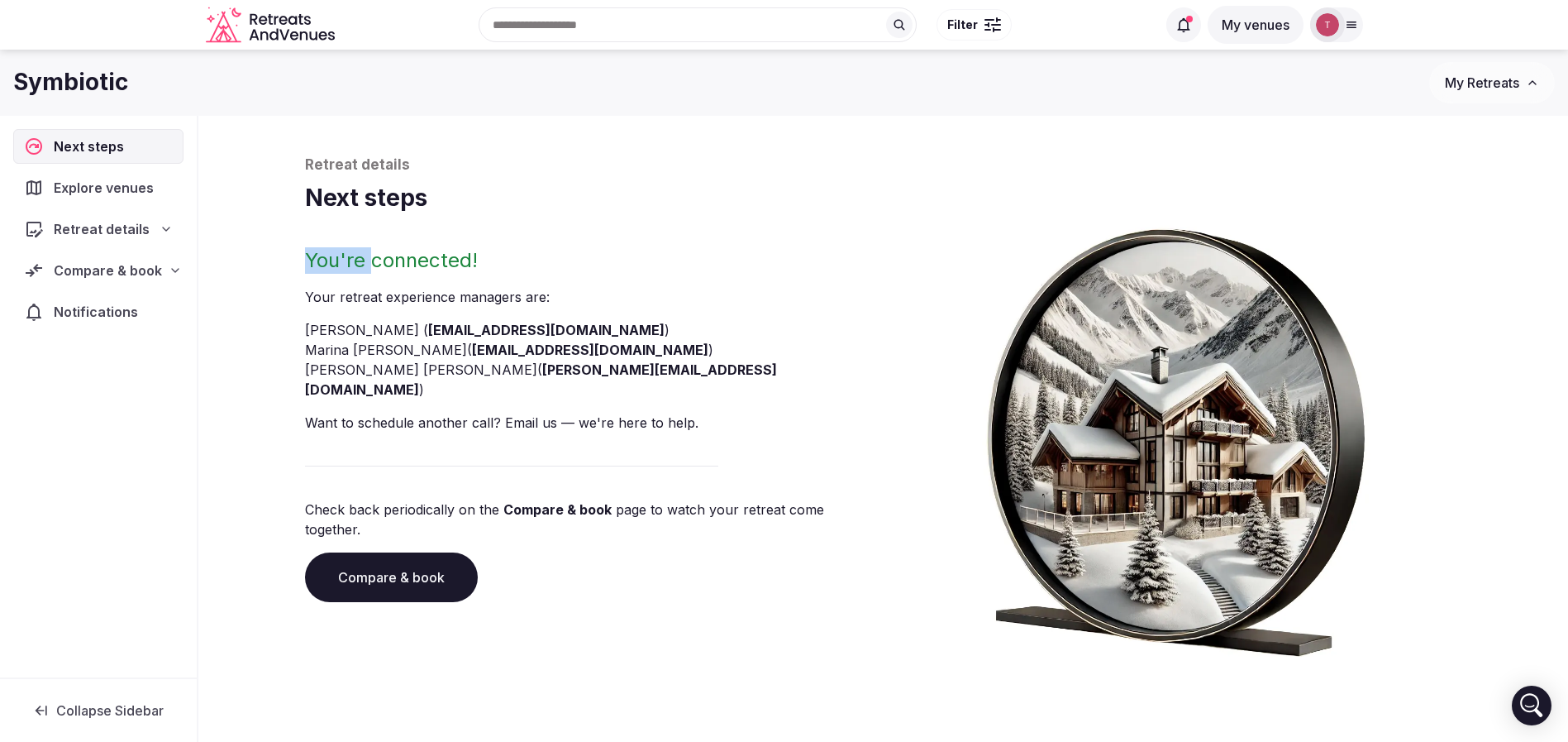
click at [323, 258] on h2 "You're connected!" at bounding box center [591, 260] width 572 height 26
click at [386, 558] on link "Compare & book" at bounding box center [392, 577] width 173 height 50
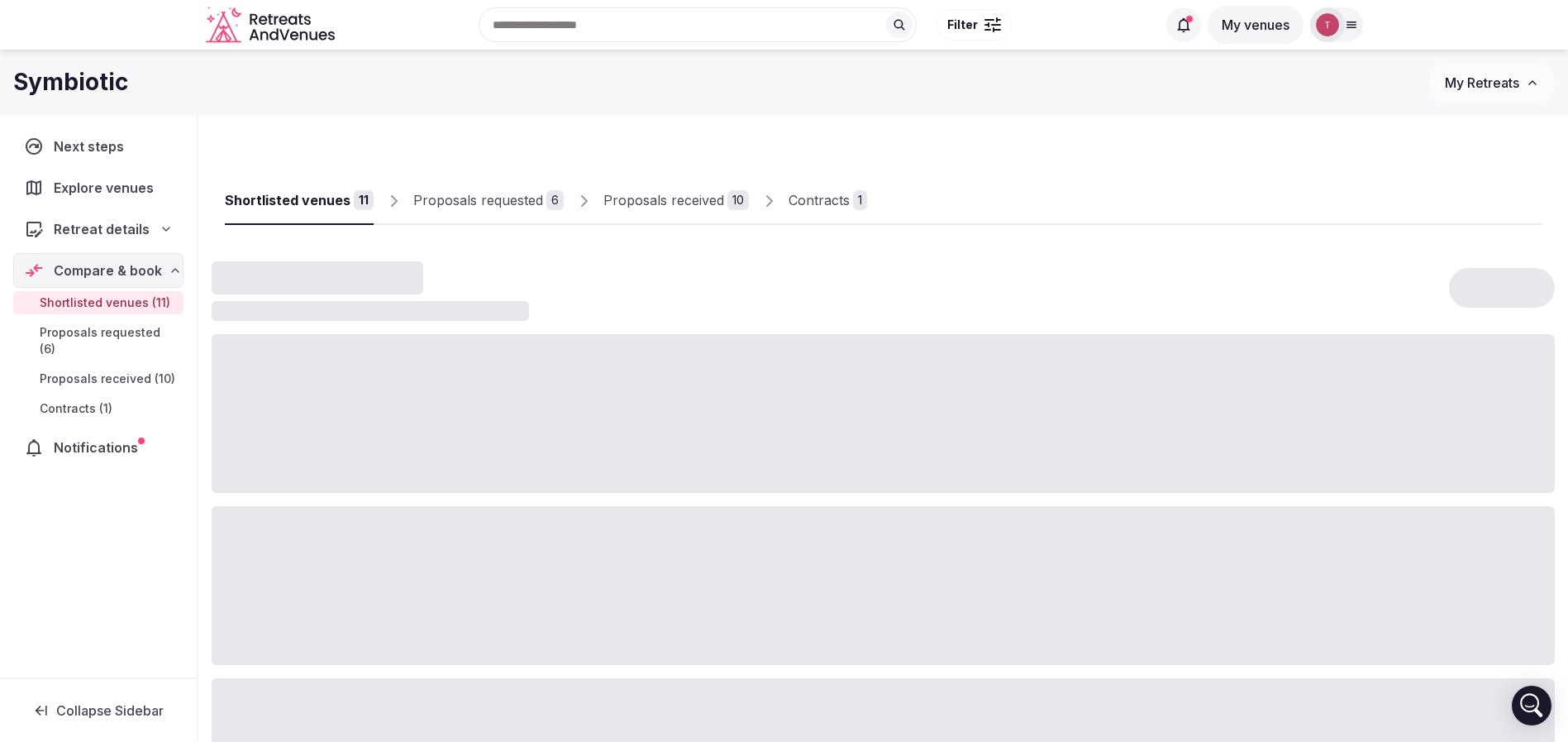
click at [727, 198] on div "10" at bounding box center [737, 200] width 21 height 19
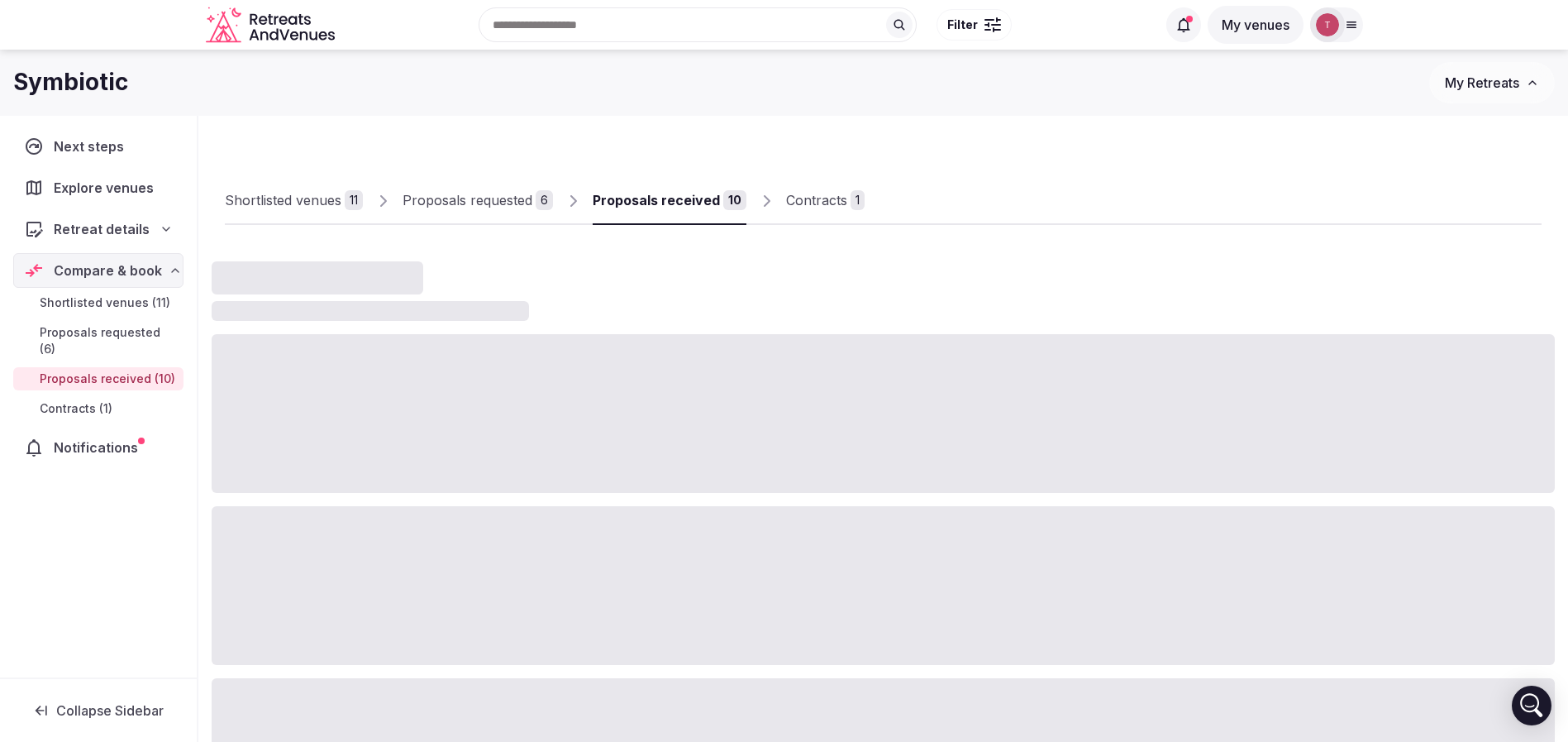
click at [723, 197] on div "10" at bounding box center [734, 200] width 23 height 19
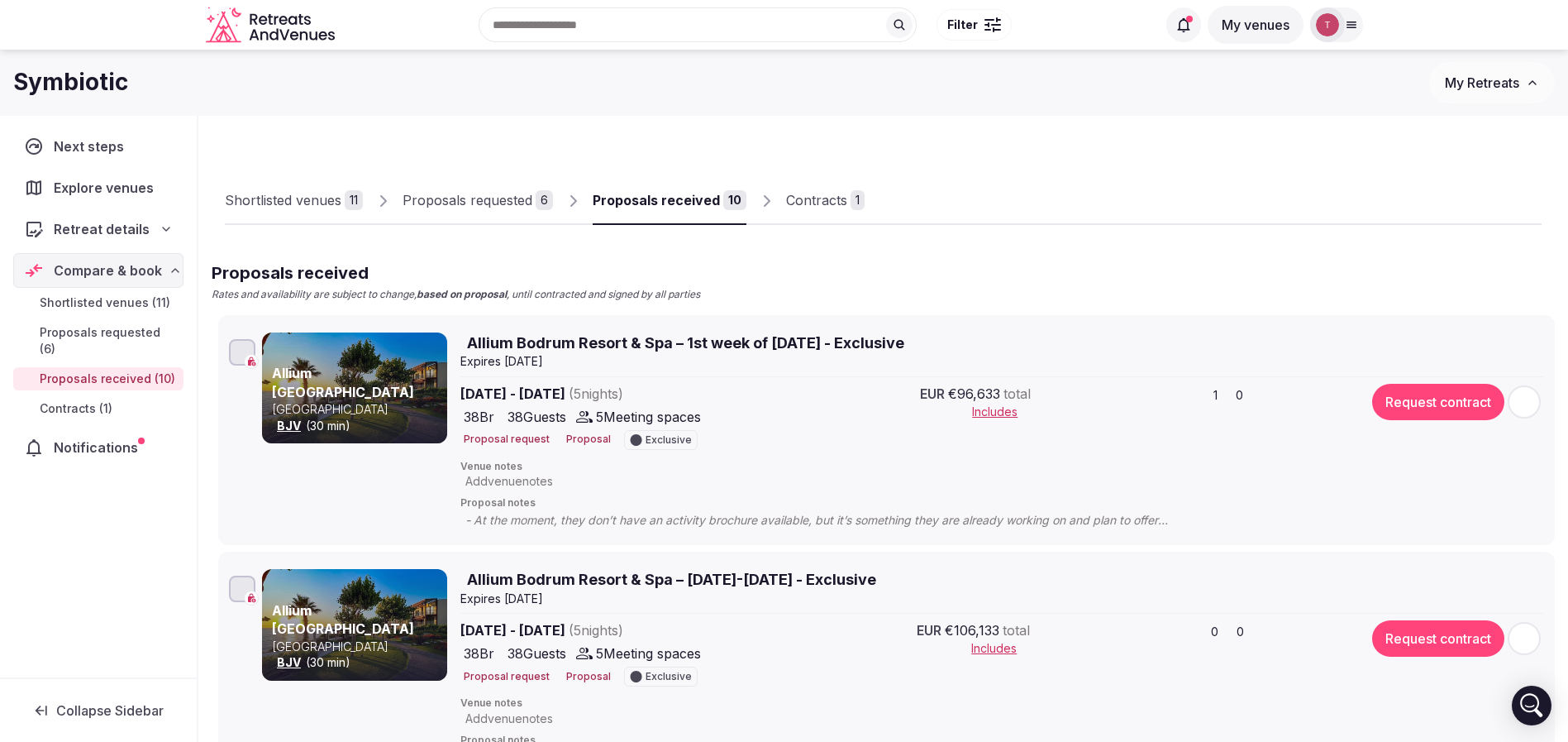
click at [723, 197] on div "10" at bounding box center [734, 200] width 23 height 19
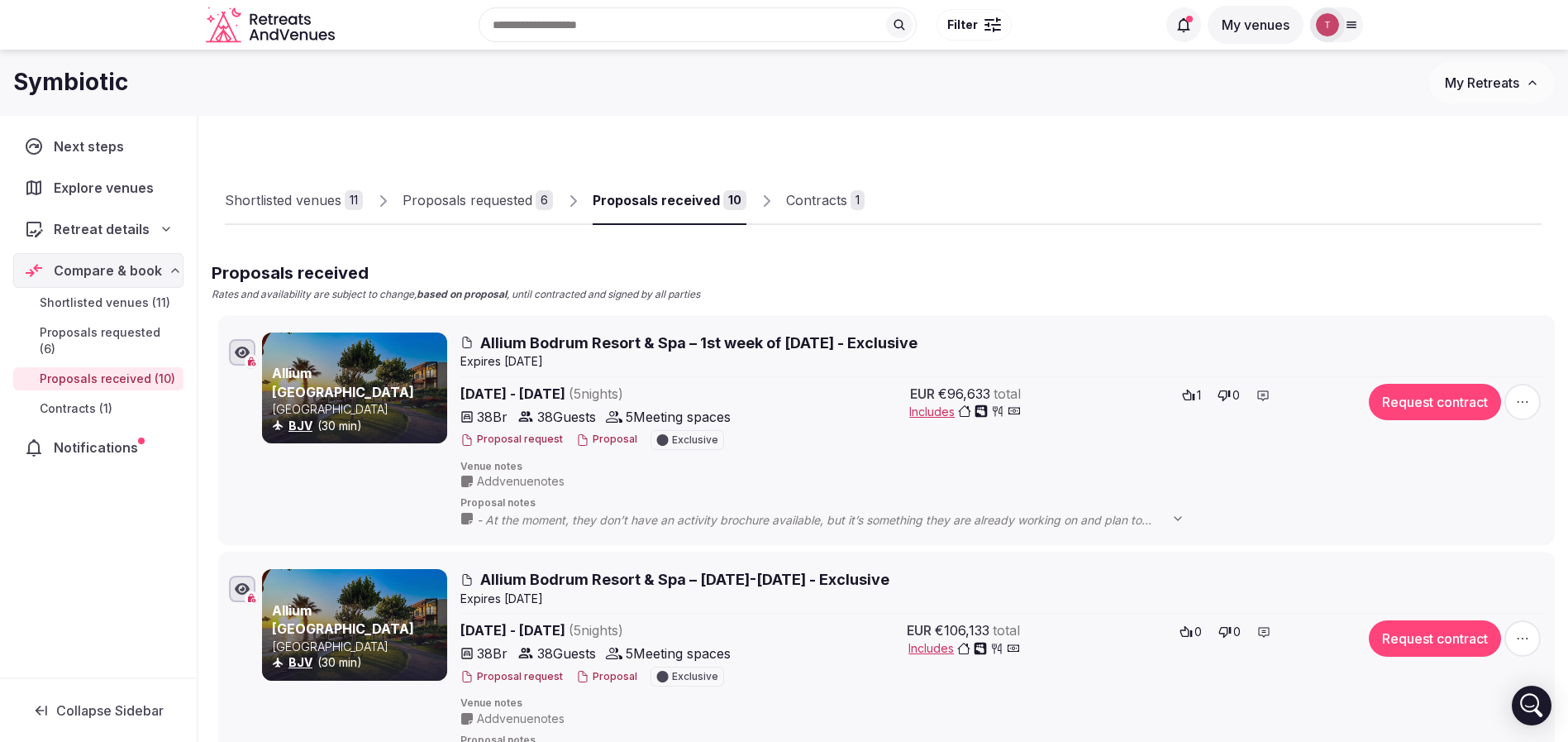
click at [723, 197] on div "10" at bounding box center [734, 200] width 23 height 19
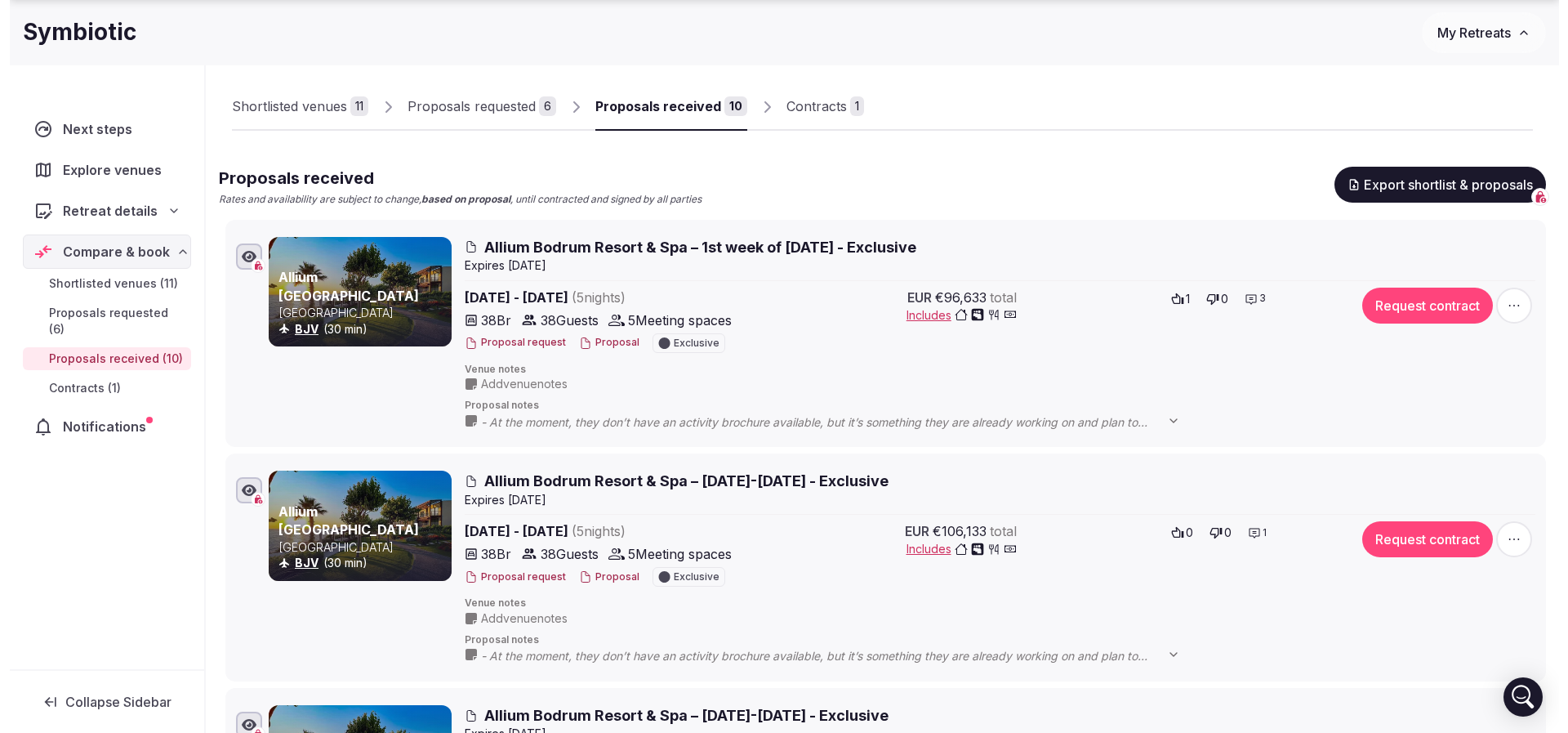
scroll to position [123, 0]
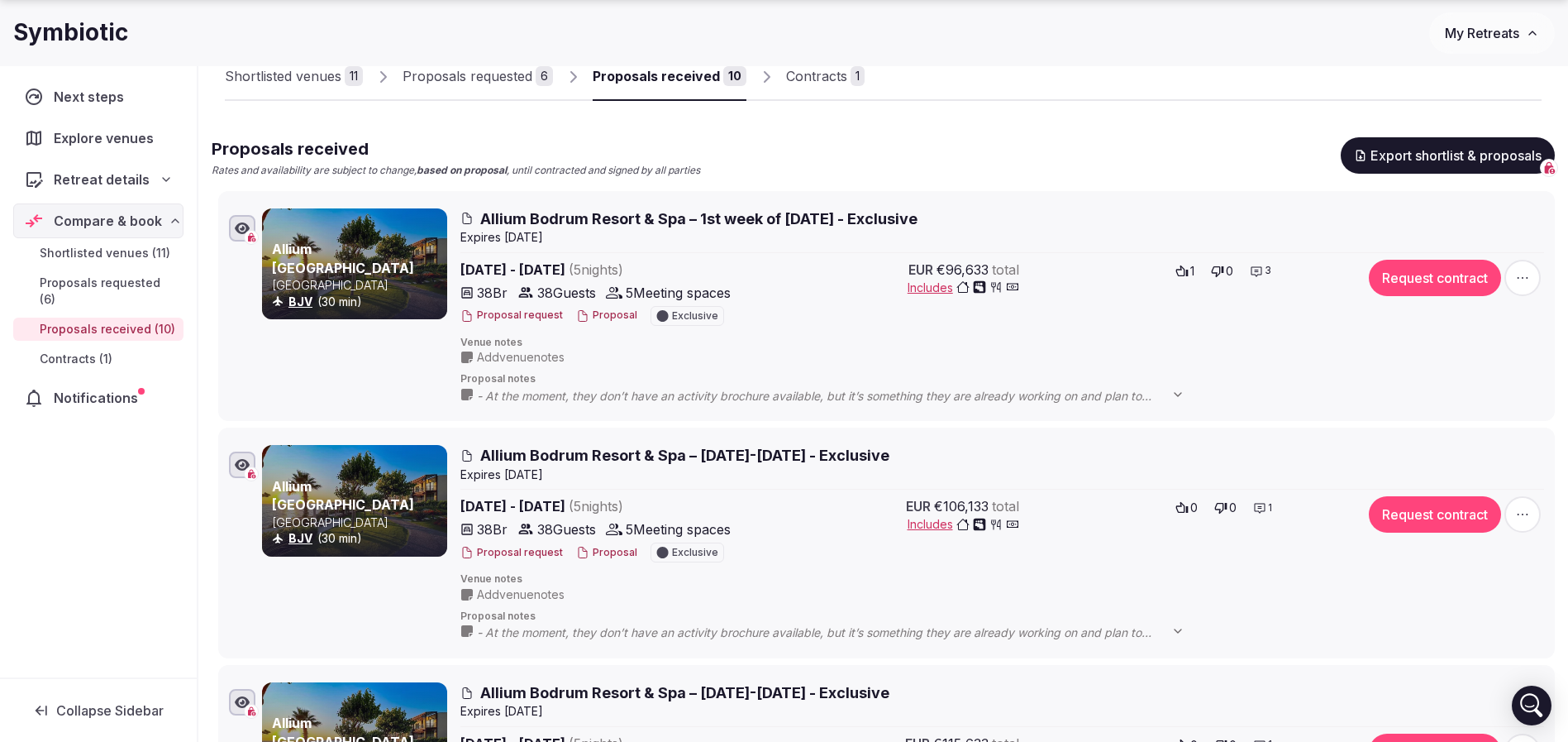
click at [585, 311] on button "Proposal" at bounding box center [606, 316] width 61 height 14
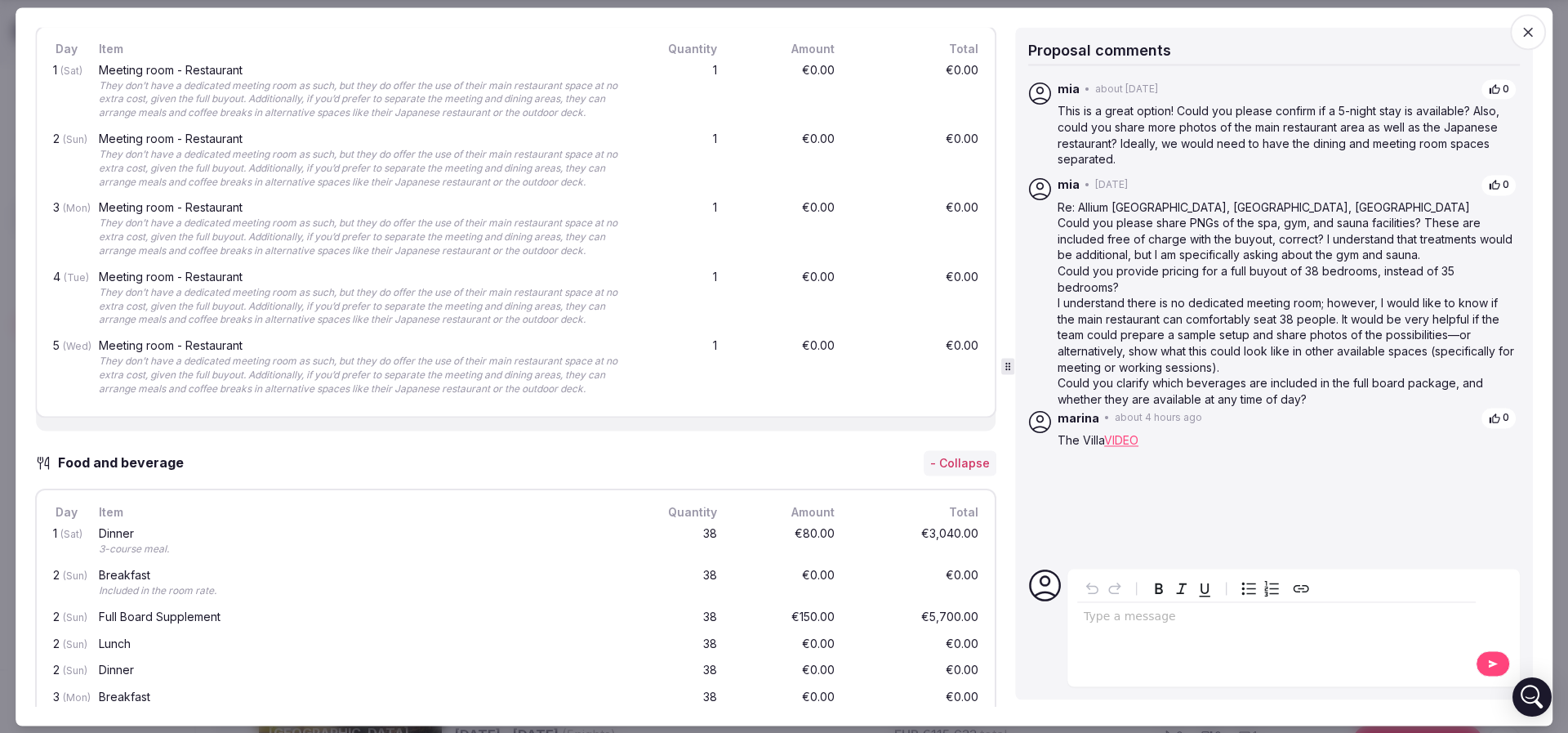
scroll to position [2083, 0]
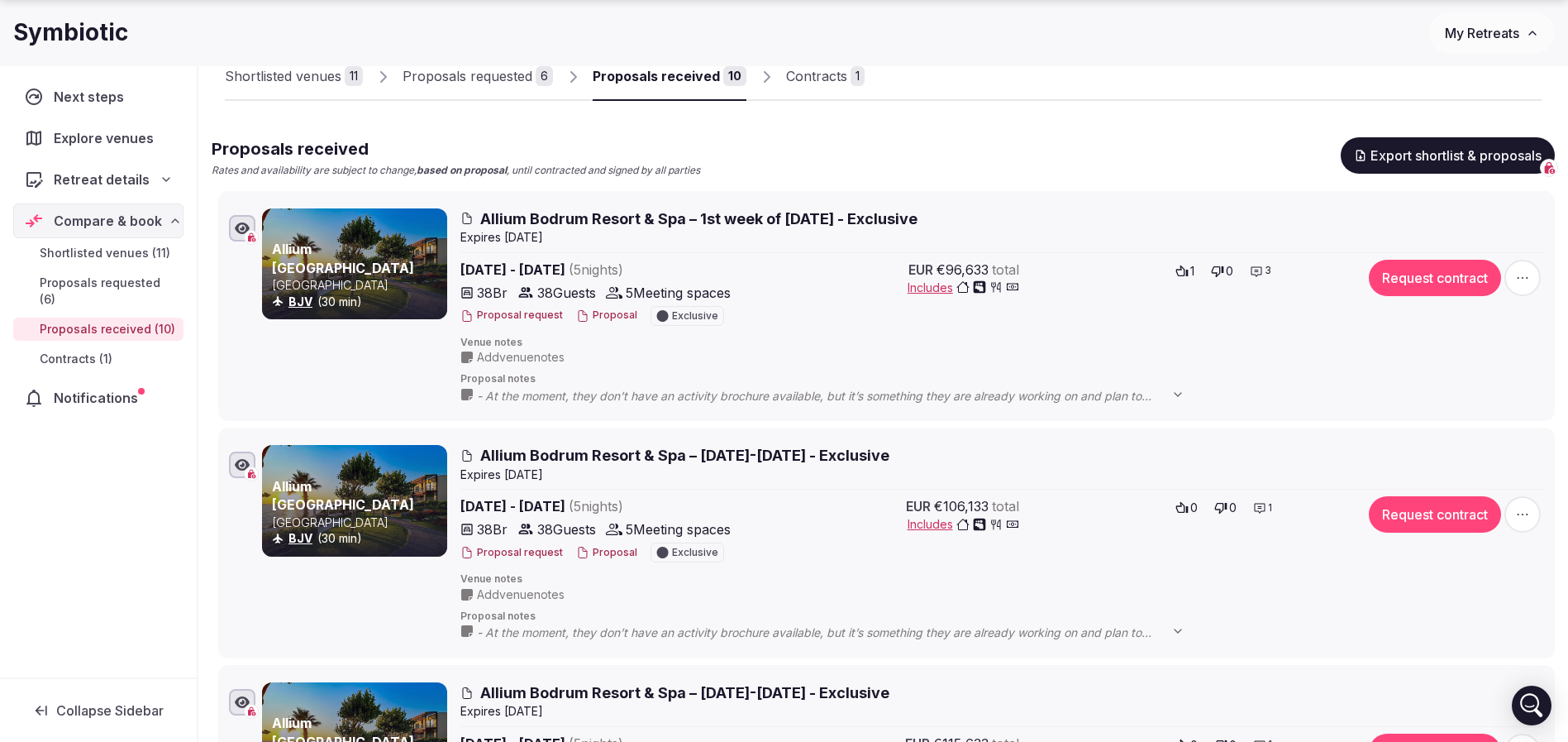
click at [592, 548] on button "Proposal" at bounding box center [606, 552] width 61 height 14
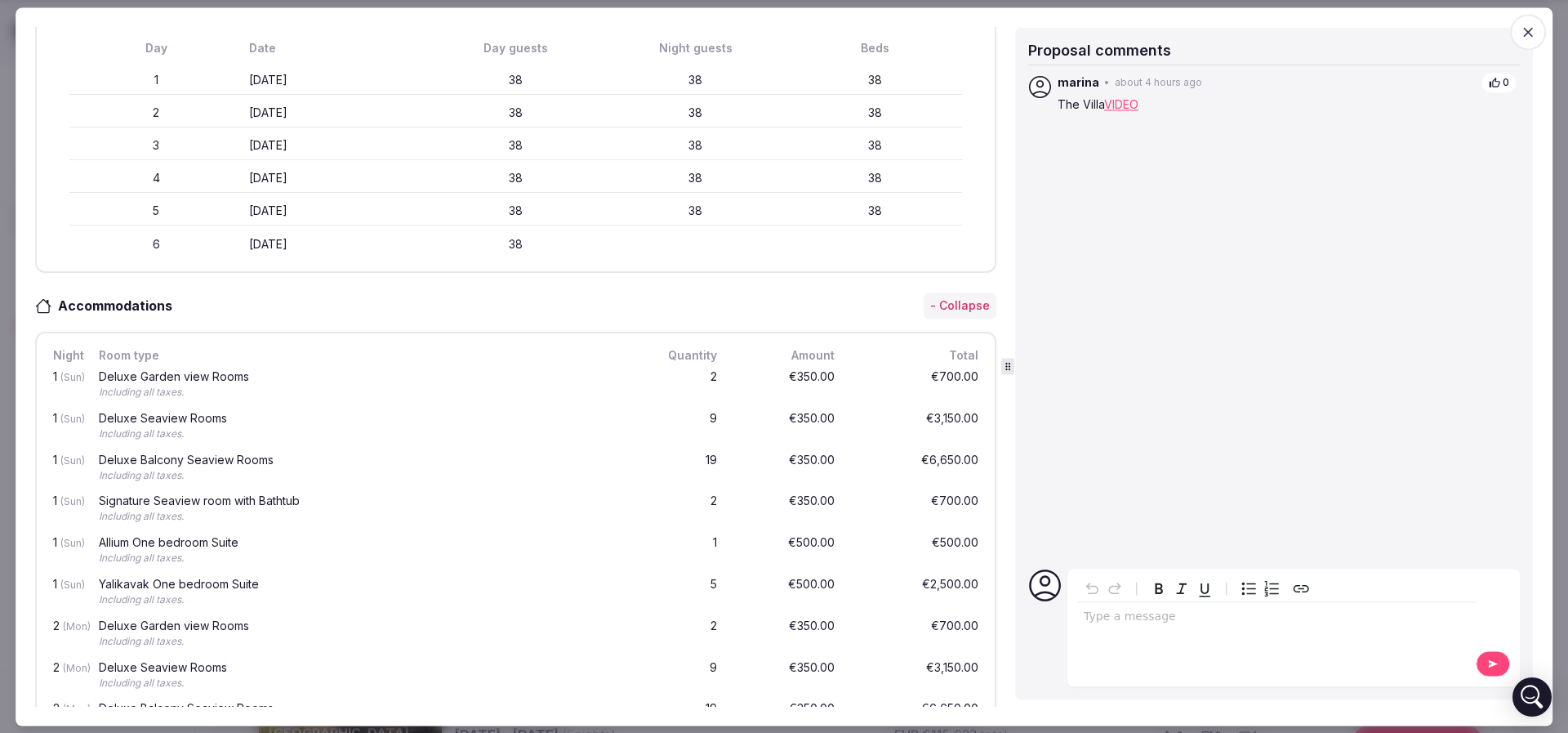
scroll to position [0, 0]
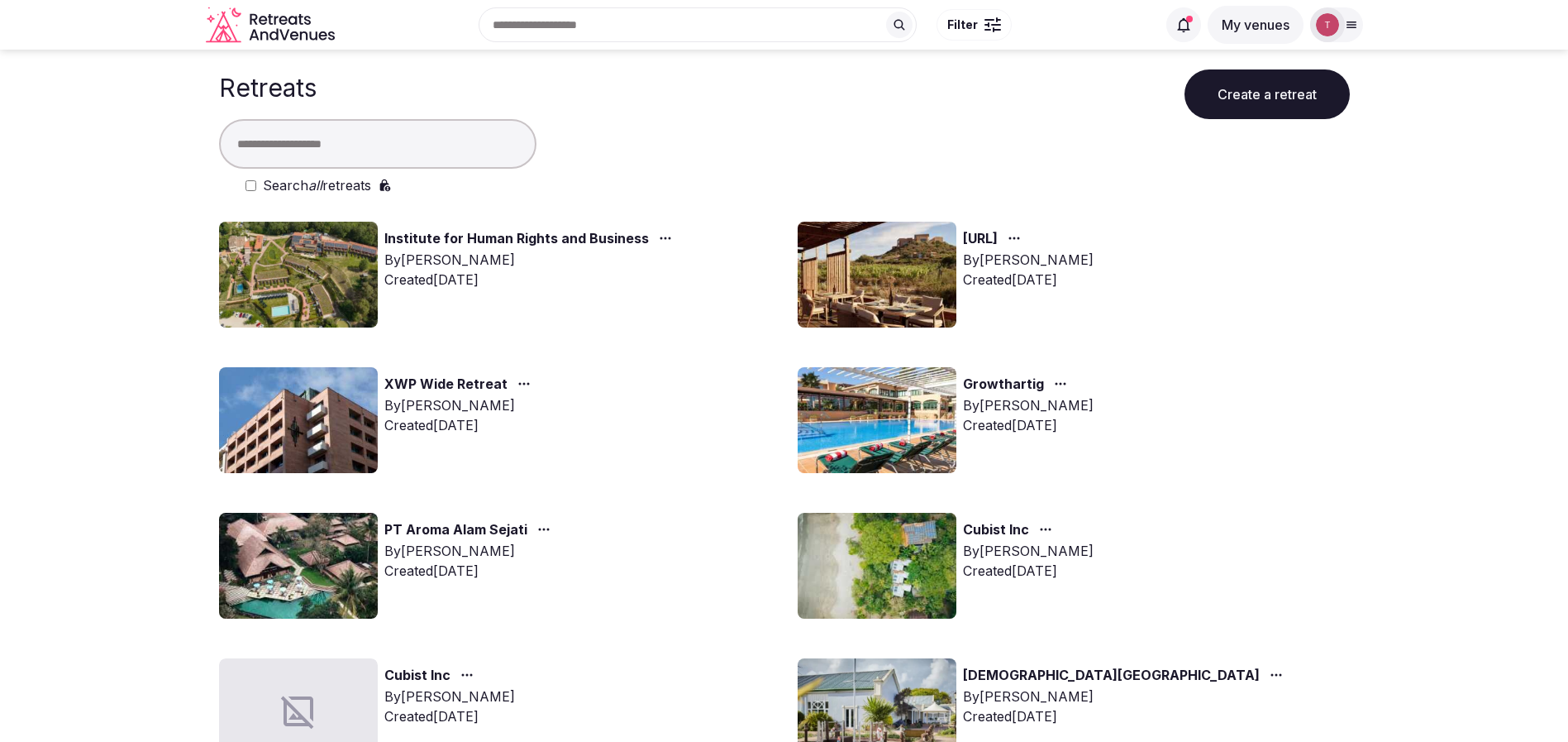
click at [412, 129] on input "text" at bounding box center [377, 144] width 317 height 50
type input "******"
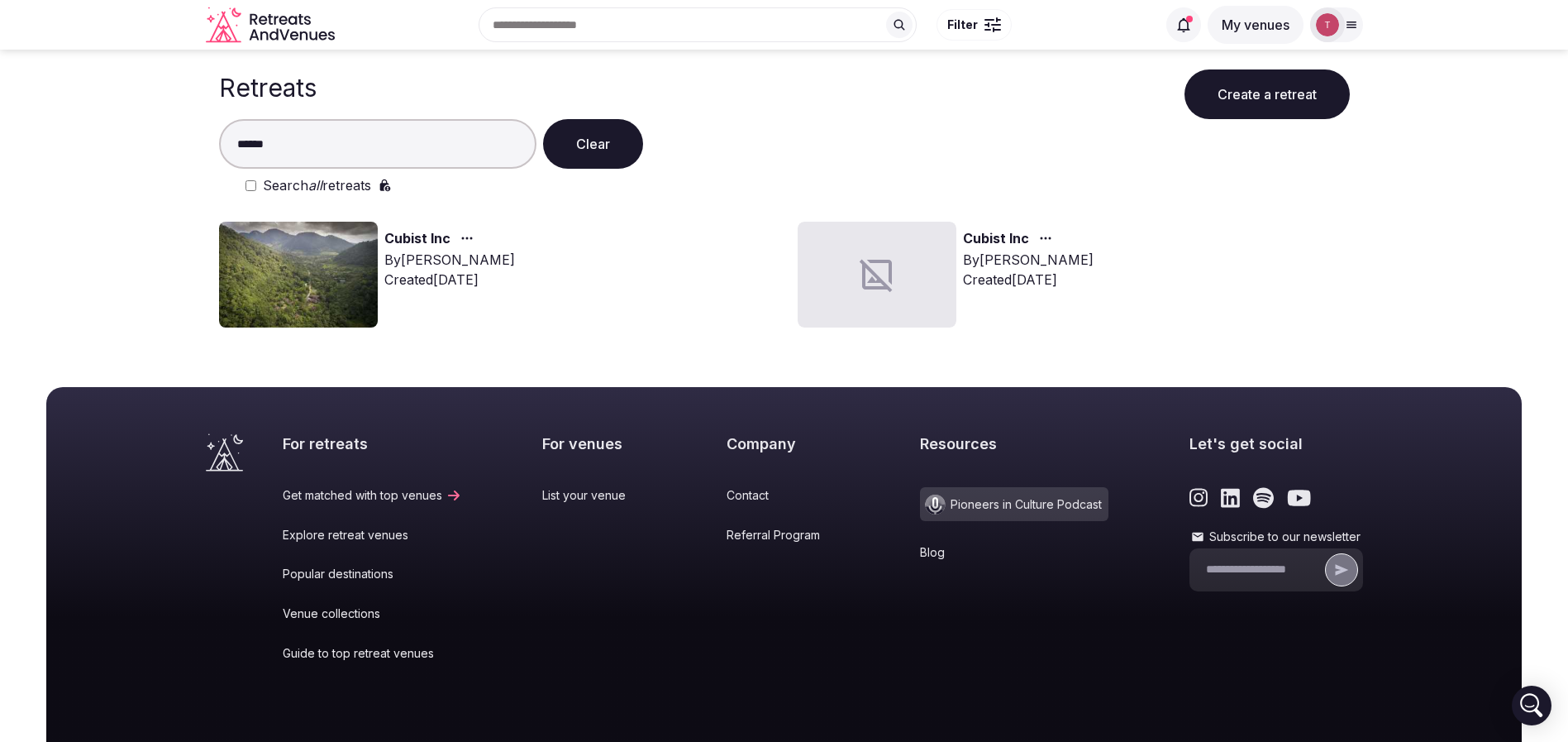
click at [278, 278] on img at bounding box center [299, 274] width 159 height 106
click at [319, 272] on img at bounding box center [299, 274] width 159 height 106
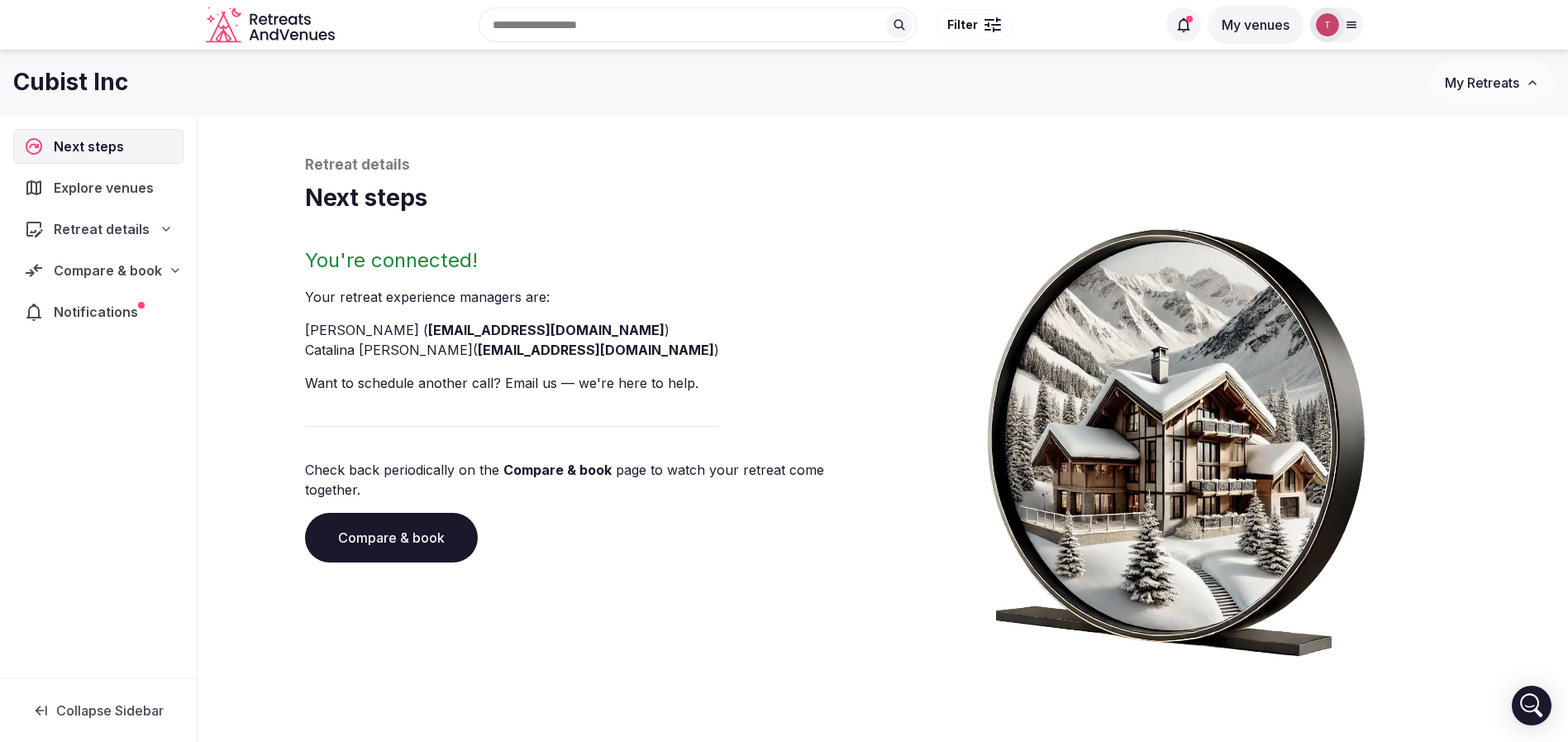
click at [386, 528] on link "Compare & book" at bounding box center [392, 537] width 173 height 50
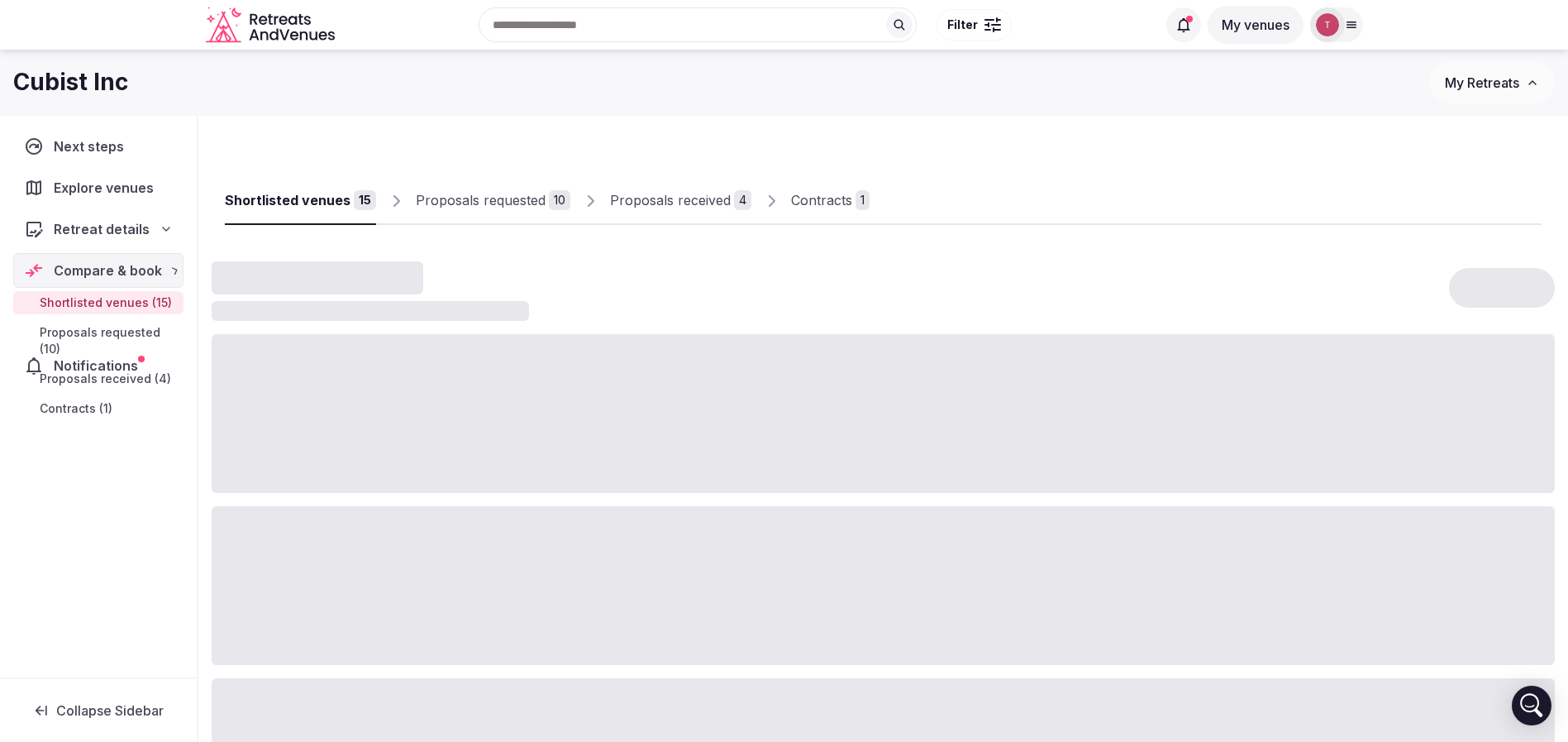
click at [386, 528] on div at bounding box center [883, 585] width 1343 height 159
click at [706, 205] on div "Proposals received" at bounding box center [670, 200] width 121 height 19
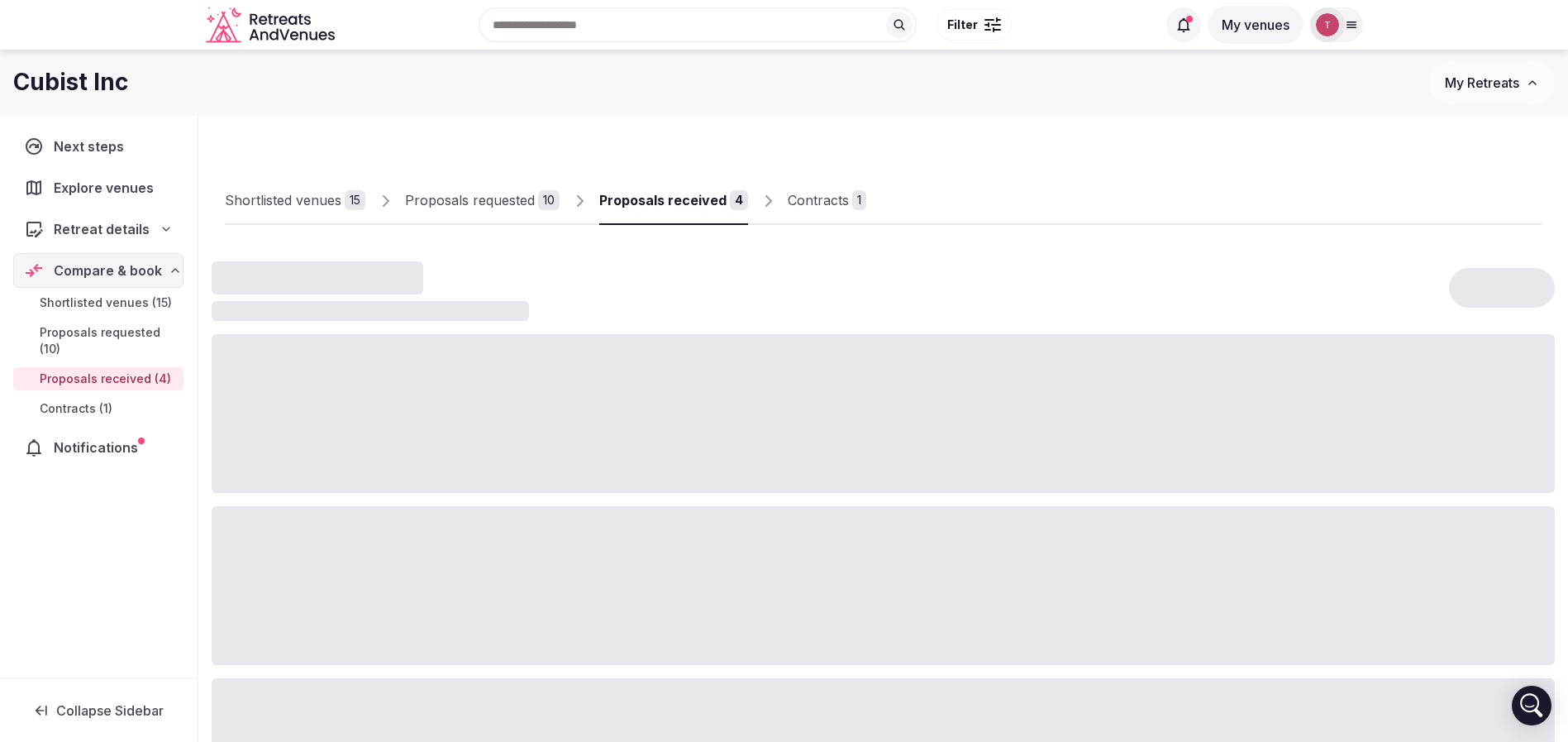
click at [706, 205] on div "Proposals received" at bounding box center [663, 200] width 128 height 19
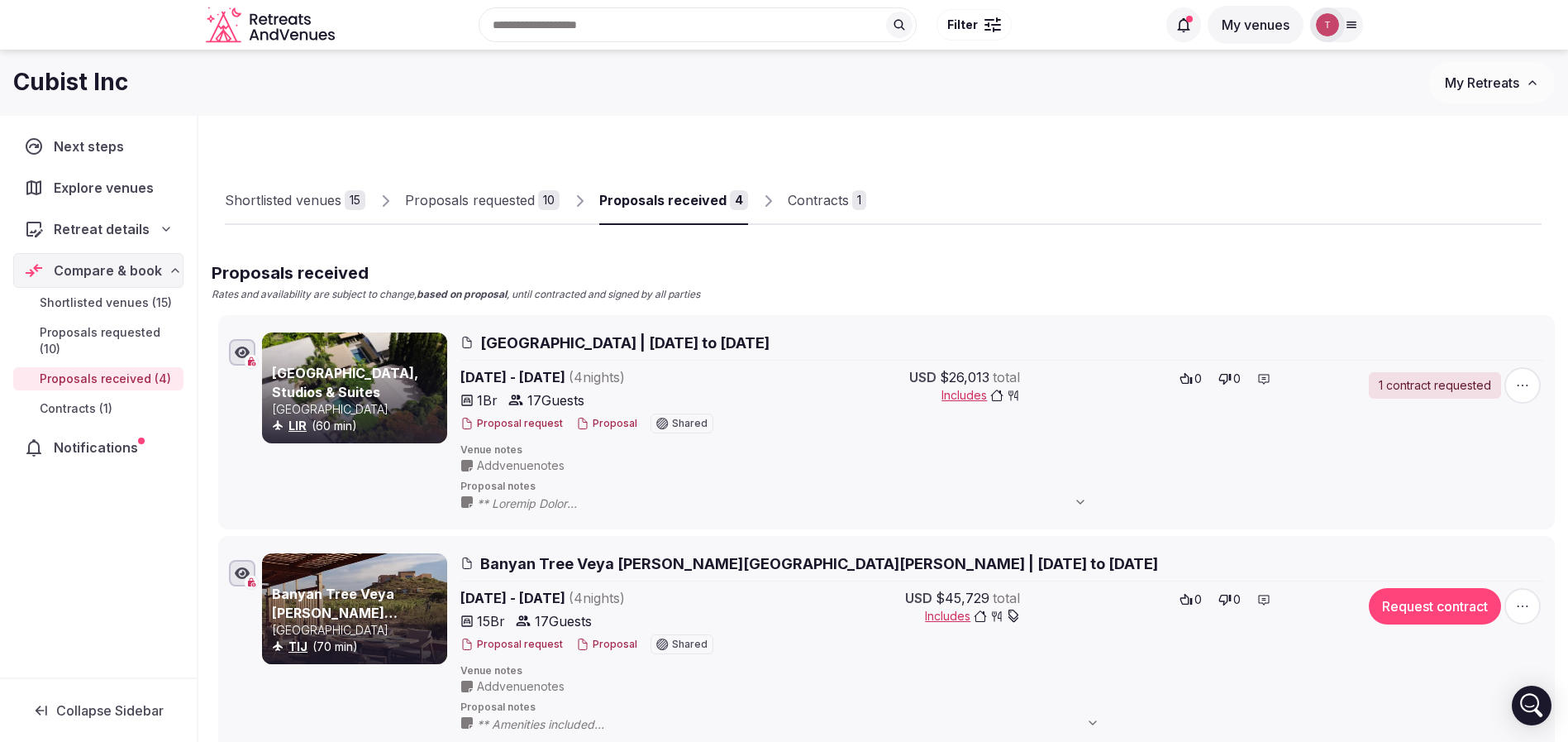
click at [706, 205] on div "Proposals received" at bounding box center [663, 200] width 128 height 19
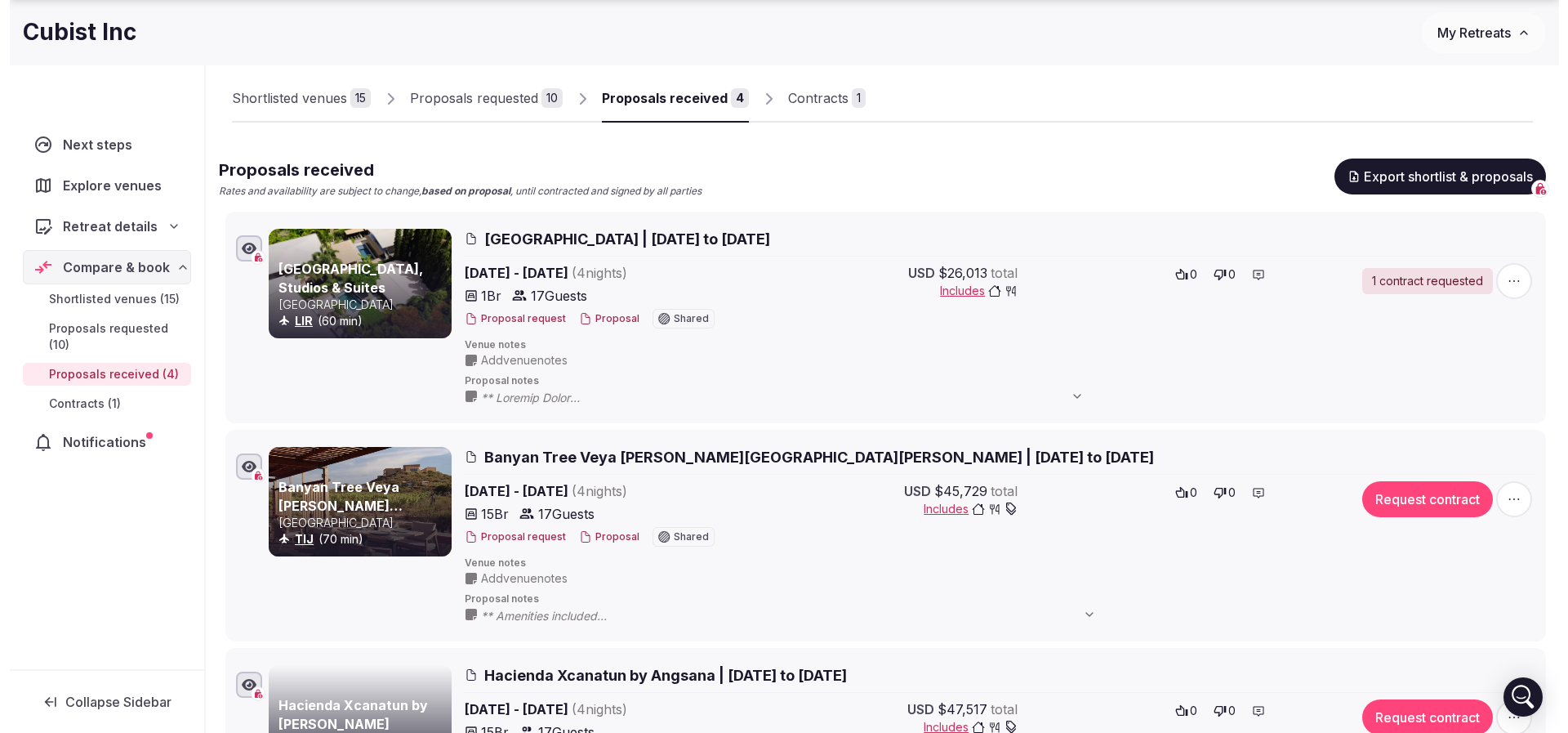
scroll to position [123, 0]
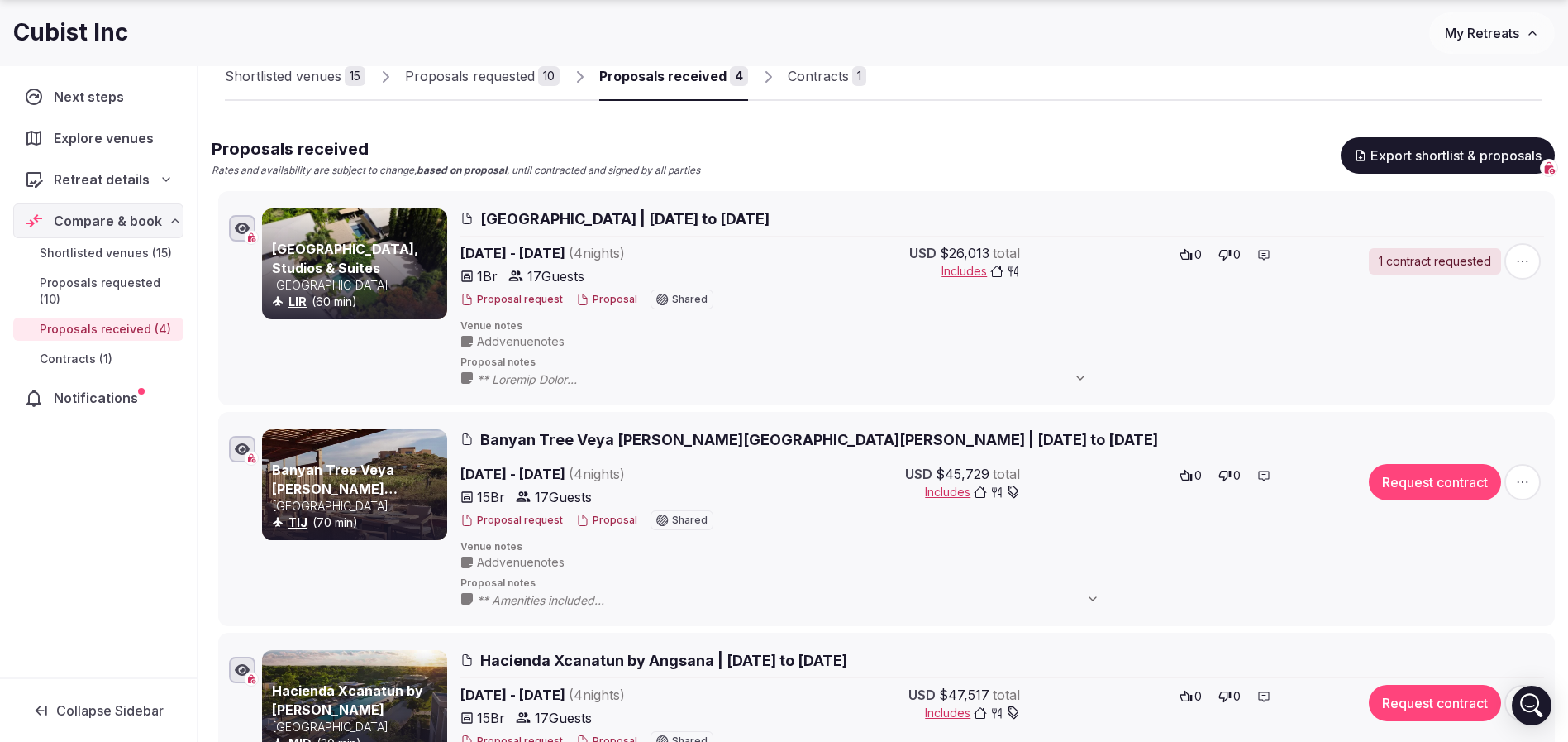
click at [608, 294] on button "Proposal" at bounding box center [606, 300] width 61 height 14
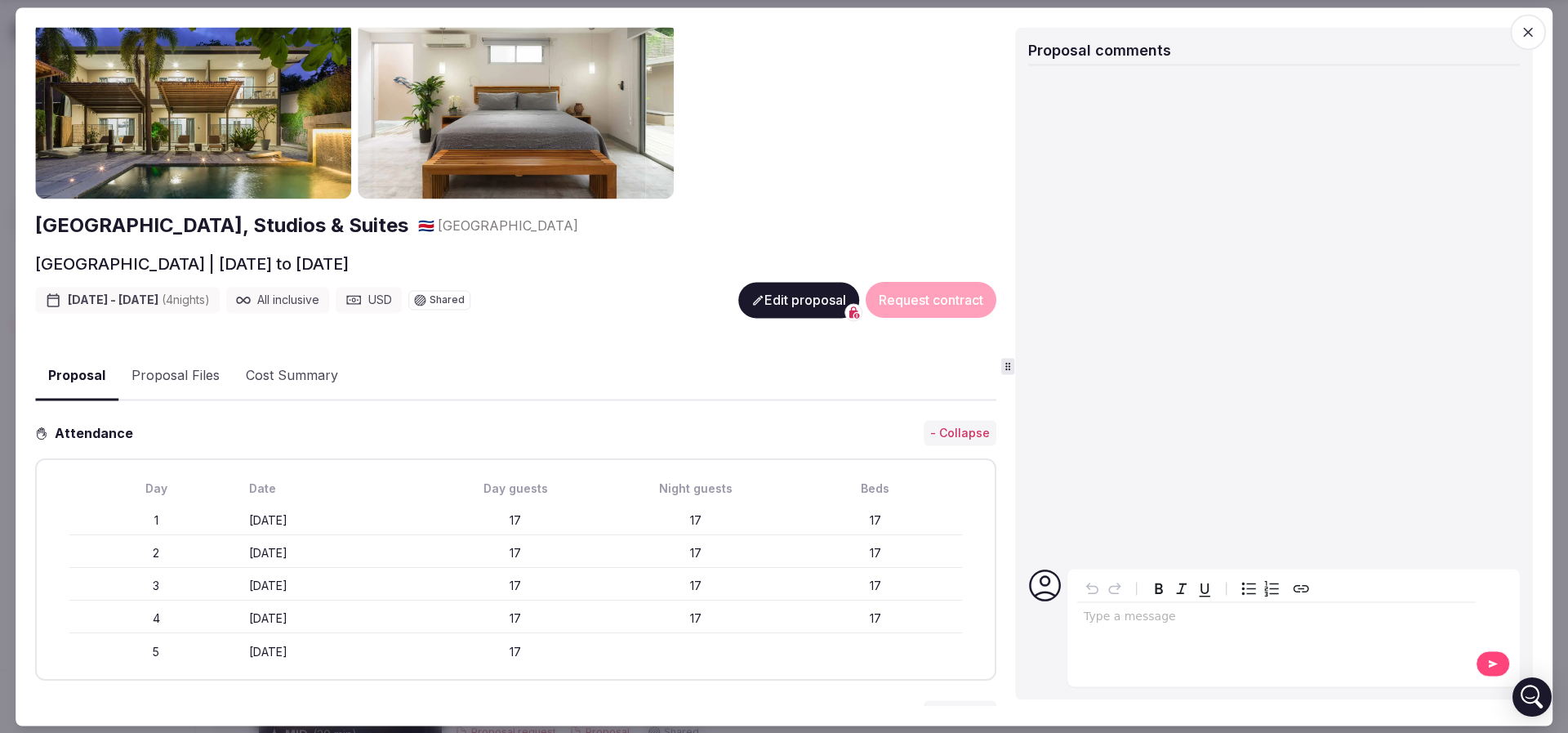
scroll to position [0, 0]
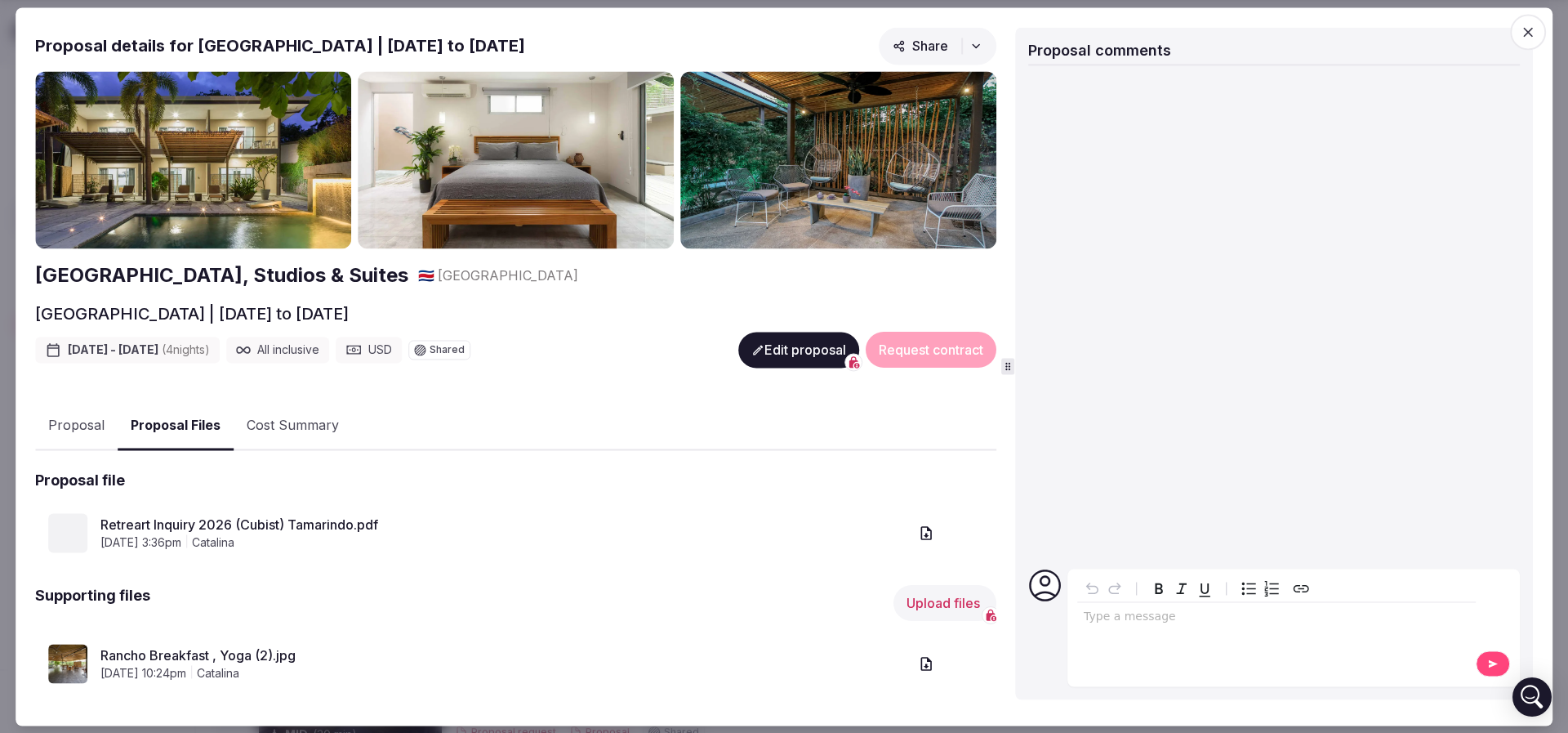
click at [192, 416] on button "Proposal Files" at bounding box center [175, 426] width 116 height 48
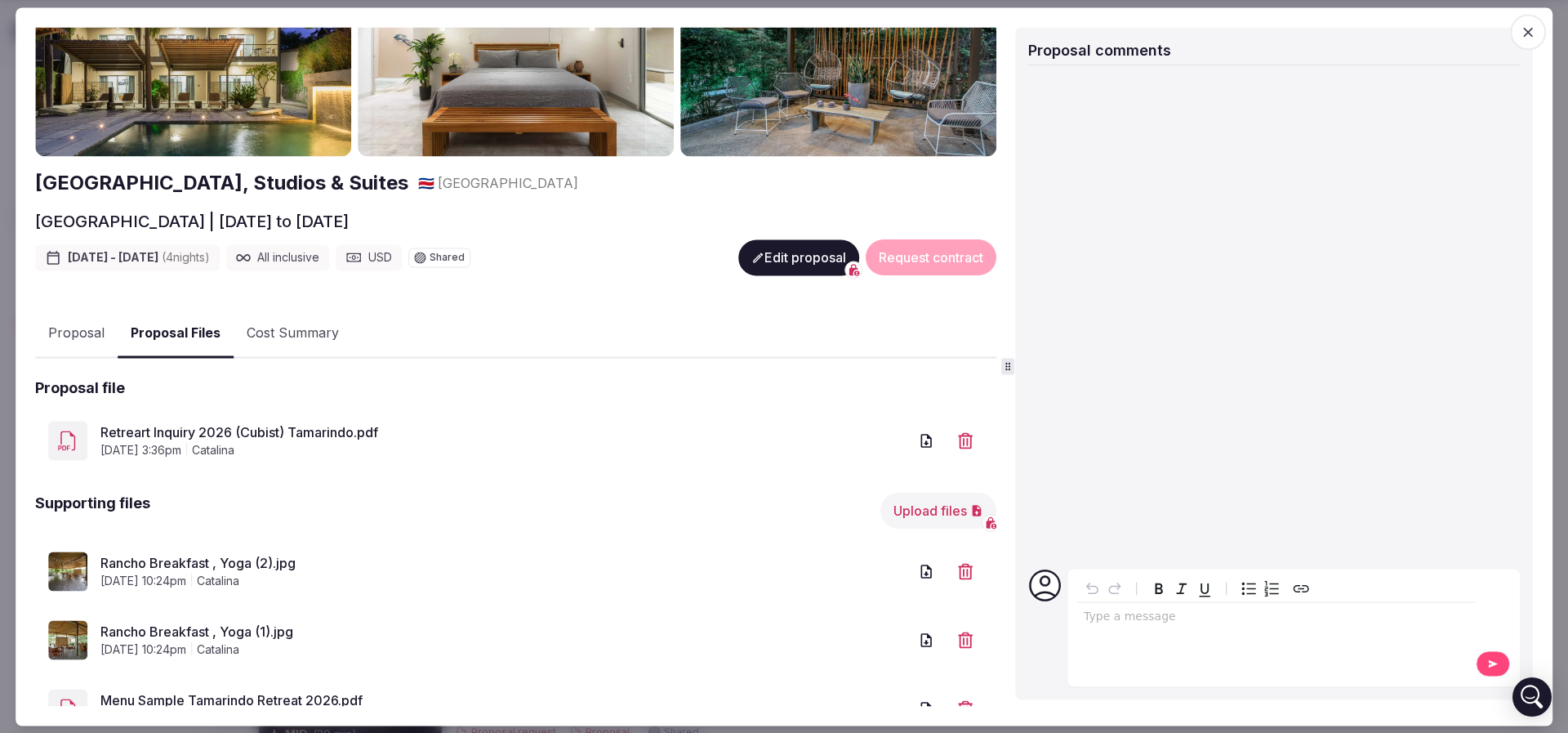
scroll to position [157, 0]
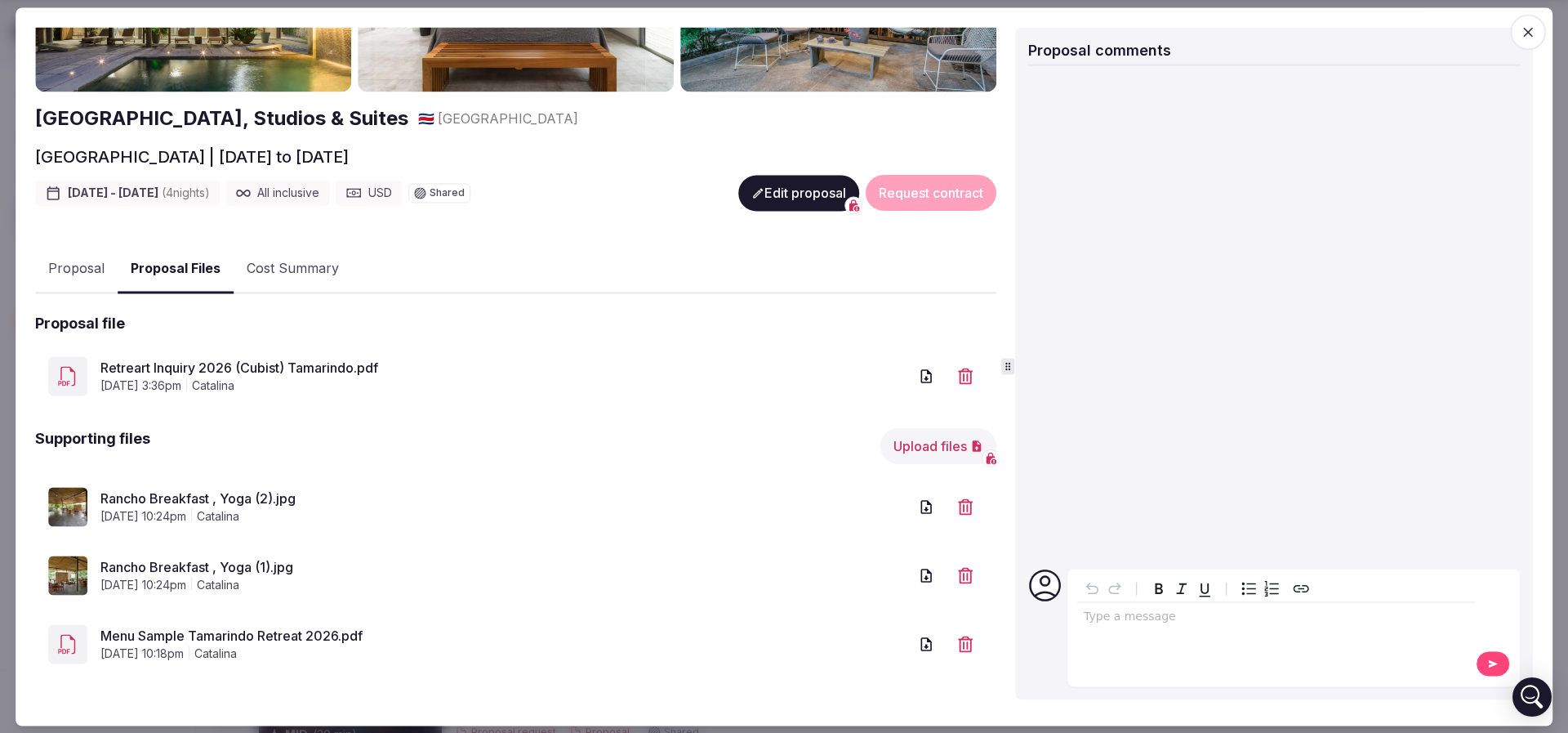
click at [194, 493] on link "Rancho Breakfast , Yoga (2).jpg" at bounding box center [504, 498] width 808 height 19
click at [227, 565] on link "Rancho Breakfast , Yoga (1).jpg" at bounding box center [504, 568] width 808 height 19
click at [221, 630] on link "Menu Sample Tamarindo Retreat 2026.pdf" at bounding box center [504, 636] width 808 height 19
click at [210, 365] on link "Retreart Inquiry 2026 (Cubist) Tamarindo.pdf" at bounding box center [504, 368] width 808 height 19
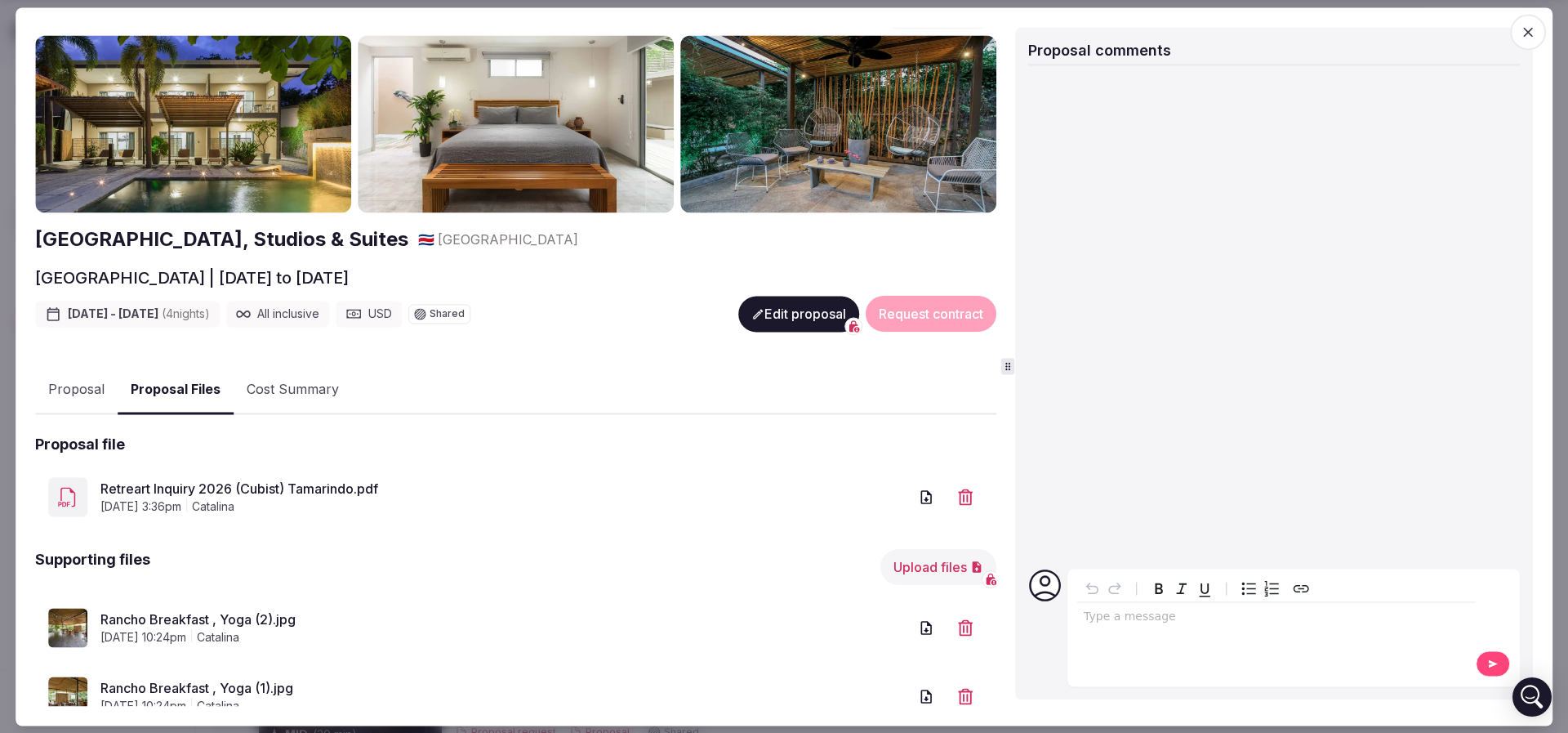
scroll to position [0, 0]
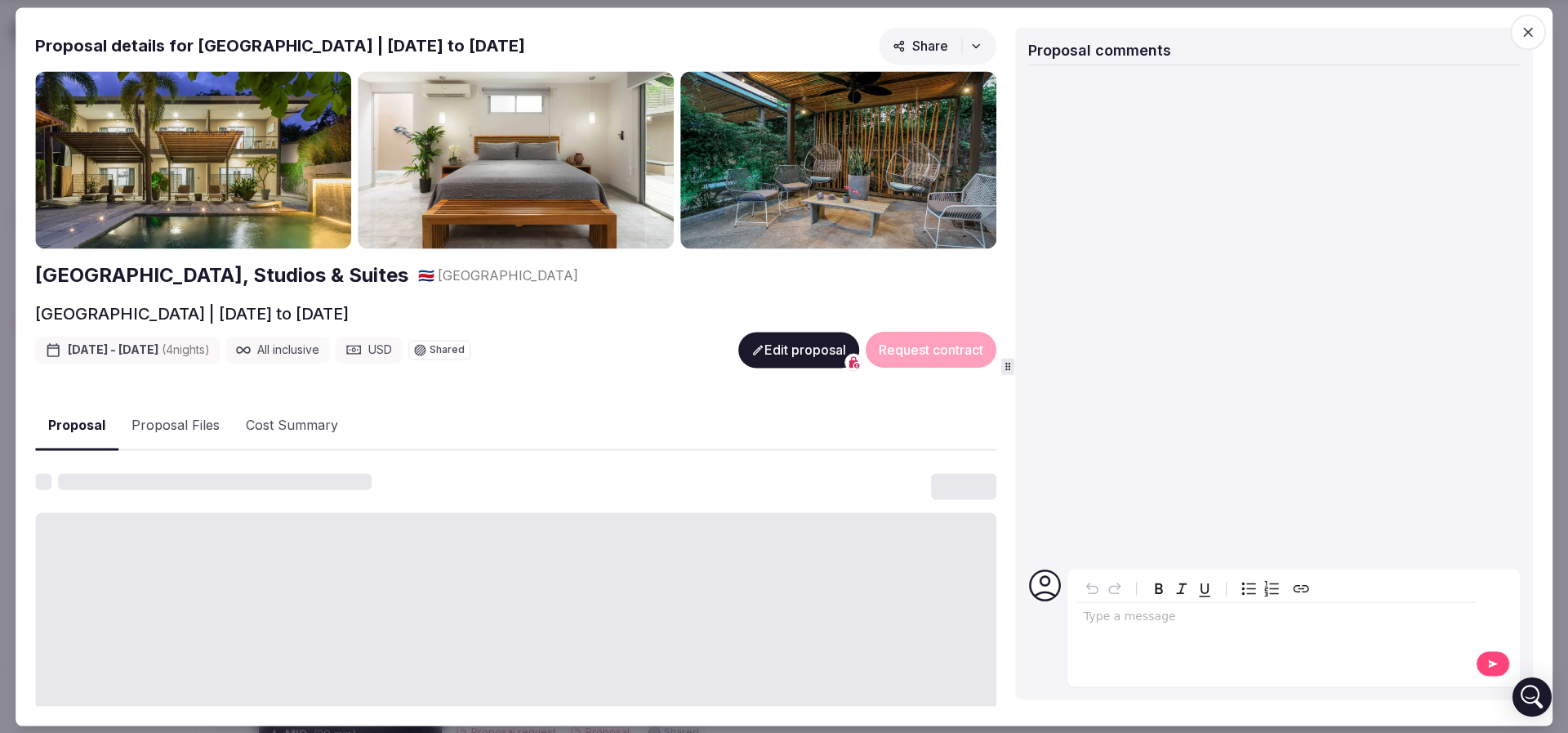
click at [91, 418] on button "Proposal" at bounding box center [77, 426] width 84 height 48
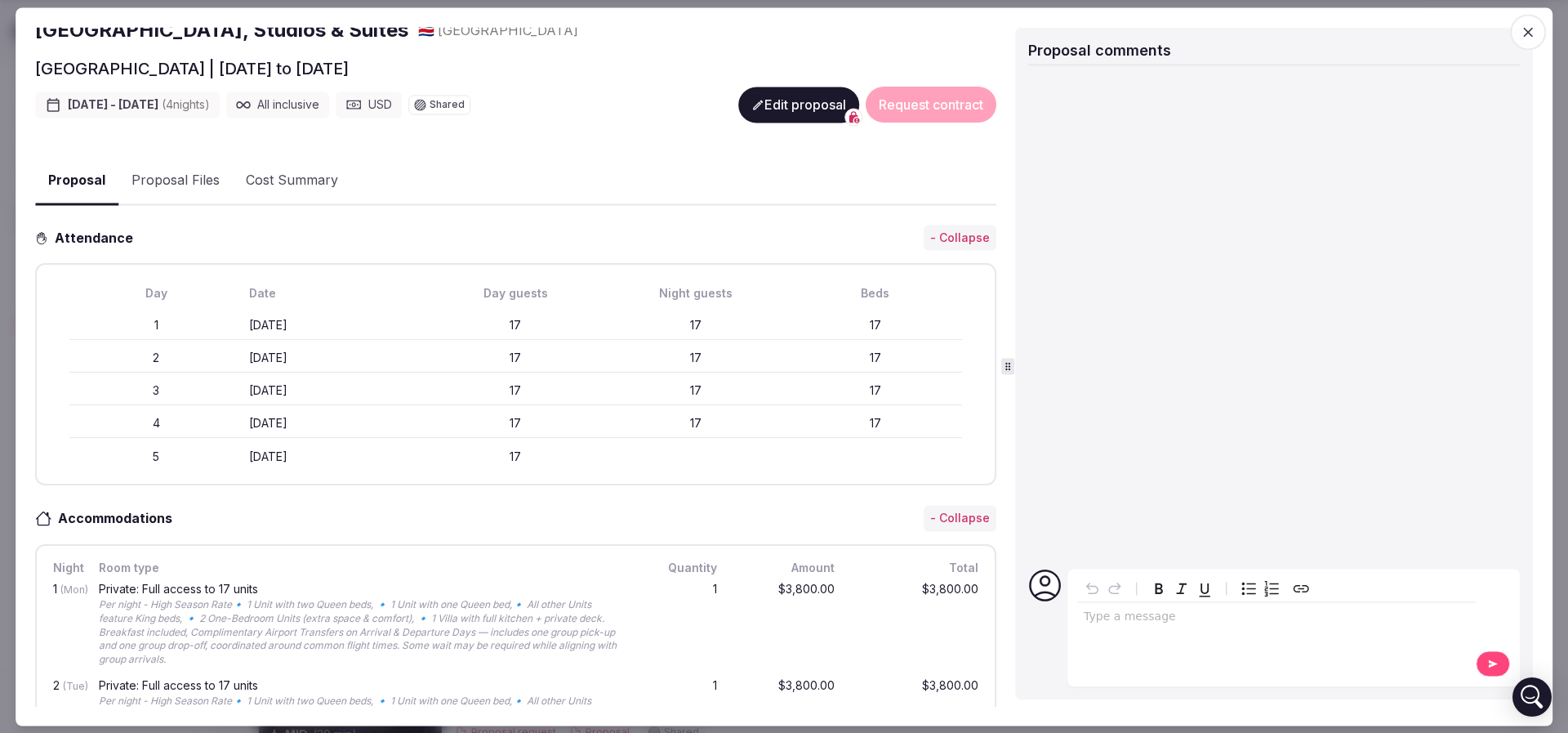
scroll to position [490, 0]
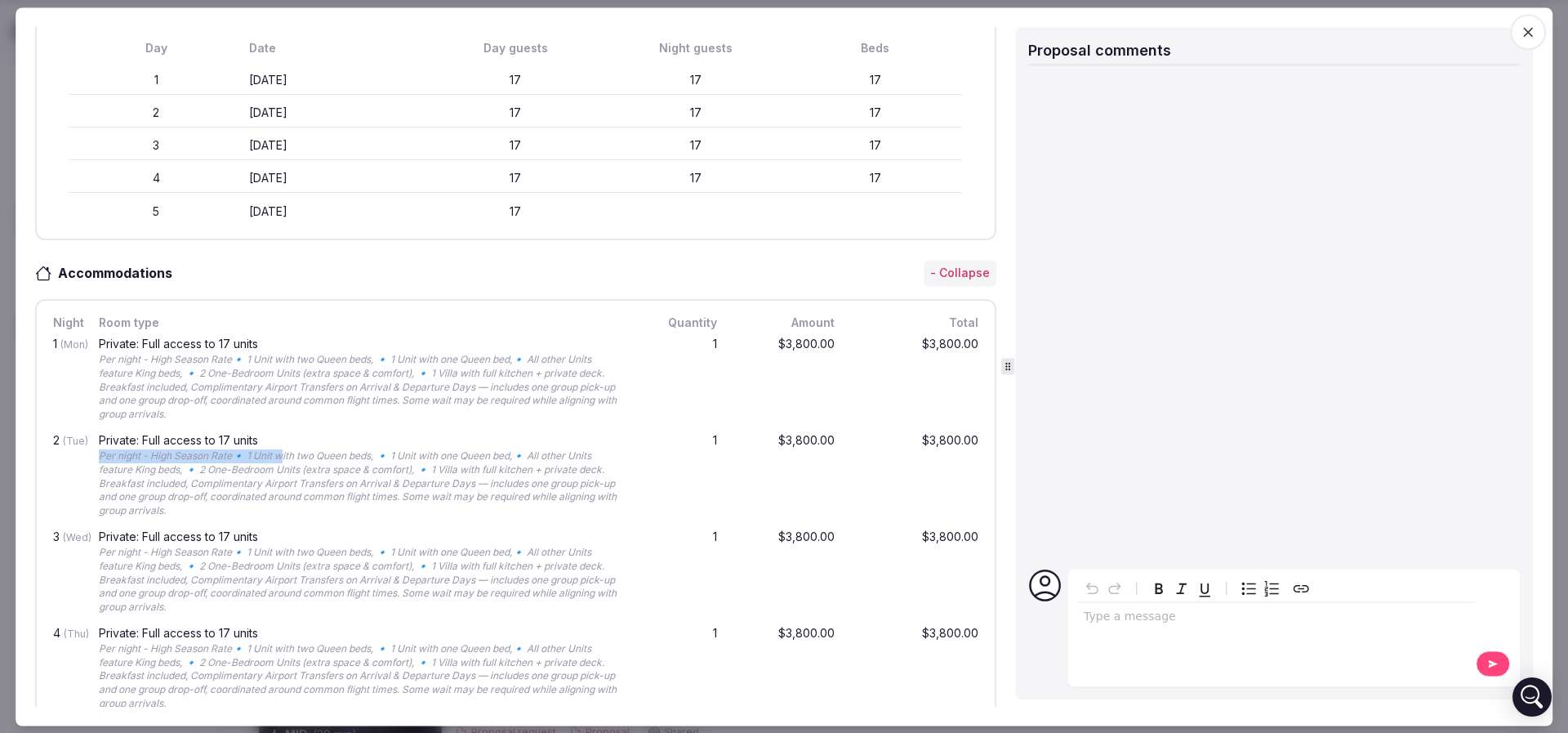
drag, startPoint x: 96, startPoint y: 451, endPoint x: 282, endPoint y: 453, distance: 186.0
click at [282, 453] on div "Private: Full access to 17 units Per night - High Season Rate🔹 1 Unit with two …" at bounding box center [362, 476] width 533 height 90
click at [282, 453] on div "Per night - High Season Rate🔹 1 Unit with two Queen beds, 🔹 1 Unit with one Que…" at bounding box center [362, 484] width 526 height 69
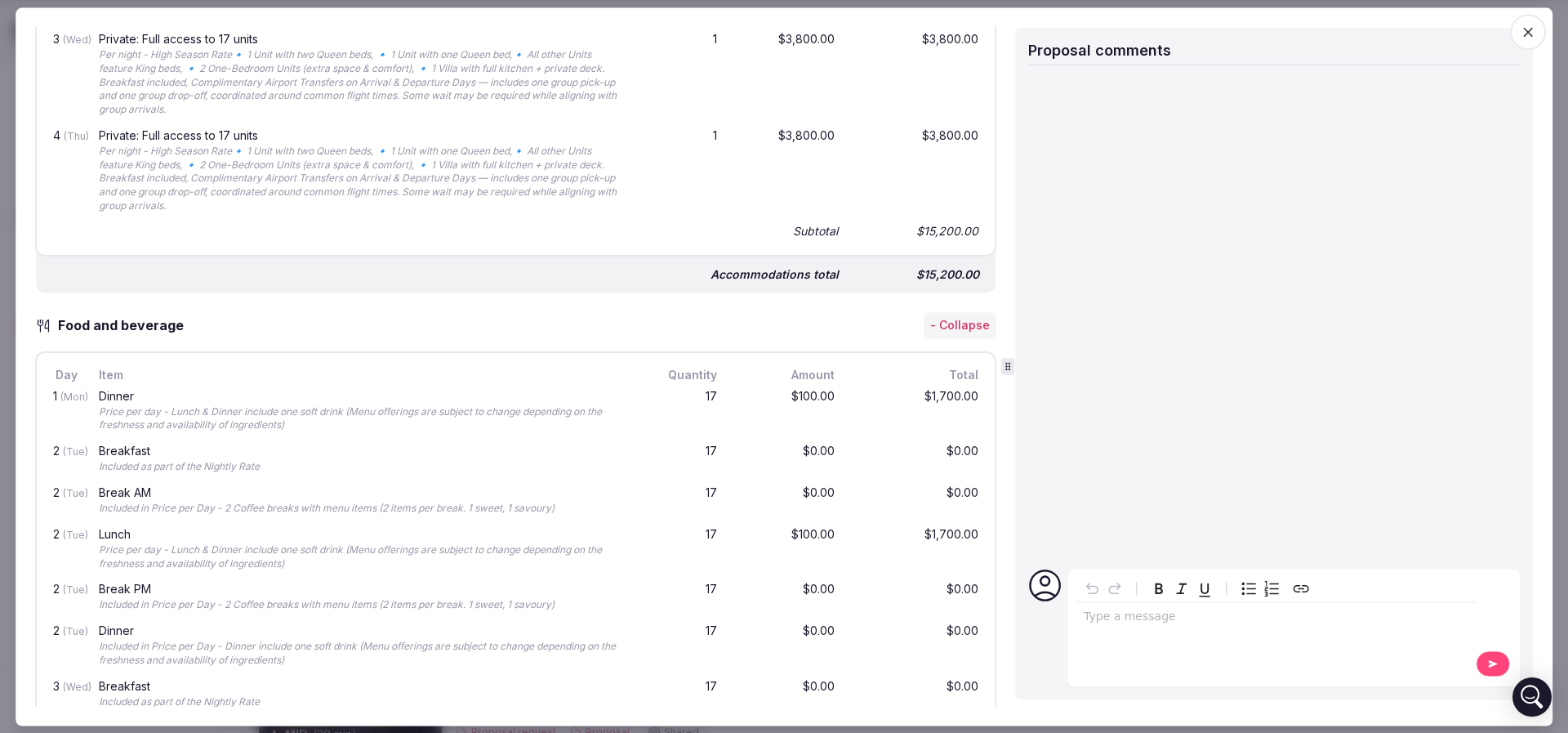
scroll to position [1225, 0]
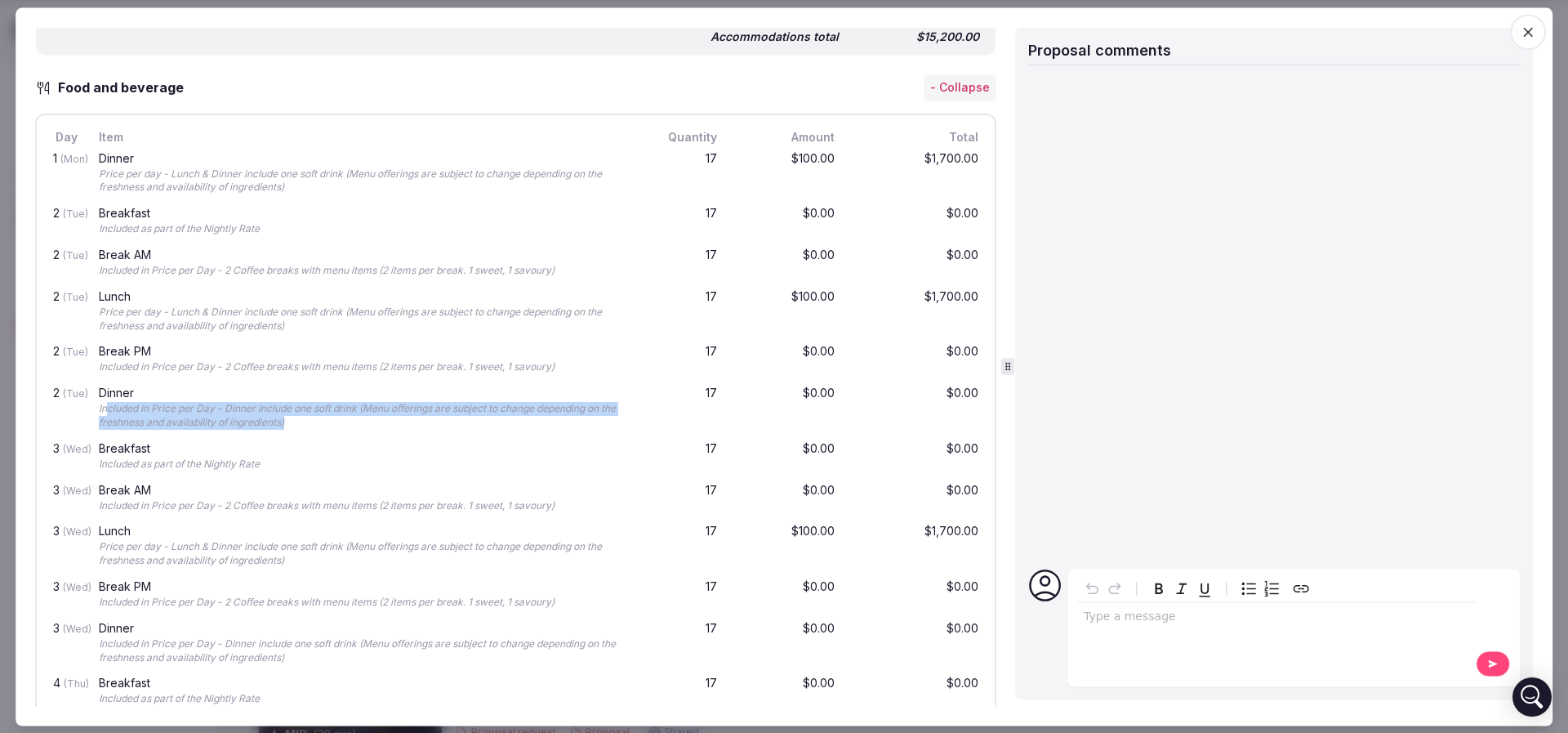
drag, startPoint x: 106, startPoint y: 403, endPoint x: 373, endPoint y: 417, distance: 267.4
click at [373, 417] on div "Included in Price per Day - Dinner include one soft drink (Menu offerings are s…" at bounding box center [362, 416] width 526 height 28
click at [368, 425] on div "Included in Price per Day - Dinner include one soft drink (Menu offerings are s…" at bounding box center [362, 416] width 526 height 28
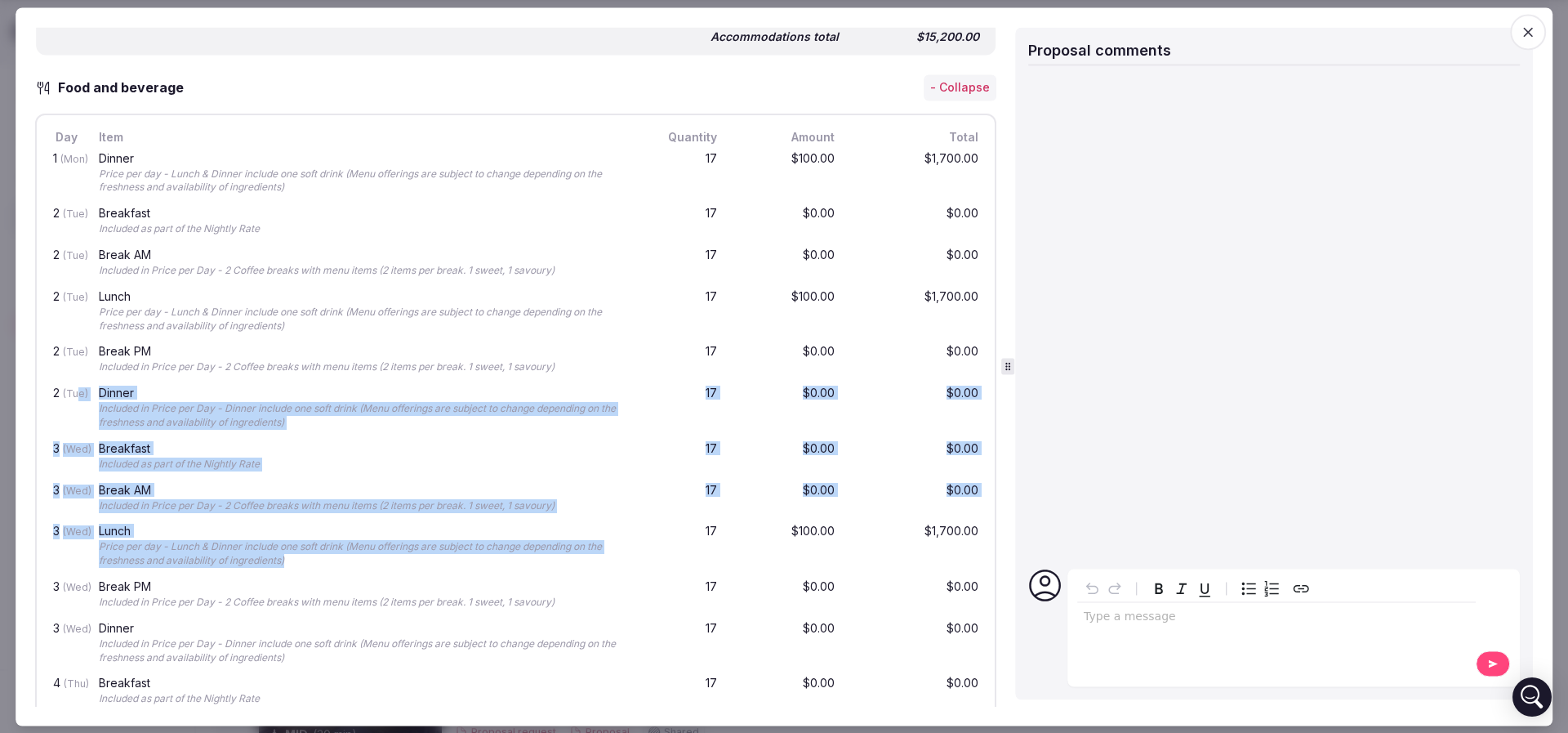
drag, startPoint x: 375, startPoint y: 565, endPoint x: 79, endPoint y: 392, distance: 342.8
click at [78, 389] on div "1 (Mon) Dinner Price per day - Lunch & Dinner include one soft drink (Menu offe…" at bounding box center [515, 558] width 931 height 824
click at [81, 393] on span "(Tue)" at bounding box center [75, 394] width 25 height 13
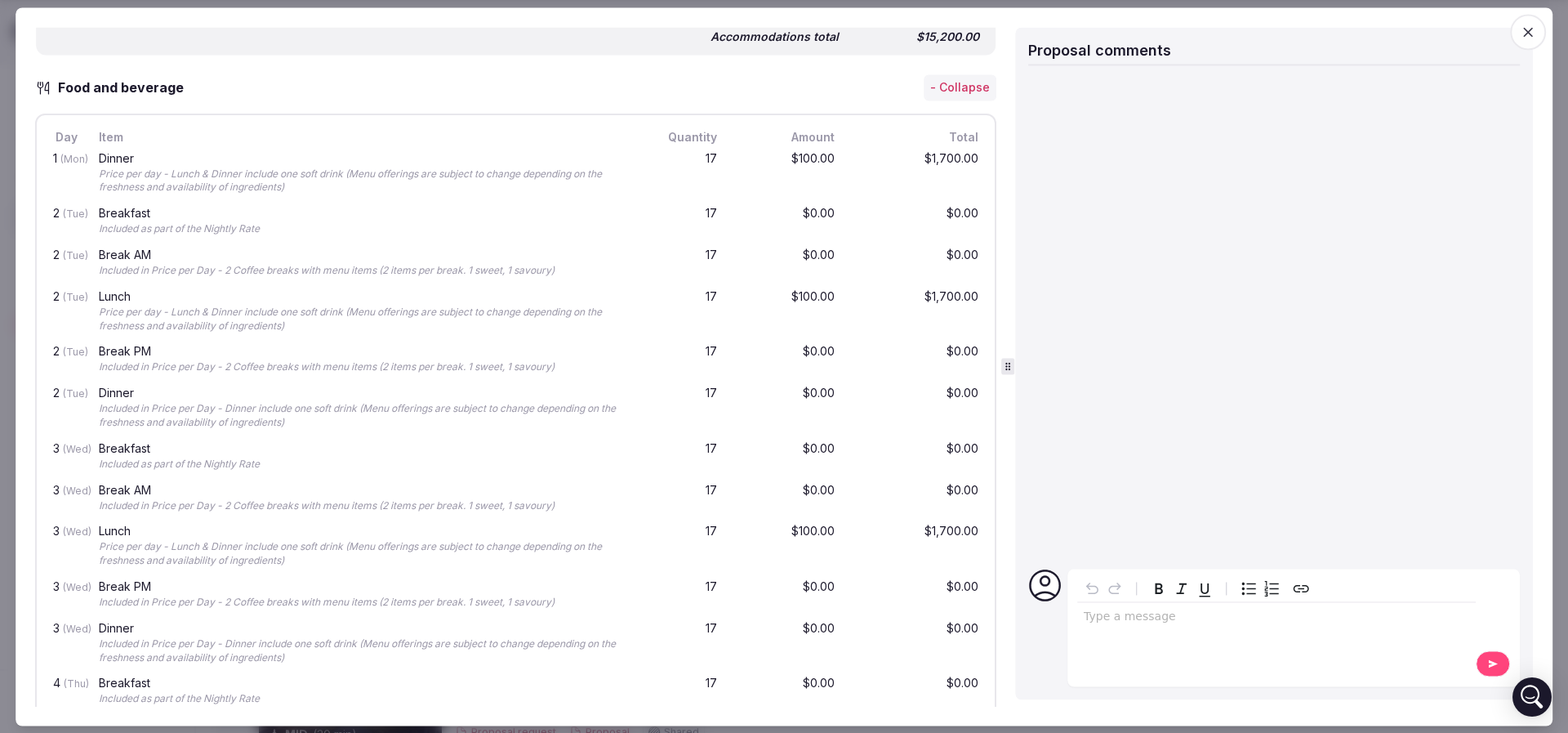
scroll to position [1470, 0]
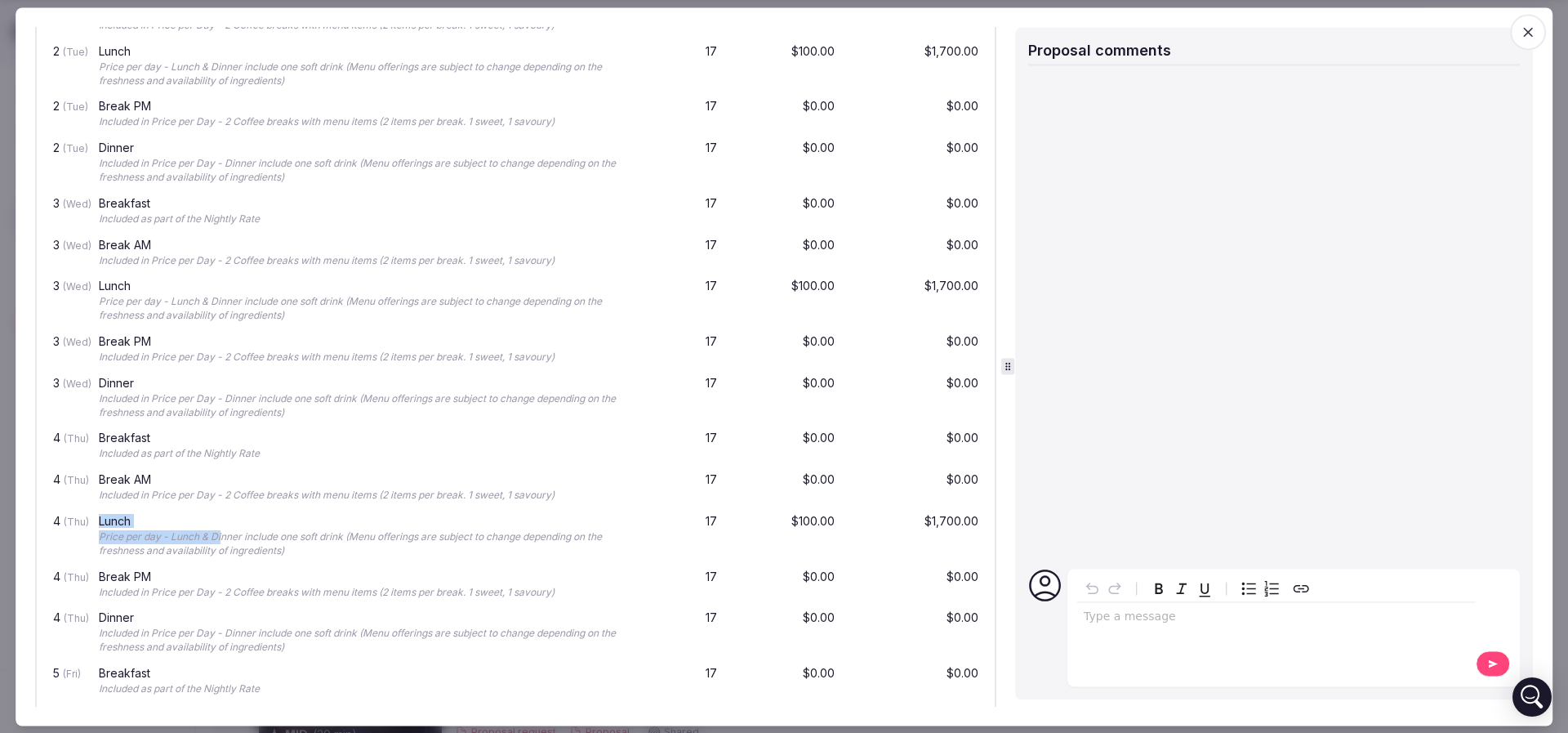
drag, startPoint x: 90, startPoint y: 516, endPoint x: 221, endPoint y: 524, distance: 131.2
click at [221, 524] on div "4 (Thu) Lunch Price per day - Lunch & Dinner include one soft drink (Menu offer…" at bounding box center [515, 537] width 931 height 55
click at [221, 524] on div "Lunch Price per day - Lunch & Dinner include one soft drink (Menu offerings are…" at bounding box center [362, 537] width 533 height 49
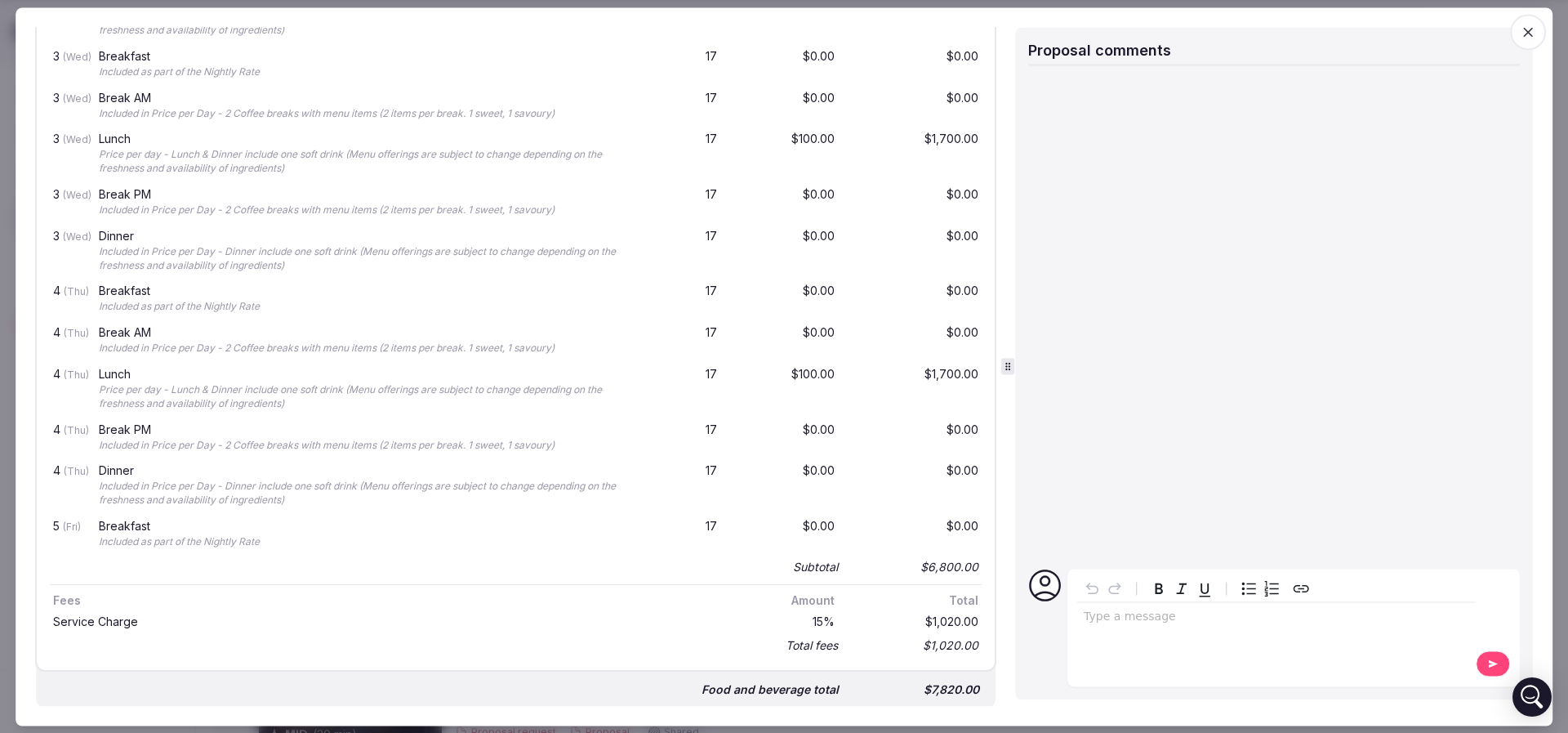
scroll to position [1716, 0]
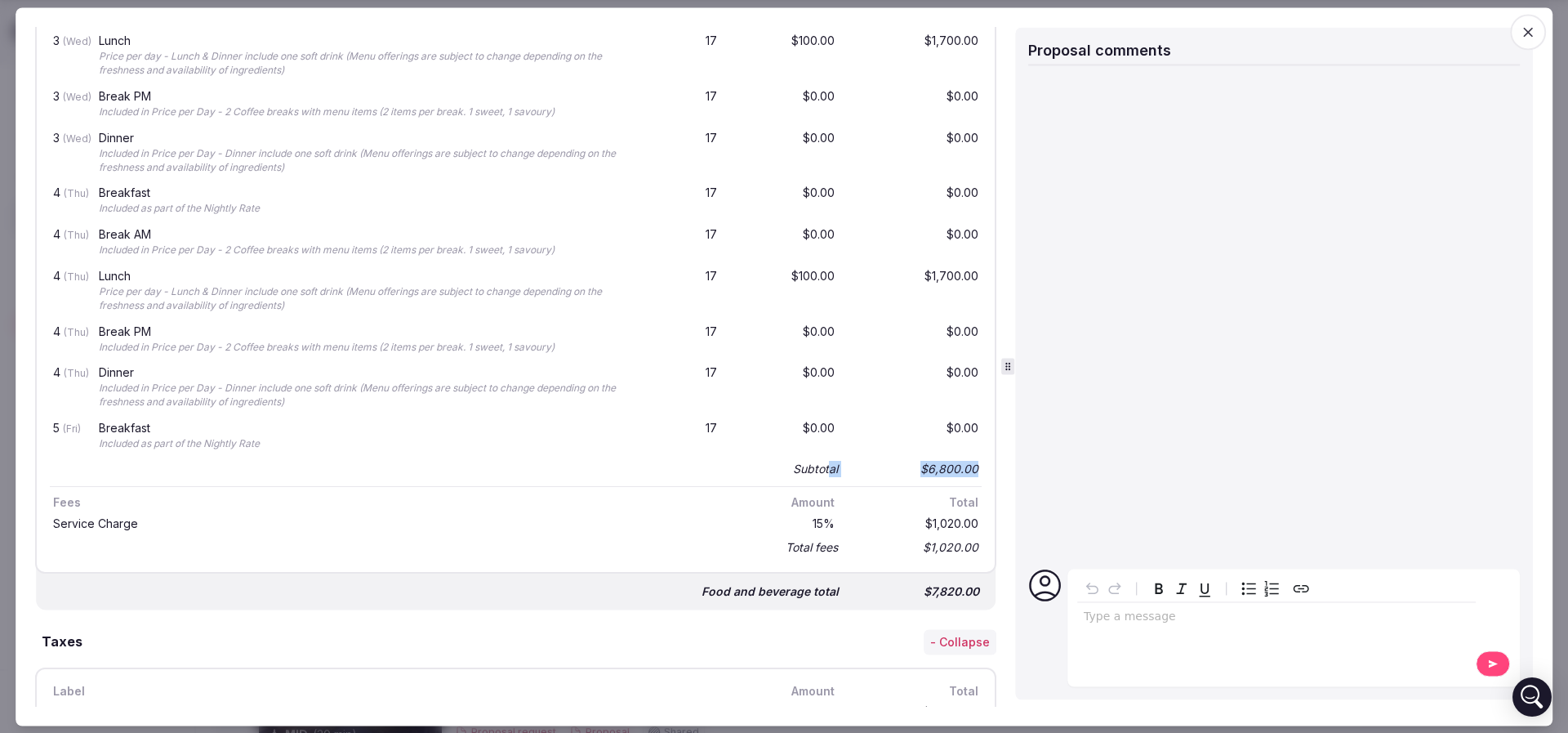
drag, startPoint x: 912, startPoint y: 462, endPoint x: 810, endPoint y: 462, distance: 102.0
click at [810, 462] on div "Subtotal $6,800.00" at bounding box center [515, 468] width 931 height 23
click at [810, 462] on div "Subtotal" at bounding box center [815, 469] width 45 height 17
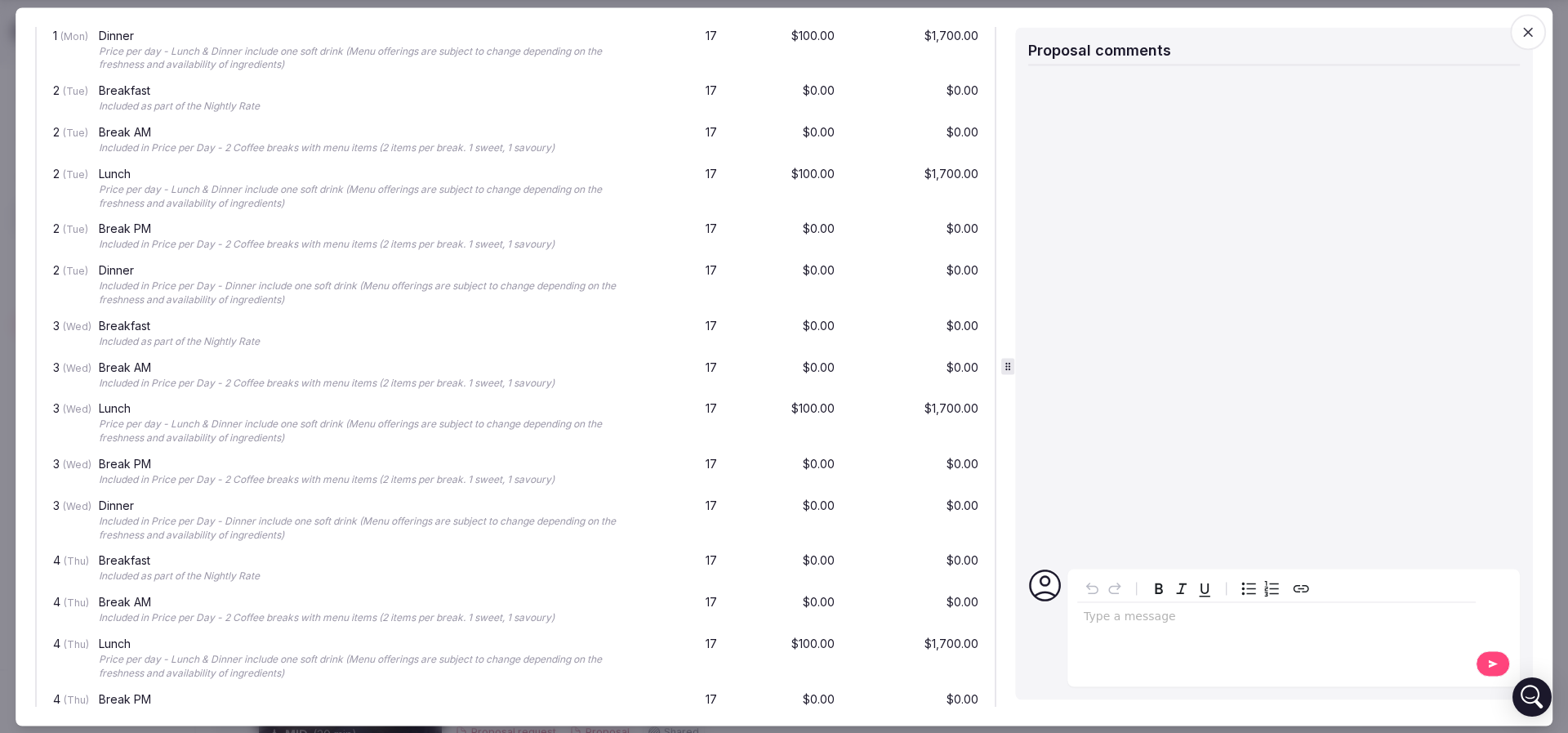
scroll to position [1225, 0]
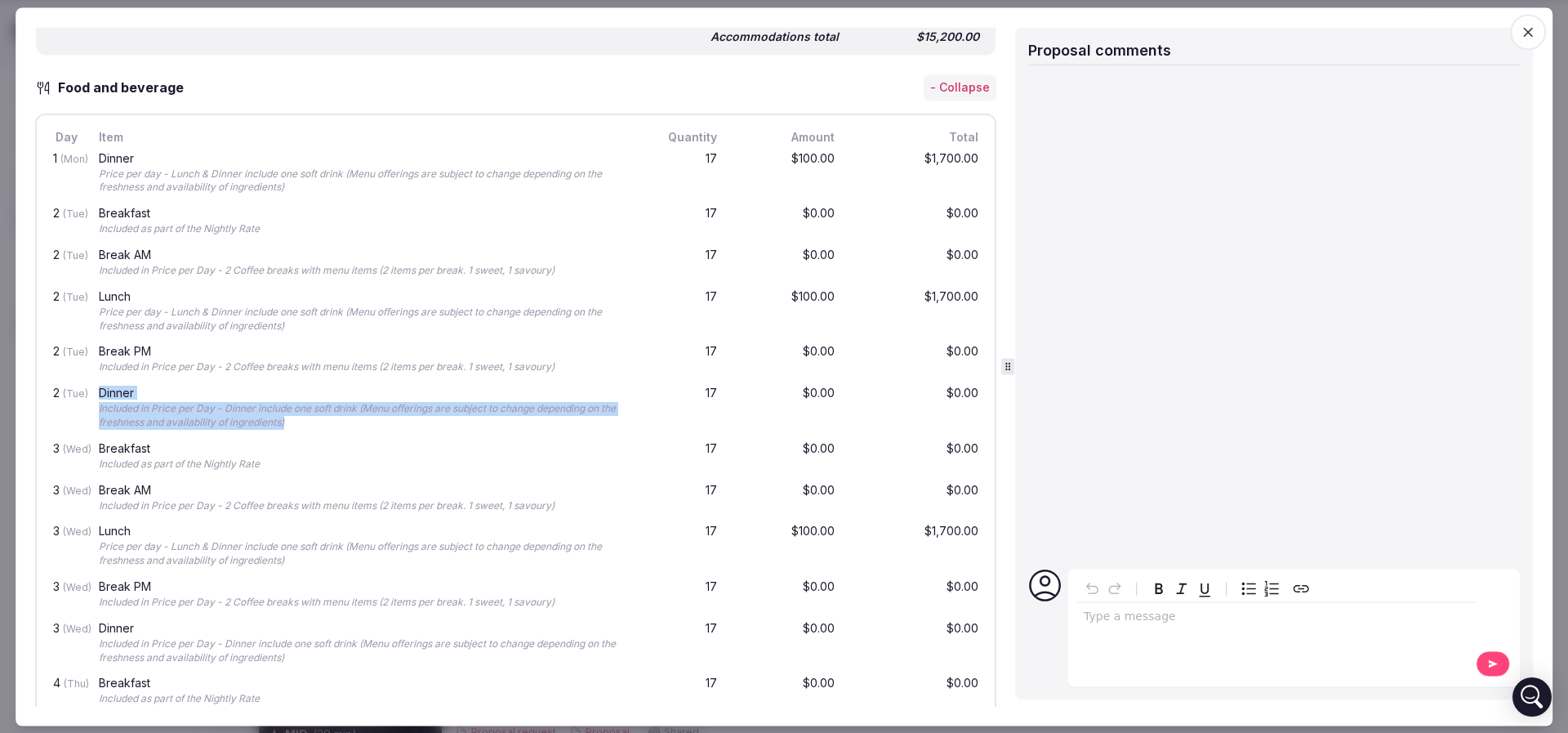
drag, startPoint x: 98, startPoint y: 394, endPoint x: 326, endPoint y: 417, distance: 229.2
click at [326, 417] on div "Dinner Included in Price per Day - Dinner include one soft drink (Menu offering…" at bounding box center [362, 409] width 533 height 49
click at [326, 417] on div "Included in Price per Day - Dinner include one soft drink (Menu offerings are s…" at bounding box center [362, 416] width 526 height 28
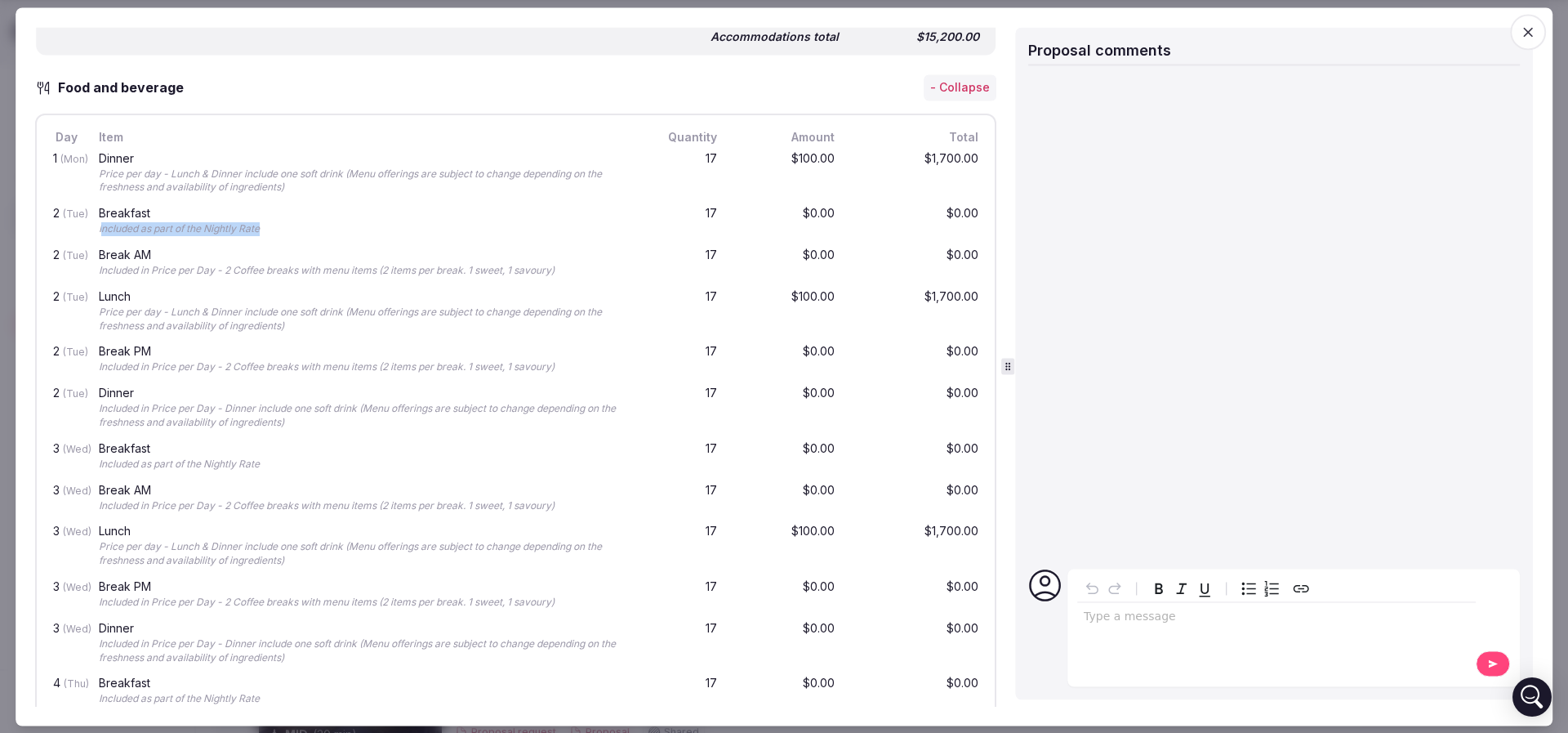
drag, startPoint x: 102, startPoint y: 220, endPoint x: 269, endPoint y: 221, distance: 167.0
click at [269, 223] on div "Included as part of the Nightly Rate" at bounding box center [362, 230] width 526 height 14
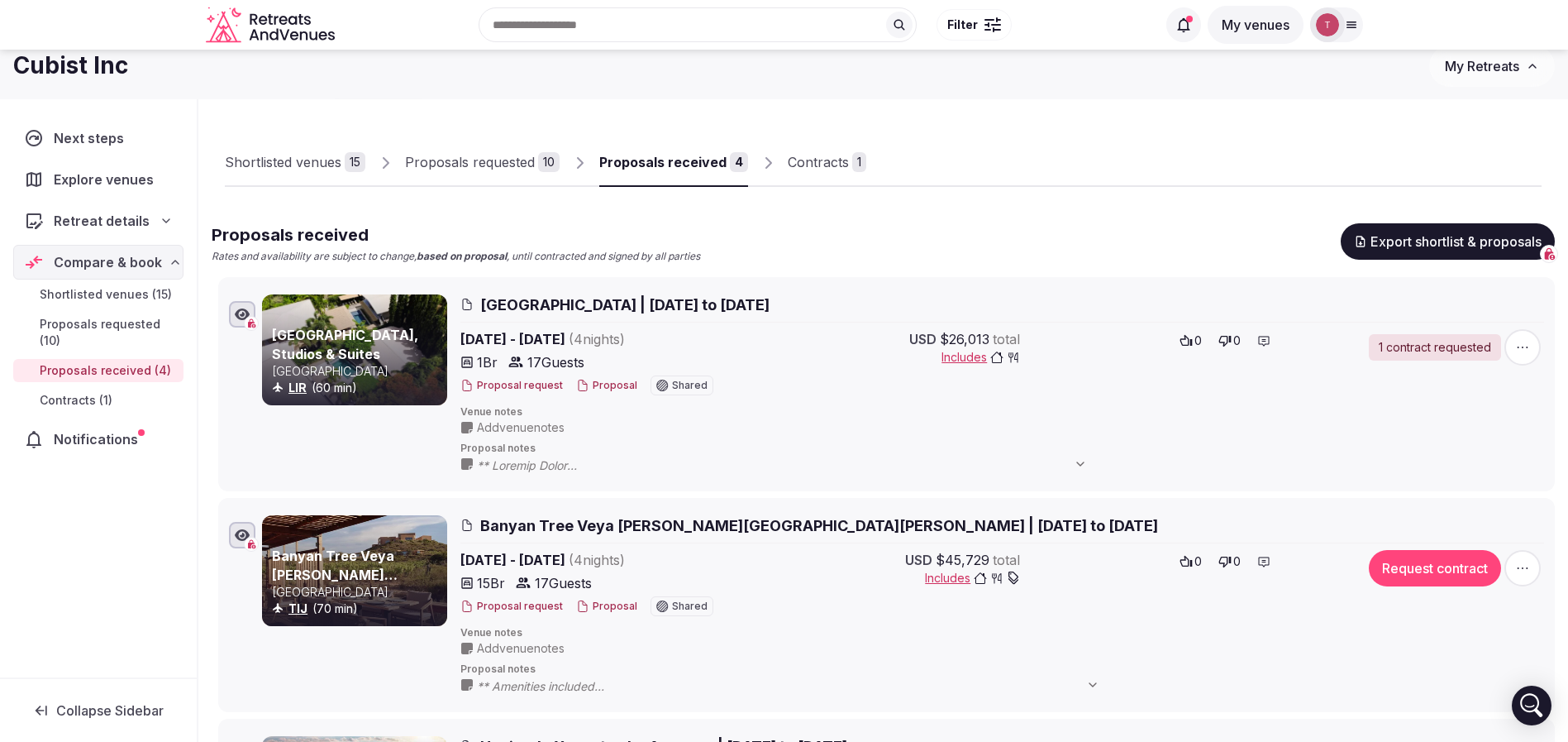
scroll to position [0, 0]
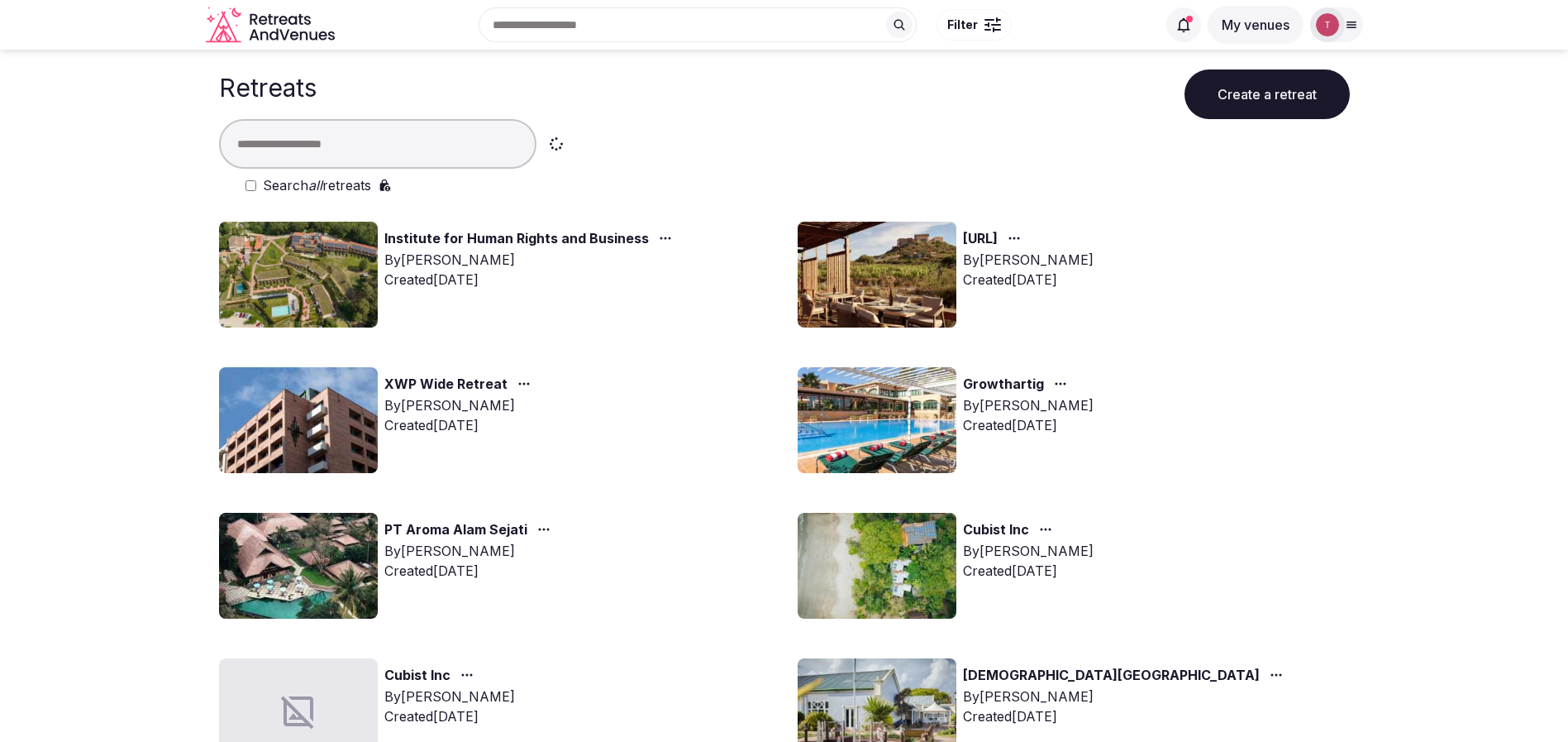
click at [388, 164] on input "text" at bounding box center [377, 144] width 317 height 50
click at [398, 137] on input "text" at bounding box center [377, 144] width 317 height 50
click at [395, 137] on input "text" at bounding box center [377, 144] width 317 height 50
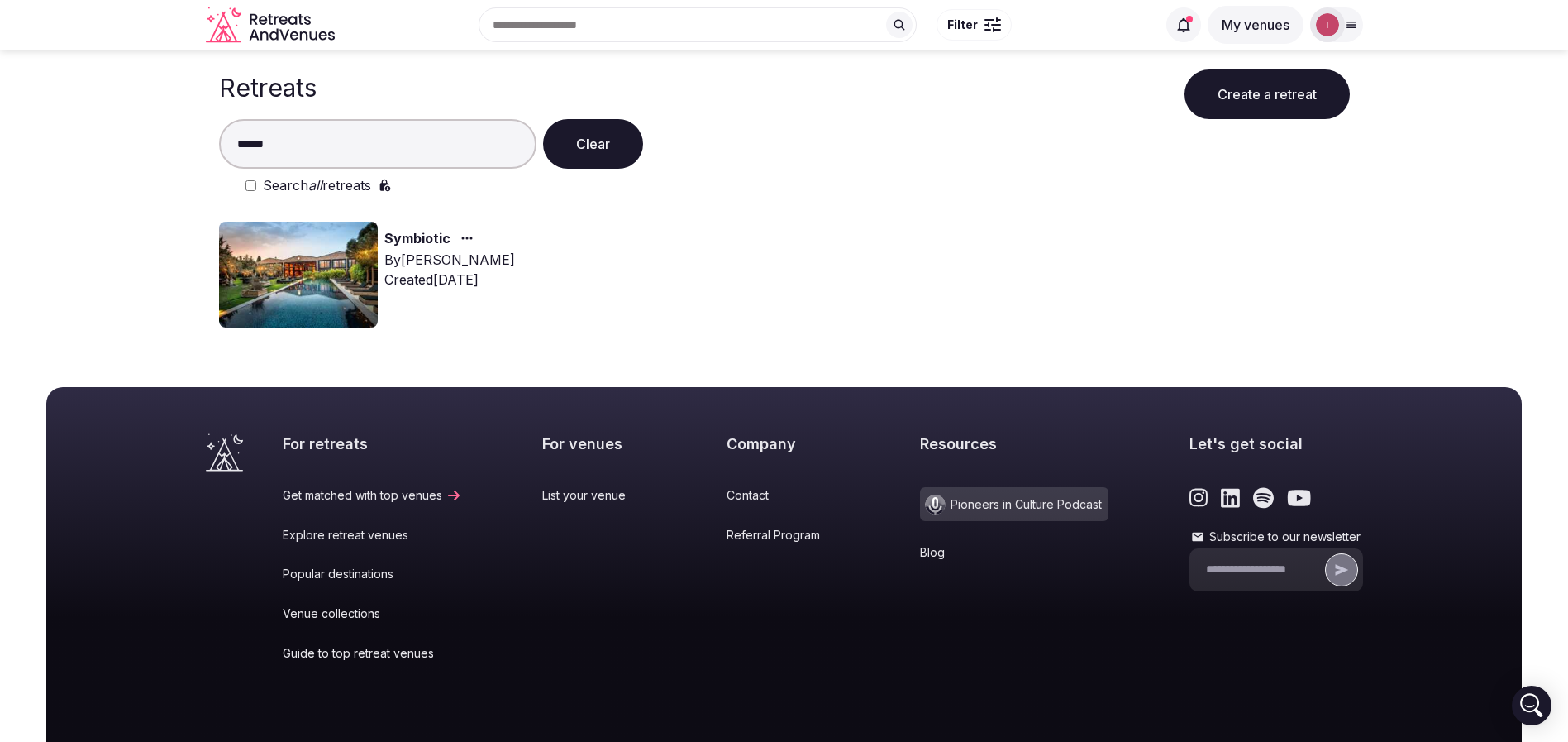
type input "******"
click at [321, 251] on img at bounding box center [299, 274] width 159 height 106
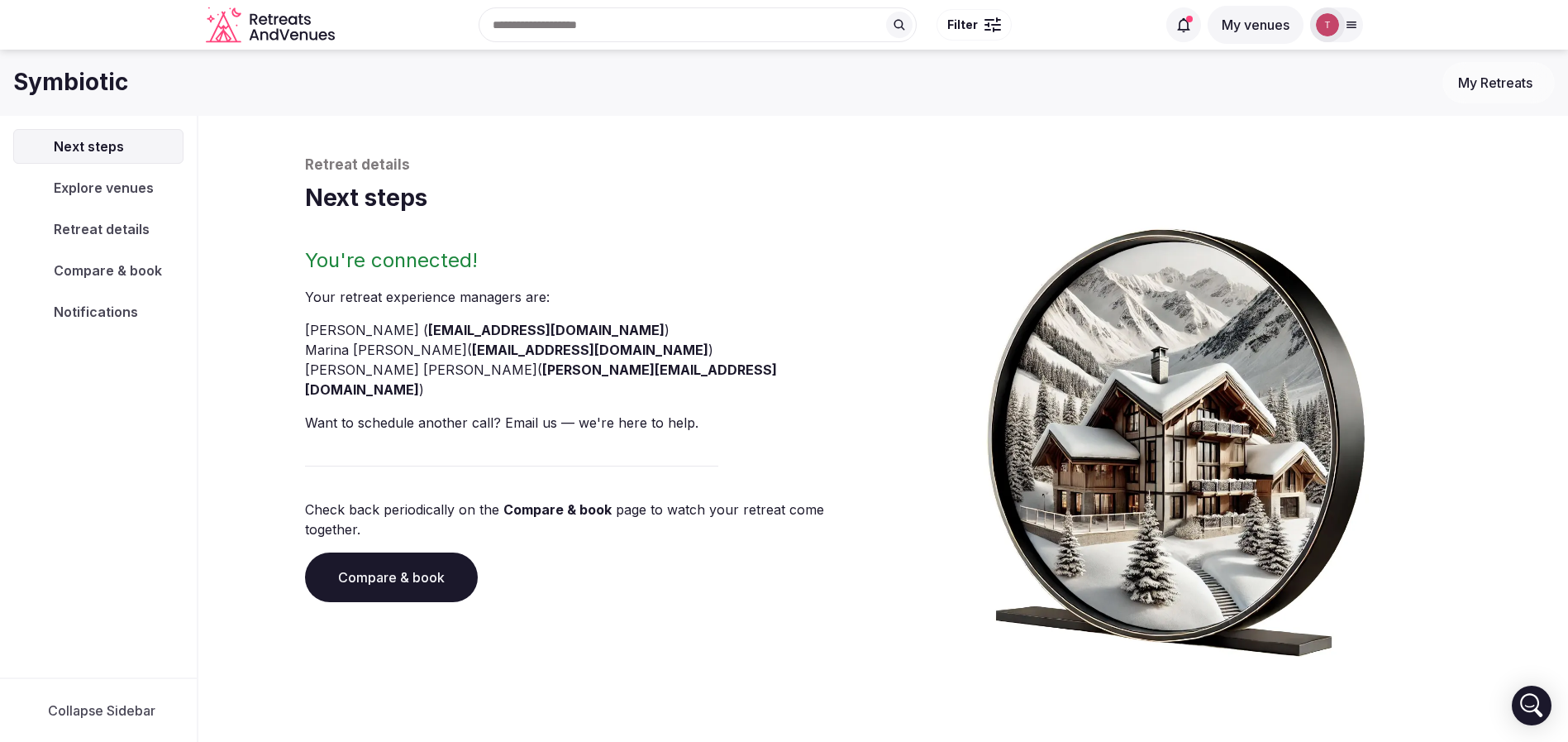
drag, startPoint x: 420, startPoint y: 235, endPoint x: 342, endPoint y: 262, distance: 82.5
click at [370, 552] on link "Compare & book" at bounding box center [392, 577] width 173 height 50
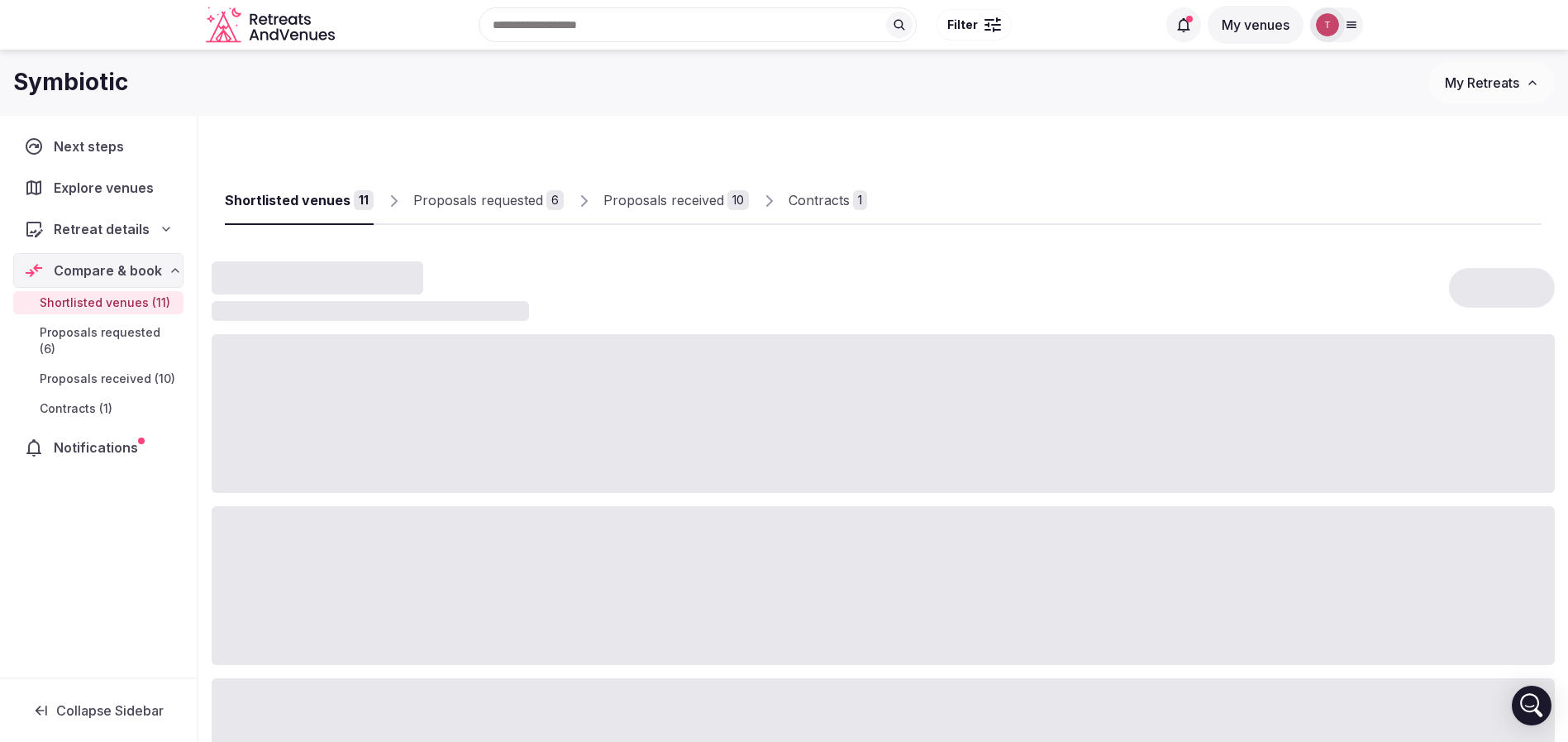
click at [823, 195] on div "Contracts" at bounding box center [819, 200] width 61 height 19
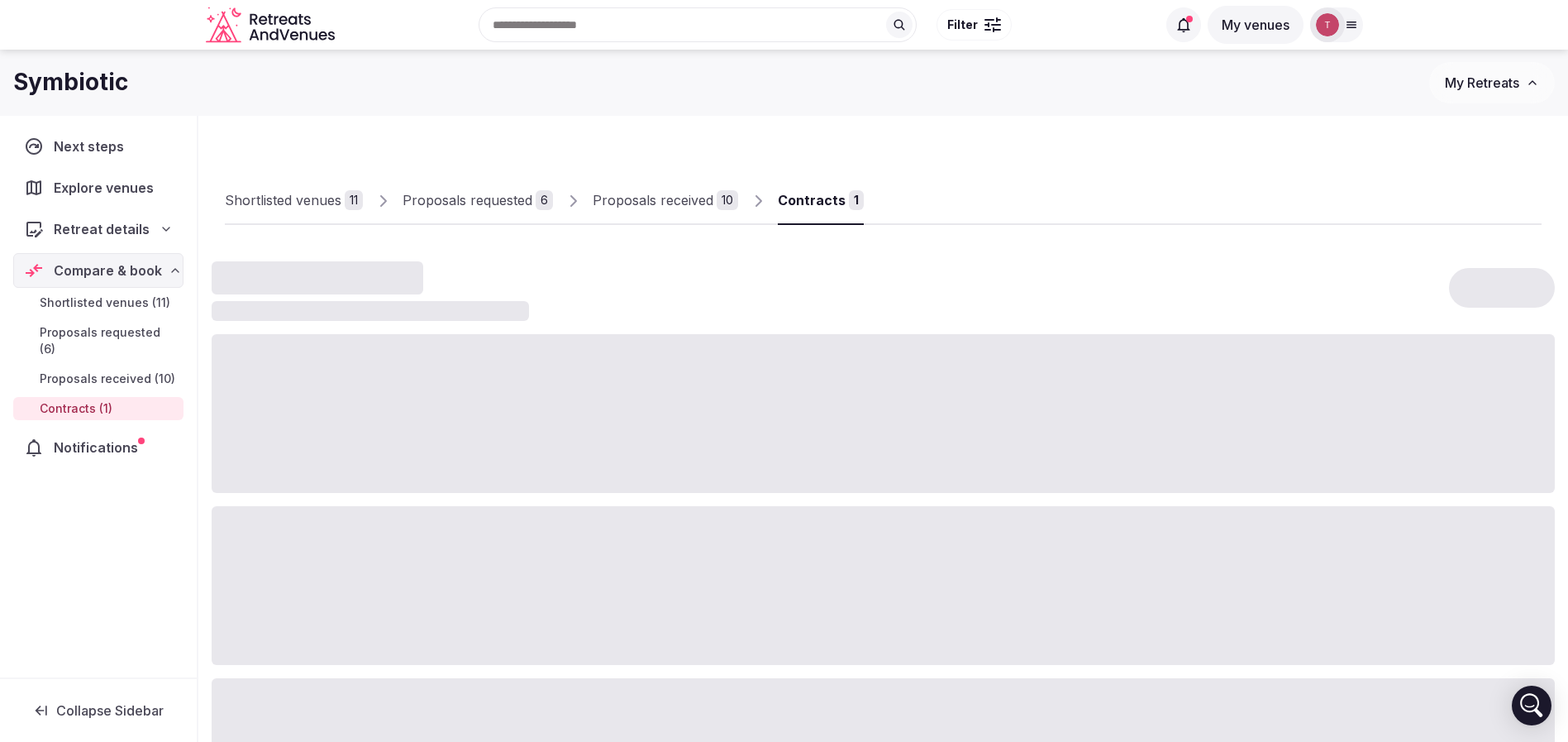
click at [832, 202] on div "Contracts" at bounding box center [812, 200] width 68 height 19
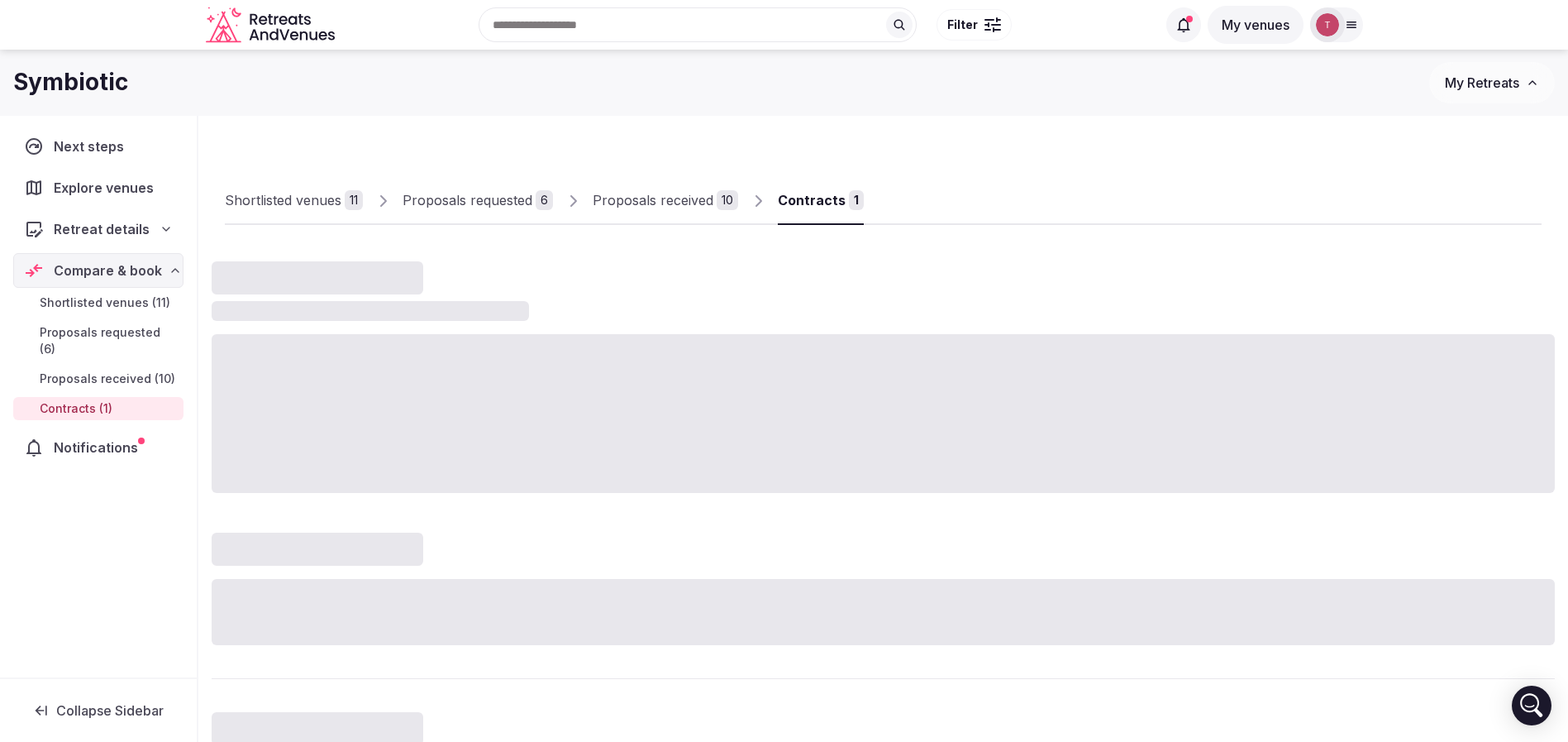
click at [832, 202] on div "Contracts" at bounding box center [812, 200] width 68 height 19
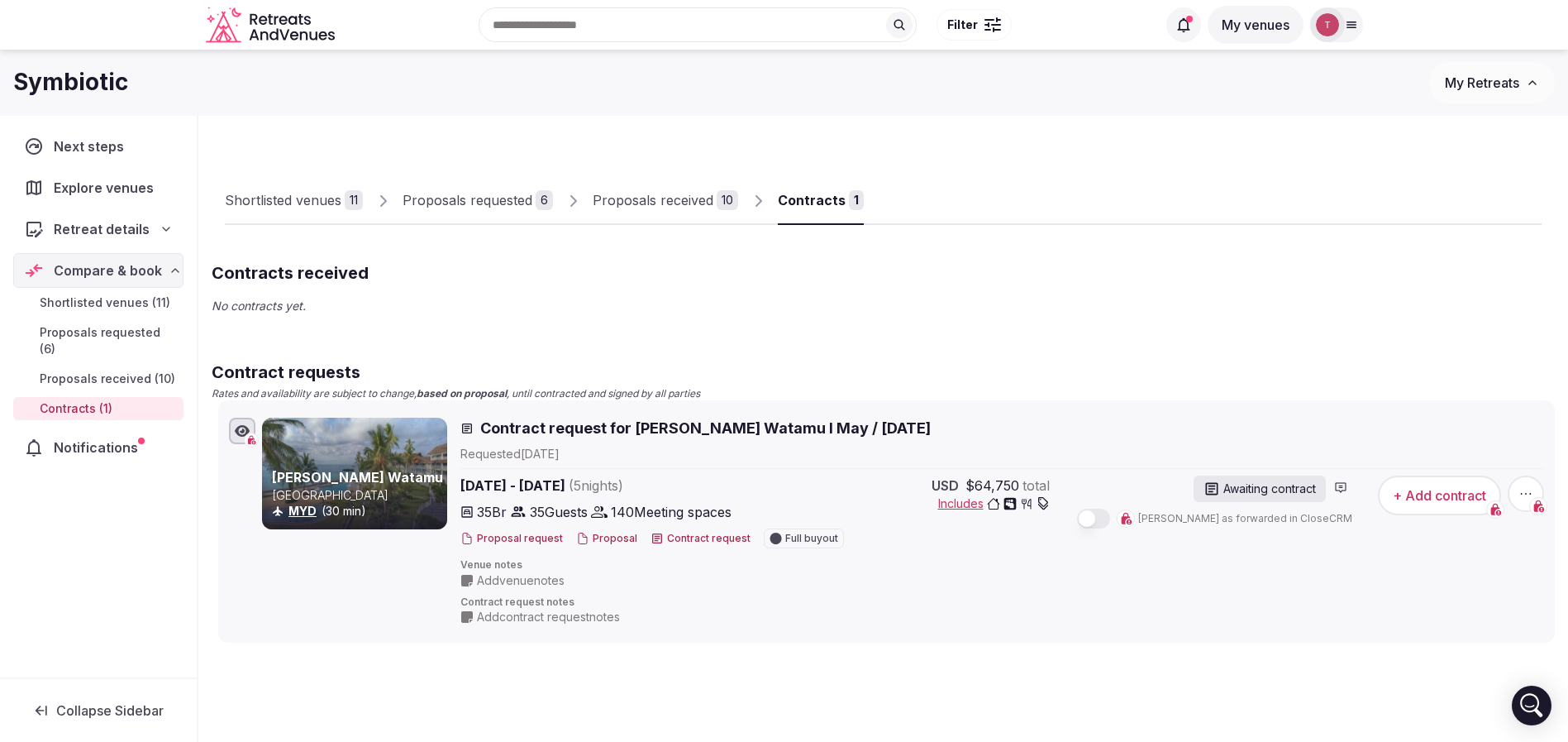
click at [1517, 486] on icon "button" at bounding box center [1526, 494] width 17 height 17
click at [1504, 393] on button "Withdraw contract request" at bounding box center [1457, 393] width 186 height 26
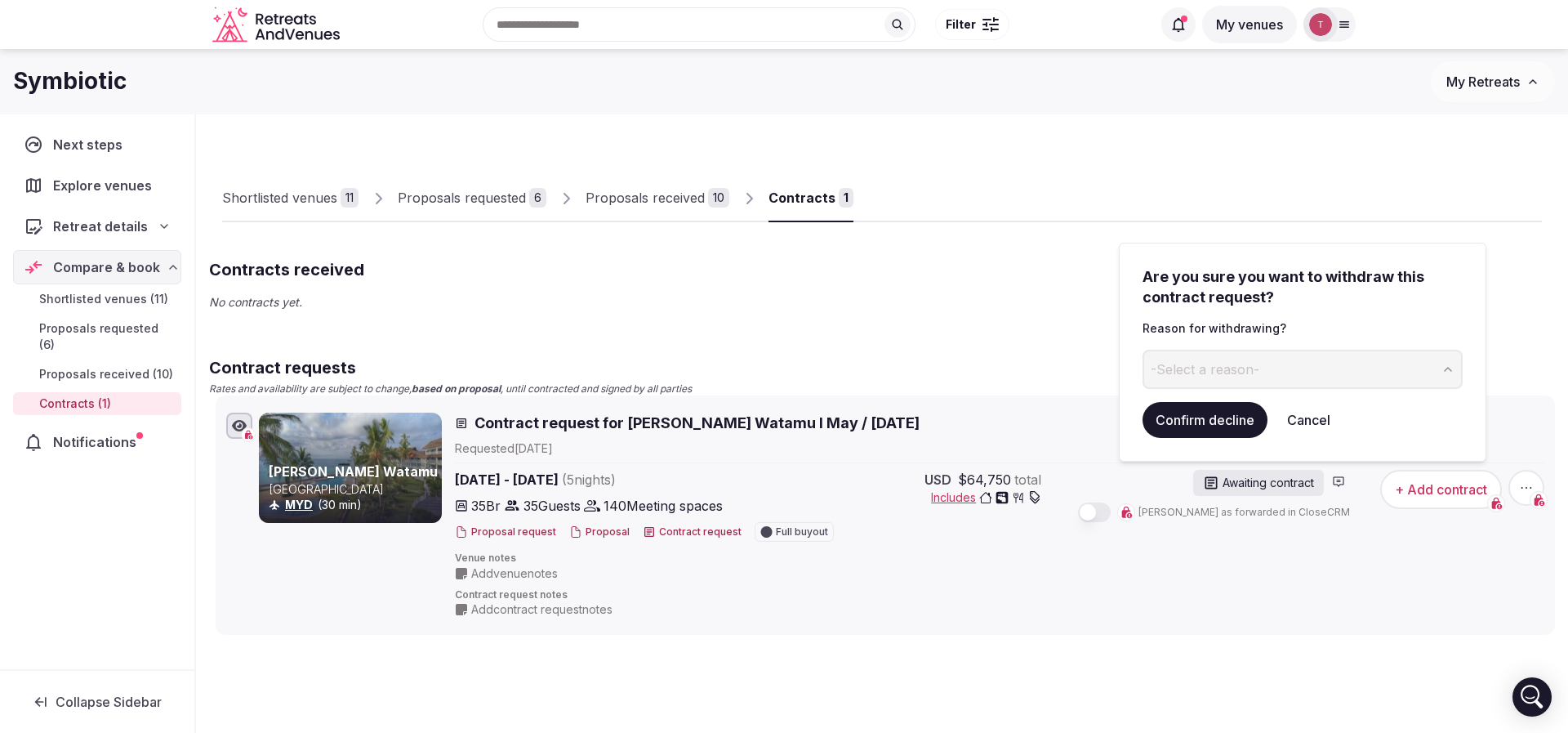
click at [1223, 373] on span "-Select a reason-" at bounding box center [1205, 369] width 109 height 18
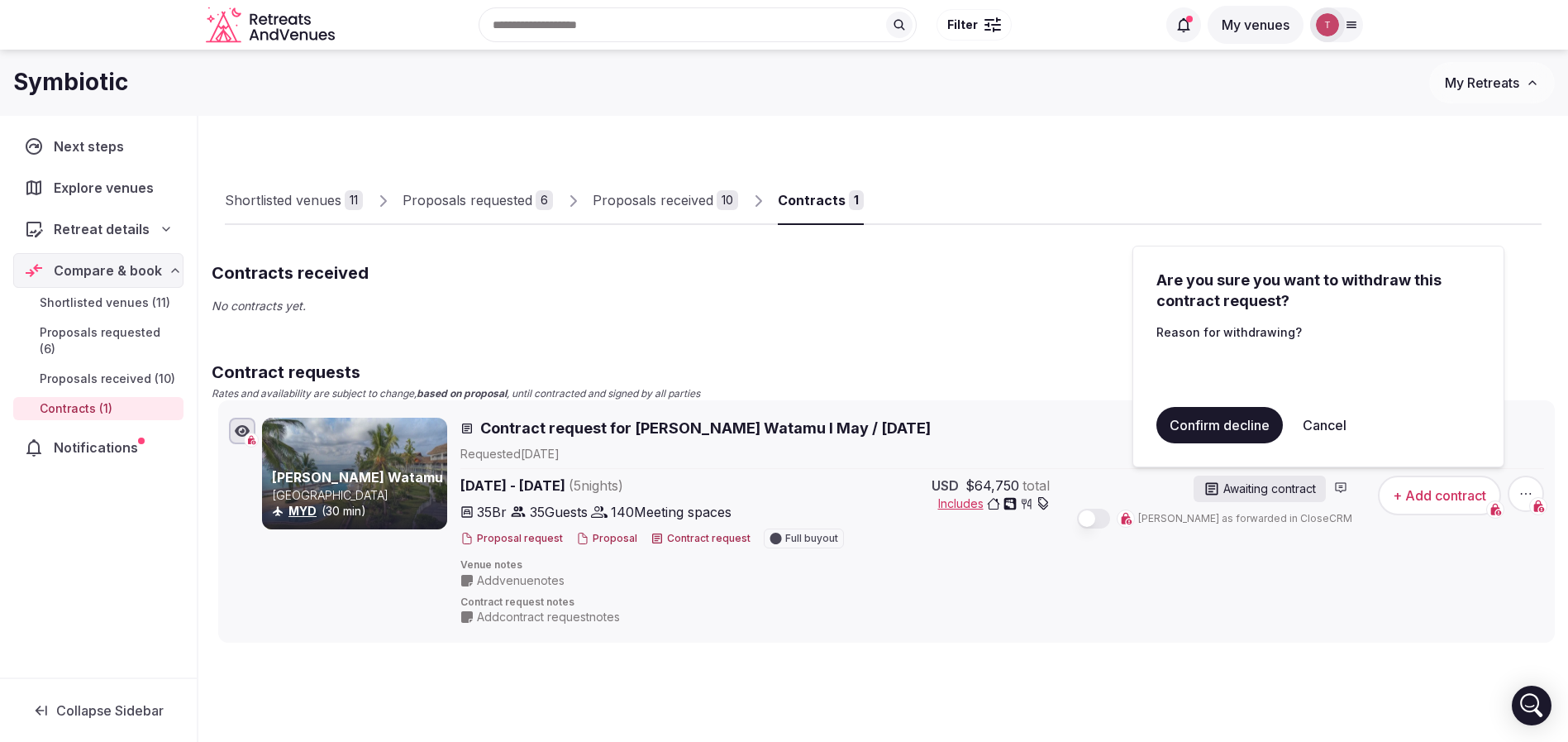
click at [1263, 369] on input at bounding box center [1304, 373] width 297 height 40
type input "*"
type input "**********"
click at [1454, 354] on button "submit" at bounding box center [1467, 373] width 26 height 40
click at [1230, 423] on button "Confirm decline" at bounding box center [1220, 425] width 127 height 36
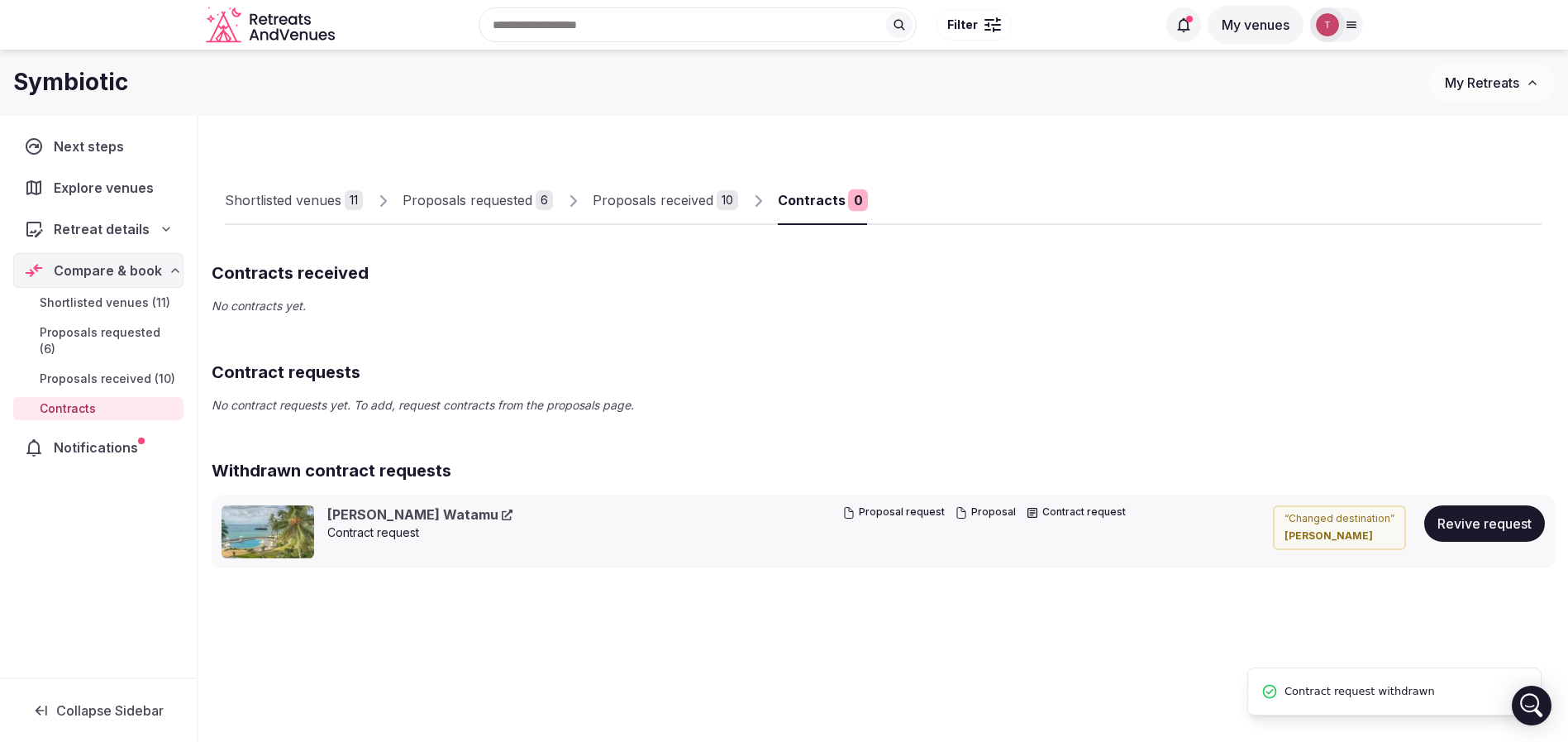
drag, startPoint x: 1032, startPoint y: 271, endPoint x: 1023, endPoint y: 266, distance: 10.3
click at [1032, 270] on h2 "Contracts received" at bounding box center [883, 272] width 1343 height 23
click at [697, 194] on div "Proposals received" at bounding box center [653, 200] width 121 height 19
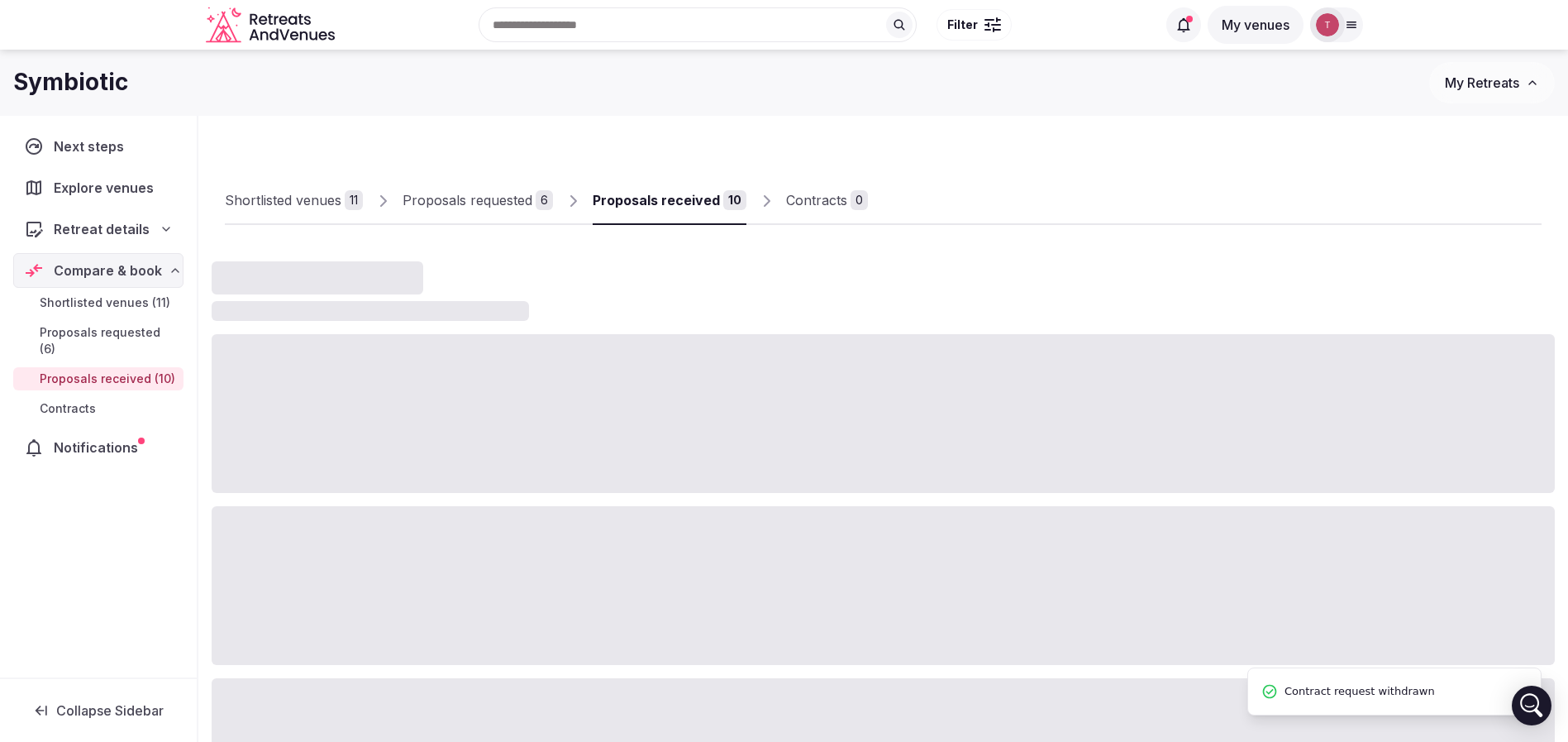
click at [765, 198] on icon at bounding box center [766, 201] width 14 height 14
click at [814, 198] on div "Contracts" at bounding box center [817, 200] width 61 height 19
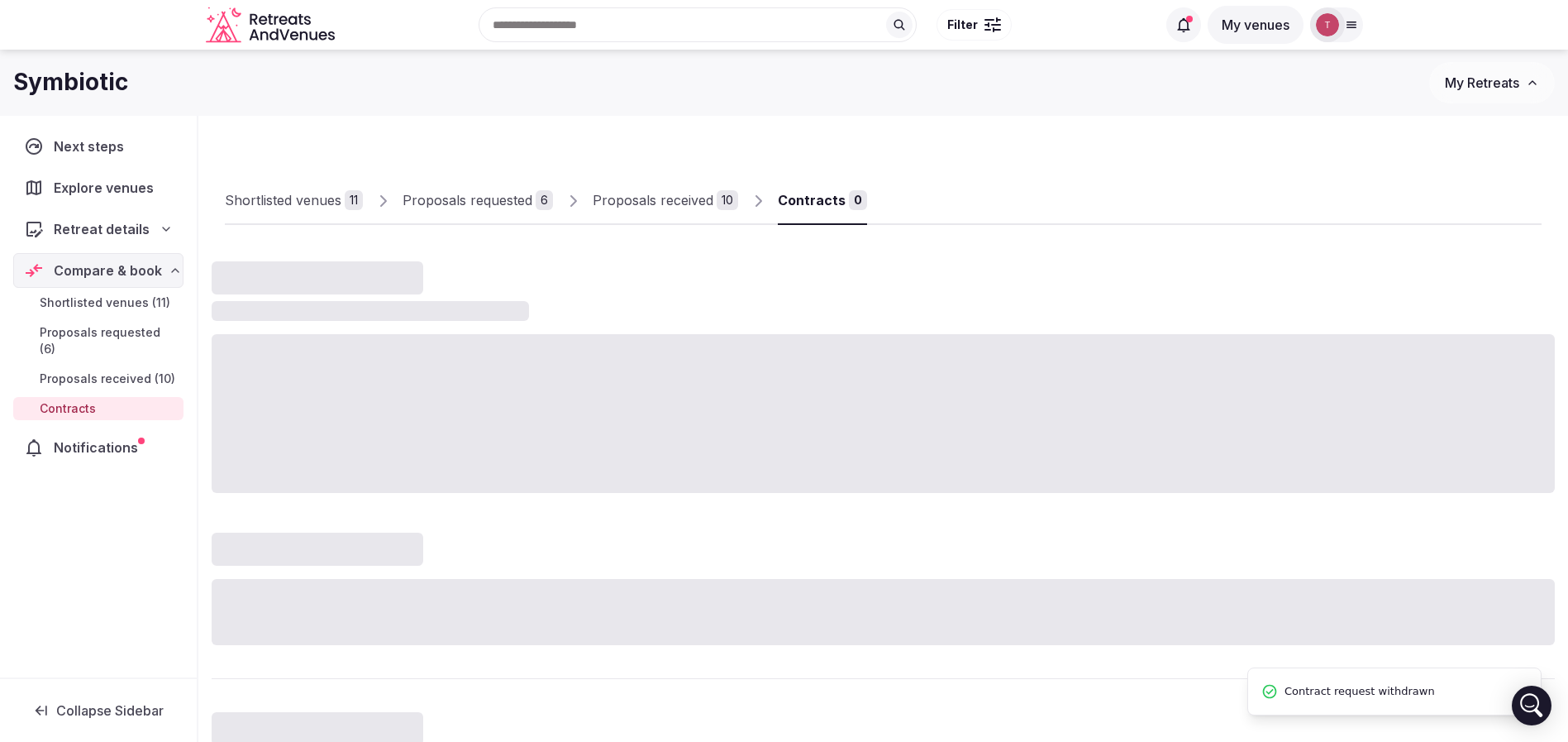
click at [709, 200] on div "Proposals received" at bounding box center [653, 200] width 121 height 19
